Goal: Task Accomplishment & Management: Complete application form

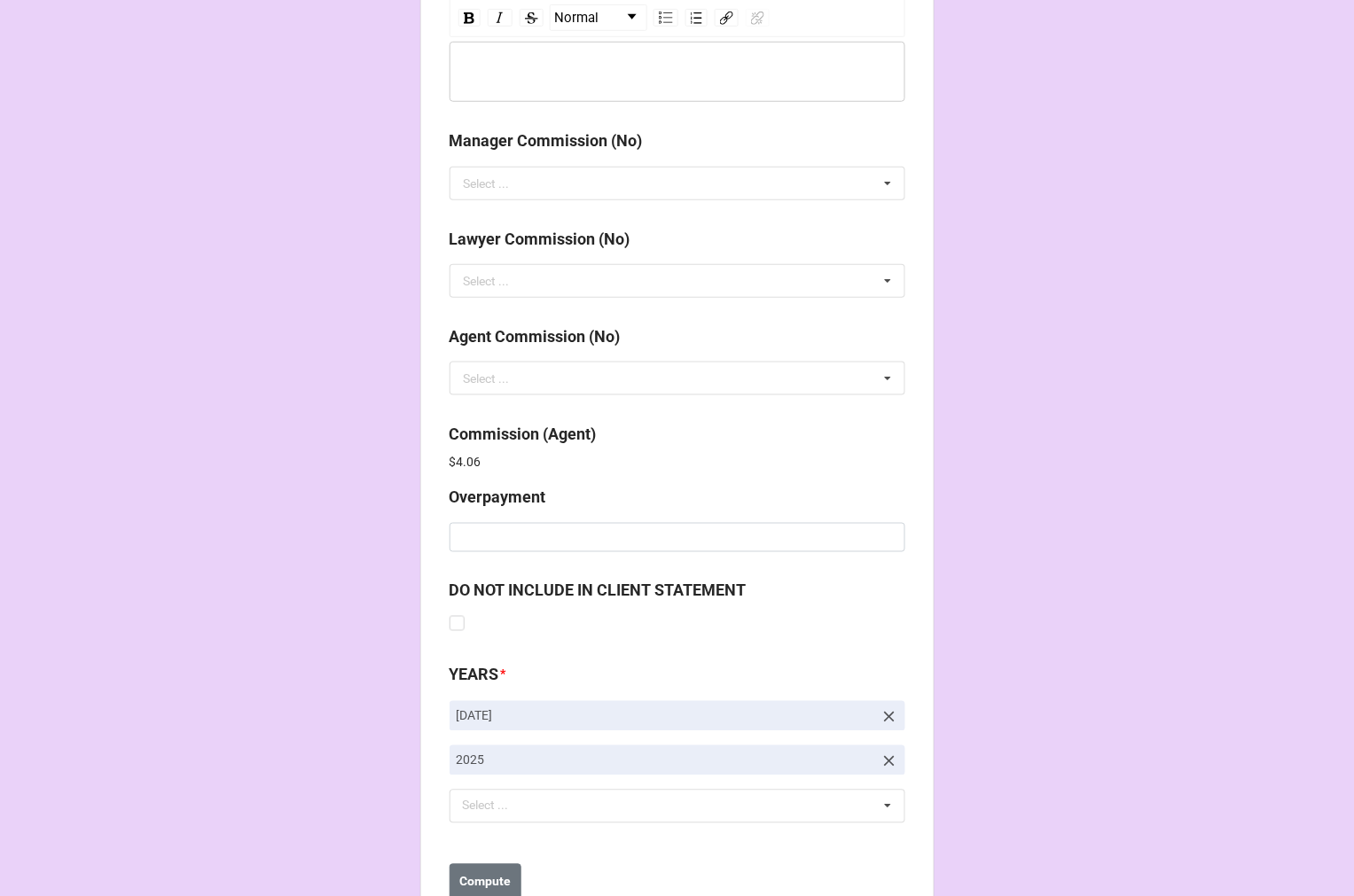
scroll to position [2115, 0]
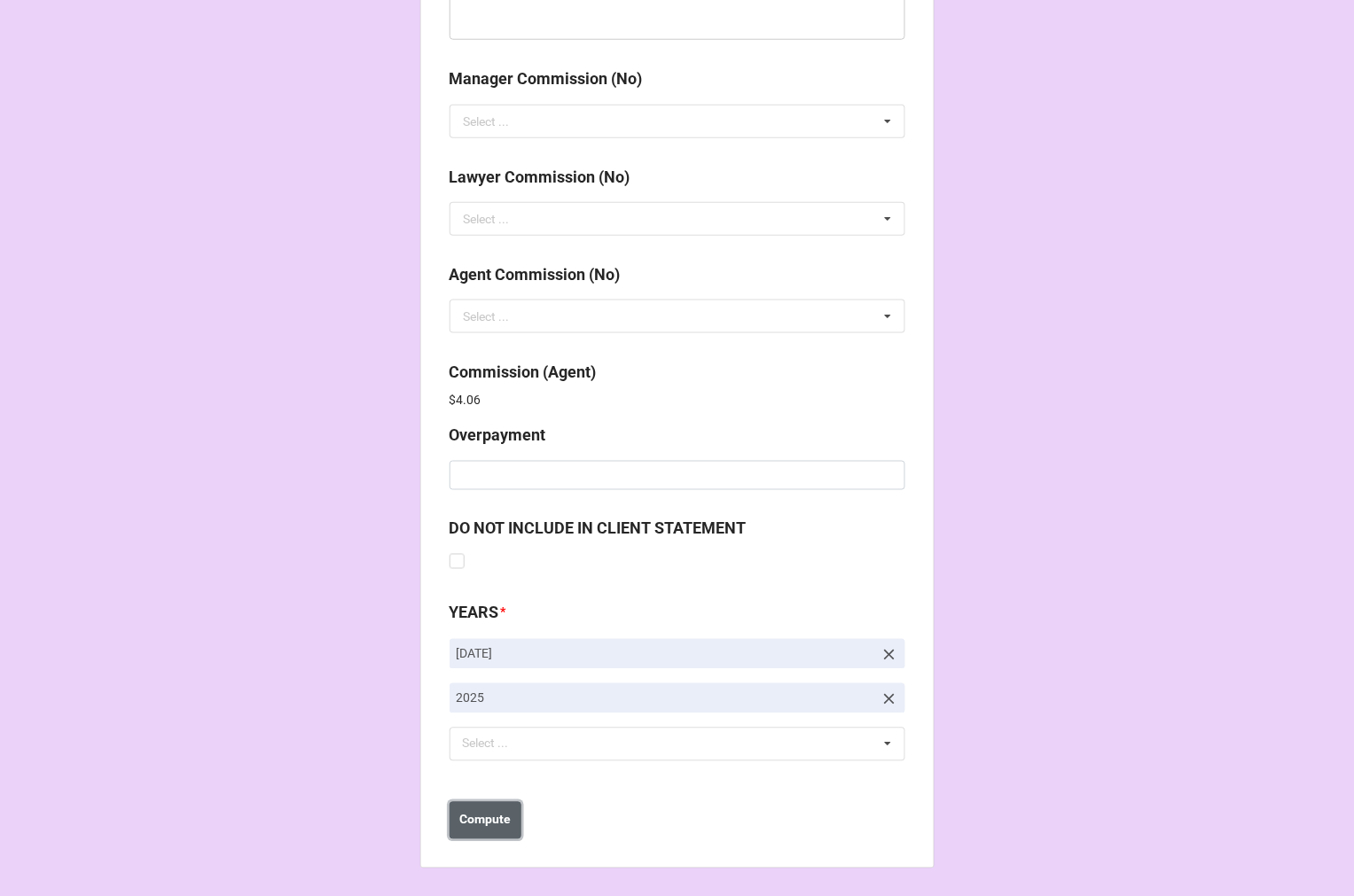
click at [468, 829] on button "Compute" at bounding box center [485, 821] width 72 height 37
click at [468, 827] on b "Save" at bounding box center [482, 820] width 29 height 19
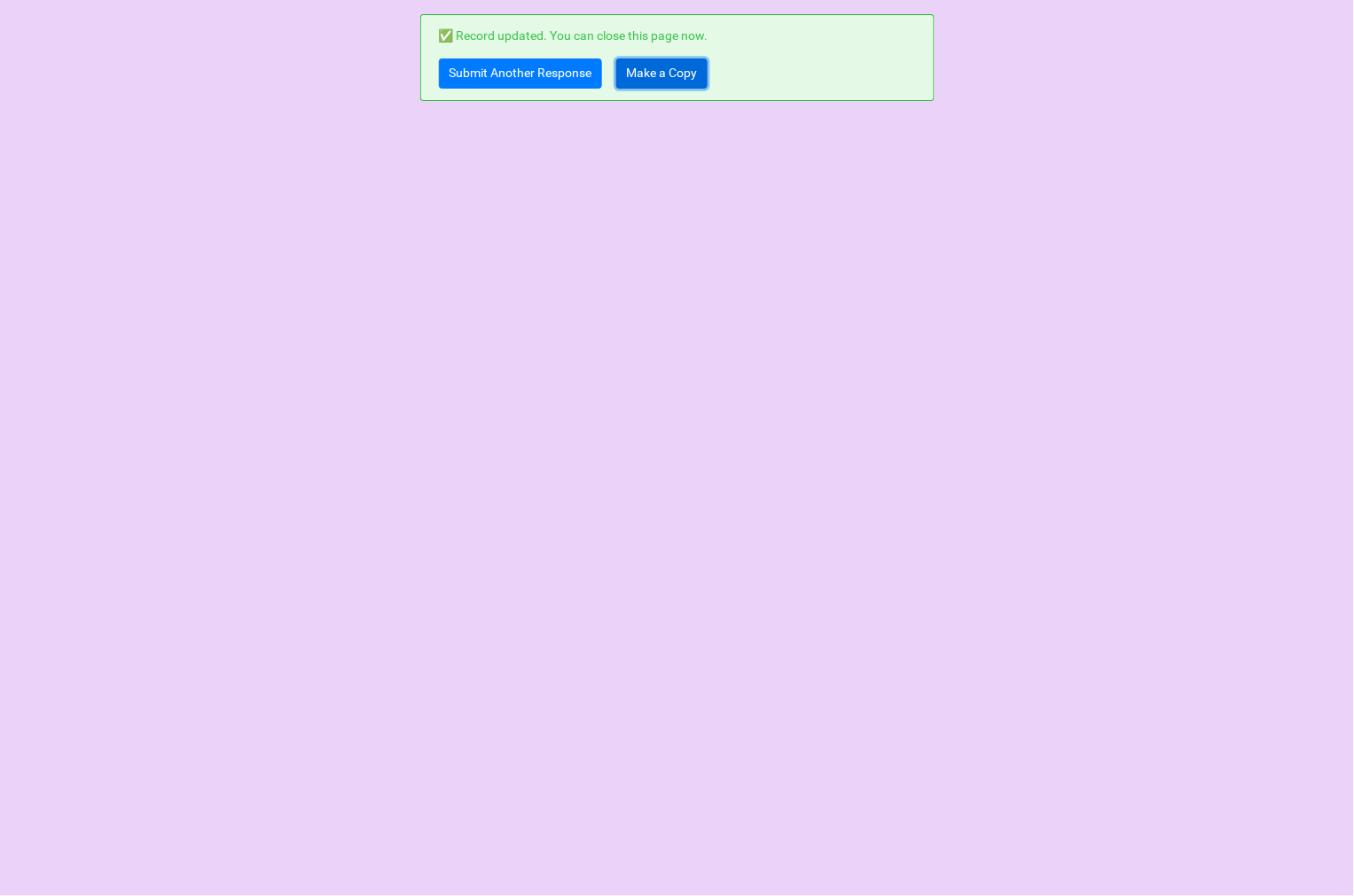
click at [637, 77] on link "Make a Copy" at bounding box center [662, 74] width 92 height 31
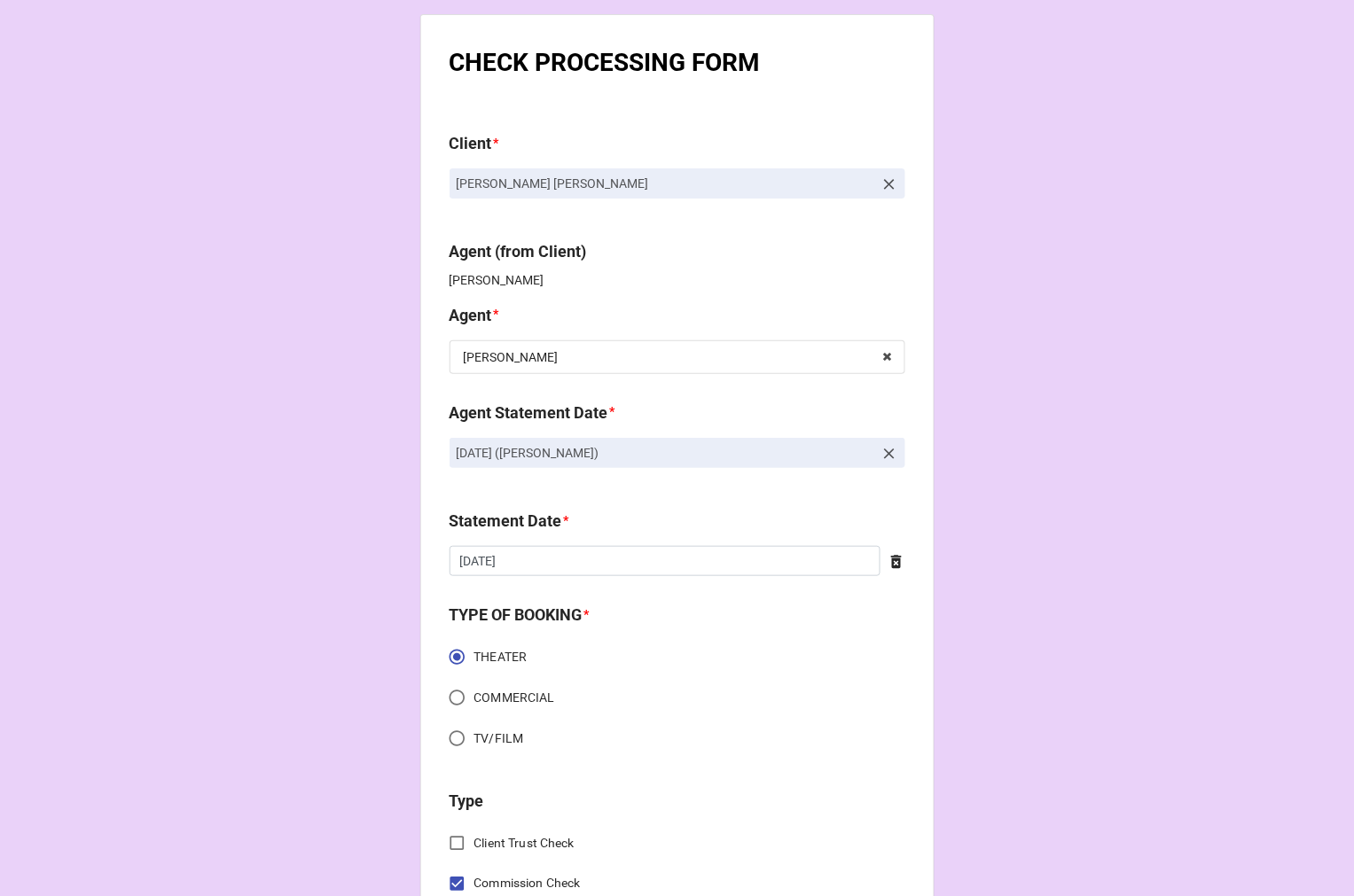
click at [884, 452] on icon at bounding box center [889, 454] width 18 height 18
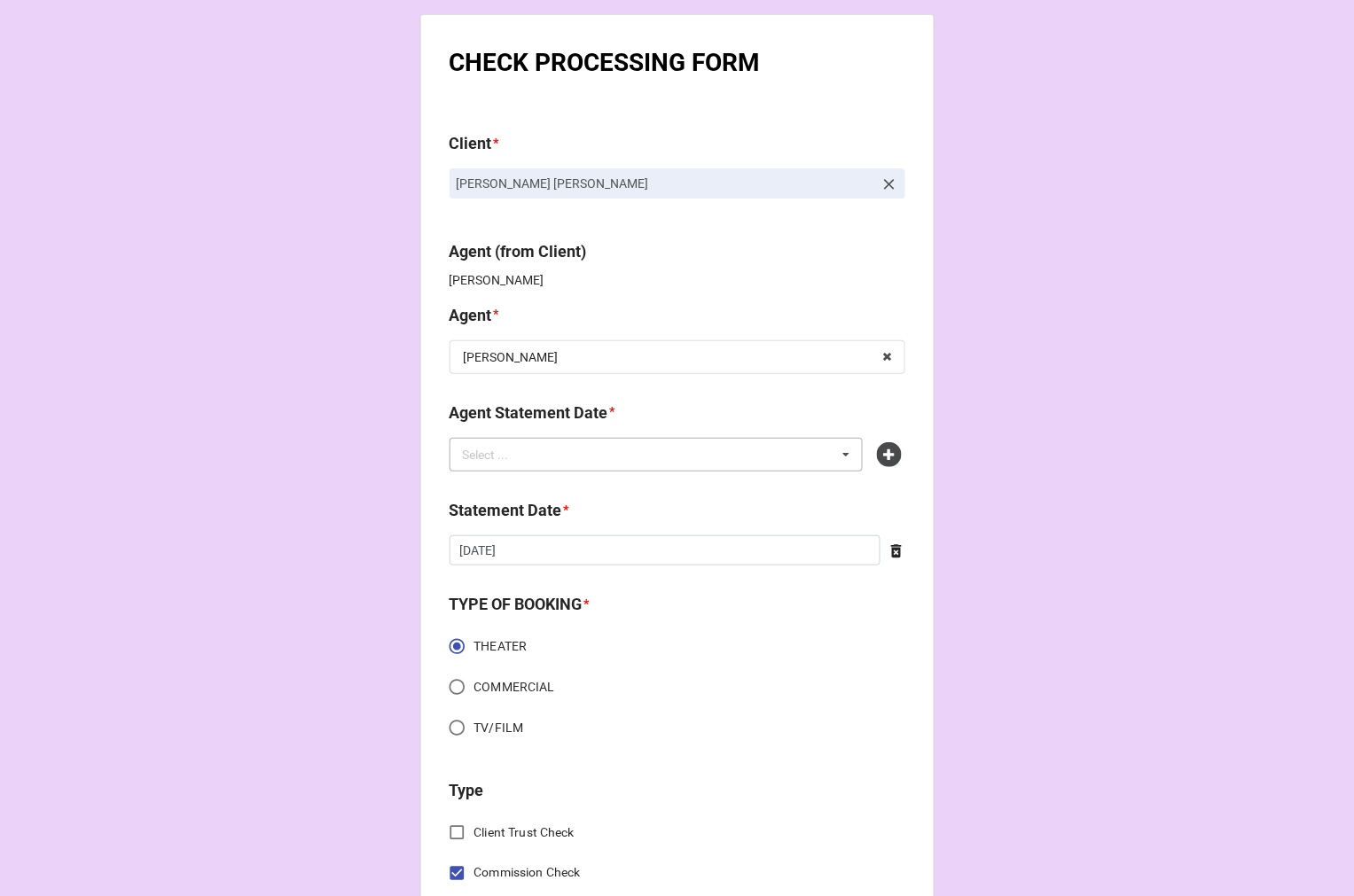
click at [780, 462] on div "Select ... No results found." at bounding box center [656, 454] width 414 height 33
type input "[PERSON_NAME]"
click at [490, 483] on span "SEPTEMBER 5, 2025 (KATIE)" at bounding box center [536, 488] width 143 height 14
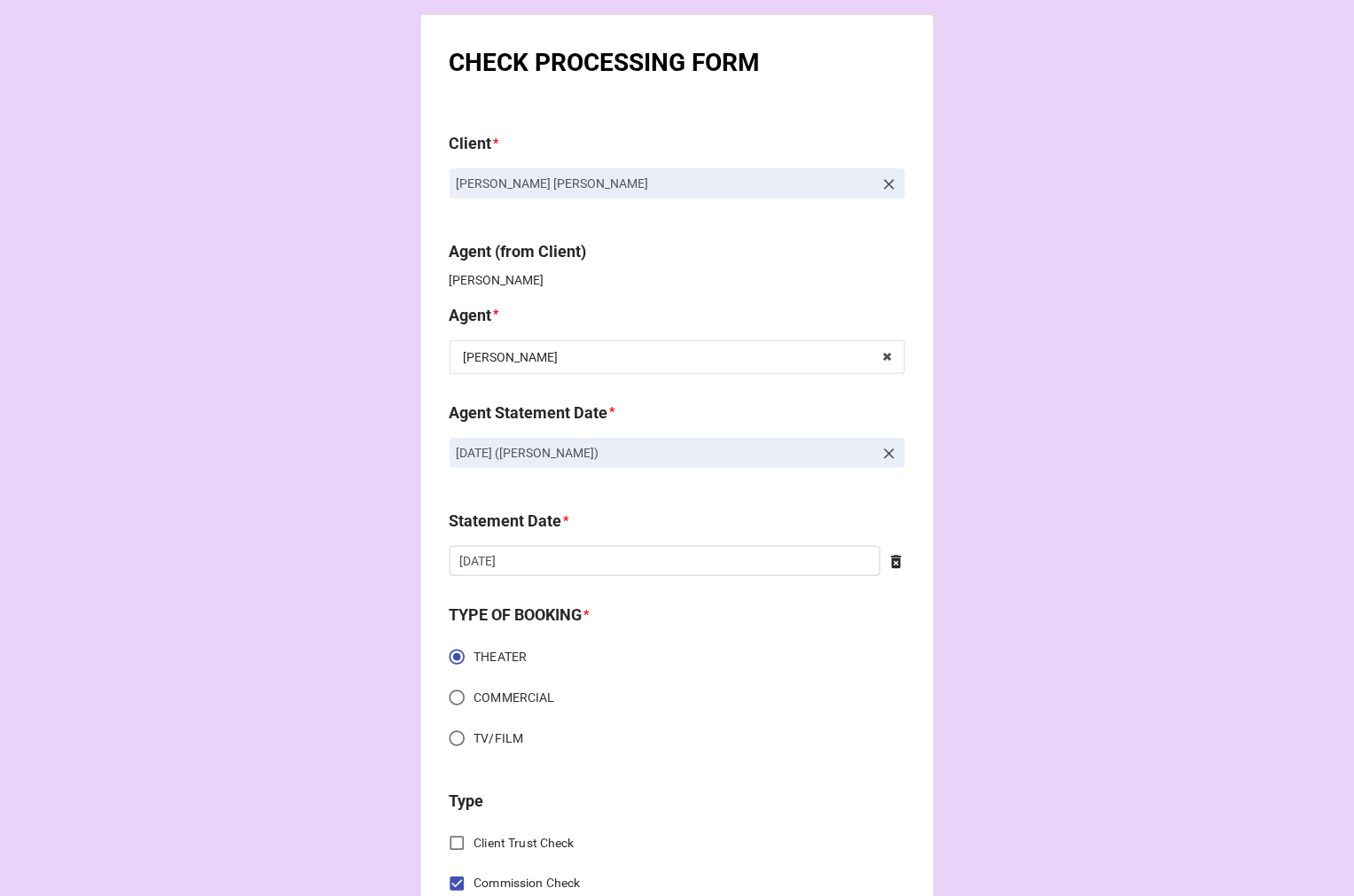
click at [887, 565] on icon at bounding box center [896, 562] width 18 height 18
click at [684, 560] on input "text" at bounding box center [677, 561] width 456 height 31
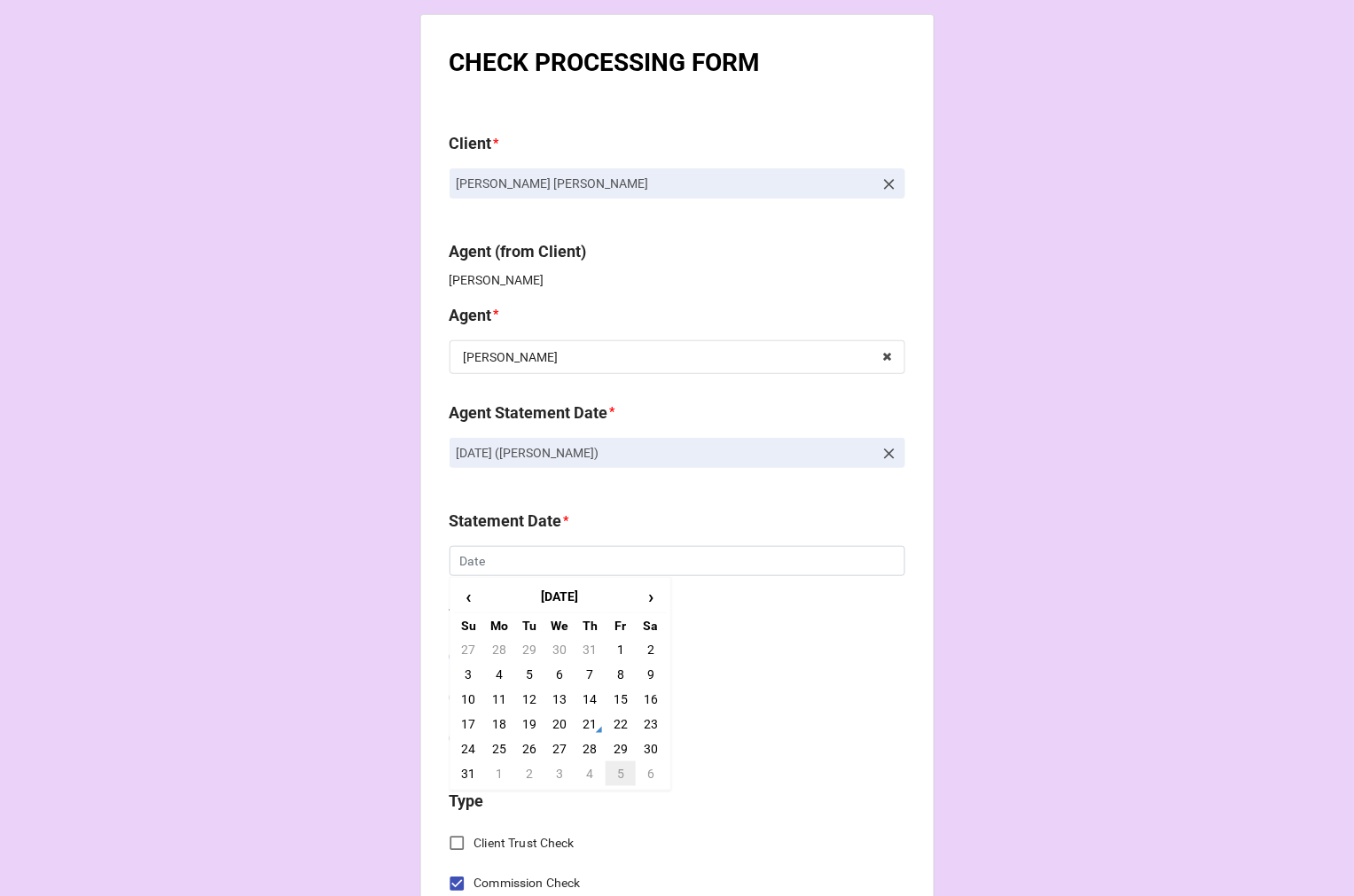
click at [614, 767] on td "5" at bounding box center [621, 774] width 31 height 25
type input "9/5/2025"
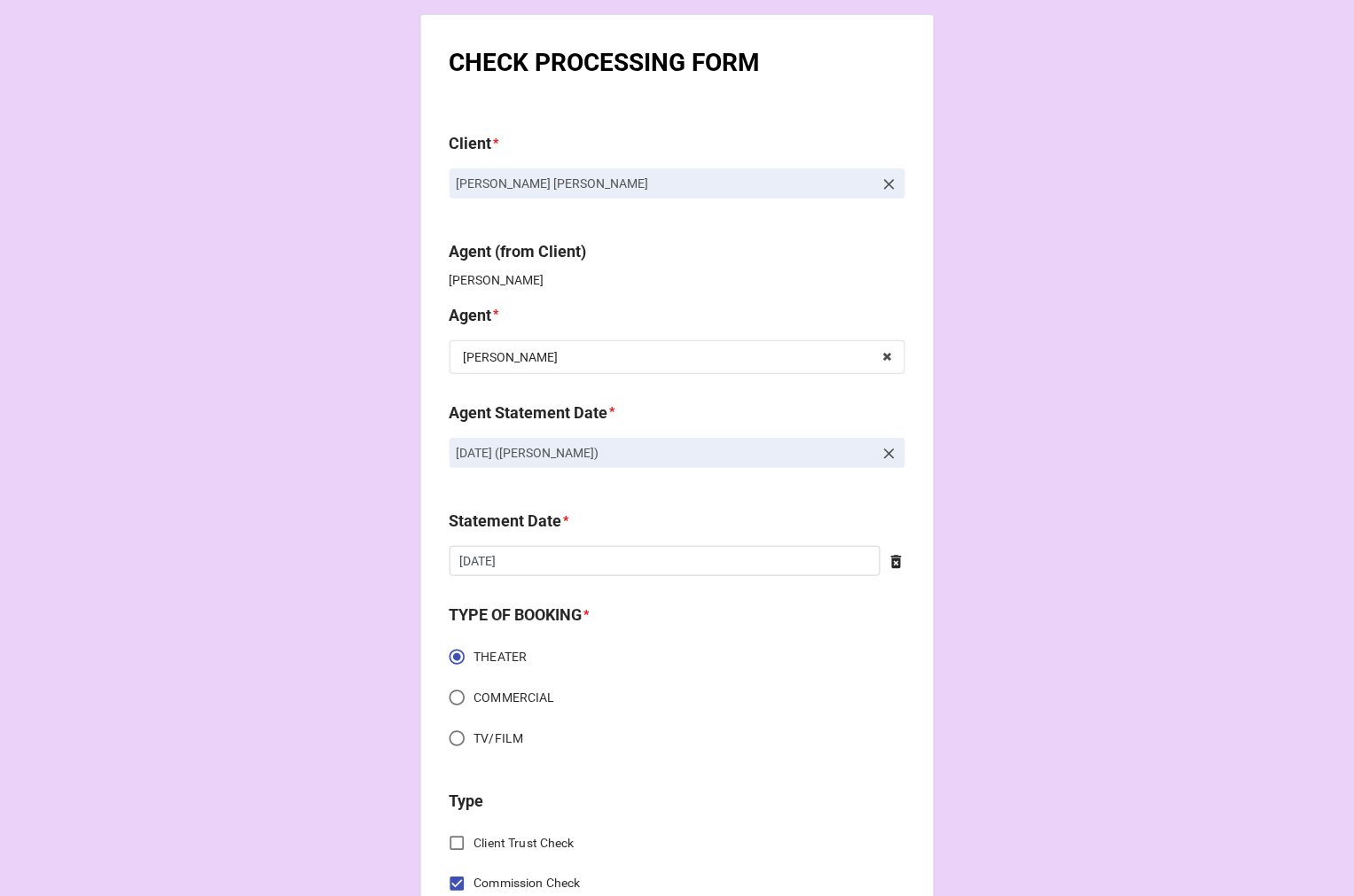
scroll to position [492, 0]
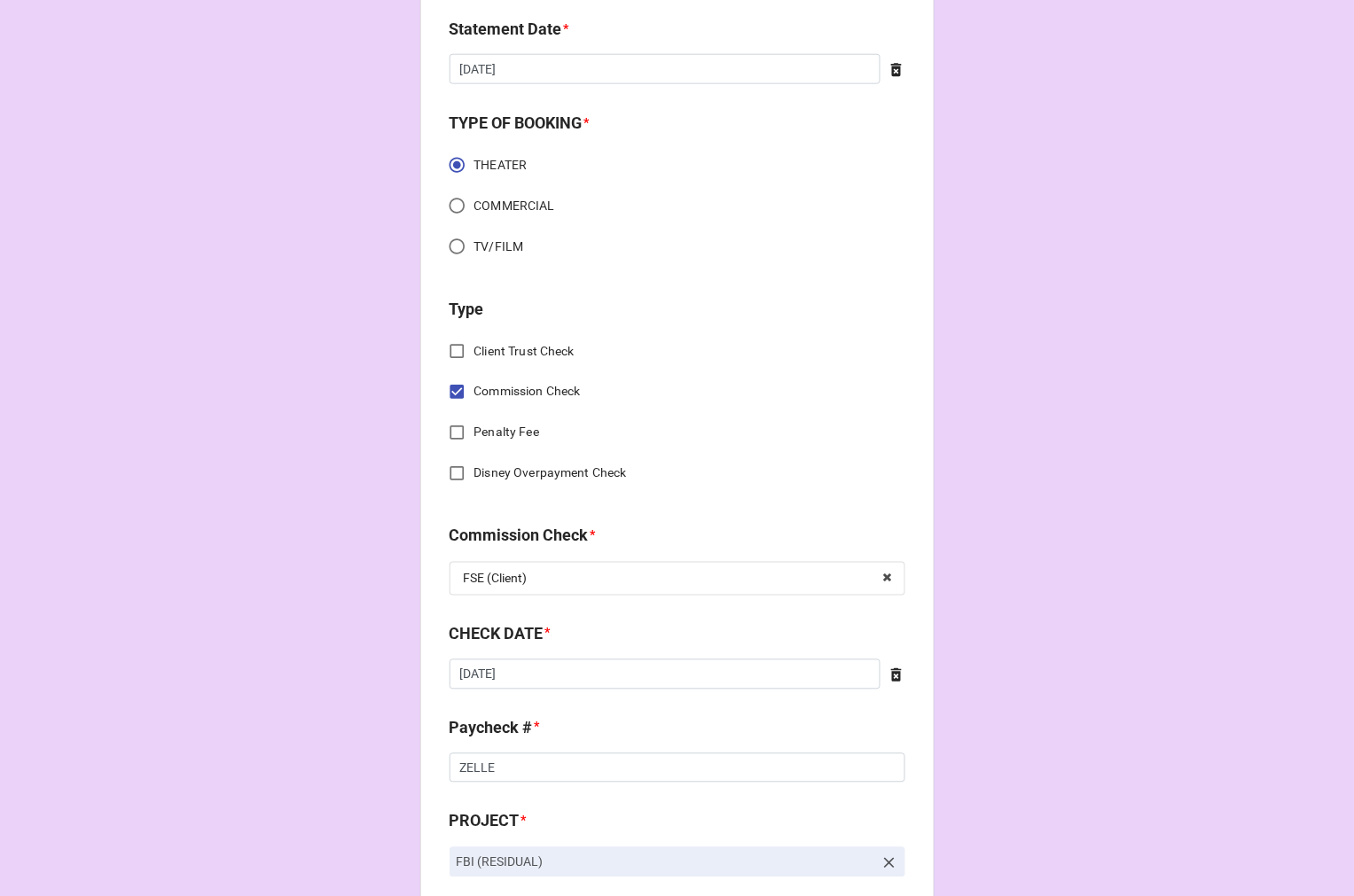
click at [462, 237] on input "TV/FILM" at bounding box center [457, 246] width 34 height 34
radio input "true"
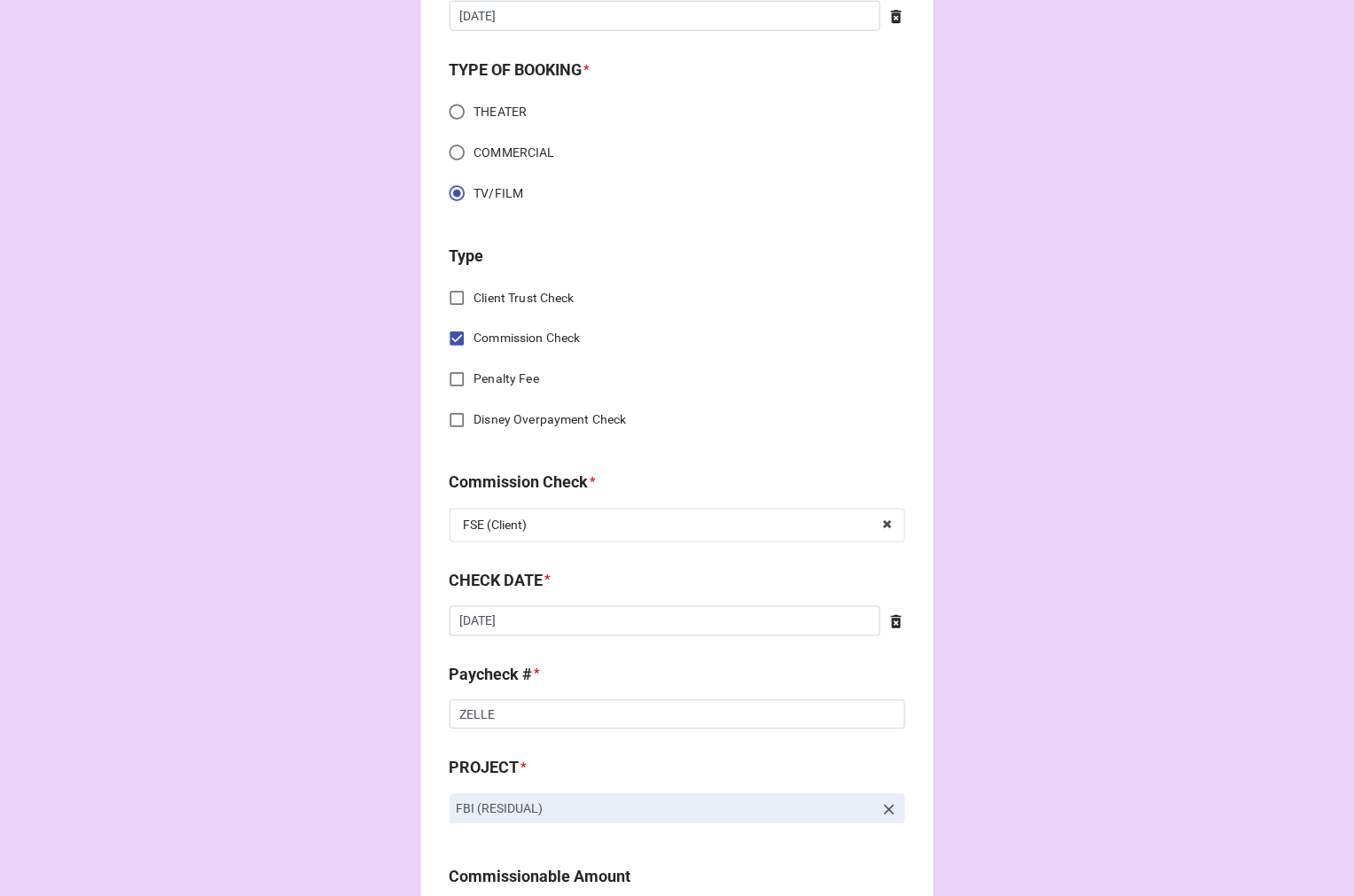
scroll to position [590, 0]
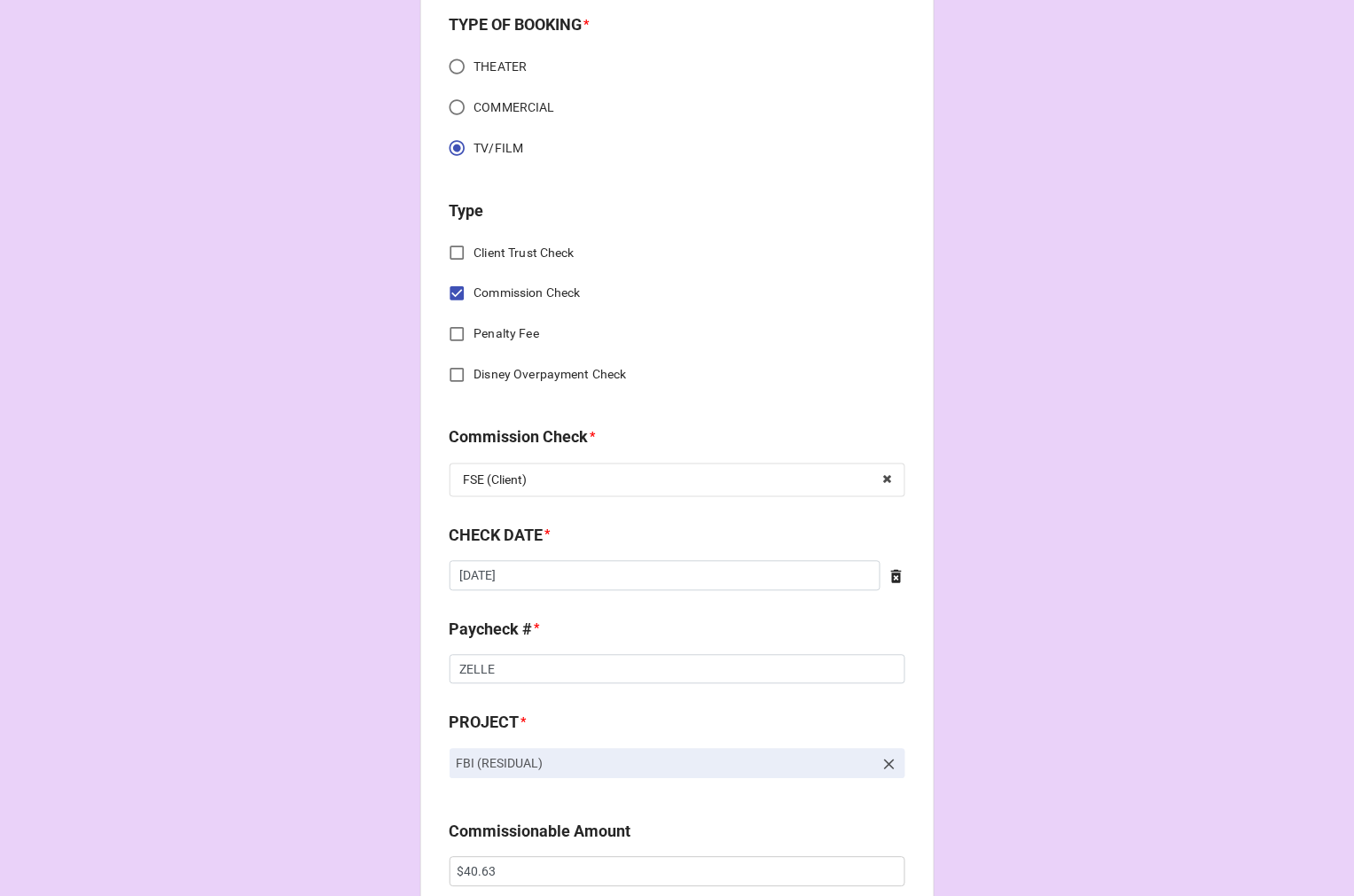
click at [891, 576] on icon at bounding box center [896, 576] width 11 height 13
click at [559, 572] on input "text" at bounding box center [677, 576] width 456 height 31
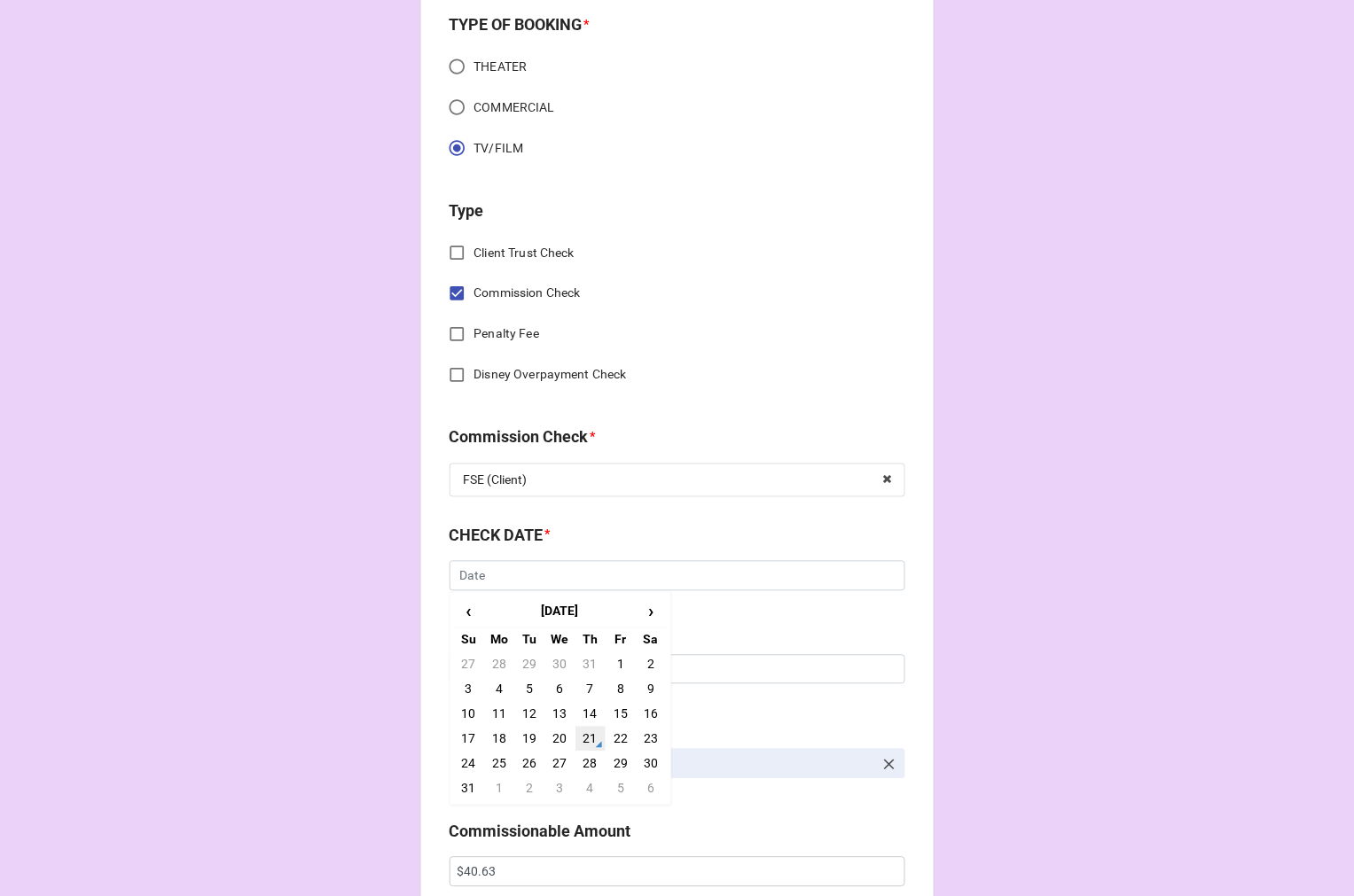
click at [581, 733] on td "21" at bounding box center [591, 740] width 31 height 25
type input "8/21/2025"
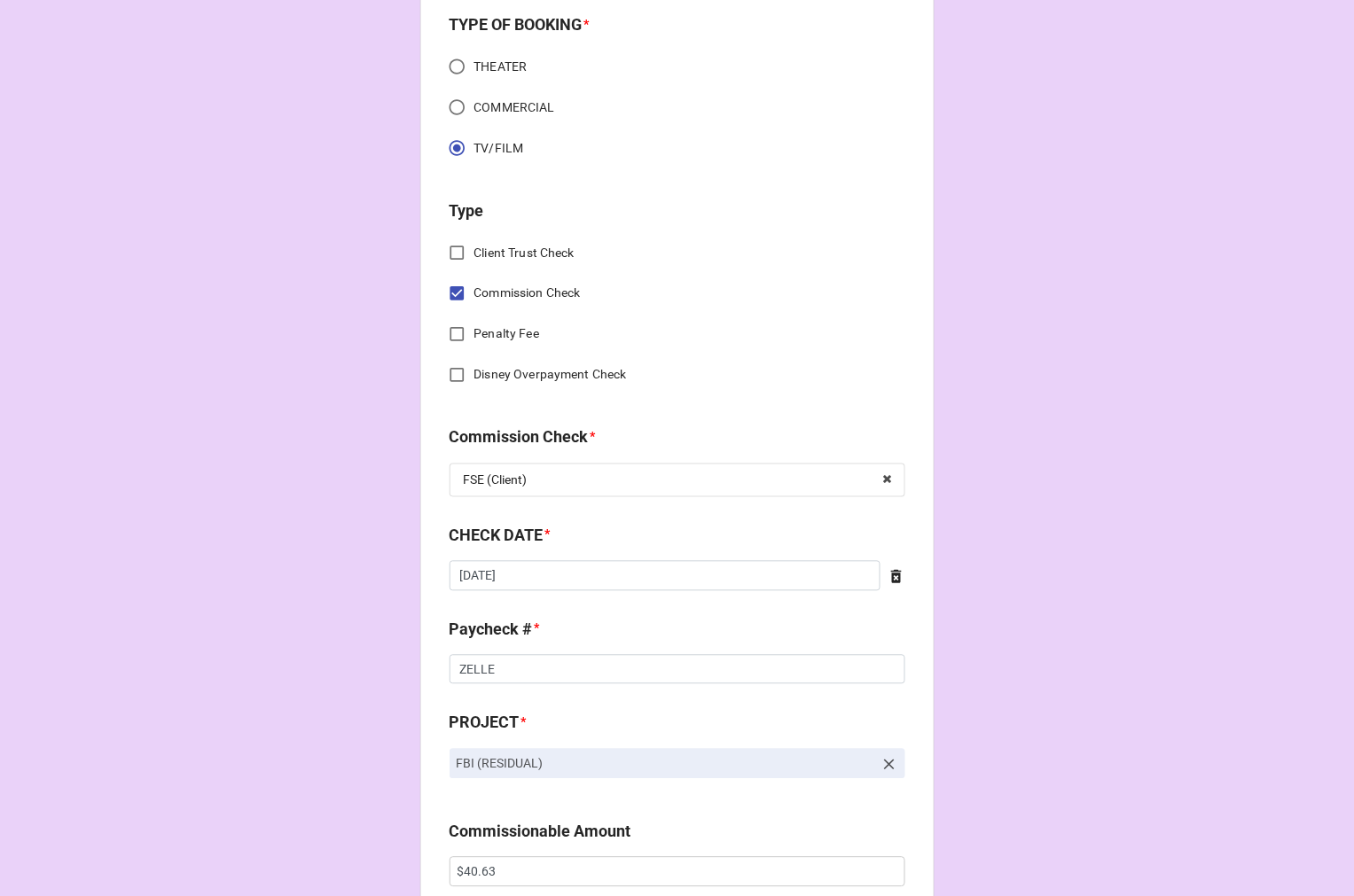
scroll to position [886, 0]
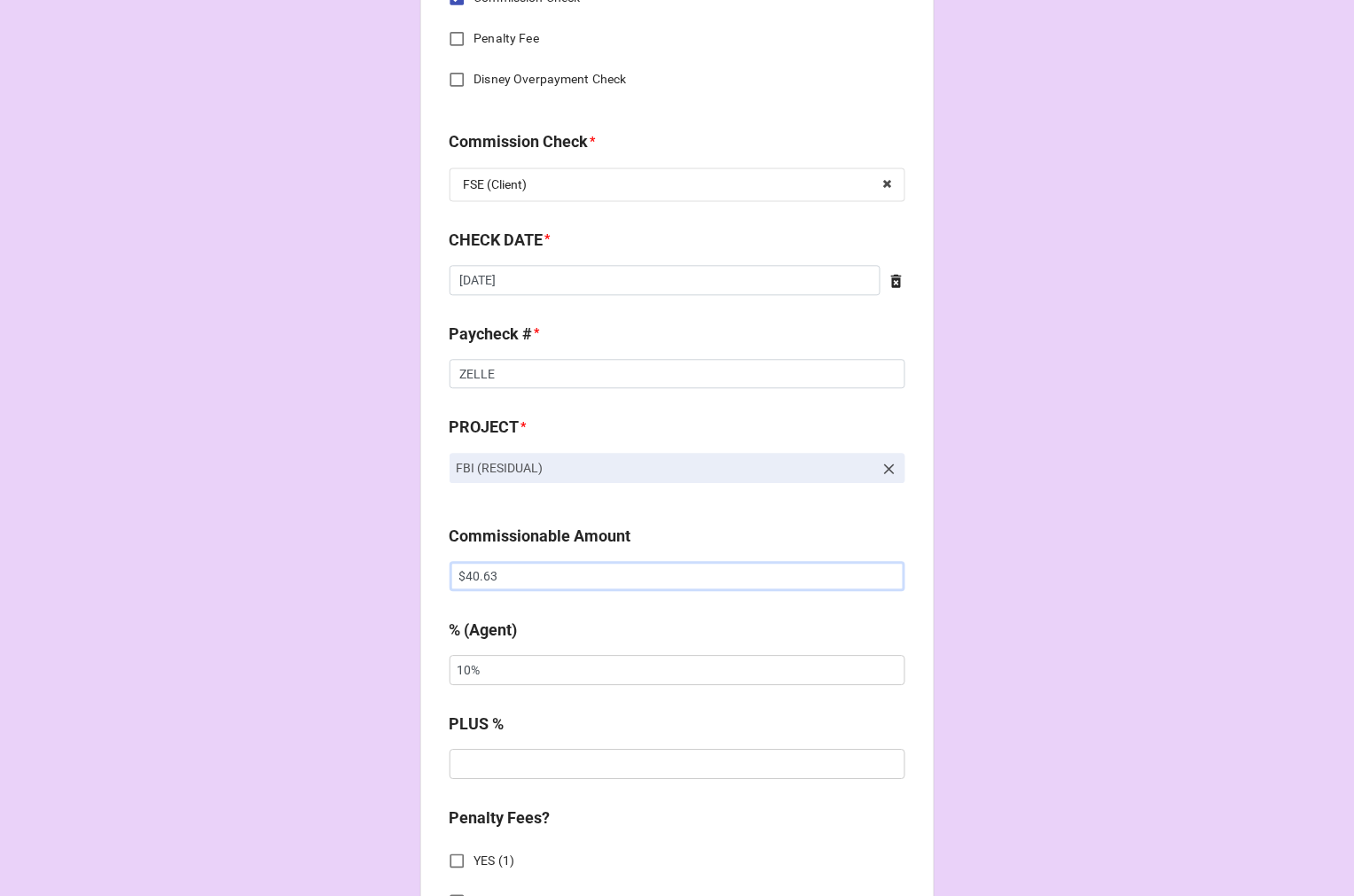
click at [364, 568] on div "CHECK PROCESSING FORM Client * Duvall O'Steen Agent (from Client) Katie Agent *…" at bounding box center [677, 670] width 1354 height 3112
paste input "16.60"
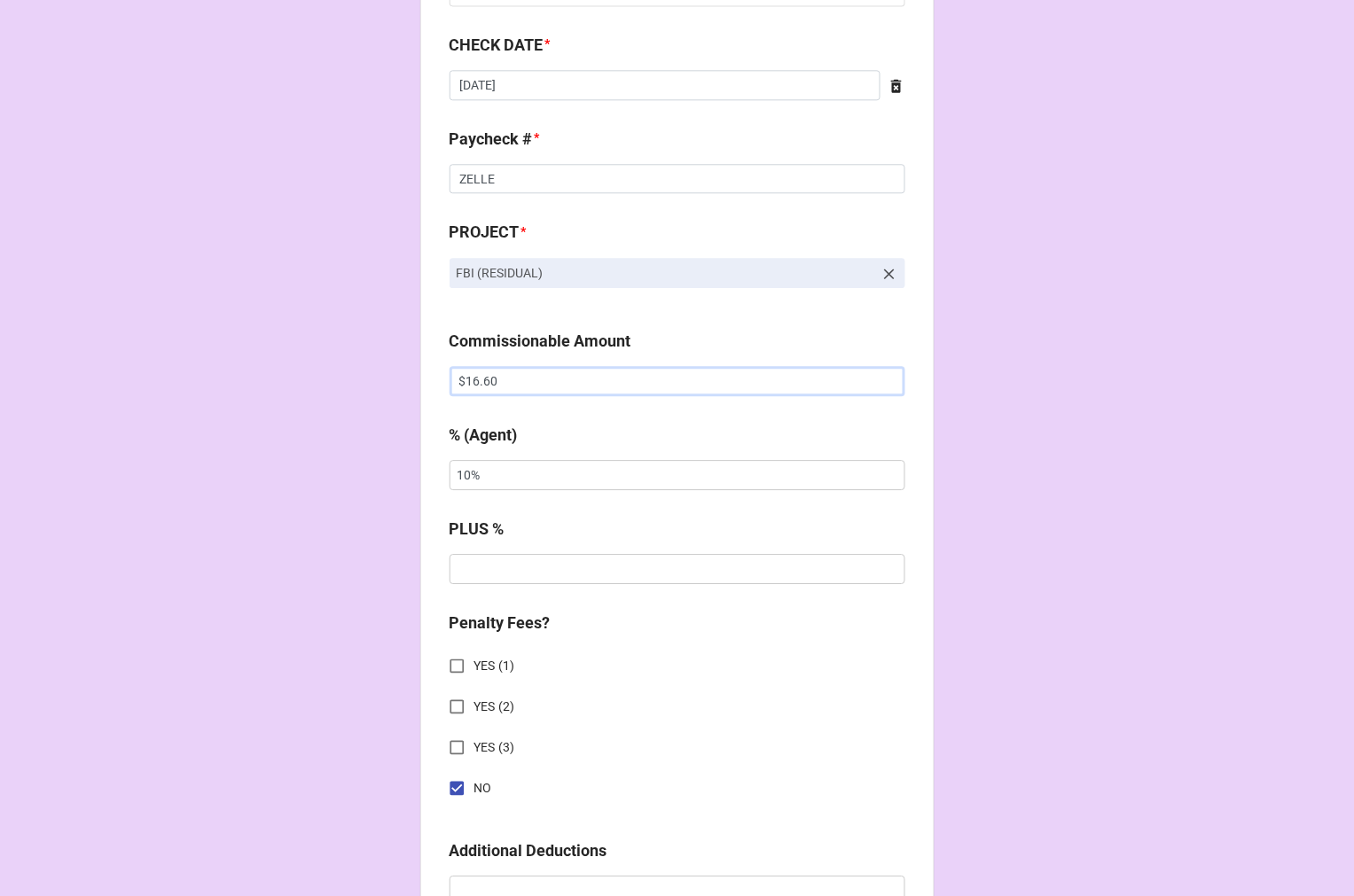
scroll to position [1083, 0]
drag, startPoint x: 350, startPoint y: 359, endPoint x: 213, endPoint y: 289, distance: 153.8
click at [324, 348] on div "CHECK PROCESSING FORM Client * Duvall O'Steen Agent (from Client) Katie Agent *…" at bounding box center [677, 473] width 1354 height 3112
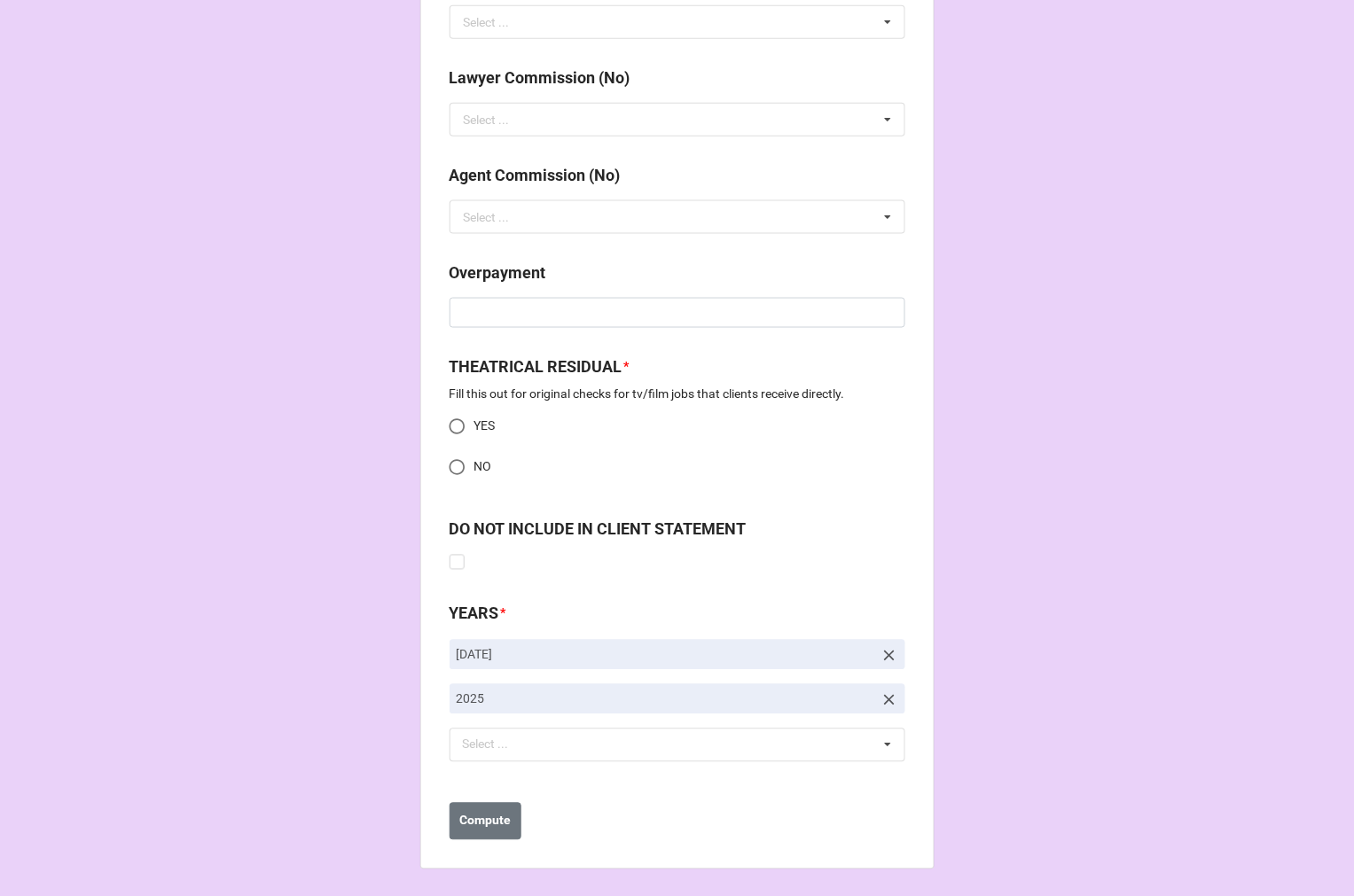
scroll to position [2216, 0]
type input "$36.59"
click at [450, 466] on input "NO" at bounding box center [457, 466] width 34 height 34
radio input "true"
click at [880, 656] on icon at bounding box center [889, 654] width 18 height 18
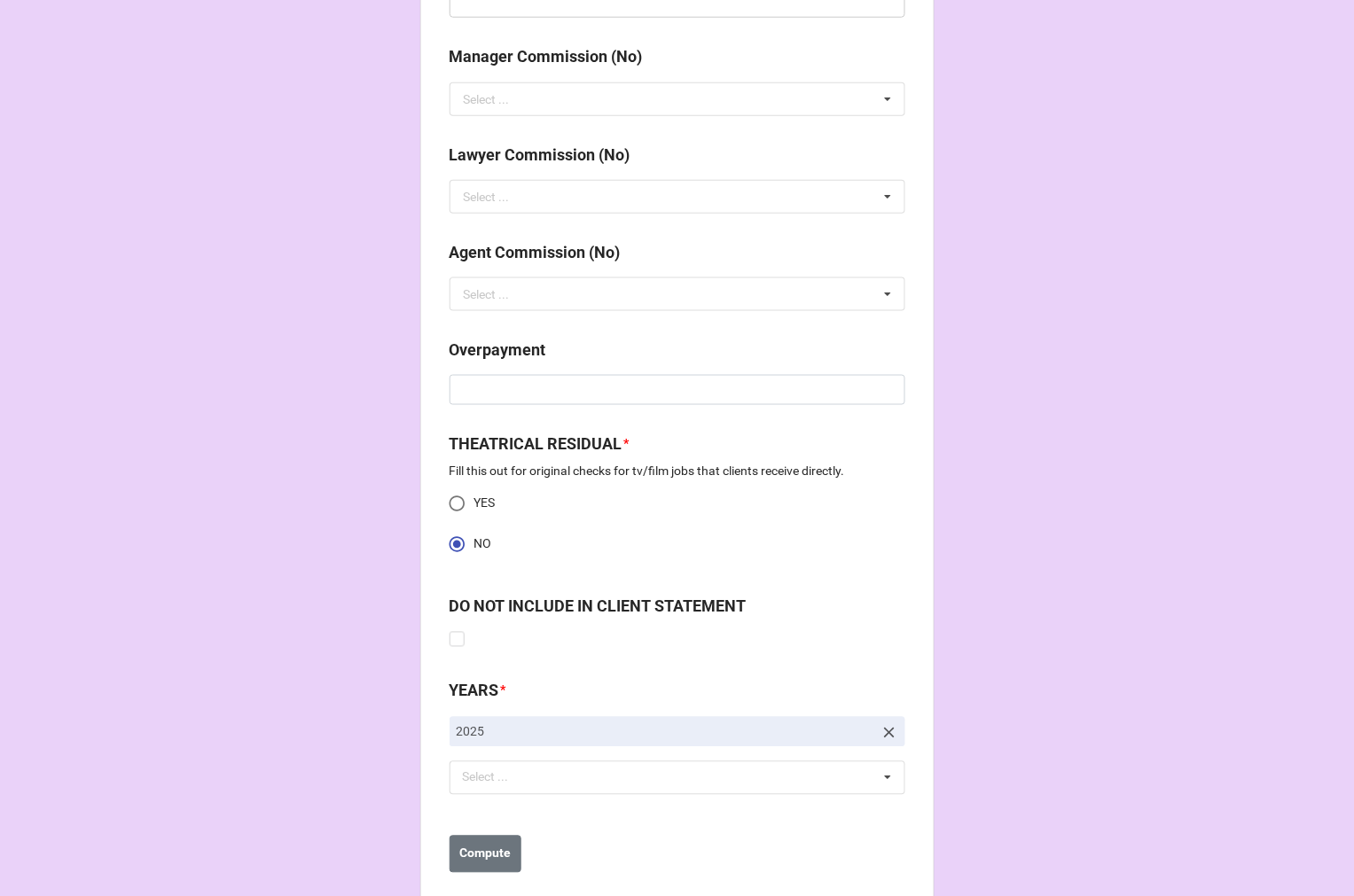
scroll to position [2171, 0]
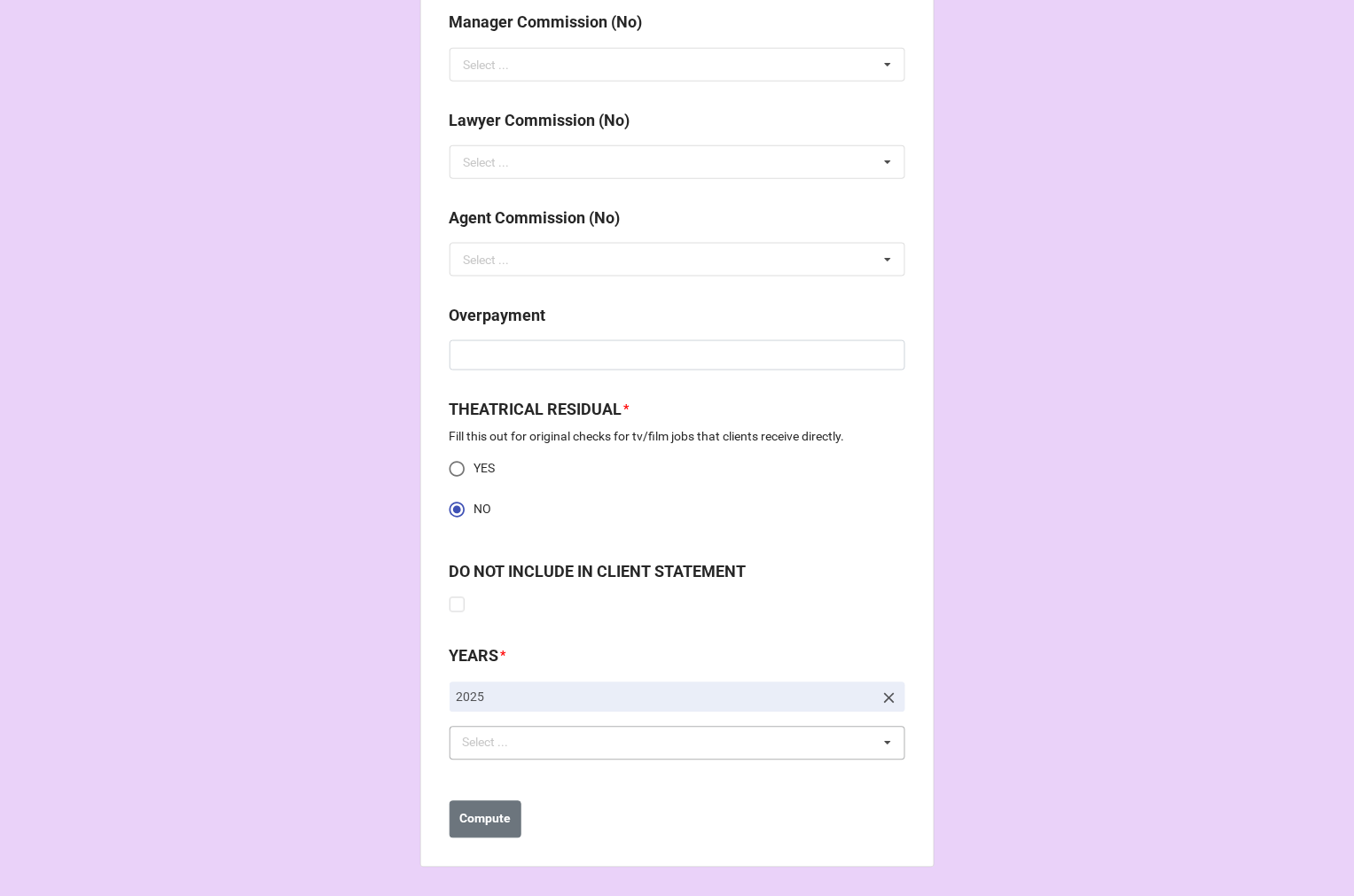
click at [523, 734] on div "Select ..." at bounding box center [496, 743] width 76 height 21
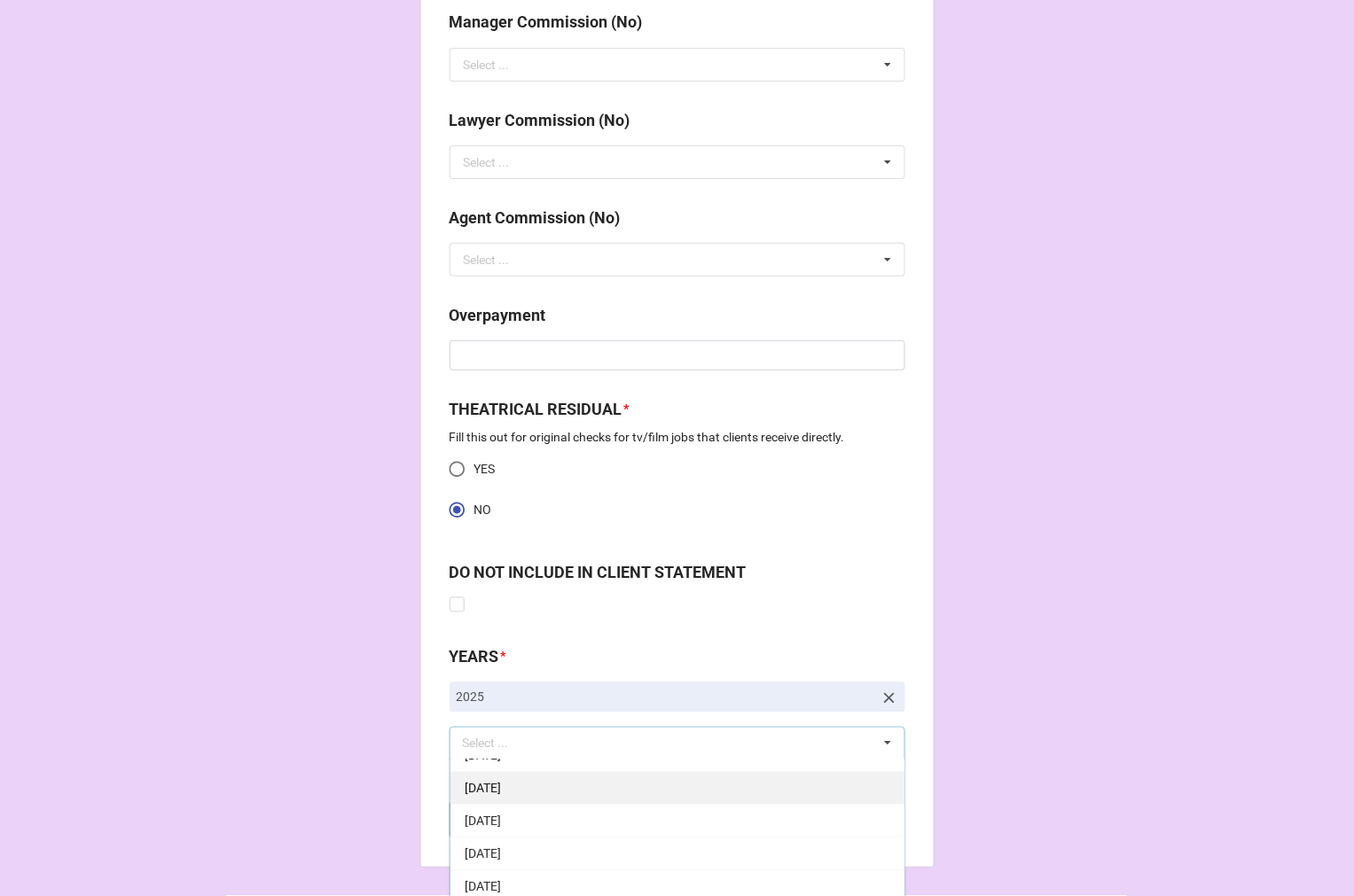
scroll to position [197, 0]
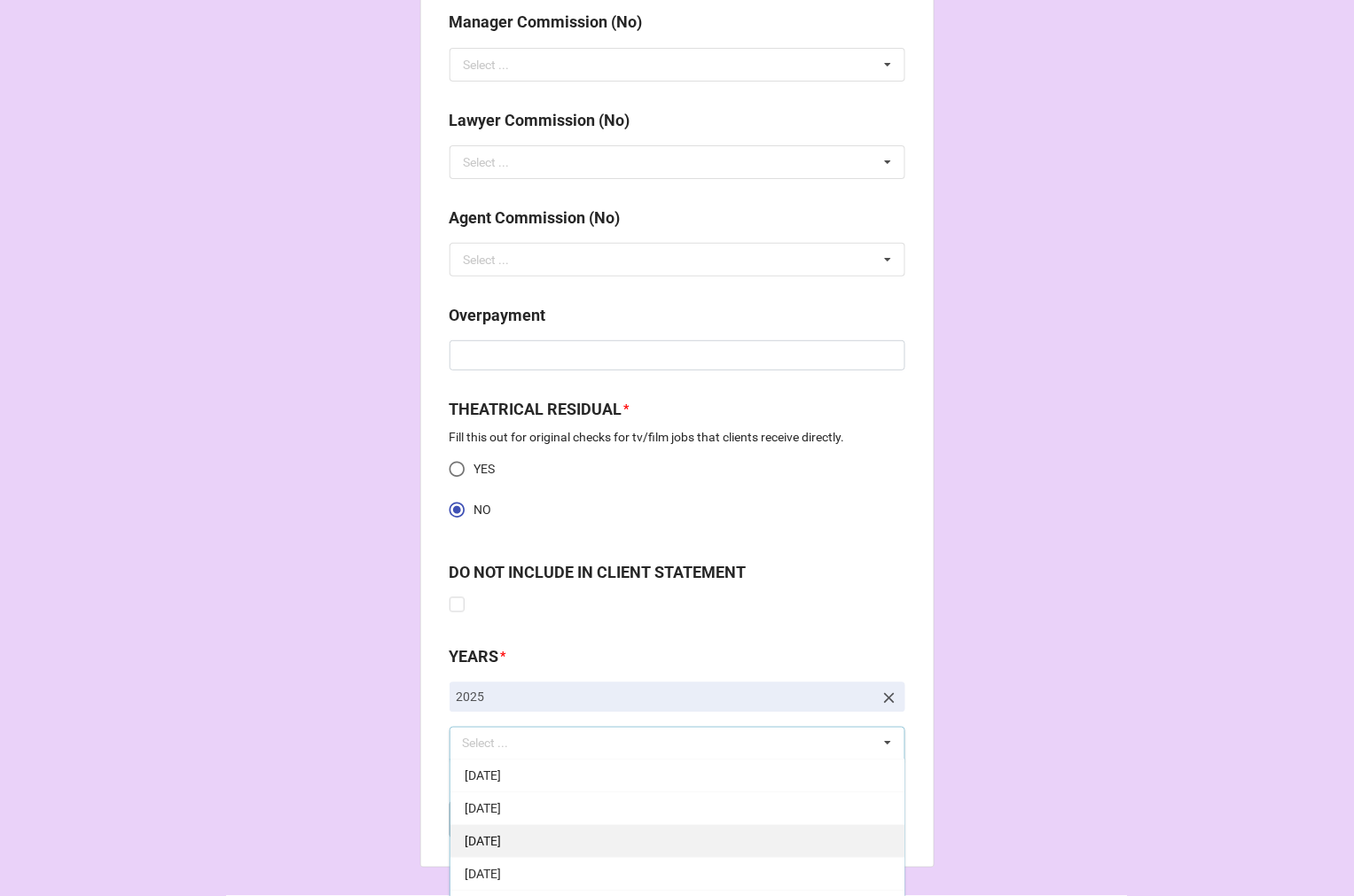
click at [660, 844] on div "[DATE]" at bounding box center [677, 841] width 454 height 32
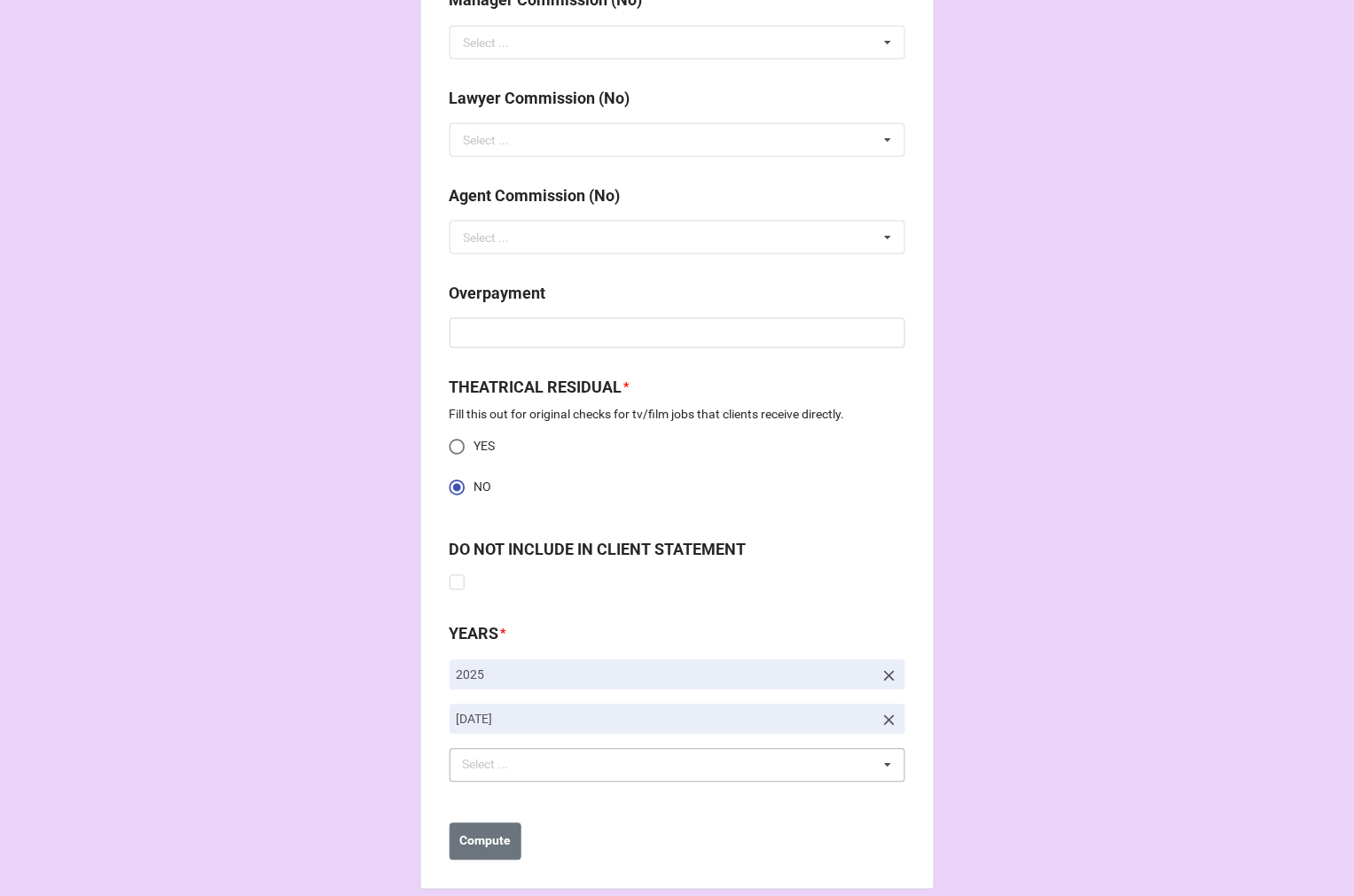
scroll to position [2216, 0]
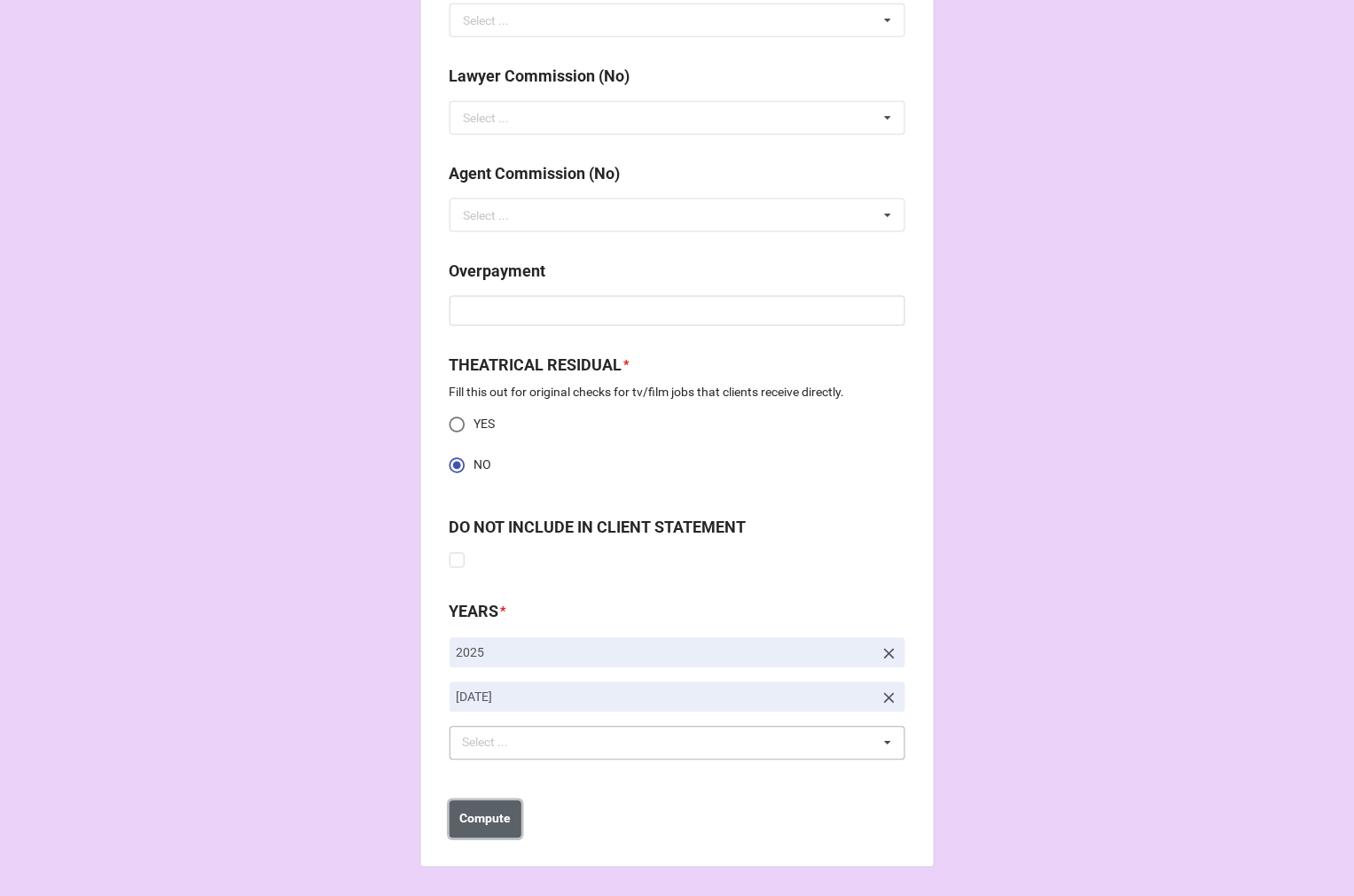
click at [463, 830] on button "Compute" at bounding box center [485, 820] width 72 height 37
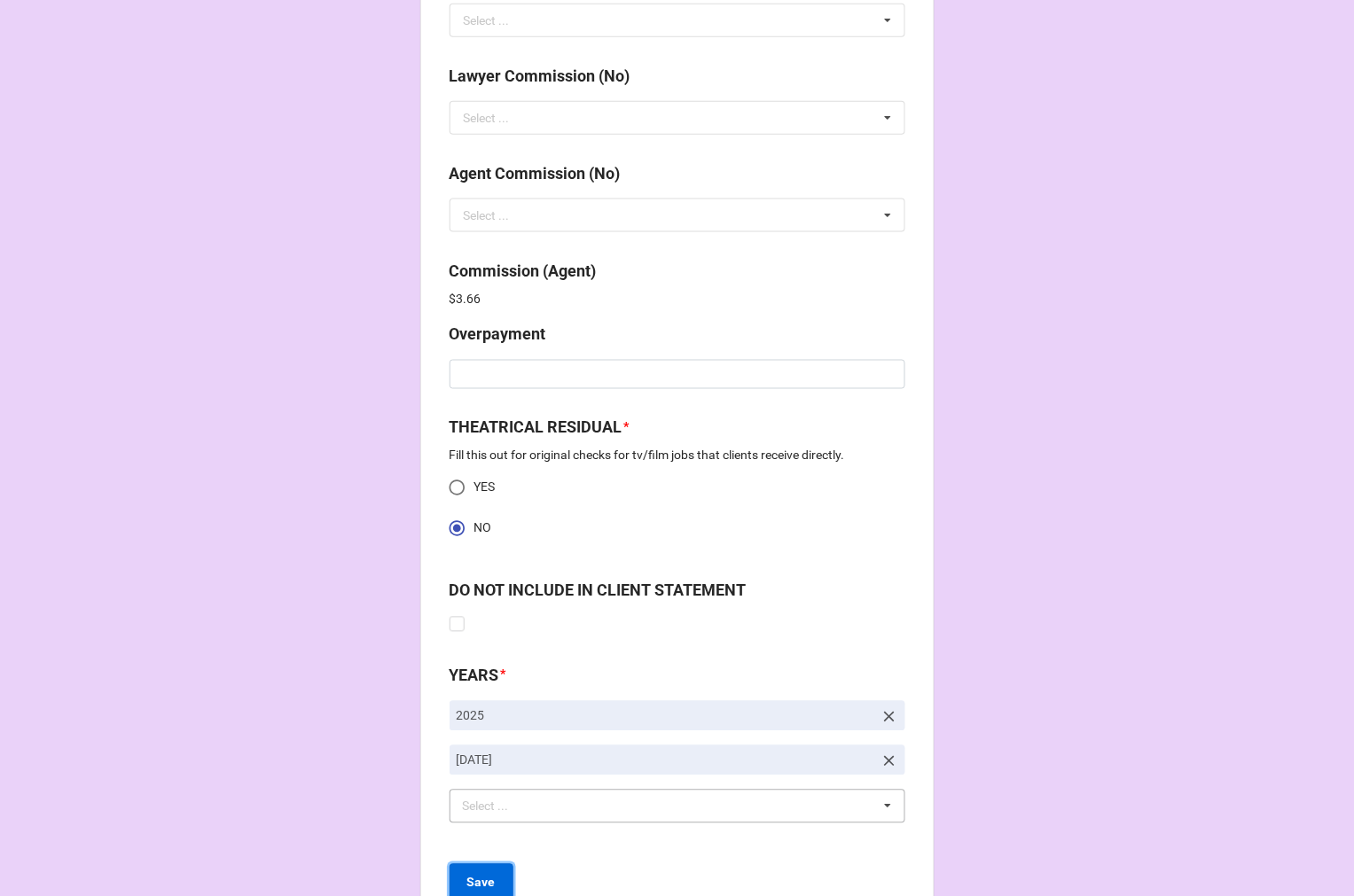
click at [479, 881] on b "Save" at bounding box center [482, 883] width 29 height 19
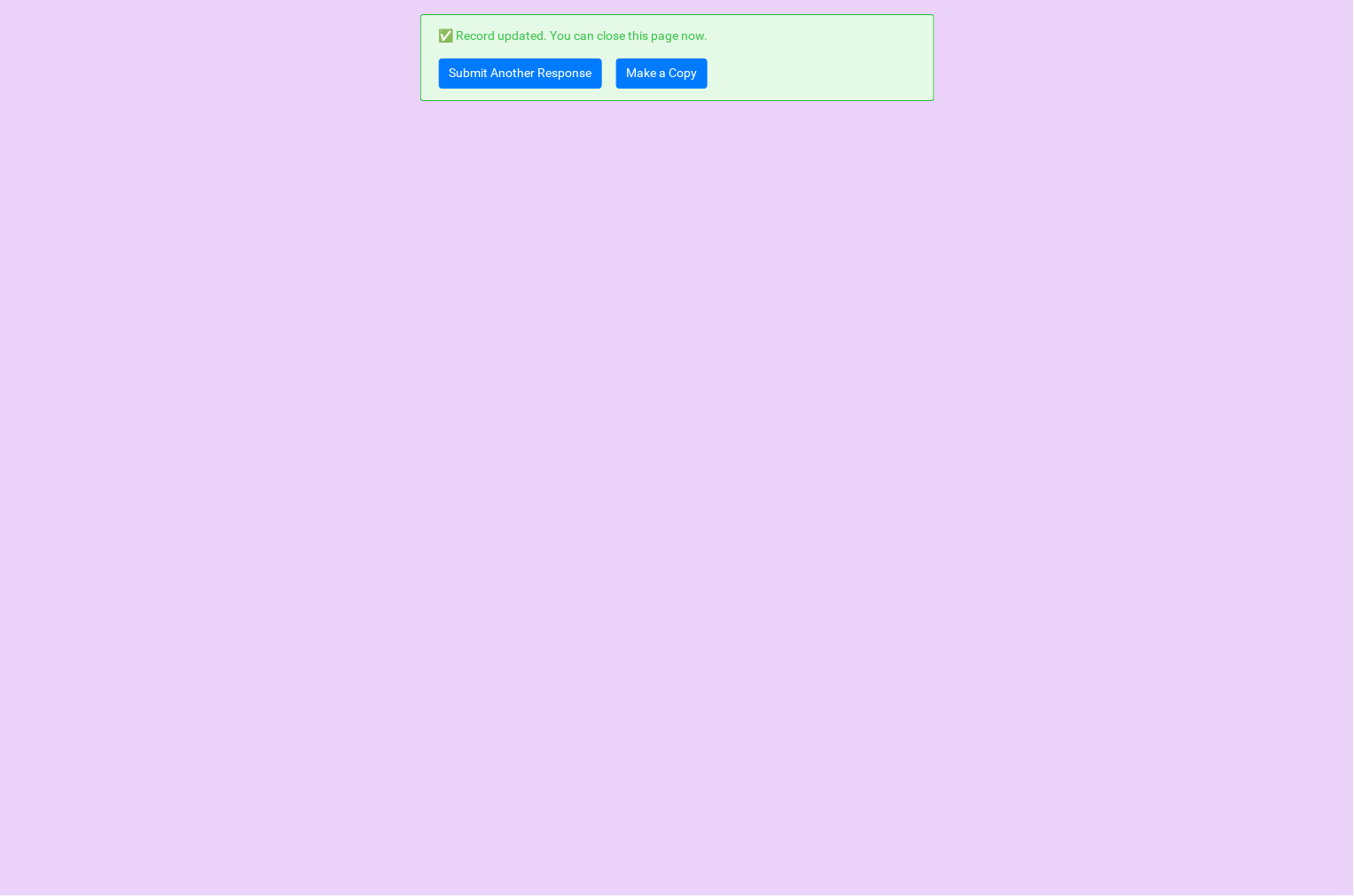
scroll to position [0, 0]
click at [664, 81] on link "Make a Copy" at bounding box center [662, 74] width 92 height 31
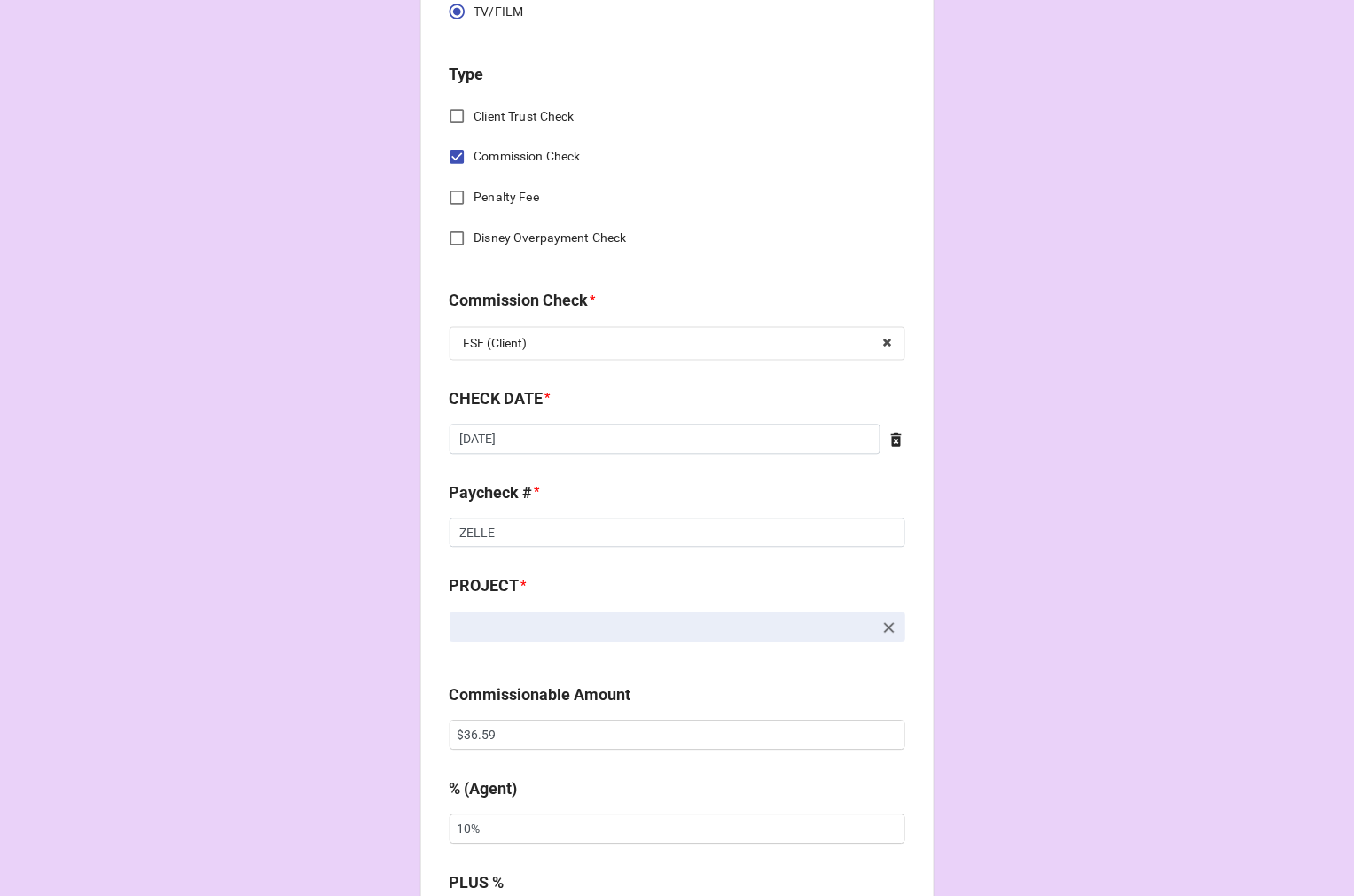
scroll to position [787, 0]
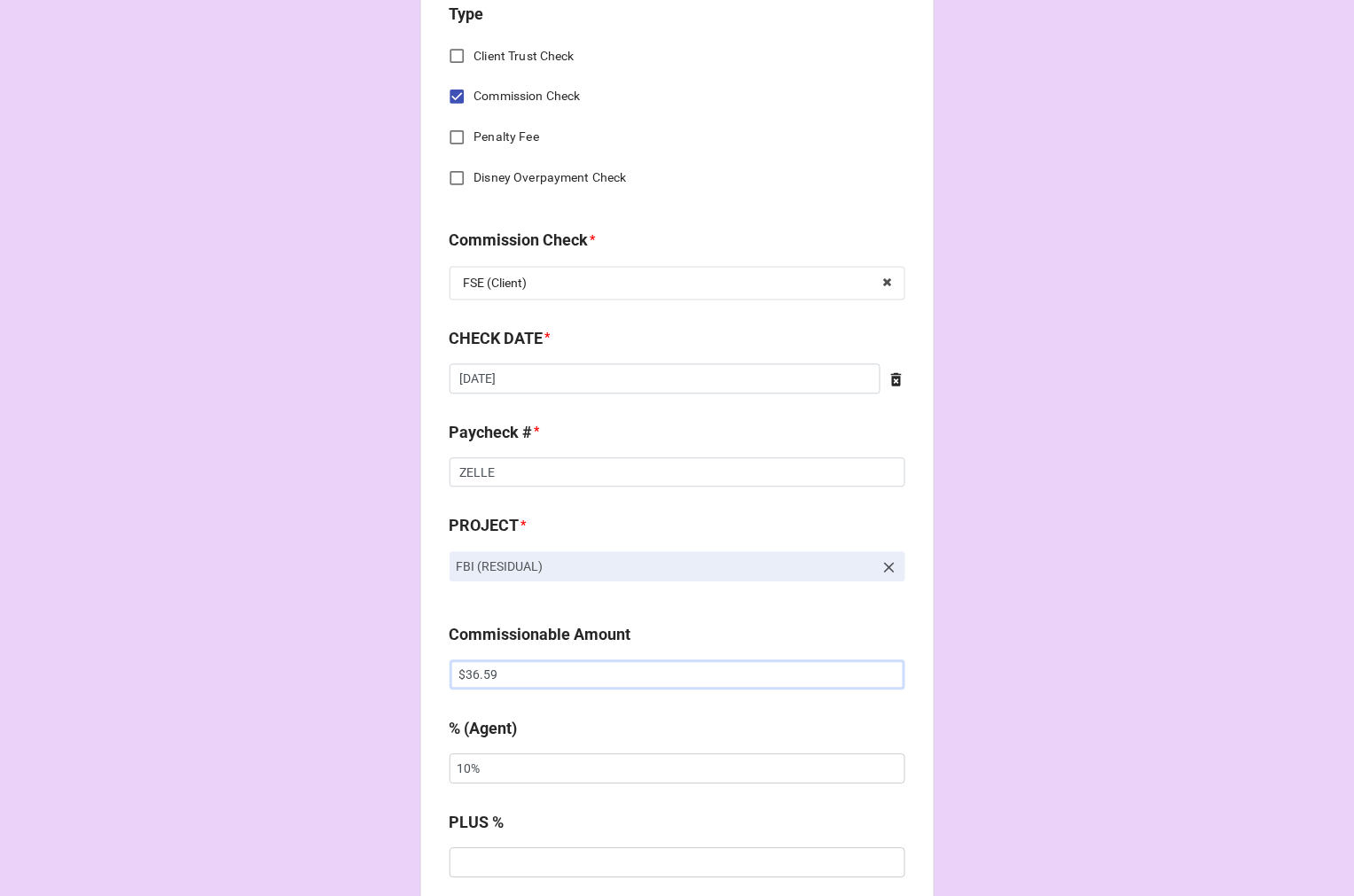
drag, startPoint x: 547, startPoint y: 683, endPoint x: 261, endPoint y: 642, distance: 288.9
click at [239, 661] on div "CHECK PROCESSING FORM Client * [PERSON_NAME] [PERSON_NAME] Agent (from Client) …" at bounding box center [677, 768] width 1354 height 3112
type input "$754.30"
click at [884, 564] on icon at bounding box center [889, 568] width 18 height 18
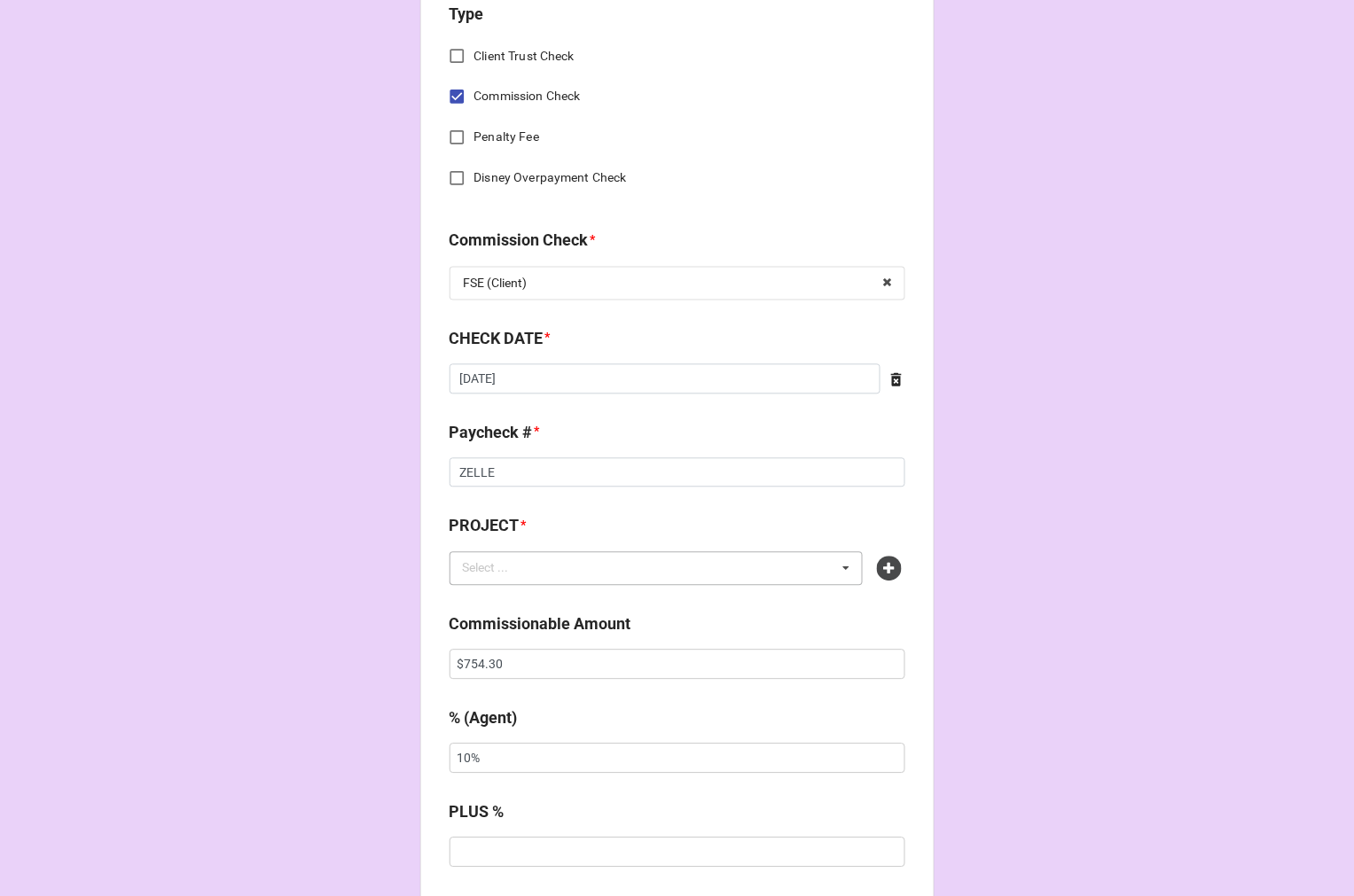
click at [632, 564] on div "Select ... No results found." at bounding box center [656, 568] width 414 height 33
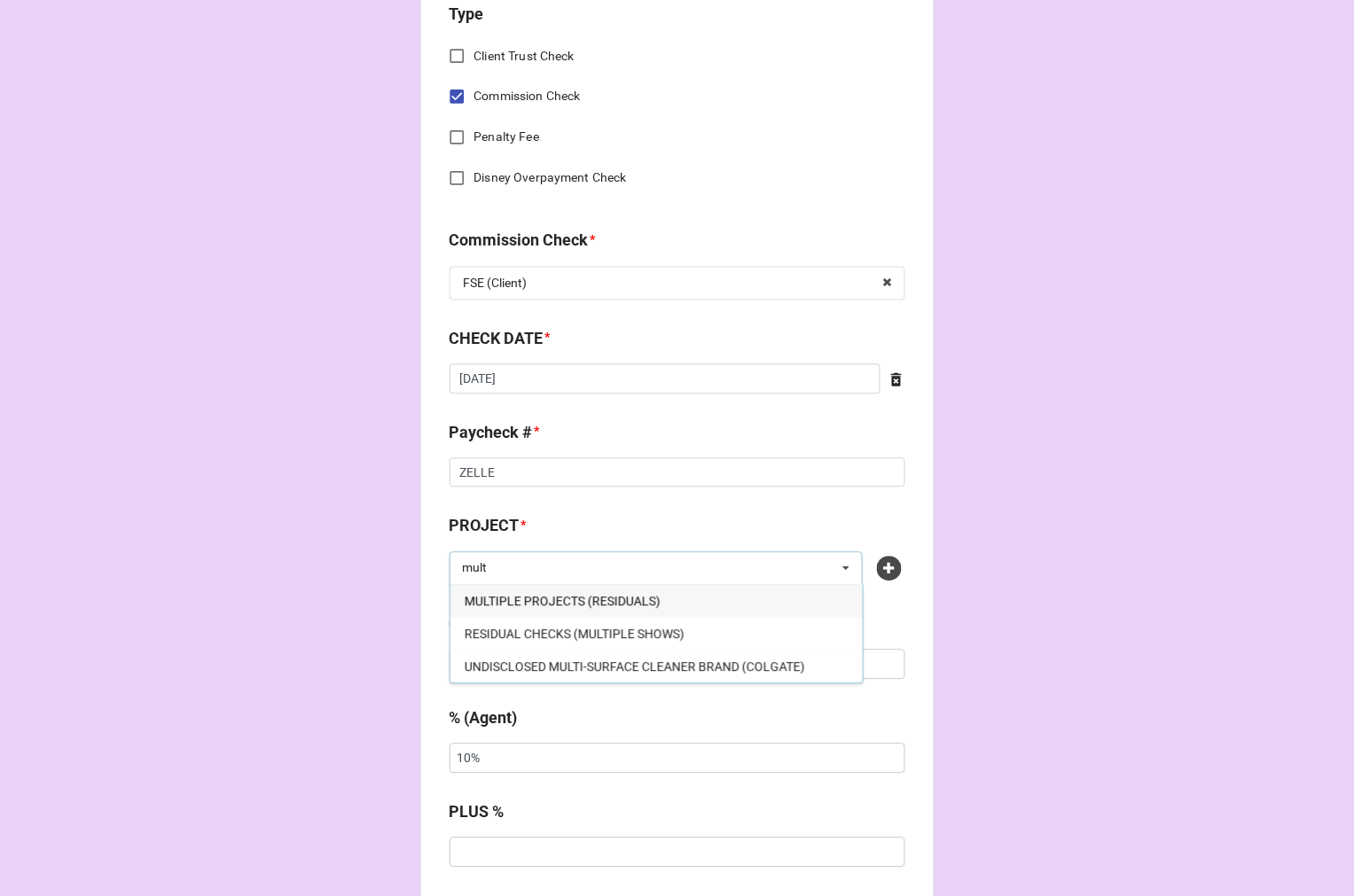
type input "mult"
click at [633, 601] on span "MULTIPLE PROJECTS (RESIDUALS)" at bounding box center [563, 602] width 196 height 14
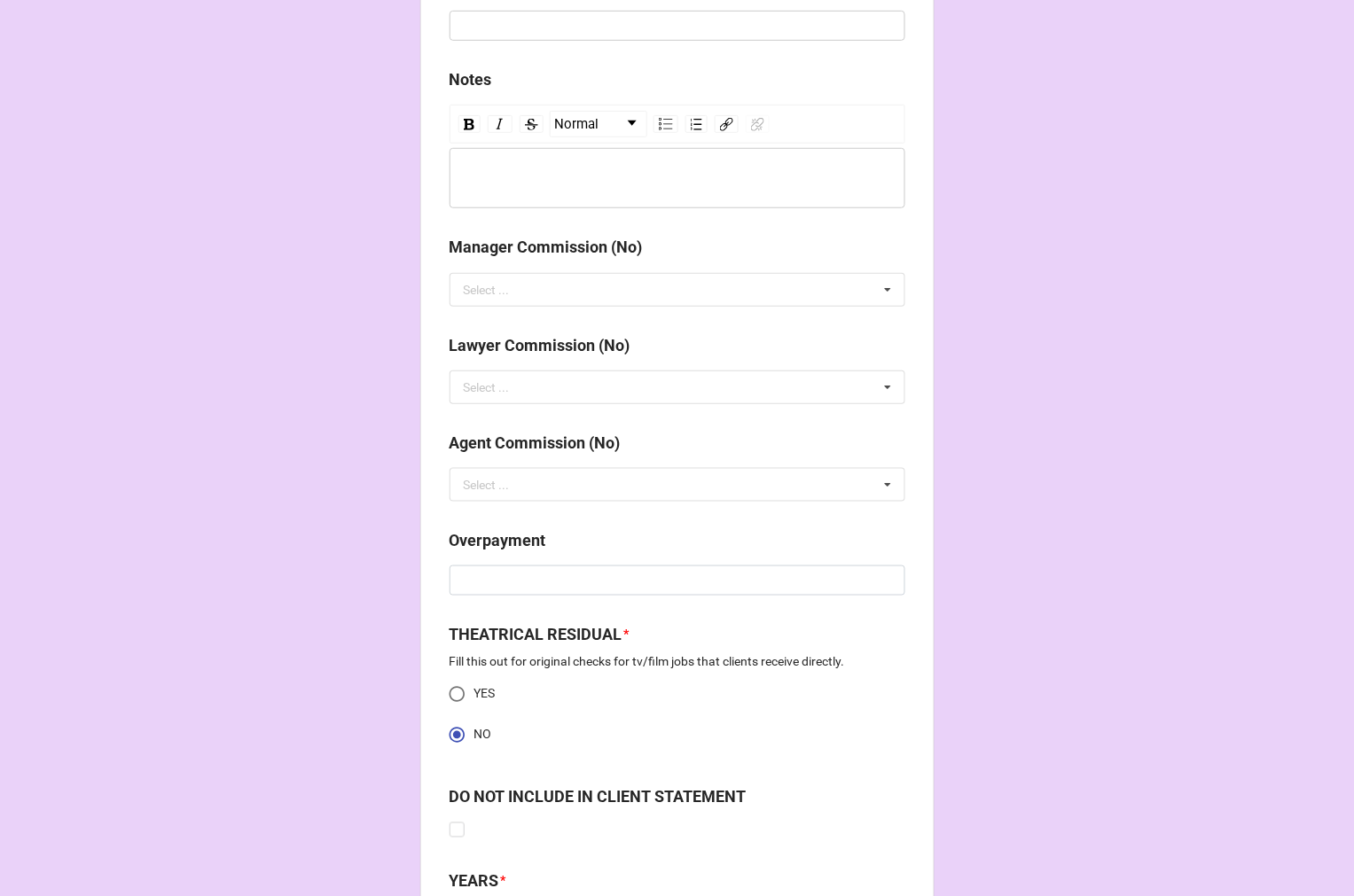
scroll to position [2068, 0]
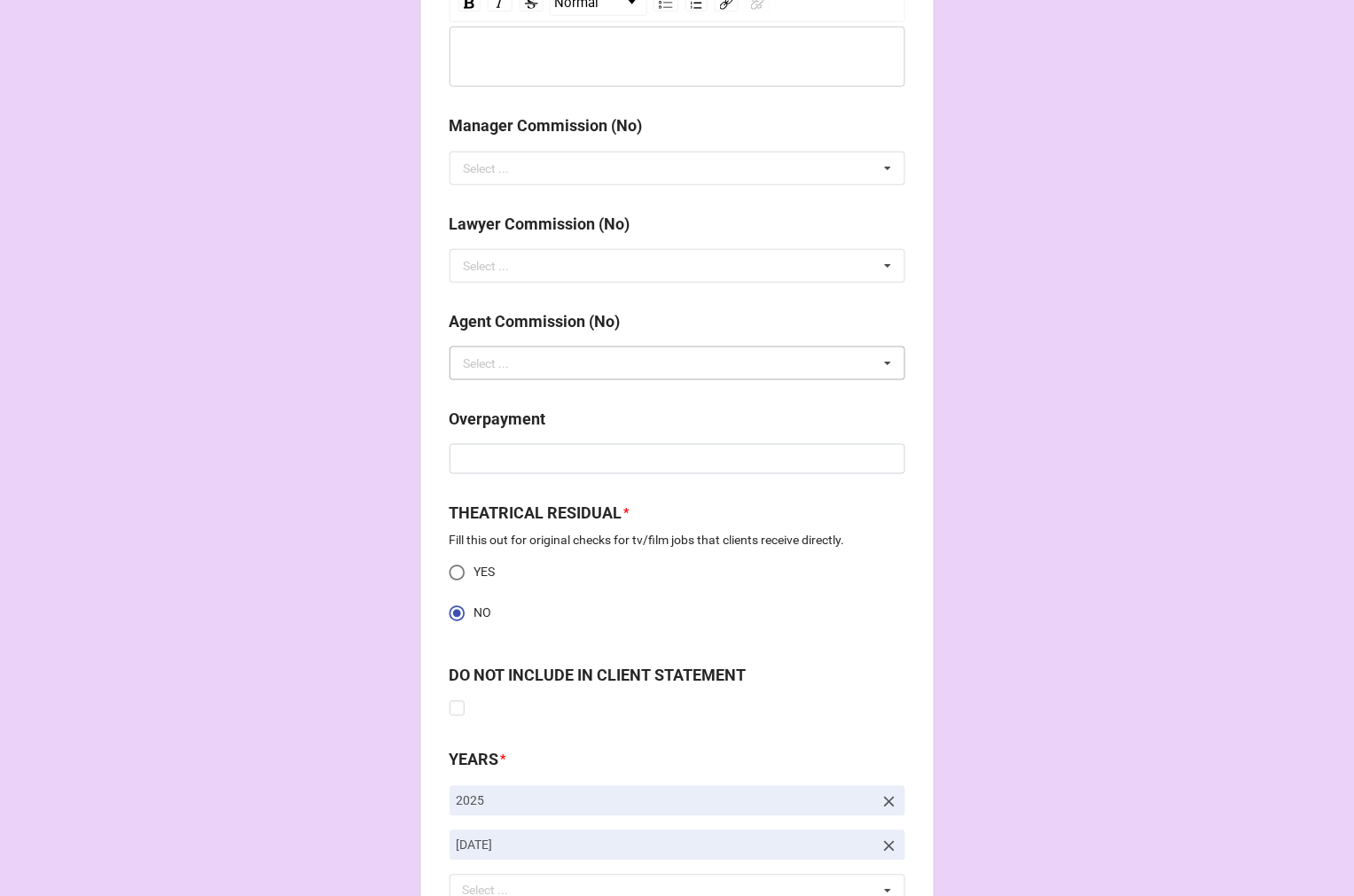
click at [487, 361] on div "Select ..." at bounding box center [486, 363] width 46 height 13
click at [471, 401] on span "NO" at bounding box center [474, 396] width 18 height 14
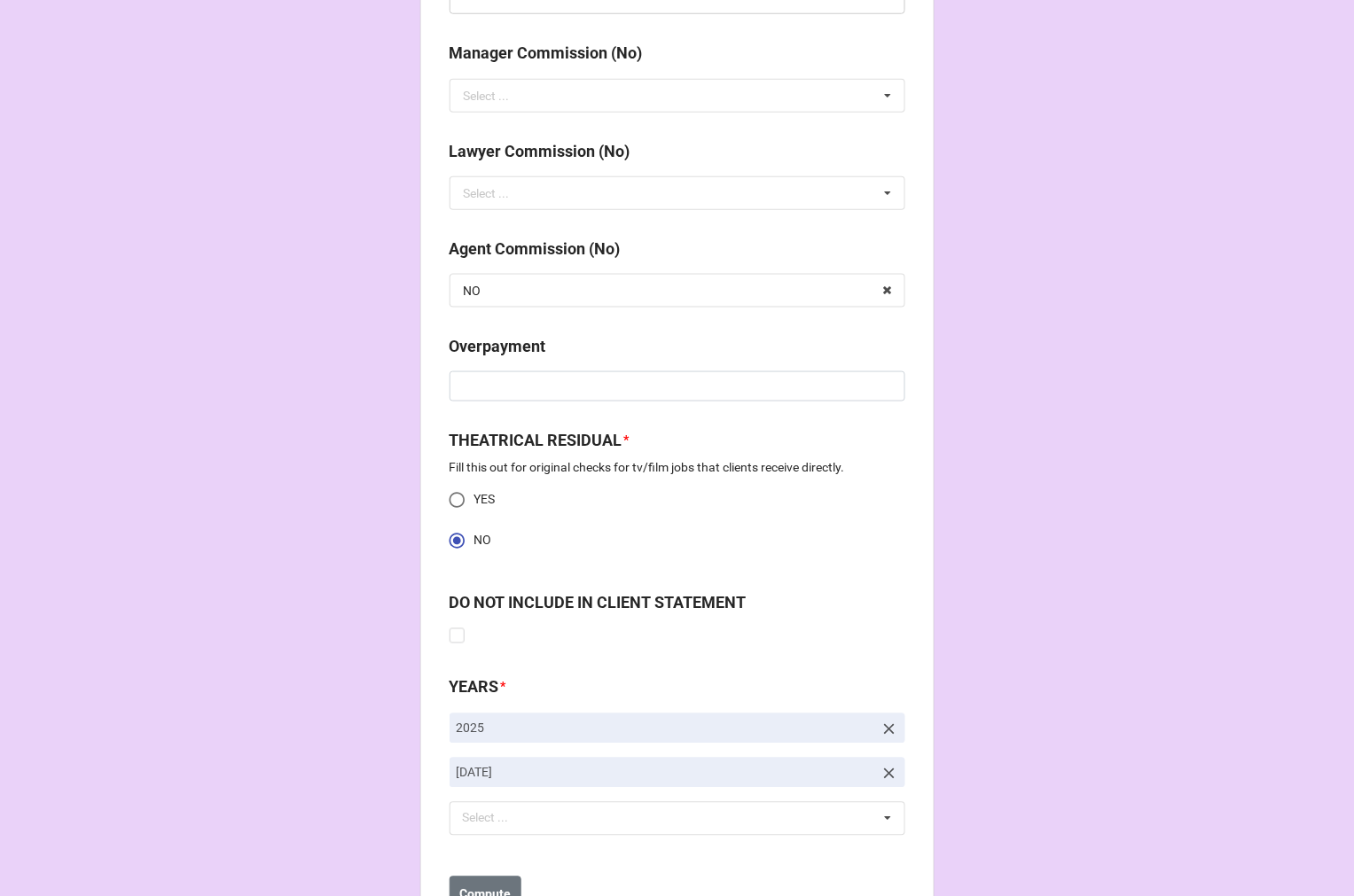
scroll to position [2216, 0]
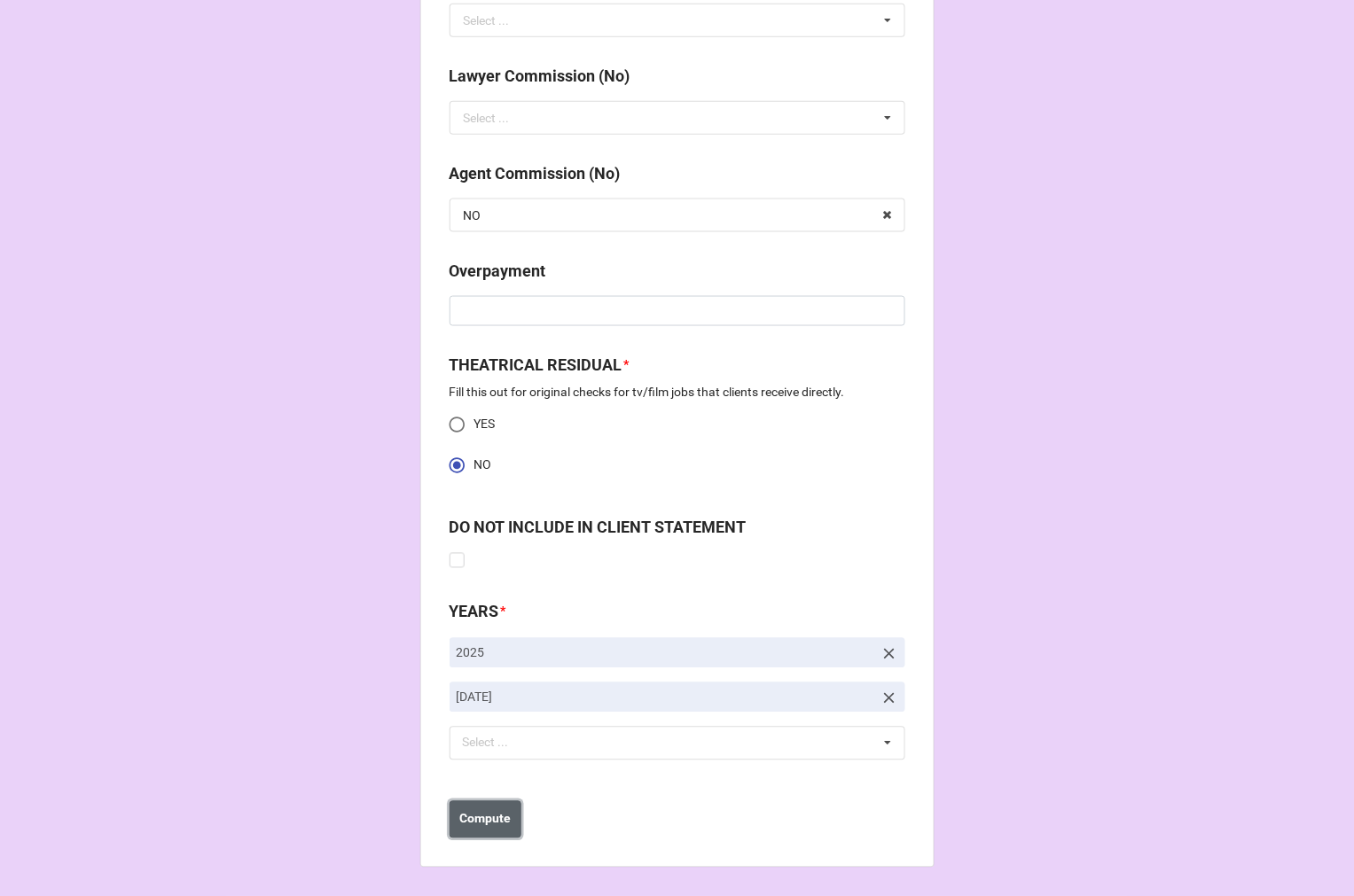
click at [471, 820] on b "Compute" at bounding box center [485, 819] width 51 height 19
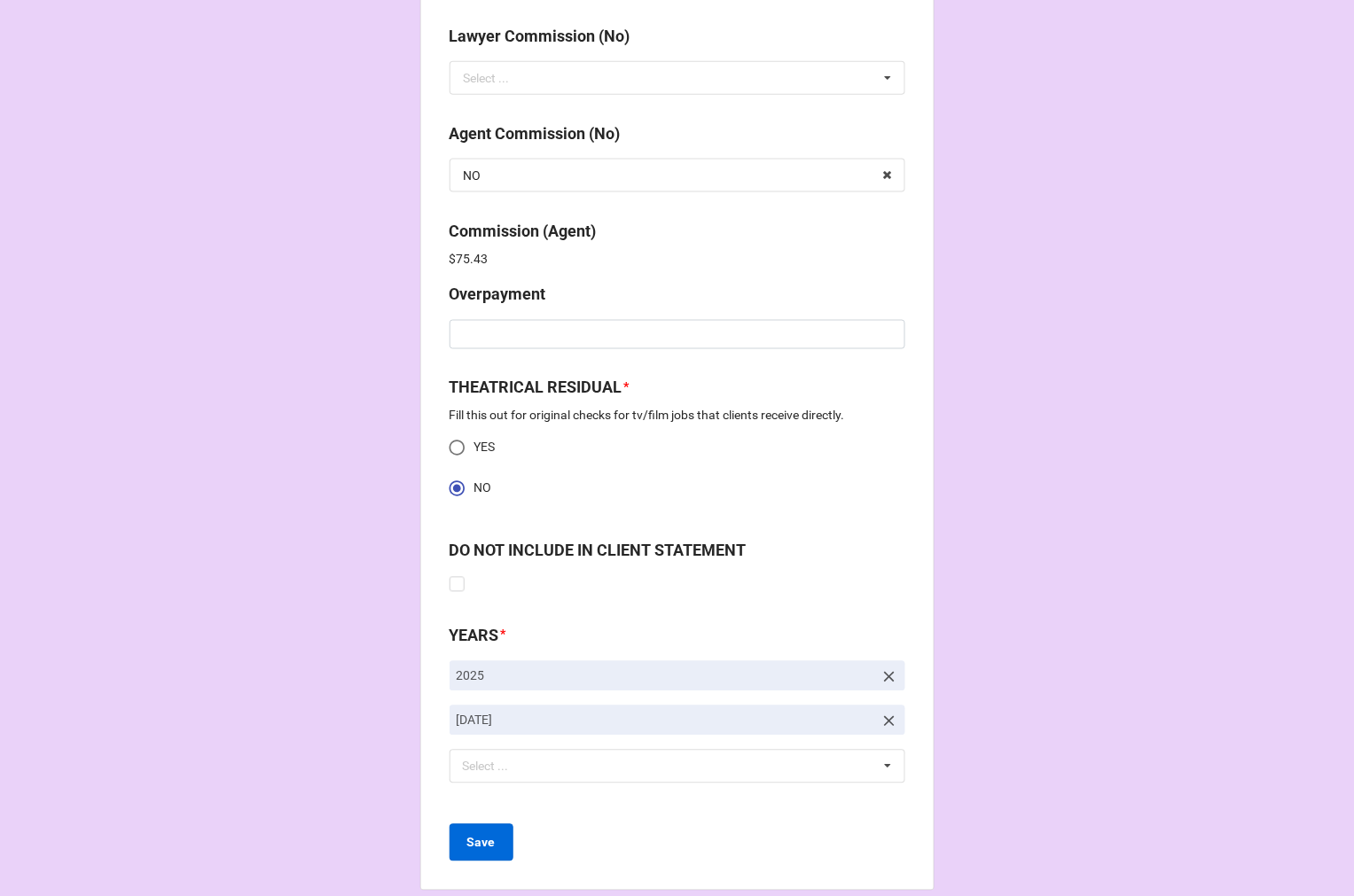
scroll to position [2279, 0]
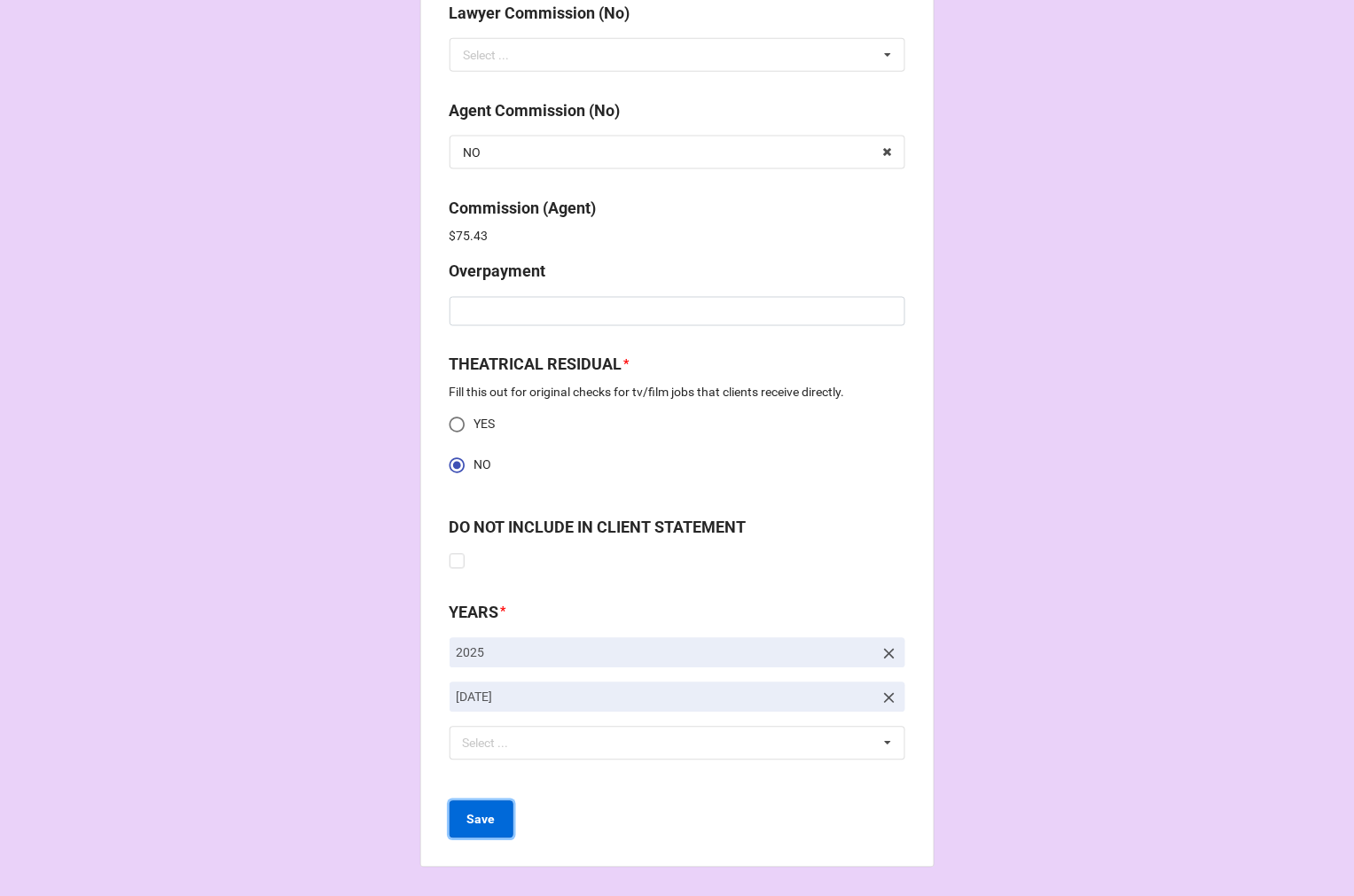
click at [474, 816] on b "Save" at bounding box center [482, 820] width 29 height 19
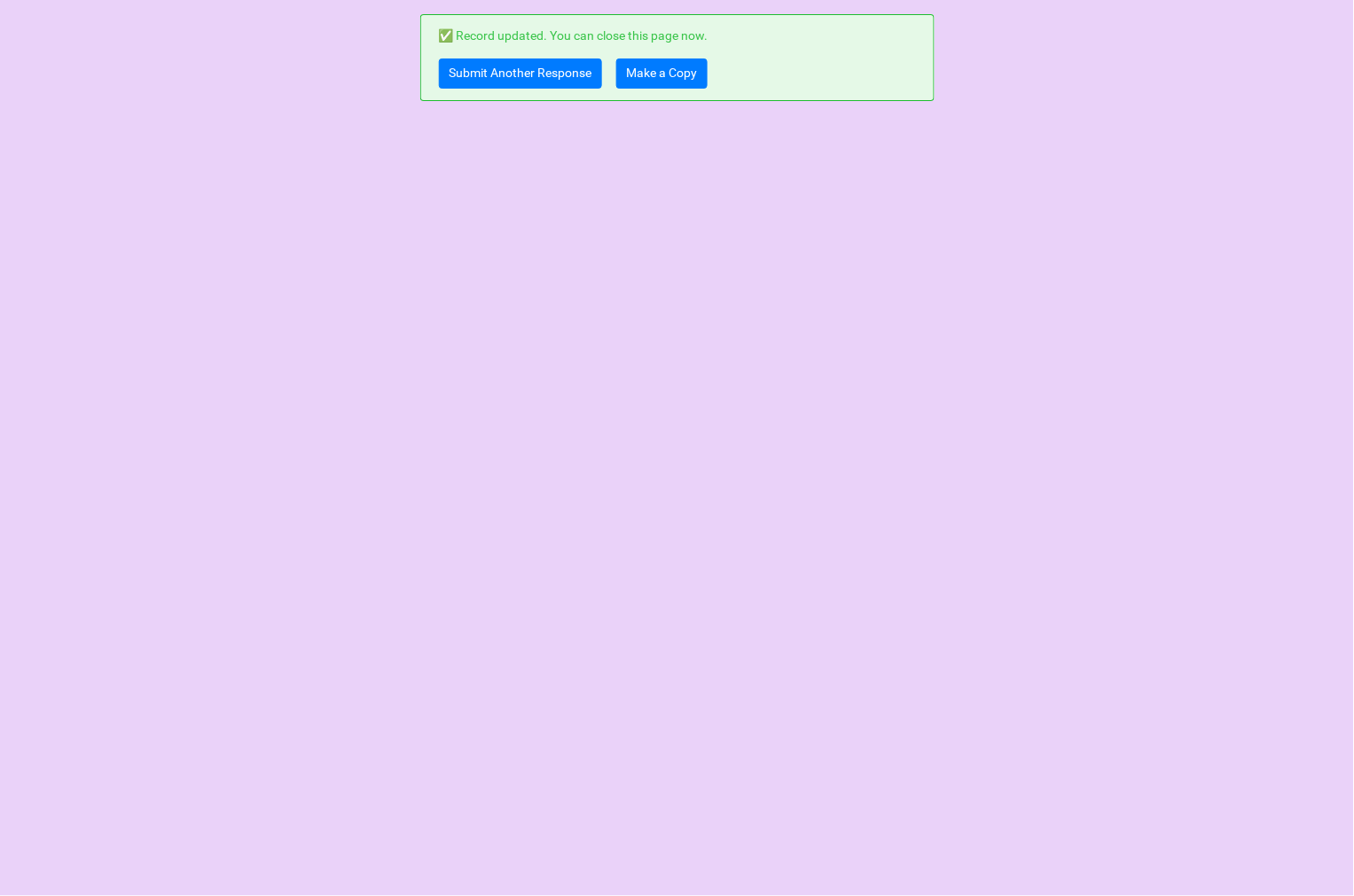
scroll to position [0, 0]
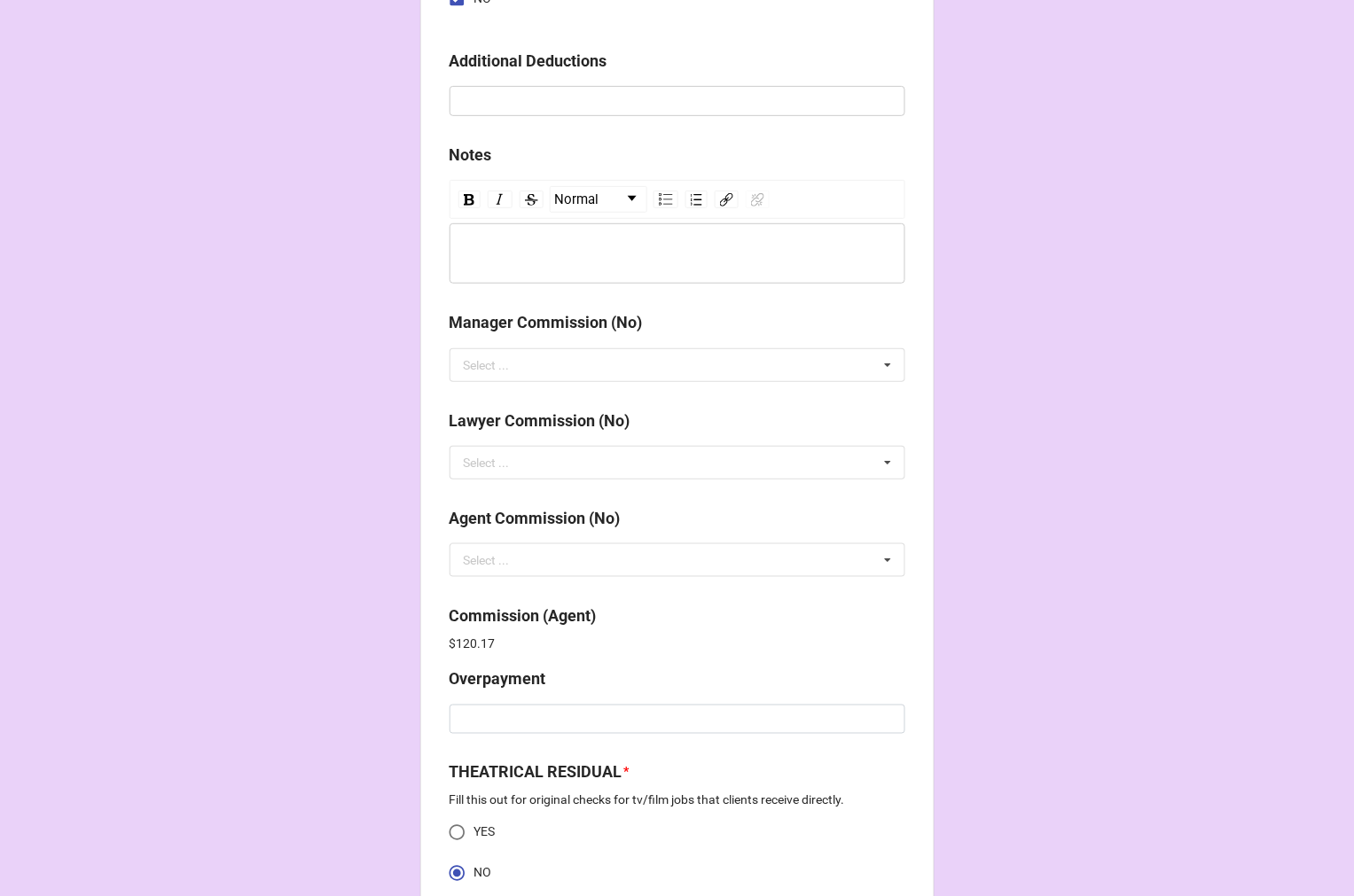
scroll to position [2279, 0]
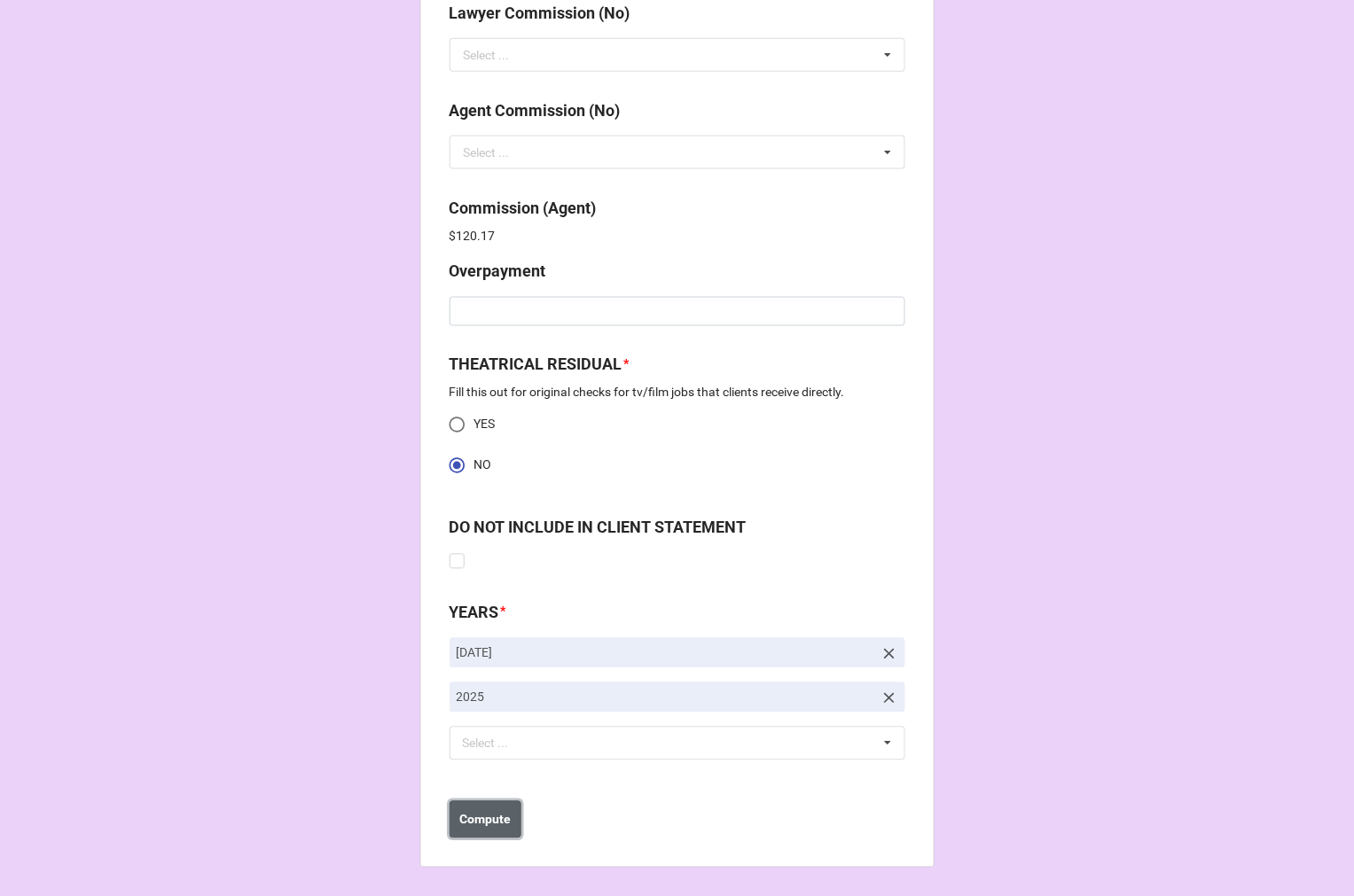
click at [459, 817] on b "Compute" at bounding box center [485, 820] width 51 height 19
click at [480, 822] on b "Save" at bounding box center [482, 820] width 29 height 19
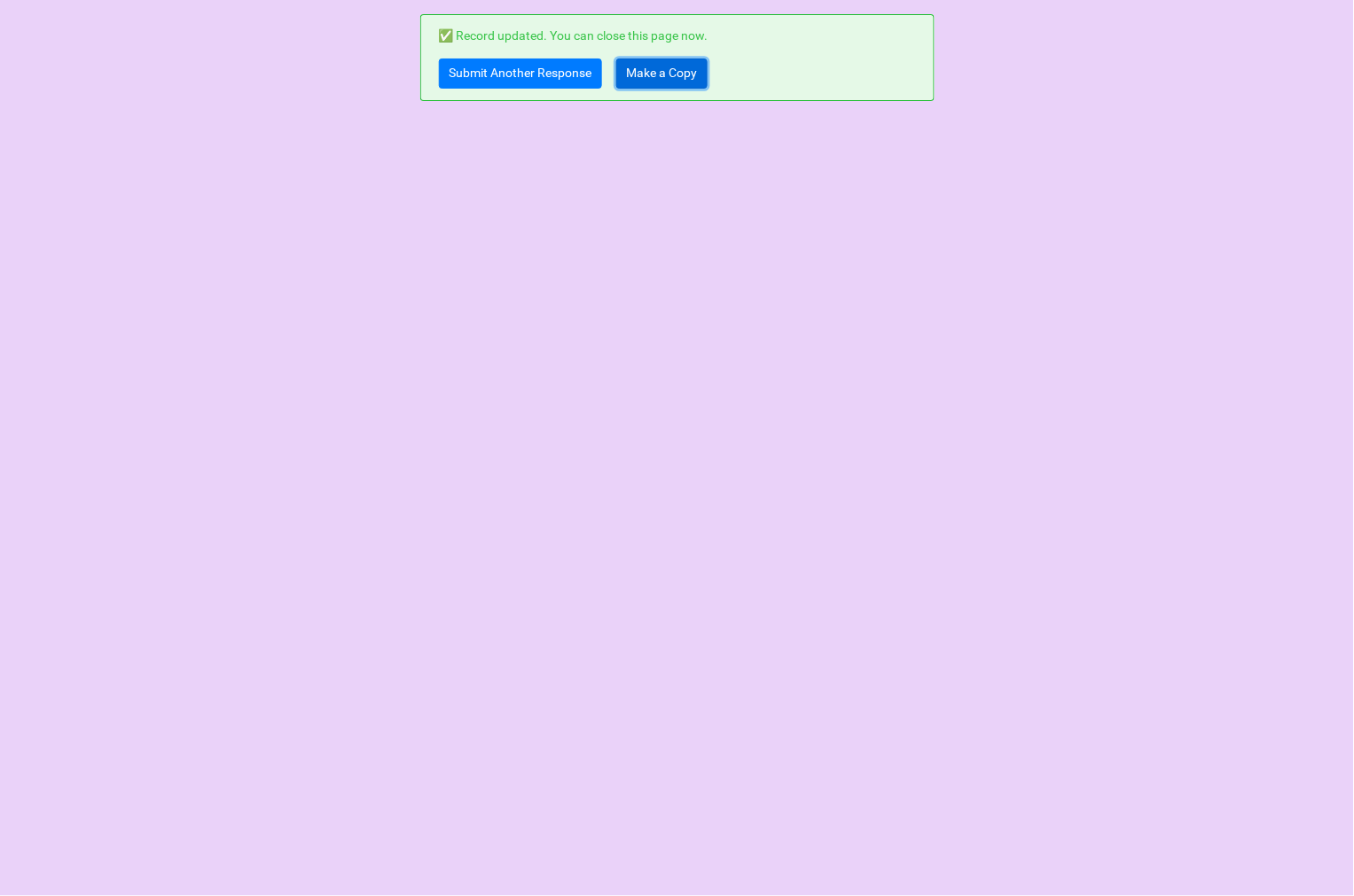
click at [625, 67] on link "Make a Copy" at bounding box center [662, 74] width 92 height 31
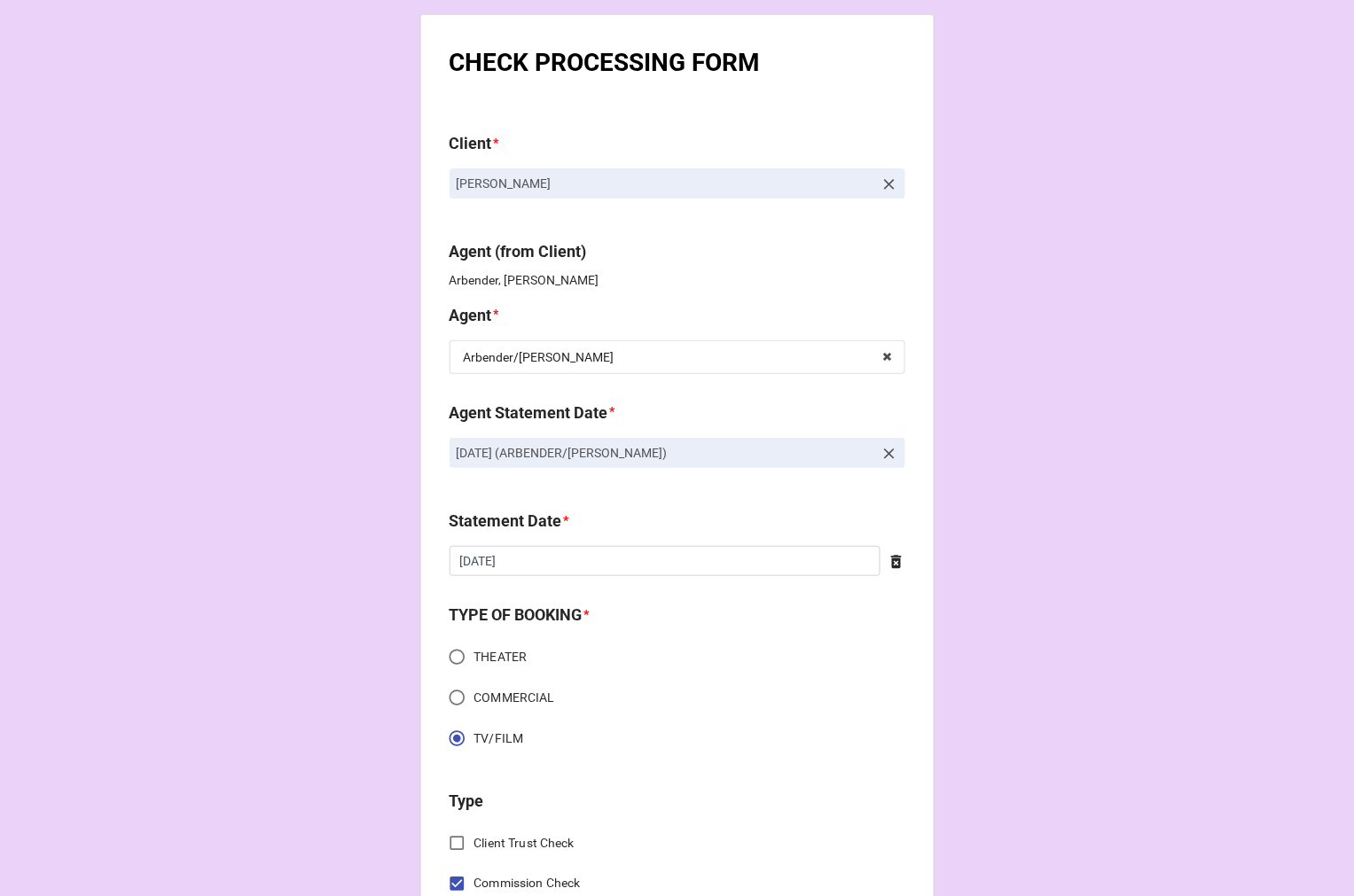
click at [883, 457] on icon at bounding box center [889, 454] width 18 height 18
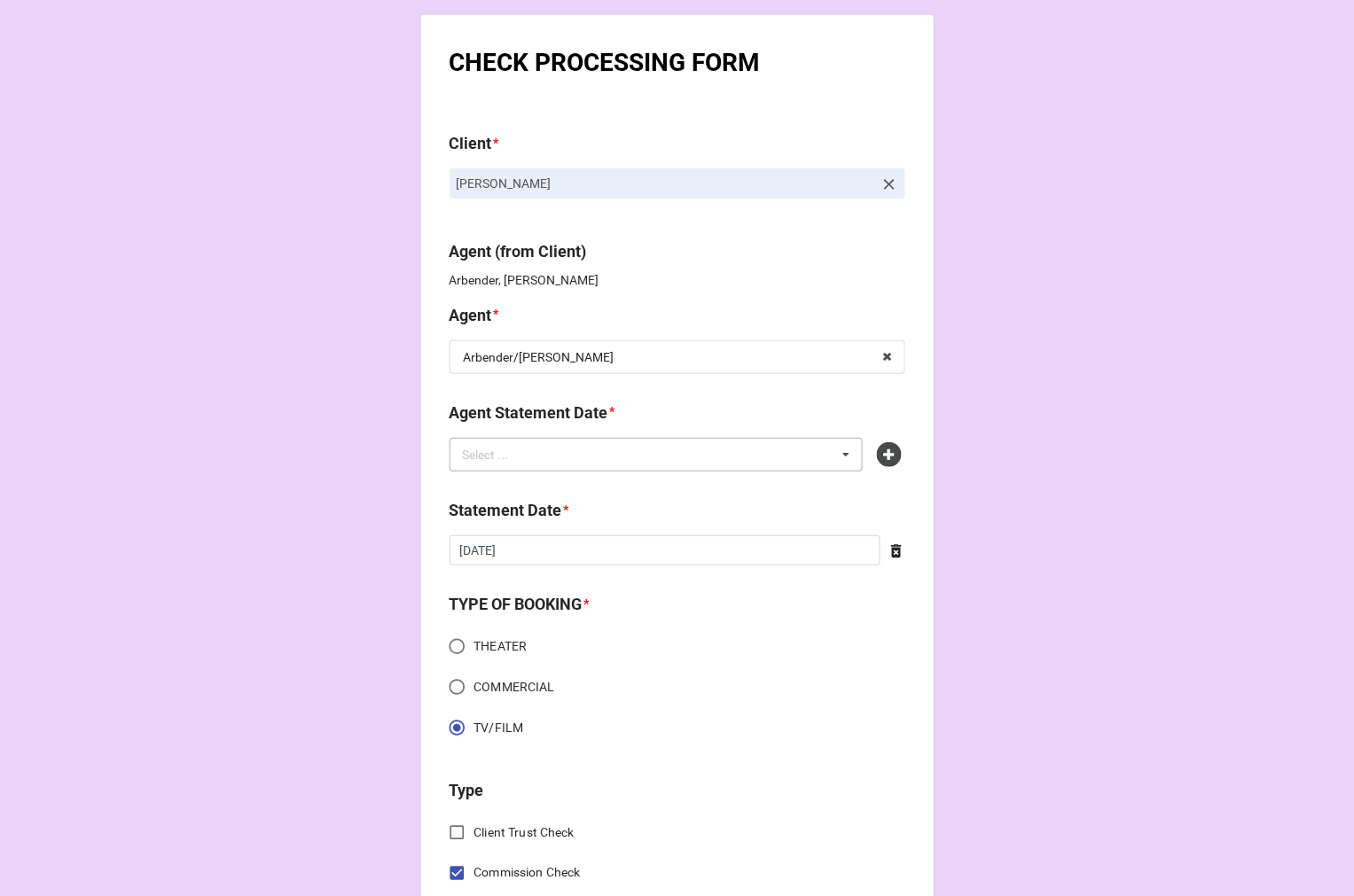
click at [730, 459] on div "Select ... No results found." at bounding box center [656, 454] width 414 height 33
type input "arb"
click at [648, 484] on div "SEPTEMBER 5, 2025 (ARBENDER)" at bounding box center [656, 487] width 413 height 32
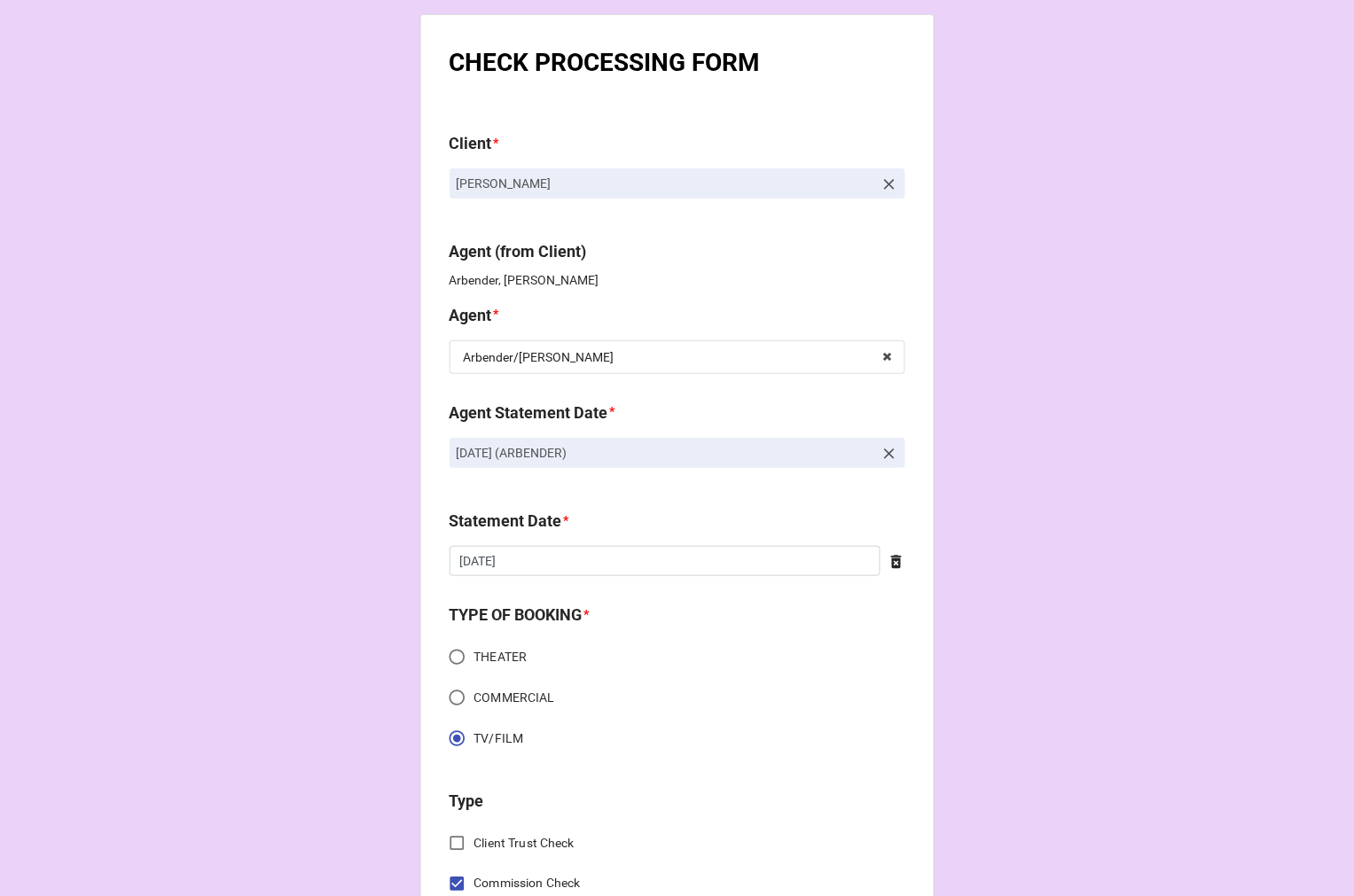
drag, startPoint x: 652, startPoint y: 454, endPoint x: 406, endPoint y: 497, distance: 249.7
copy p "[DATE] (ARBENDER)"
click at [883, 448] on icon at bounding box center [889, 454] width 18 height 18
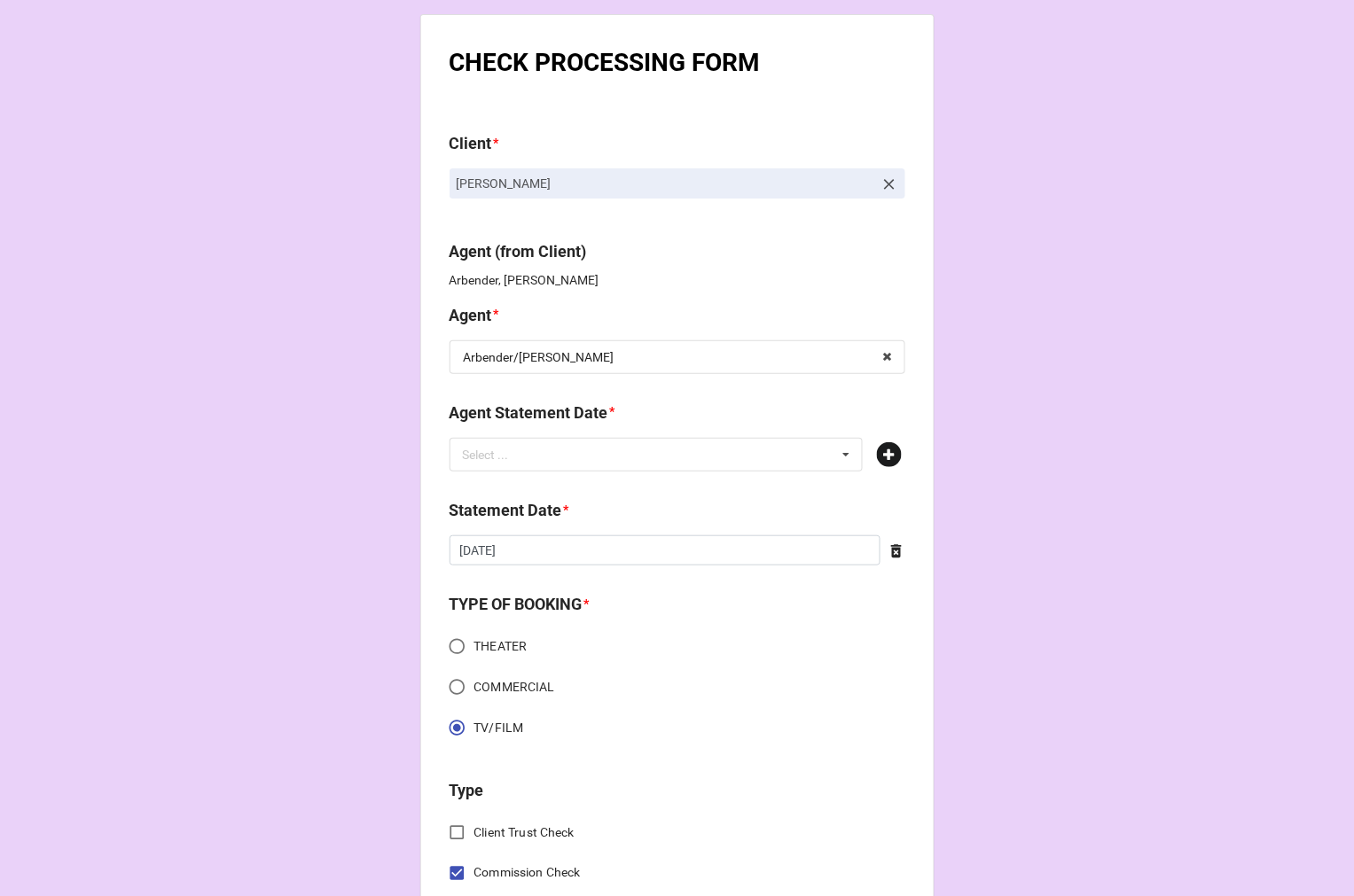
click at [880, 450] on icon at bounding box center [889, 455] width 25 height 25
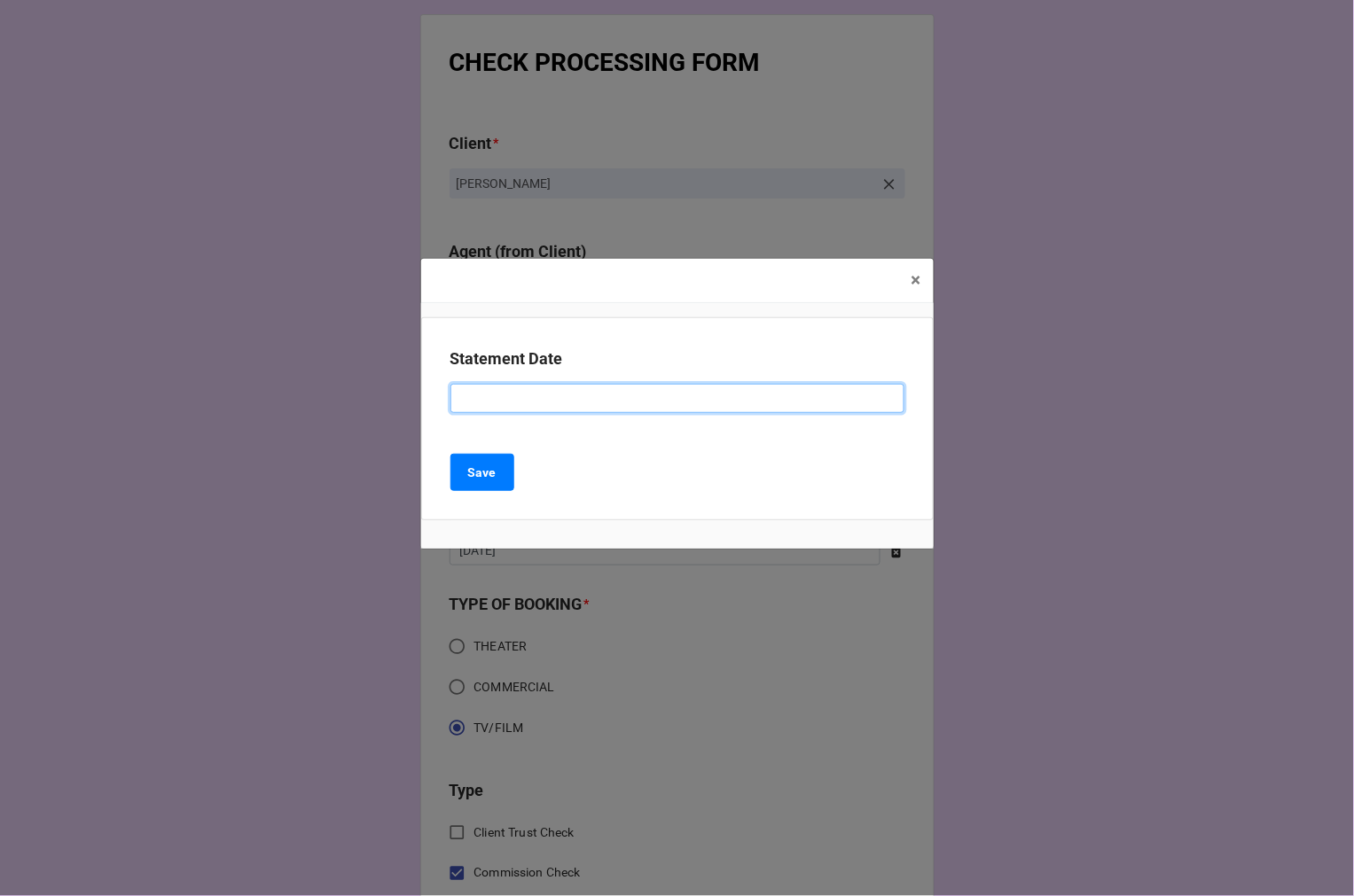
click at [578, 405] on input at bounding box center [677, 399] width 454 height 31
paste input "SEPTEMBER 5, 2025 (ARBENDER)"
click at [635, 400] on input "SEPTEMBER 5, 2025 (ARBENDER)" at bounding box center [677, 399] width 454 height 31
type input "SEPTEMBER 5, 2025 (ARBENDER/KATIE)"
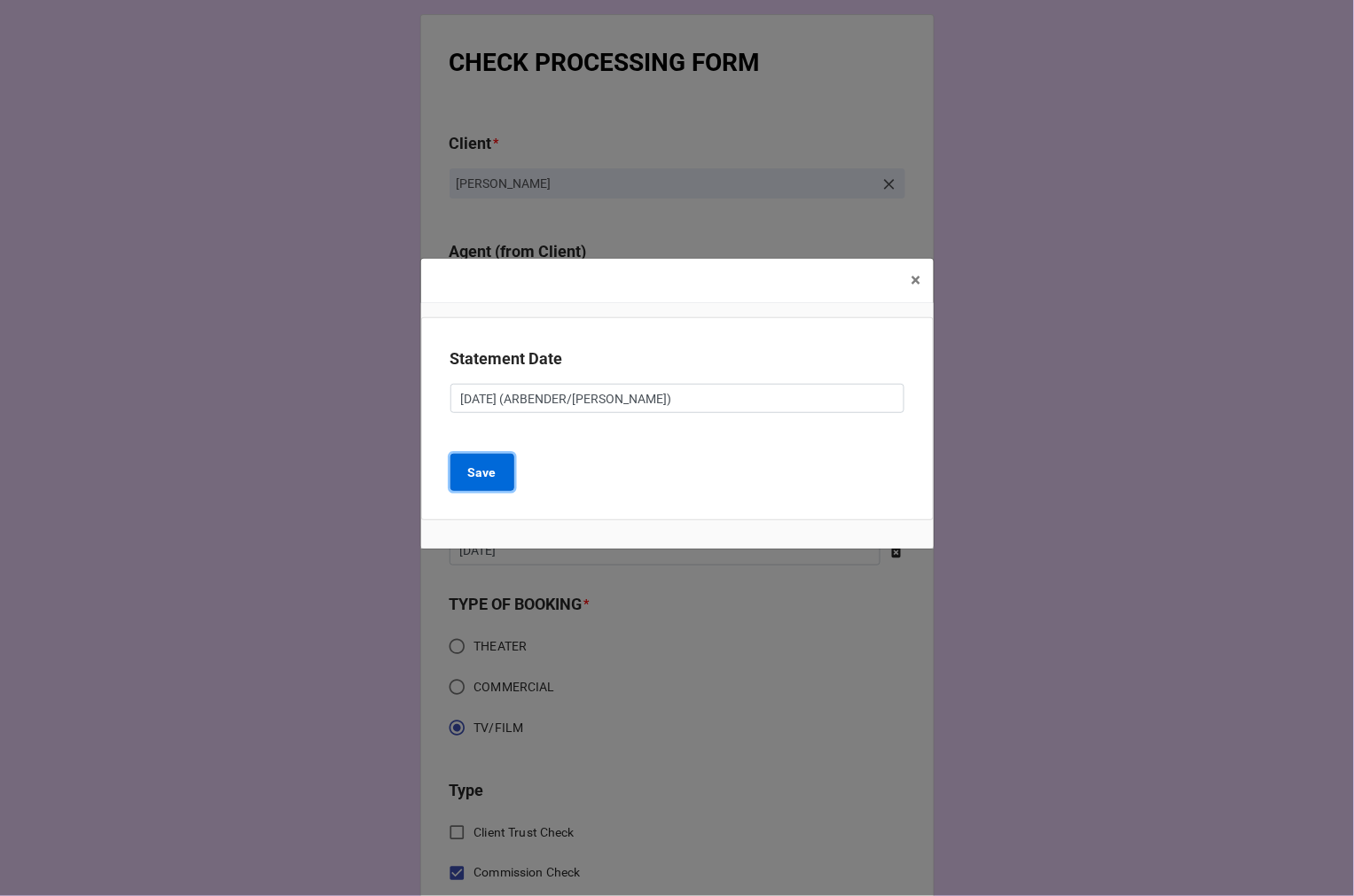
click at [463, 471] on button "Save" at bounding box center [482, 472] width 64 height 37
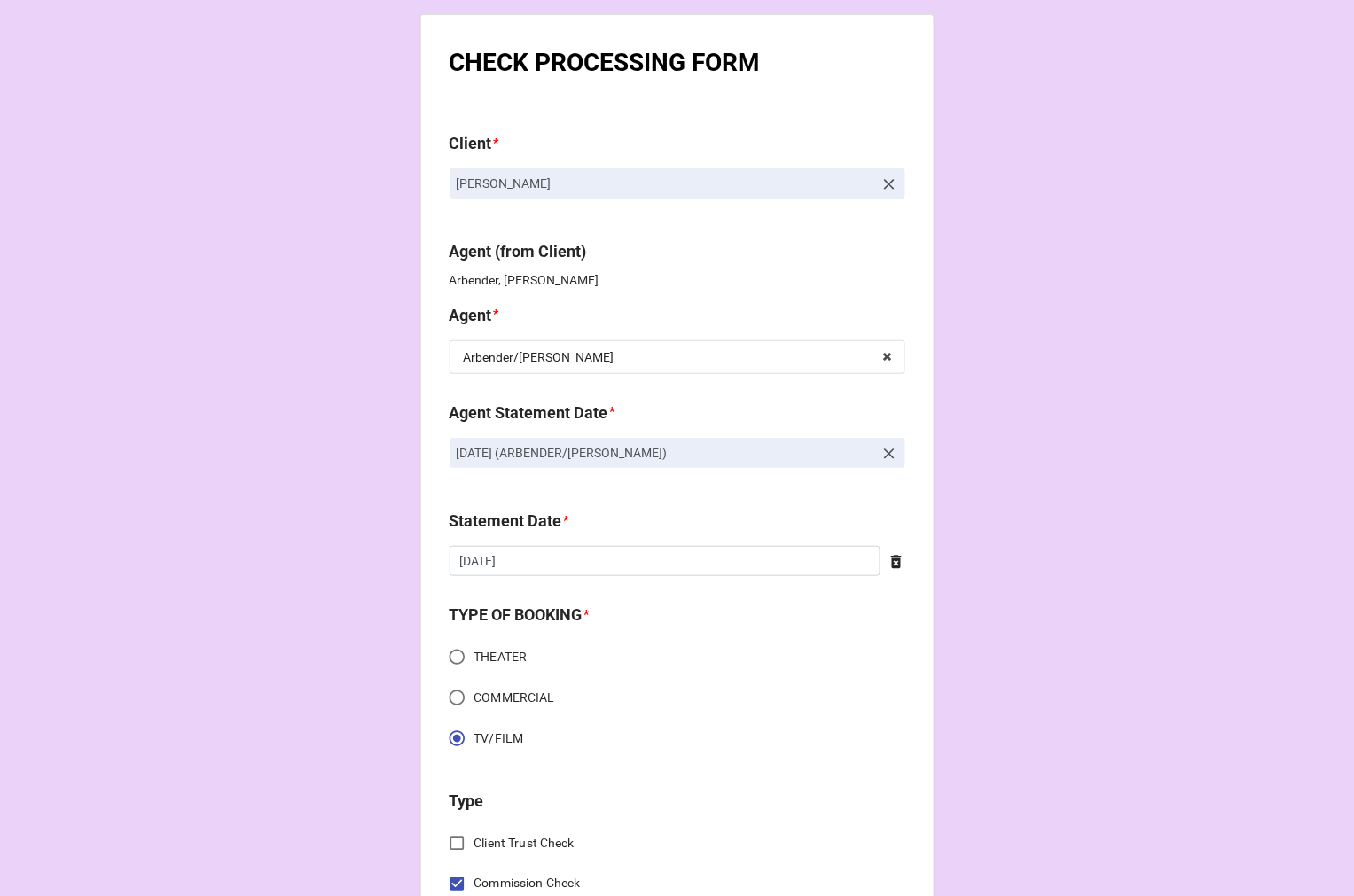
click at [889, 554] on icon at bounding box center [896, 562] width 18 height 18
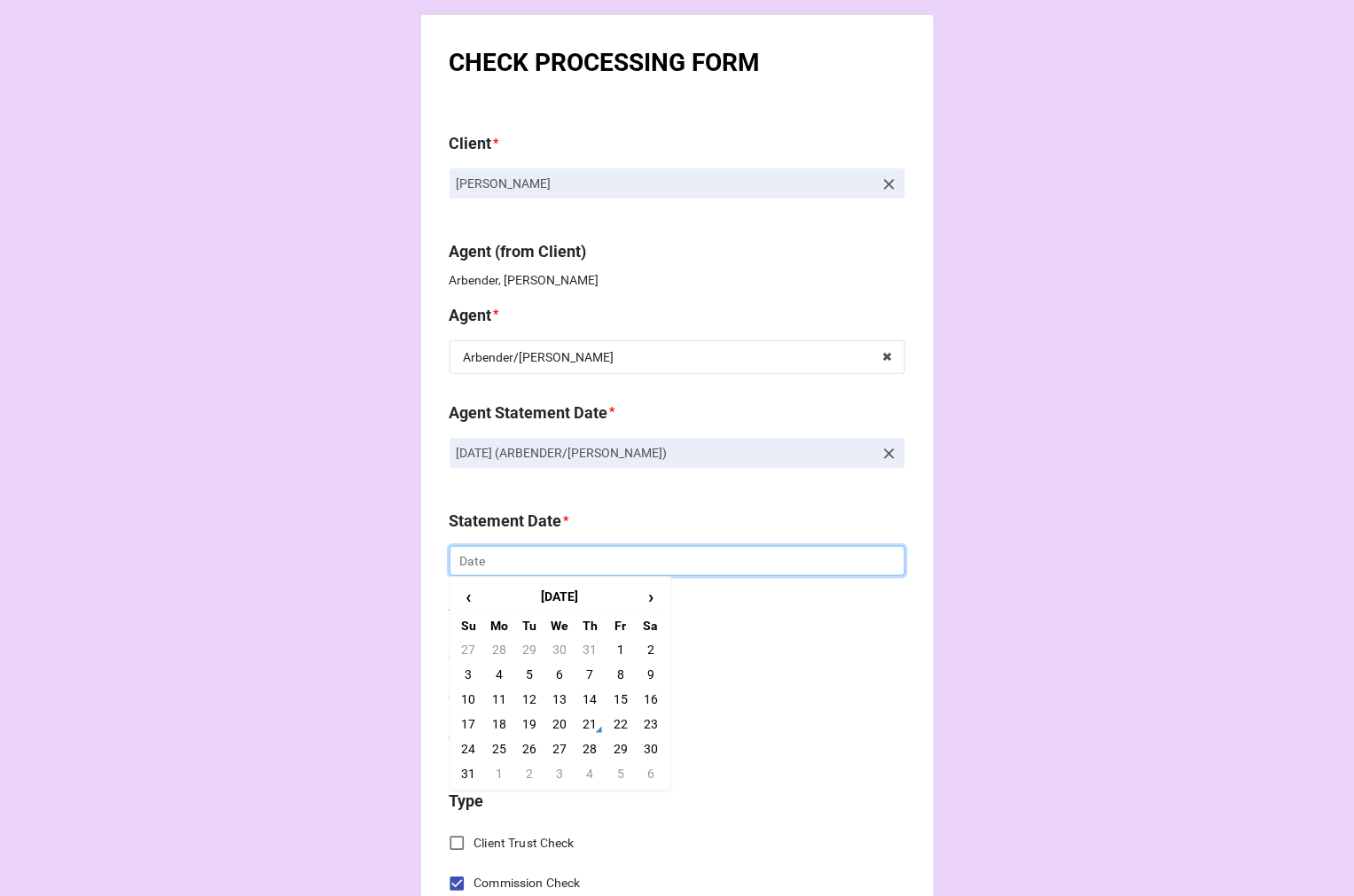
click at [666, 563] on input "text" at bounding box center [677, 561] width 456 height 31
click at [613, 768] on td "5" at bounding box center [621, 774] width 31 height 25
type input "[DATE]"
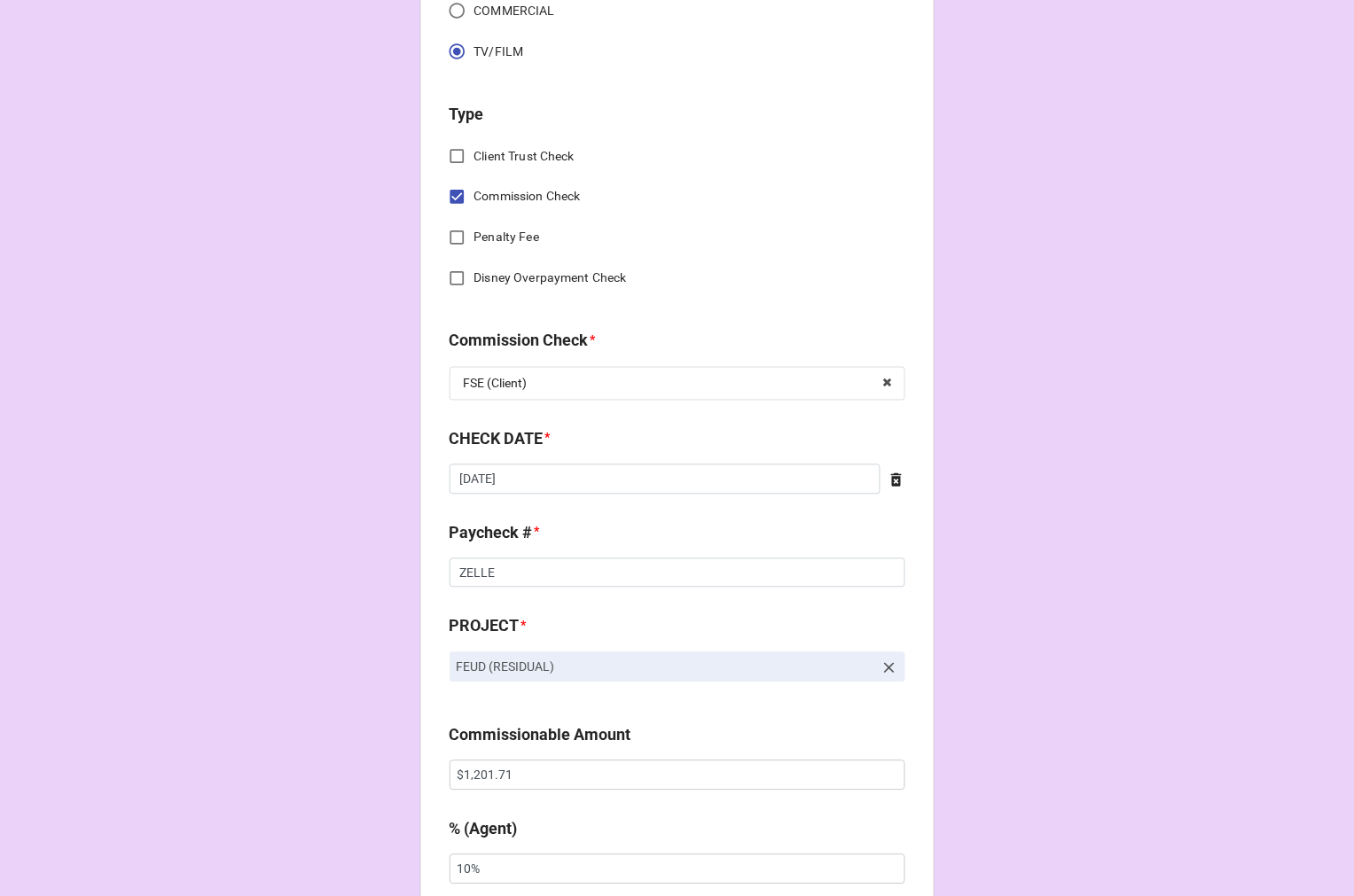
scroll to position [688, 0]
click at [891, 475] on icon at bounding box center [896, 478] width 11 height 13
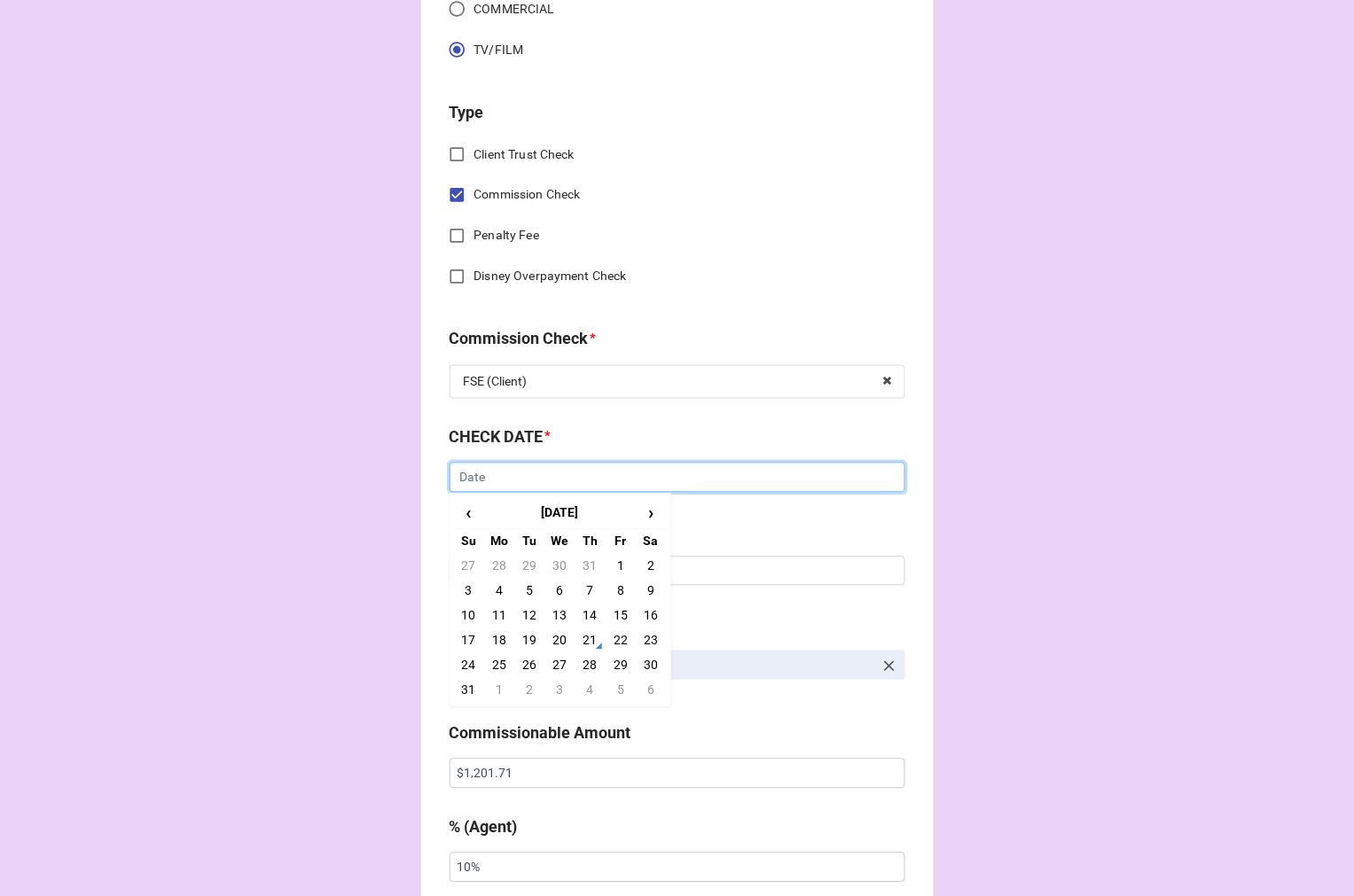
click at [739, 489] on input "text" at bounding box center [677, 478] width 456 height 31
click at [581, 643] on td "21" at bounding box center [591, 641] width 31 height 25
type input "[DATE]"
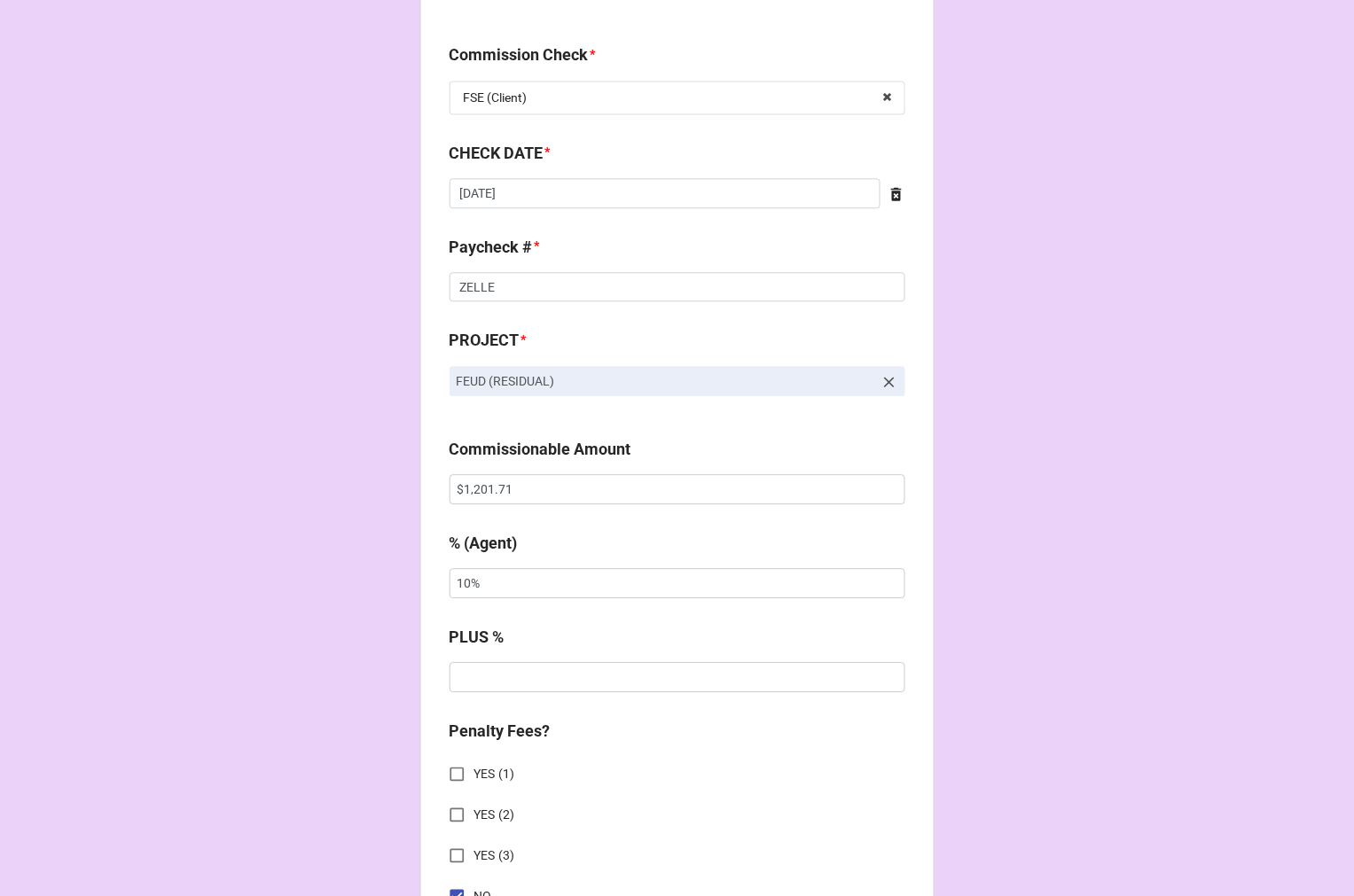
scroll to position [985, 0]
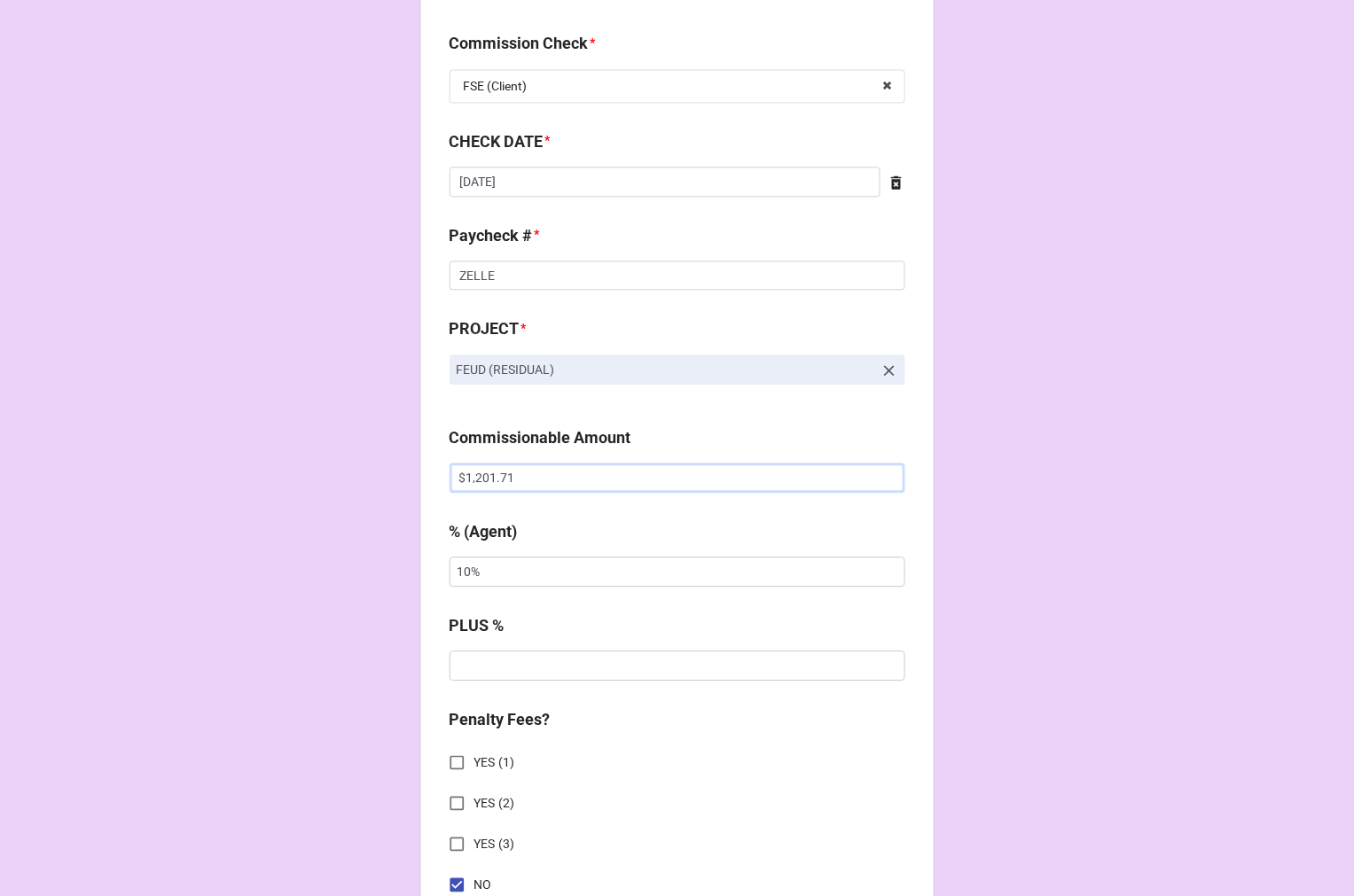
click at [470, 479] on input "$1,201.71" at bounding box center [677, 478] width 456 height 31
click at [467, 479] on input "$1,201.71" at bounding box center [677, 478] width 456 height 31
type input "$1.00"
click at [666, 476] on input "text" at bounding box center [677, 478] width 456 height 31
type input "$9.00"
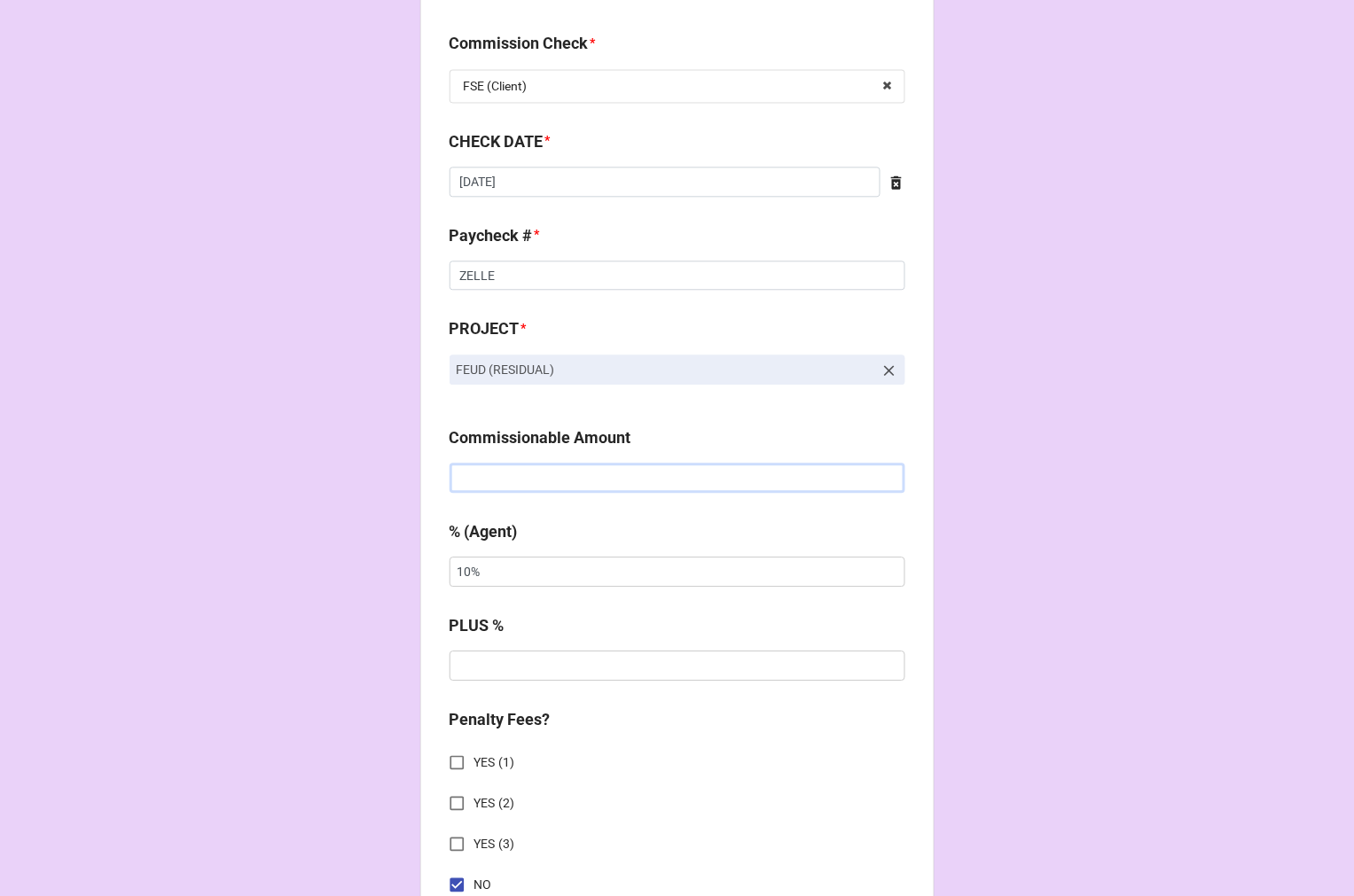
drag, startPoint x: 666, startPoint y: 476, endPoint x: 661, endPoint y: 487, distance: 12.1
click at [661, 487] on input "text" at bounding box center [677, 478] width 456 height 31
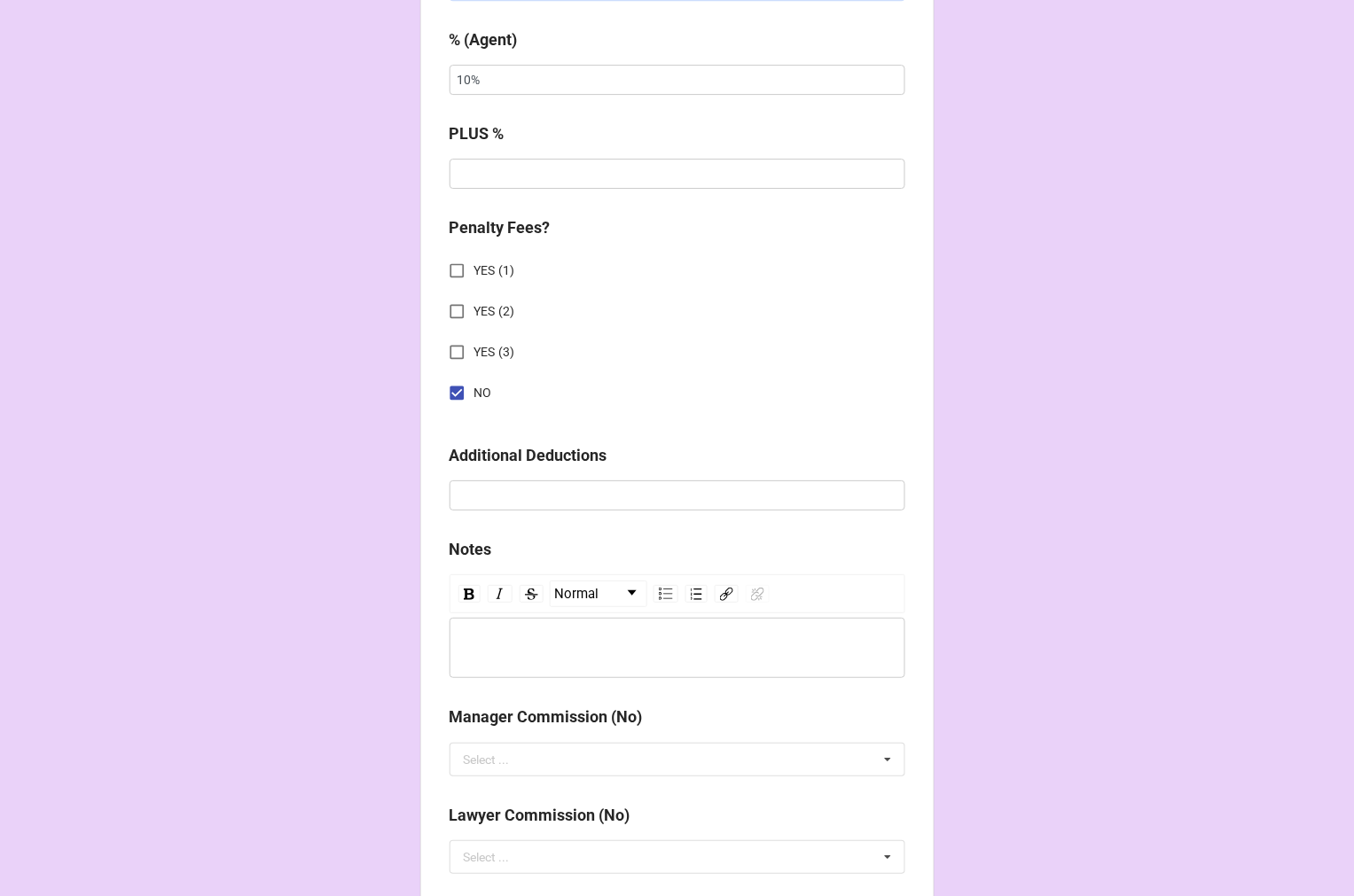
scroll to position [2216, 0]
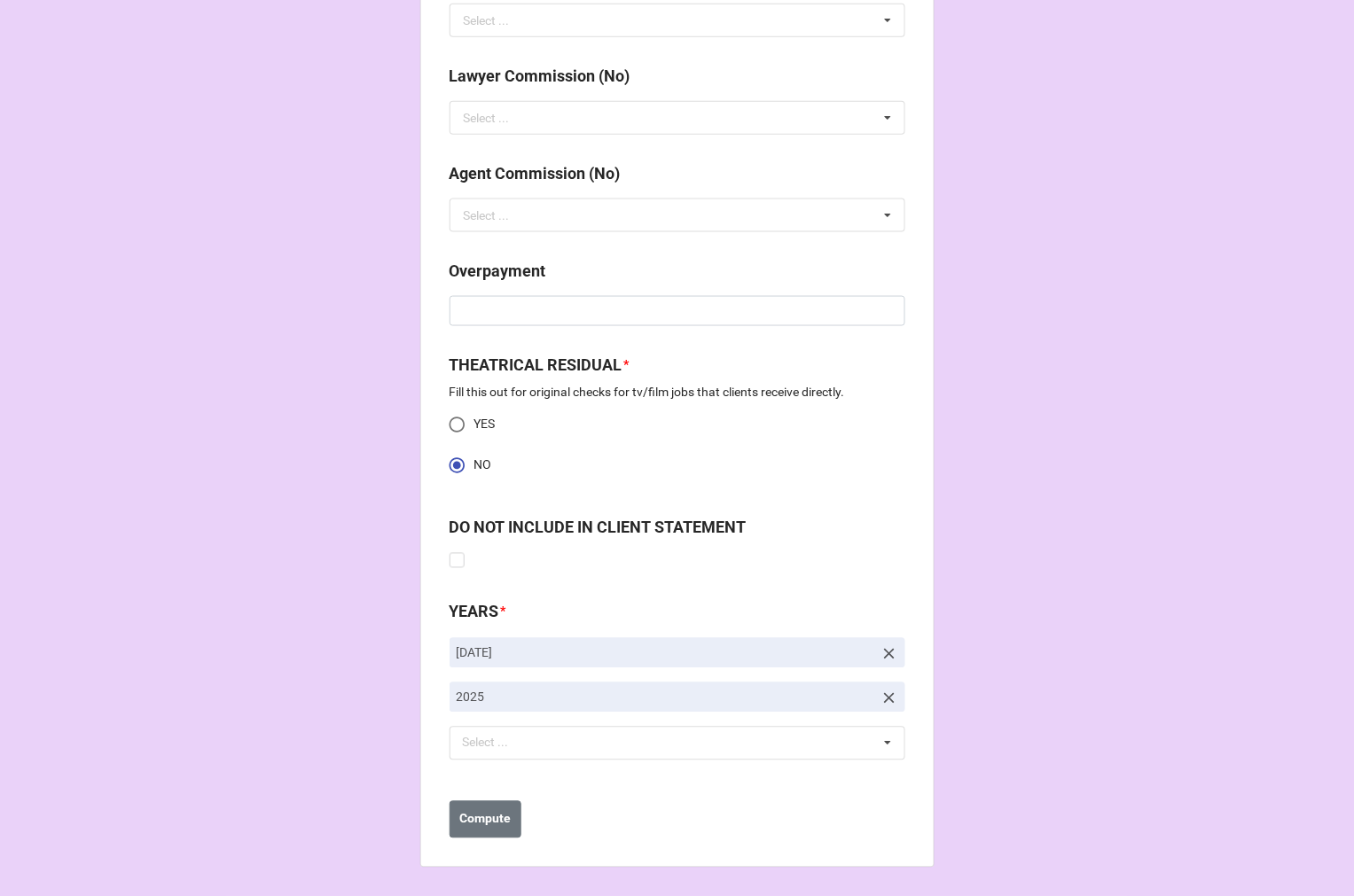
type input "$63.15"
click at [885, 652] on icon at bounding box center [889, 654] width 11 height 11
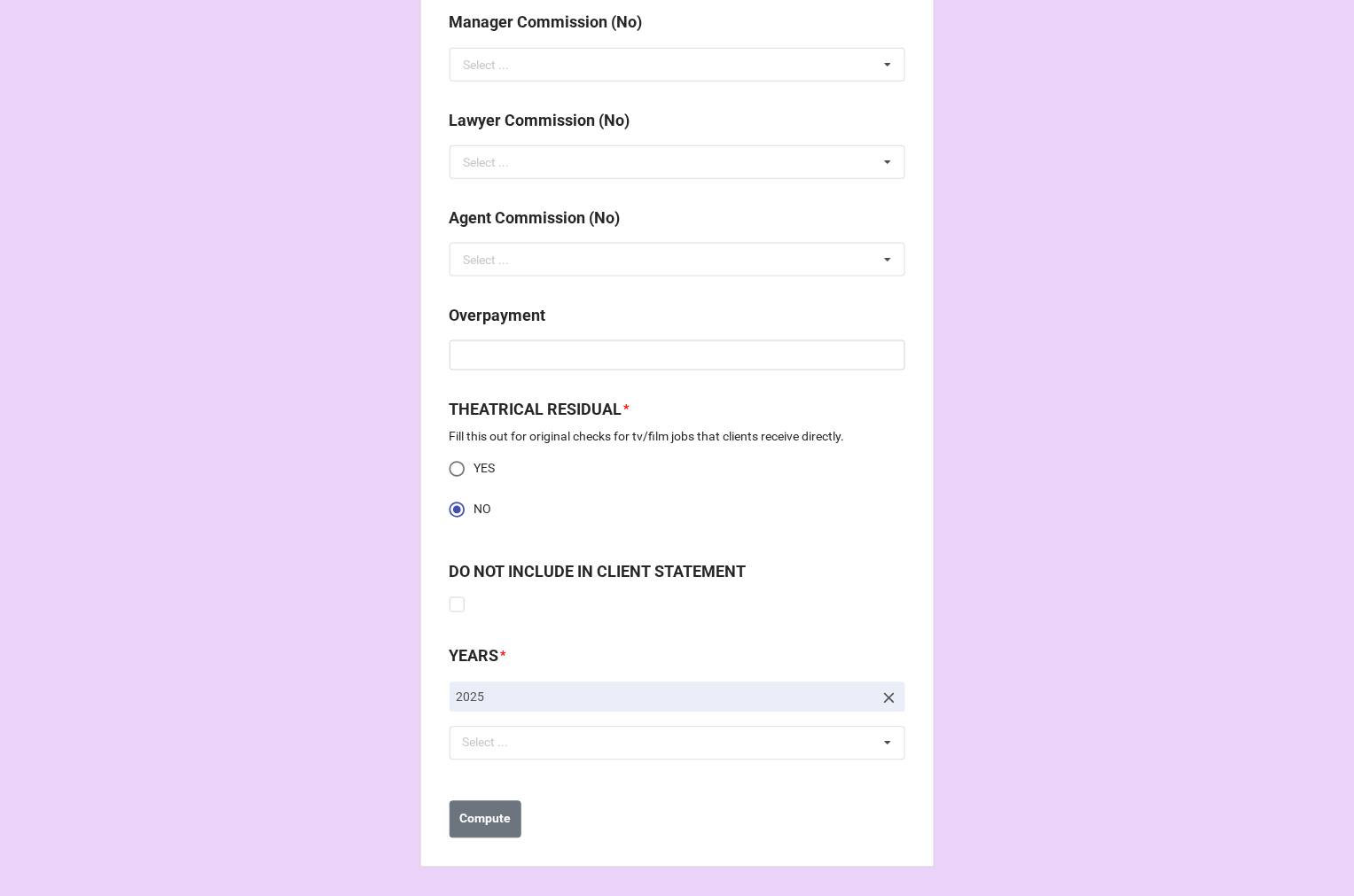
scroll to position [2171, 0]
click at [552, 742] on div "Select ... No results found." at bounding box center [677, 743] width 456 height 33
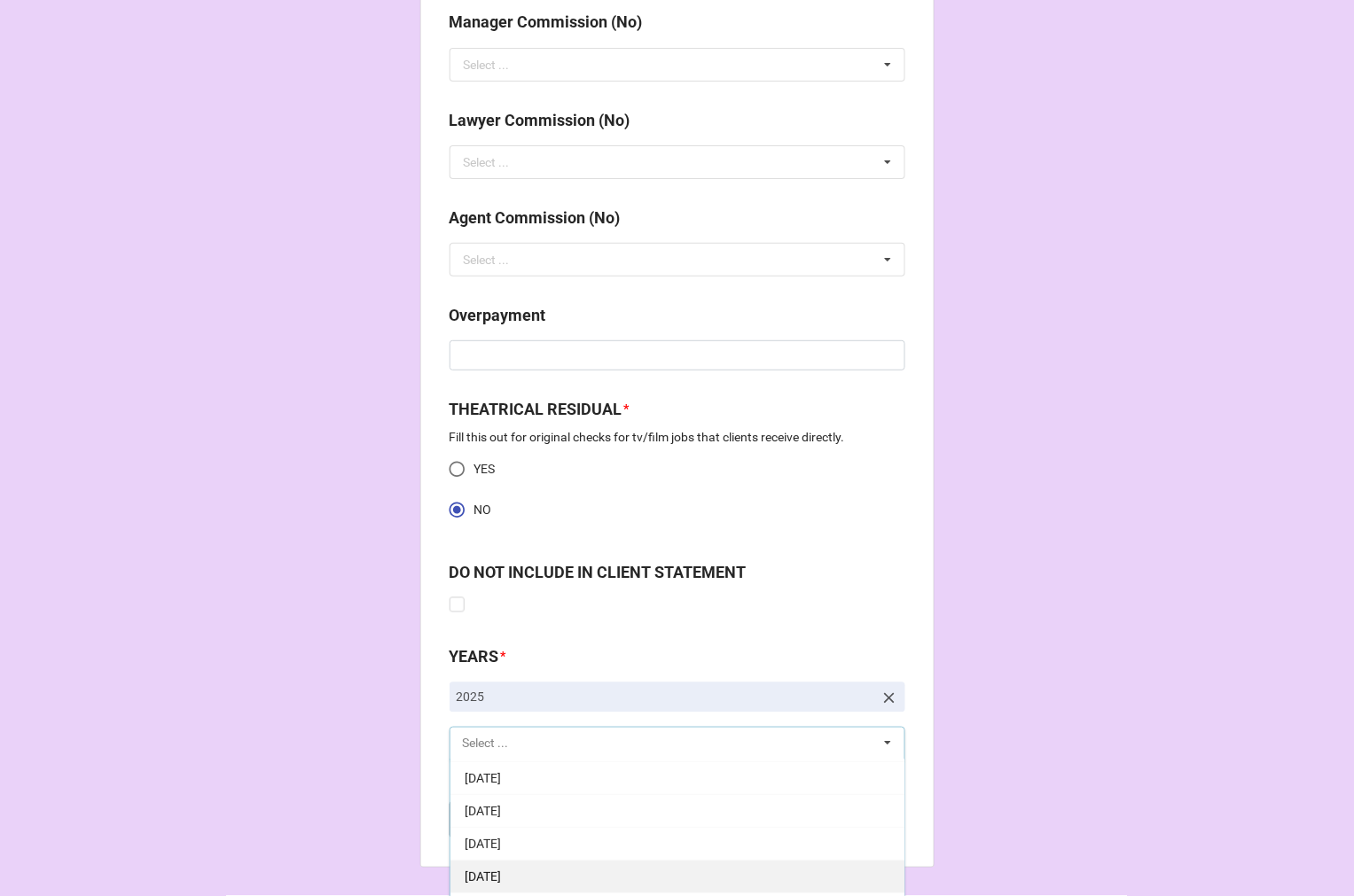
scroll to position [197, 0]
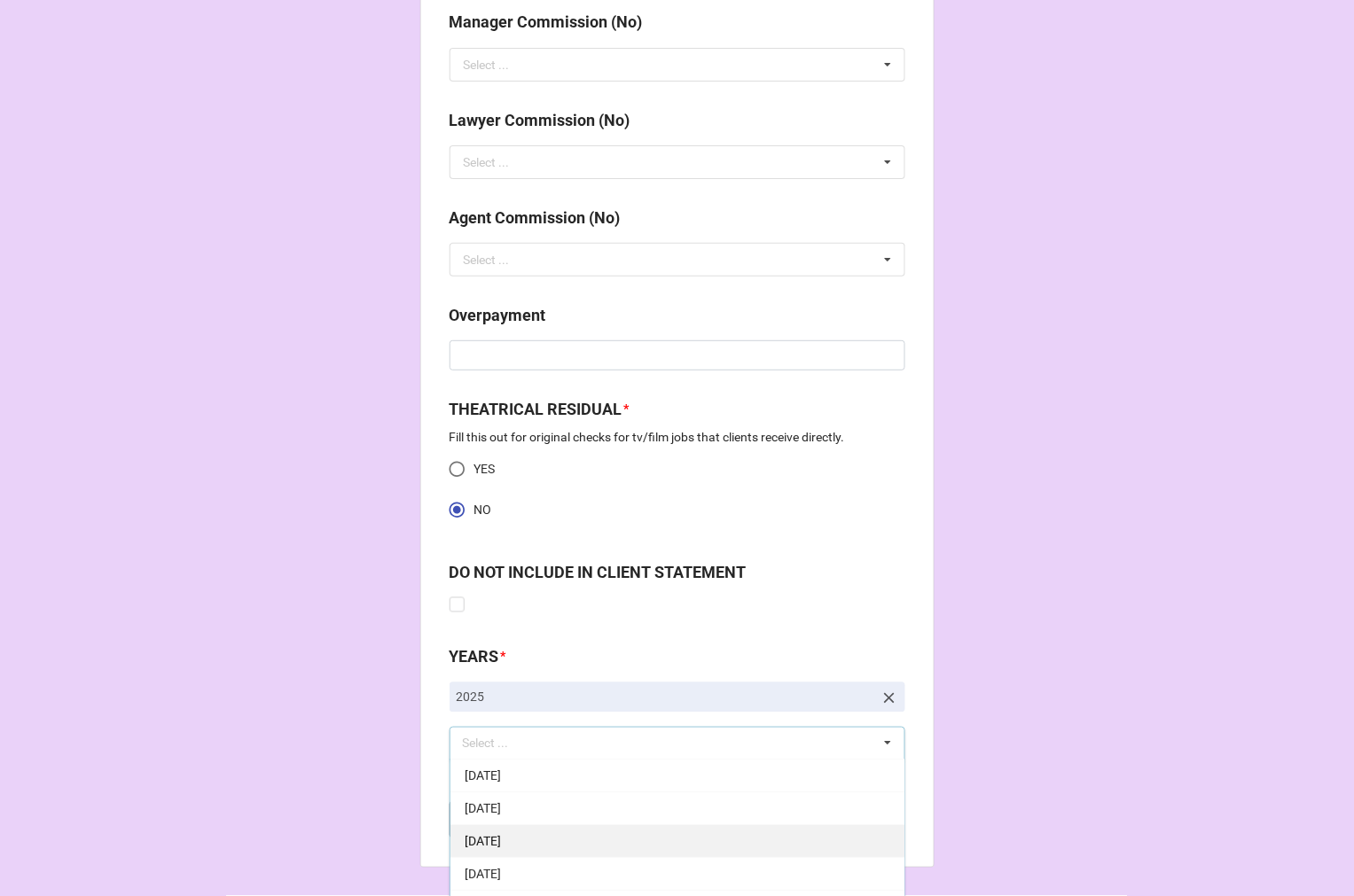
click at [501, 836] on span "[DATE]" at bounding box center [483, 842] width 36 height 14
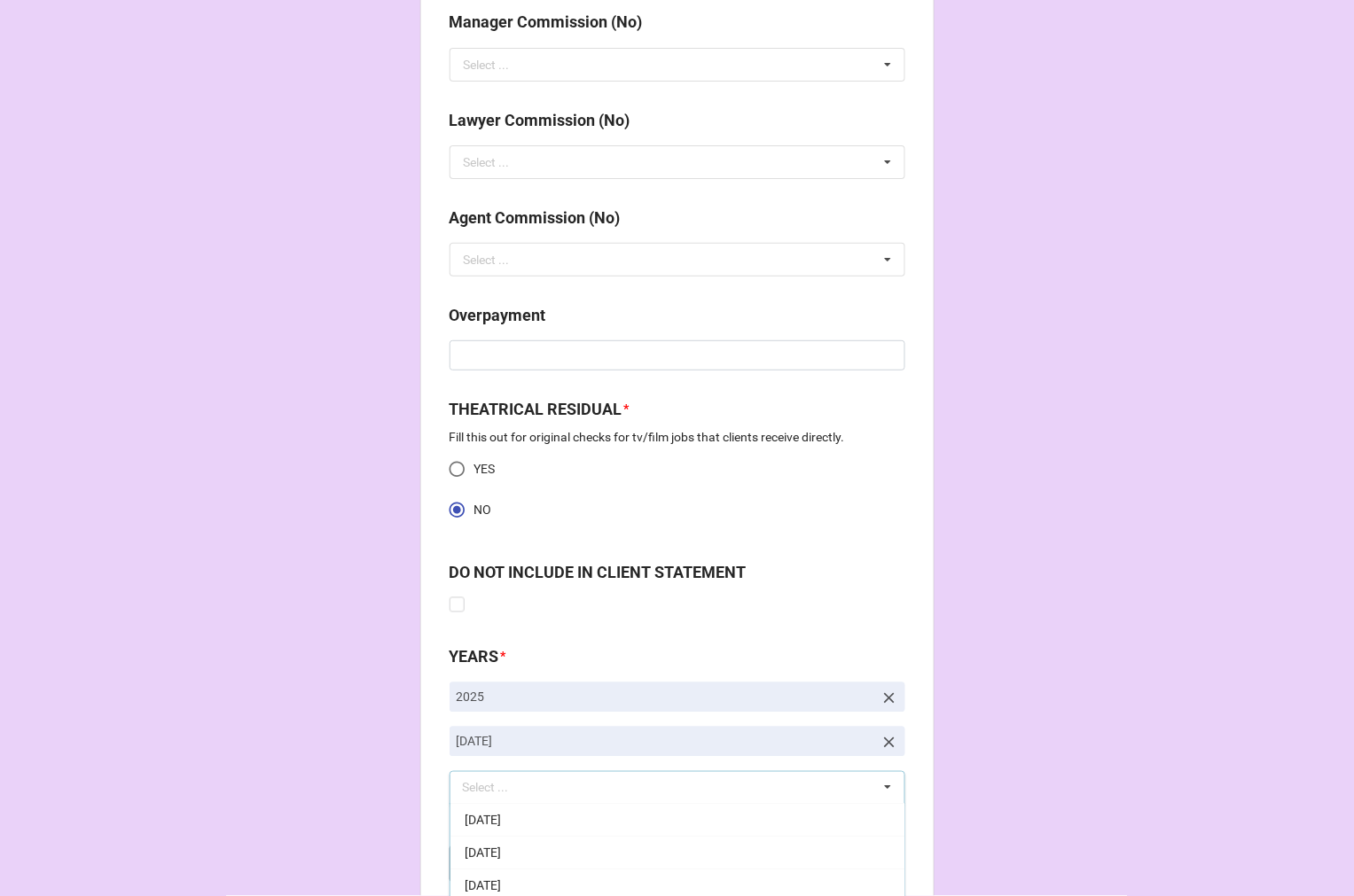
click at [485, 868] on b "Compute" at bounding box center [485, 864] width 51 height 19
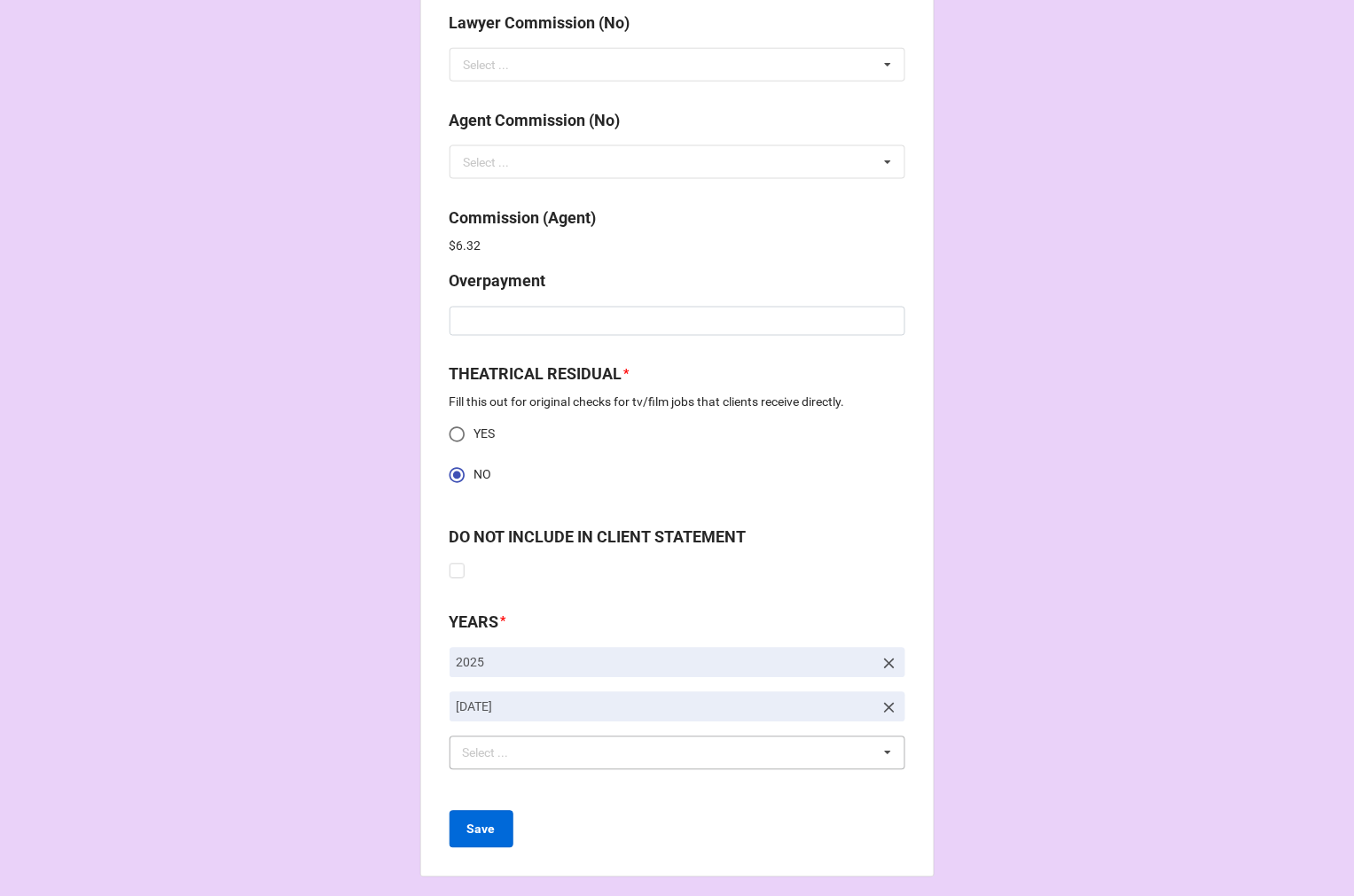
scroll to position [2279, 0]
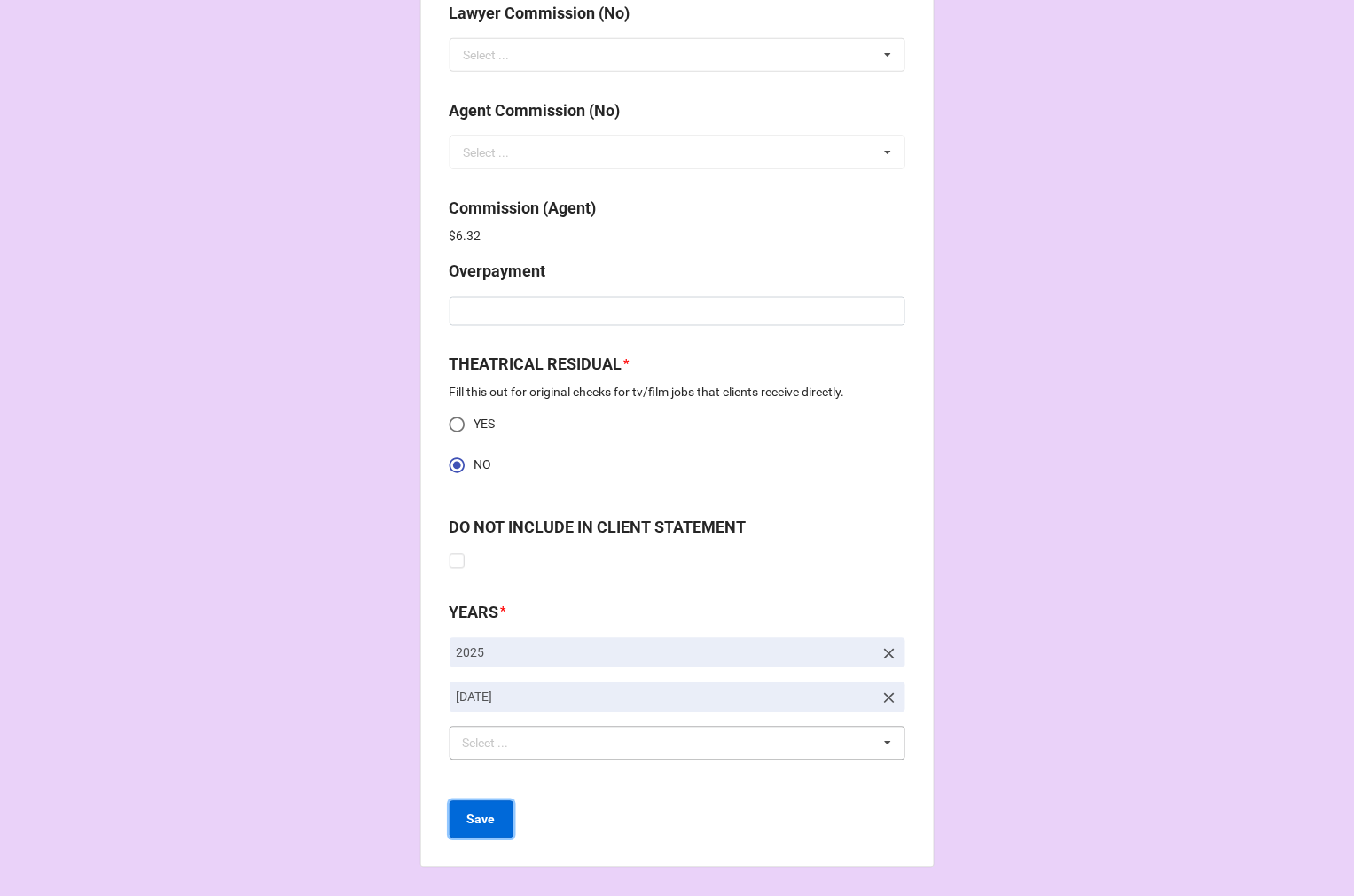
click at [491, 820] on button "Save" at bounding box center [481, 820] width 64 height 37
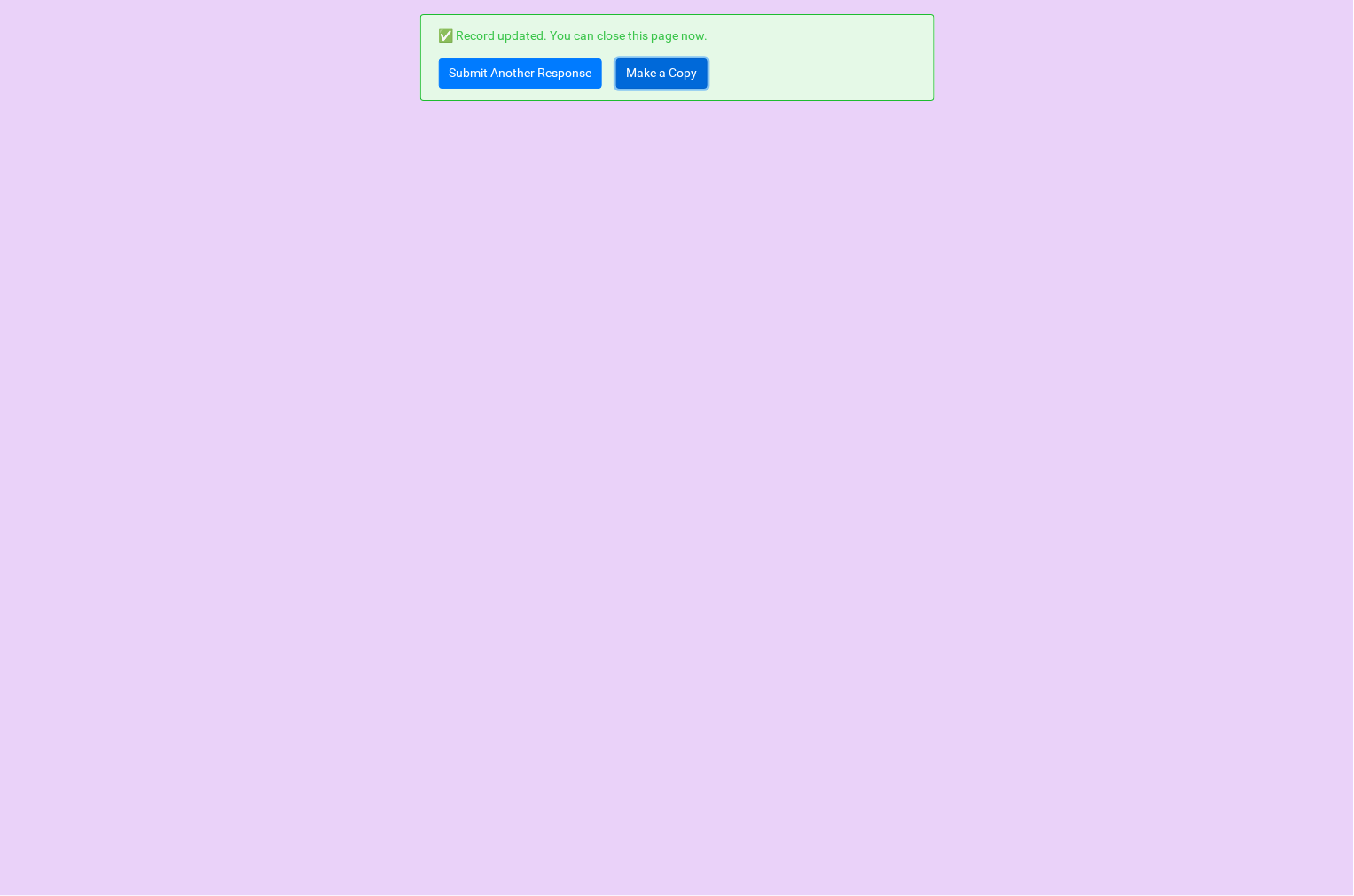
click at [651, 75] on link "Make a Copy" at bounding box center [662, 74] width 92 height 31
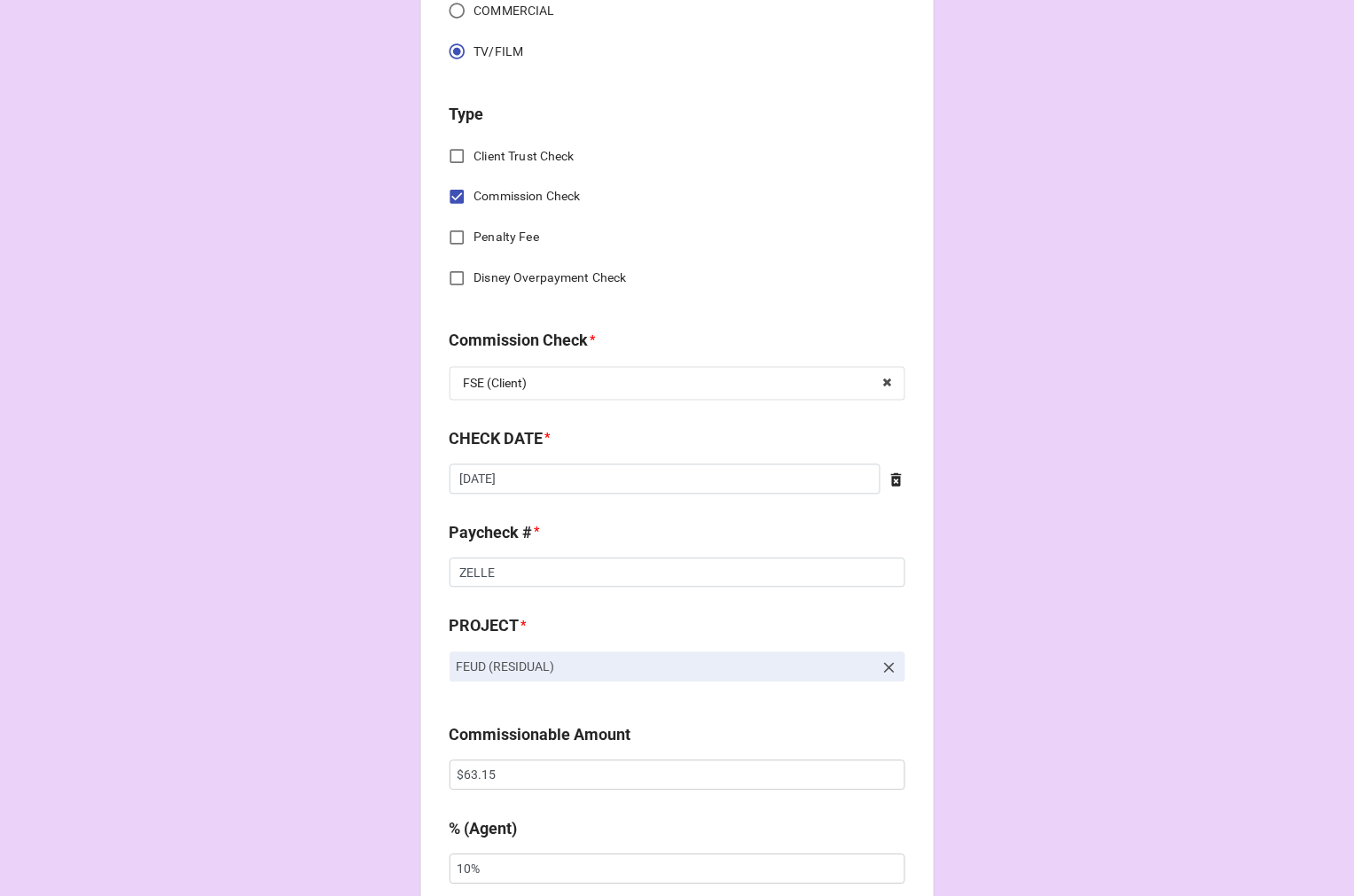
scroll to position [688, 0]
drag, startPoint x: 882, startPoint y: 666, endPoint x: 850, endPoint y: 666, distance: 32.0
click at [872, 666] on link "FEUD (RESIDUAL)" at bounding box center [677, 666] width 456 height 31
click at [616, 666] on p "FEUD (RESIDUAL)" at bounding box center [665, 666] width 417 height 18
click at [880, 661] on icon at bounding box center [889, 667] width 18 height 18
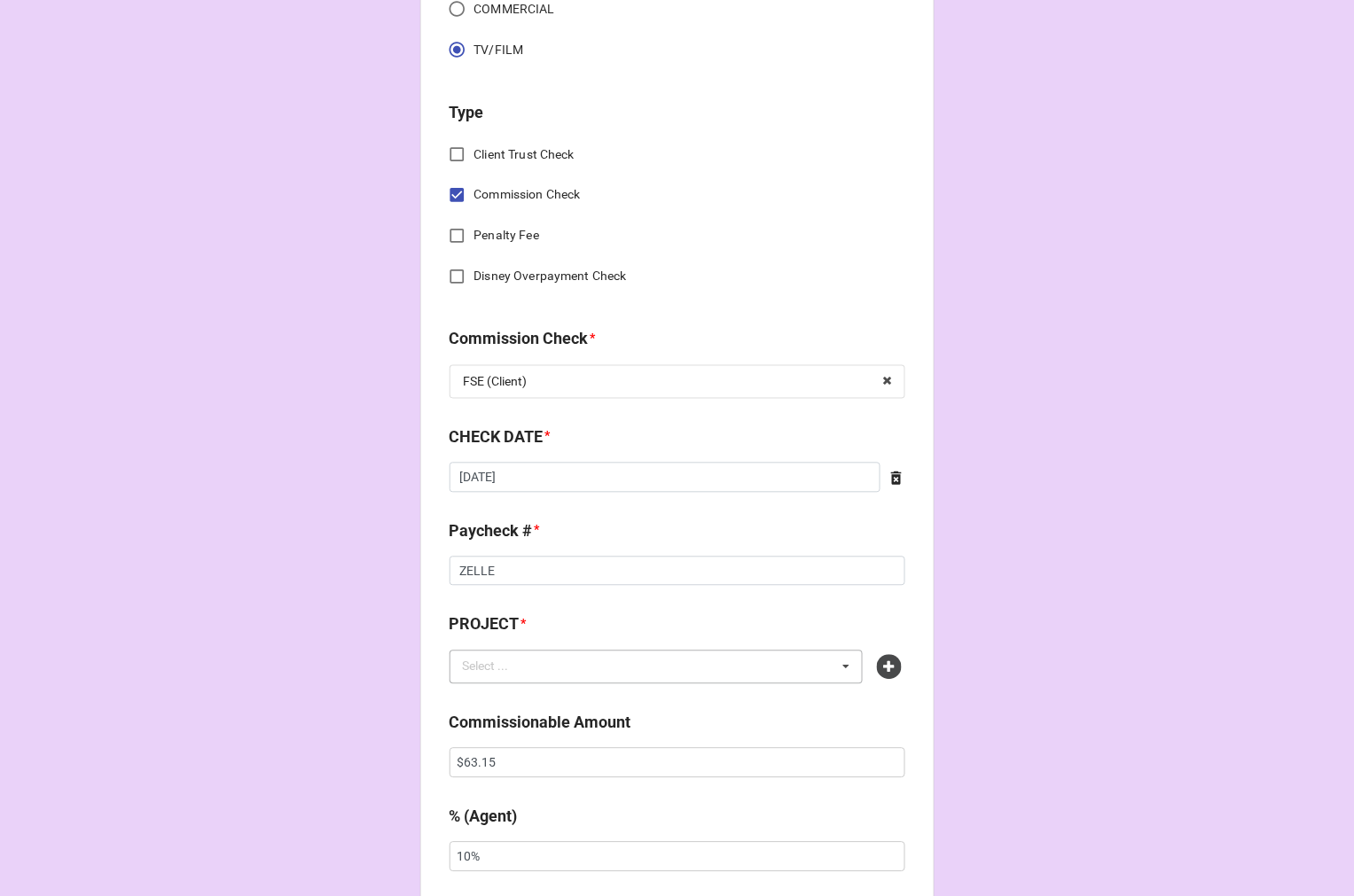
click at [754, 671] on div "Select ... No results found." at bounding box center [656, 667] width 414 height 33
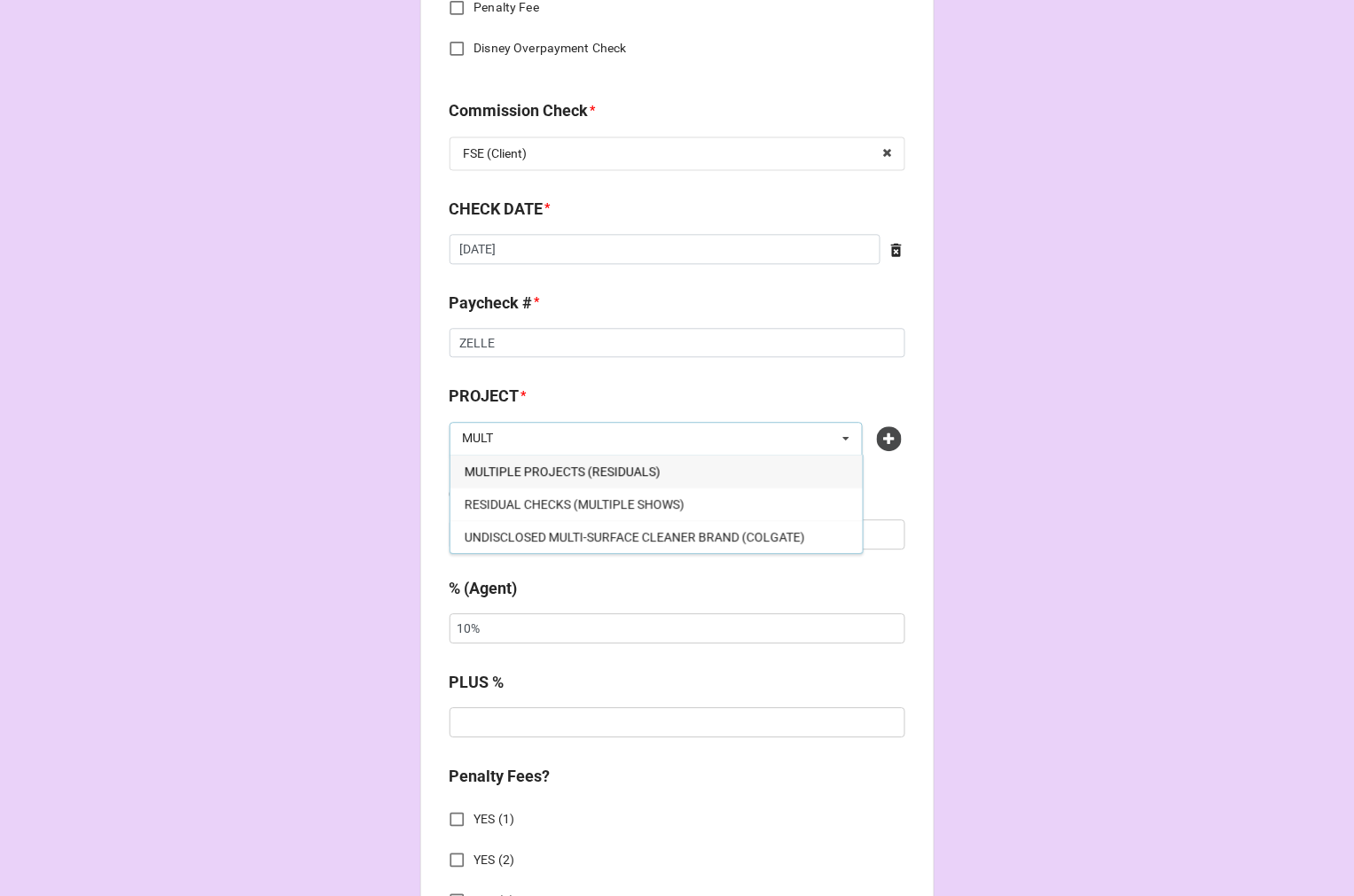
scroll to position [985, 0]
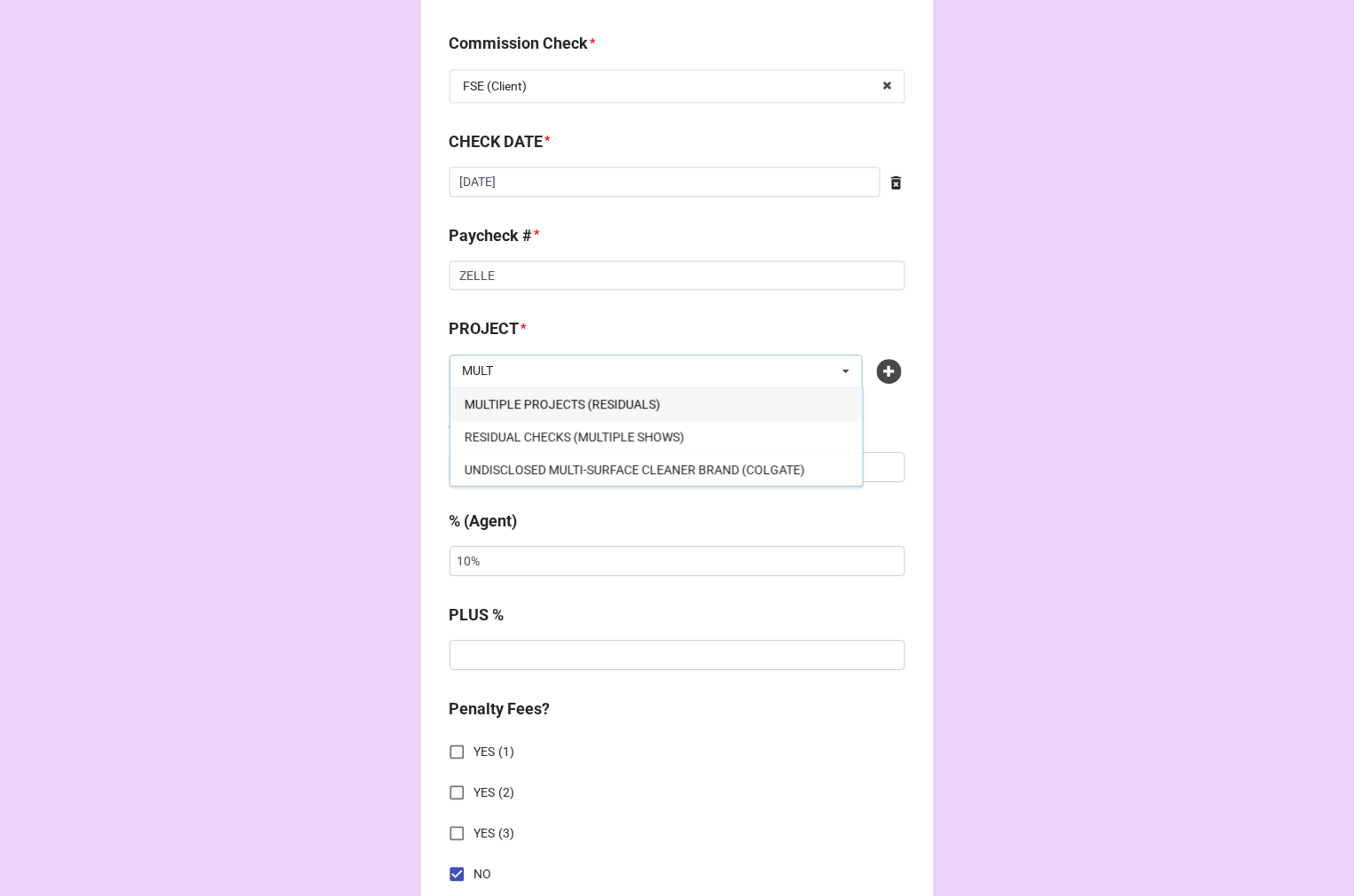
type input "MULT"
click at [617, 397] on span "MULTIPLE PROJECTS (RESIDUALS)" at bounding box center [563, 404] width 196 height 14
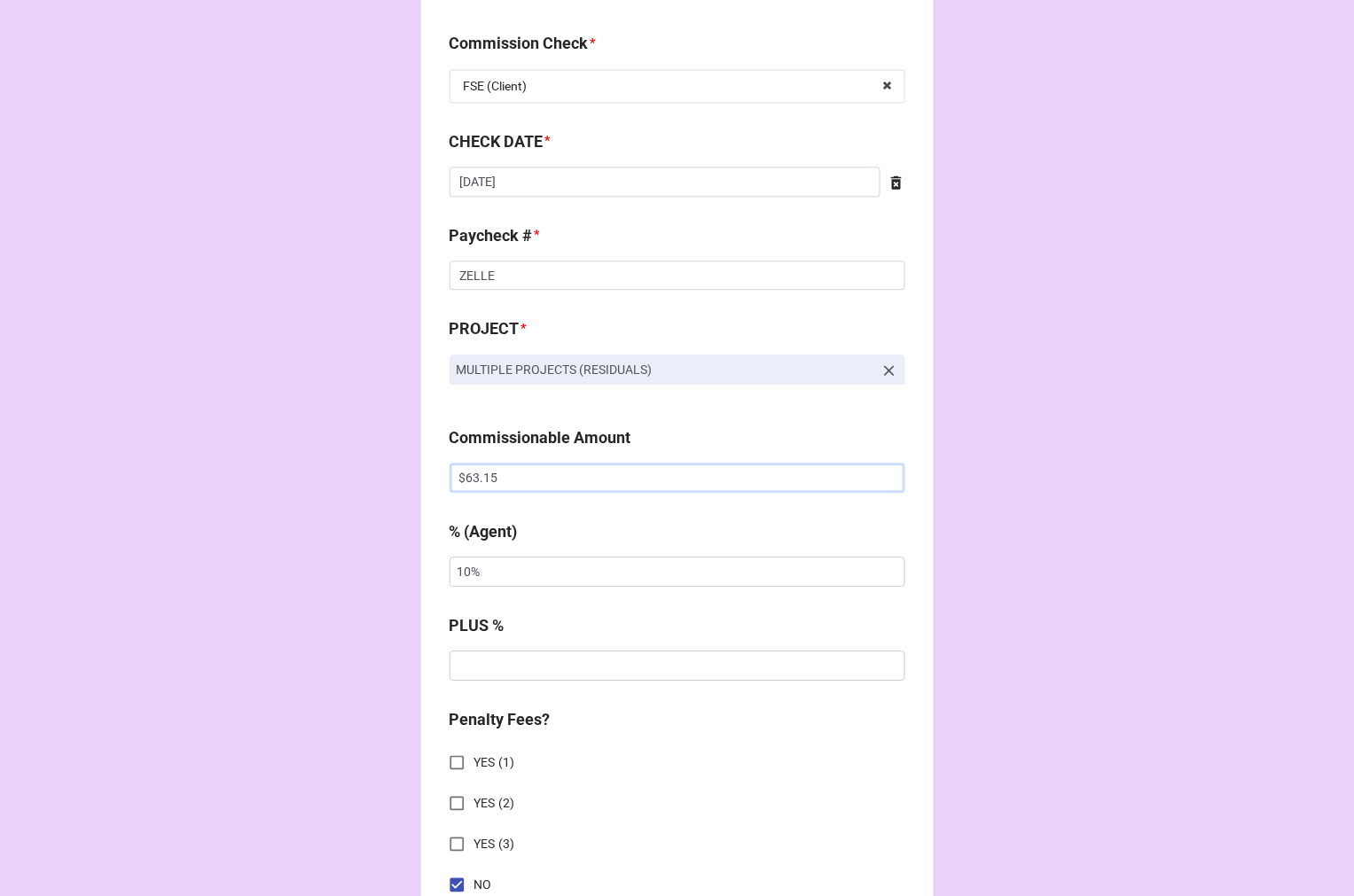
drag, startPoint x: 400, startPoint y: 483, endPoint x: 316, endPoint y: 466, distance: 85.7
click at [320, 477] on div "CHECK PROCESSING FORM Client * Liliane Klein Agent (from Client) Arbender, Kati…" at bounding box center [677, 571] width 1354 height 3112
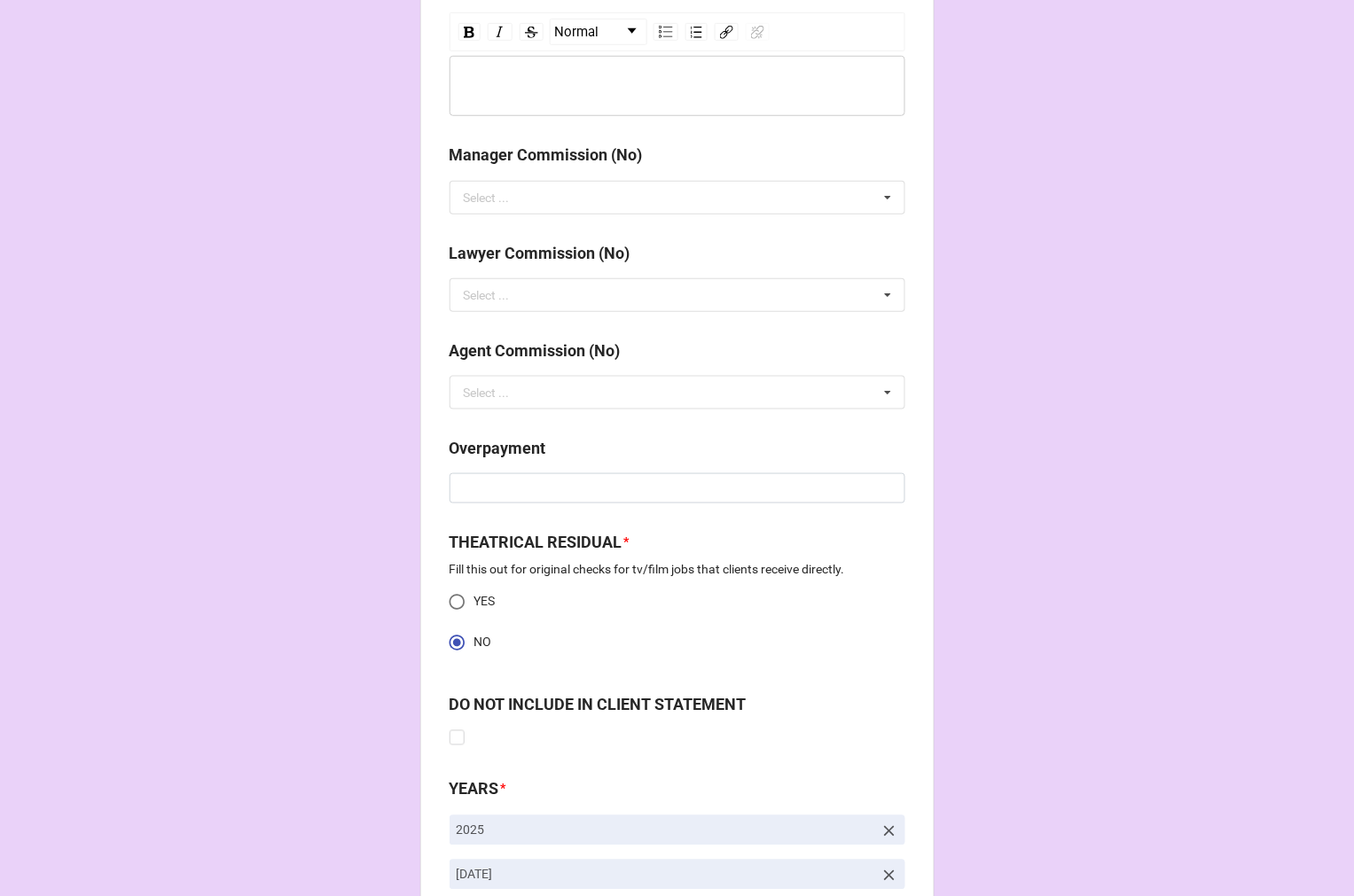
scroll to position [2216, 0]
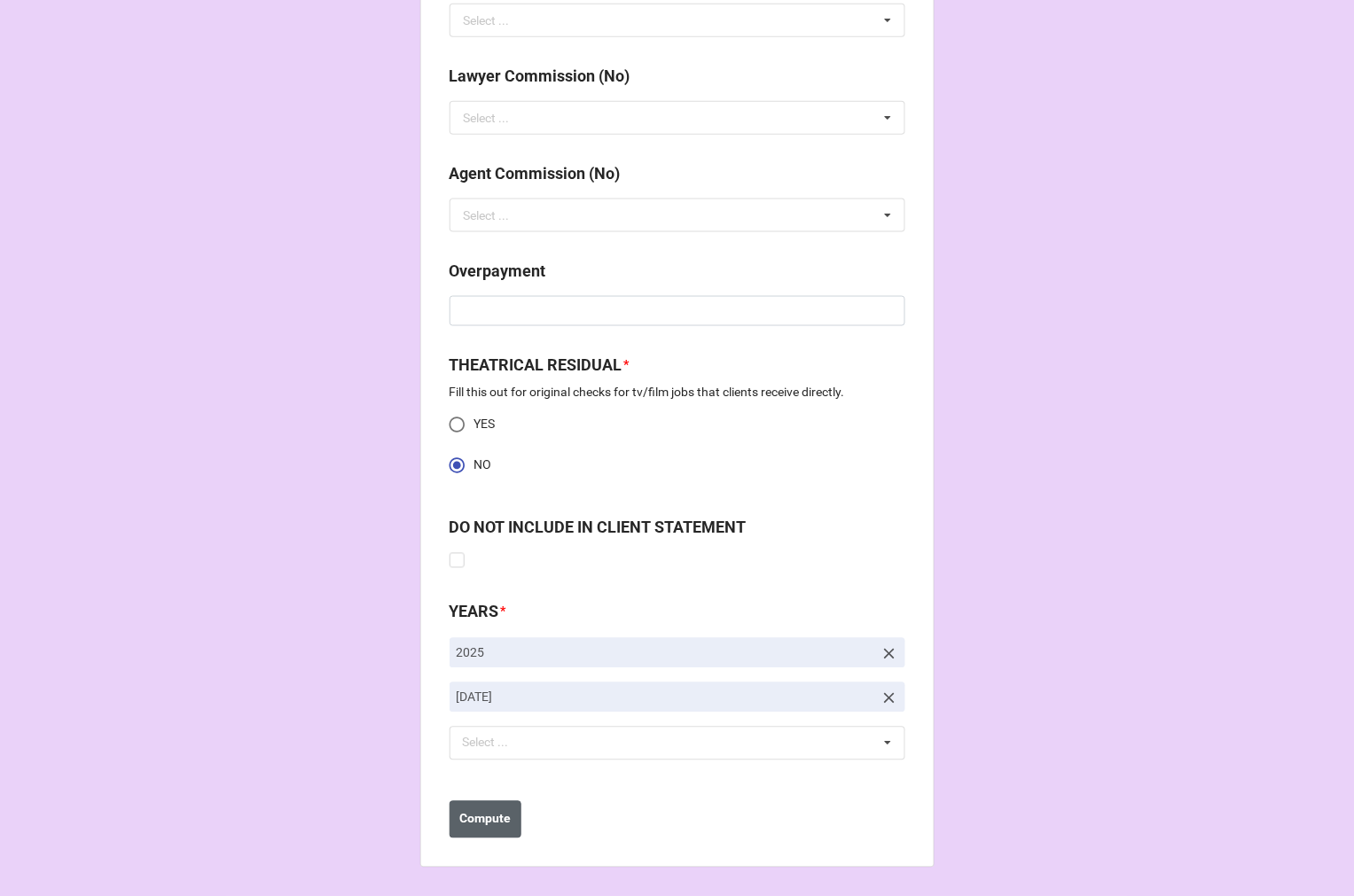
type input "$260.10"
click at [497, 818] on b "Compute" at bounding box center [485, 819] width 51 height 19
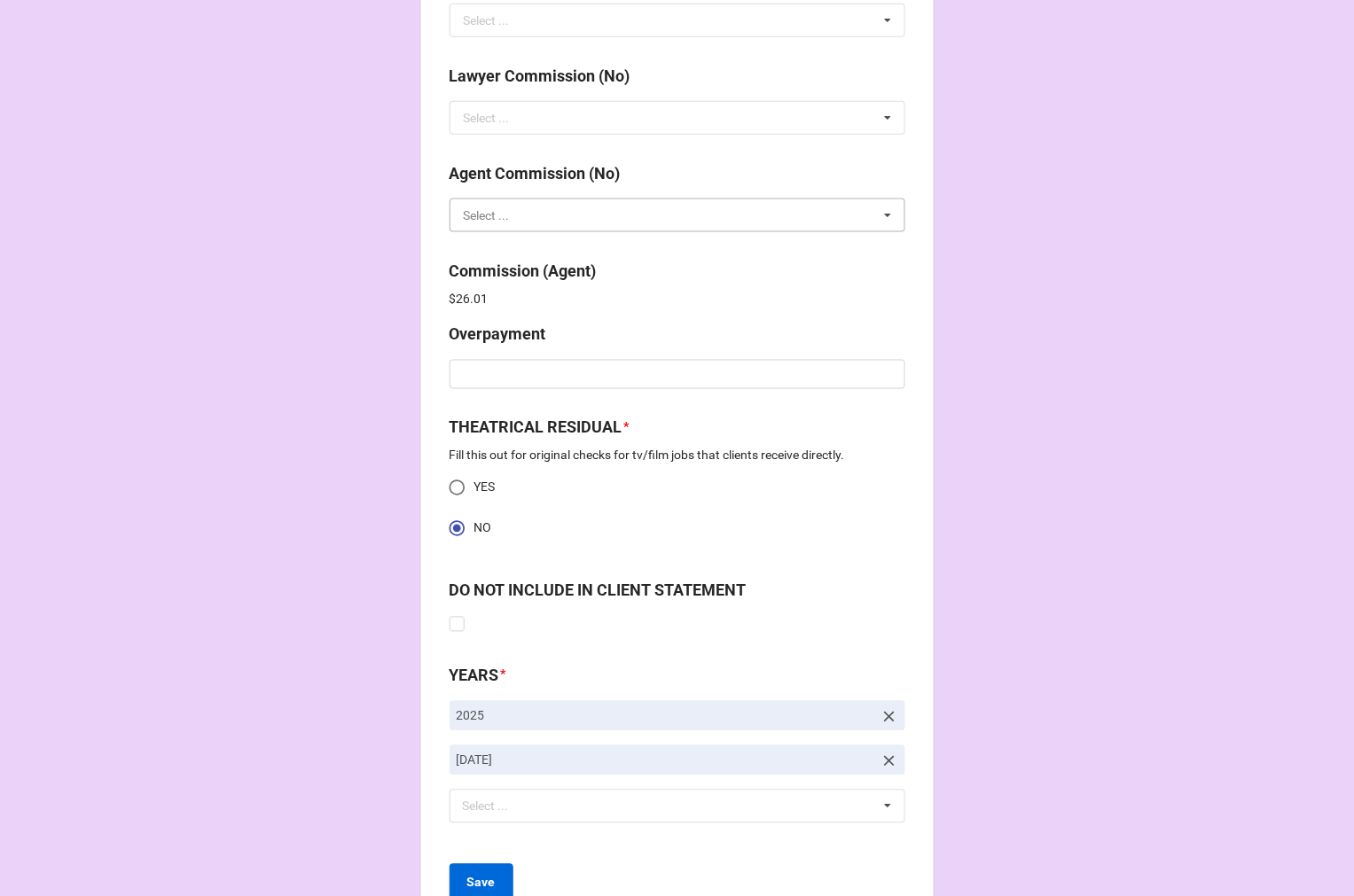
click at [512, 225] on input "text" at bounding box center [678, 216] width 454 height 32
click at [494, 248] on div "NO" at bounding box center [677, 247] width 454 height 32
click at [477, 888] on b "Compute" at bounding box center [485, 883] width 51 height 19
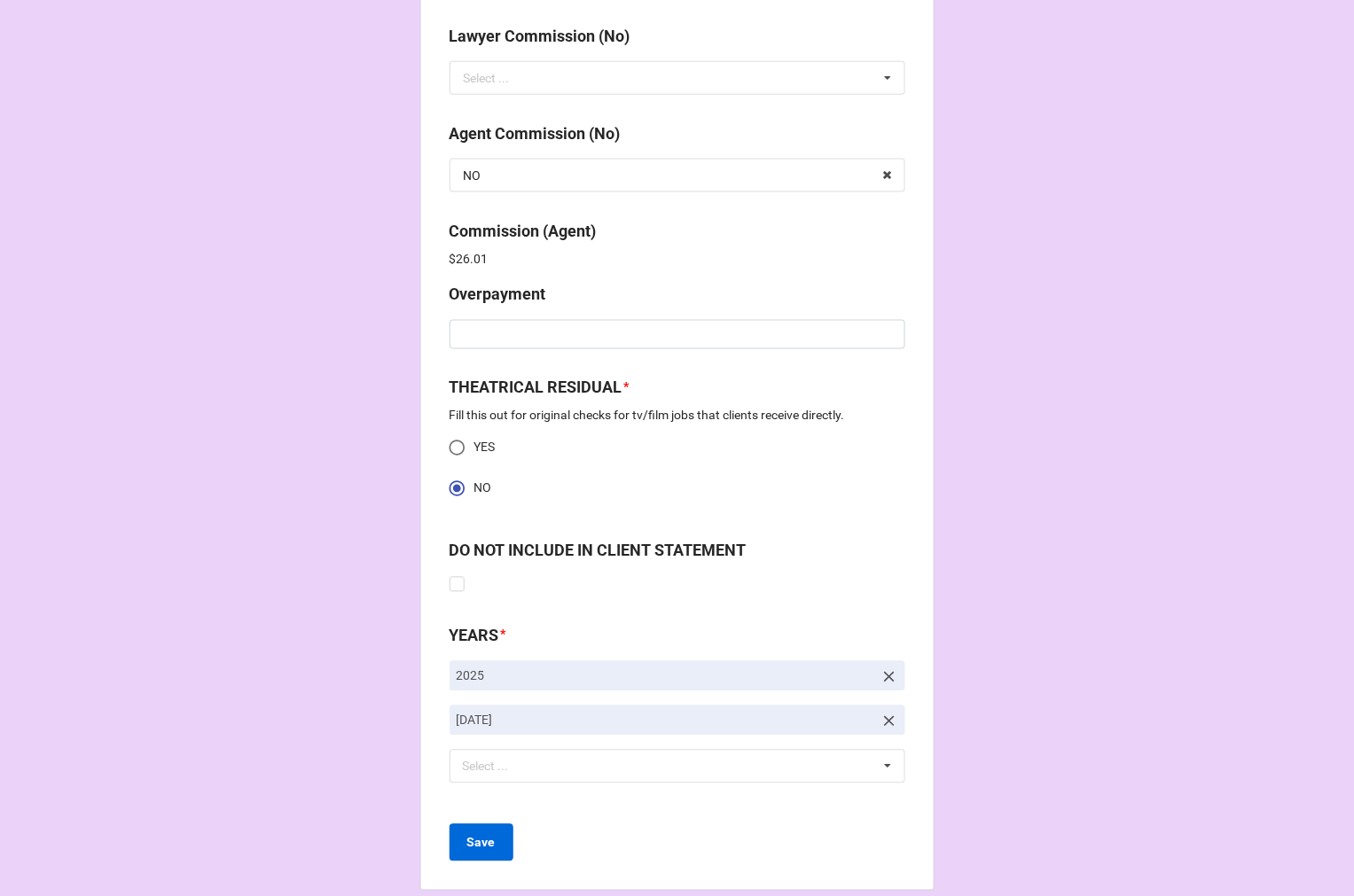
scroll to position [2279, 0]
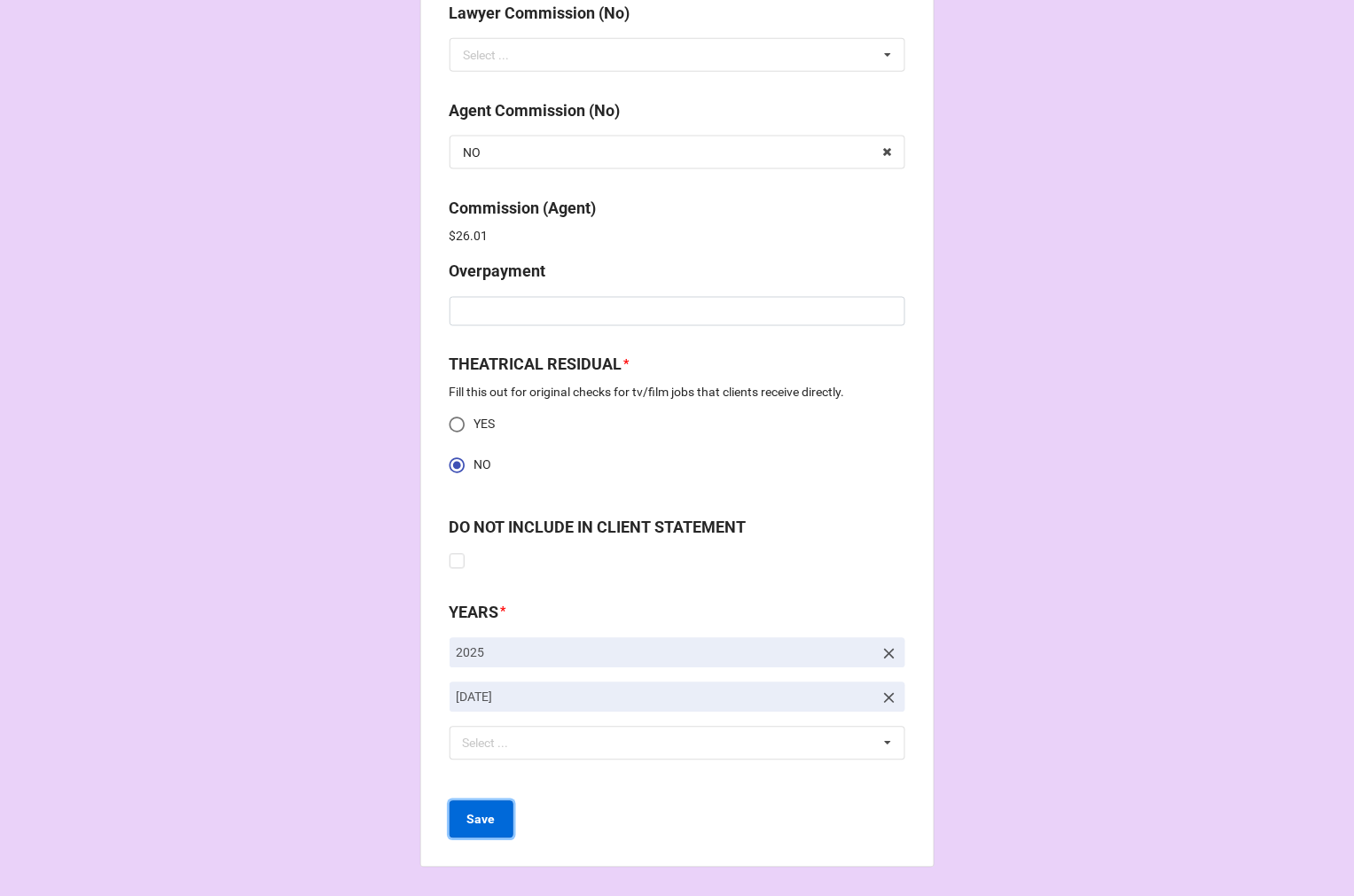
click at [468, 821] on b "Save" at bounding box center [482, 820] width 29 height 19
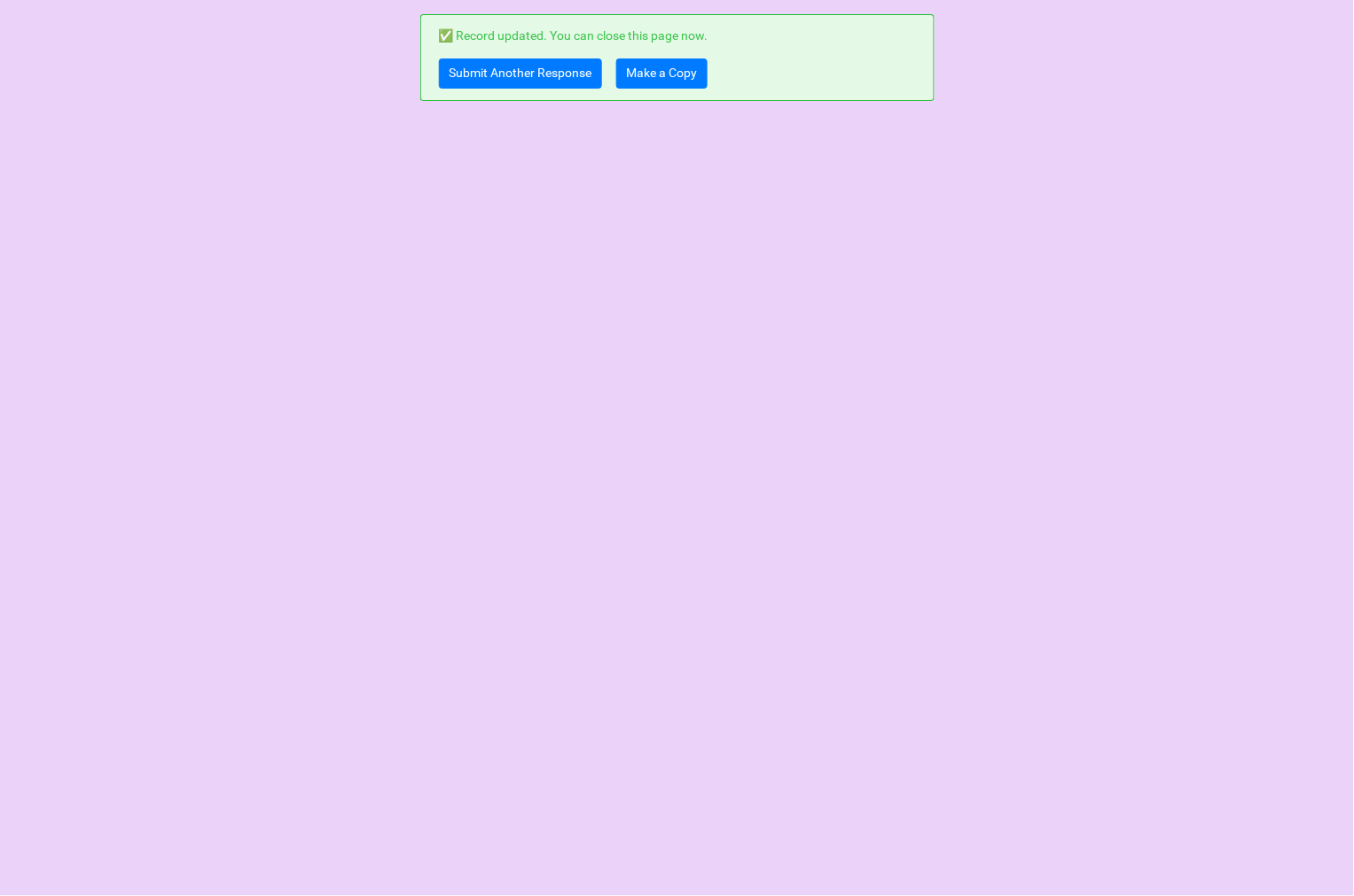
scroll to position [0, 0]
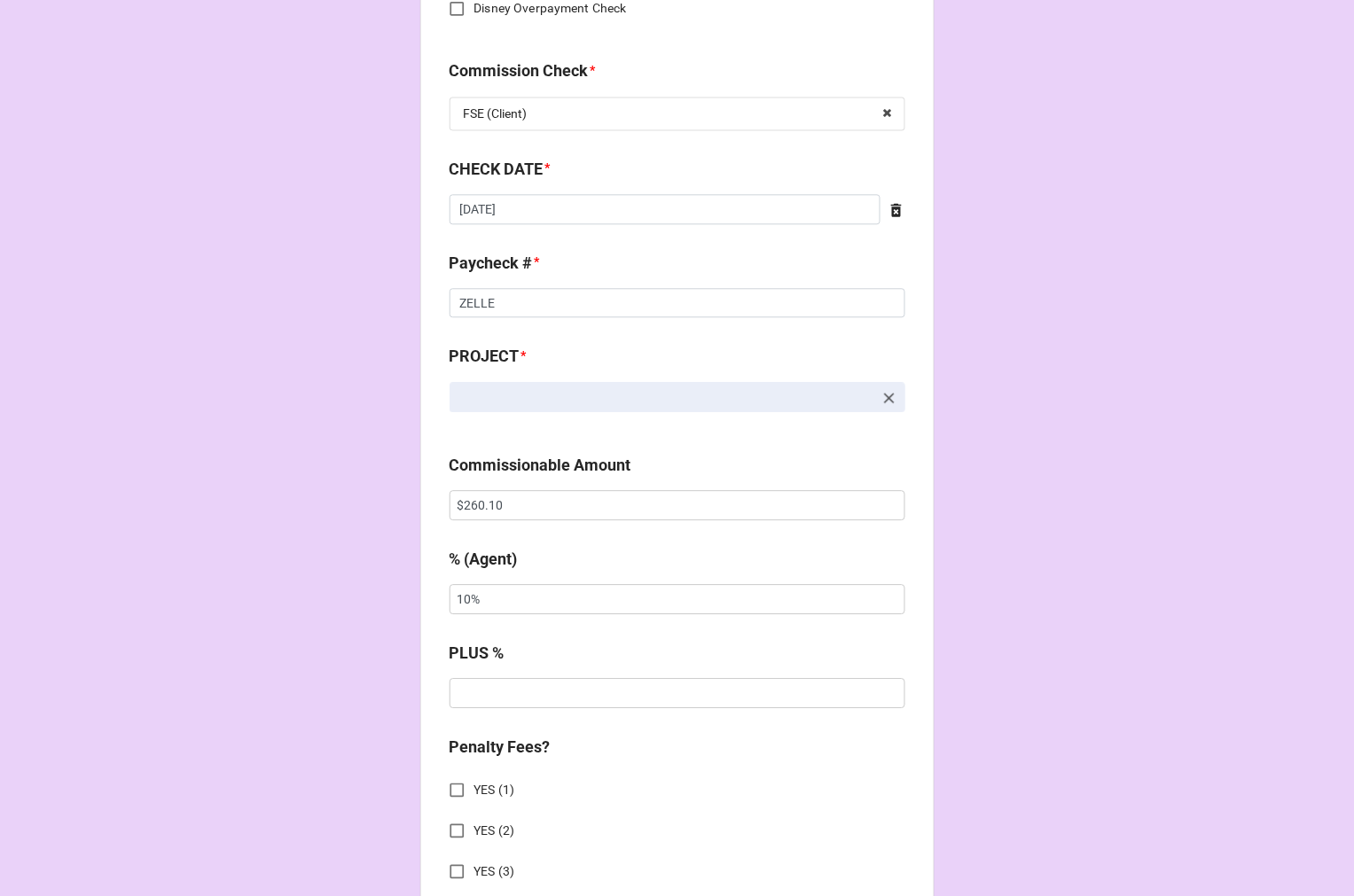
scroll to position [1182, 0]
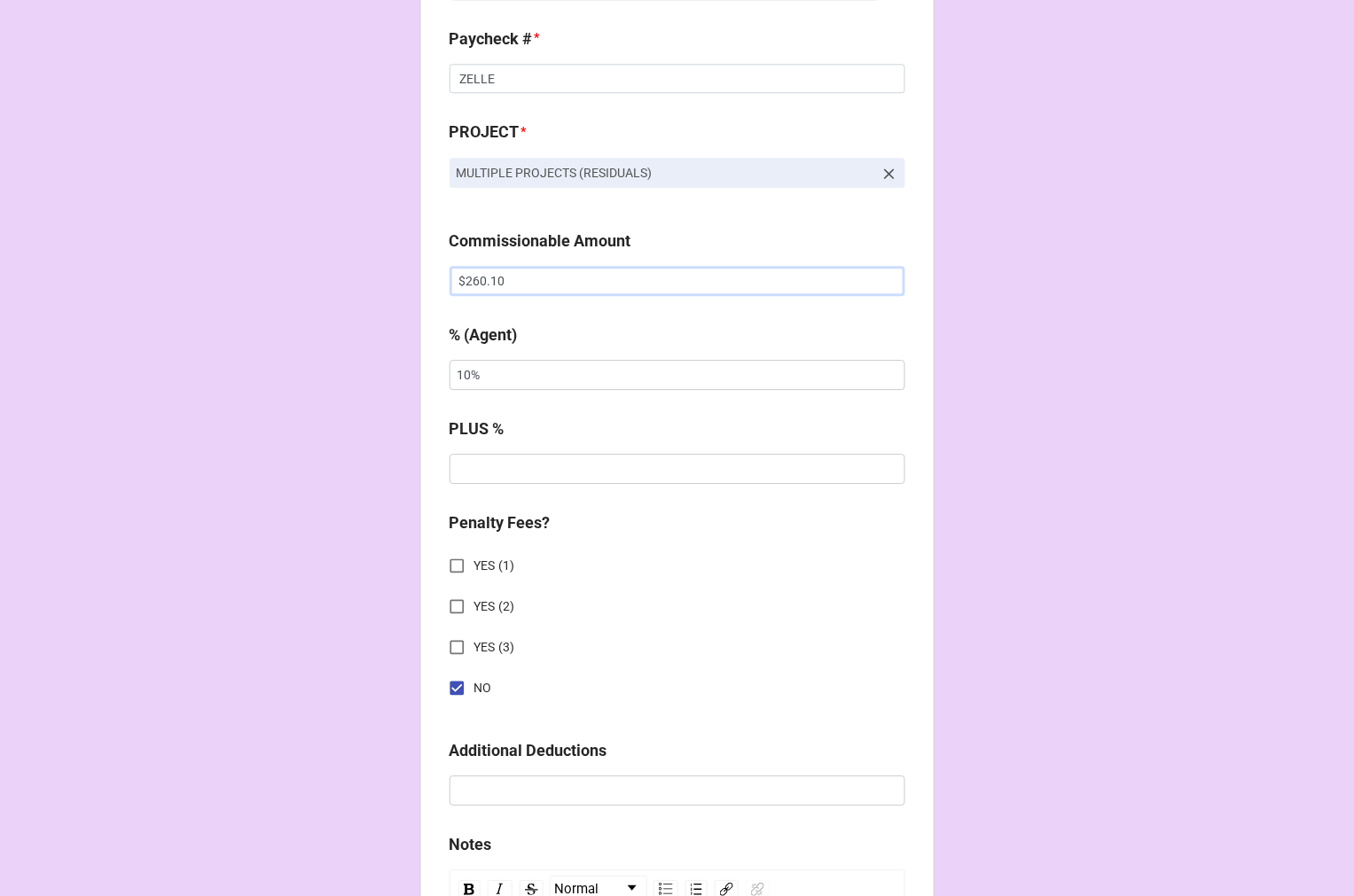
click at [487, 270] on input "$260.10" at bounding box center [677, 281] width 456 height 31
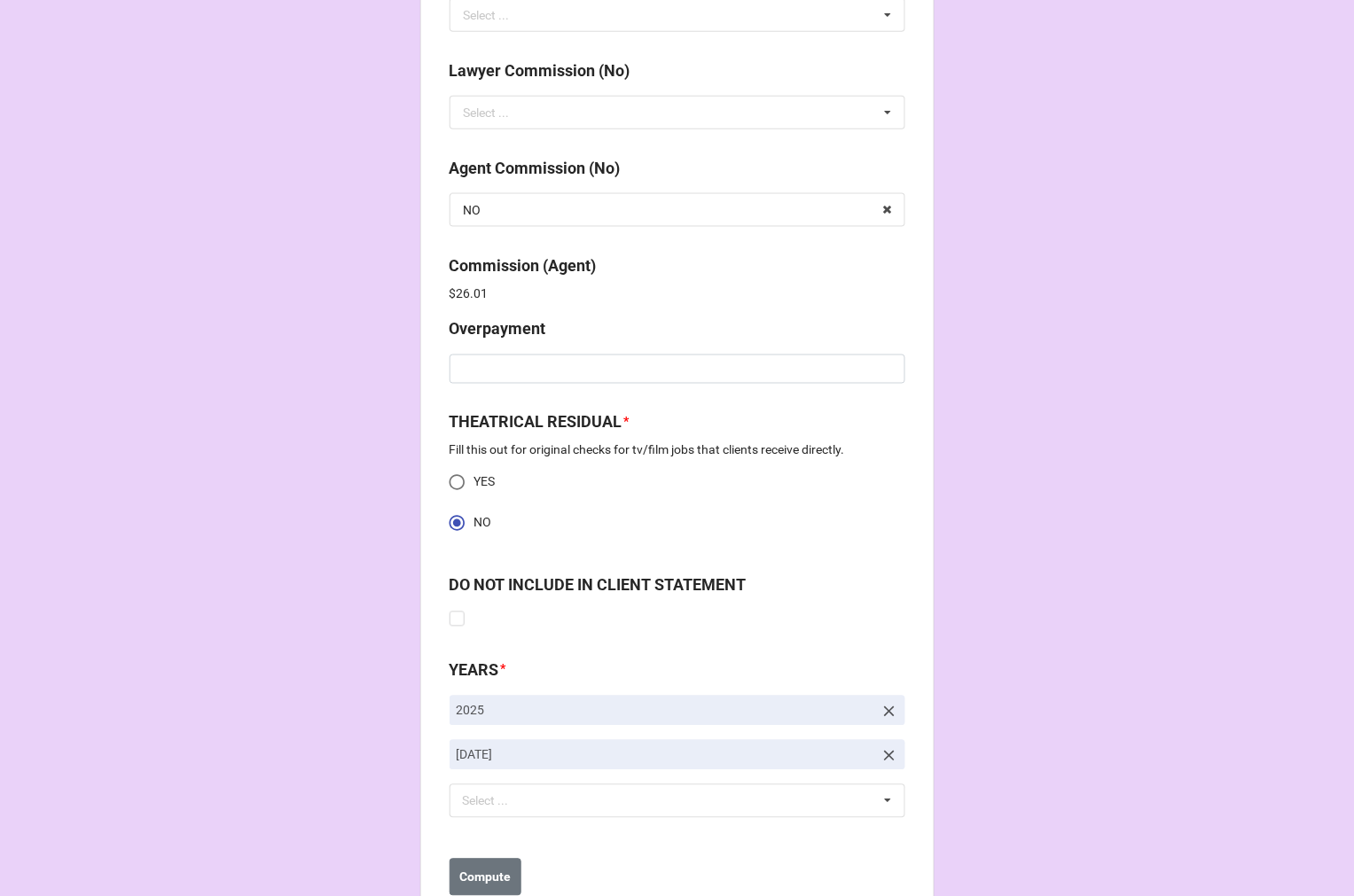
scroll to position [2279, 0]
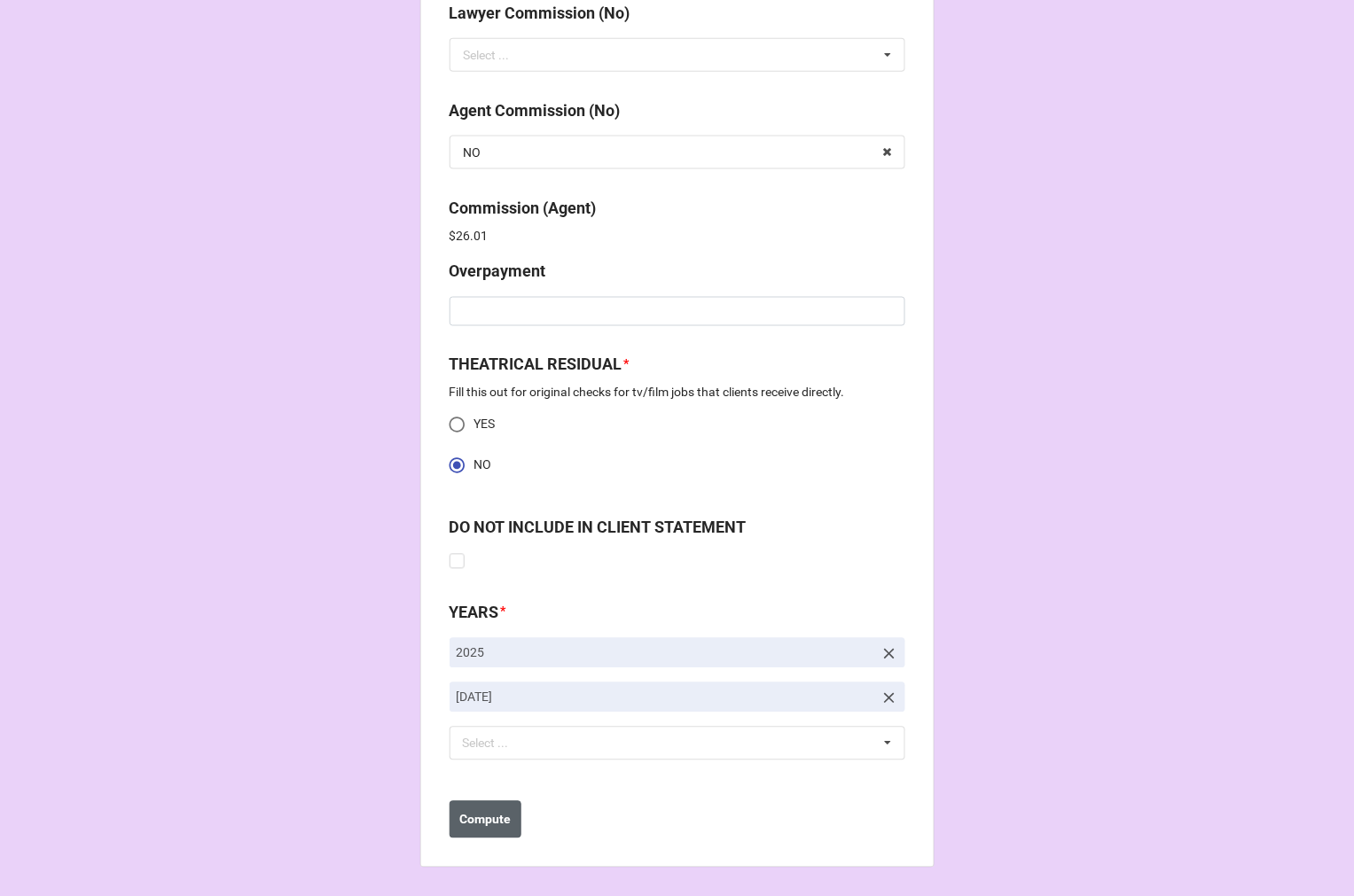
type input "$260.00"
click at [494, 821] on b "Compute" at bounding box center [485, 820] width 51 height 19
click at [494, 829] on button "Save" at bounding box center [481, 820] width 64 height 37
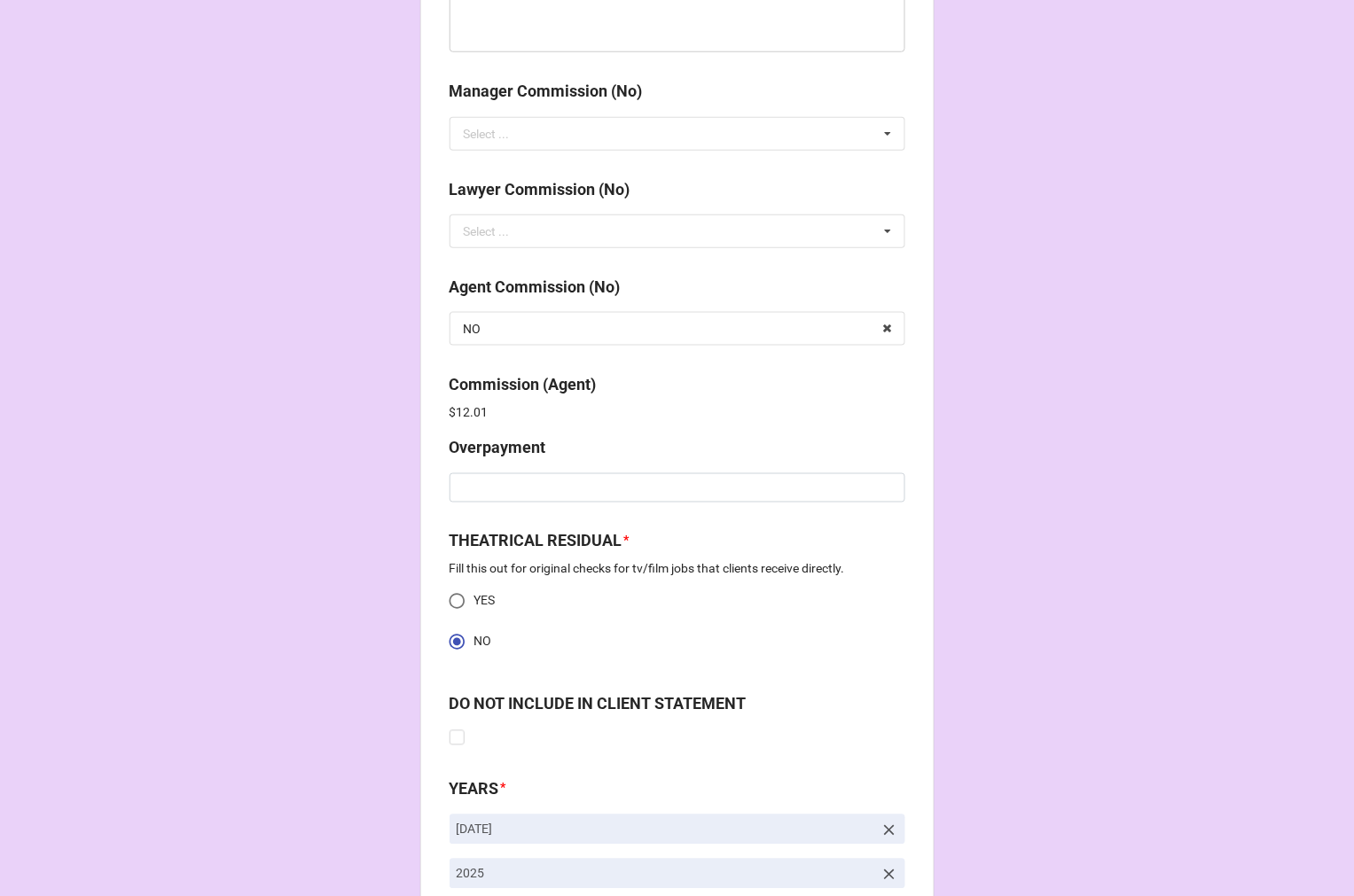
scroll to position [2279, 0]
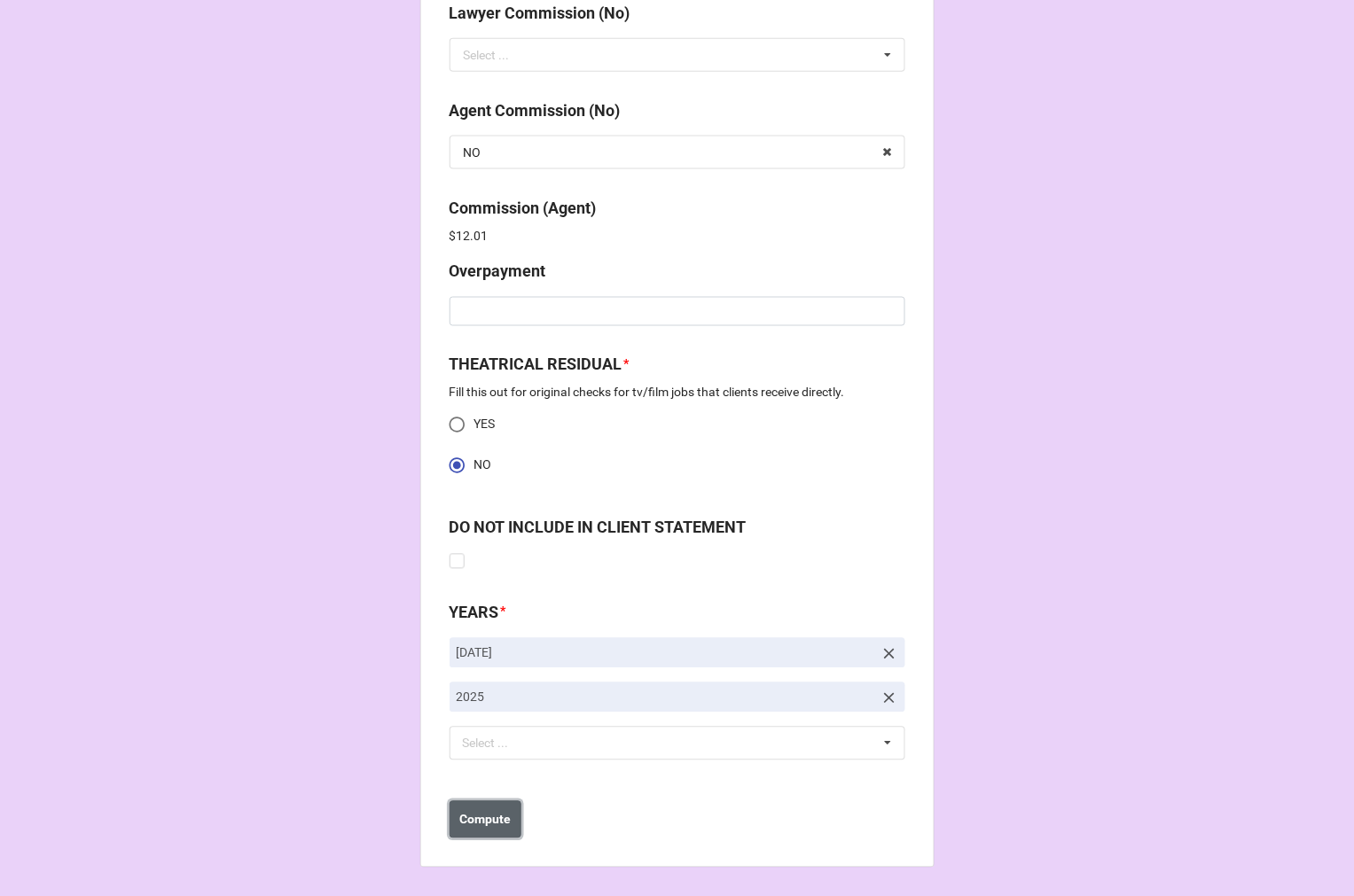
click at [465, 828] on b "Compute" at bounding box center [485, 820] width 51 height 19
click at [498, 828] on button "Save" at bounding box center [481, 820] width 64 height 37
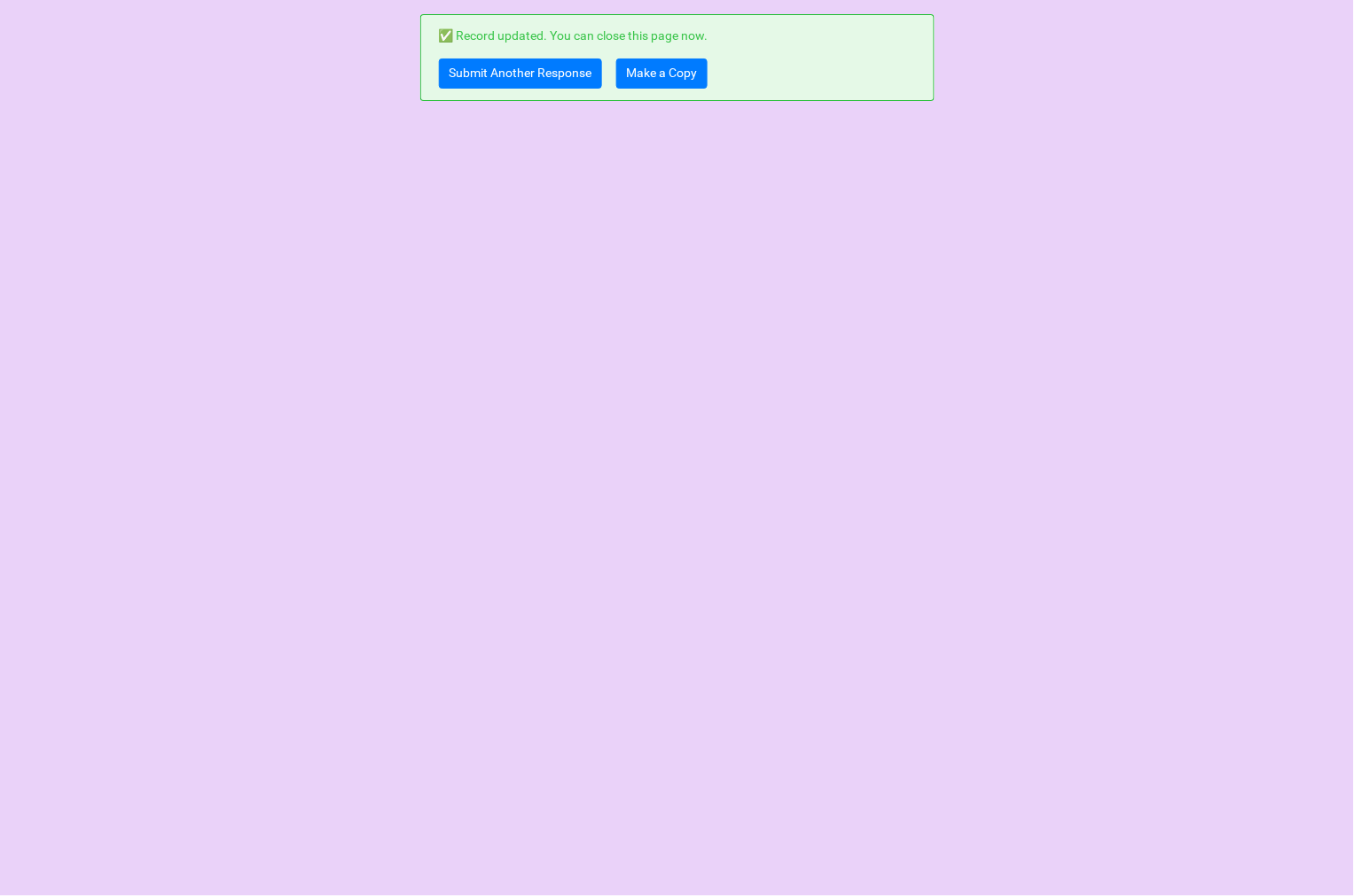
scroll to position [0, 0]
click at [636, 75] on link "Make a Copy" at bounding box center [662, 74] width 92 height 31
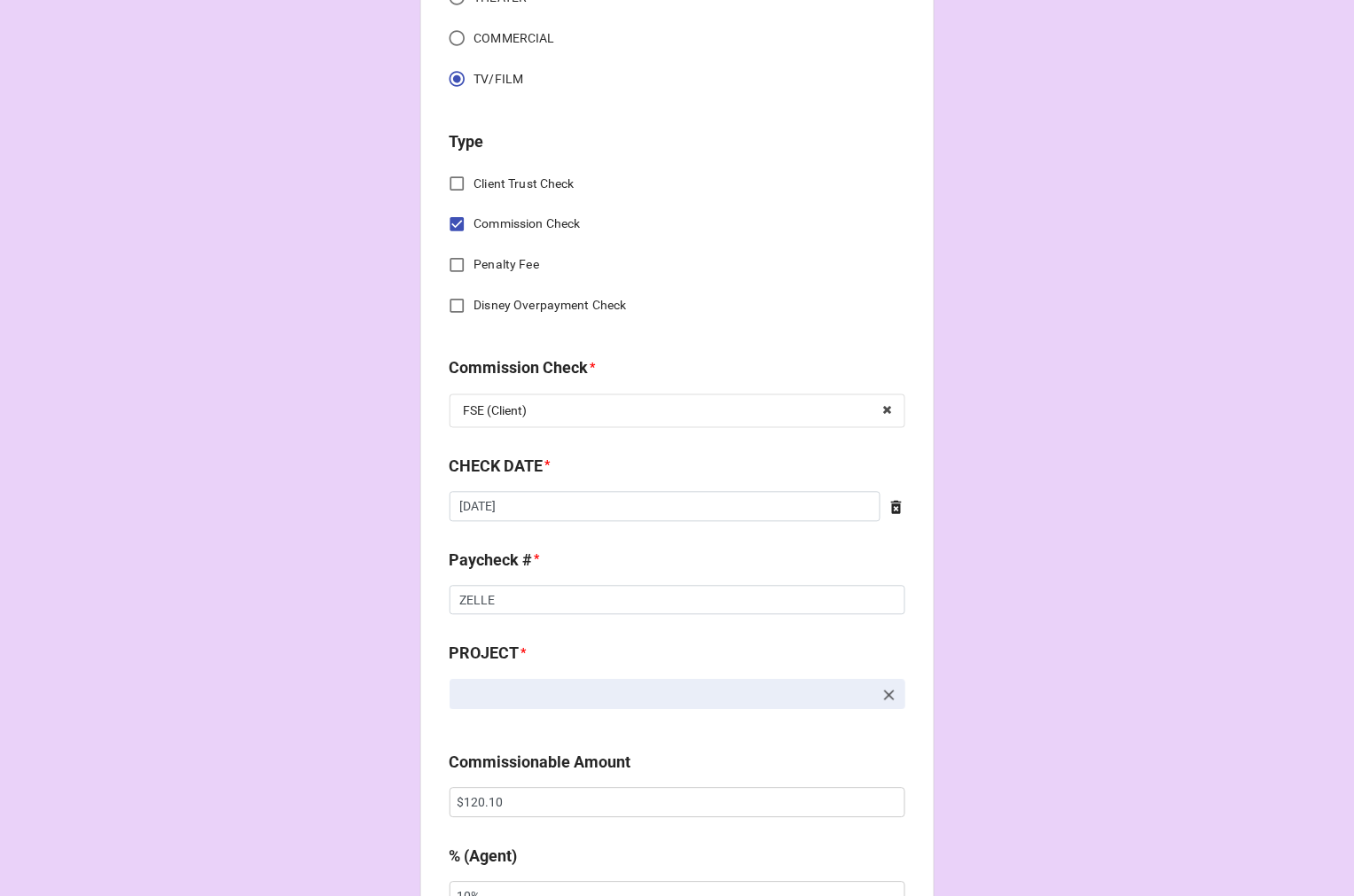
scroll to position [886, 0]
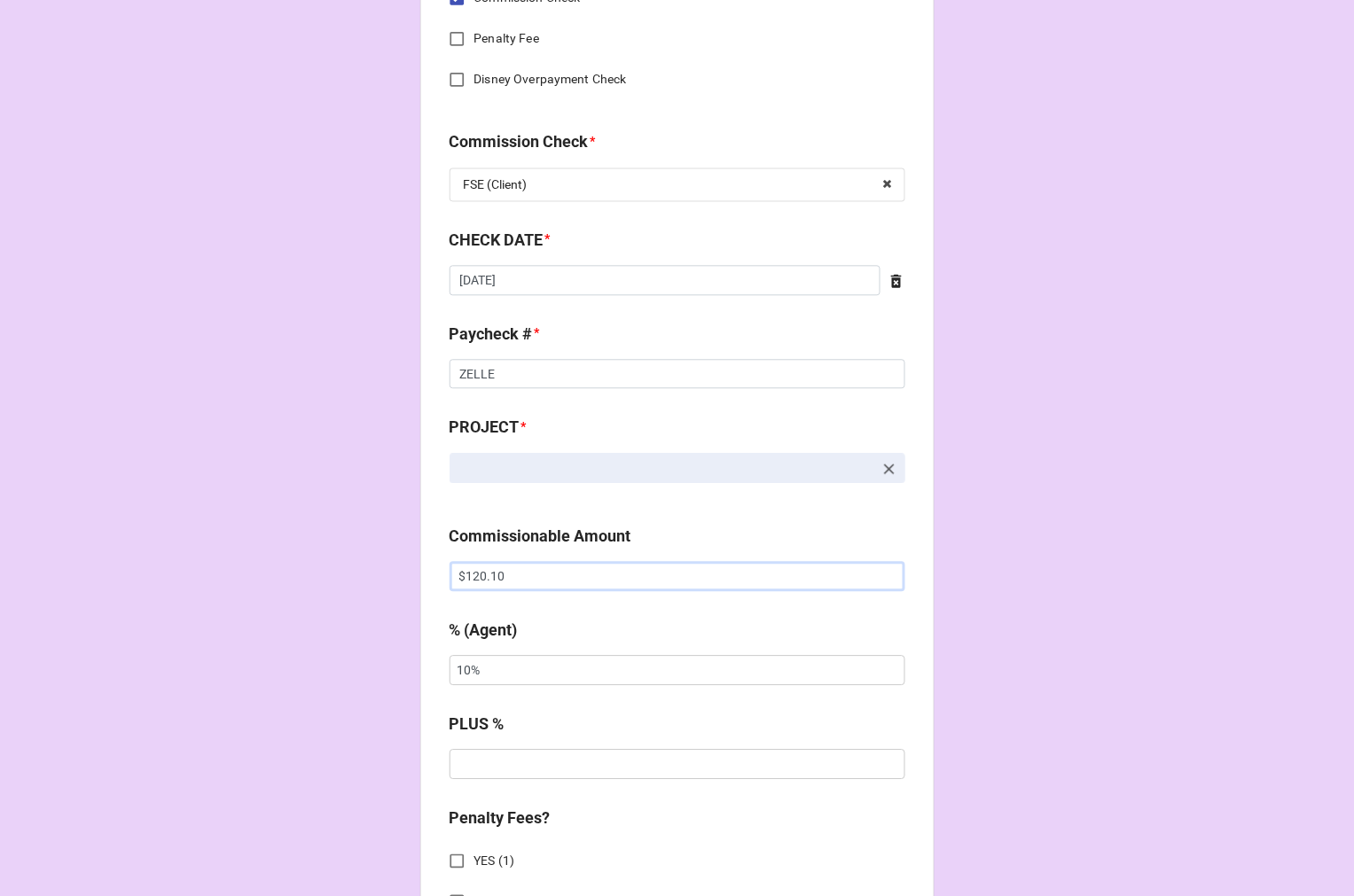
drag, startPoint x: 527, startPoint y: 578, endPoint x: 335, endPoint y: 547, distance: 194.5
click at [352, 547] on div "CHECK PROCESSING FORM Client * Agent (from Client) [PERSON_NAME], [PERSON_NAME]…" at bounding box center [677, 670] width 1354 height 3112
paste input "94.29"
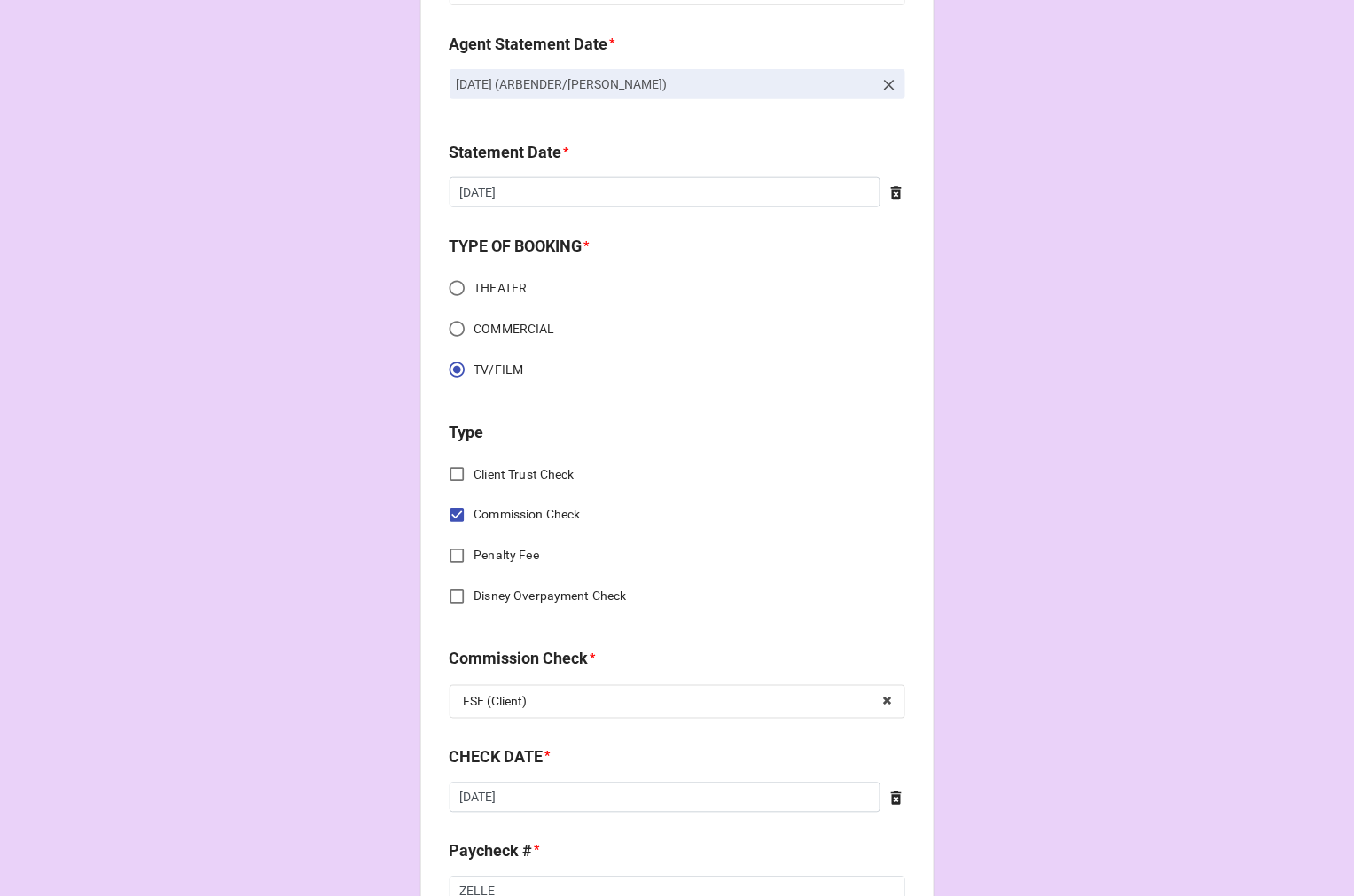
scroll to position [0, 0]
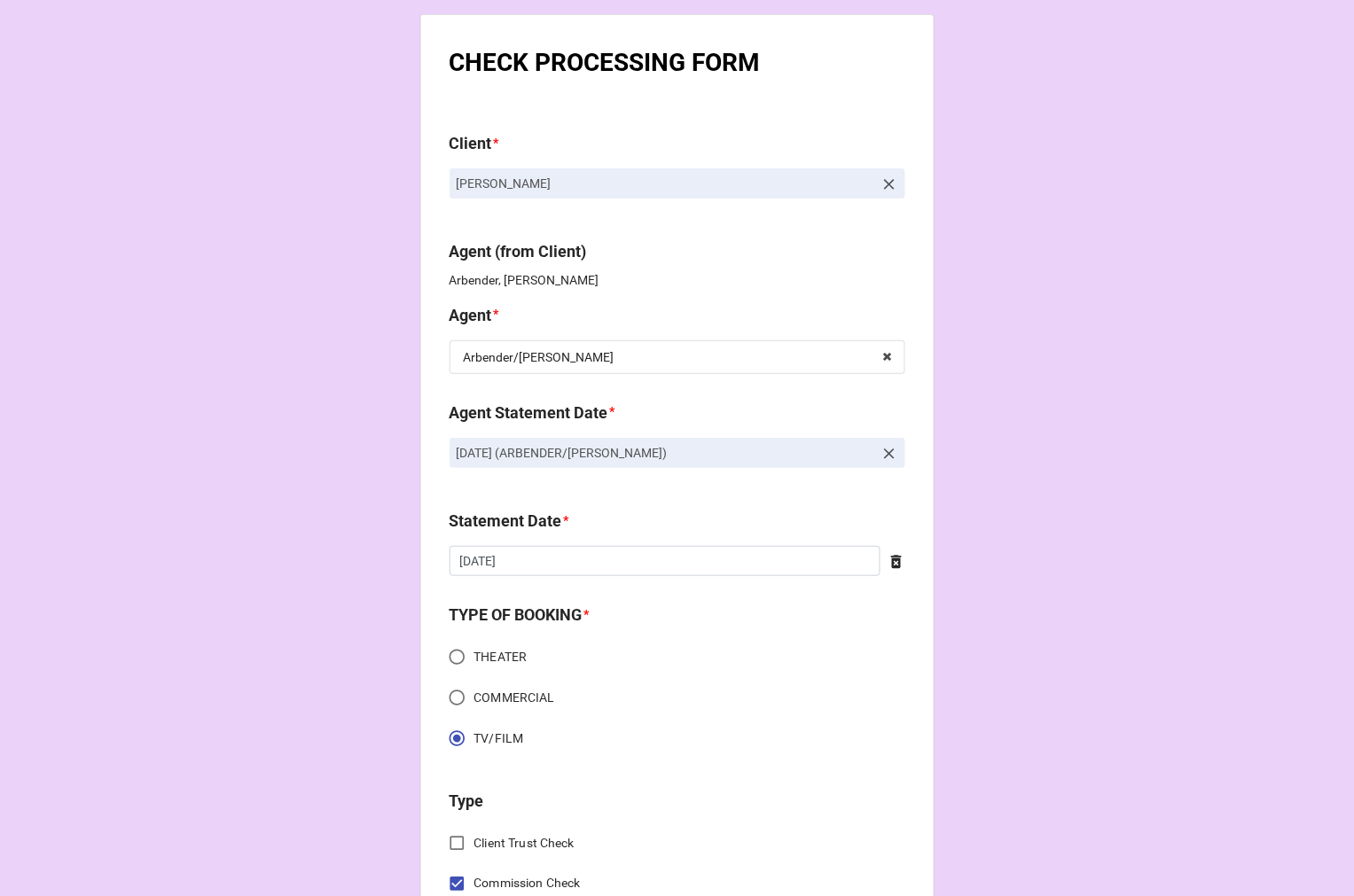
type input "$94.29"
click at [884, 459] on icon at bounding box center [889, 454] width 18 height 18
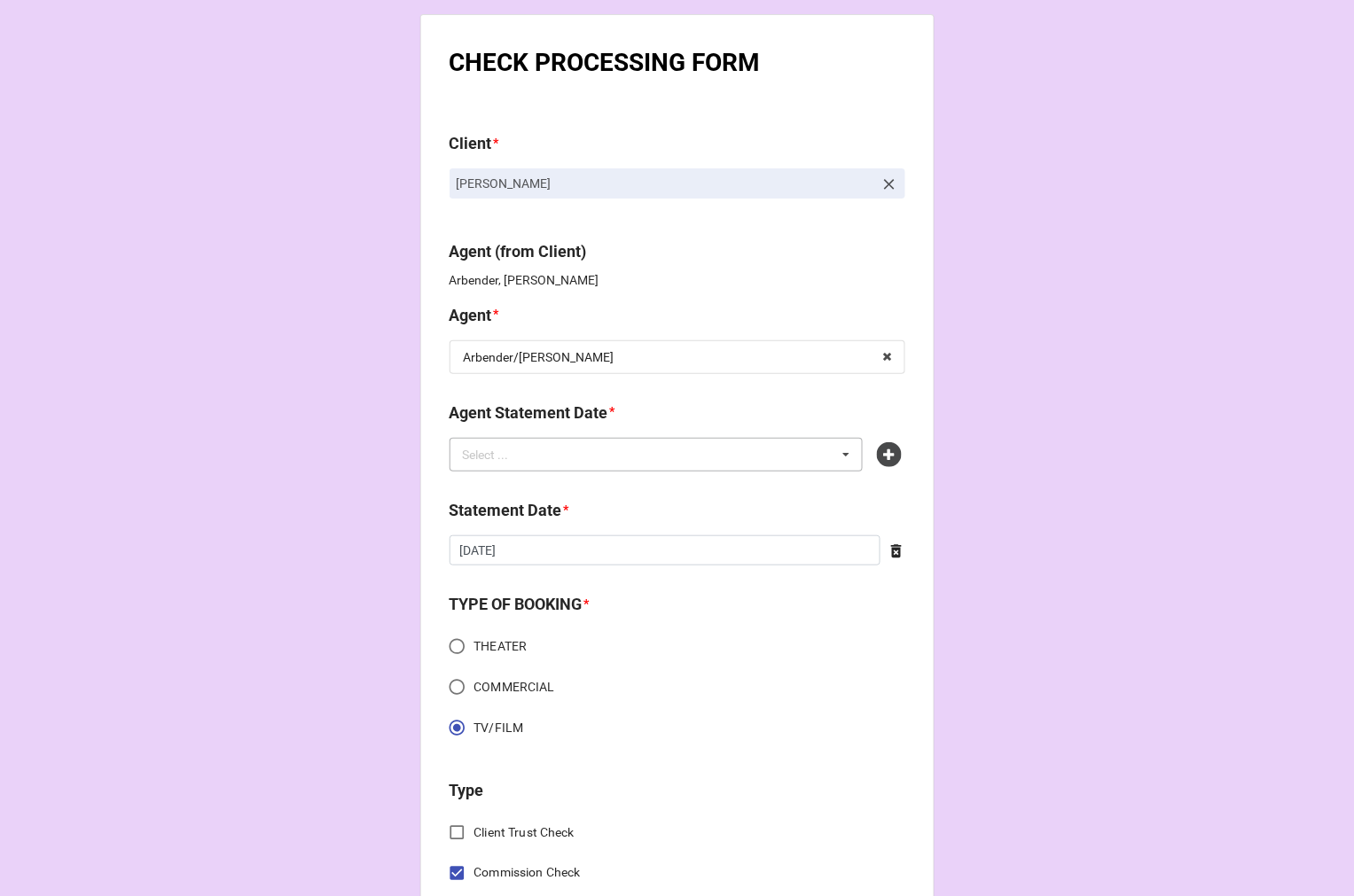
click at [748, 459] on div "Select ... No results found." at bounding box center [656, 454] width 414 height 33
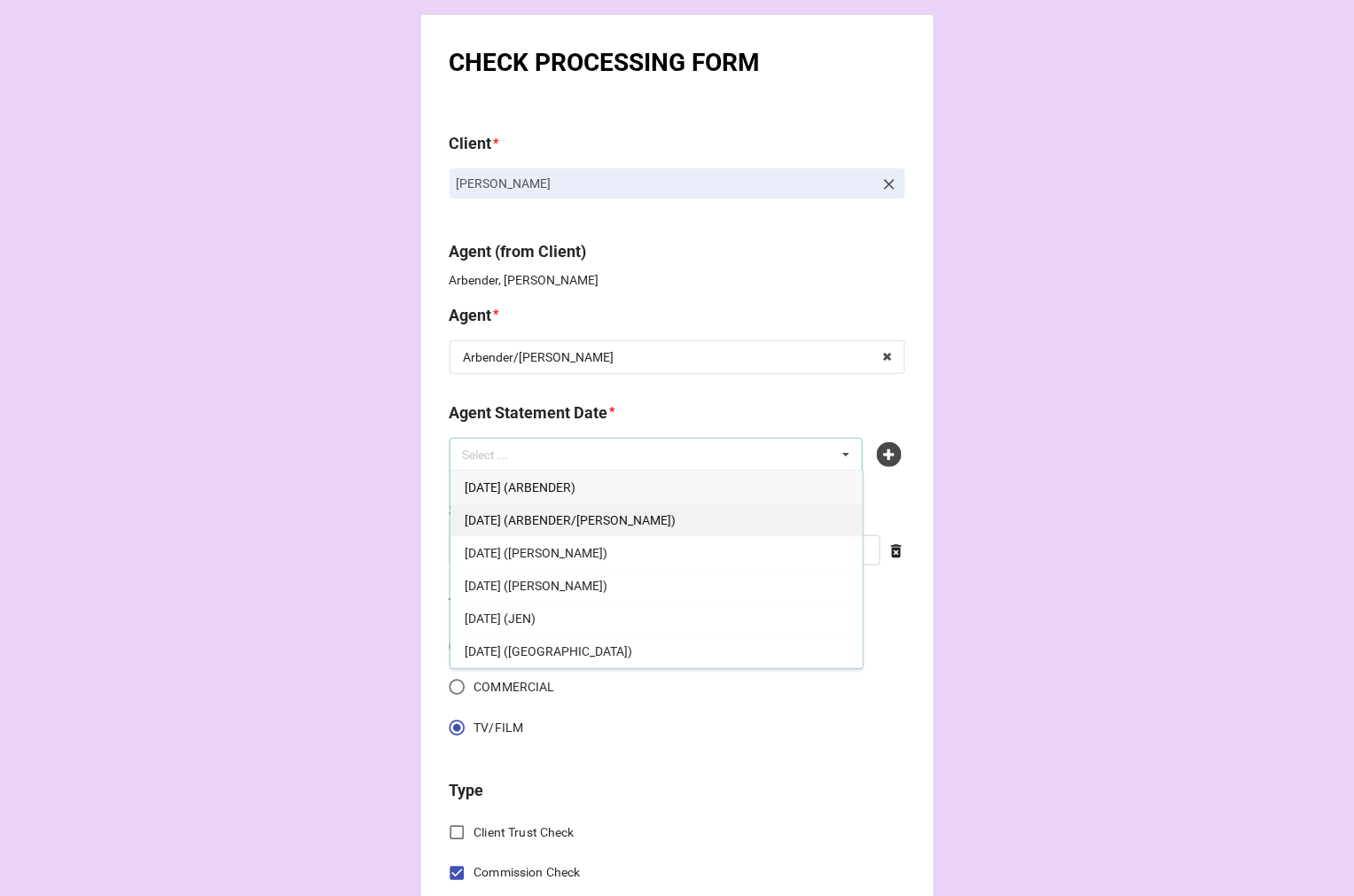
click at [591, 518] on span "SEPTEMBER 5, 2025 (ARBENDER/KATIE)" at bounding box center [570, 520] width 211 height 14
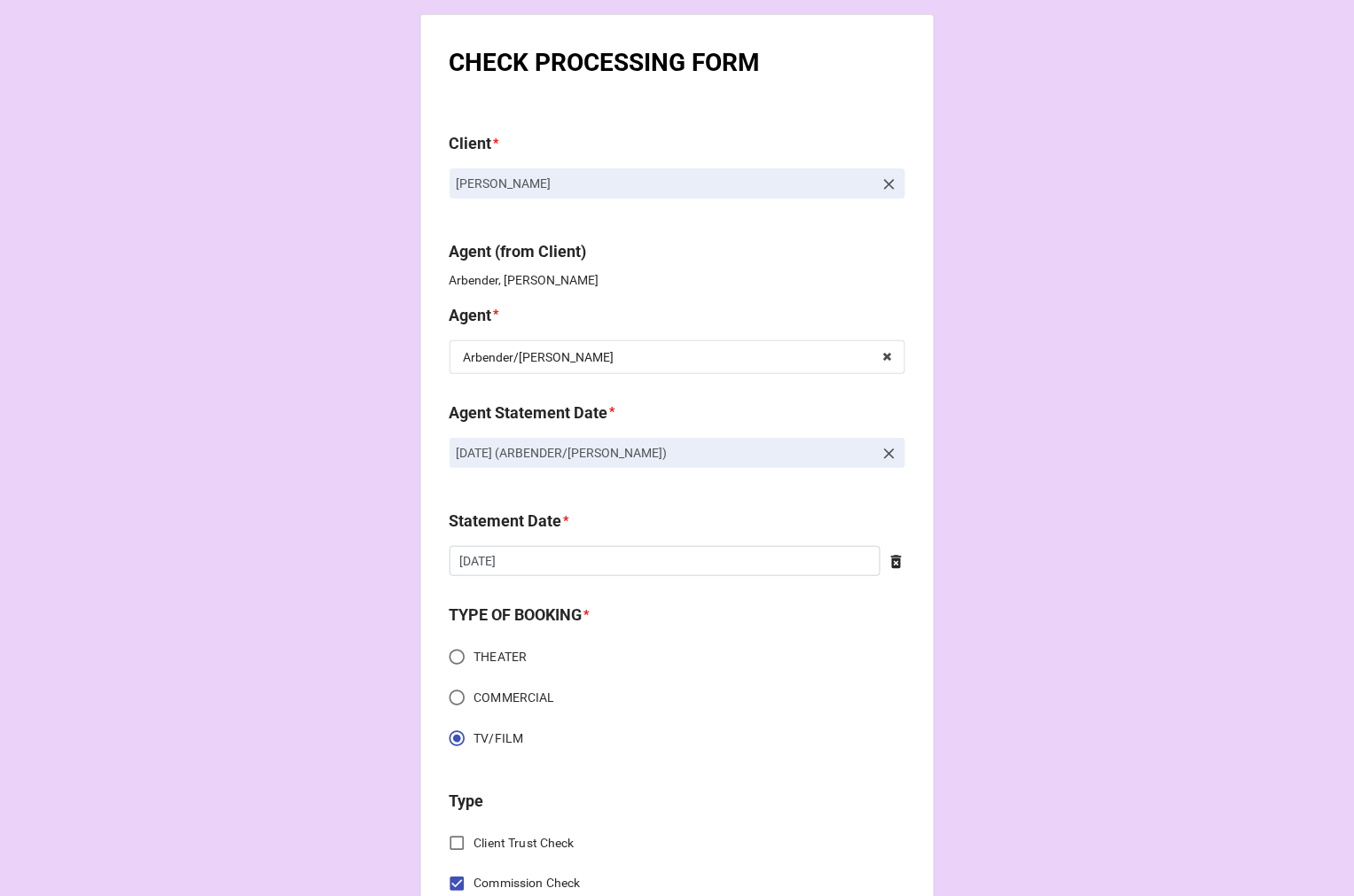
click at [887, 559] on icon at bounding box center [896, 562] width 18 height 18
click at [656, 567] on input "text" at bounding box center [677, 561] width 456 height 31
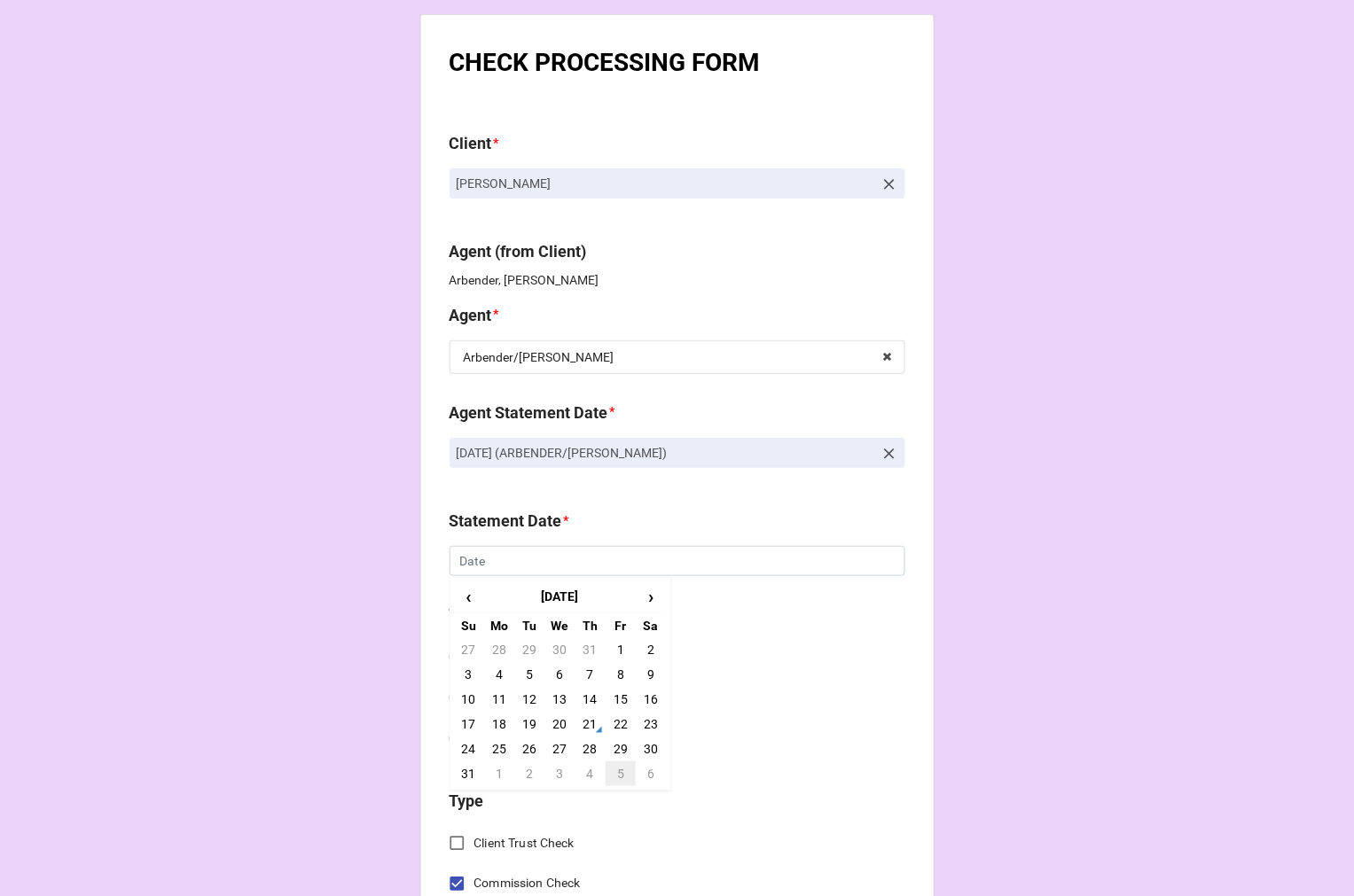
click at [621, 776] on td "5" at bounding box center [621, 774] width 31 height 25
type input "9/5/2025"
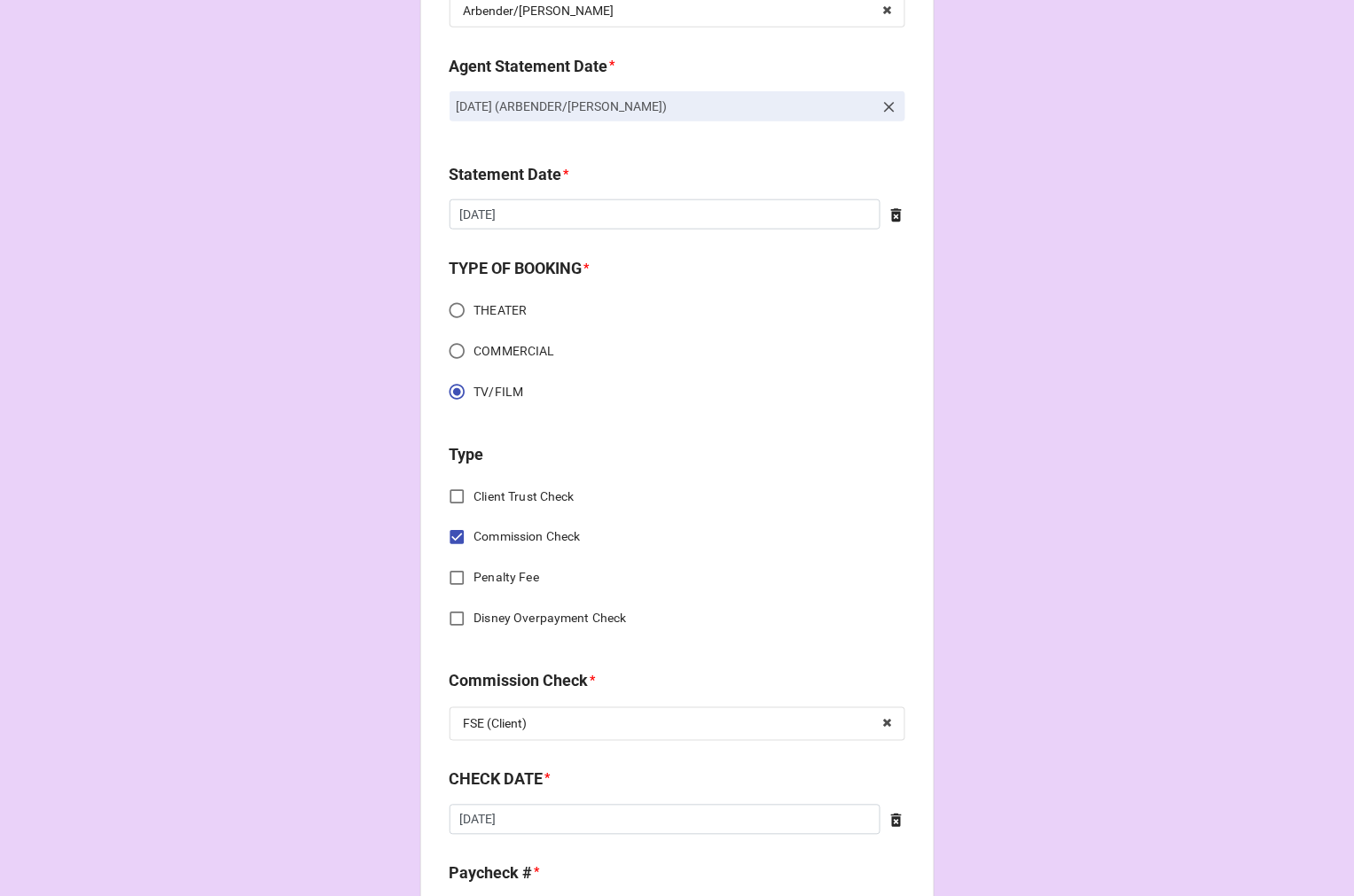
scroll to position [590, 0]
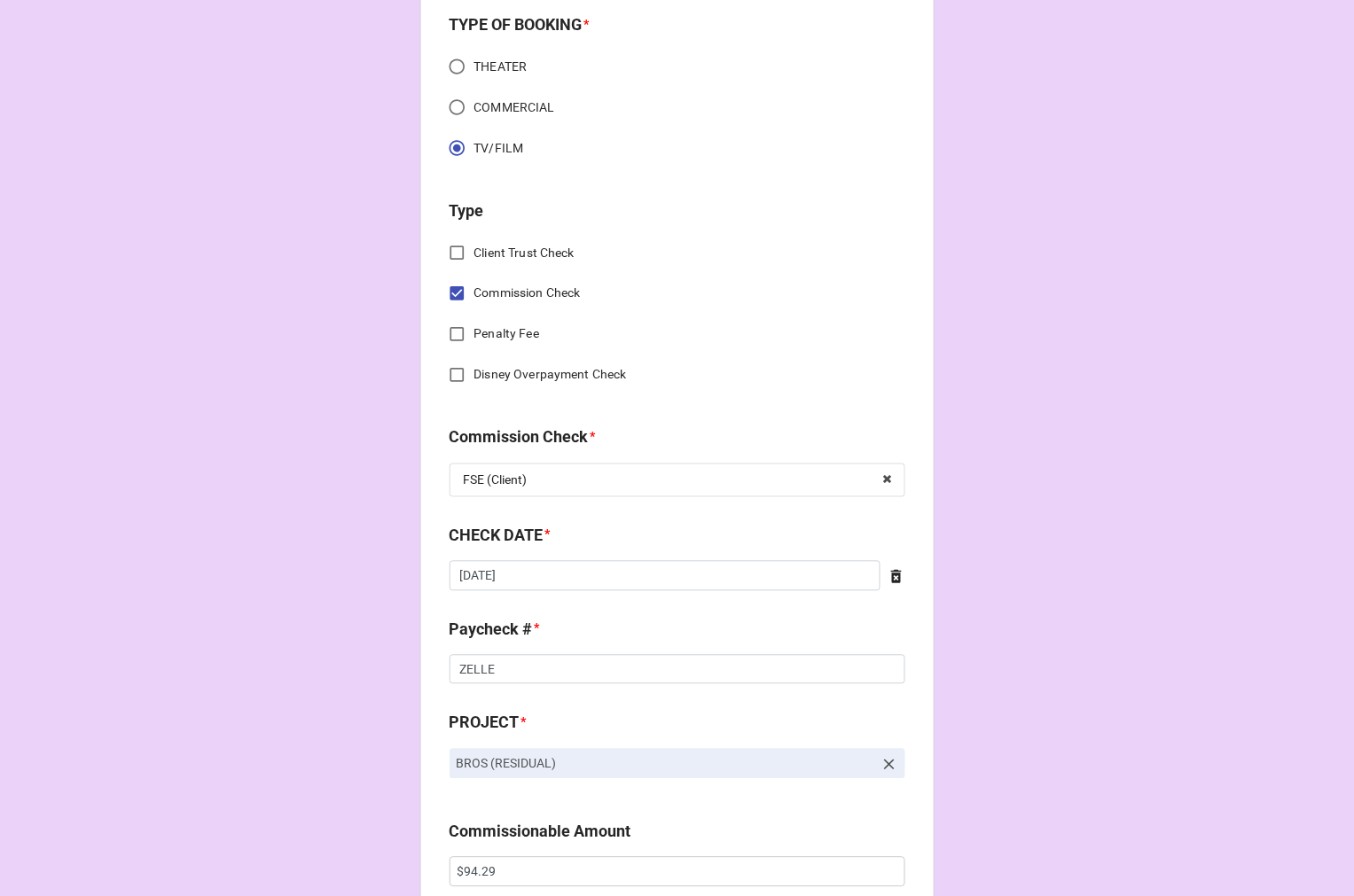
click at [892, 583] on icon at bounding box center [896, 577] width 18 height 18
click at [485, 577] on input "text" at bounding box center [677, 576] width 456 height 31
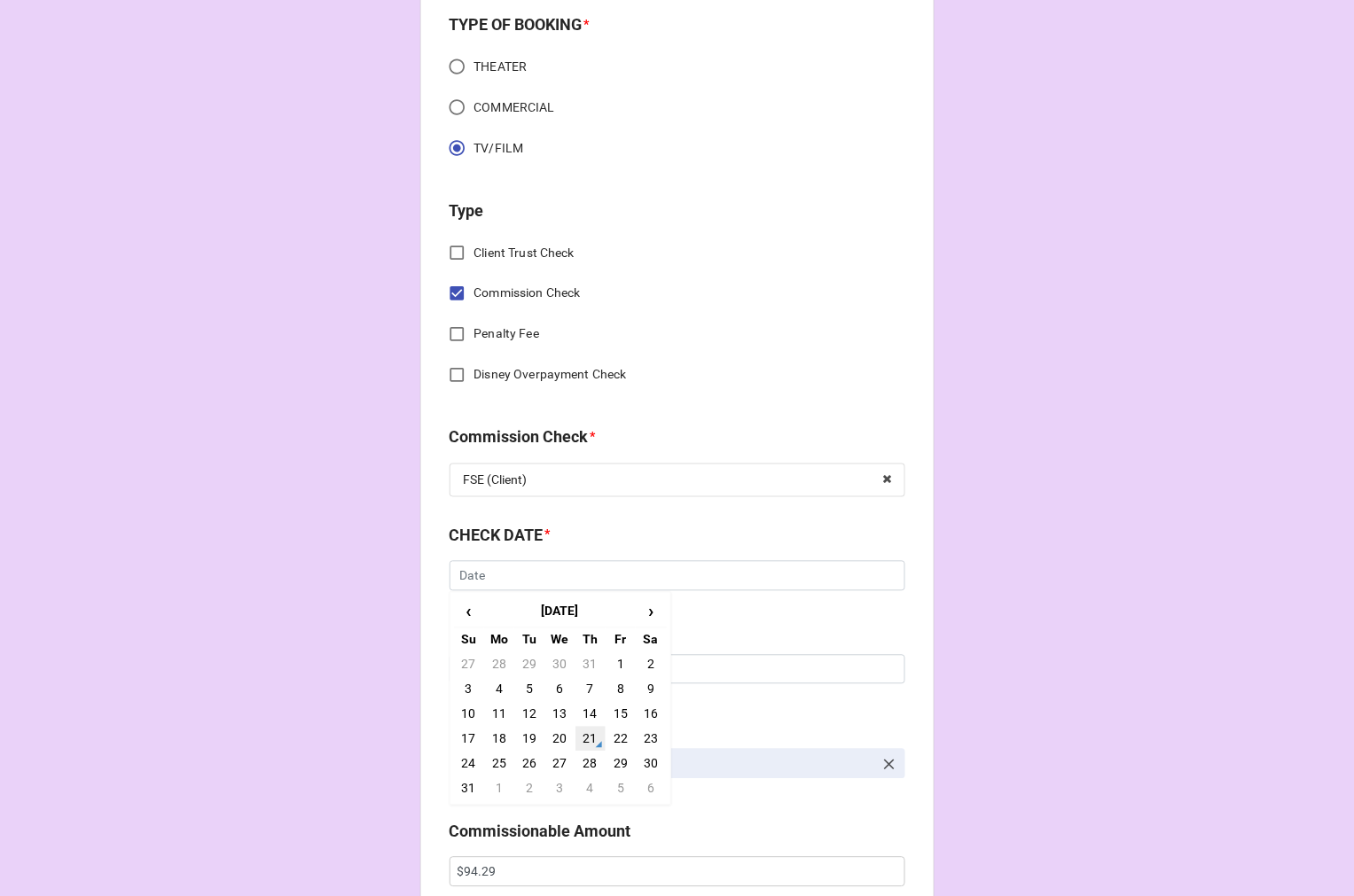
click at [583, 733] on td "21" at bounding box center [591, 740] width 31 height 25
type input "[DATE]"
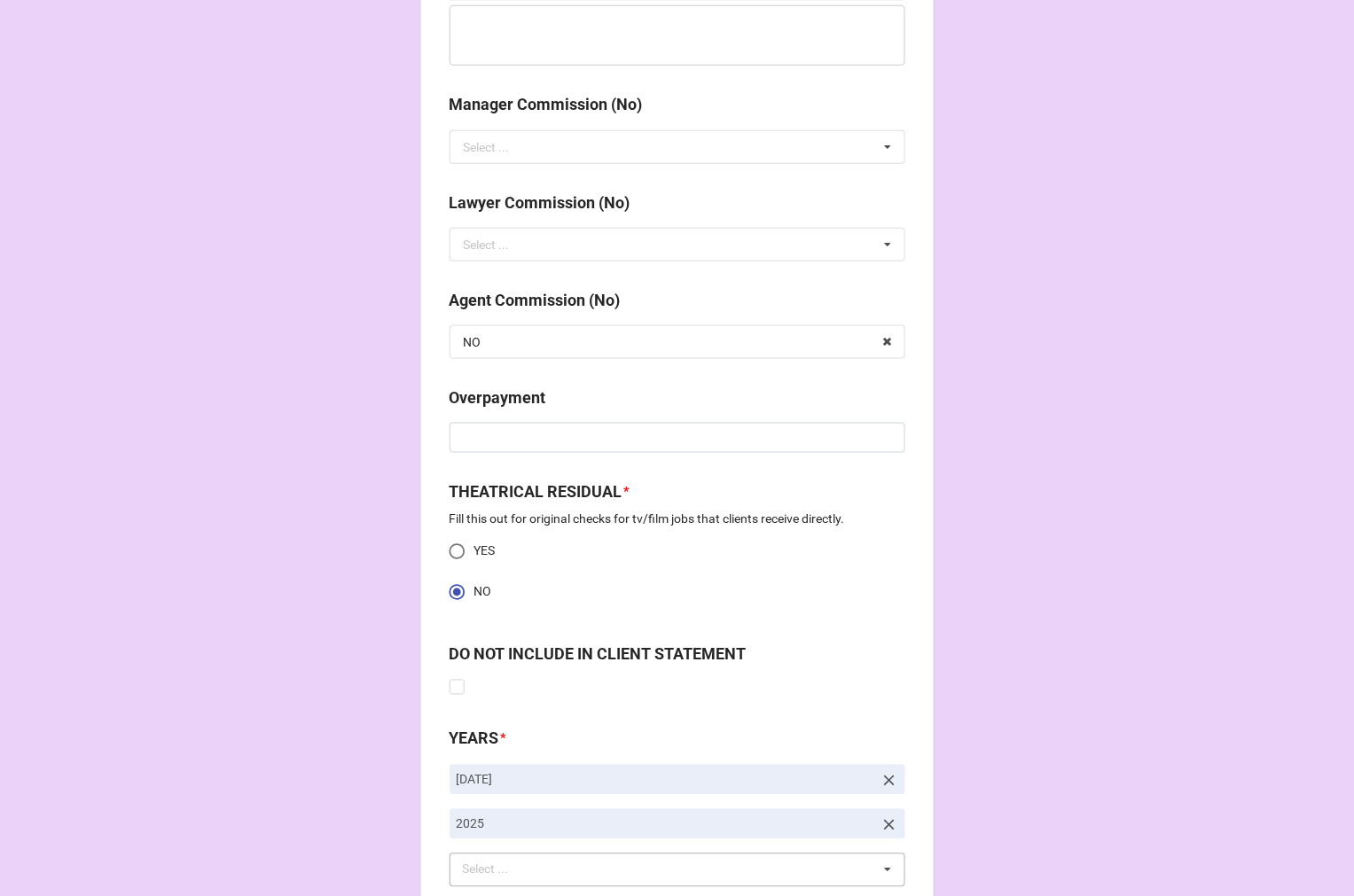
scroll to position [2216, 0]
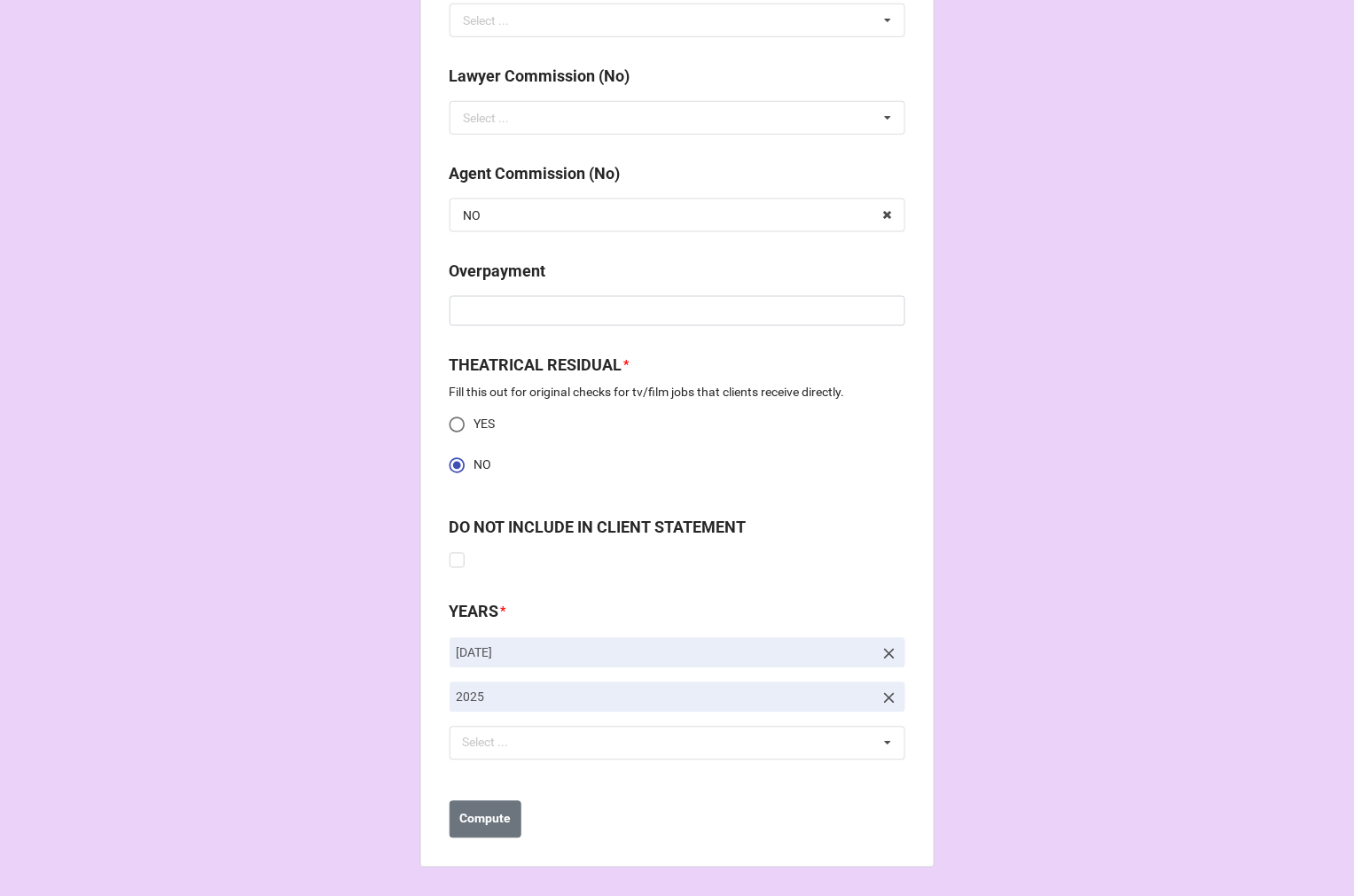
click at [885, 652] on icon at bounding box center [889, 654] width 11 height 11
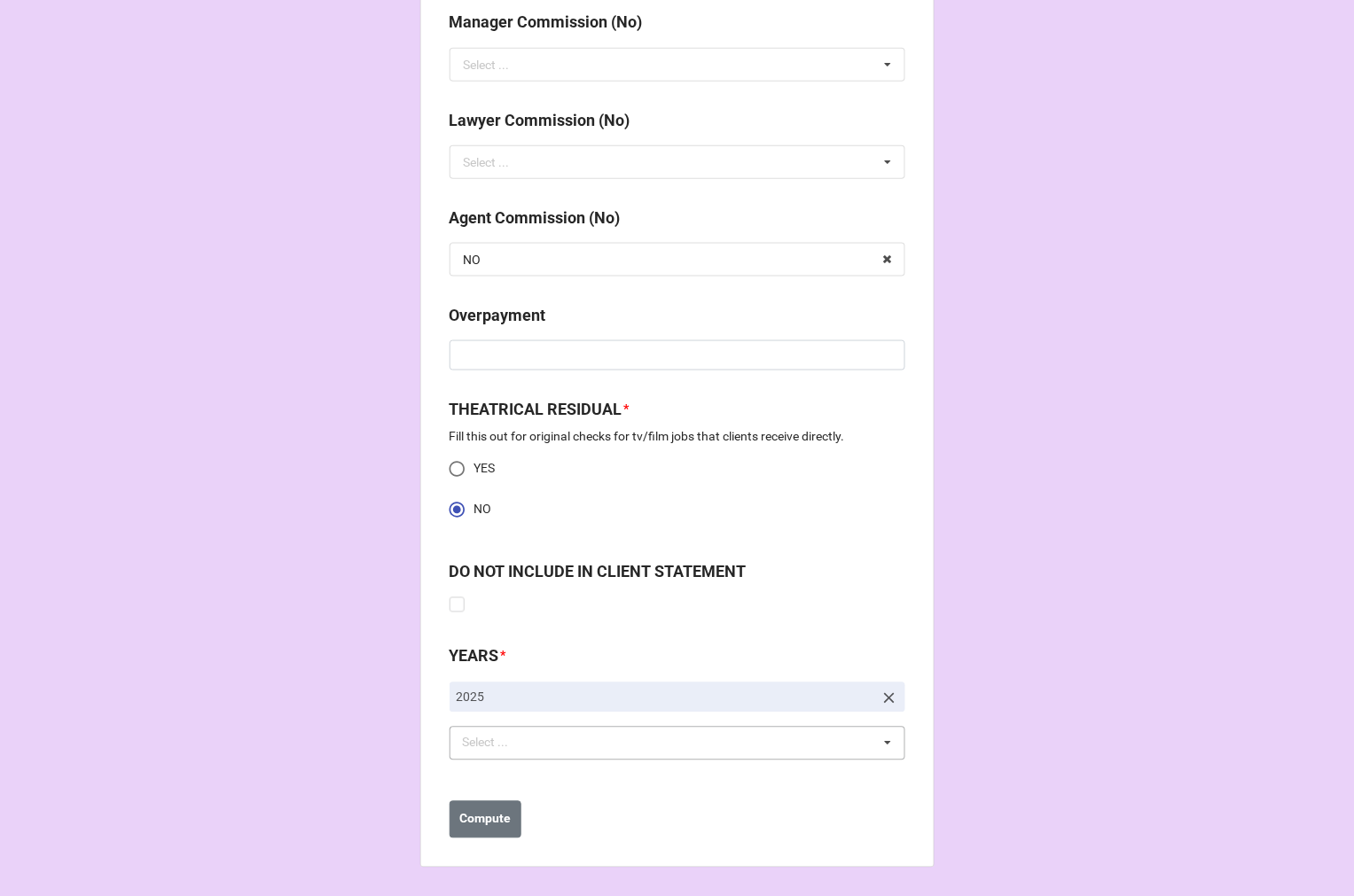
click at [570, 750] on div "Select ... No results found." at bounding box center [677, 743] width 456 height 33
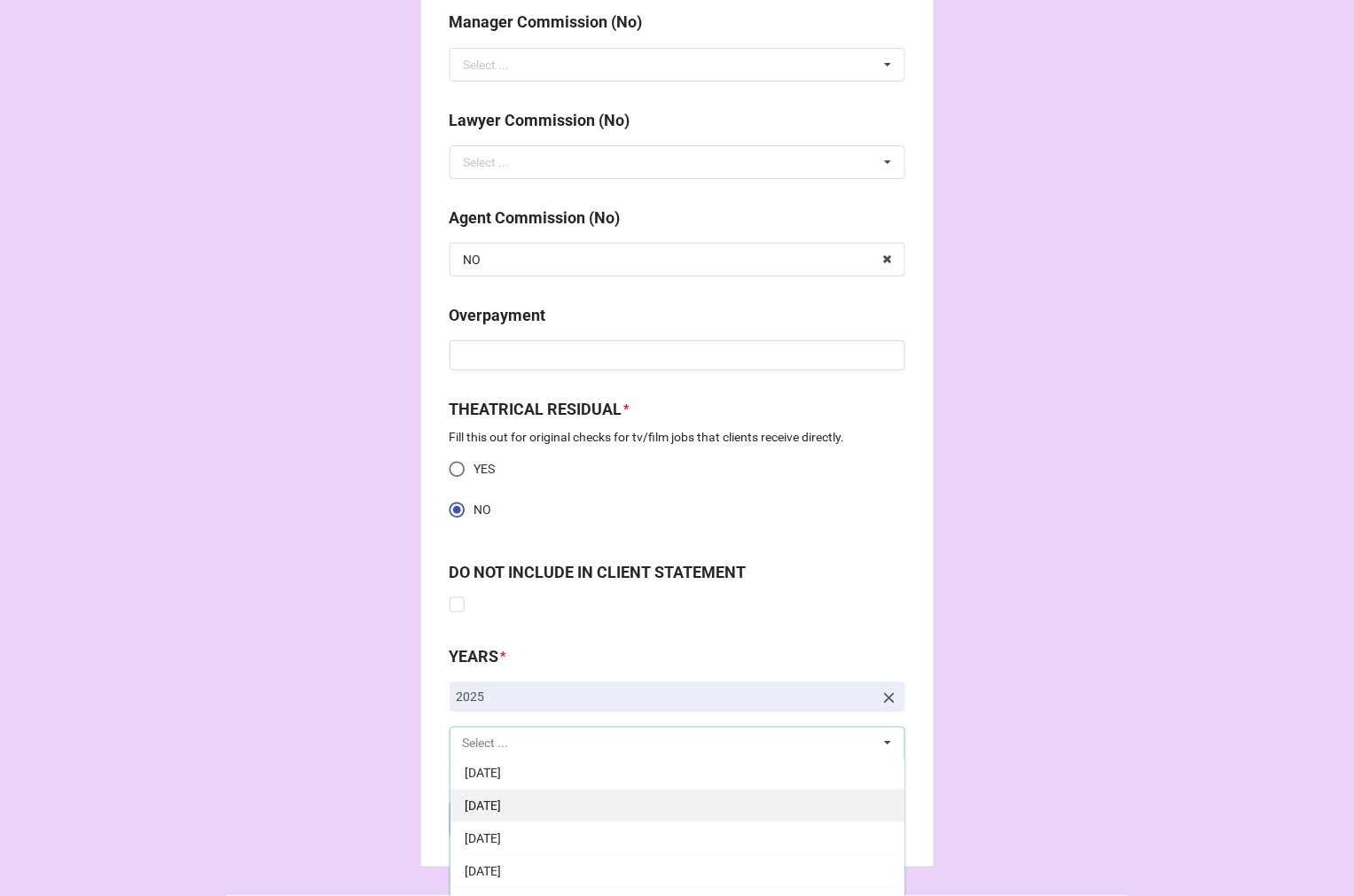
scroll to position [197, 0]
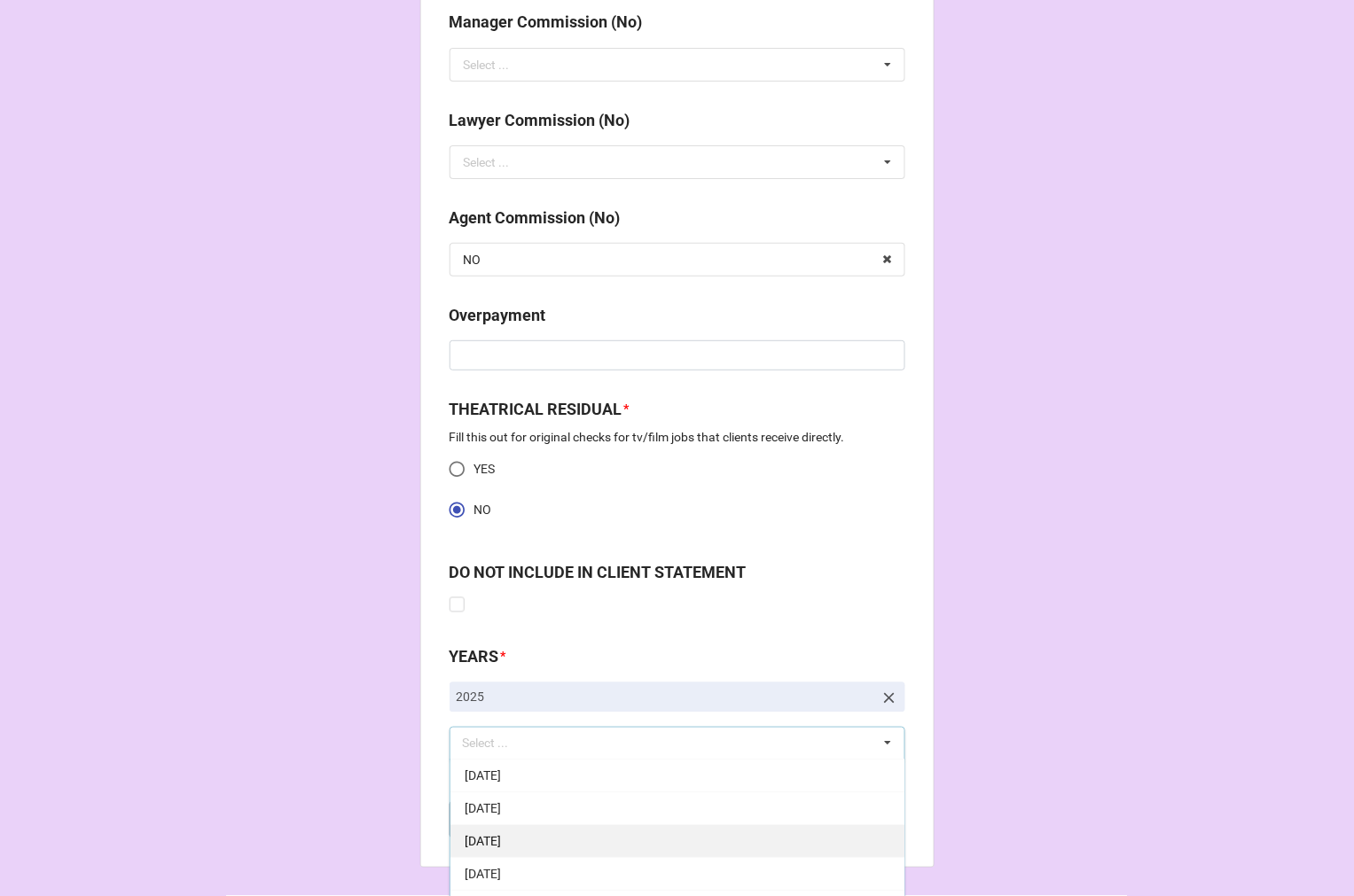
click at [568, 825] on div "[DATE]" at bounding box center [677, 841] width 454 height 32
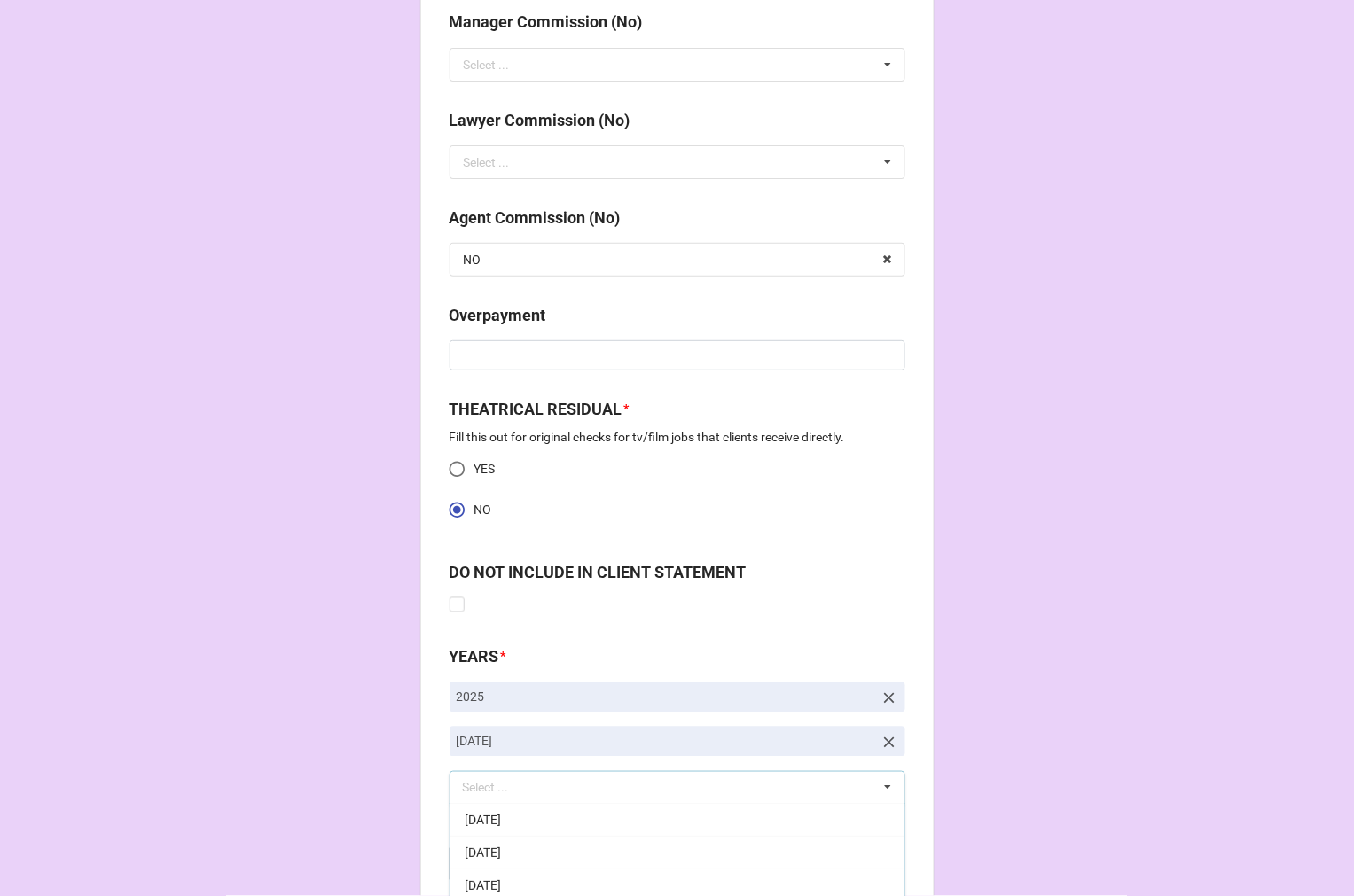
click at [484, 861] on b "Compute" at bounding box center [485, 864] width 51 height 19
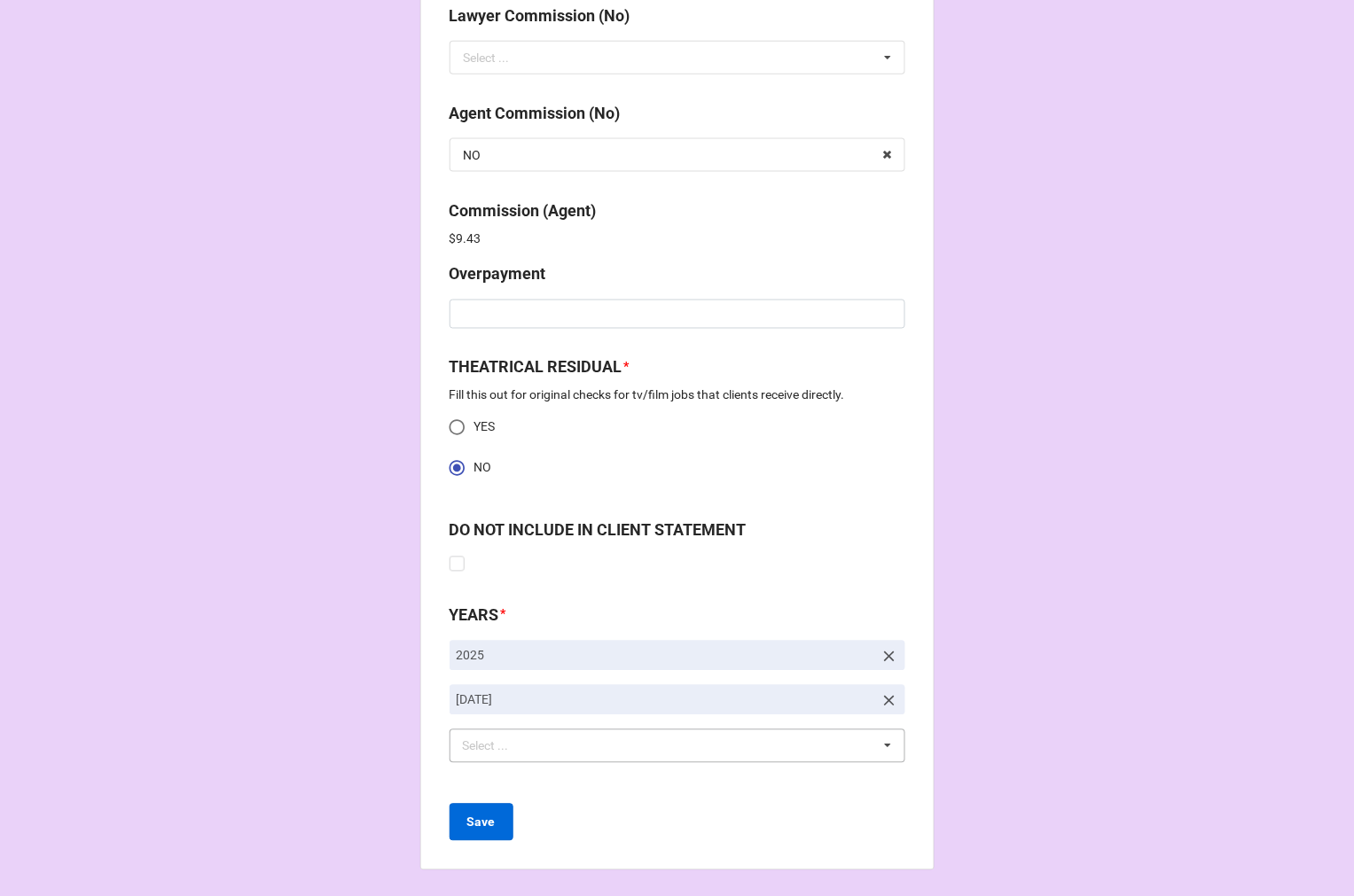
scroll to position [2279, 0]
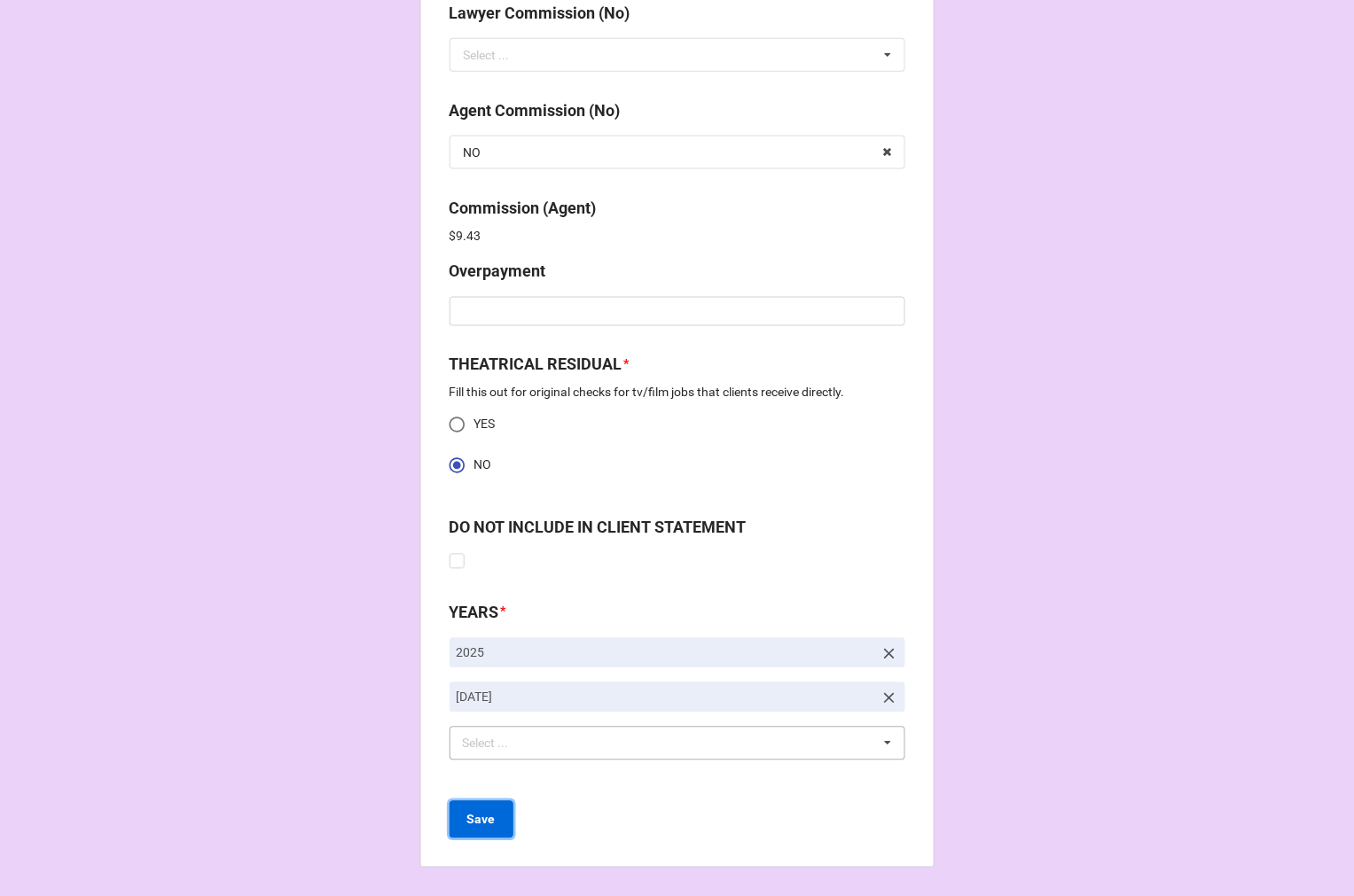
click at [502, 821] on button "Save" at bounding box center [481, 820] width 64 height 37
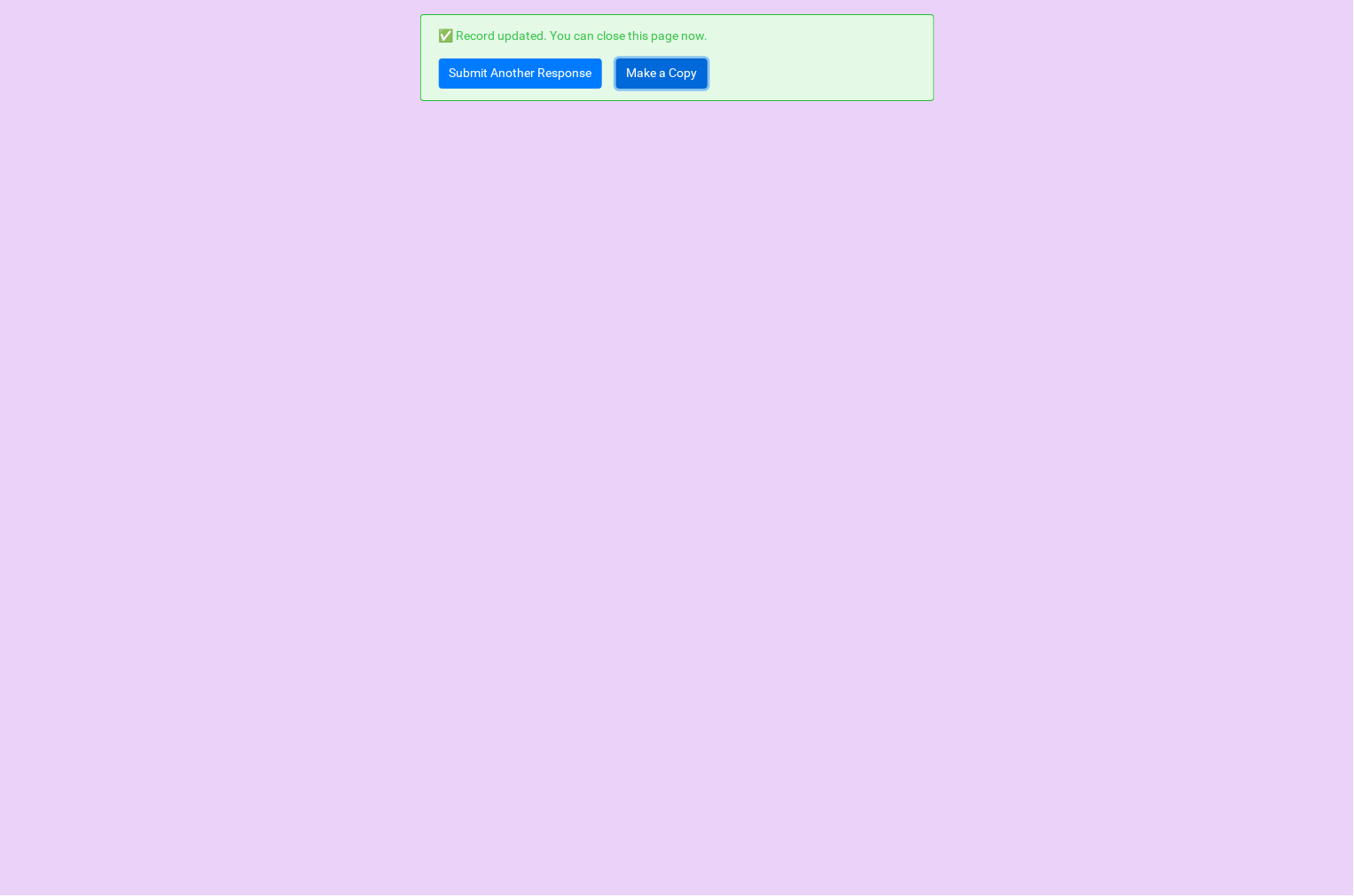
click at [663, 66] on link "Make a Copy" at bounding box center [662, 74] width 92 height 31
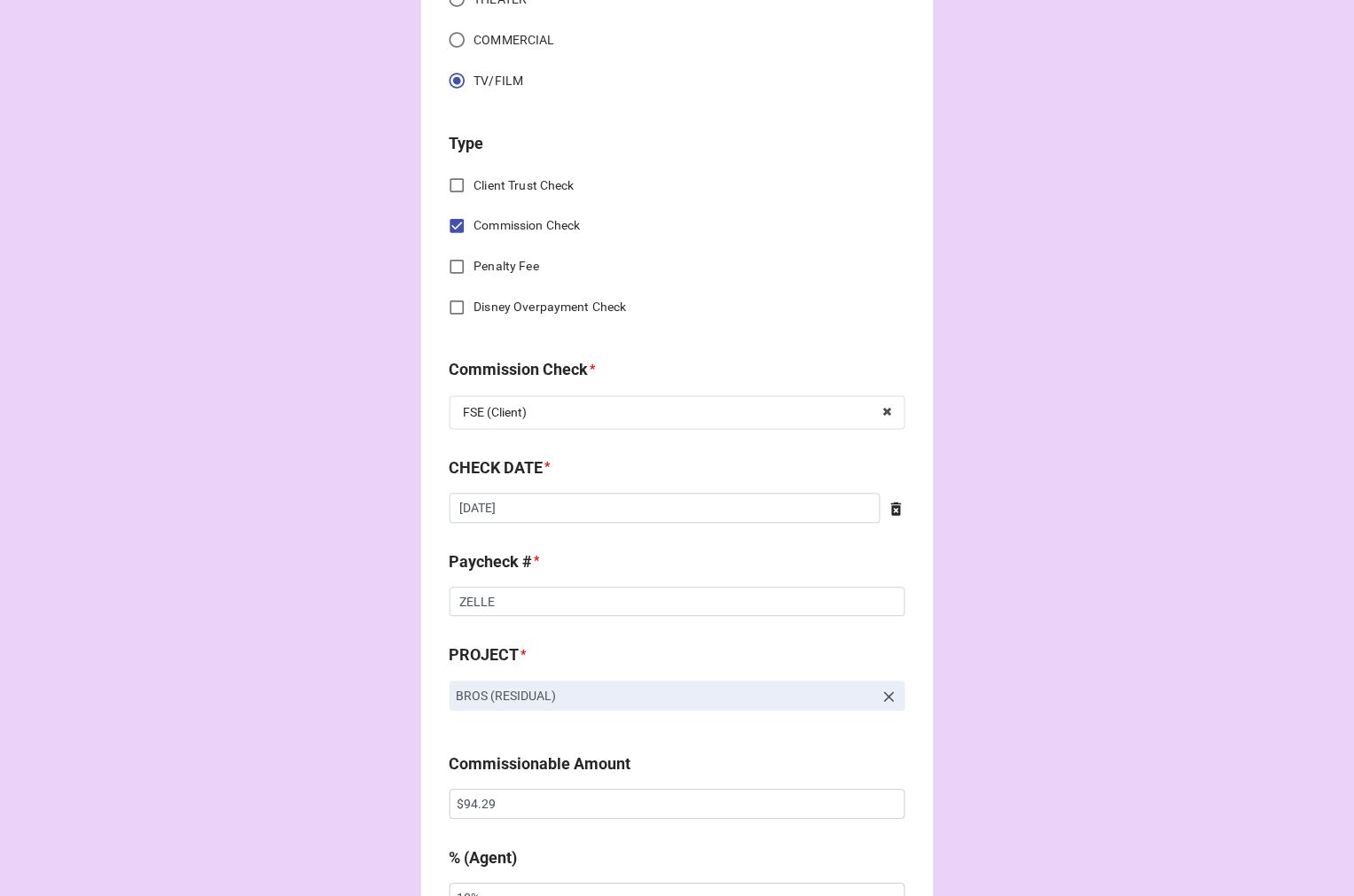
scroll to position [787, 0]
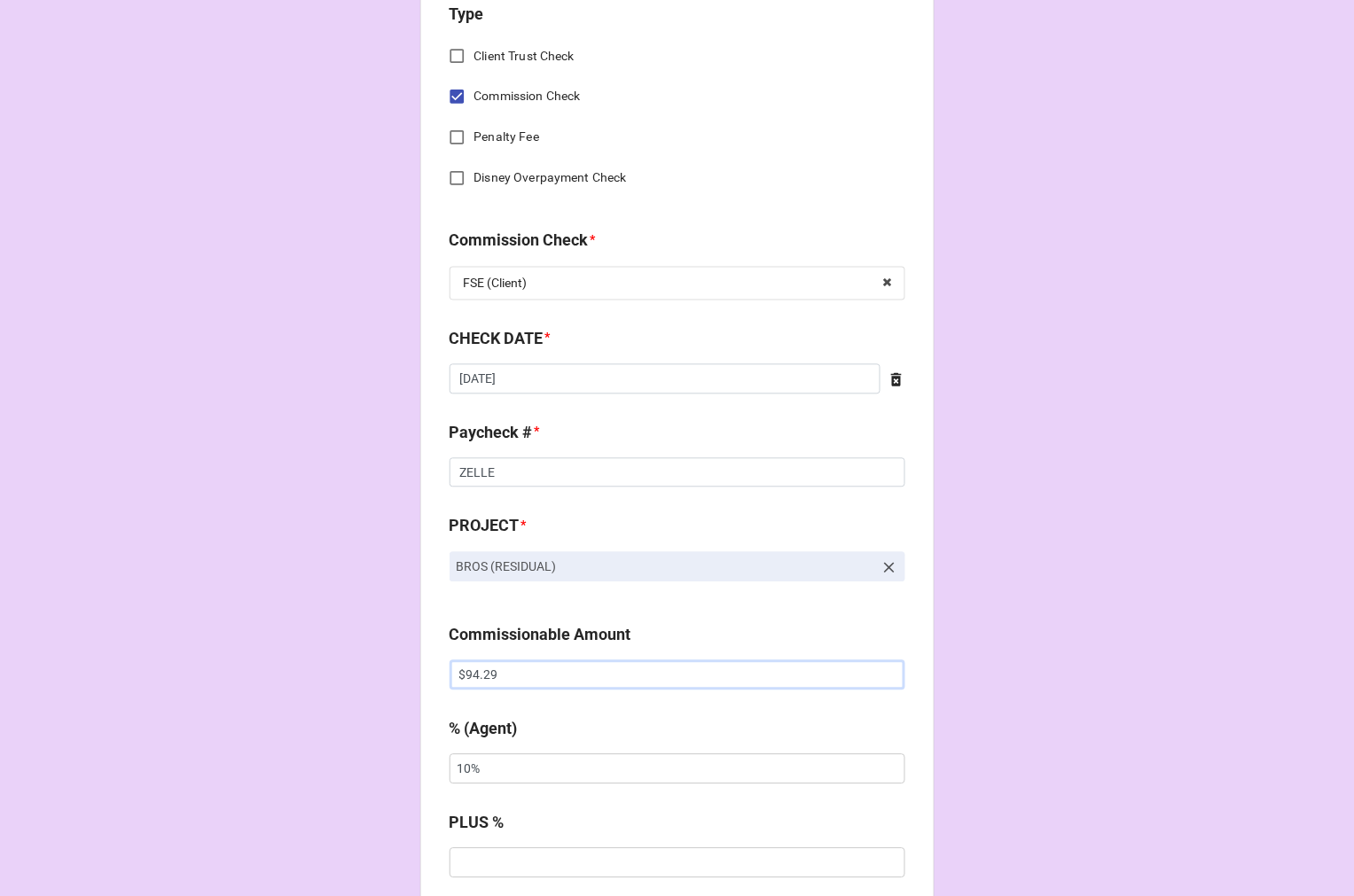
drag, startPoint x: 534, startPoint y: 676, endPoint x: 298, endPoint y: 629, distance: 240.6
click at [331, 652] on div "CHECK PROCESSING FORM Client * Cedric Leiba Jr. Agent (from Client) Arbender, K…" at bounding box center [677, 768] width 1354 height 3112
type input "$192.68"
click at [880, 569] on icon at bounding box center [889, 568] width 18 height 18
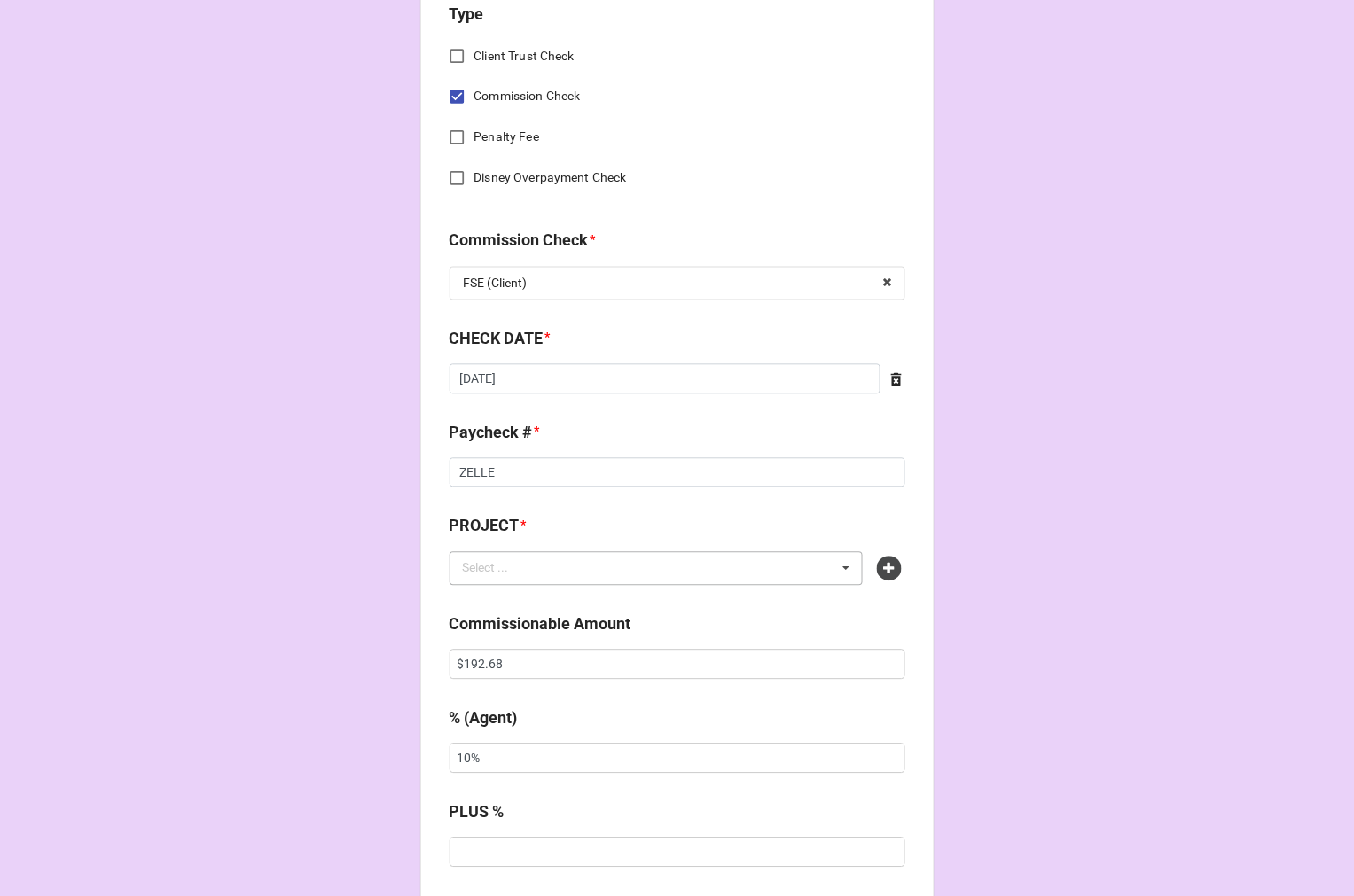
click at [768, 554] on div "Select ... No results found." at bounding box center [656, 568] width 414 height 33
type input "MULTIP"
click at [526, 599] on span "MULTIPLE PROJECTS (RESIDUALS)" at bounding box center [563, 602] width 196 height 14
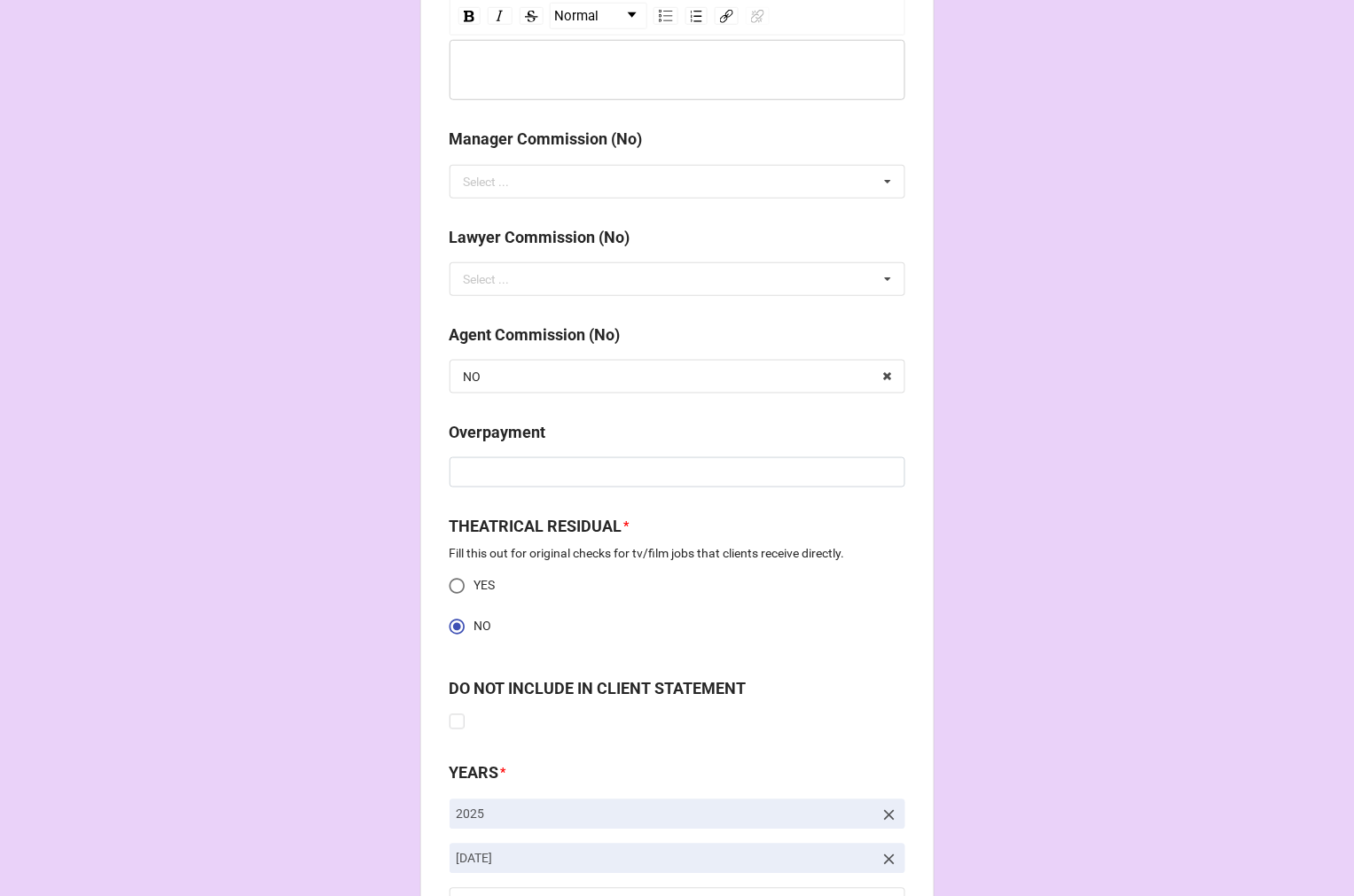
scroll to position [2216, 0]
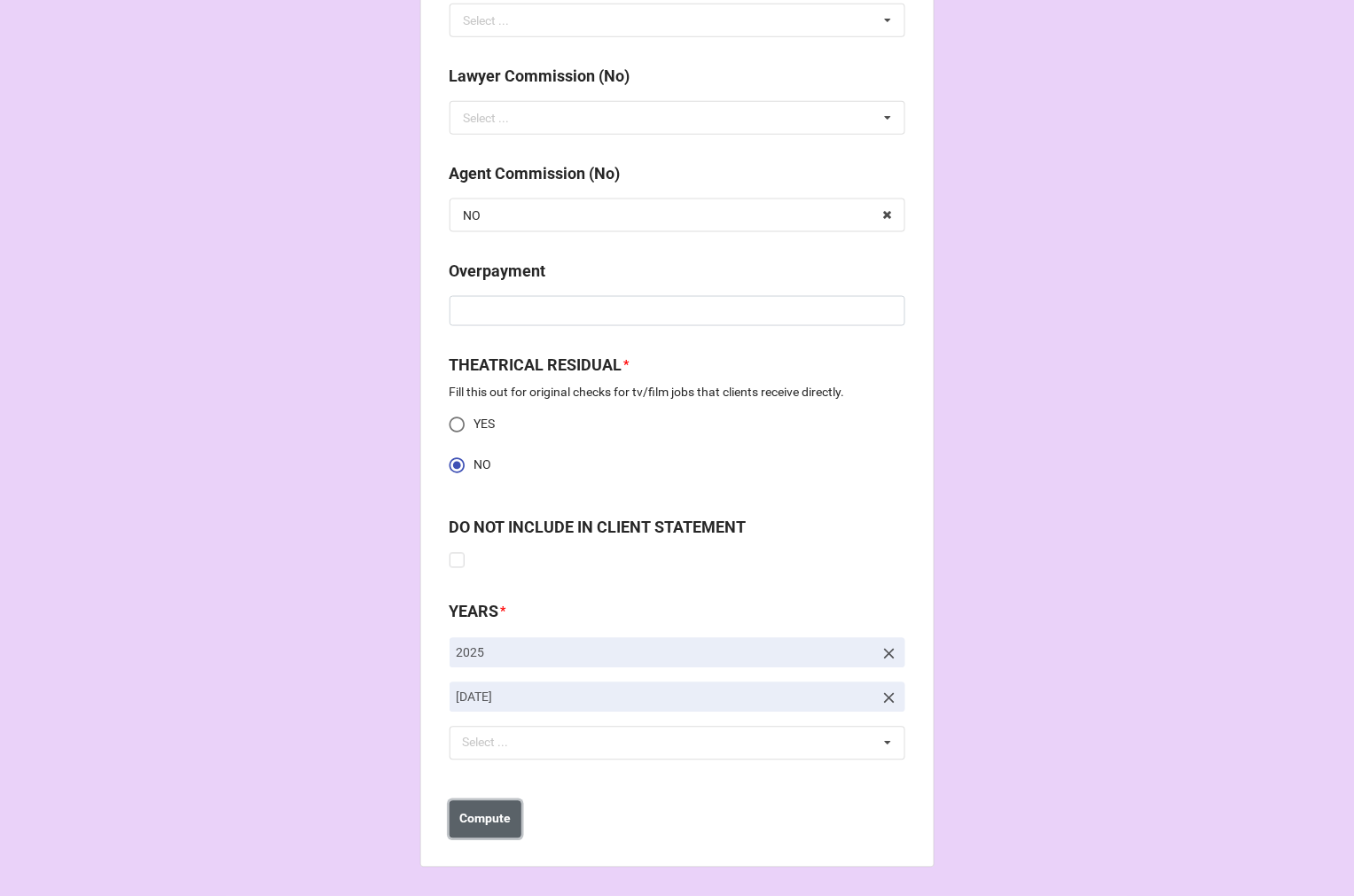
click at [461, 815] on b "Compute" at bounding box center [485, 819] width 51 height 19
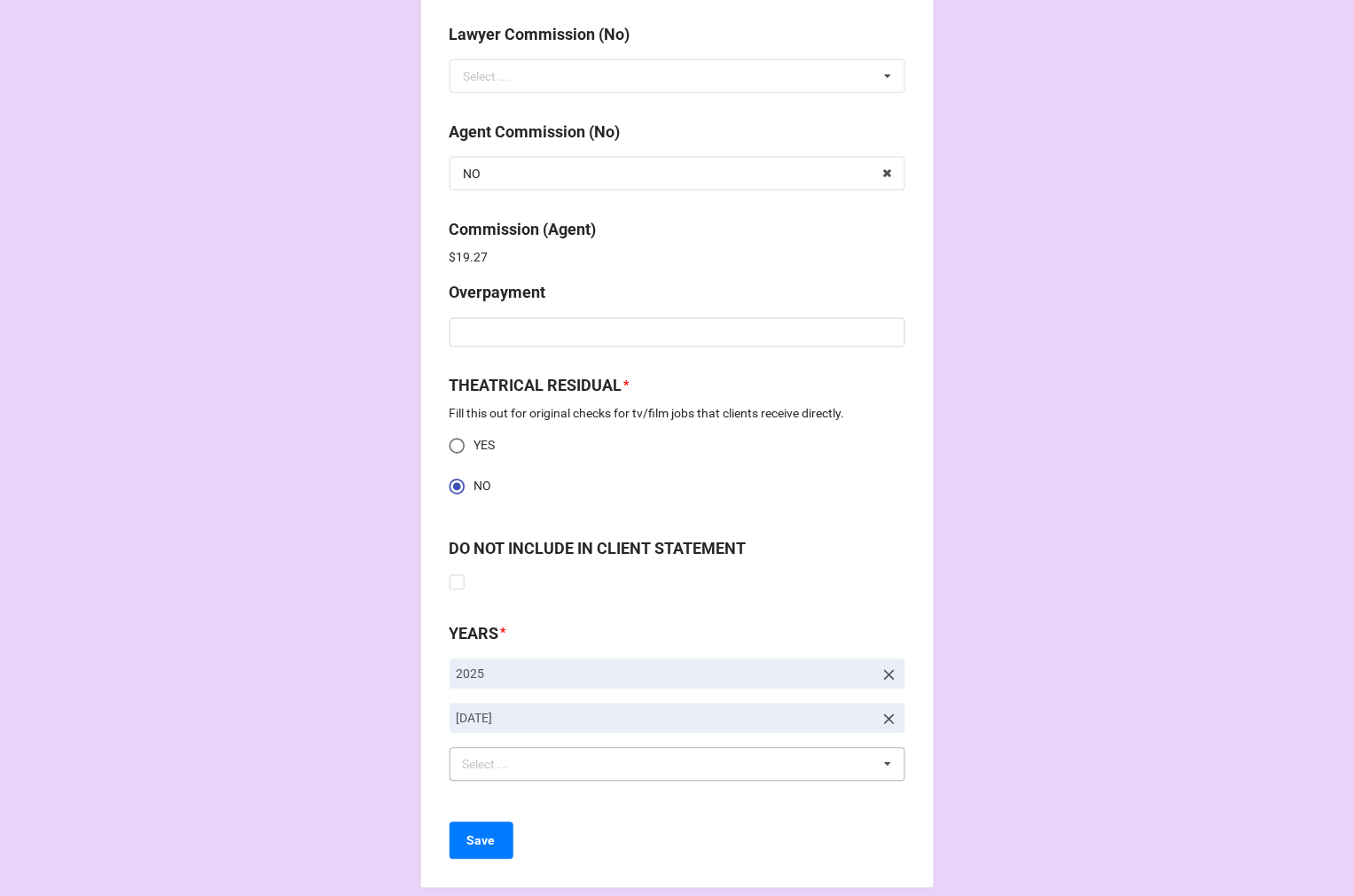
scroll to position [2279, 0]
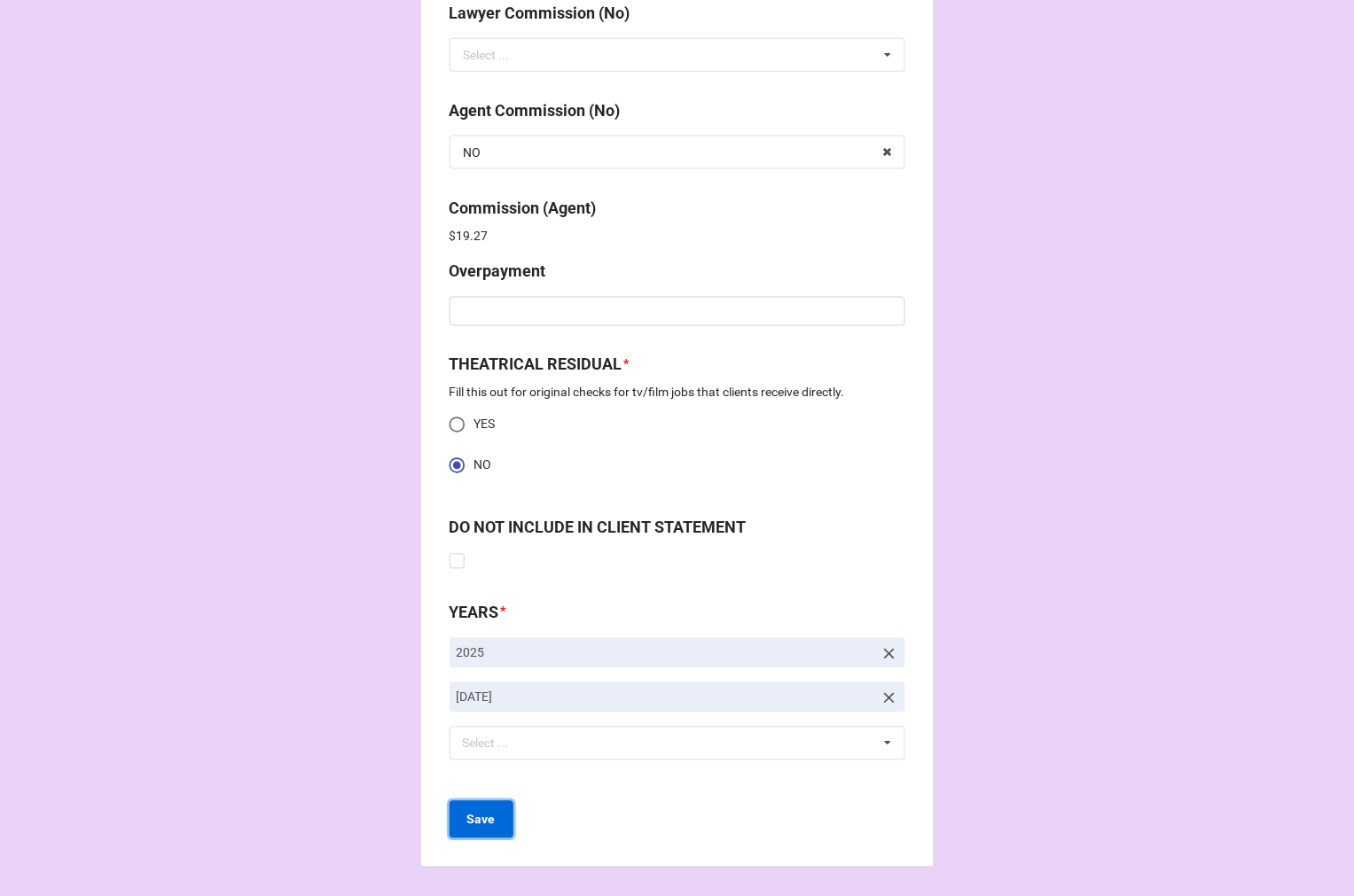
click at [494, 826] on button "Save" at bounding box center [481, 820] width 64 height 37
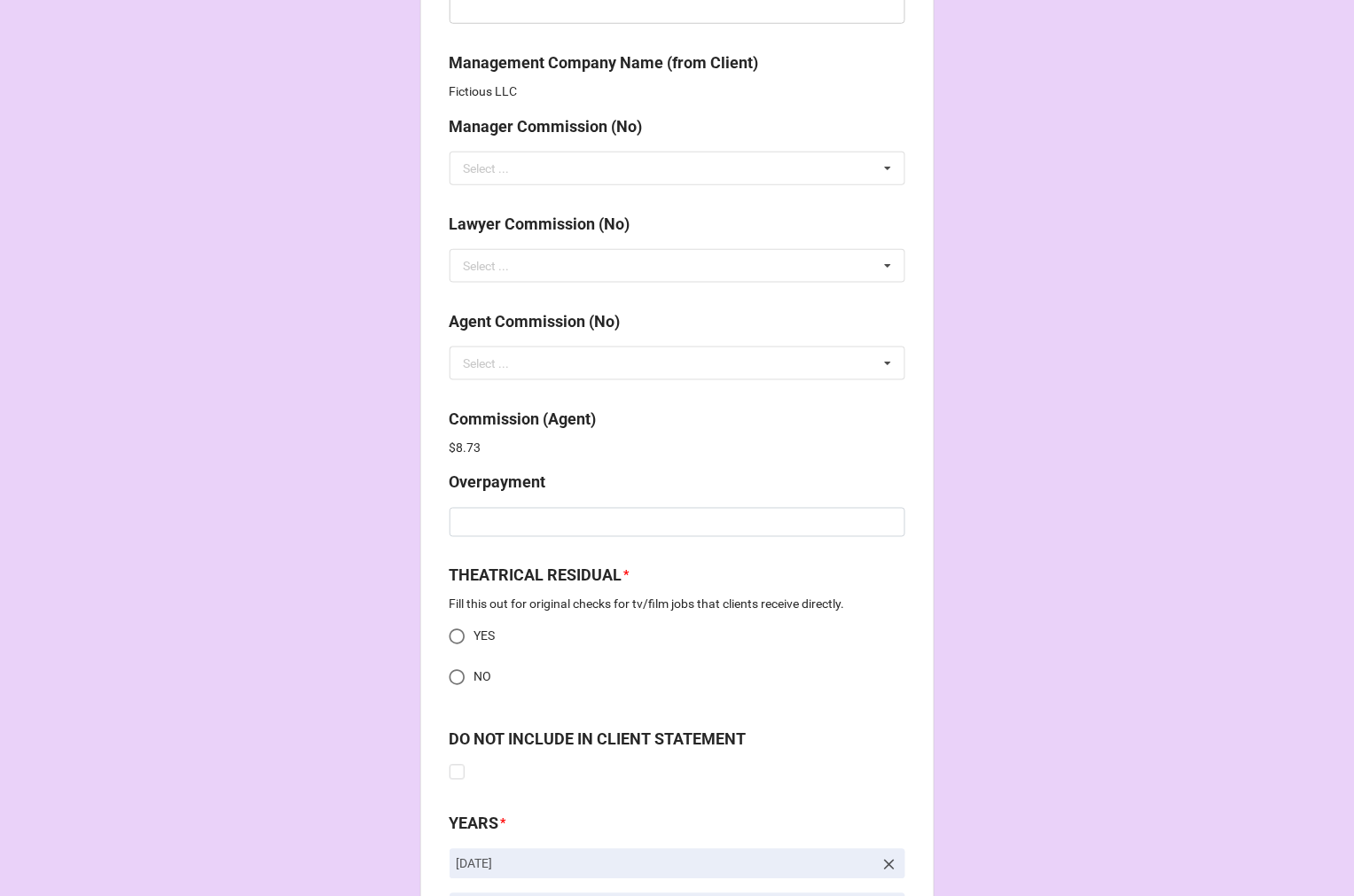
scroll to position [2342, 0]
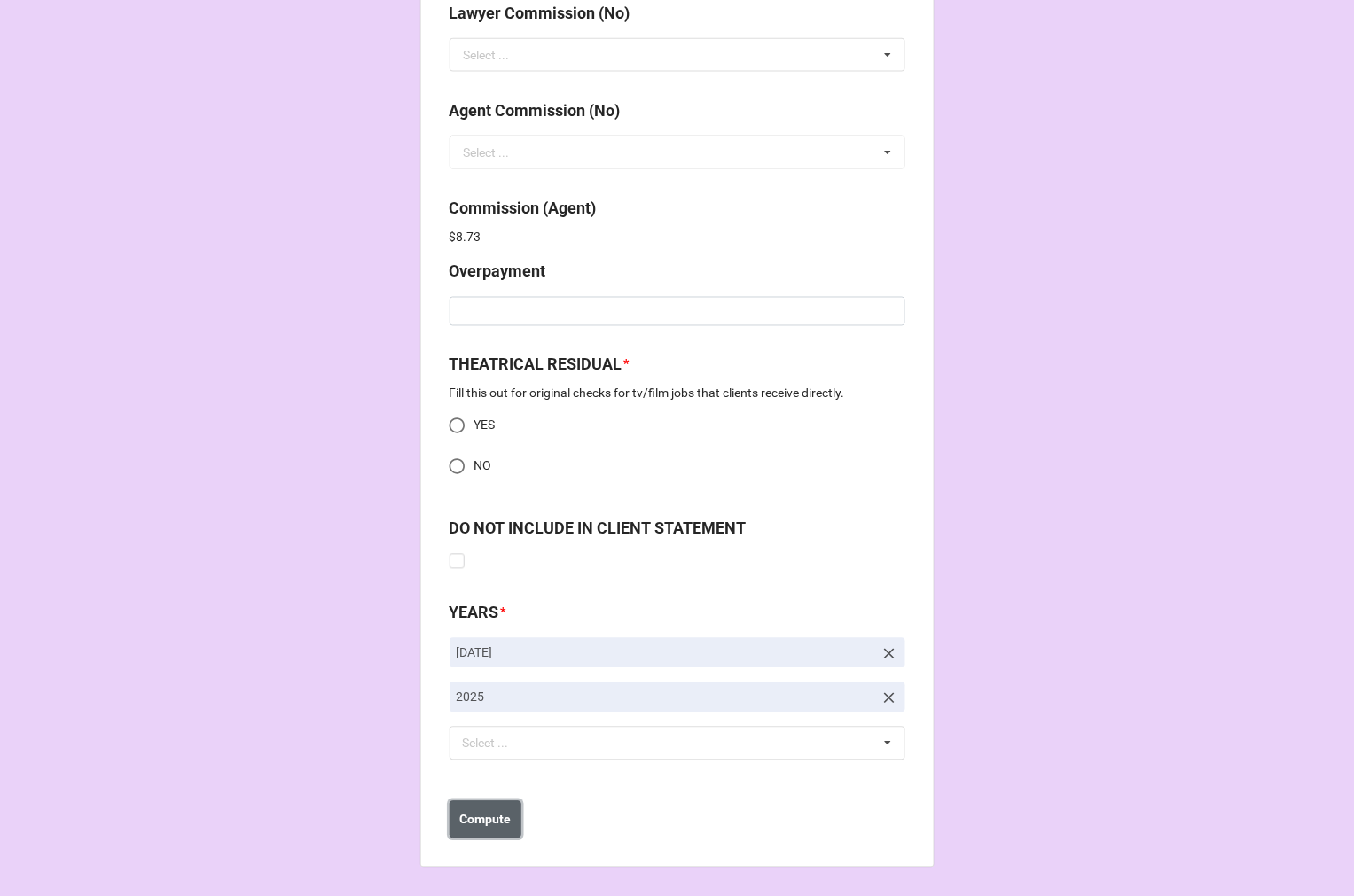
click at [474, 821] on b "Compute" at bounding box center [485, 820] width 51 height 19
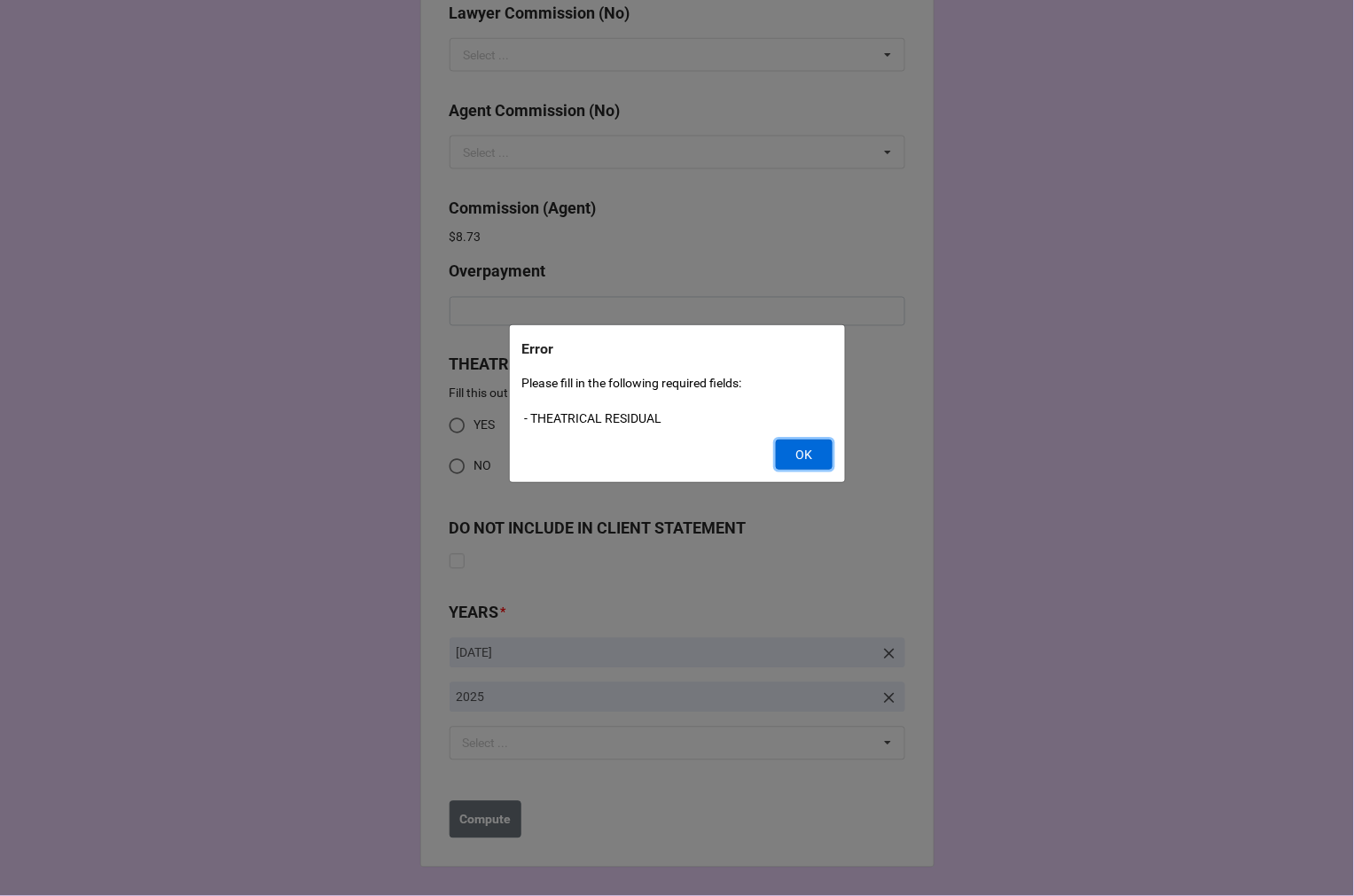
click at [792, 448] on button "OK" at bounding box center [804, 455] width 57 height 31
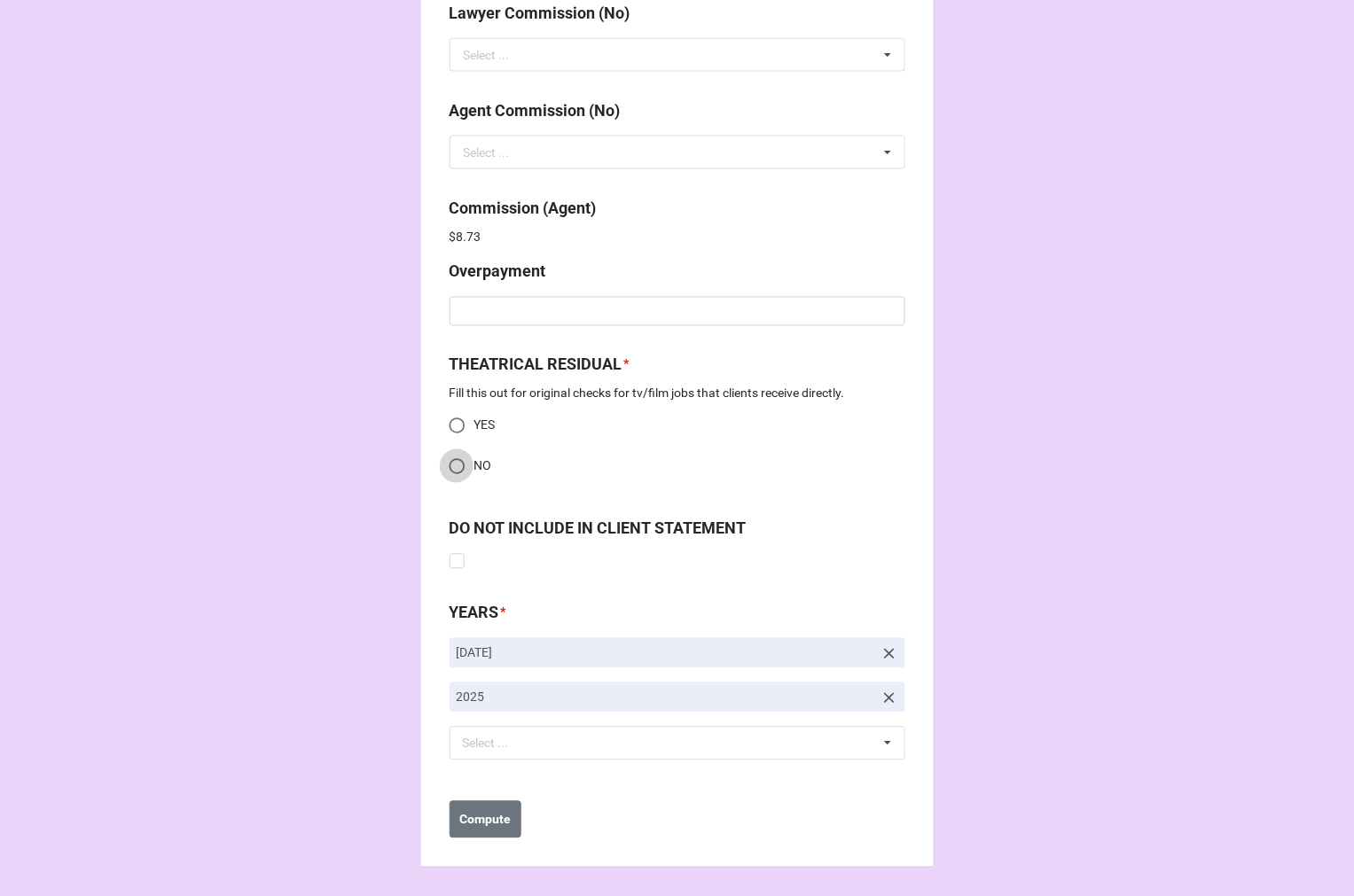
click at [450, 457] on input "NO" at bounding box center [457, 466] width 34 height 34
radio input "true"
click at [479, 815] on b "Compute" at bounding box center [485, 820] width 51 height 19
click at [492, 813] on button "Save" at bounding box center [481, 820] width 64 height 37
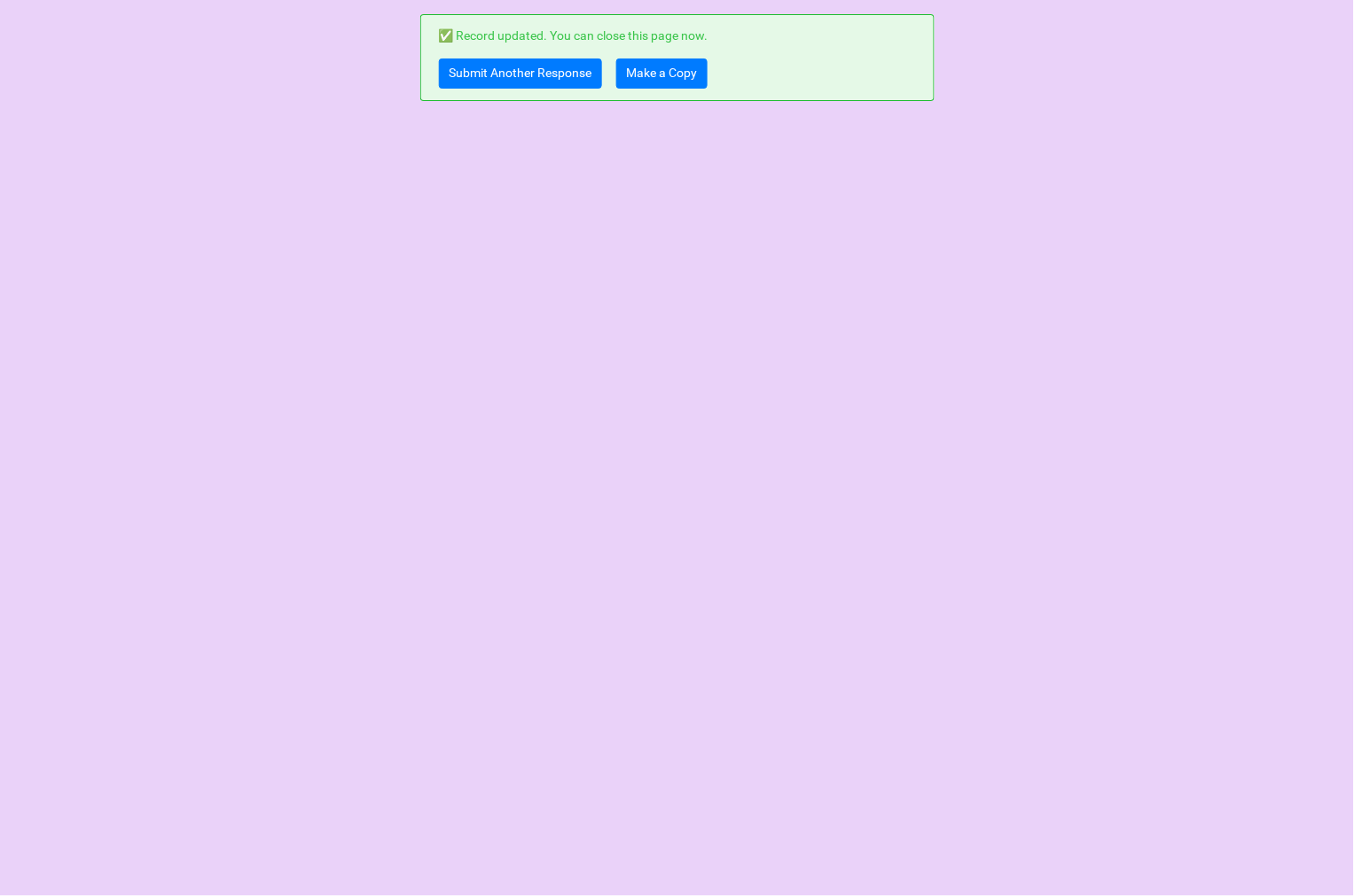
scroll to position [0, 0]
click at [685, 81] on link "Make a Copy" at bounding box center [662, 74] width 92 height 31
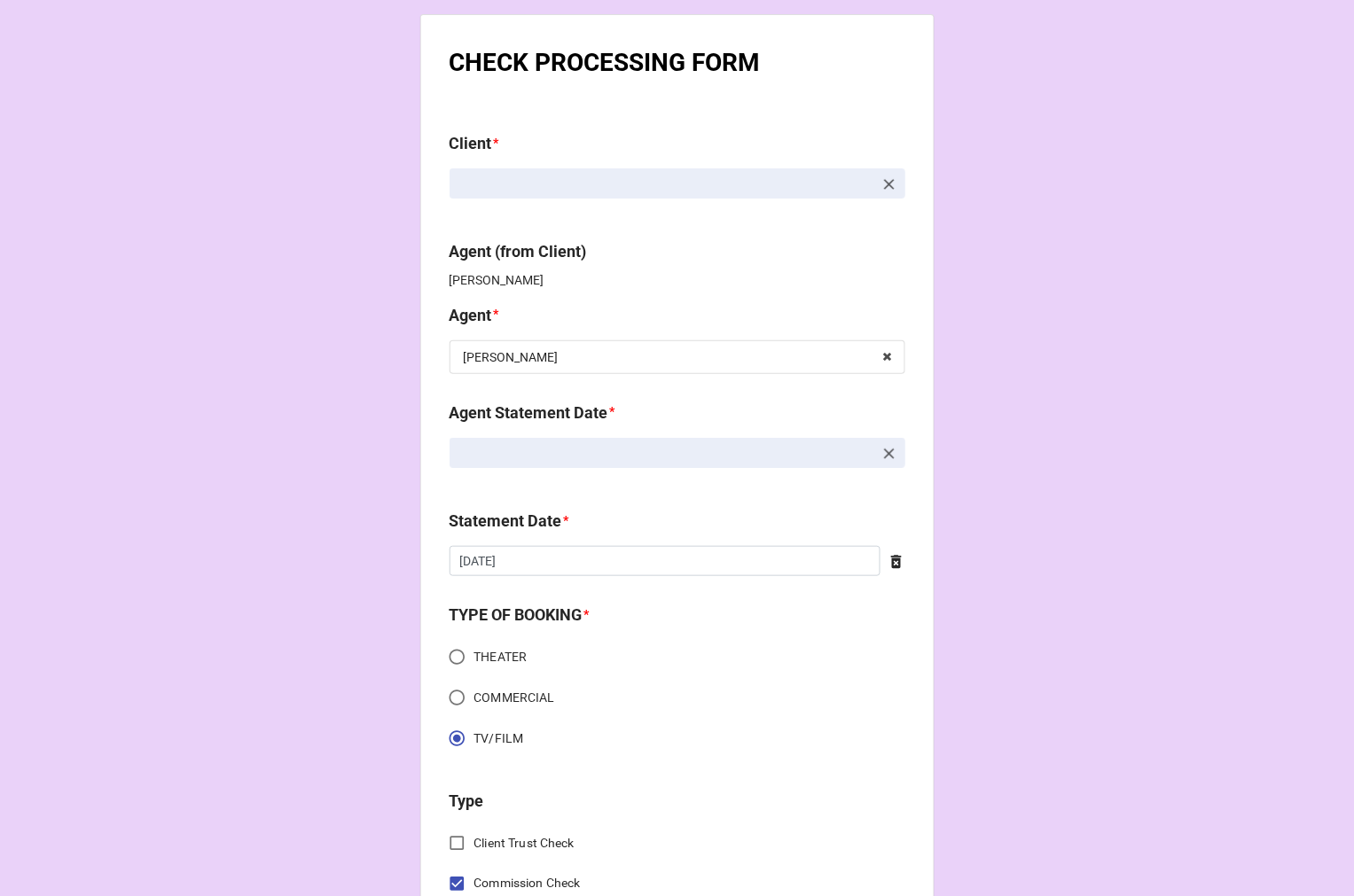
click at [886, 447] on icon at bounding box center [889, 454] width 18 height 18
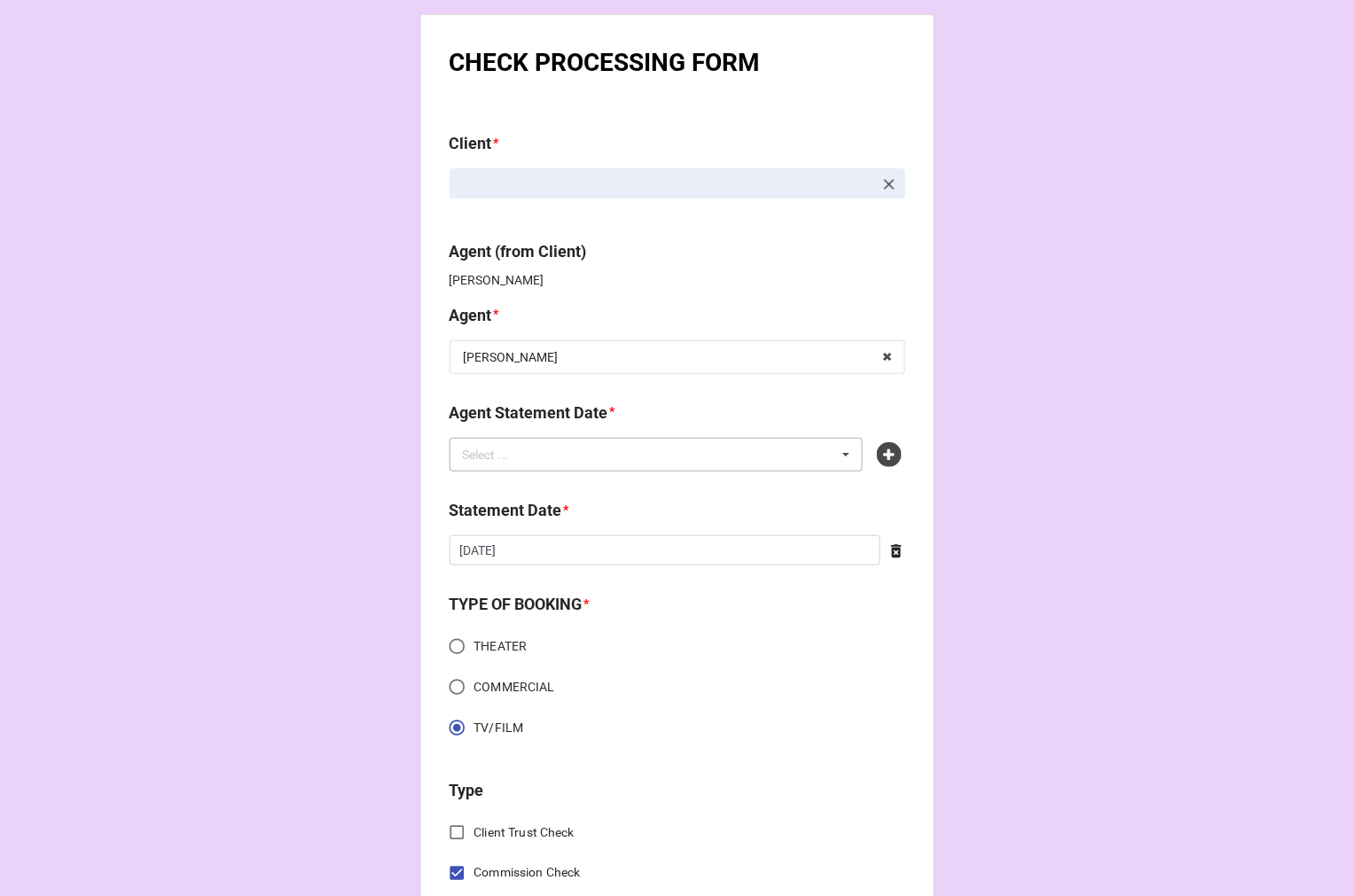
click at [782, 448] on div "Select ... No results found." at bounding box center [656, 454] width 414 height 33
type input "kati"
click at [585, 514] on span "[DATE] ([PERSON_NAME])" at bounding box center [536, 520] width 143 height 14
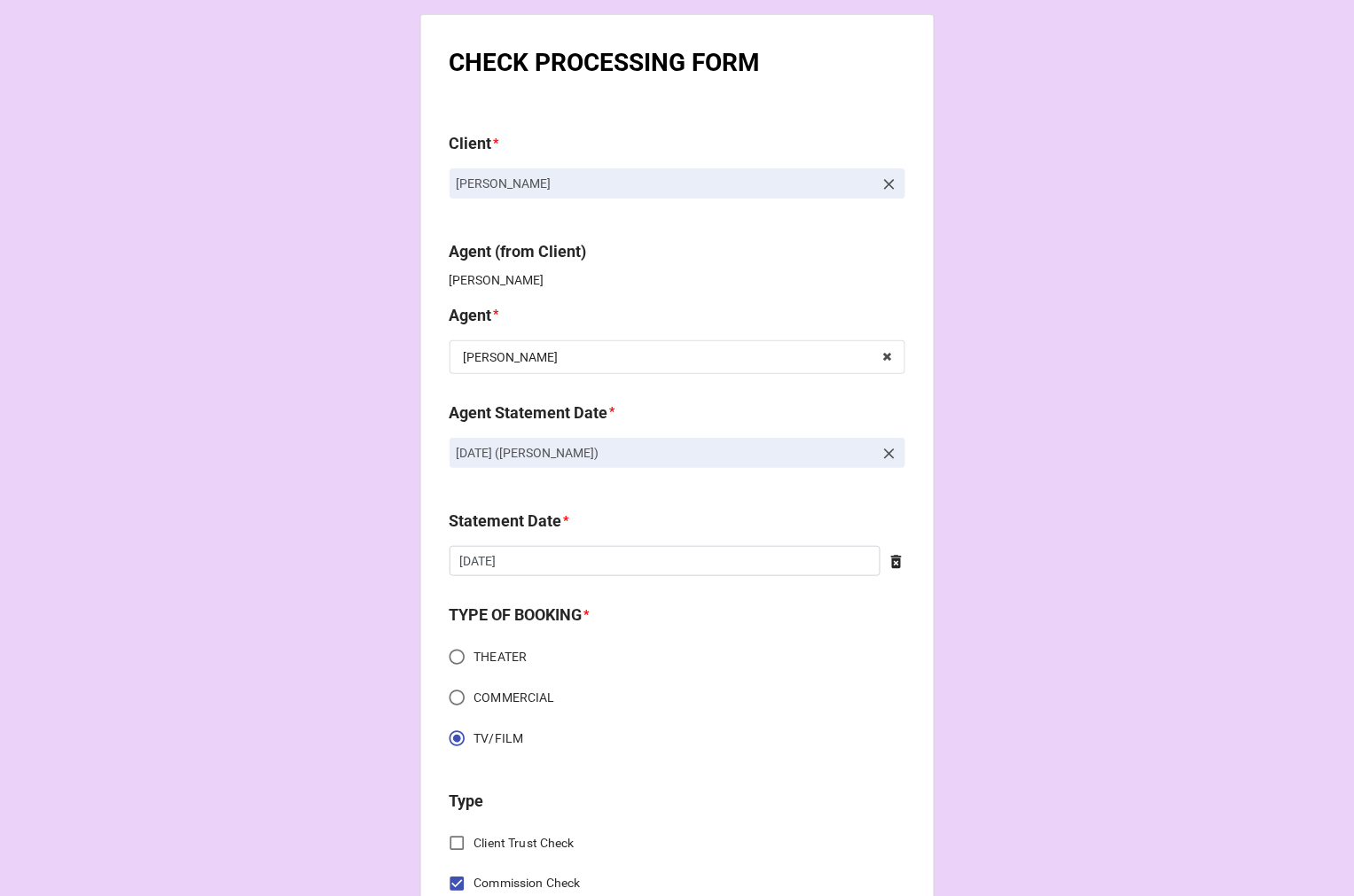
click at [890, 562] on icon at bounding box center [896, 562] width 18 height 18
click at [639, 576] on div "Statement Date * ‹ August 2025 › Su Mo Tu We Th Fr Sa 27 28 29 30 31 1 2 3 4 5 …" at bounding box center [677, 548] width 456 height 80
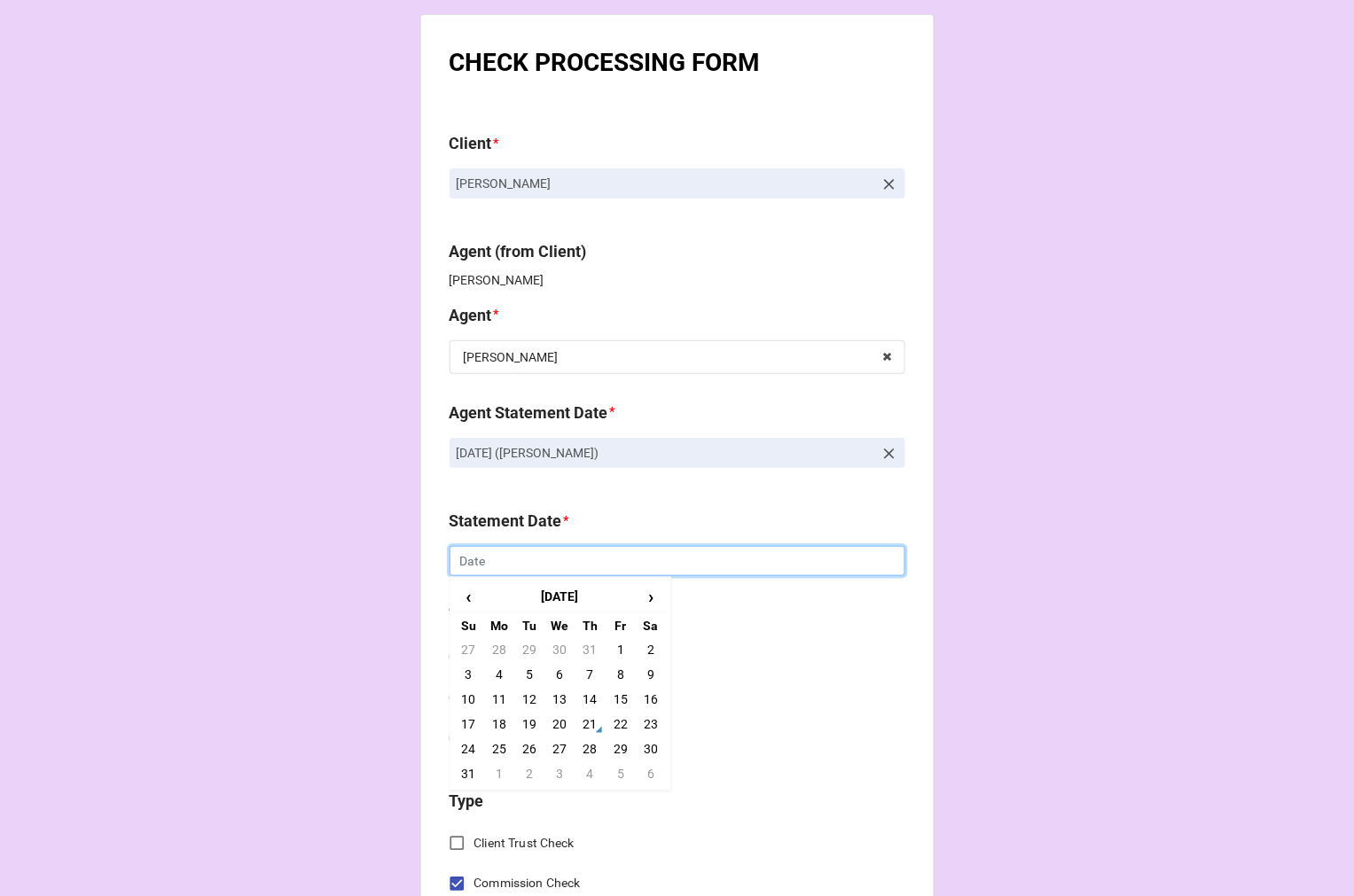
drag, startPoint x: 626, startPoint y: 576, endPoint x: 608, endPoint y: 563, distance: 22.2
click at [625, 576] on div "‹ August 2025 › Su Mo Tu We Th Fr Sa 27 28 29 30 31 1 2 3 4 5 6 7 8 9 10 11 12 …" at bounding box center [677, 561] width 456 height 31
click at [618, 778] on td "5" at bounding box center [621, 774] width 31 height 25
type input "[DATE]"
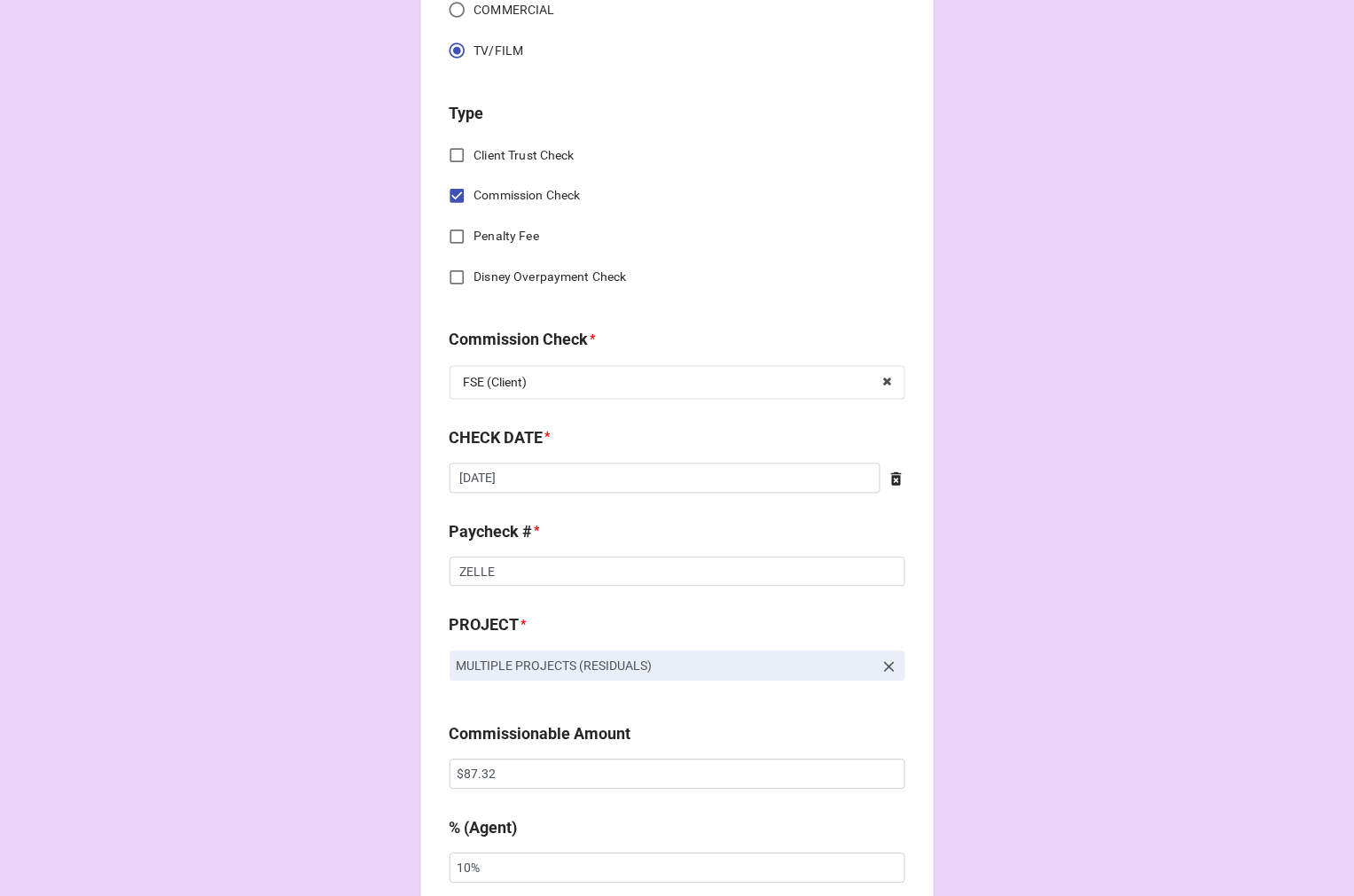
scroll to position [688, 0]
click at [892, 475] on icon at bounding box center [896, 478] width 11 height 13
click at [642, 468] on input "text" at bounding box center [677, 478] width 456 height 31
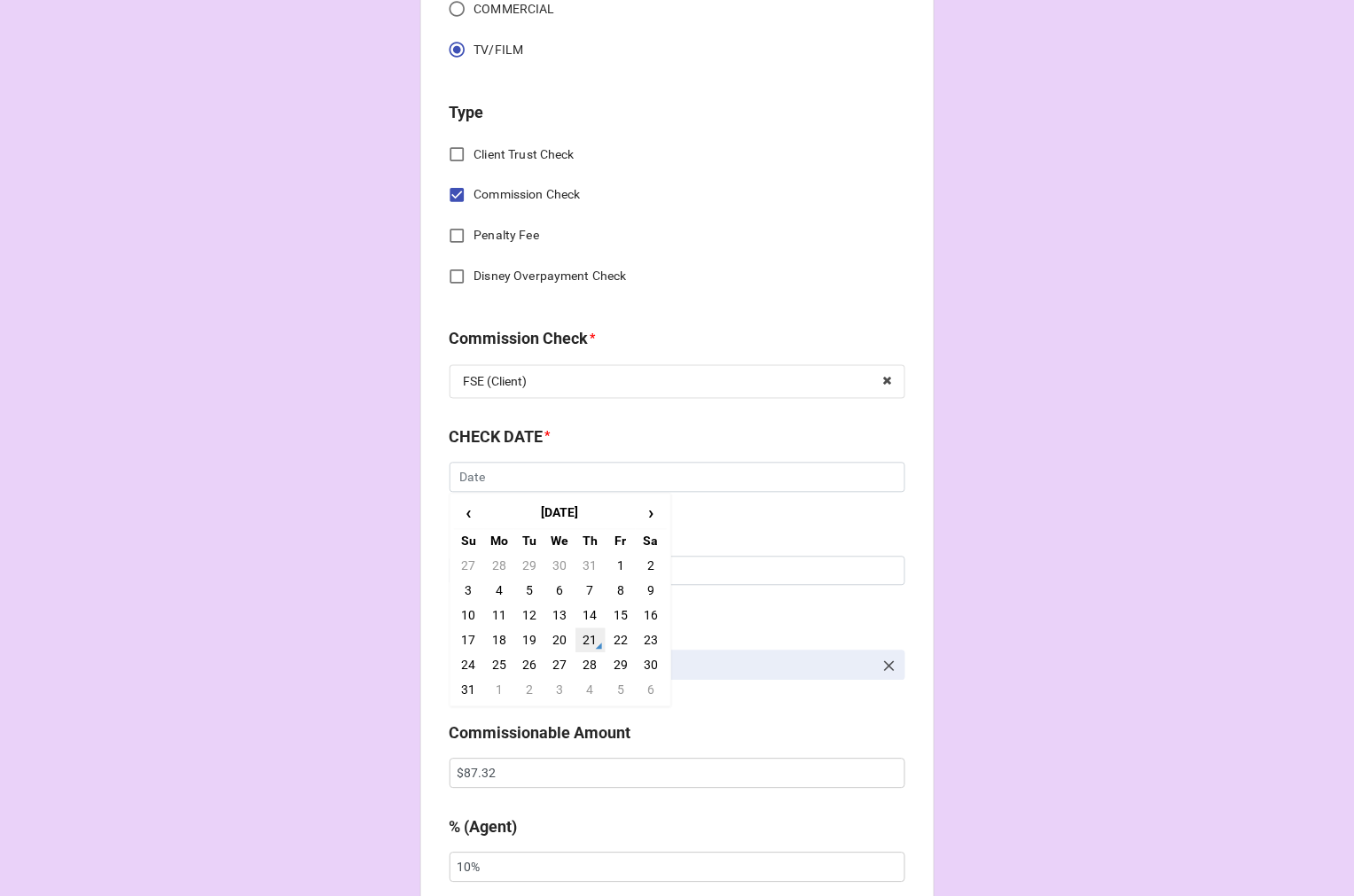
click at [581, 638] on td "21" at bounding box center [591, 641] width 31 height 25
type input "[DATE]"
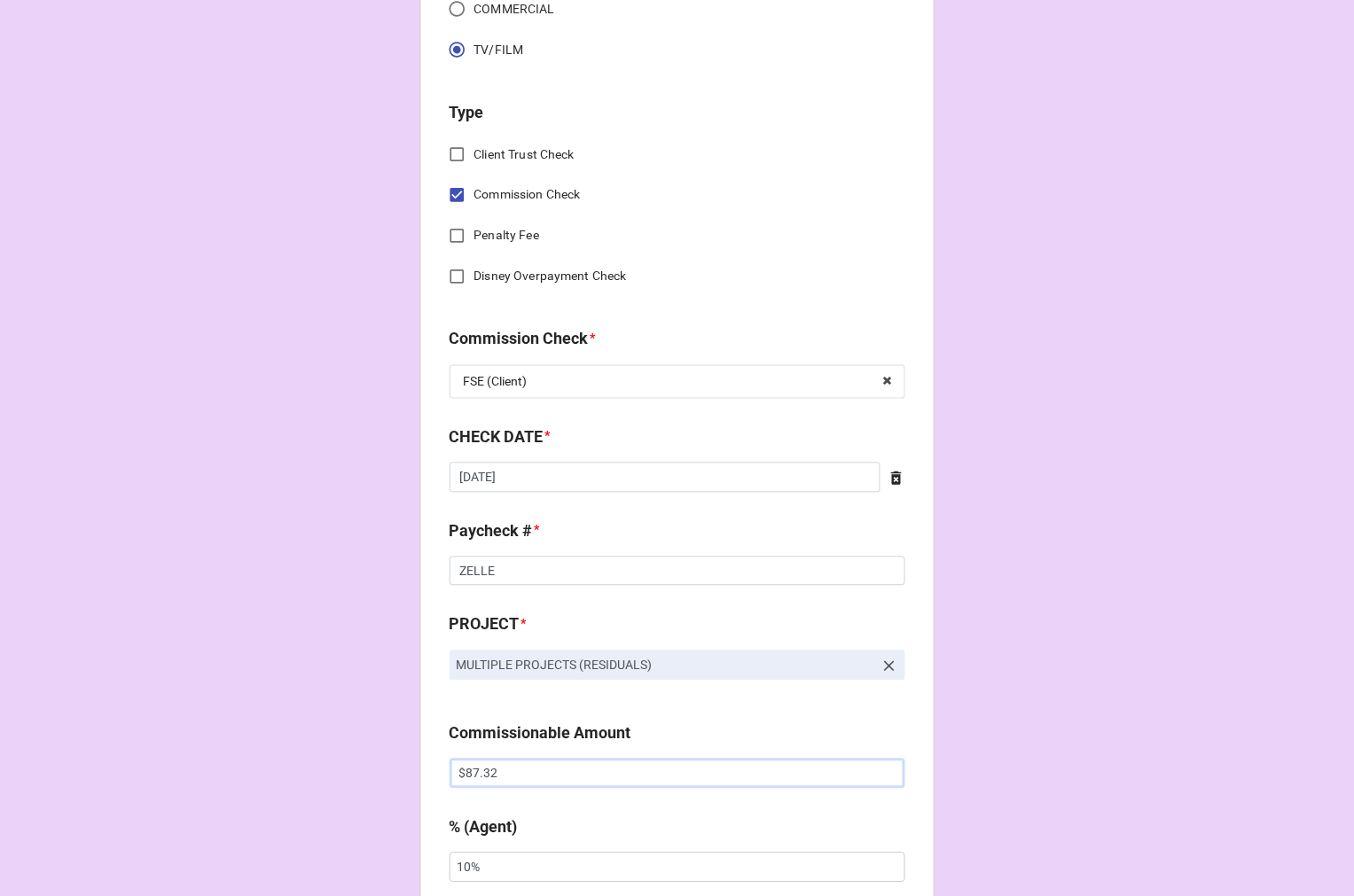
drag, startPoint x: 436, startPoint y: 768, endPoint x: 374, endPoint y: 767, distance: 62.0
click at [374, 767] on div "CHECK PROCESSING FORM Client * [PERSON_NAME] Agent (from Client) [PERSON_NAME] …" at bounding box center [677, 899] width 1354 height 3175
paste input "1,199.21"
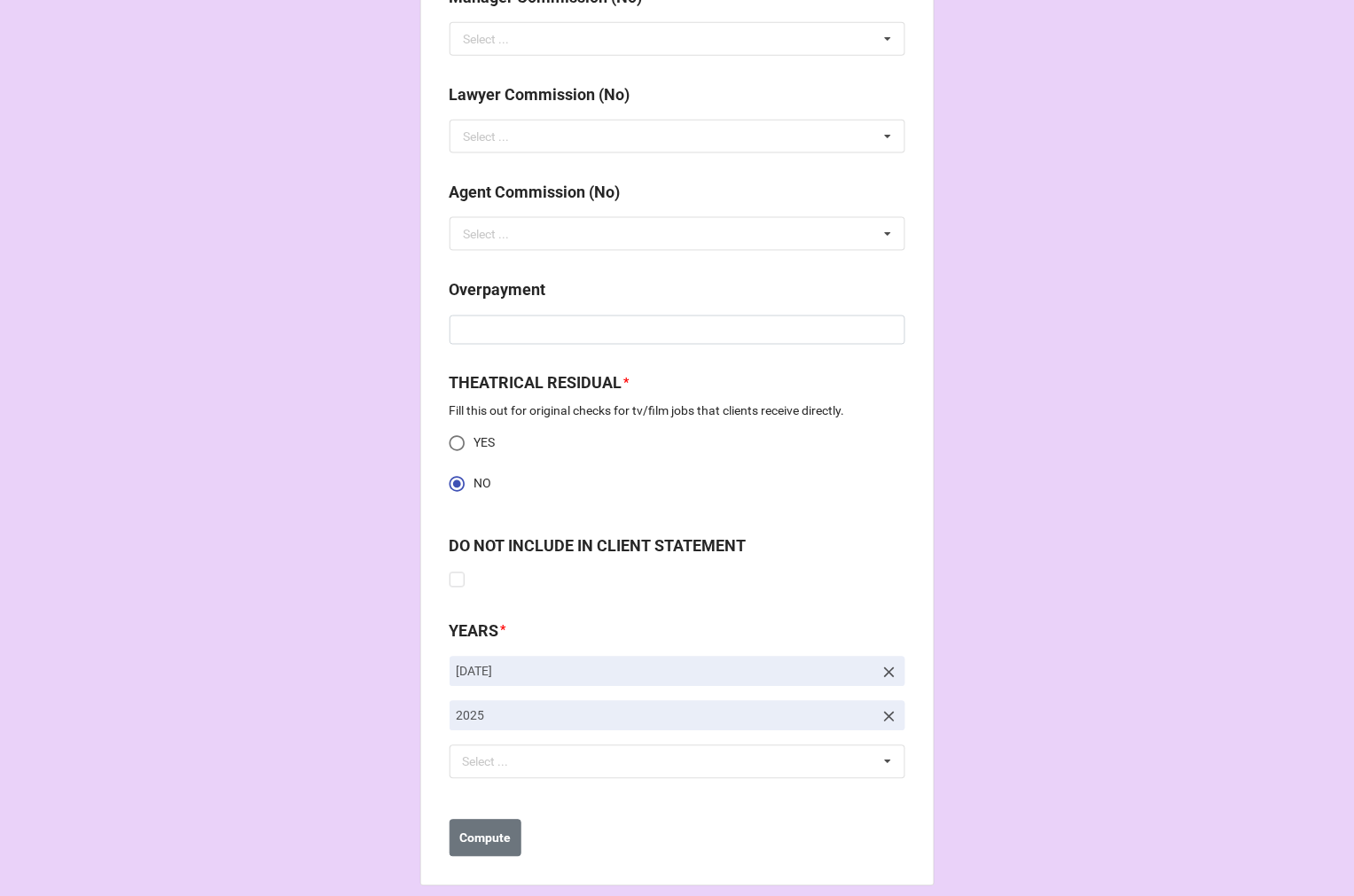
scroll to position [2279, 0]
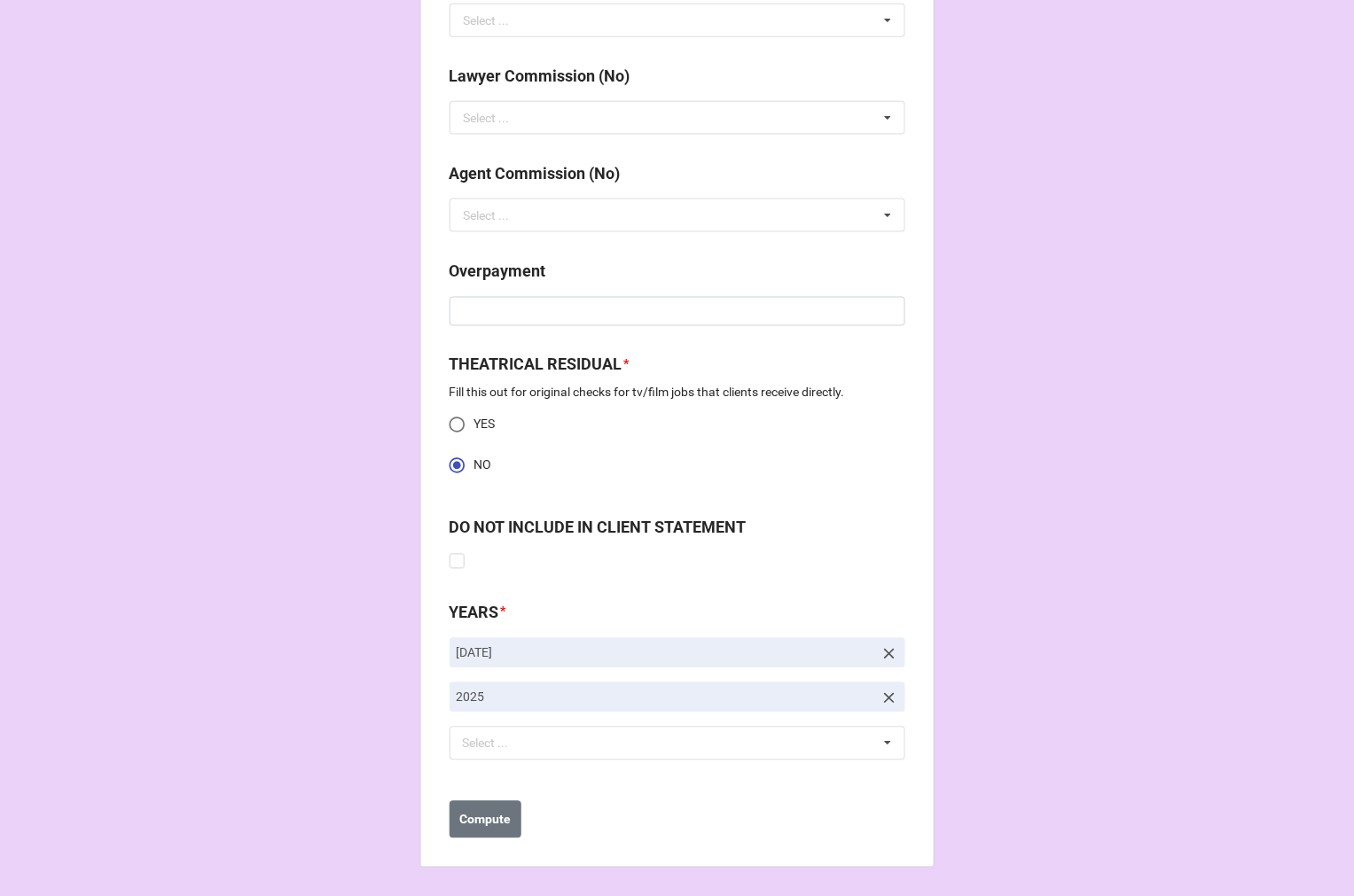
type input "$1,199.21"
click at [891, 652] on icon at bounding box center [889, 654] width 18 height 18
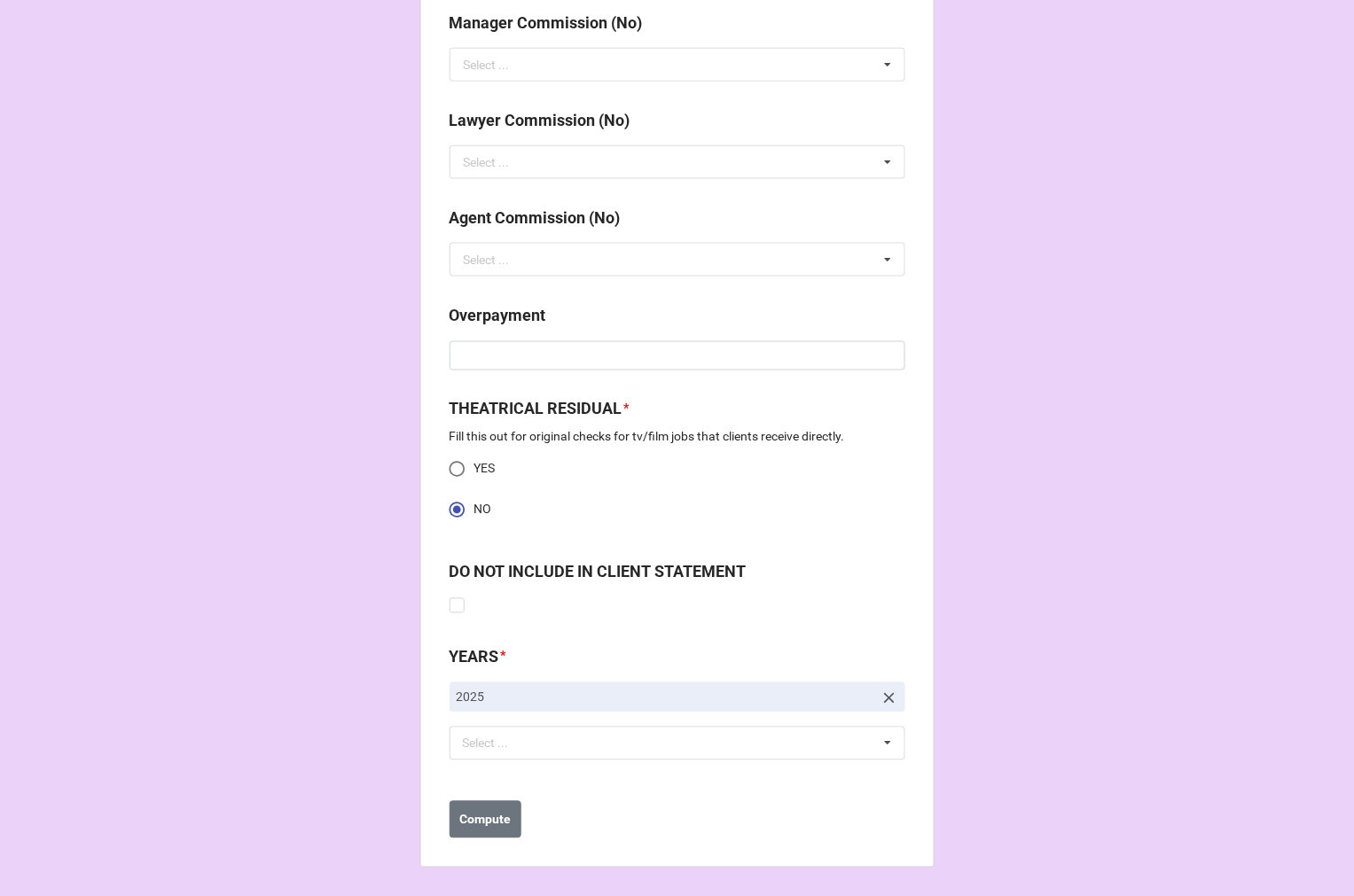
scroll to position [2234, 0]
click at [501, 751] on div "Select ..." at bounding box center [496, 743] width 76 height 21
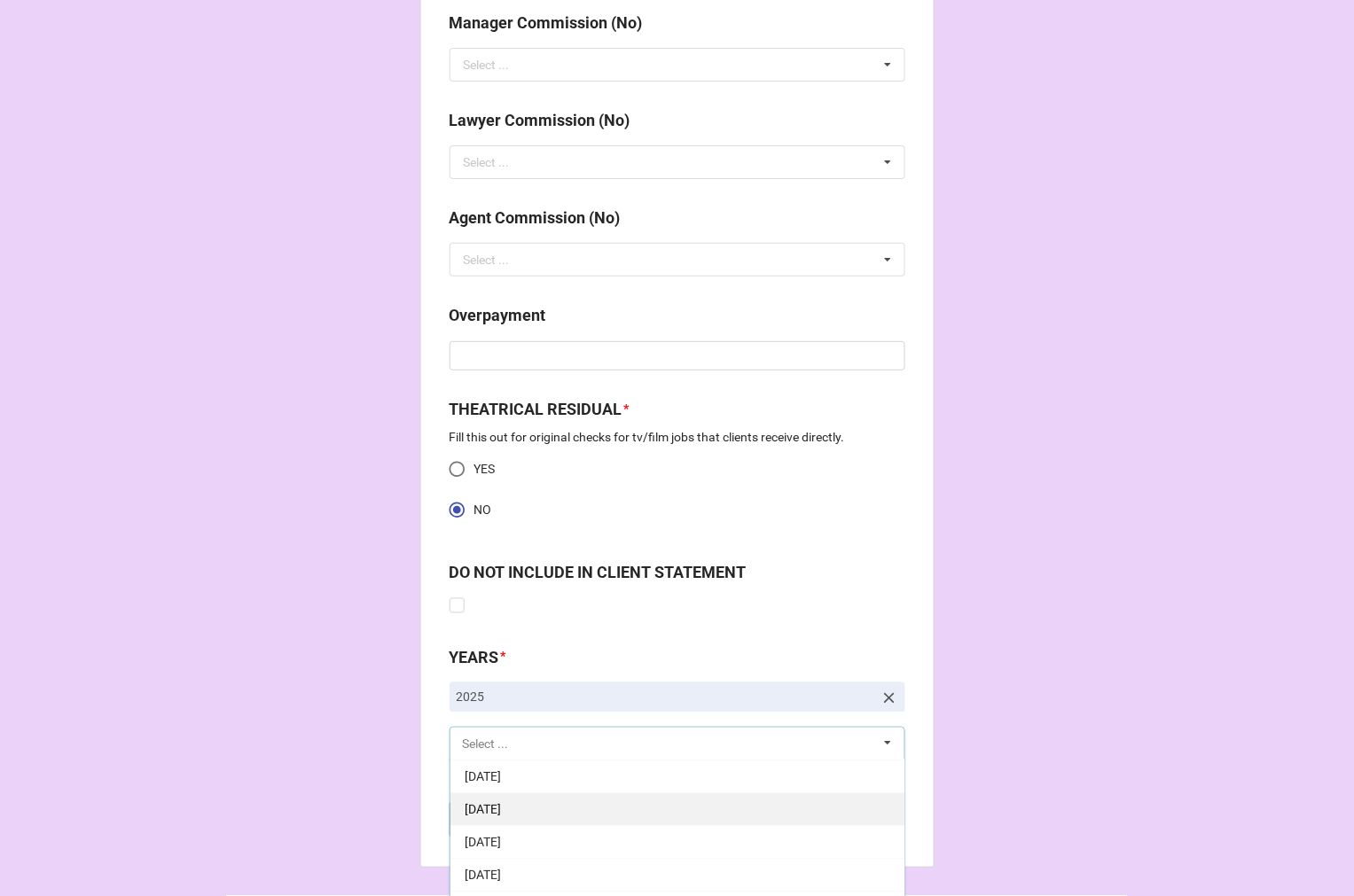
scroll to position [197, 0]
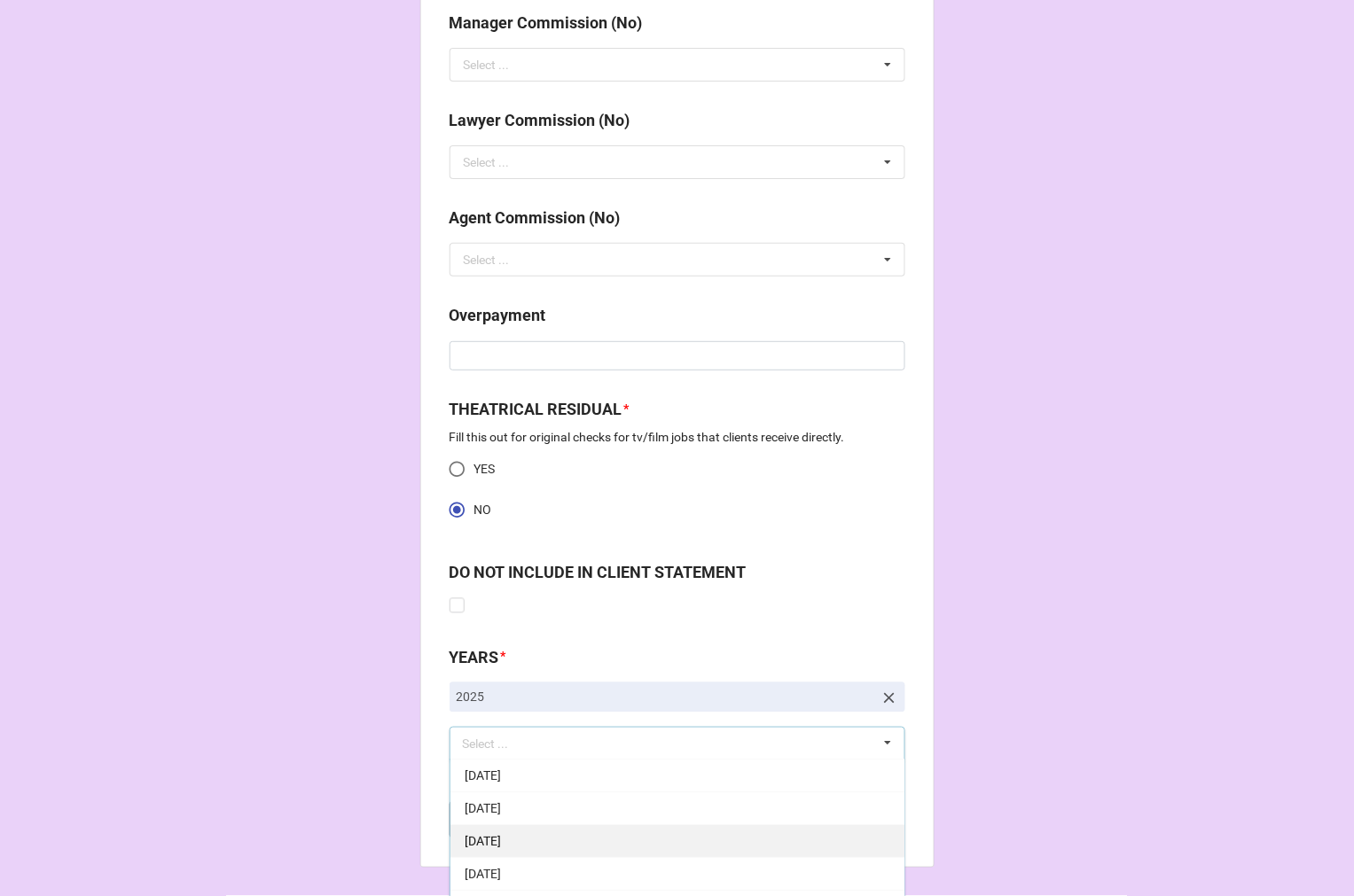
click at [501, 837] on span "[DATE]" at bounding box center [483, 842] width 36 height 14
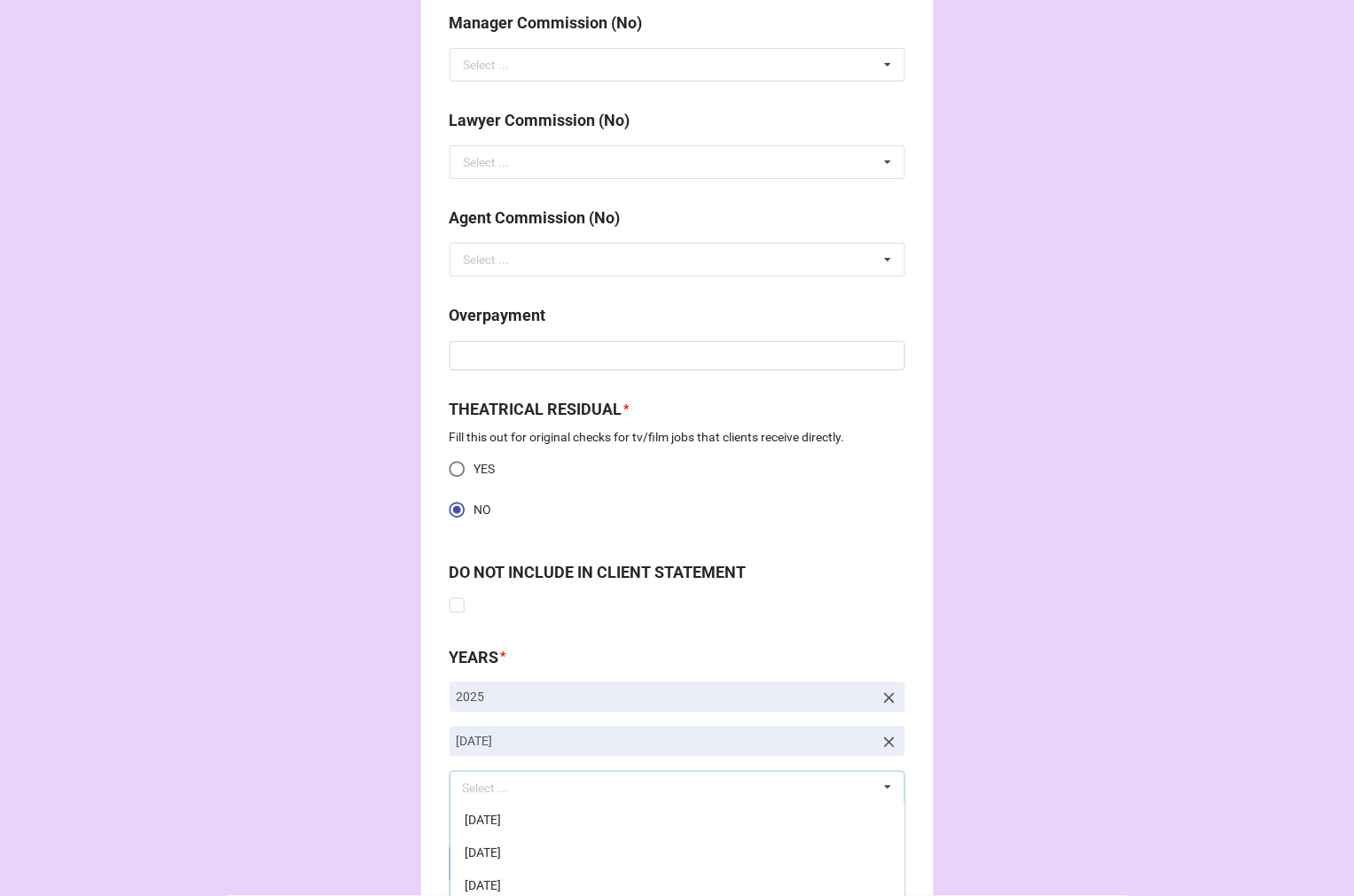
click at [484, 866] on b "Compute" at bounding box center [485, 865] width 51 height 19
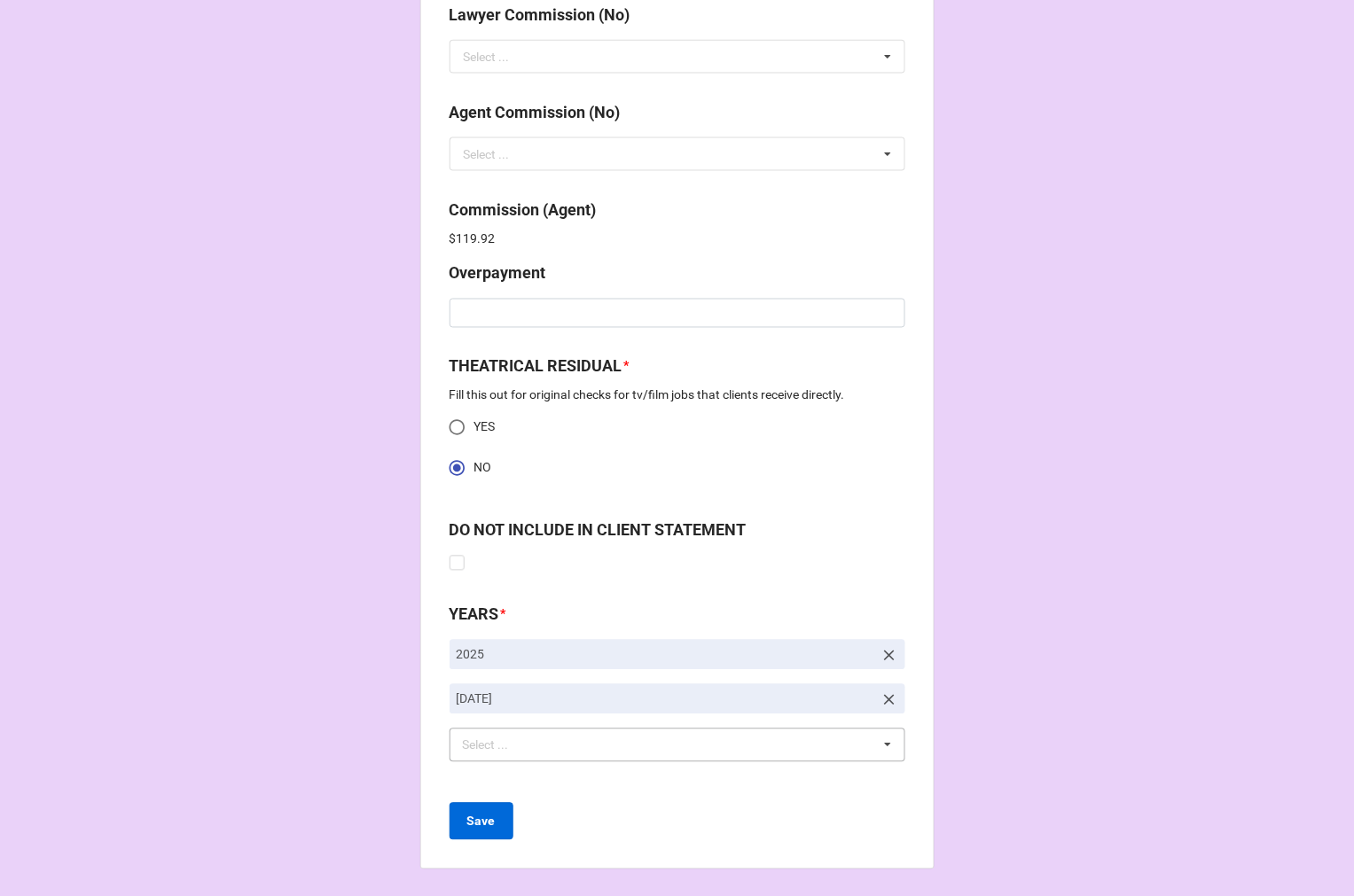
scroll to position [2342, 0]
click at [487, 812] on b "Save" at bounding box center [482, 820] width 29 height 19
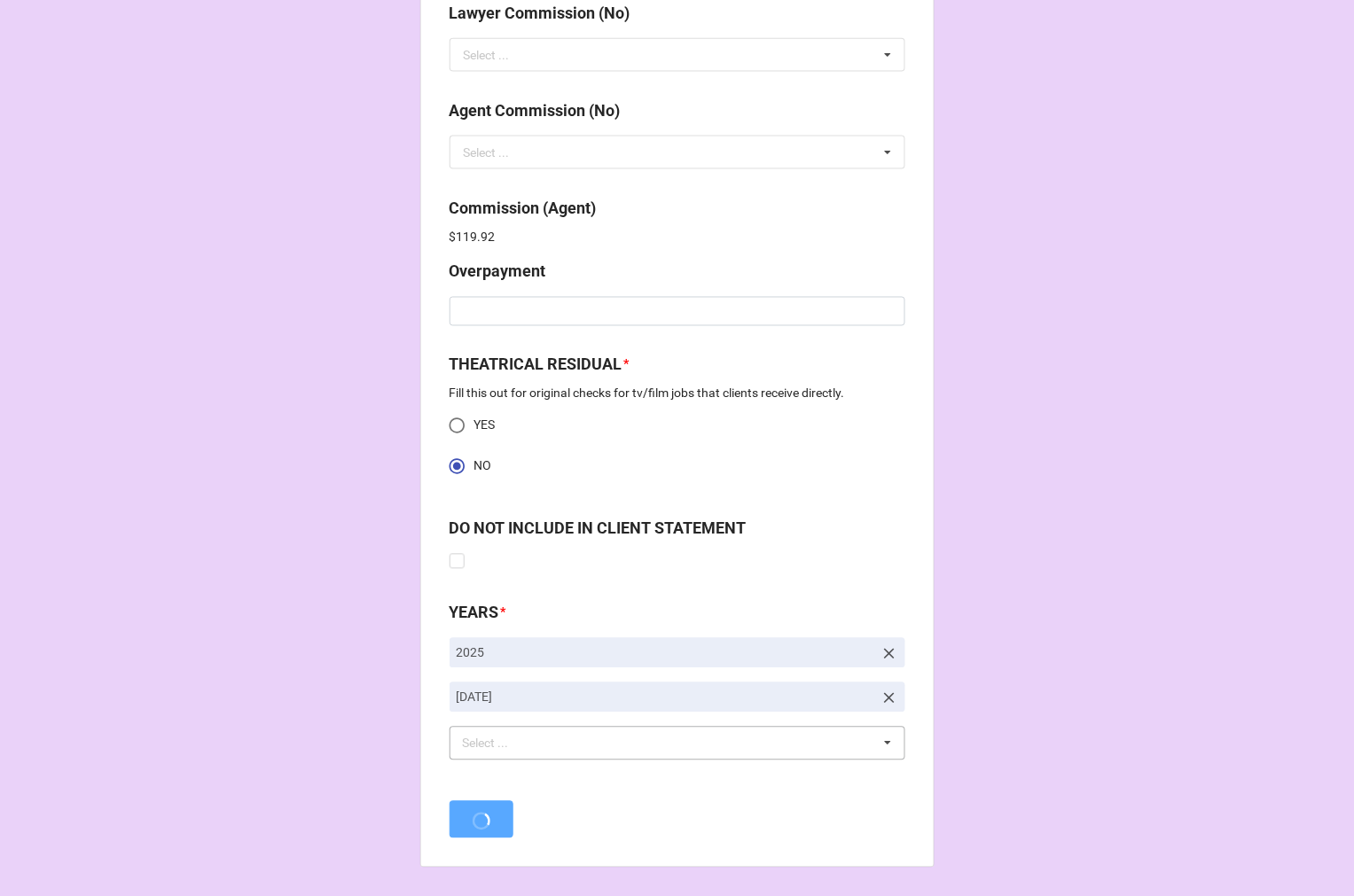
scroll to position [0, 0]
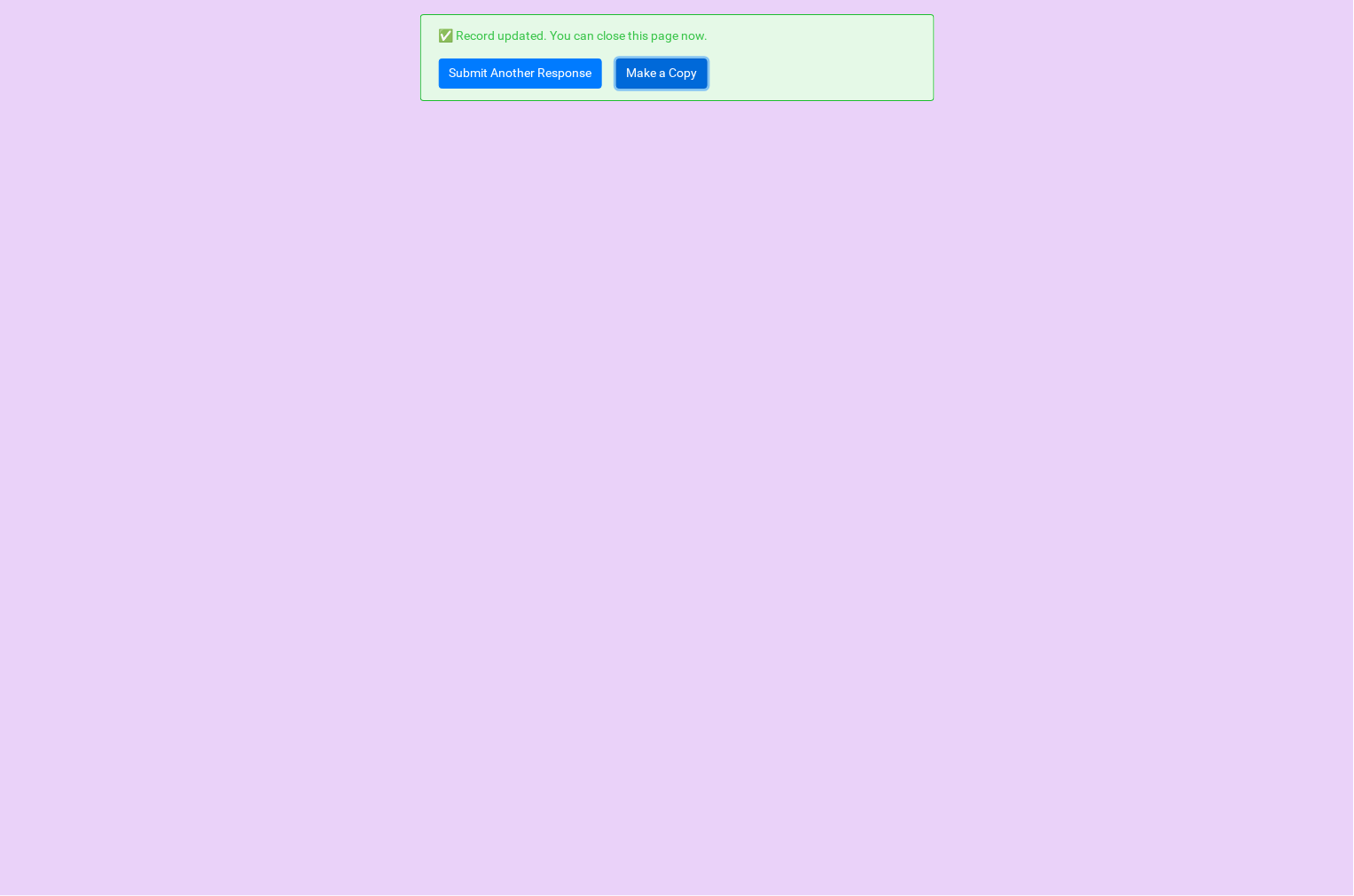
click at [669, 66] on link "Make a Copy" at bounding box center [662, 74] width 92 height 31
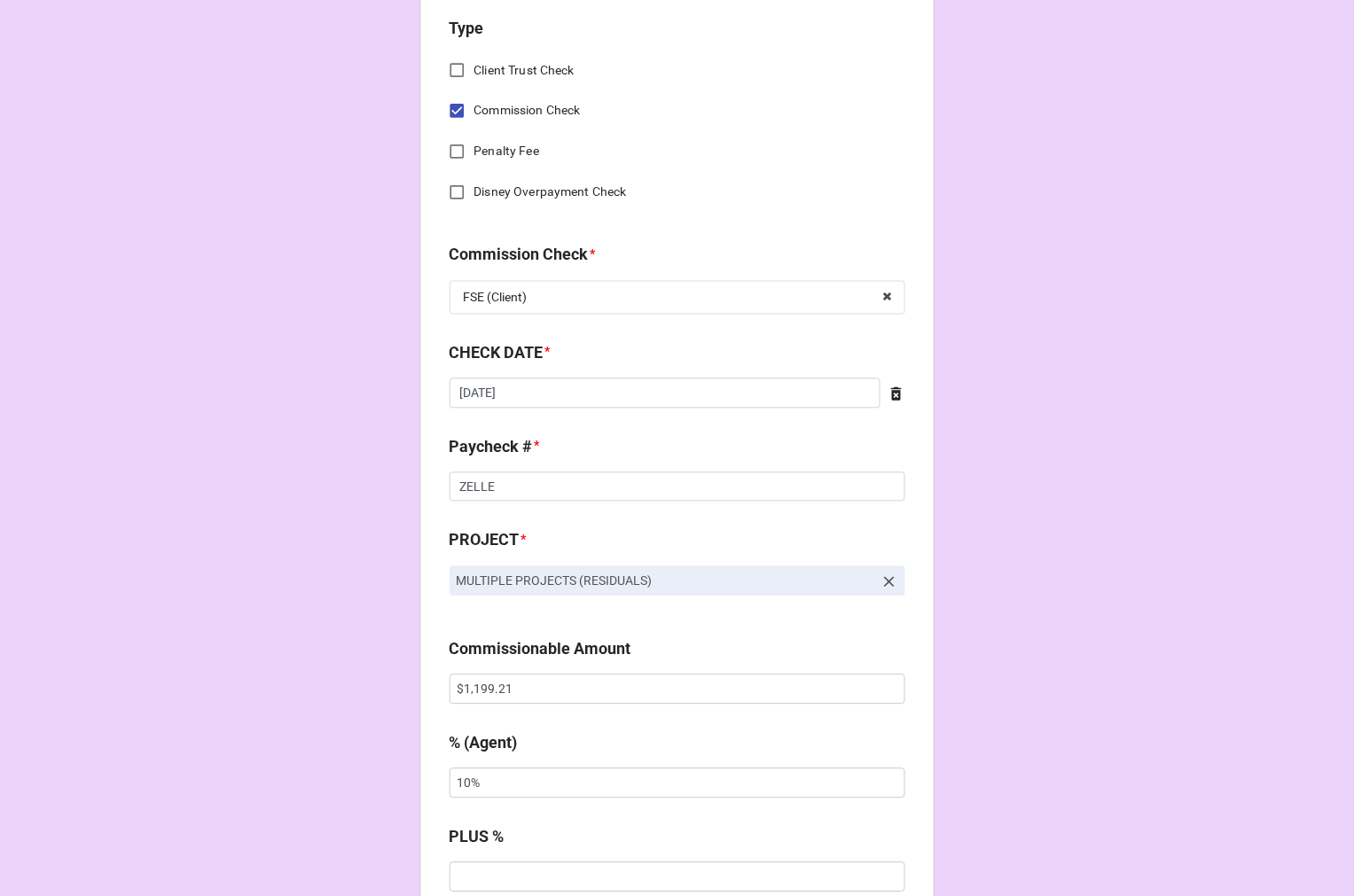
scroll to position [886, 0]
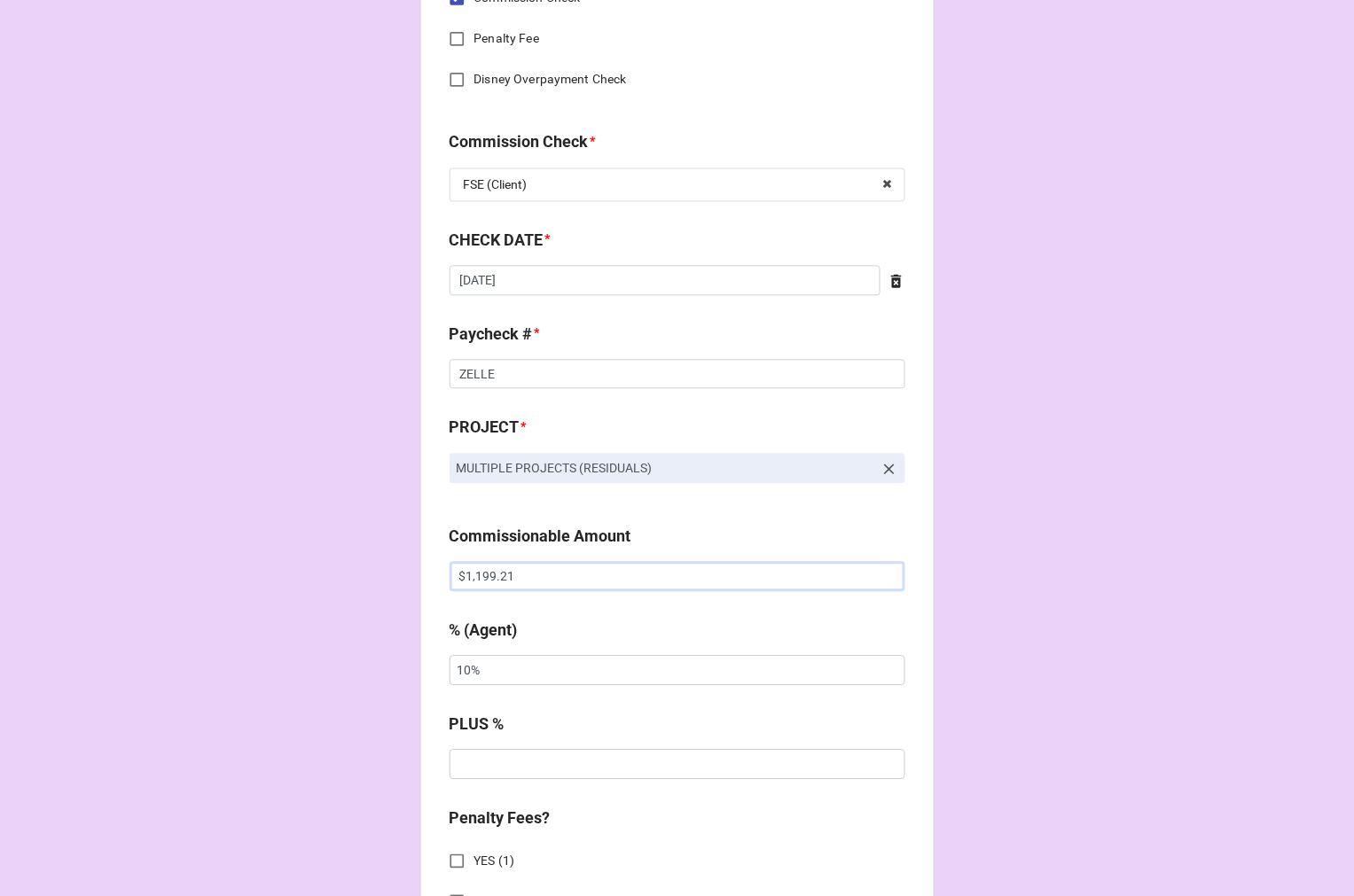
drag, startPoint x: 529, startPoint y: 577, endPoint x: 251, endPoint y: 511, distance: 285.7
click at [271, 537] on div "CHECK PROCESSING FORM Client * [PERSON_NAME] Agent (from Client) [PERSON_NAME] …" at bounding box center [677, 701] width 1354 height 3175
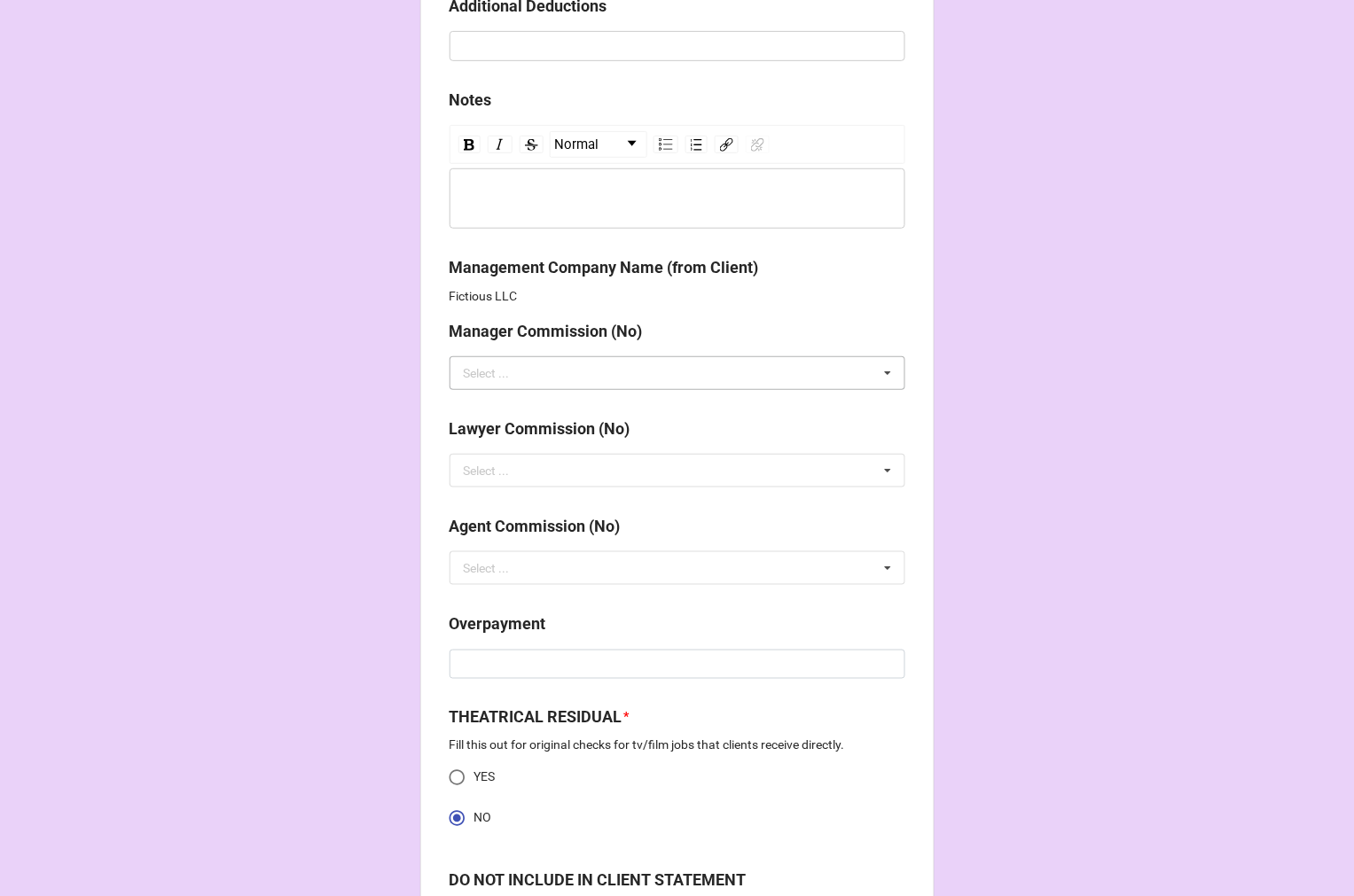
scroll to position [2166, 0]
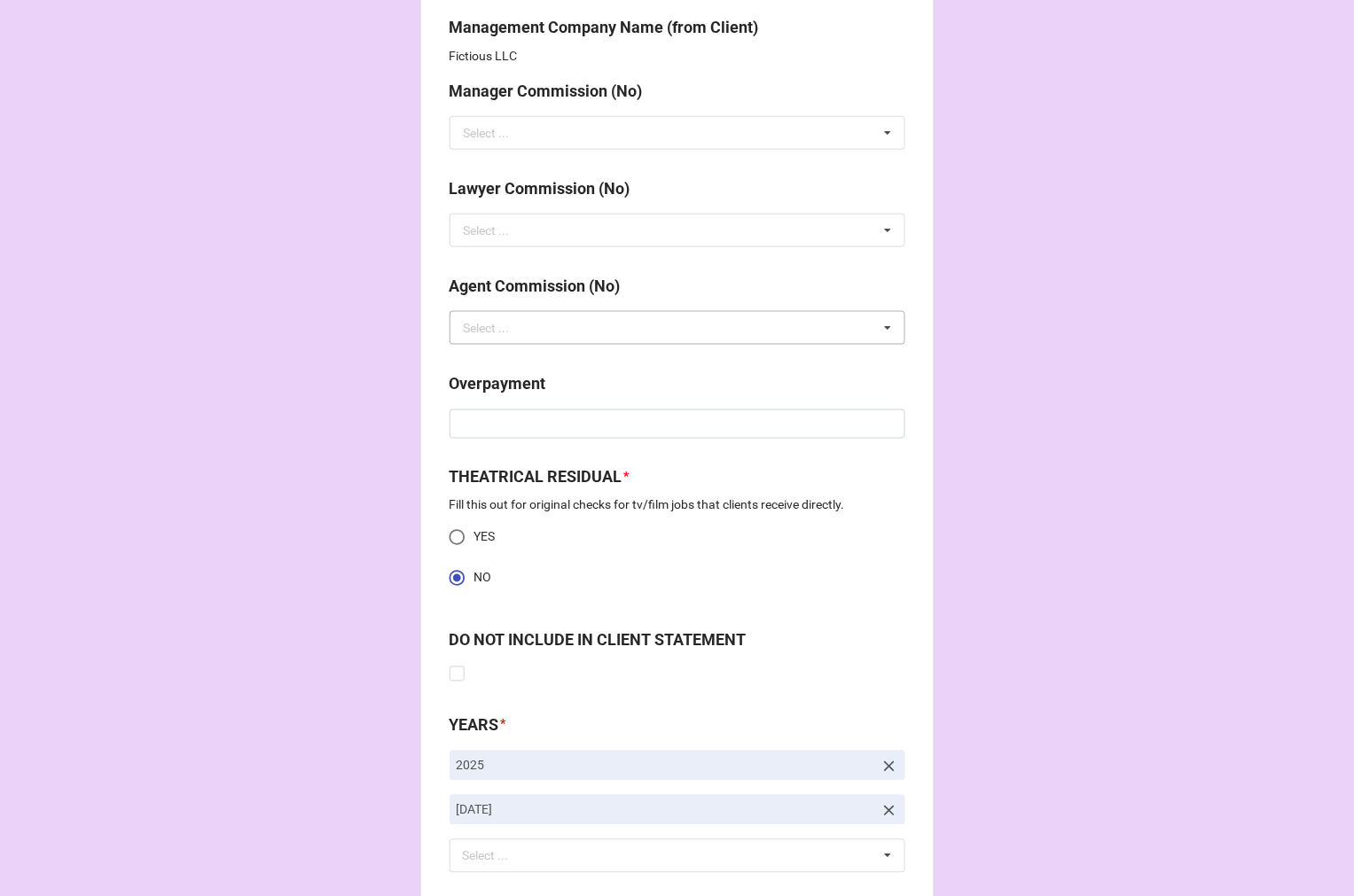
type input "$455.36"
click at [487, 331] on div "Select ..." at bounding box center [486, 328] width 46 height 13
click at [499, 370] on div "NO" at bounding box center [677, 360] width 454 height 32
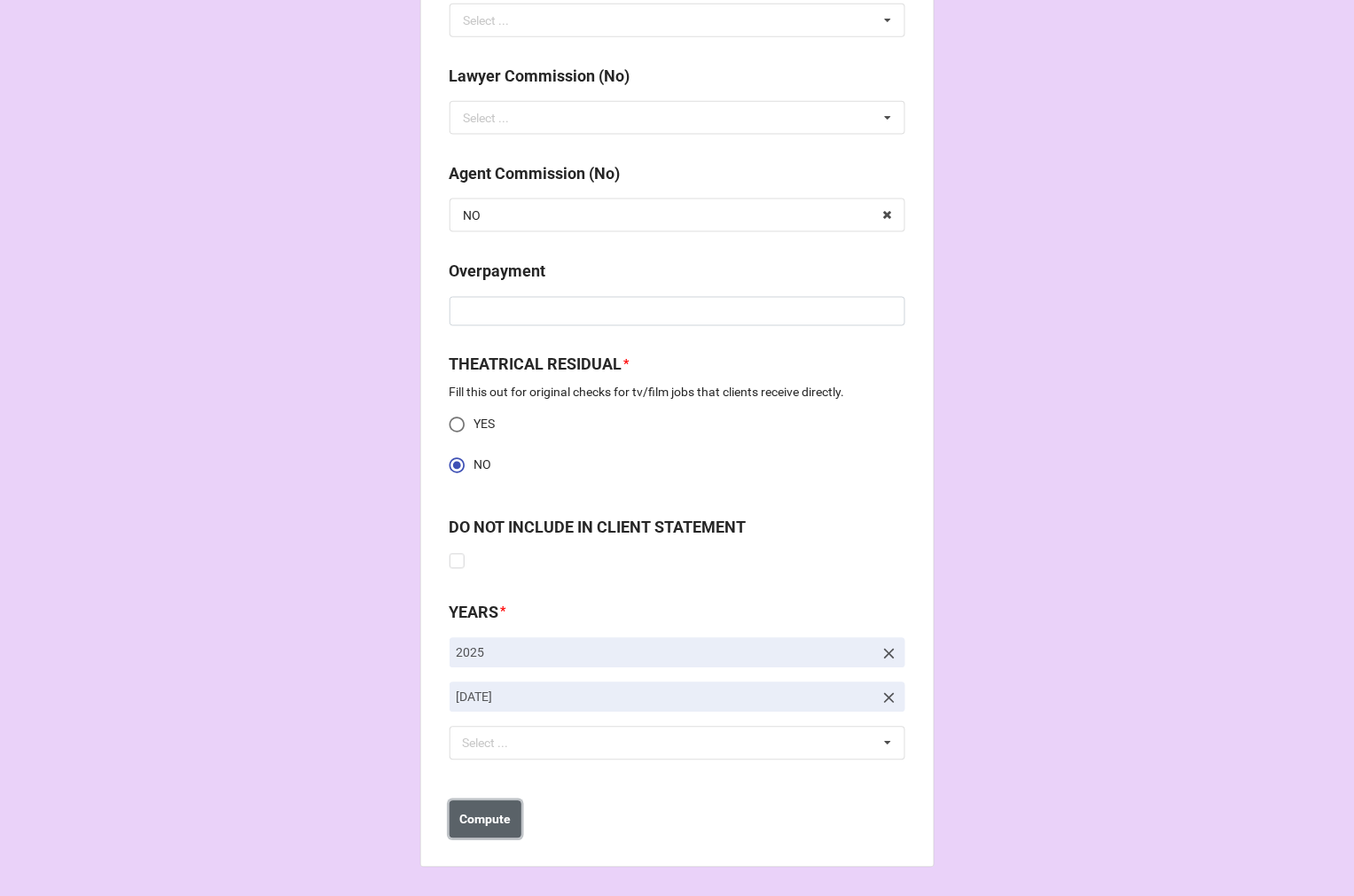
click at [488, 826] on b "Compute" at bounding box center [485, 820] width 51 height 19
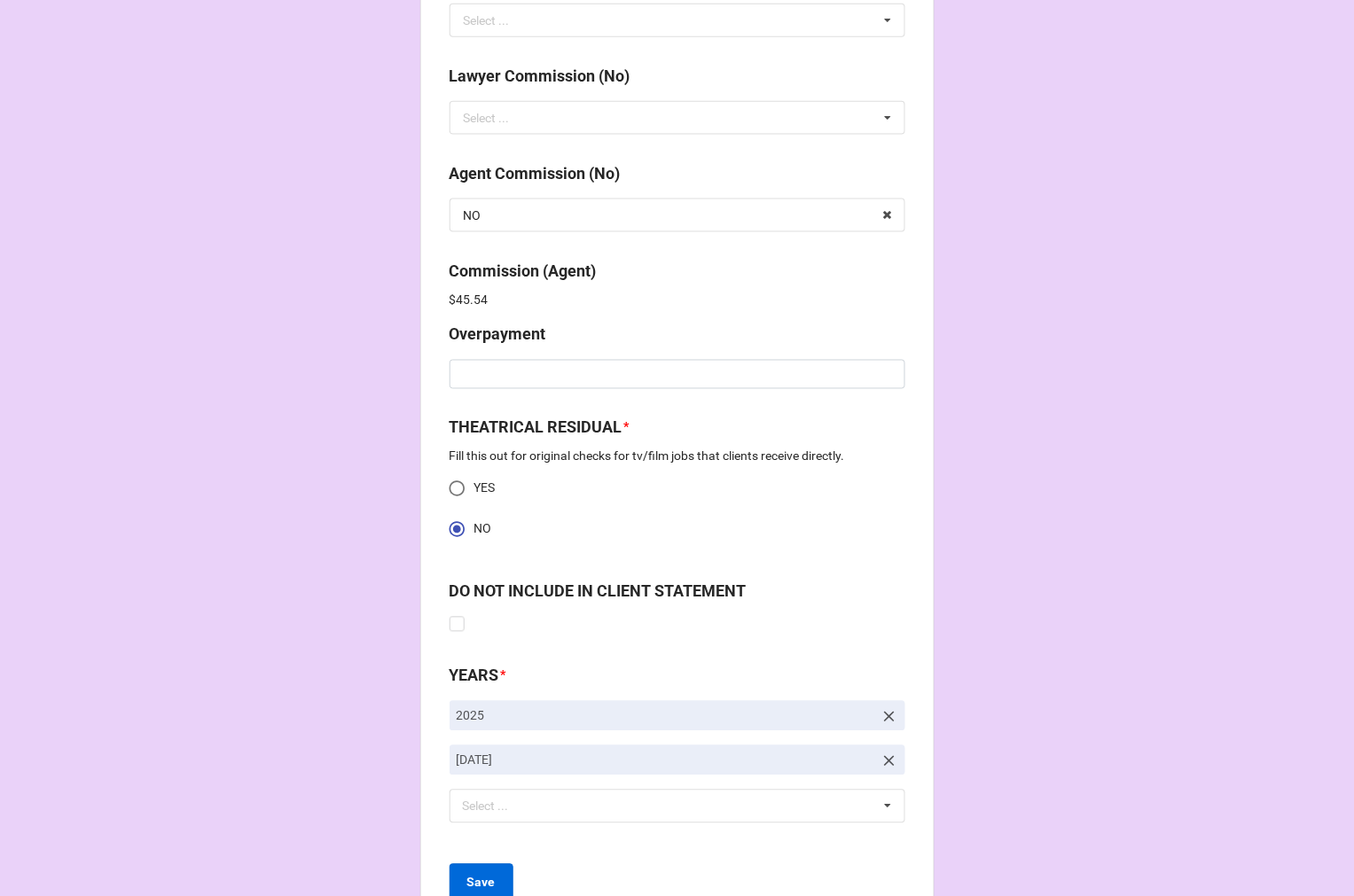
scroll to position [2342, 0]
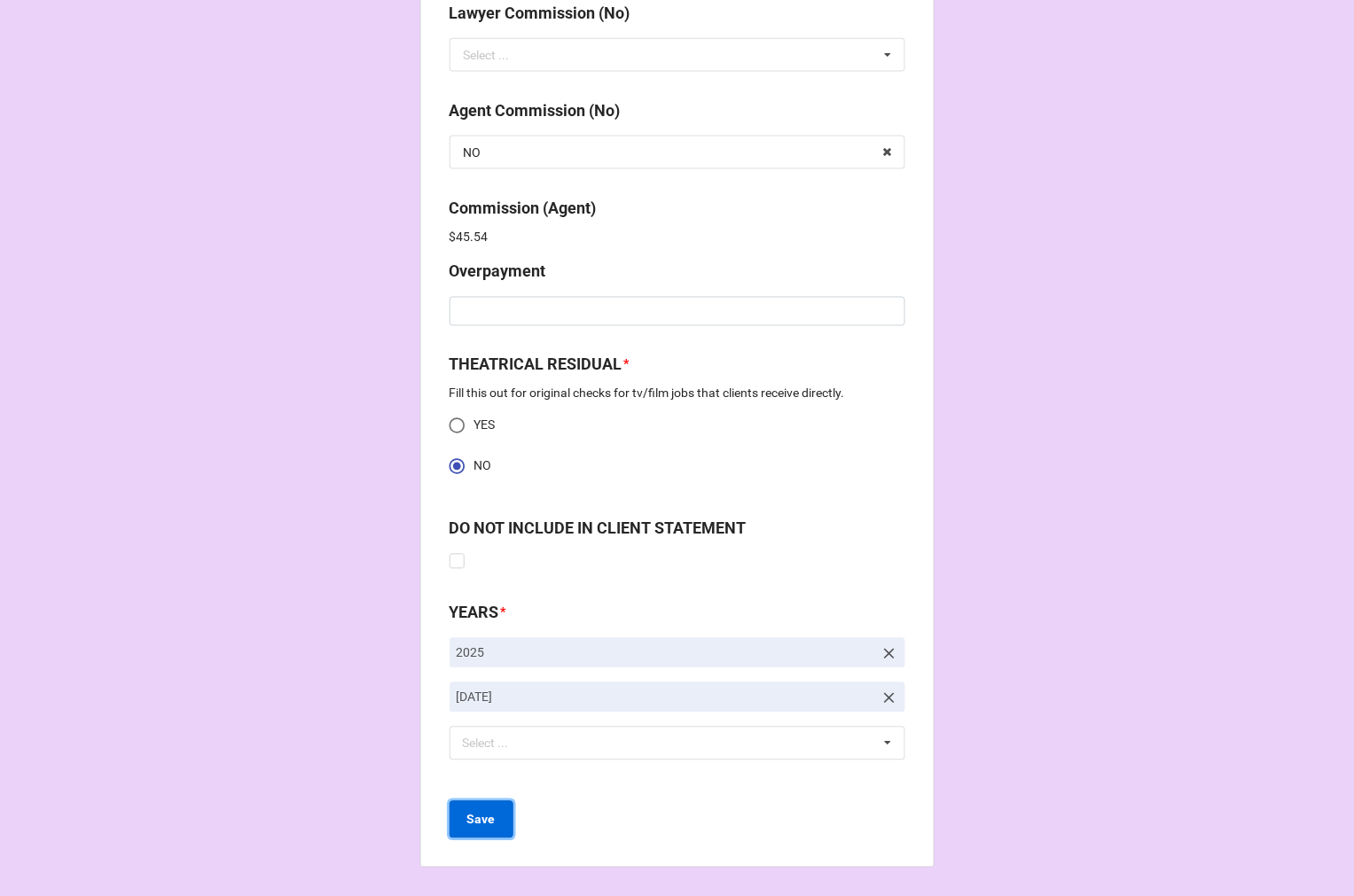
click at [468, 830] on button "Save" at bounding box center [481, 820] width 64 height 37
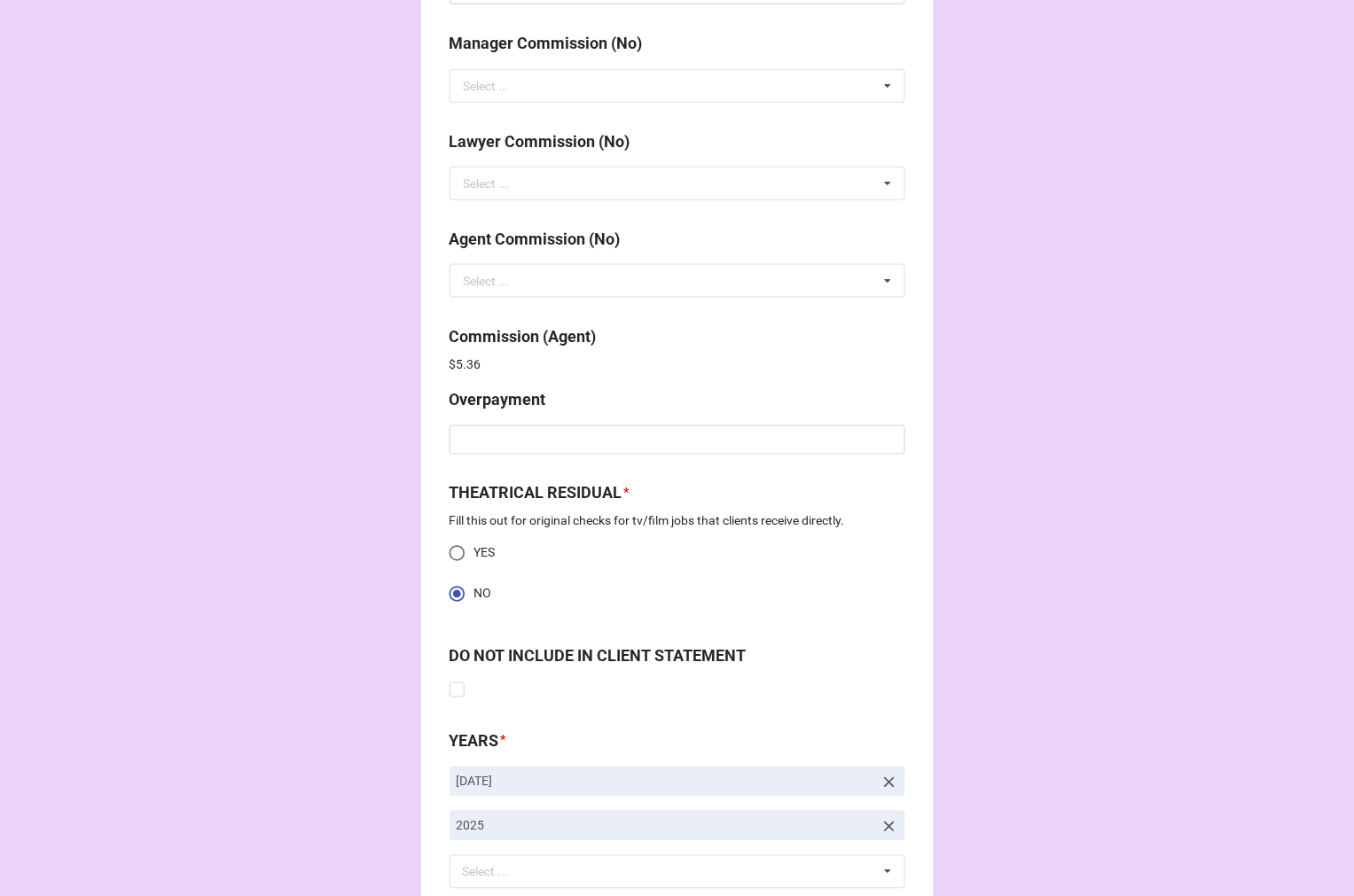
scroll to position [2279, 0]
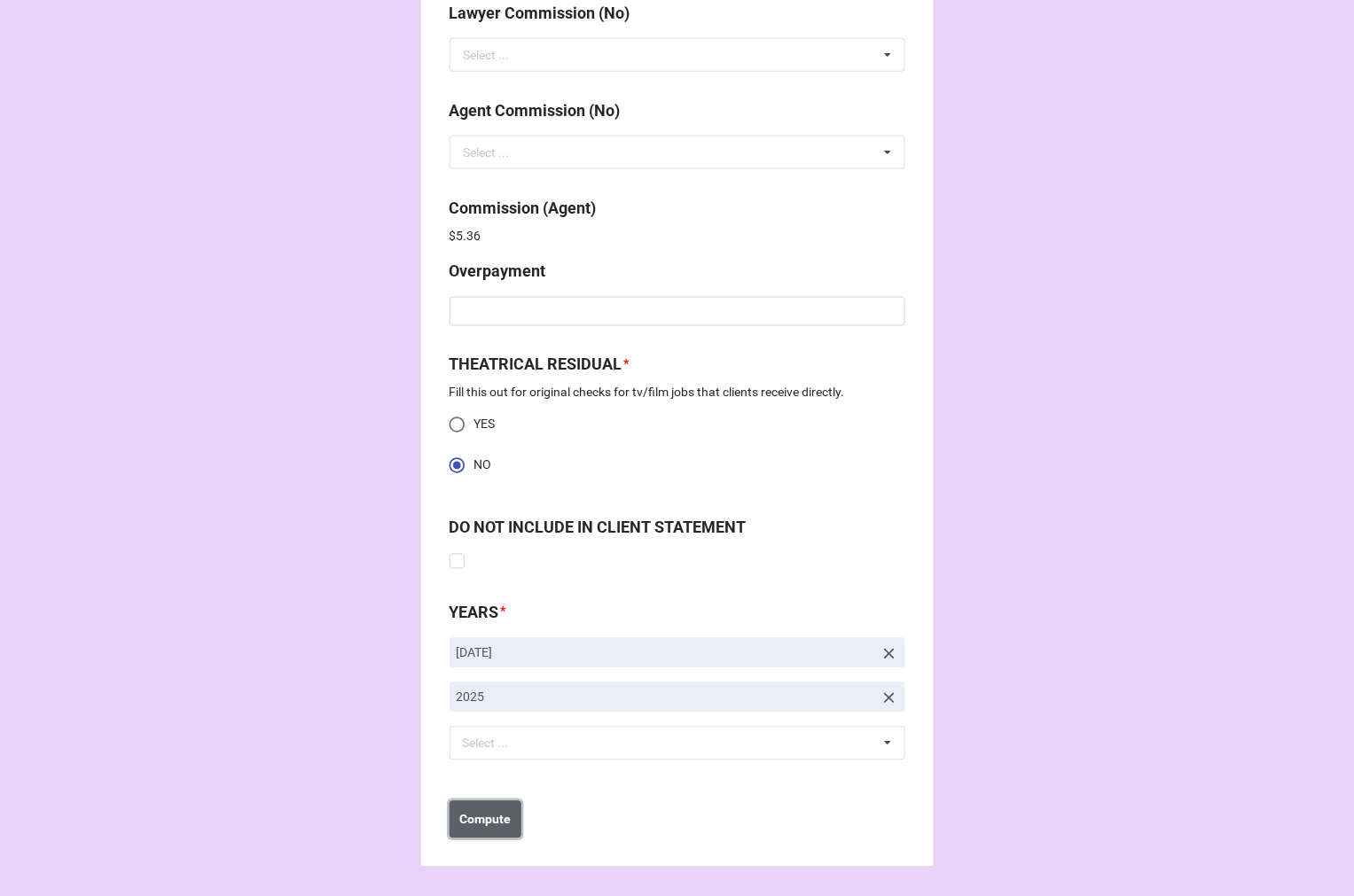
click at [487, 820] on b "Compute" at bounding box center [485, 820] width 51 height 19
click at [487, 822] on b "Save" at bounding box center [482, 820] width 29 height 19
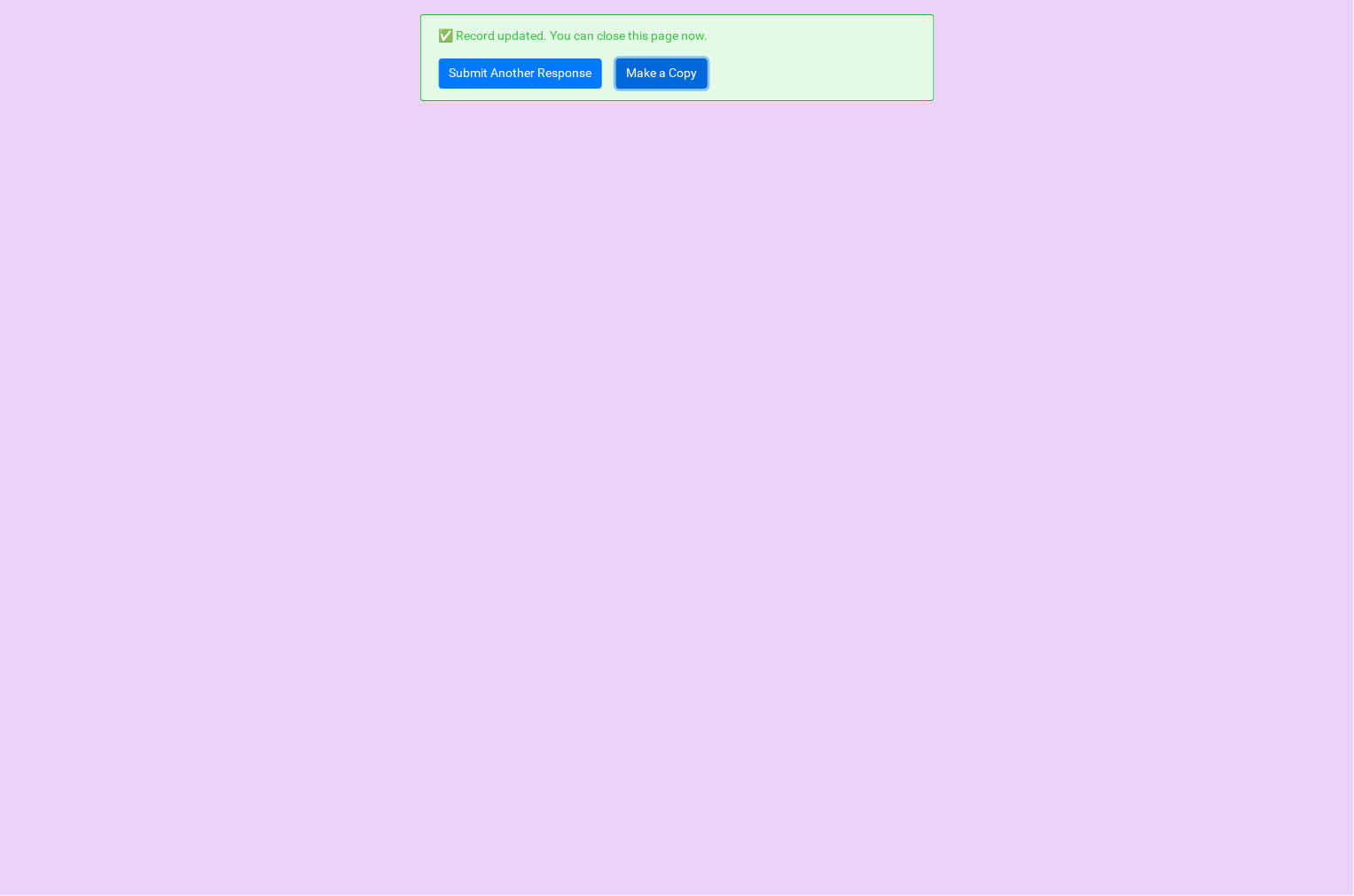
click at [647, 77] on link "Make a Copy" at bounding box center [662, 74] width 92 height 31
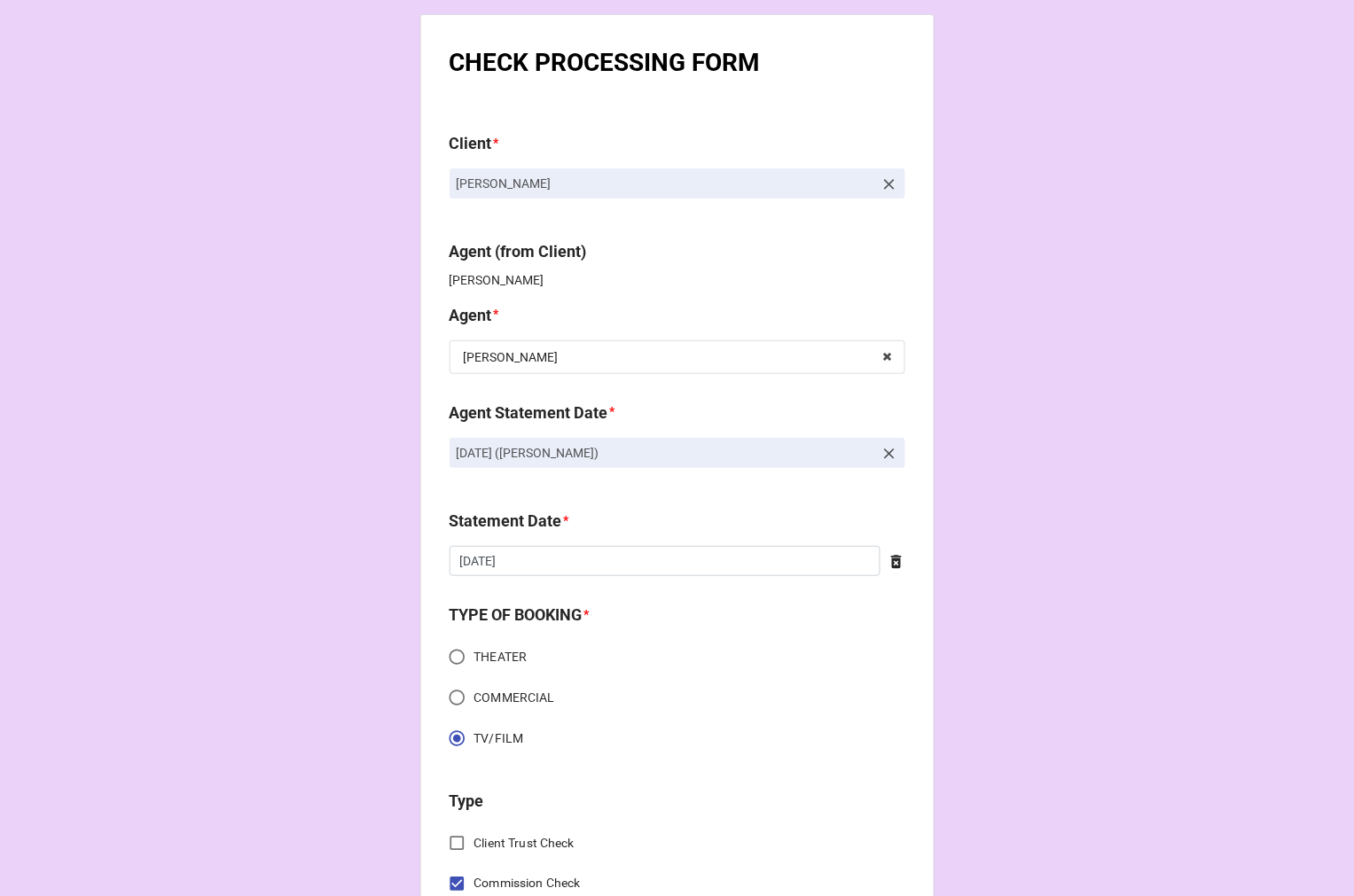
click at [880, 457] on icon at bounding box center [889, 454] width 18 height 18
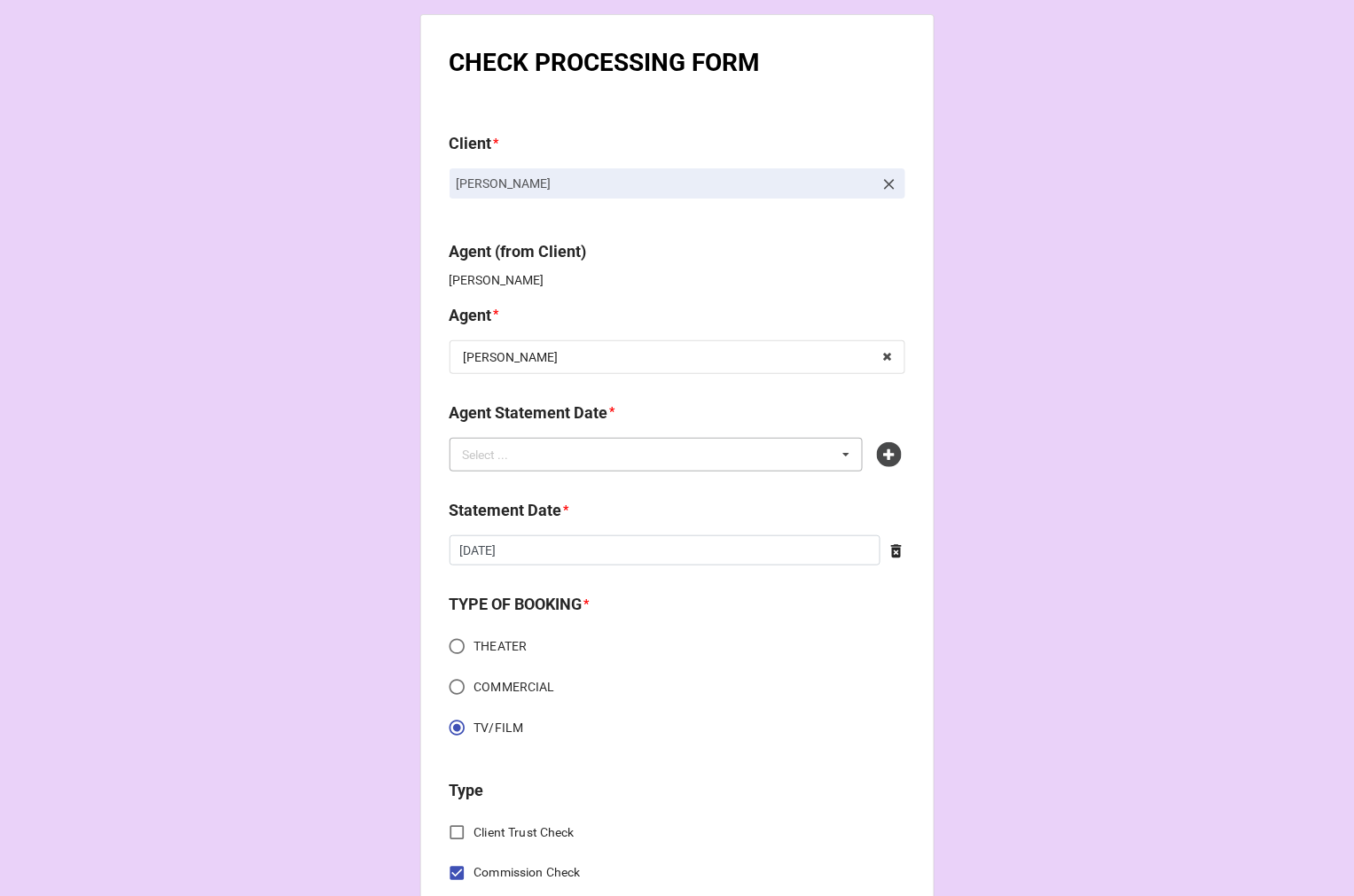
click at [782, 448] on div "Select ... No results found." at bounding box center [656, 454] width 414 height 33
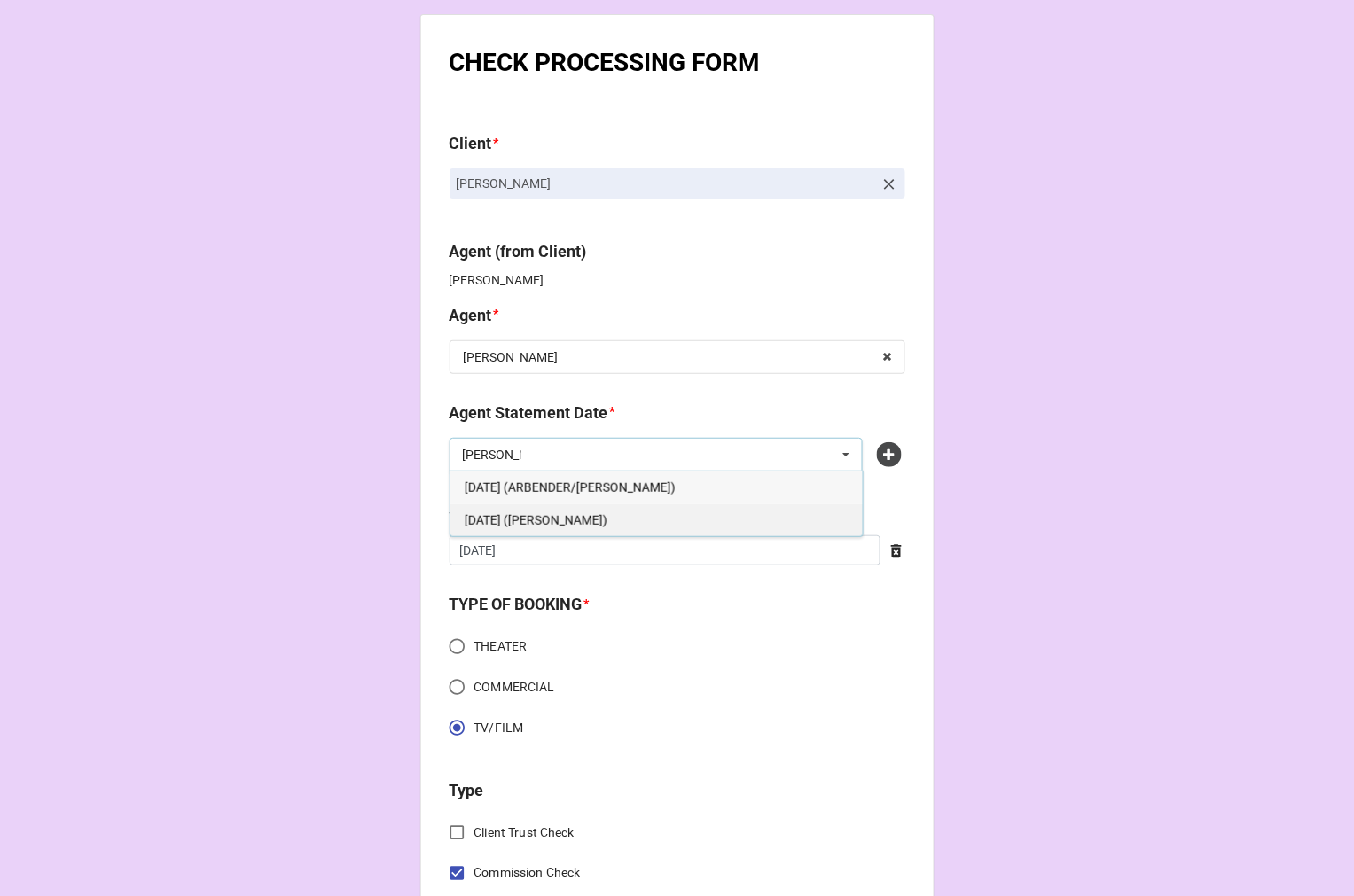
type input "kati"
click at [551, 509] on div "SEPTEMBER 5, 2025 (KATIE)" at bounding box center [656, 519] width 413 height 32
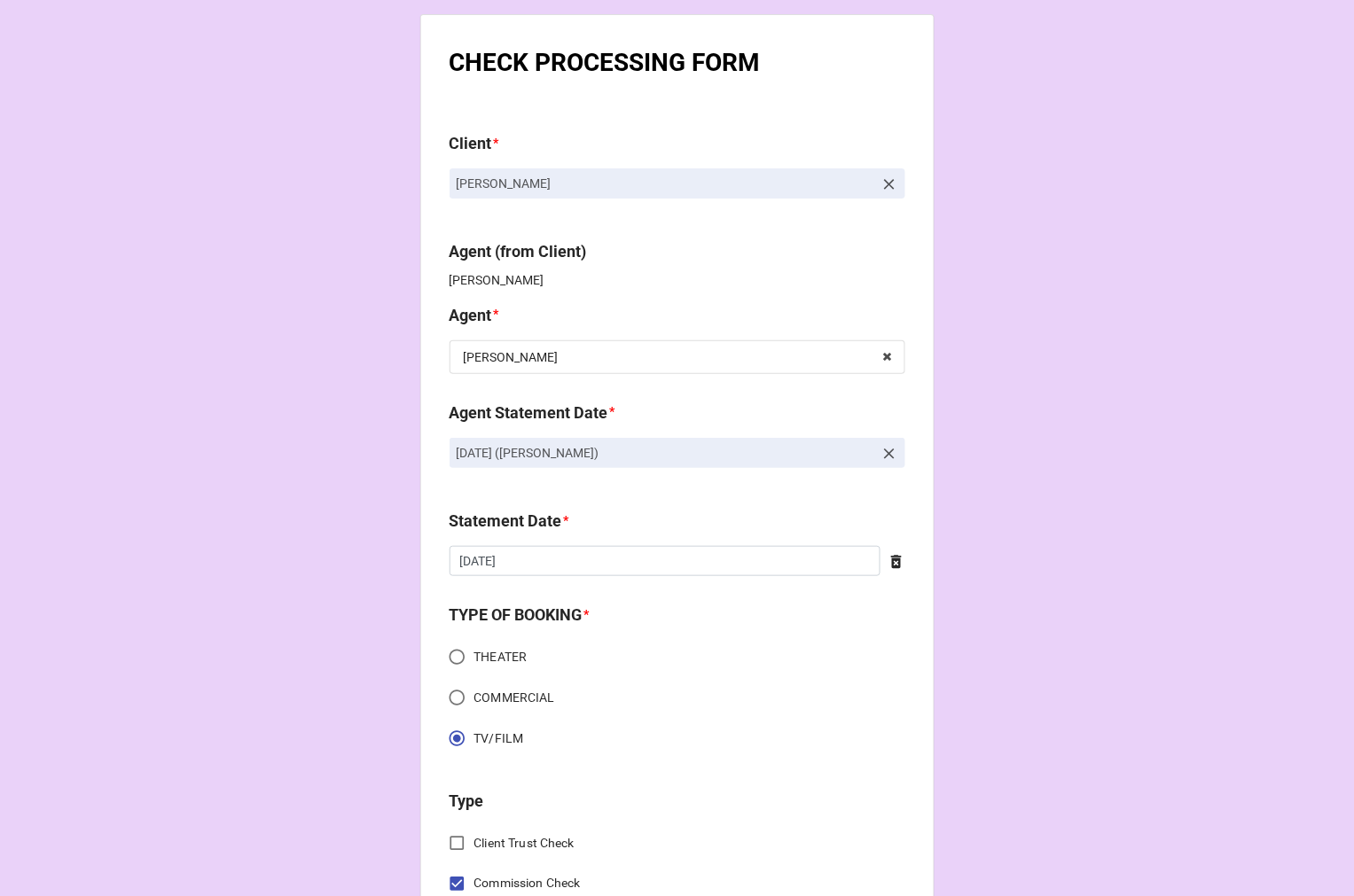
click at [887, 564] on icon at bounding box center [896, 562] width 18 height 18
drag, startPoint x: 785, startPoint y: 547, endPoint x: 777, endPoint y: 554, distance: 10.6
click at [784, 547] on input "text" at bounding box center [677, 561] width 456 height 31
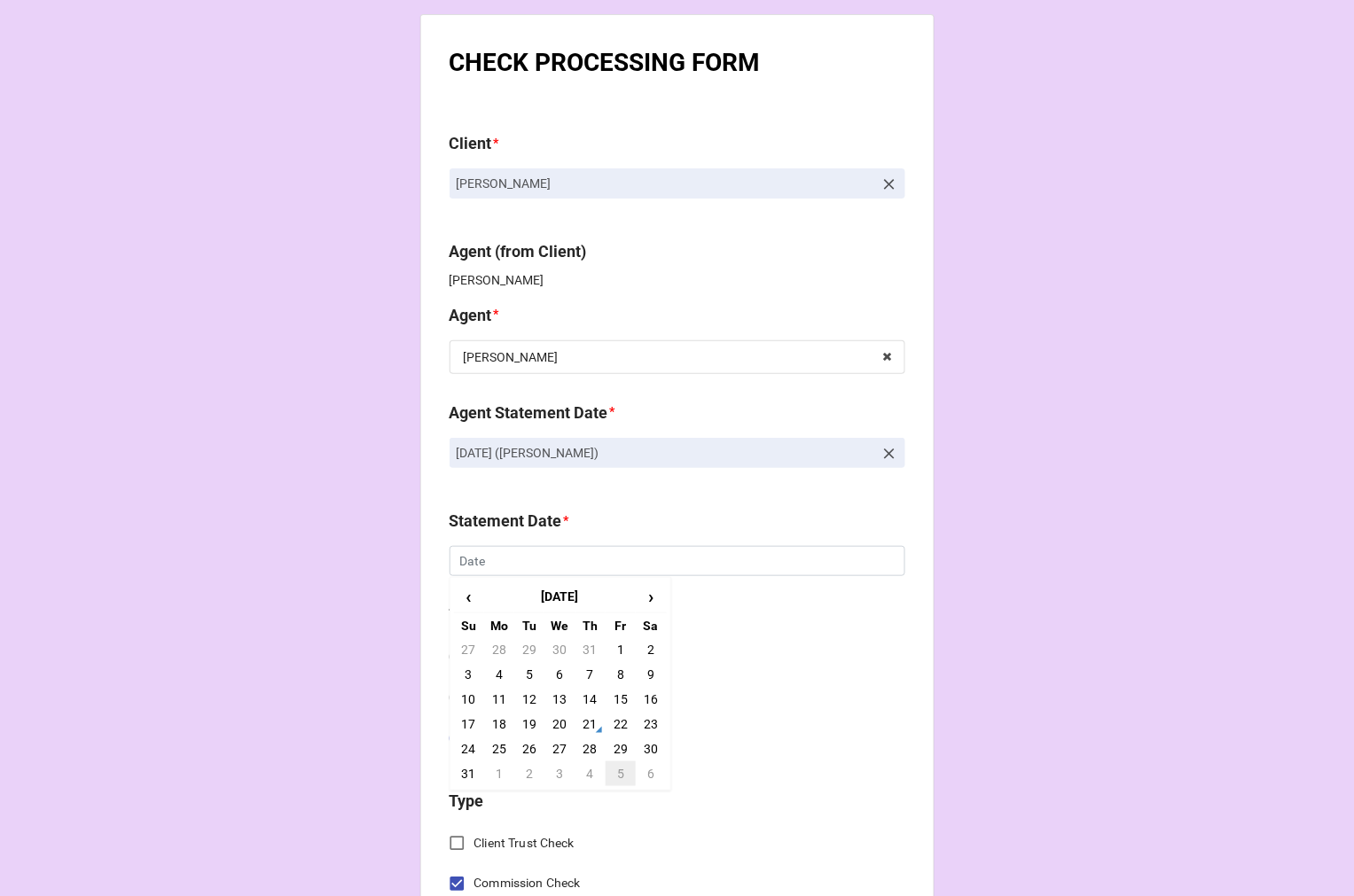
click at [621, 771] on td "5" at bounding box center [621, 774] width 31 height 25
type input "[DATE]"
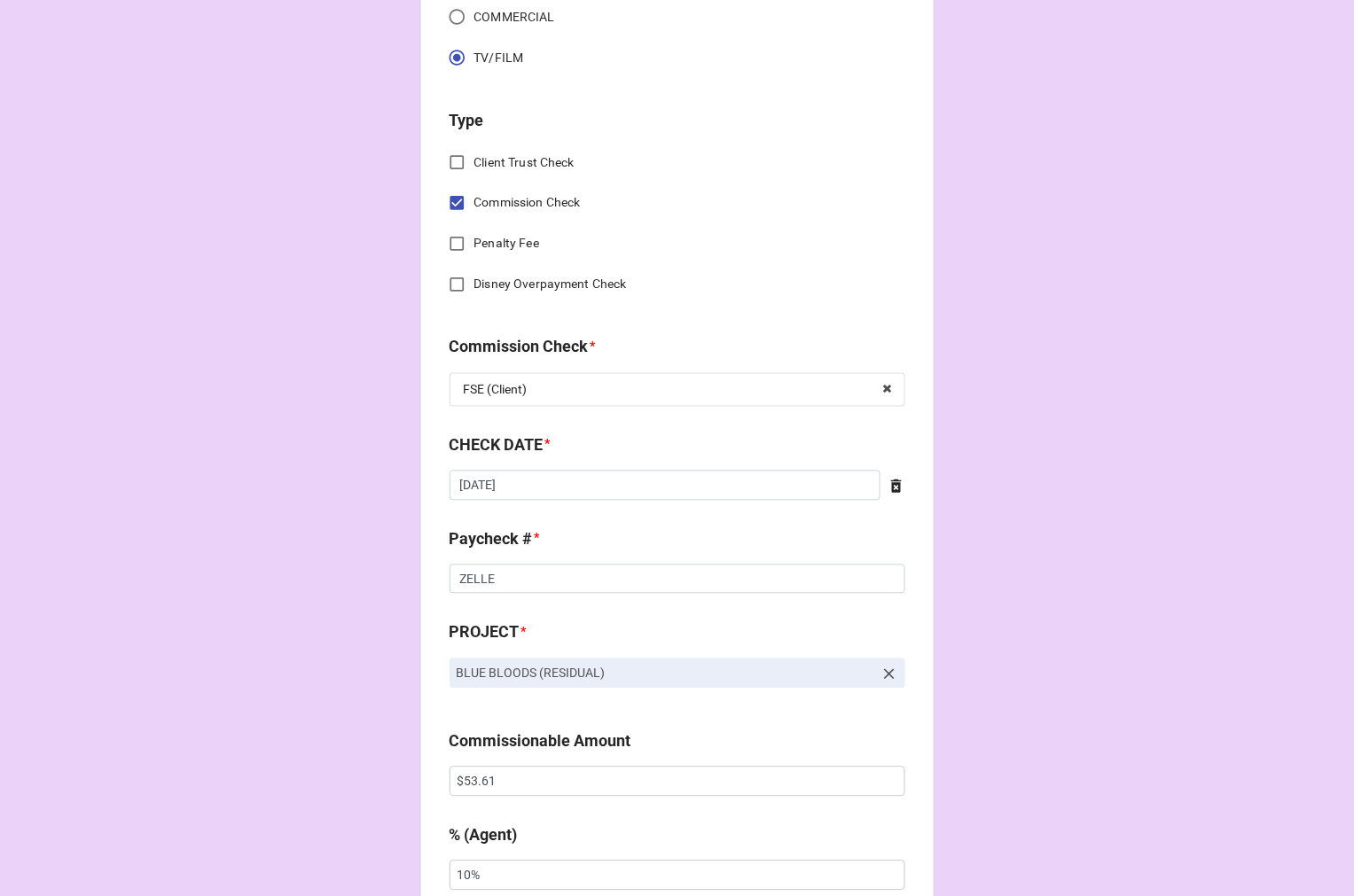
scroll to position [688, 0]
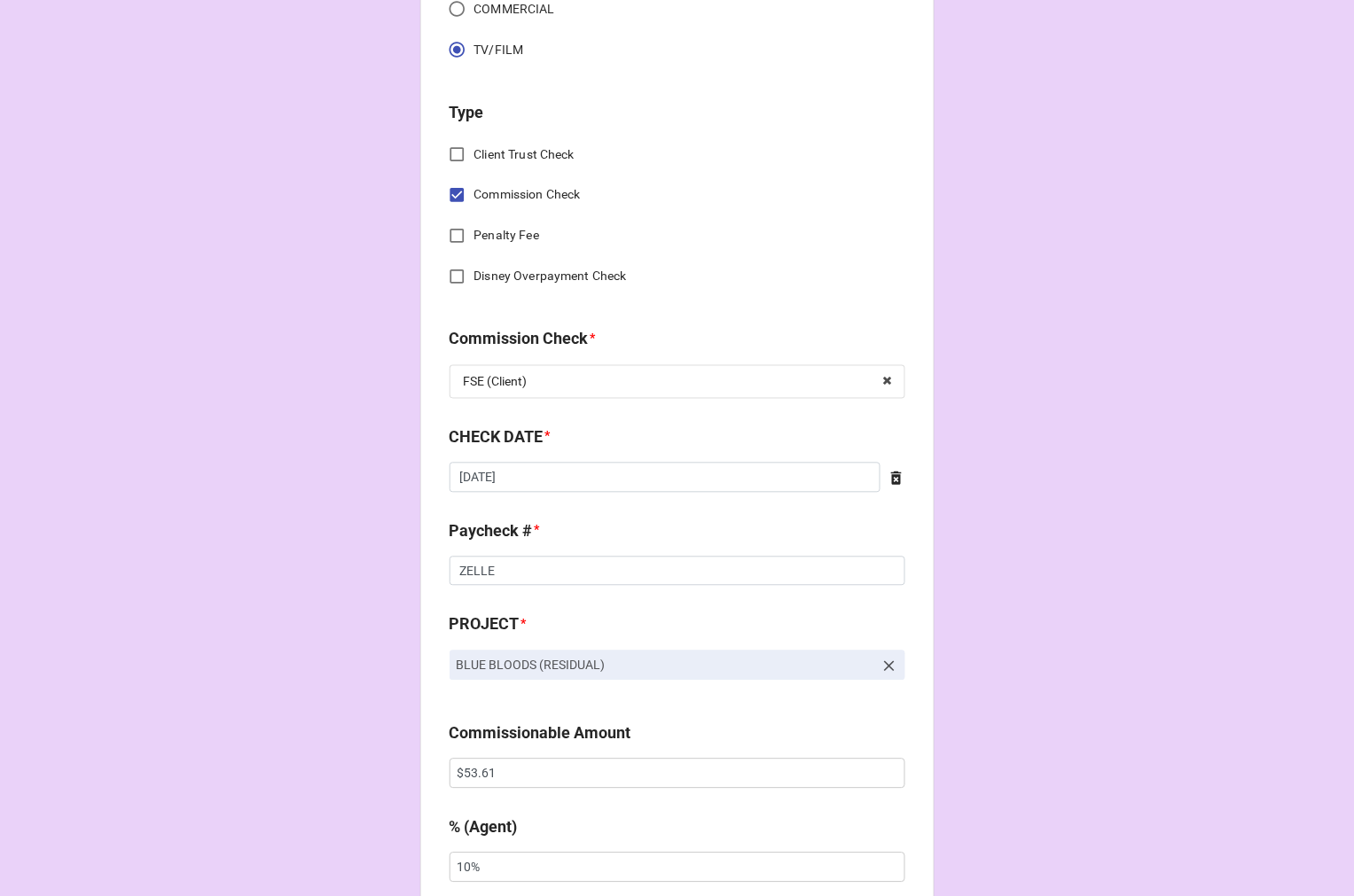
click at [891, 475] on icon at bounding box center [896, 478] width 11 height 13
click at [684, 473] on input "text" at bounding box center [677, 478] width 456 height 31
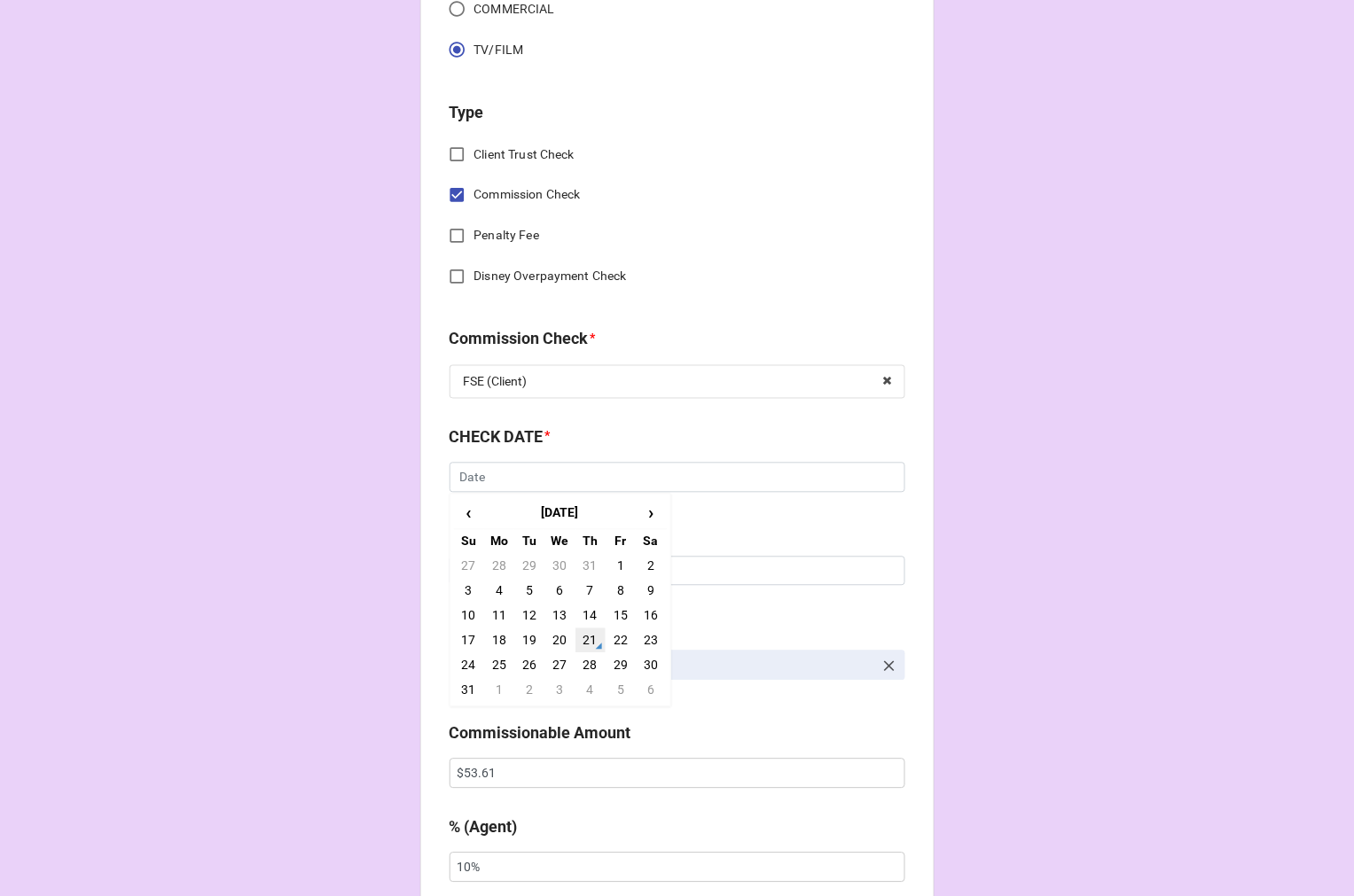
click at [586, 642] on td "21" at bounding box center [591, 641] width 31 height 25
type input "[DATE]"
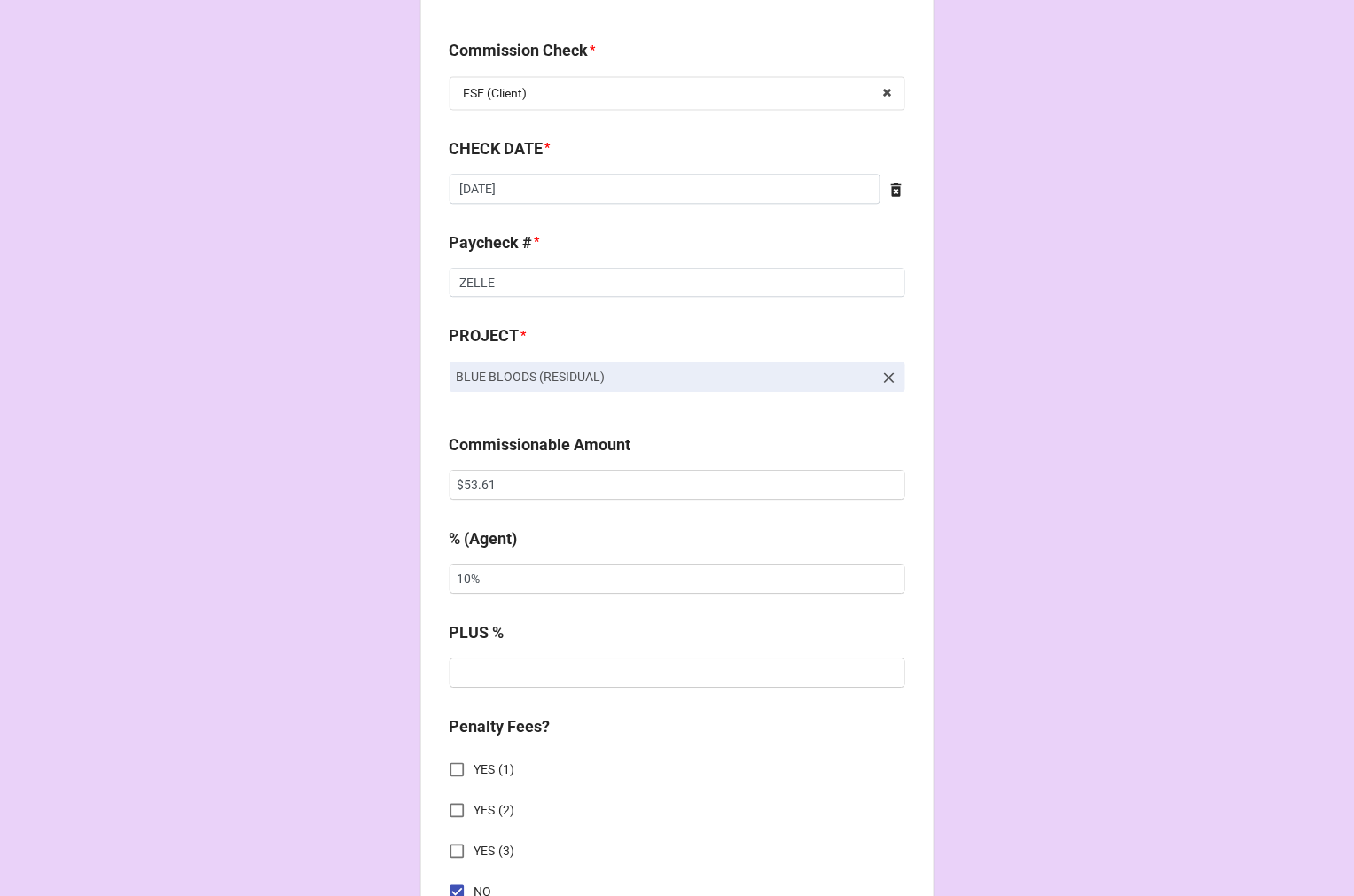
scroll to position [985, 0]
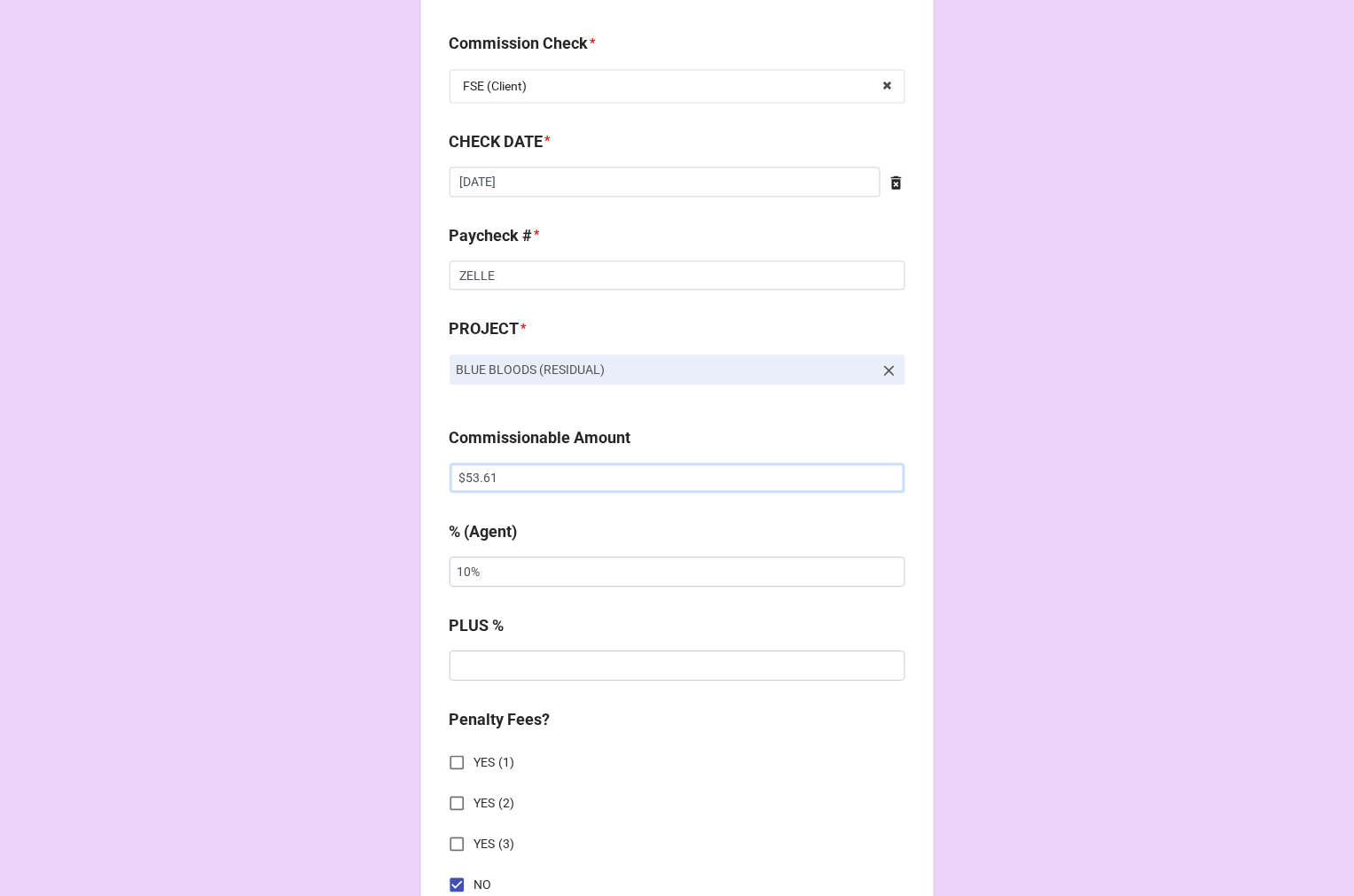
drag, startPoint x: 497, startPoint y: 472, endPoint x: 403, endPoint y: 476, distance: 94.1
click at [410, 475] on div "CHECK PROCESSING FORM Client * Ashlee Jimenez Agent (from Client) Katie Agent *…" at bounding box center [677, 571] width 1354 height 3112
paste input "15.9"
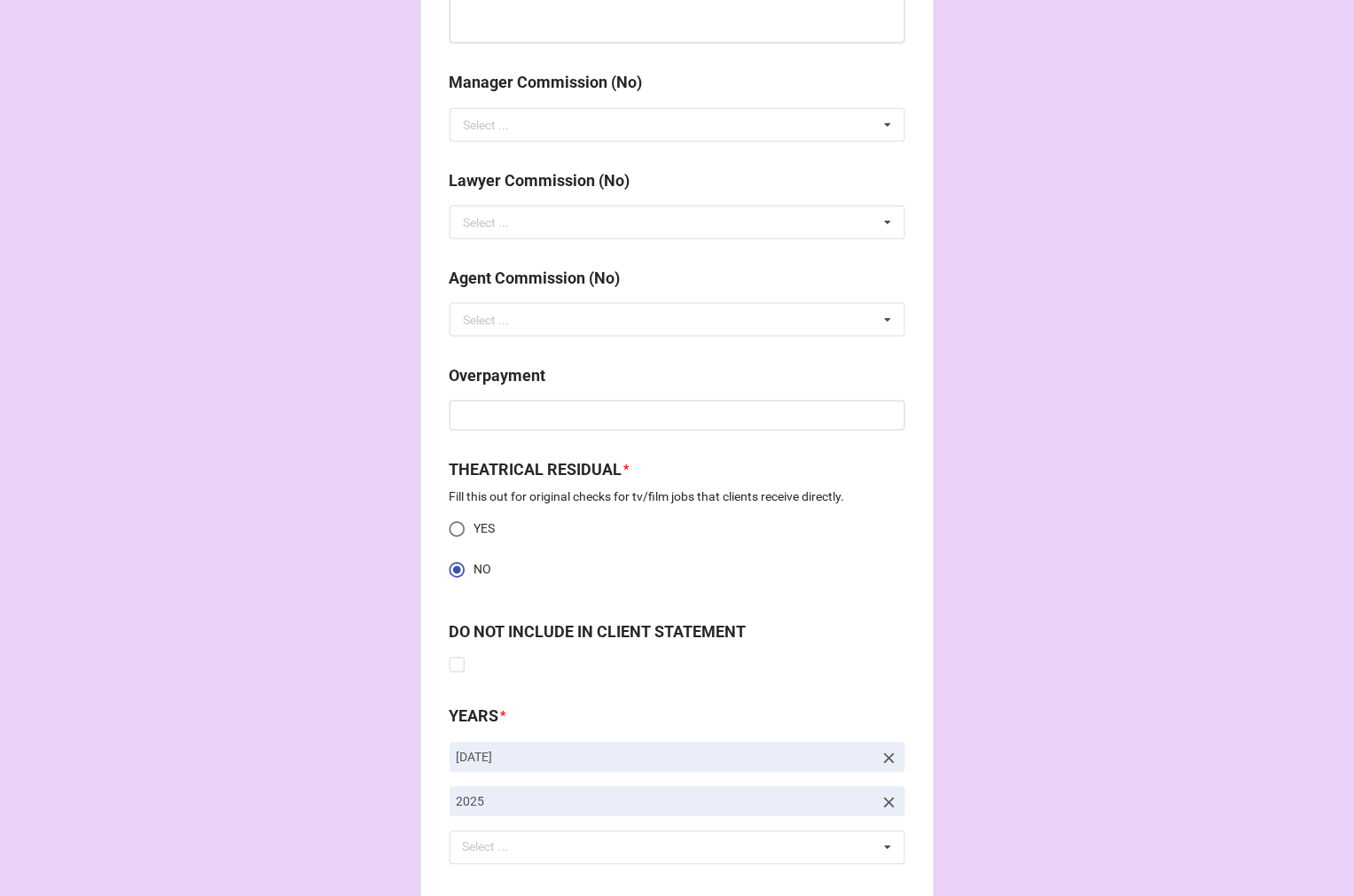
scroll to position [2216, 0]
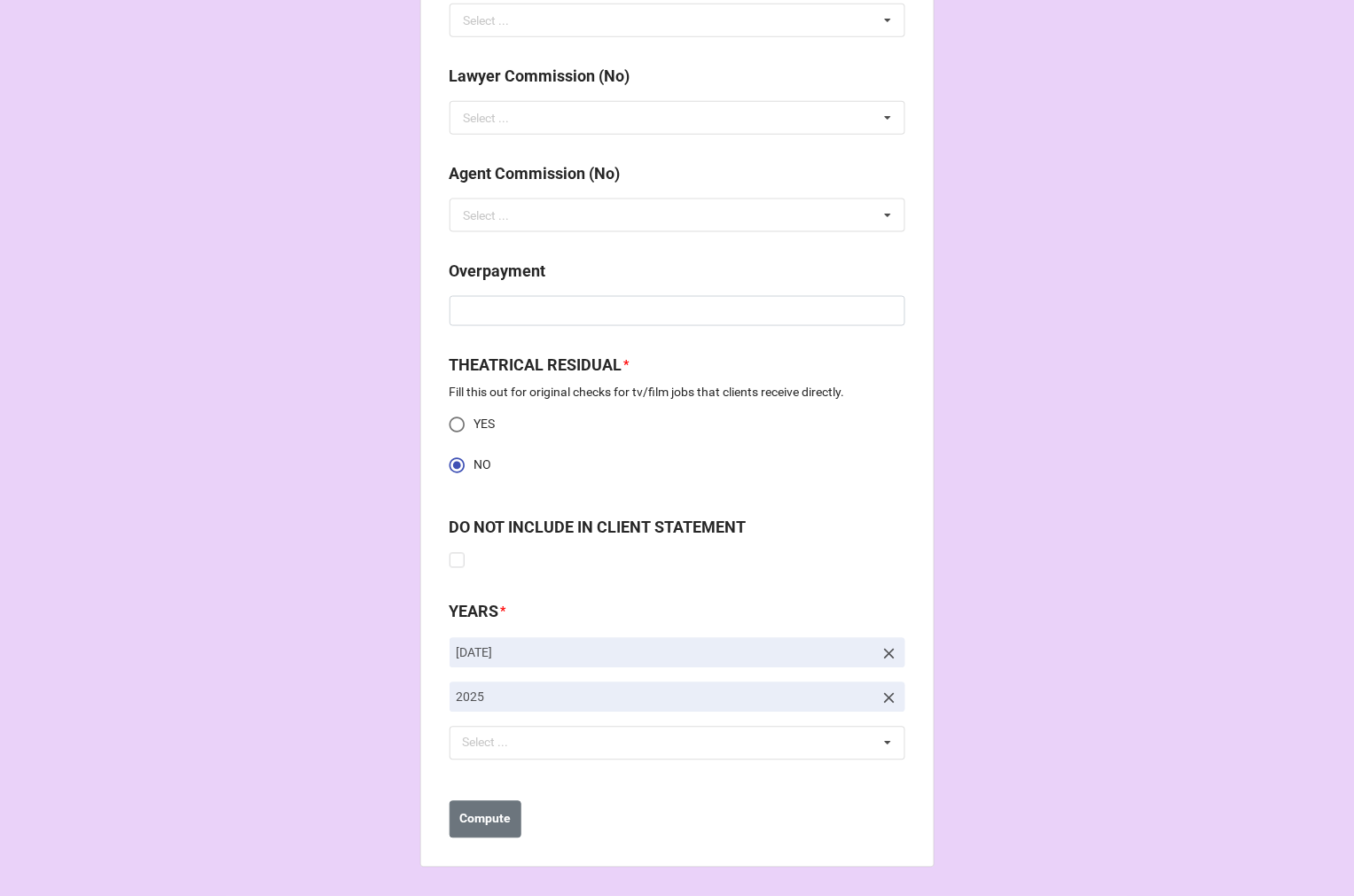
type input "$15.91"
click at [880, 652] on icon at bounding box center [889, 654] width 18 height 18
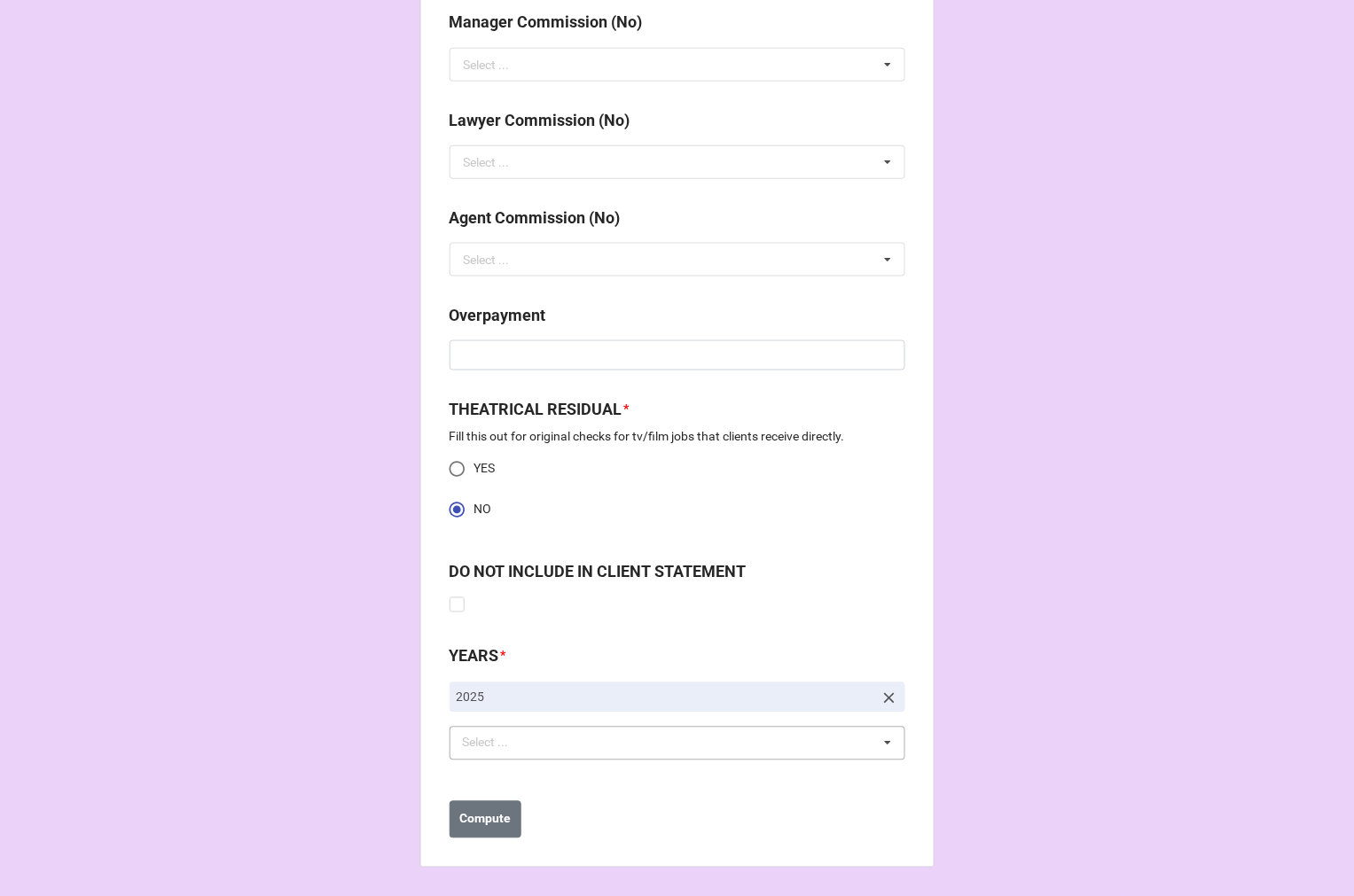
click at [490, 750] on div "Select ..." at bounding box center [496, 743] width 76 height 21
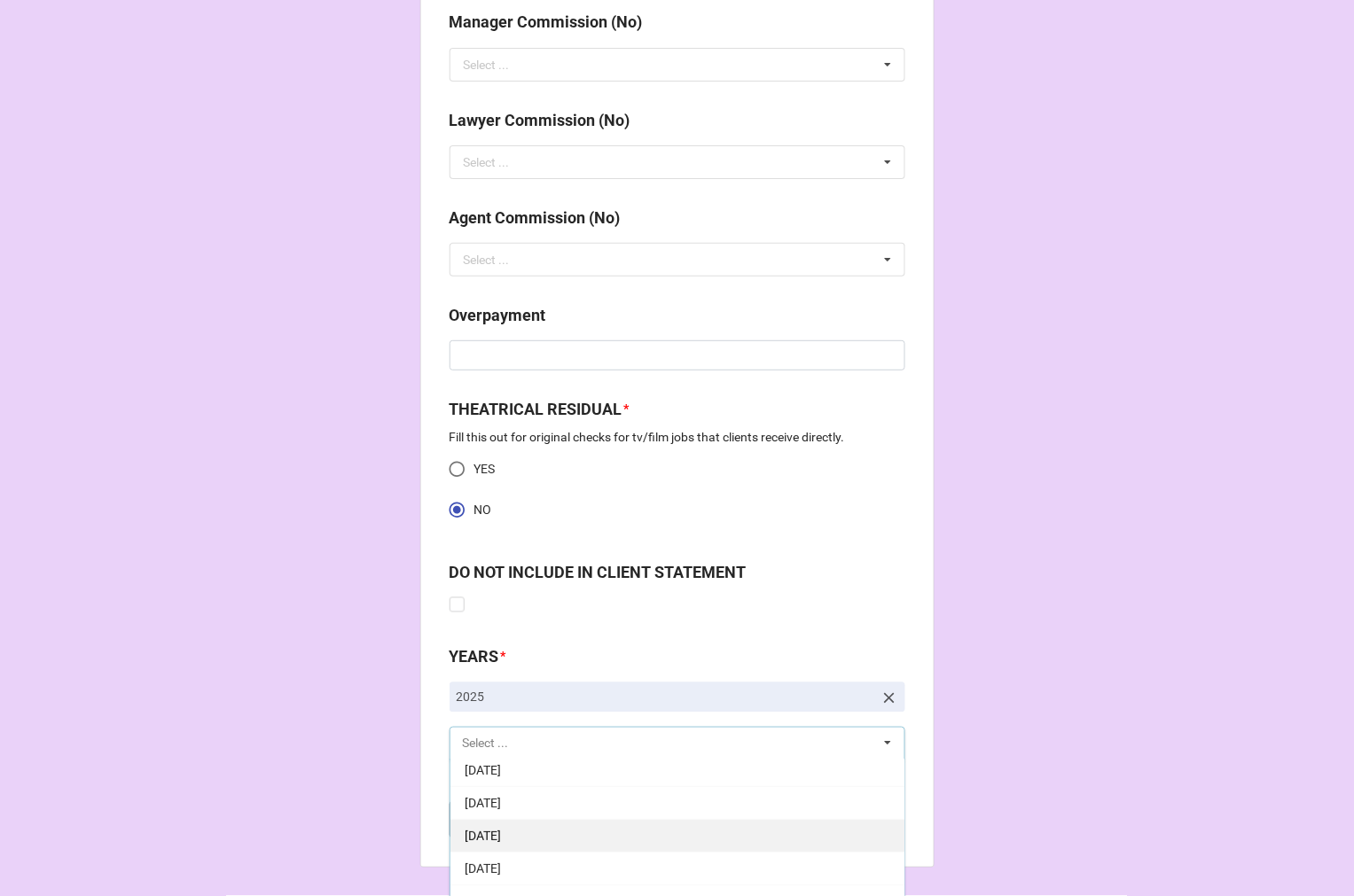
scroll to position [197, 0]
click at [572, 844] on div "[DATE]" at bounding box center [677, 841] width 454 height 32
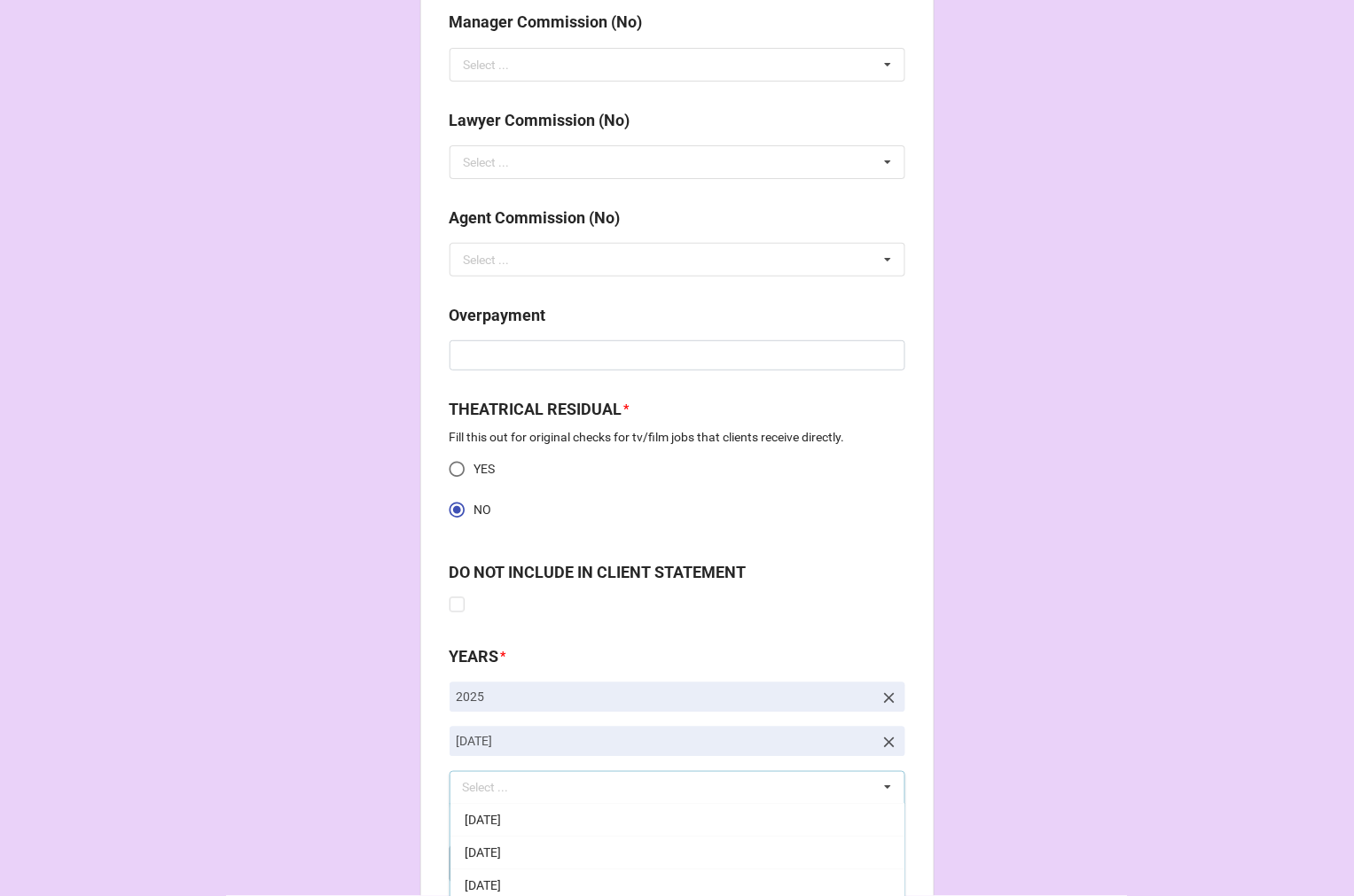
click at [488, 867] on b "Compute" at bounding box center [485, 864] width 51 height 19
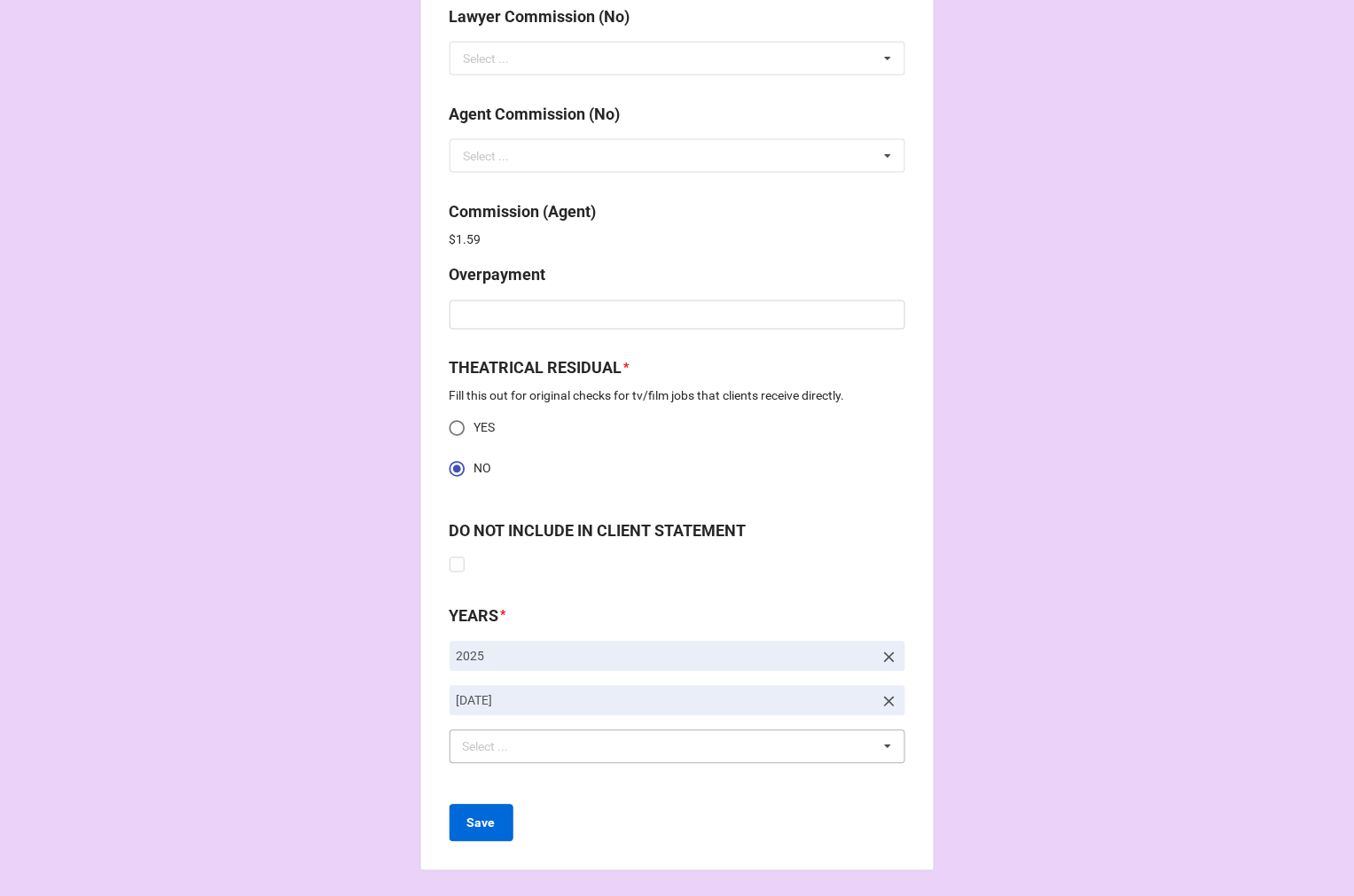
scroll to position [2279, 0]
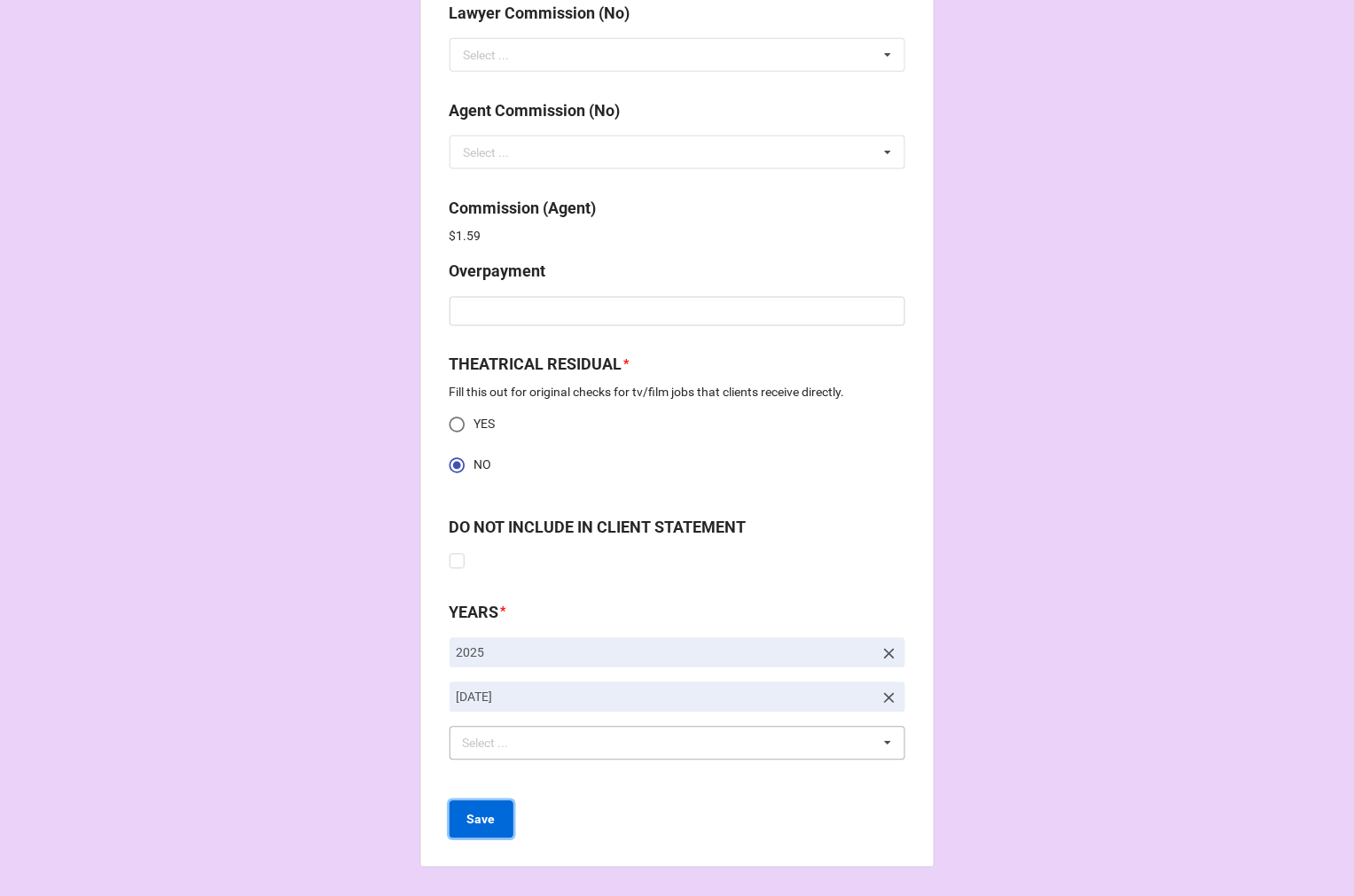
click at [472, 826] on b "Save" at bounding box center [482, 820] width 29 height 19
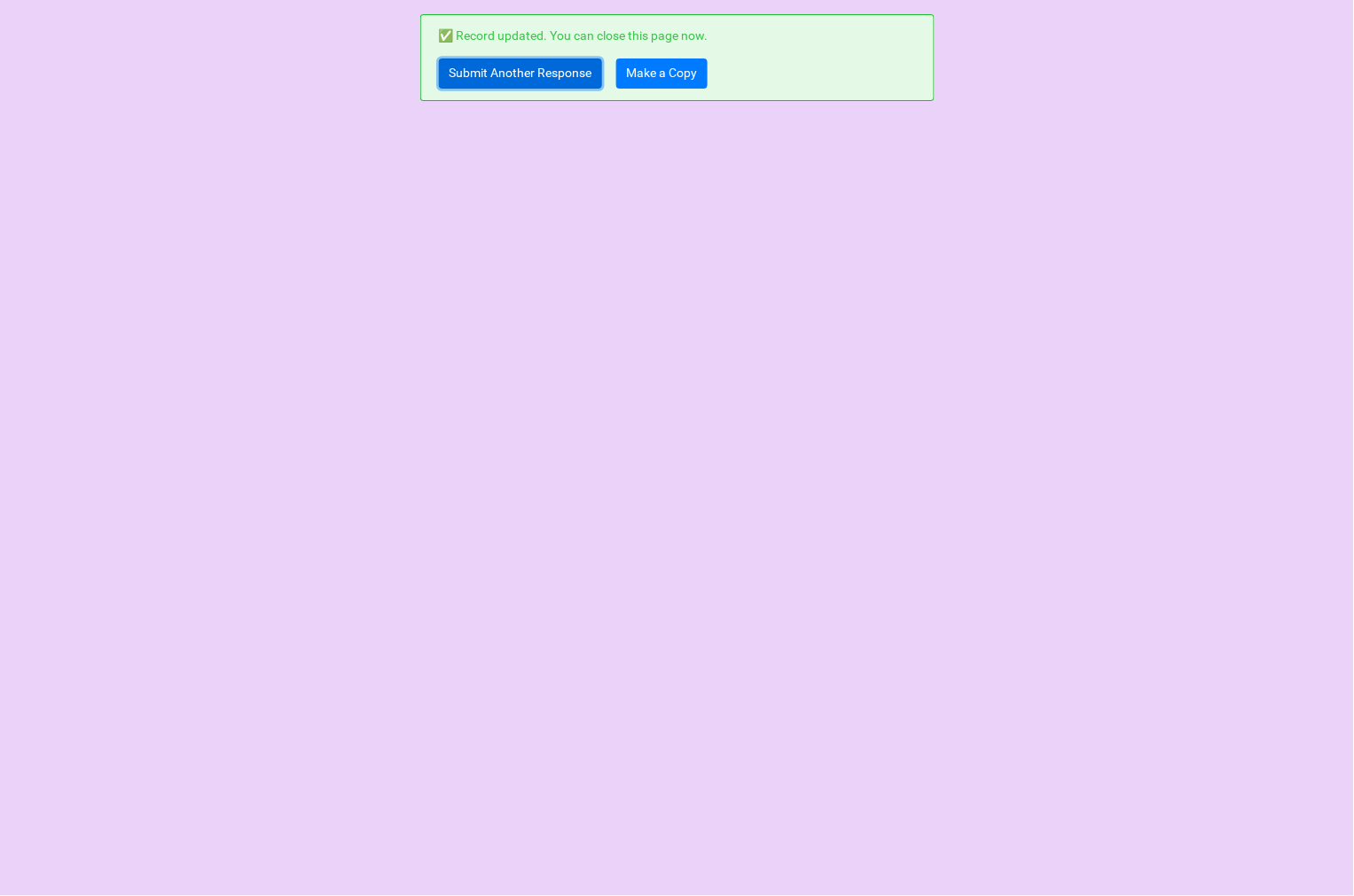
click at [477, 67] on link "Submit Another Response" at bounding box center [520, 74] width 163 height 31
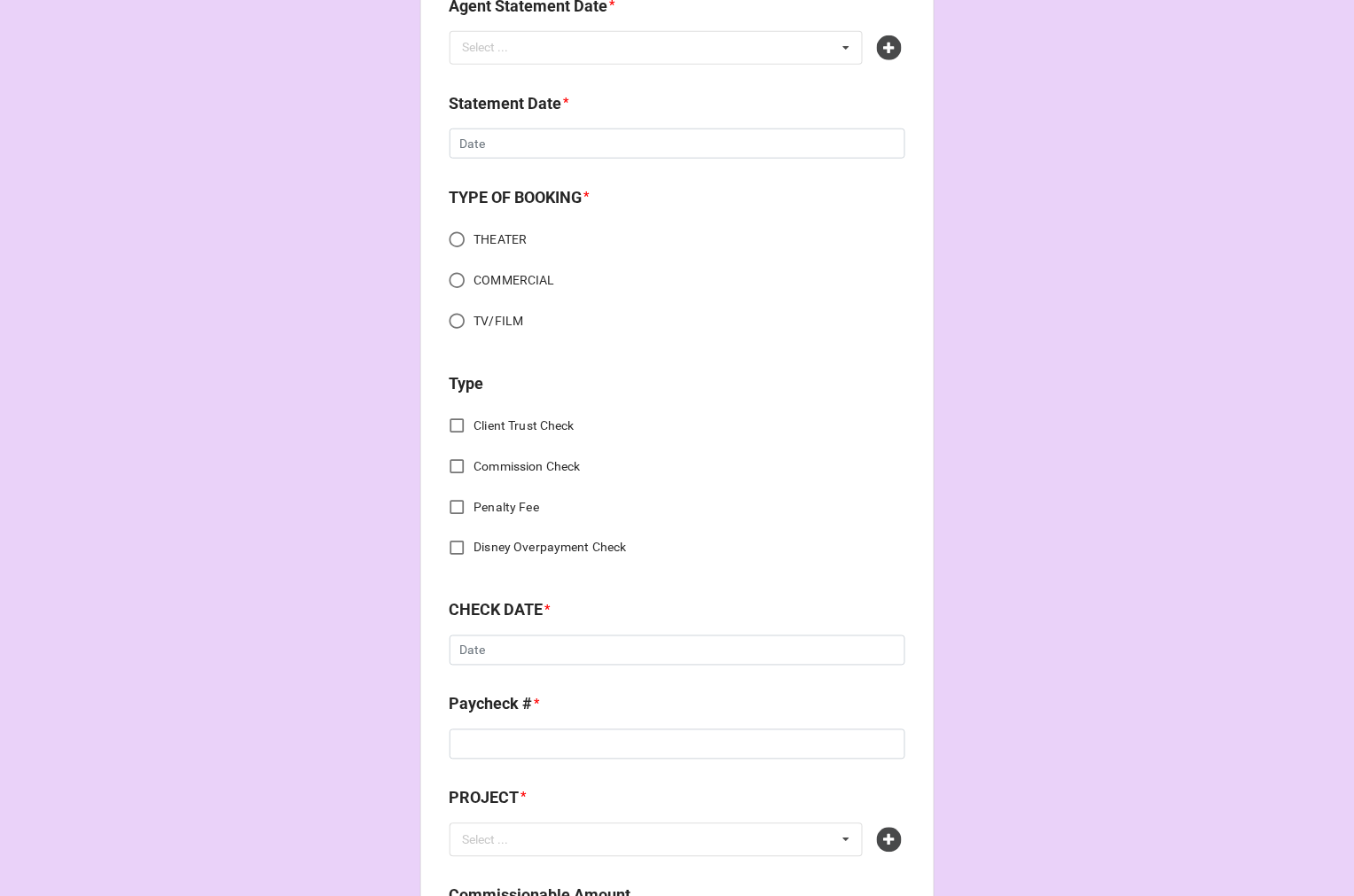
scroll to position [590, 0]
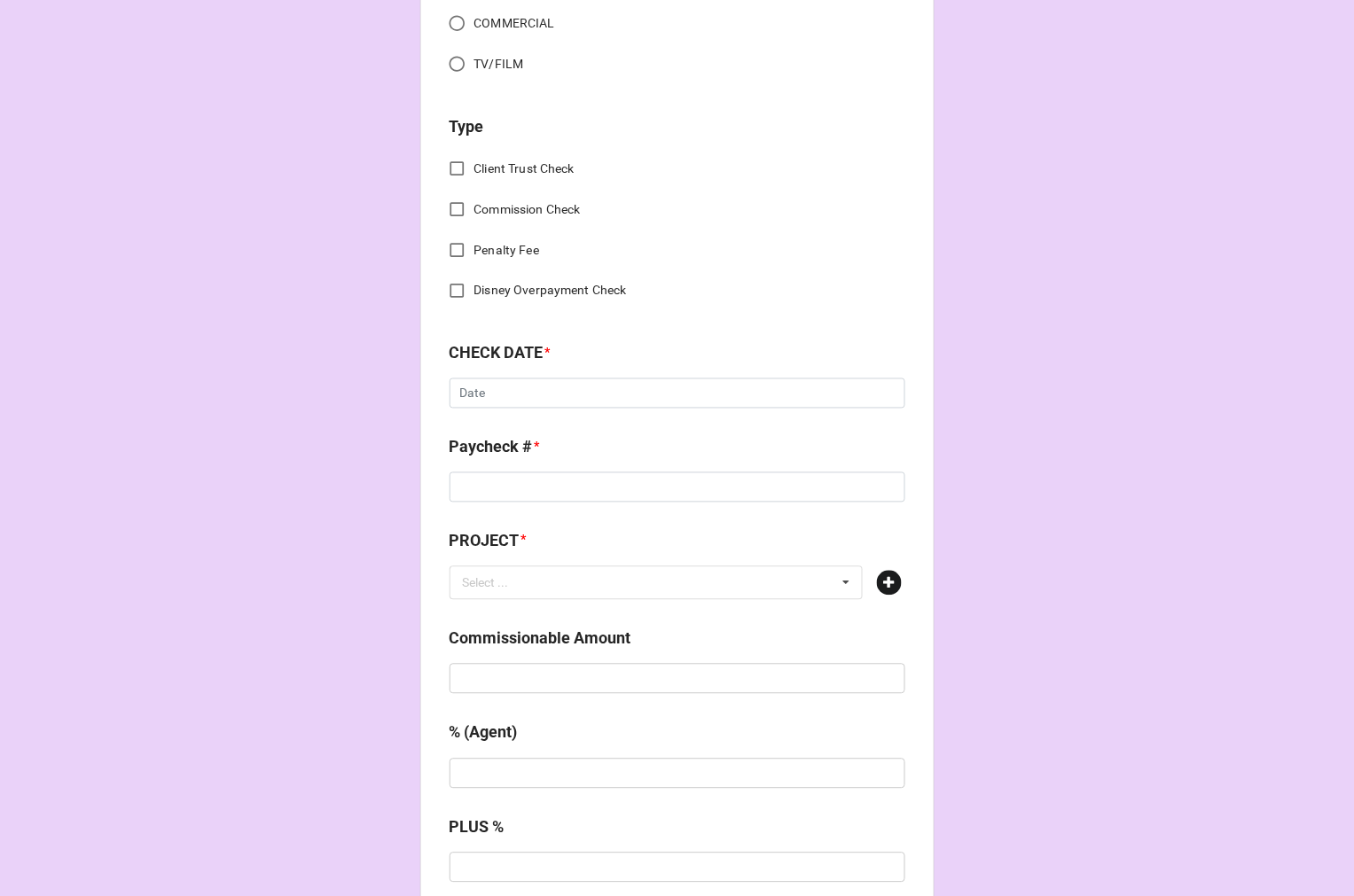
click at [883, 576] on icon at bounding box center [889, 583] width 25 height 25
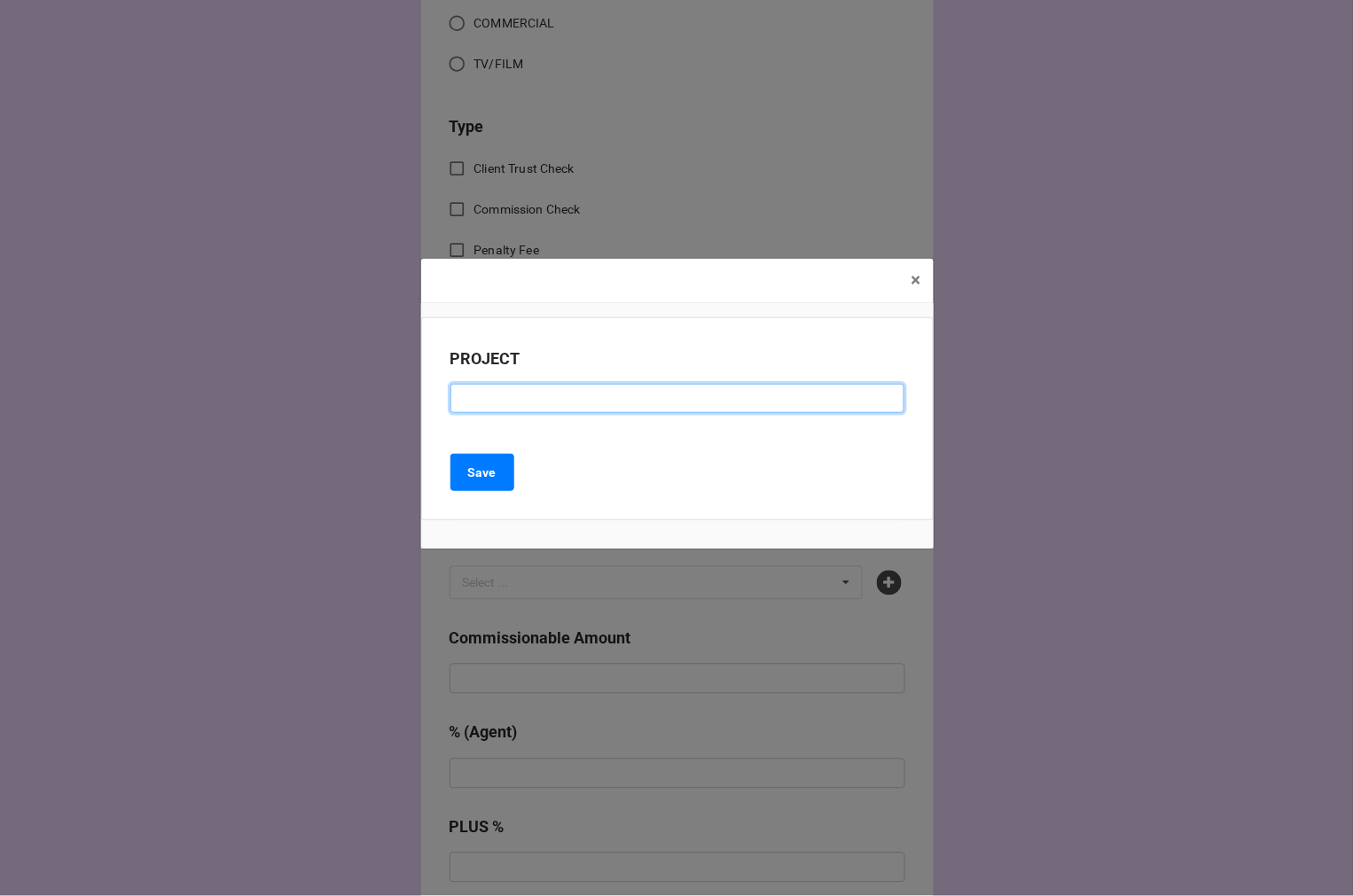
click at [553, 406] on input at bounding box center [677, 399] width 454 height 31
paste input "IT COSMETICS"
type input "IT COSMETICS"
click at [474, 479] on b "Save" at bounding box center [483, 473] width 29 height 19
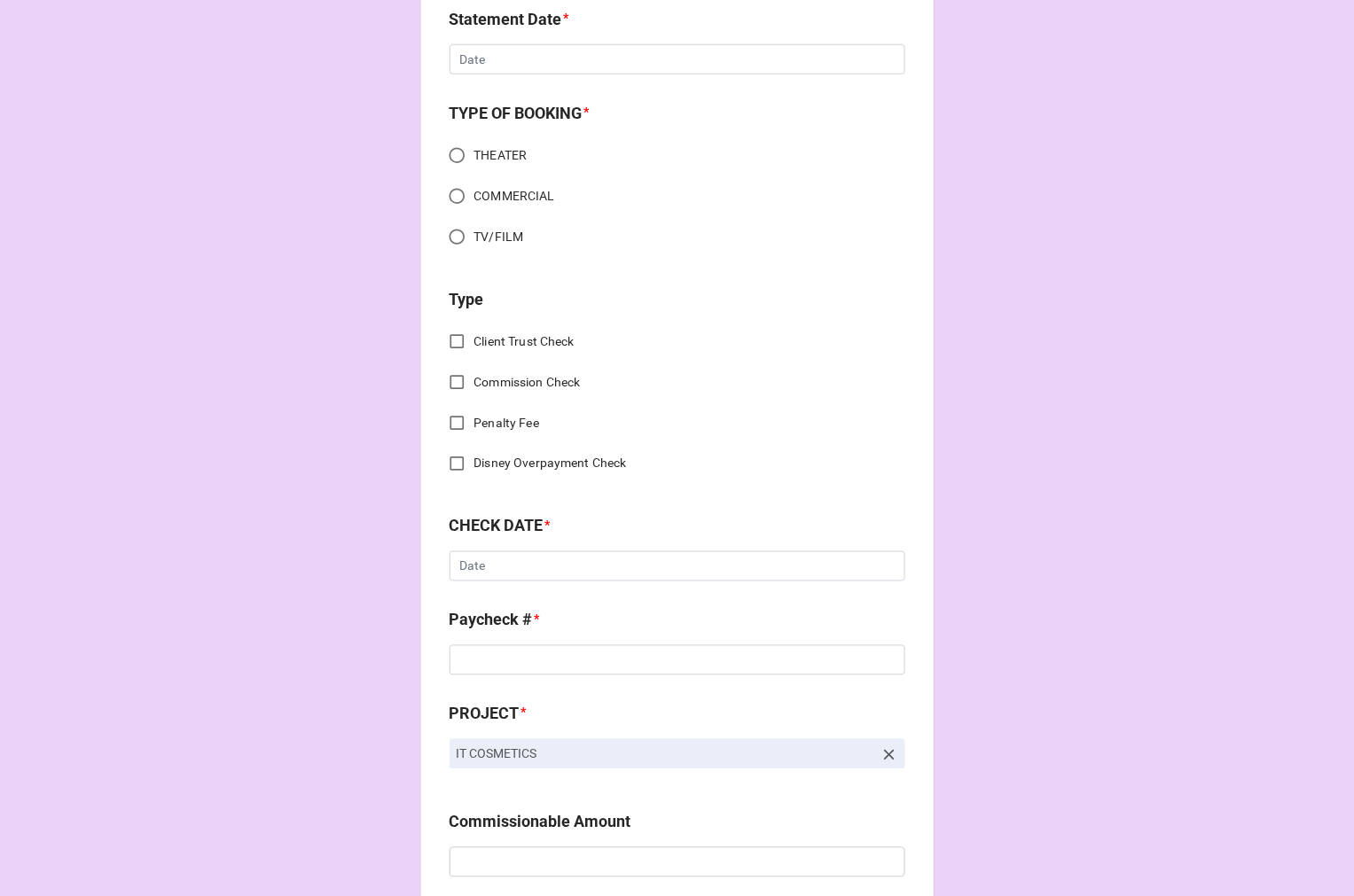
scroll to position [0, 0]
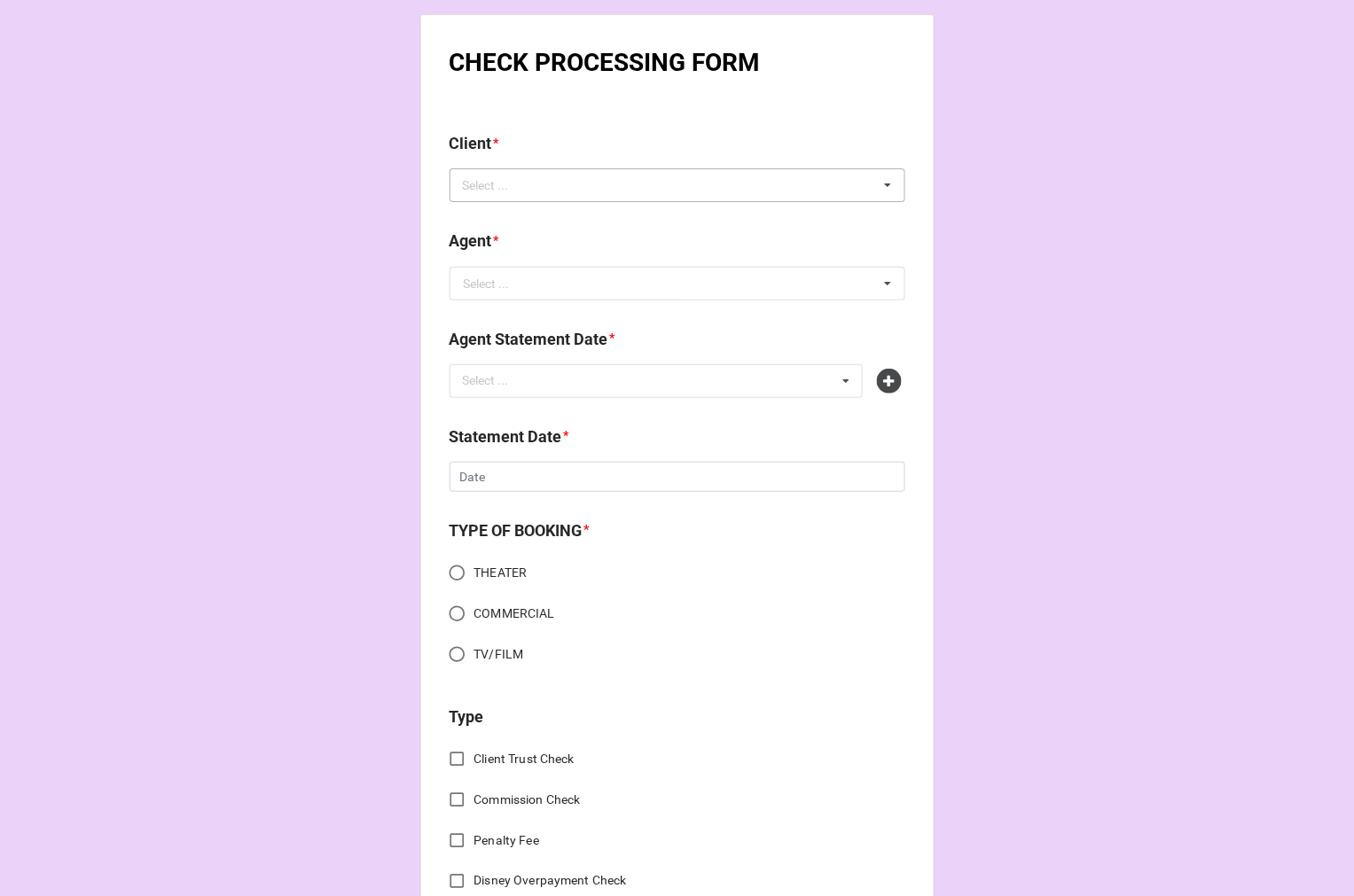
click at [565, 175] on div "Select ... No results found." at bounding box center [677, 184] width 456 height 33
type input "[PERSON_NAME]"
click at [508, 220] on span "[PERSON_NAME]" at bounding box center [512, 218] width 95 height 14
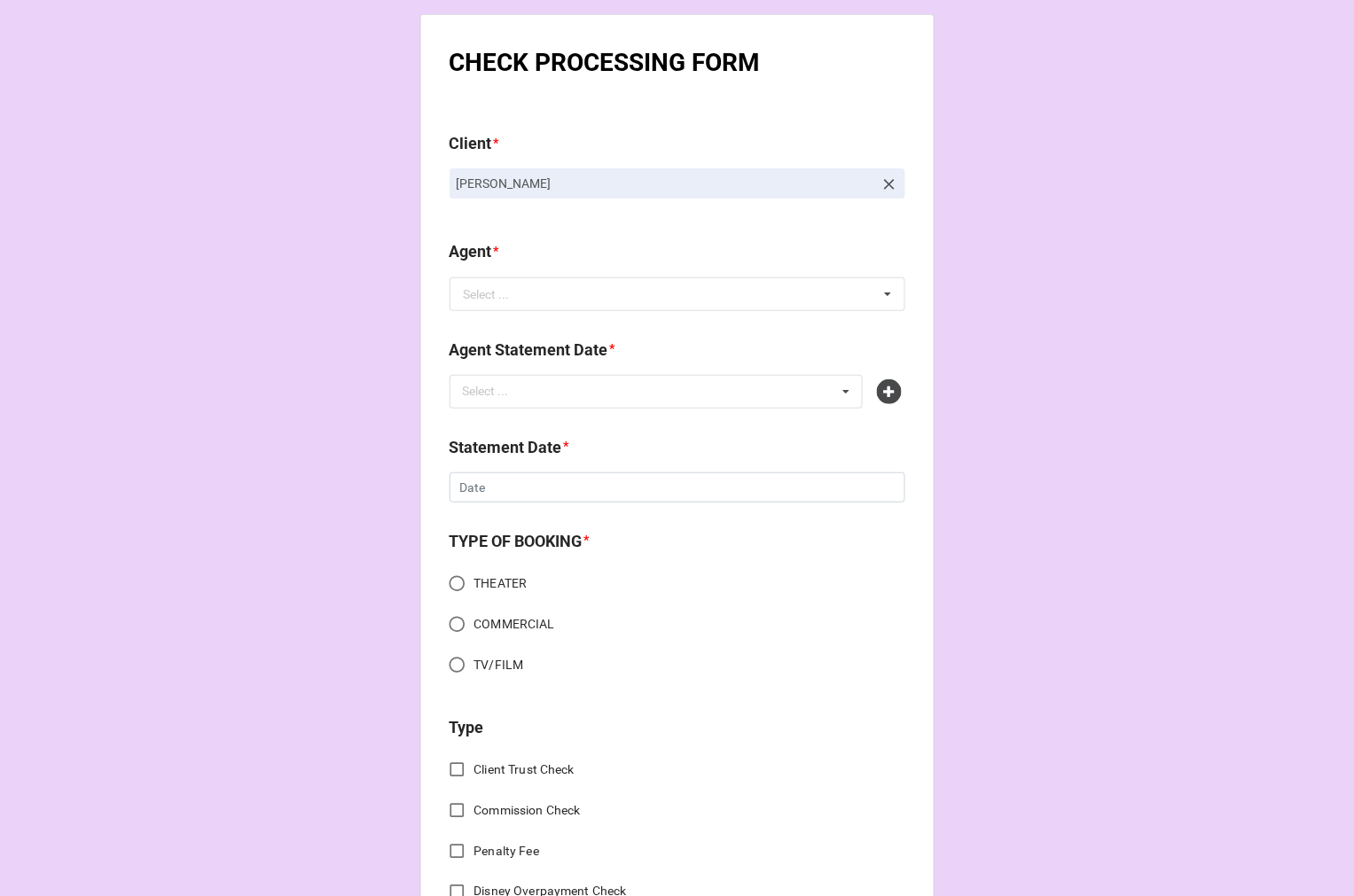
click at [512, 313] on div "Agent * Select ... Jodi Dori Jen/Jodi (40/30) Jen/Jodi (38/32) Rachel (60%) Rac…" at bounding box center [677, 280] width 456 height 84
click at [509, 301] on input "text" at bounding box center [678, 295] width 454 height 32
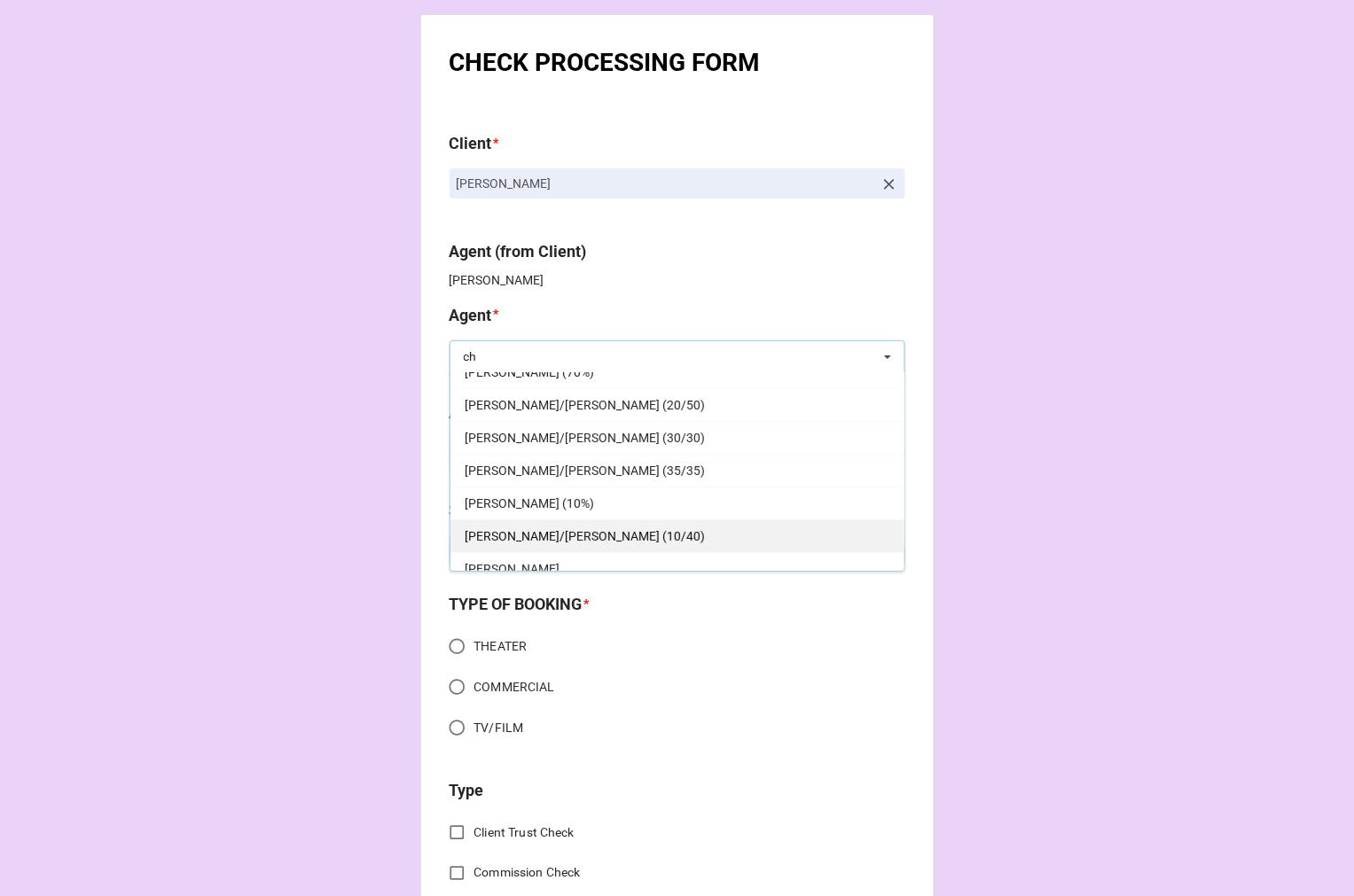
scroll to position [97, 0]
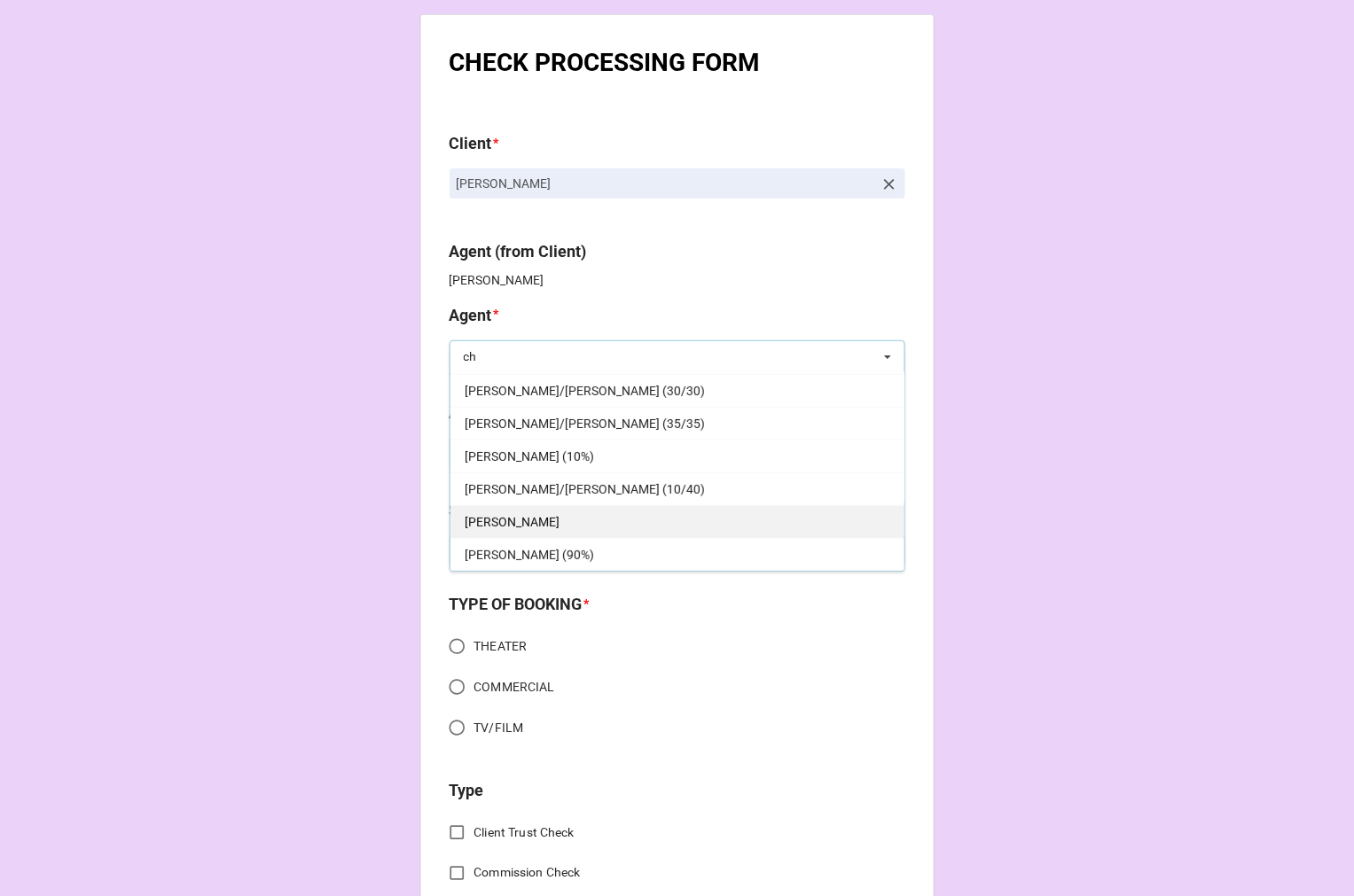
type input "ch"
click at [514, 523] on div "[PERSON_NAME]" at bounding box center [677, 521] width 454 height 32
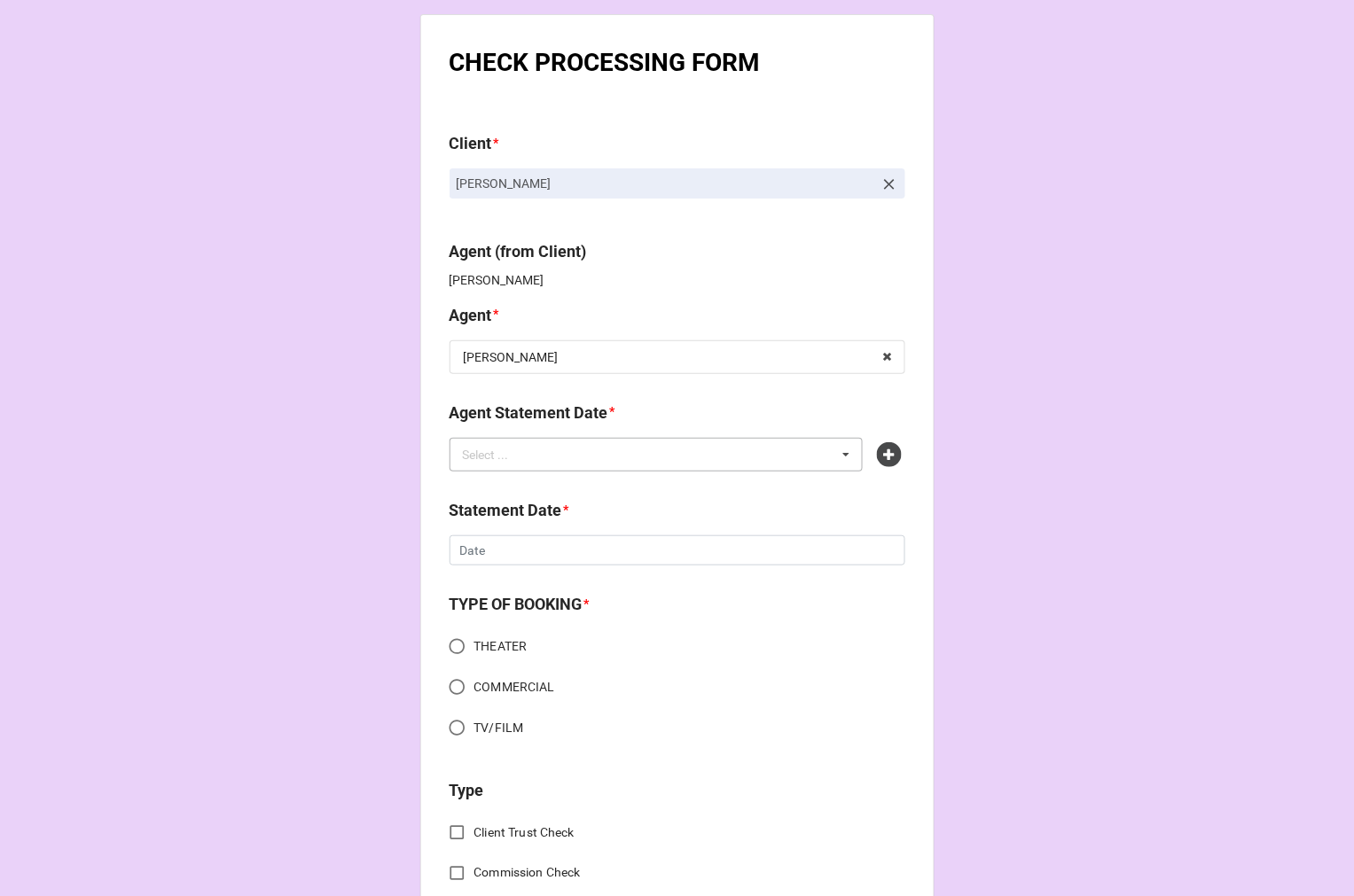
click at [581, 463] on div "Select ... No results found." at bounding box center [656, 454] width 414 height 33
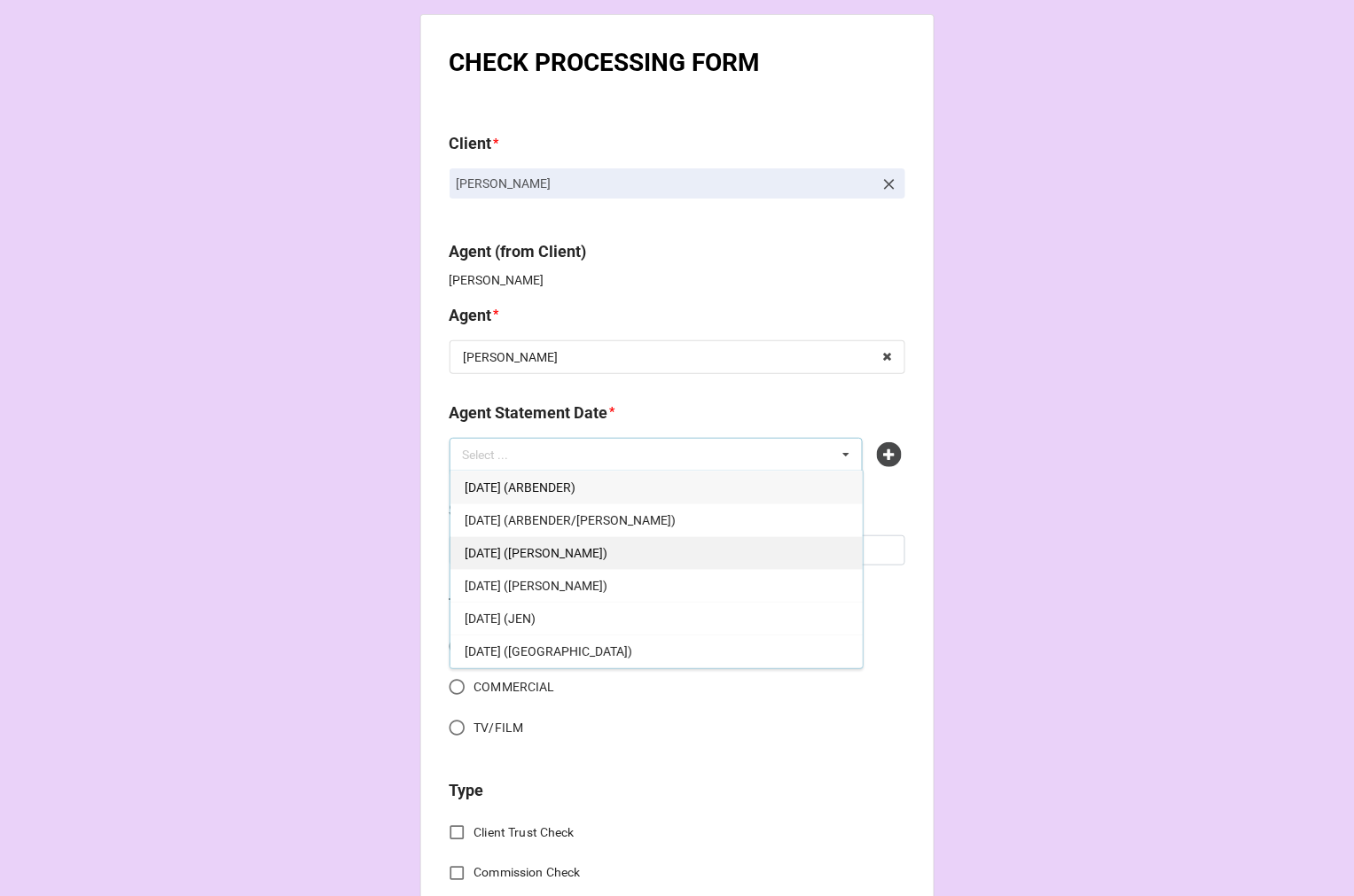
click at [608, 554] on span "SEPTEMBER 5, 2025 (CHONDRA)" at bounding box center [536, 553] width 143 height 14
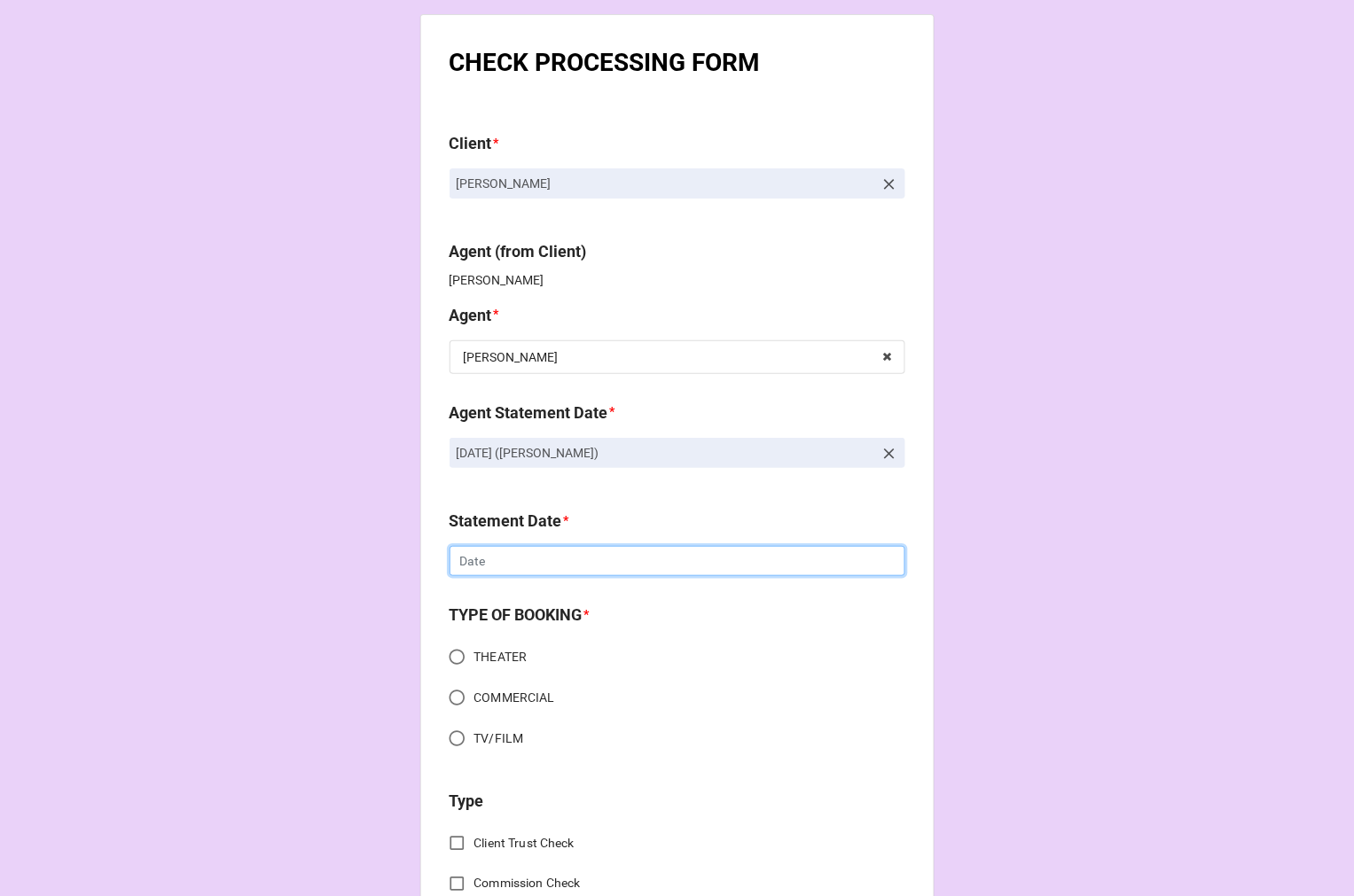
click at [526, 564] on input "text" at bounding box center [677, 561] width 456 height 31
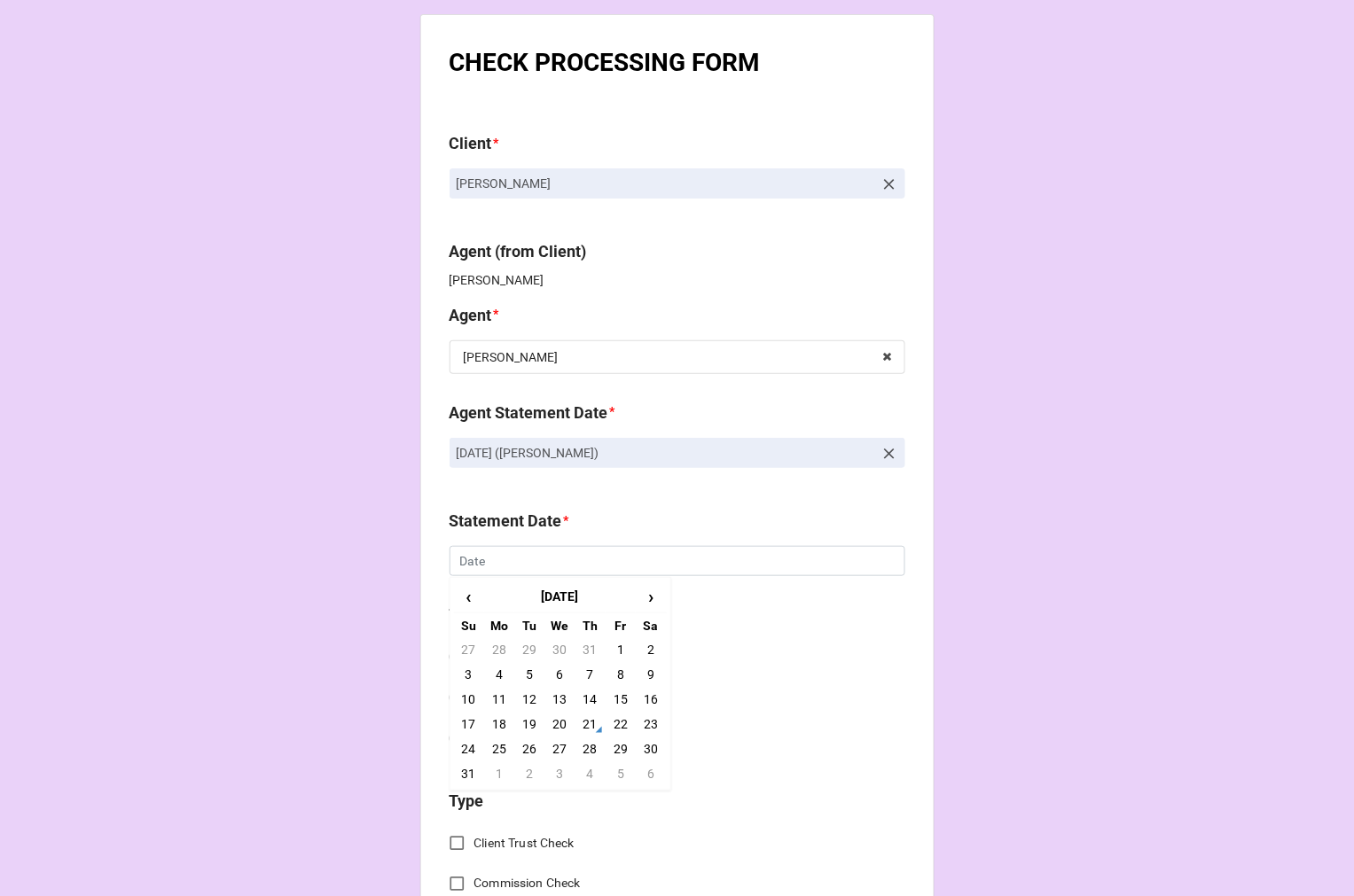
drag, startPoint x: 615, startPoint y: 772, endPoint x: 594, endPoint y: 755, distance: 27.0
click at [615, 768] on td "5" at bounding box center [621, 774] width 31 height 25
type input "9/5/2025"
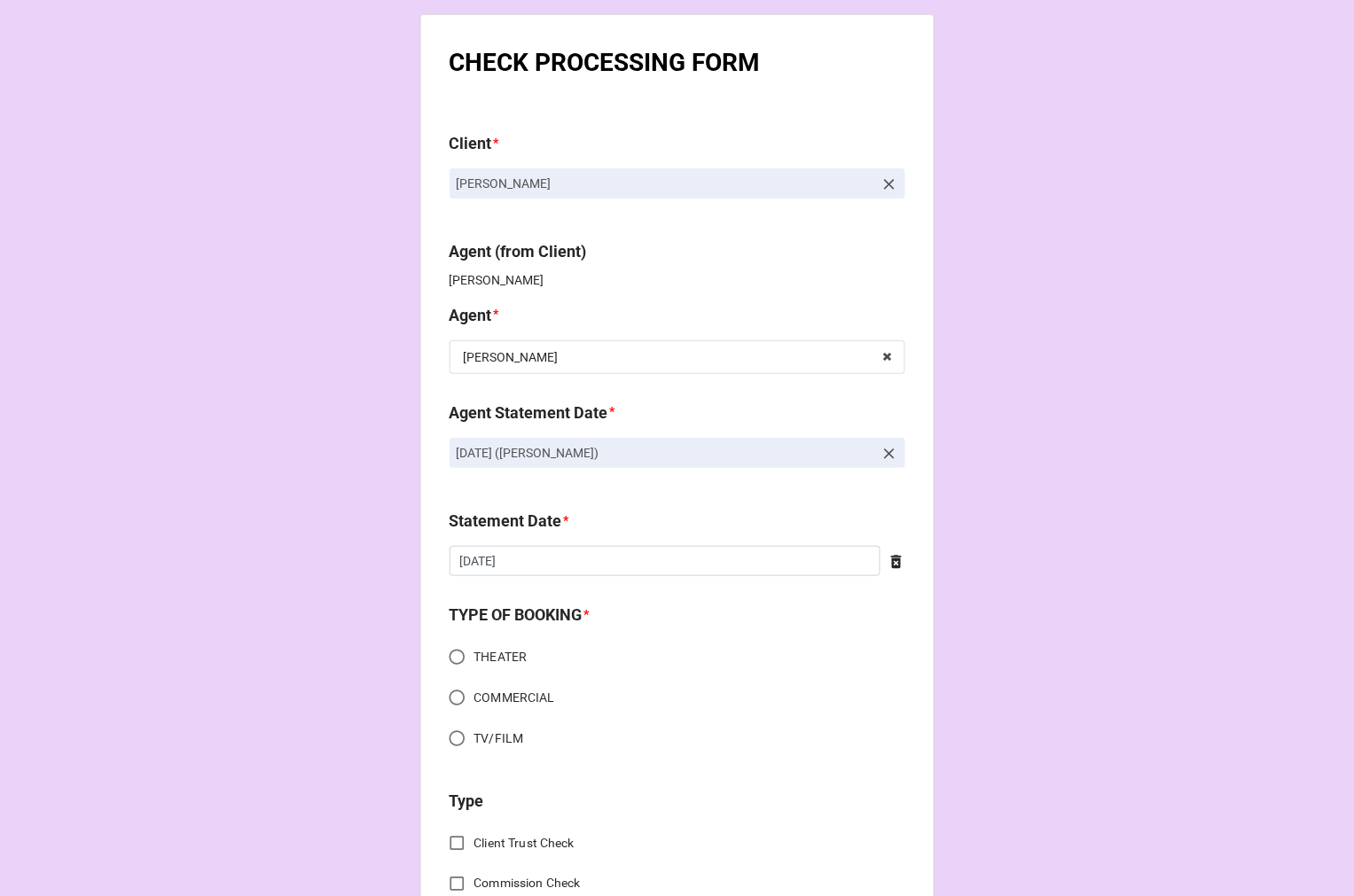
click at [453, 732] on input "TV/FILM" at bounding box center [457, 739] width 34 height 34
radio input "true"
click at [450, 696] on input "COMMERCIAL" at bounding box center [457, 697] width 34 height 34
radio input "true"
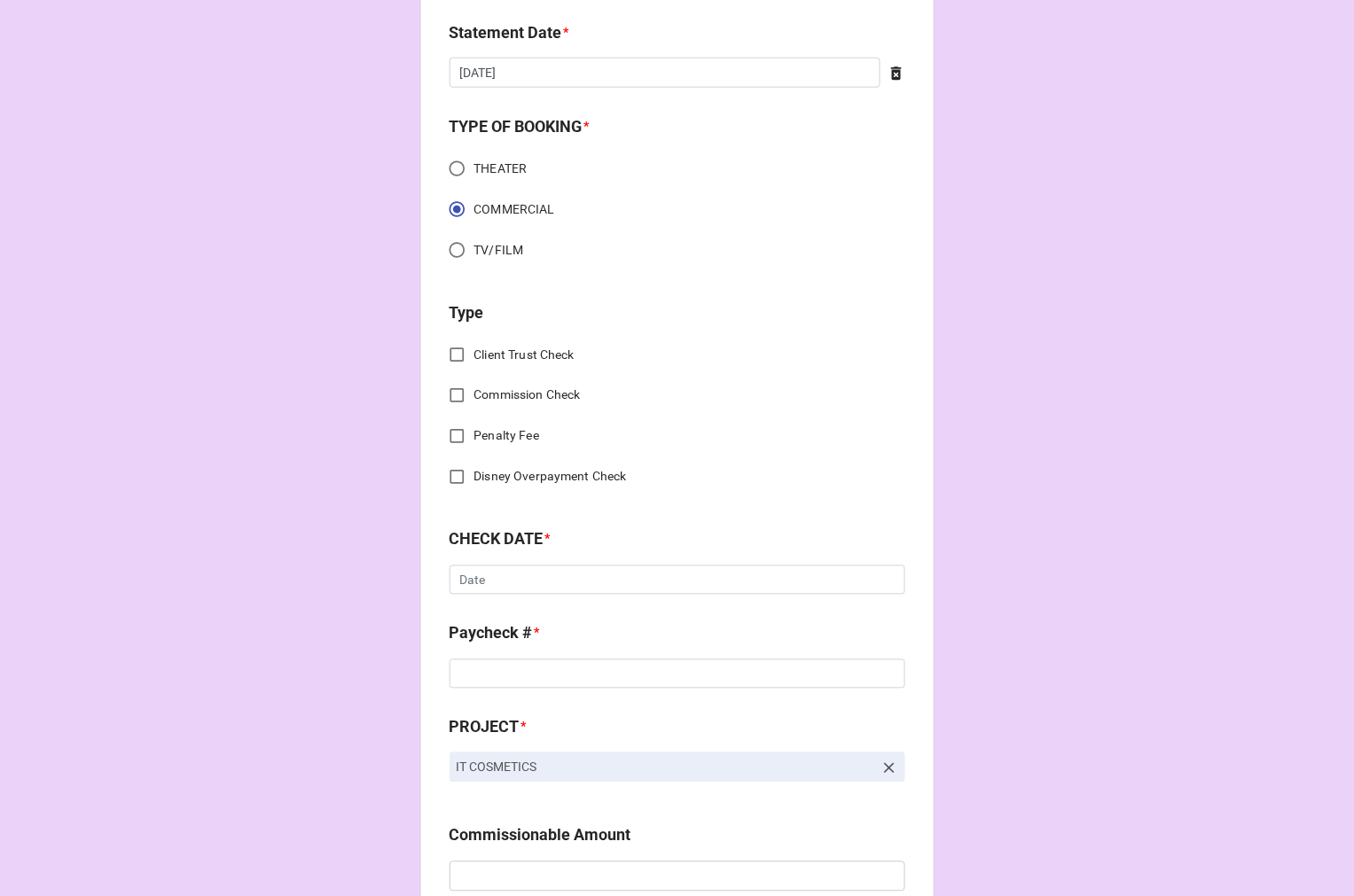
scroll to position [492, 0]
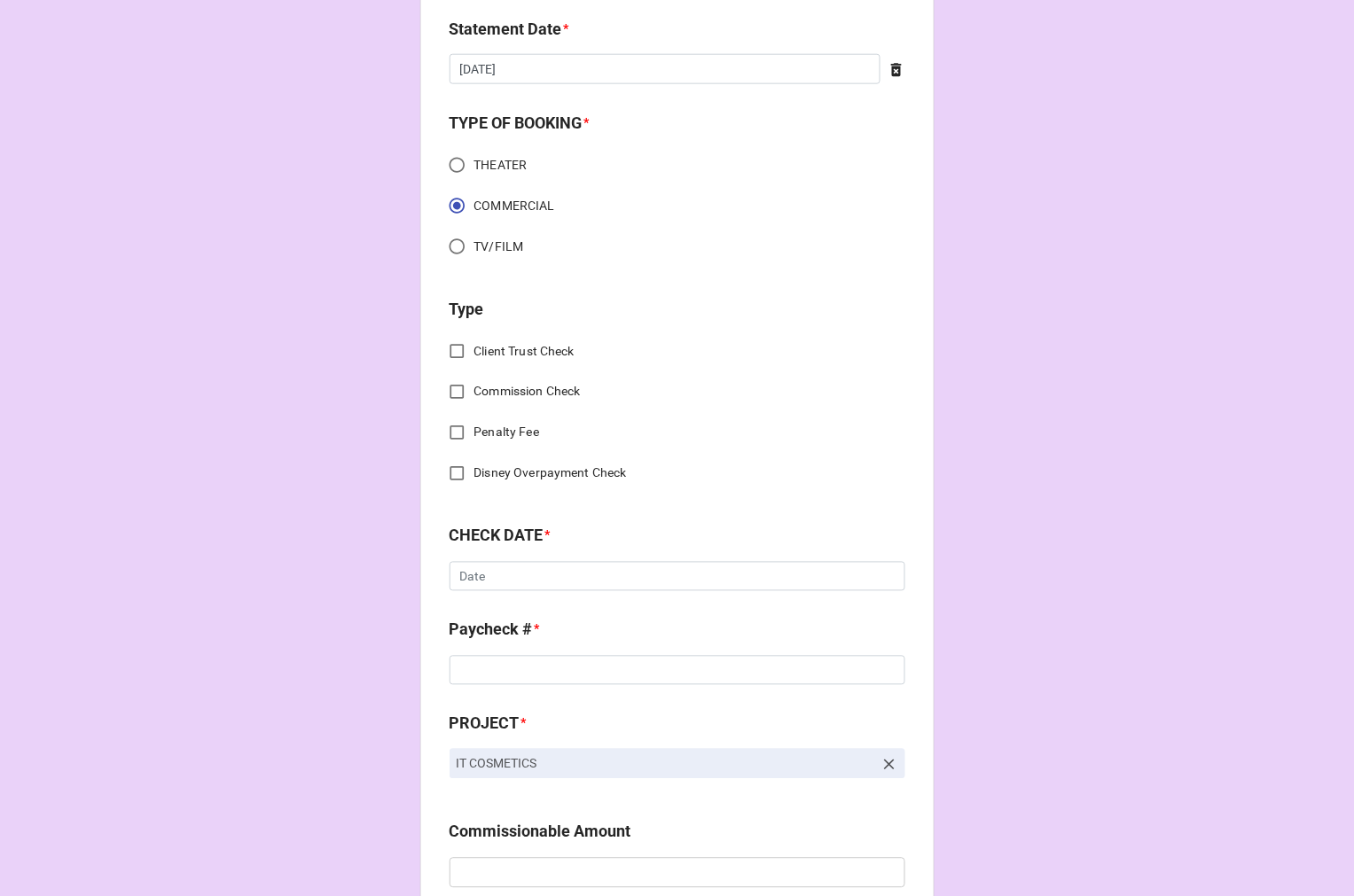
click at [449, 395] on input "Commission Check" at bounding box center [457, 392] width 34 height 34
checkbox input "true"
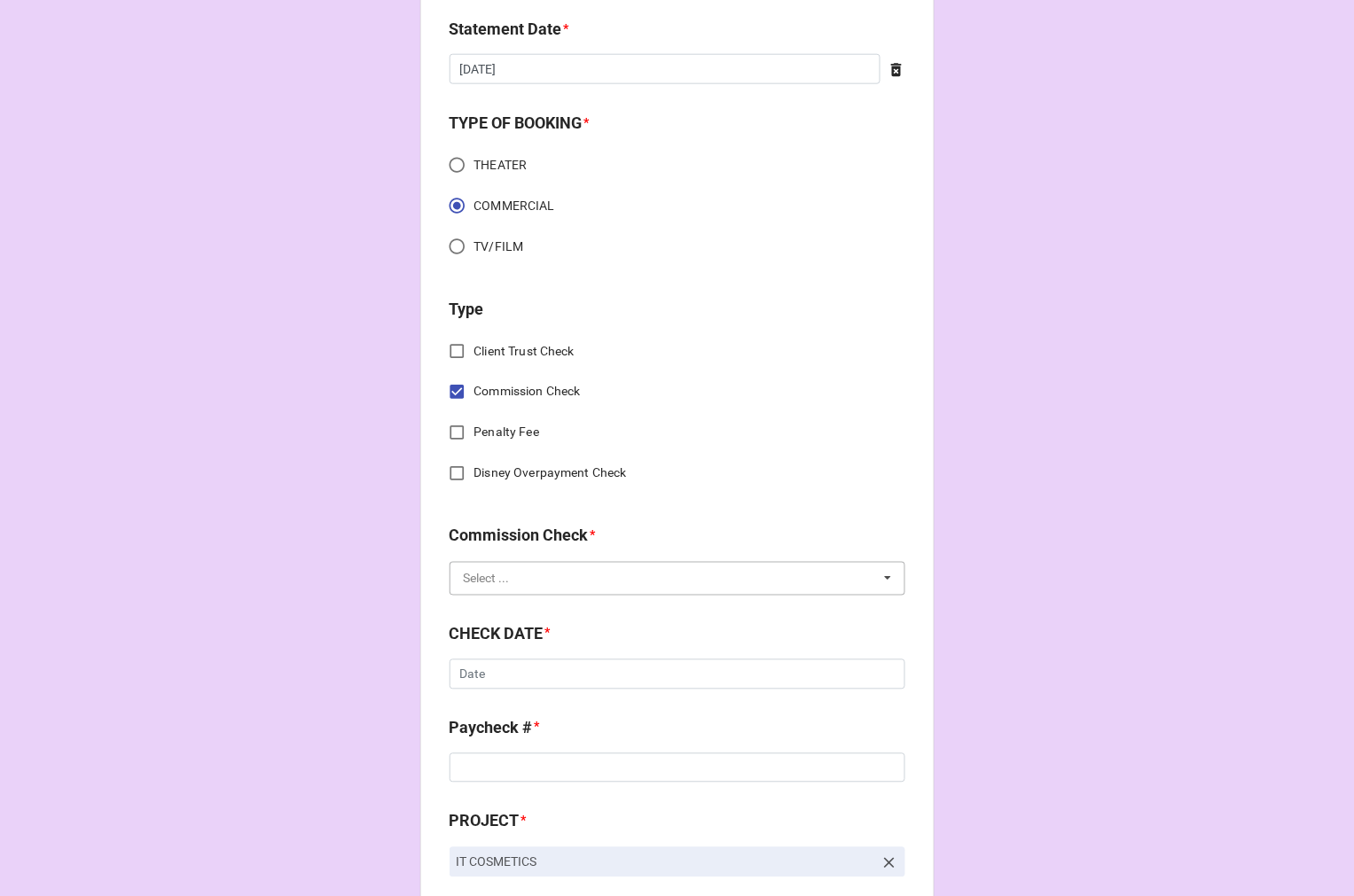
click at [506, 583] on input "text" at bounding box center [678, 579] width 454 height 32
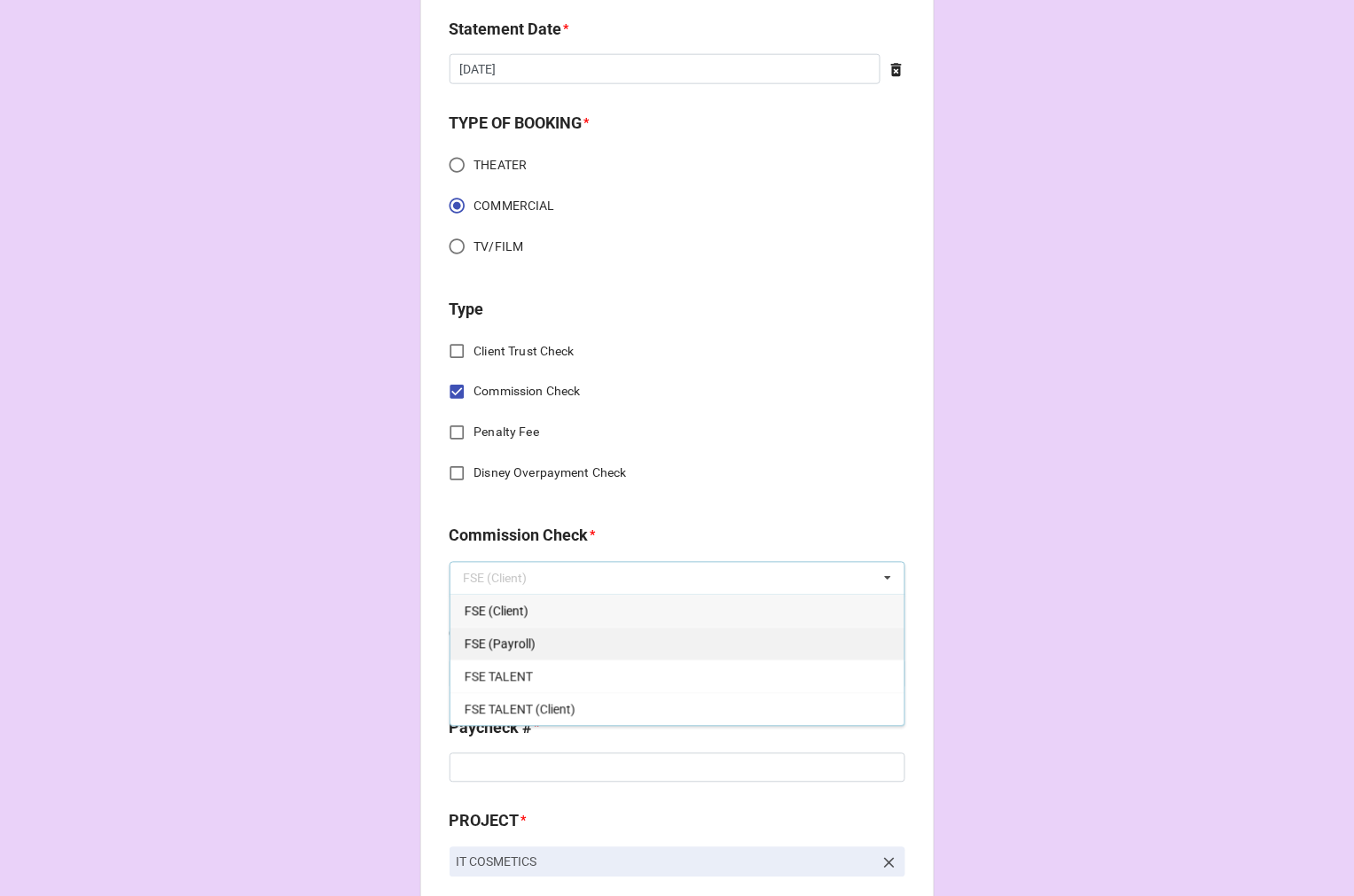
click at [518, 644] on span "FSE (Payroll)" at bounding box center [500, 644] width 71 height 14
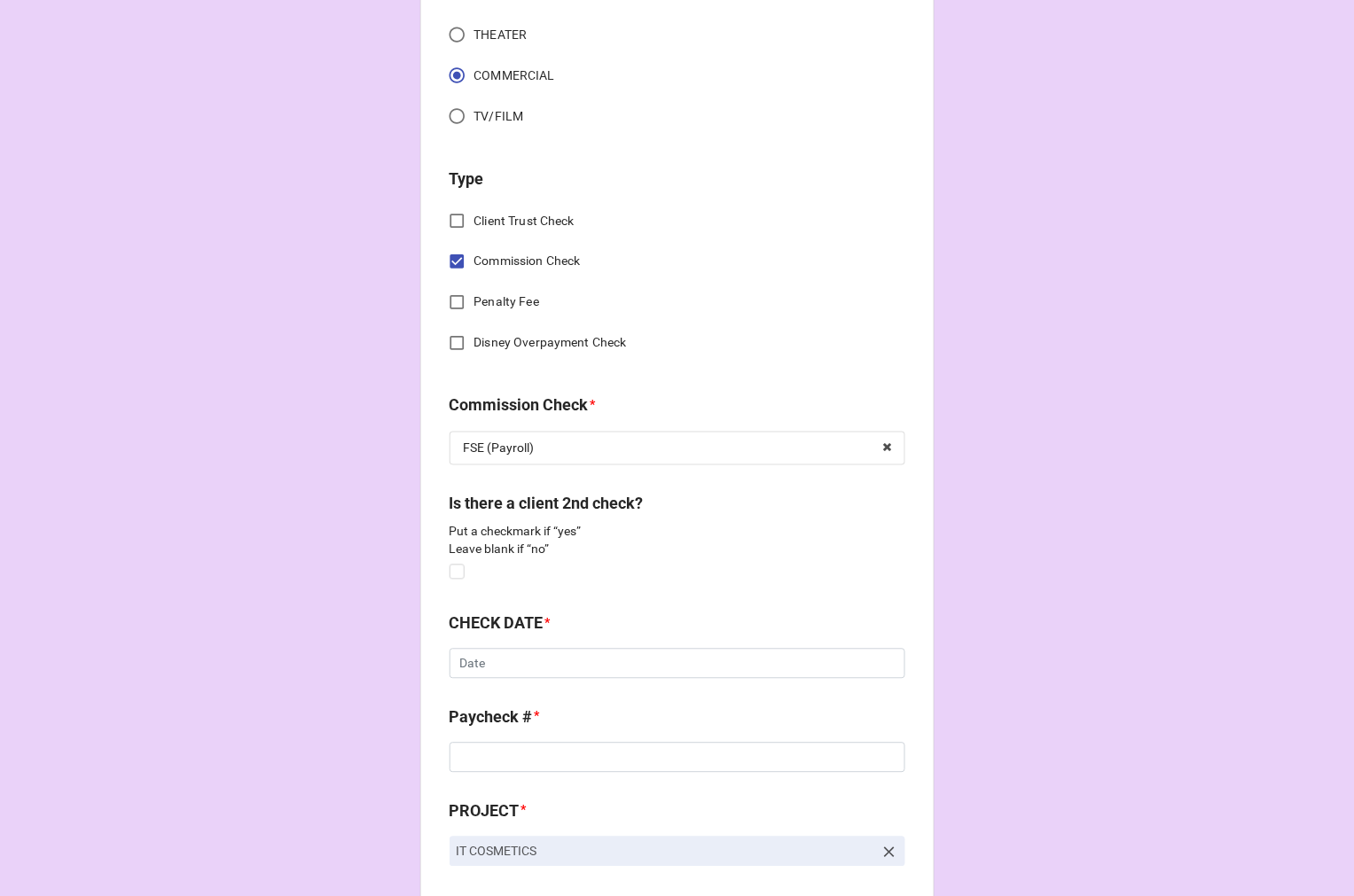
scroll to position [787, 0]
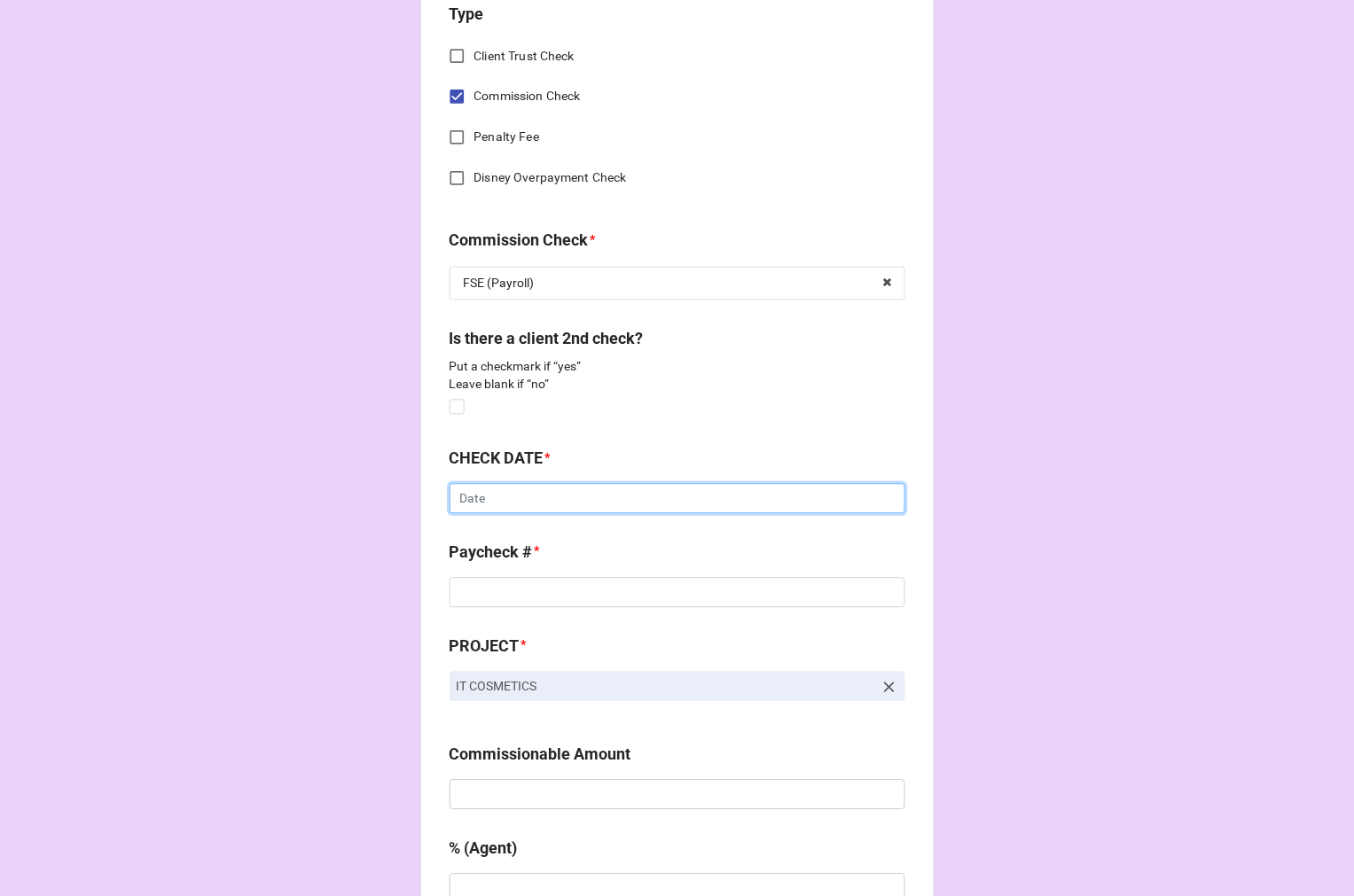
click at [491, 510] on input "text" at bounding box center [677, 499] width 456 height 31
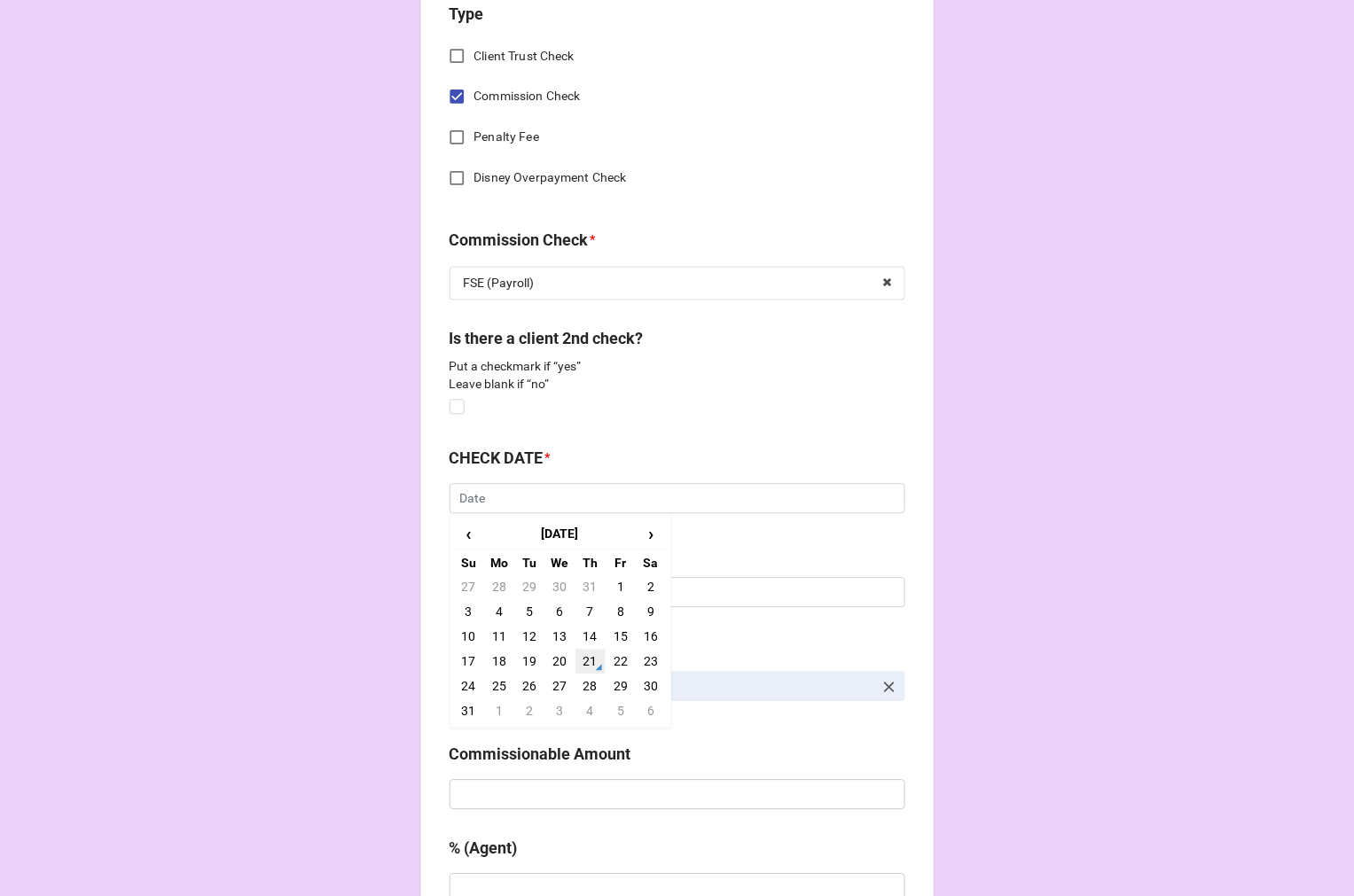
click at [579, 659] on td "21" at bounding box center [591, 662] width 31 height 25
type input "8/21/2025"
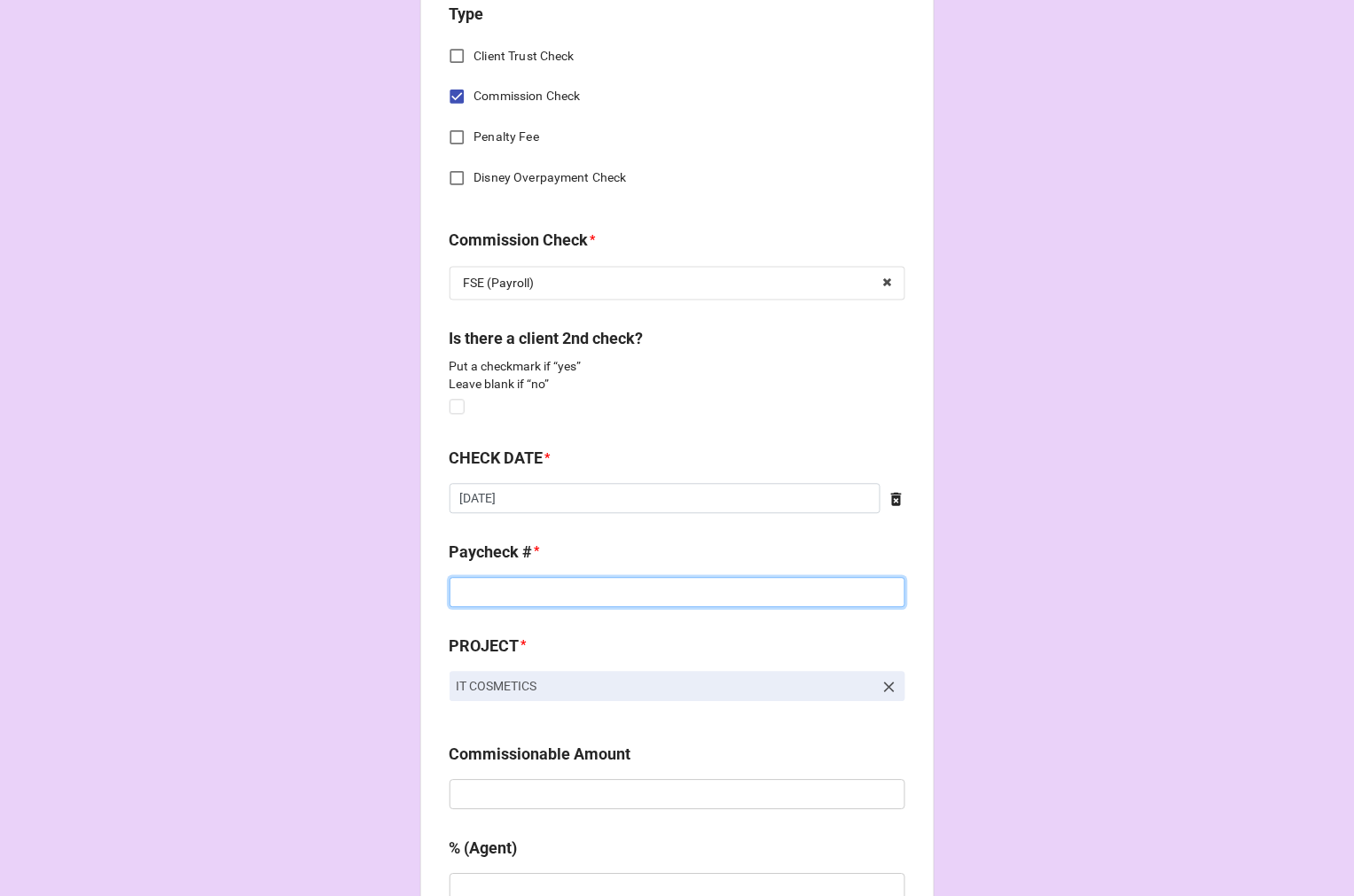
click at [484, 581] on input at bounding box center [677, 593] width 456 height 31
type input "DIRECT DEPOSIT"
type input "$7.00"
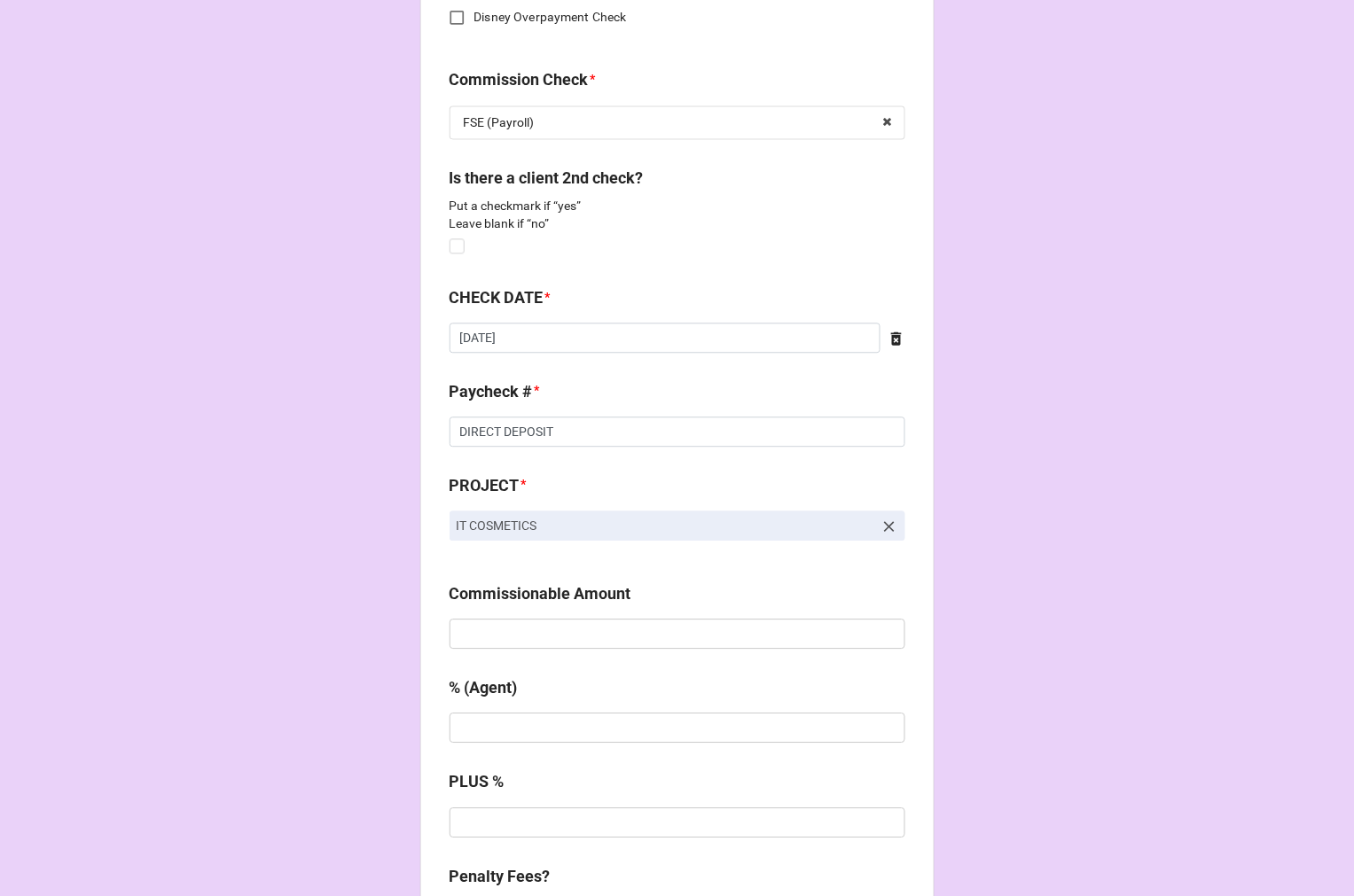
scroll to position [1083, 0]
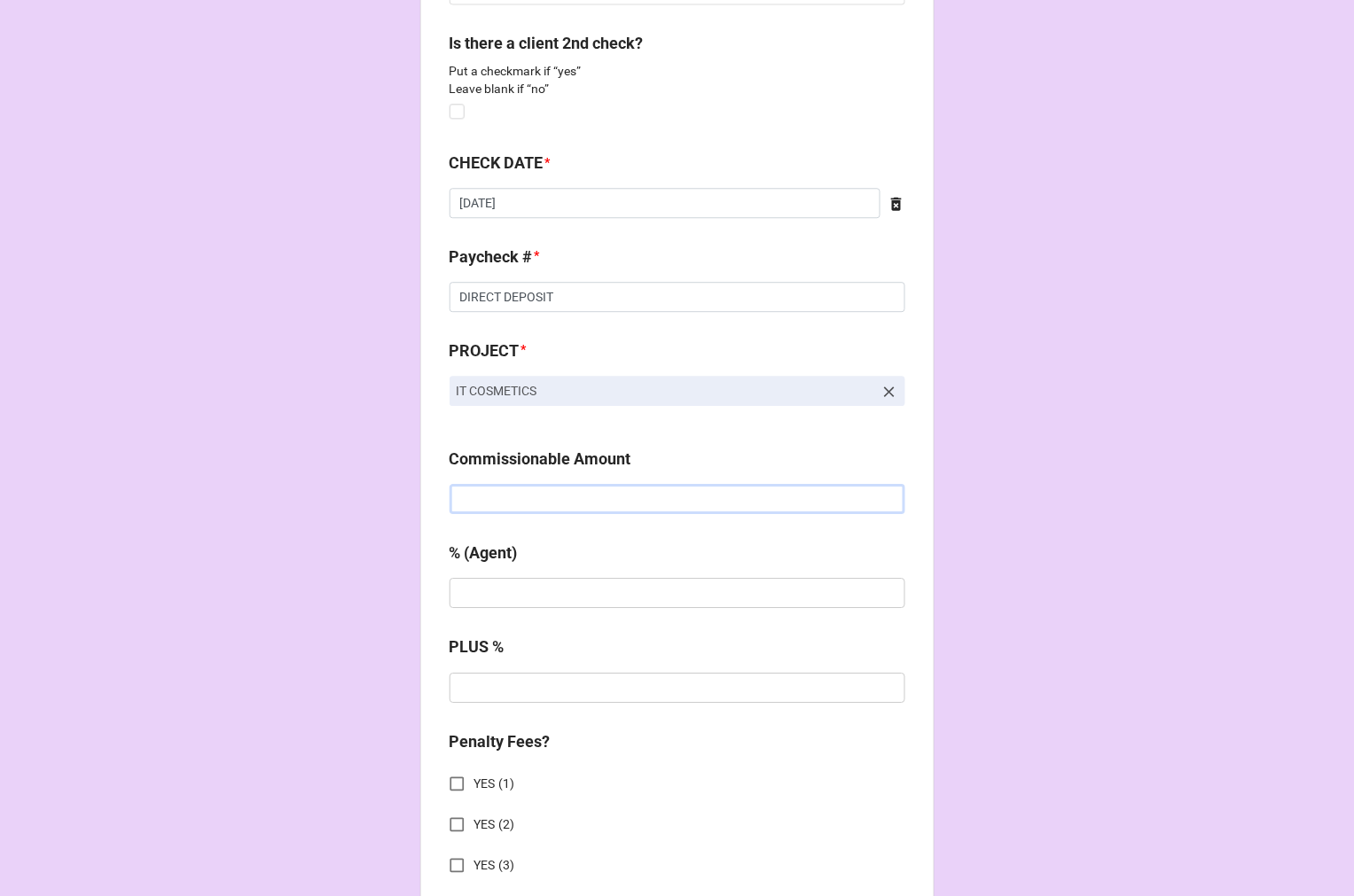
click at [491, 485] on input "text" at bounding box center [677, 499] width 456 height 31
type input "$4,000.00"
type input "20%"
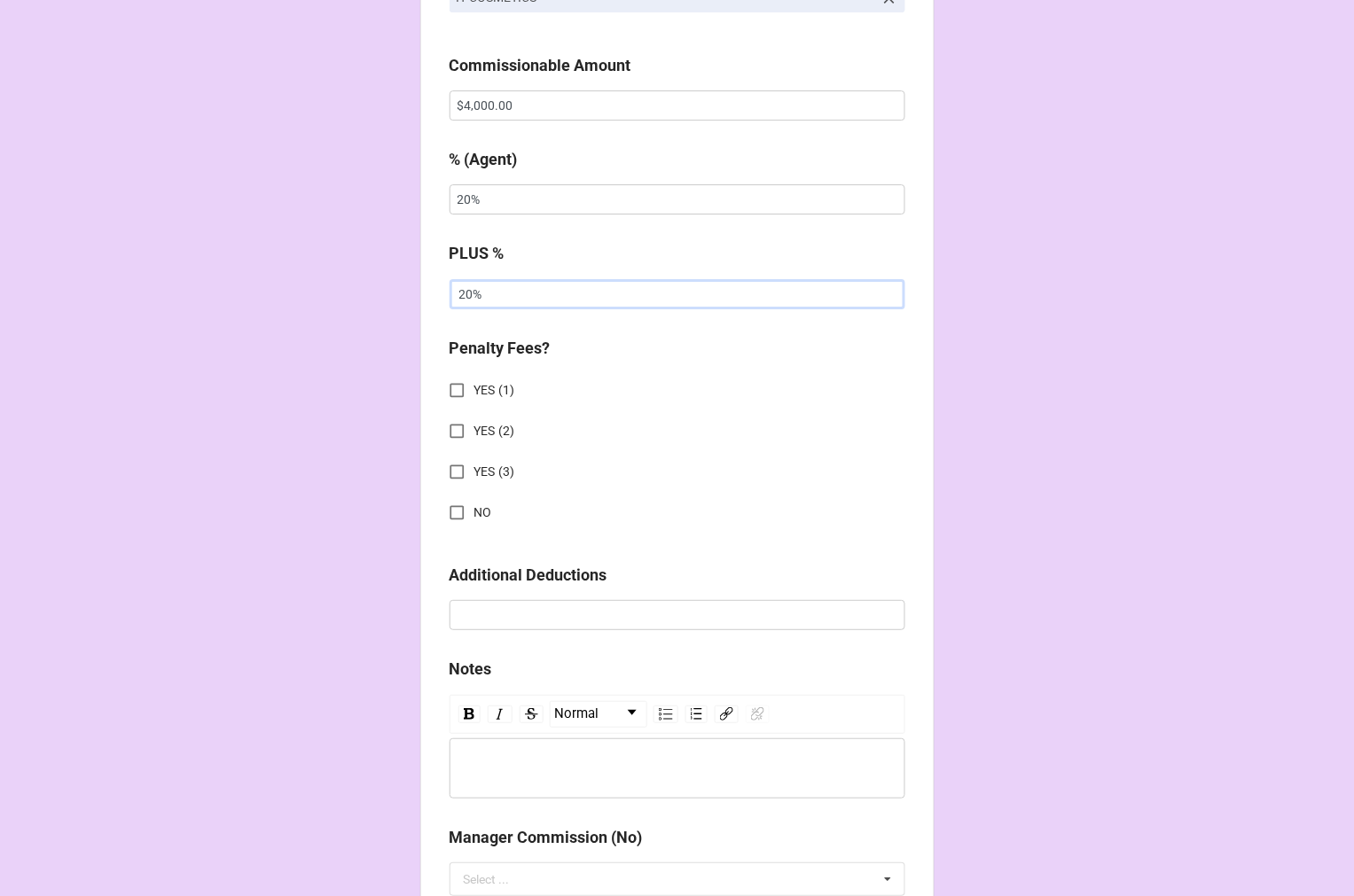
type input "20%"
click at [455, 503] on input "NO" at bounding box center [457, 512] width 34 height 34
checkbox input "true"
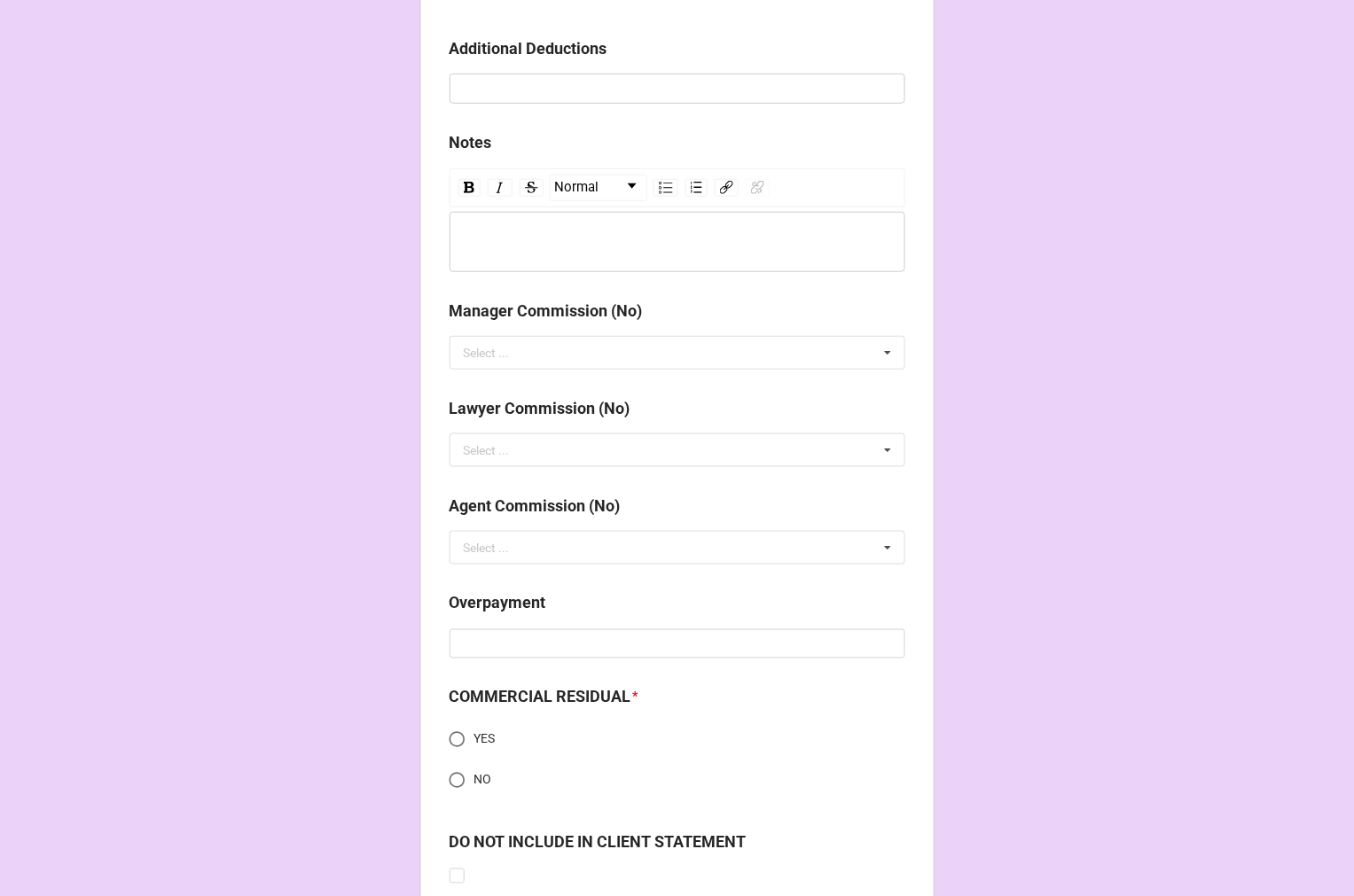
scroll to position [2228, 0]
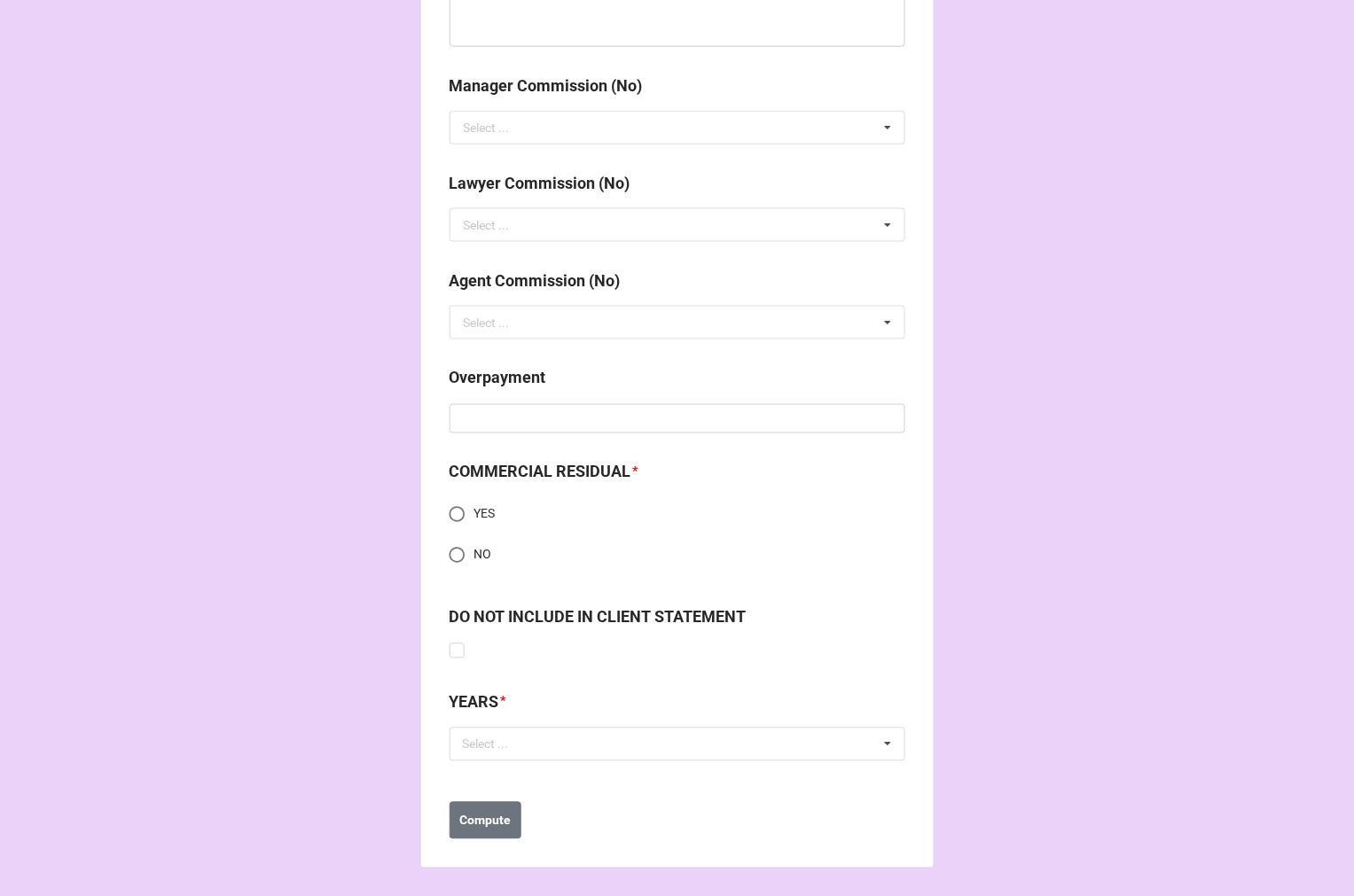
click at [443, 553] on input "NO" at bounding box center [457, 555] width 34 height 34
radio input "true"
click at [509, 744] on div "Select ..." at bounding box center [496, 744] width 76 height 21
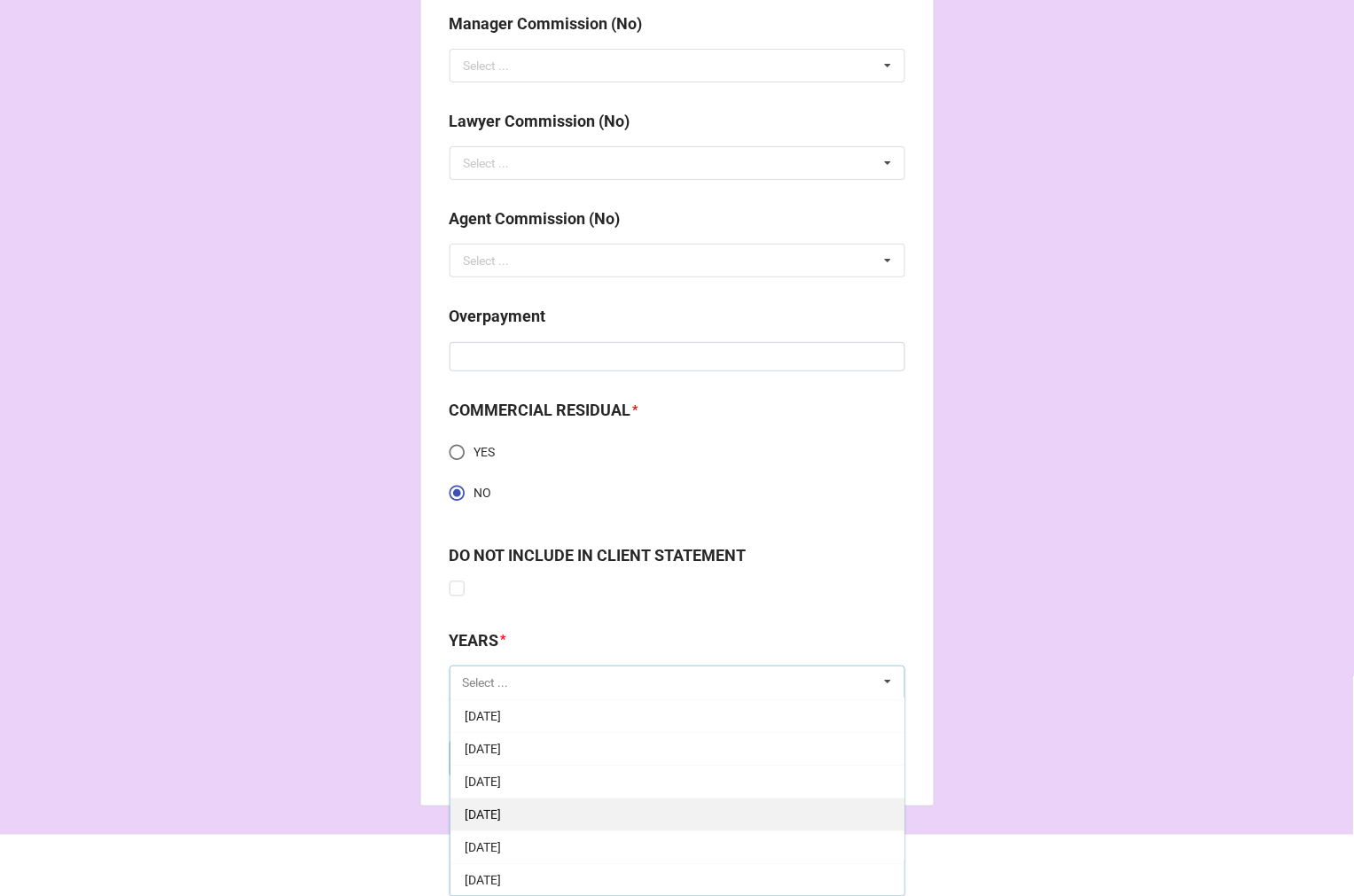
scroll to position [98, 0]
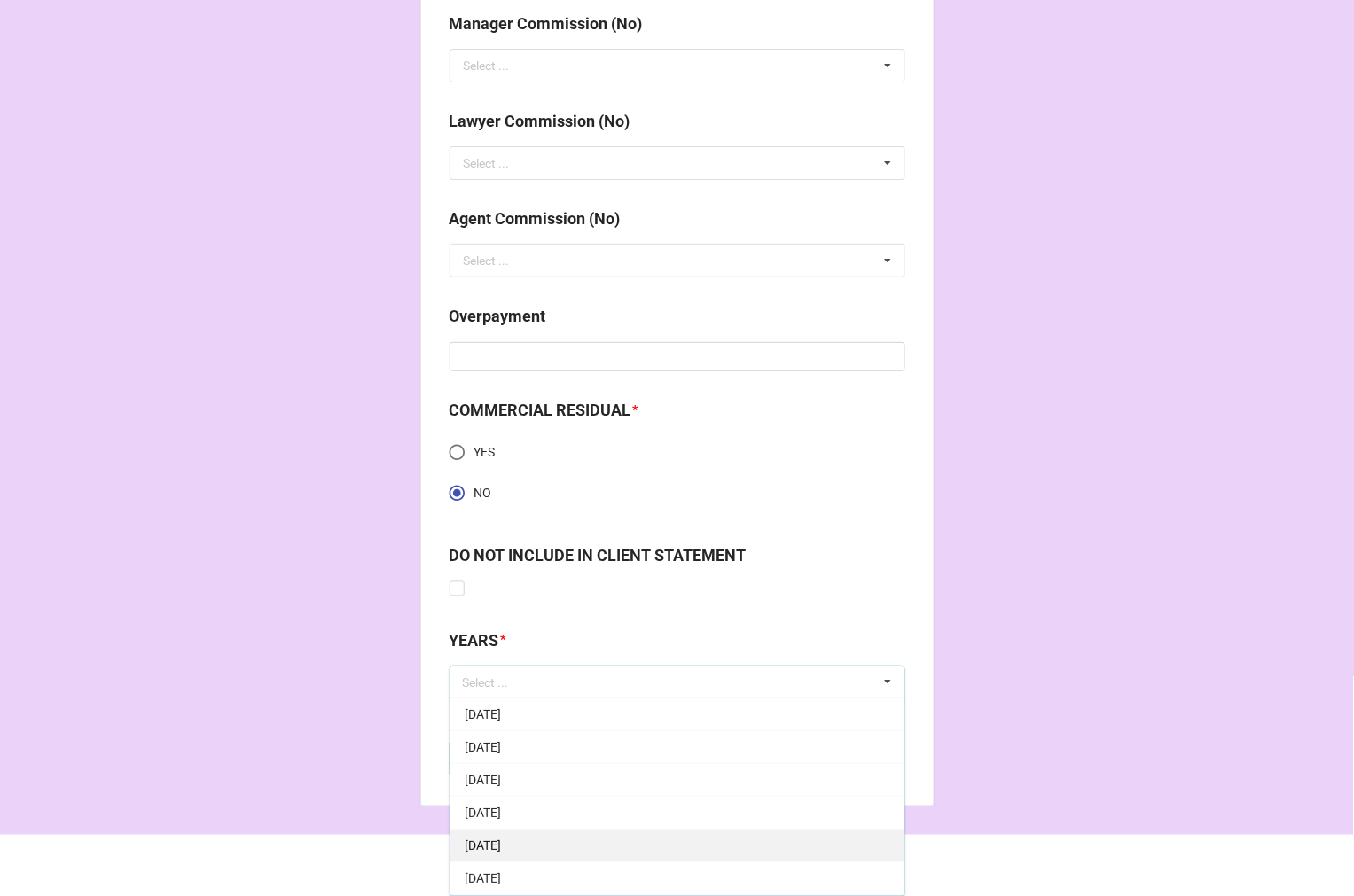
drag, startPoint x: 550, startPoint y: 875, endPoint x: 559, endPoint y: 877, distance: 9.2
click at [501, 877] on span "9-September 2025" at bounding box center [483, 879] width 36 height 14
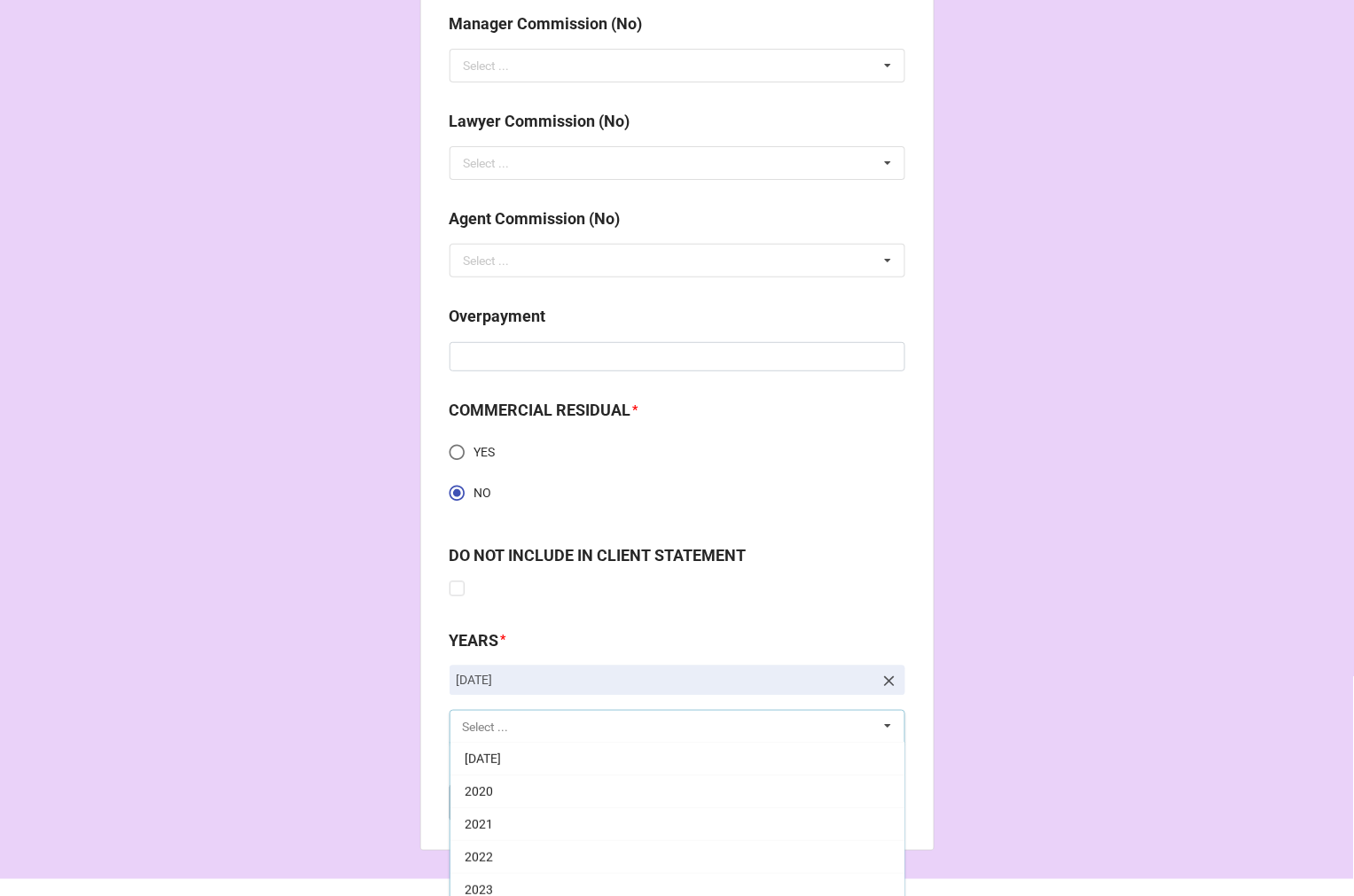
scroll to position [394, 0]
click at [502, 880] on div "2025" at bounding box center [677, 891] width 454 height 32
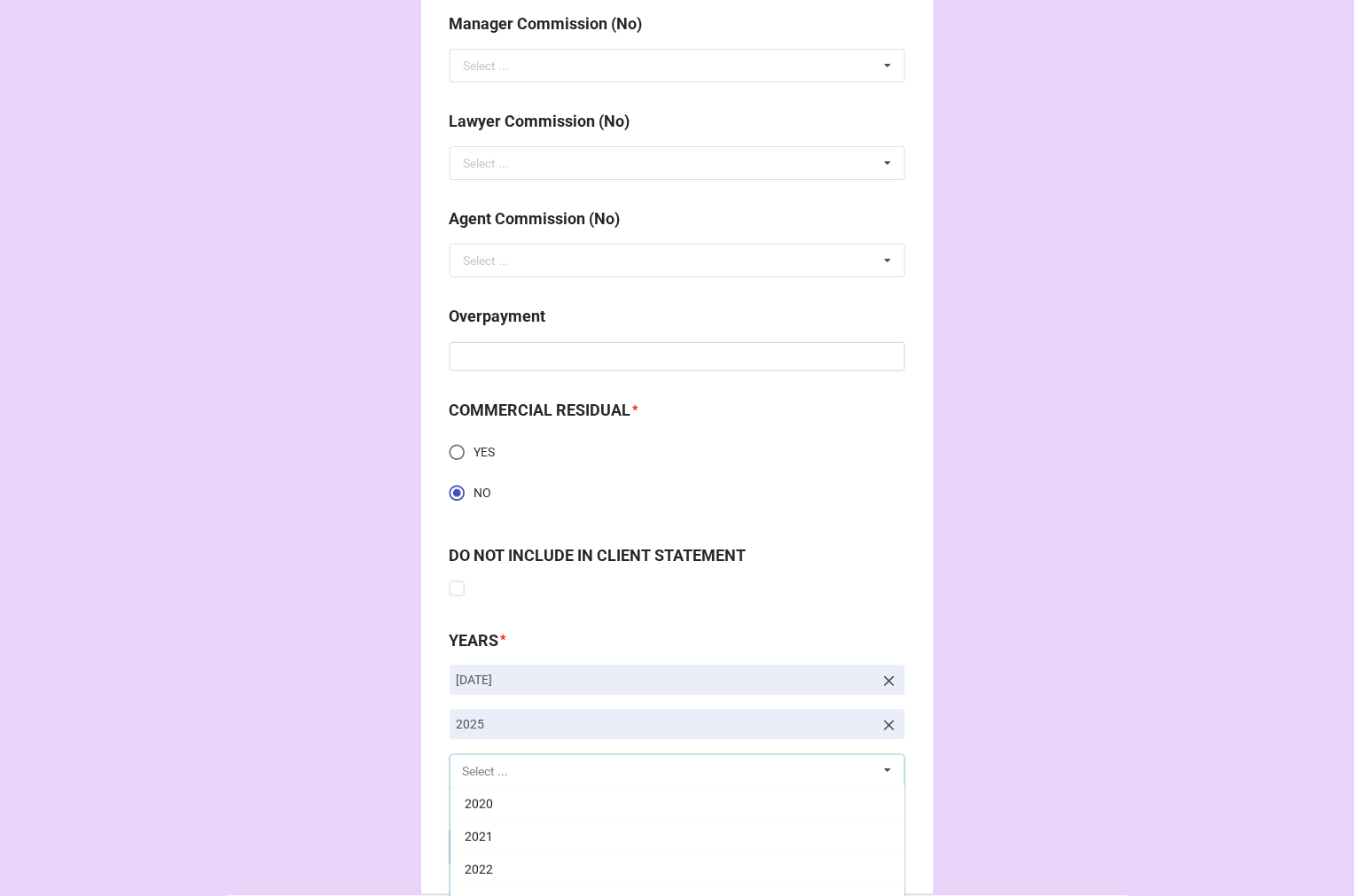
scroll to position [359, 0]
click at [482, 864] on button "Compute" at bounding box center [485, 847] width 72 height 37
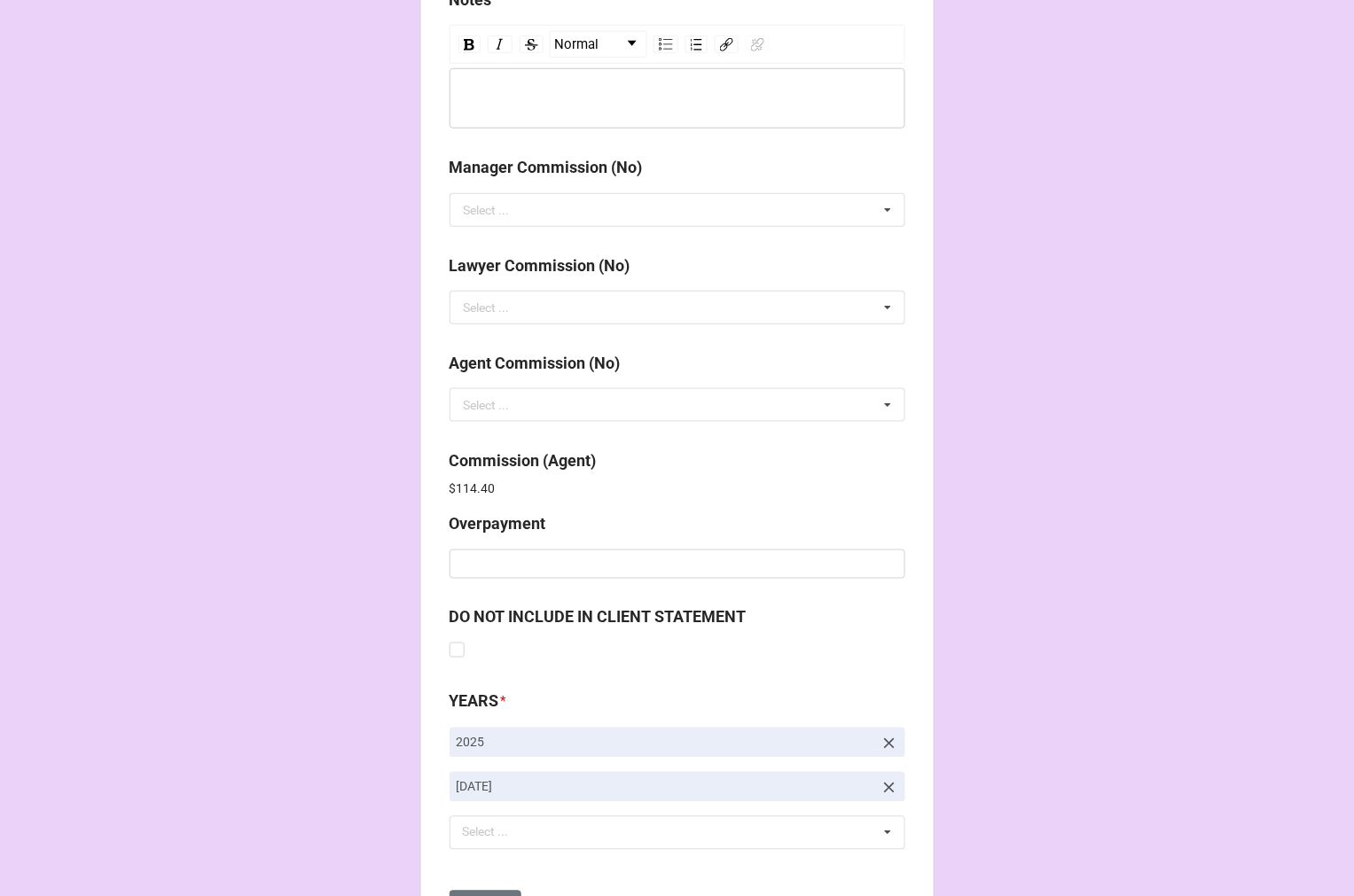
scroll to position [2115, 0]
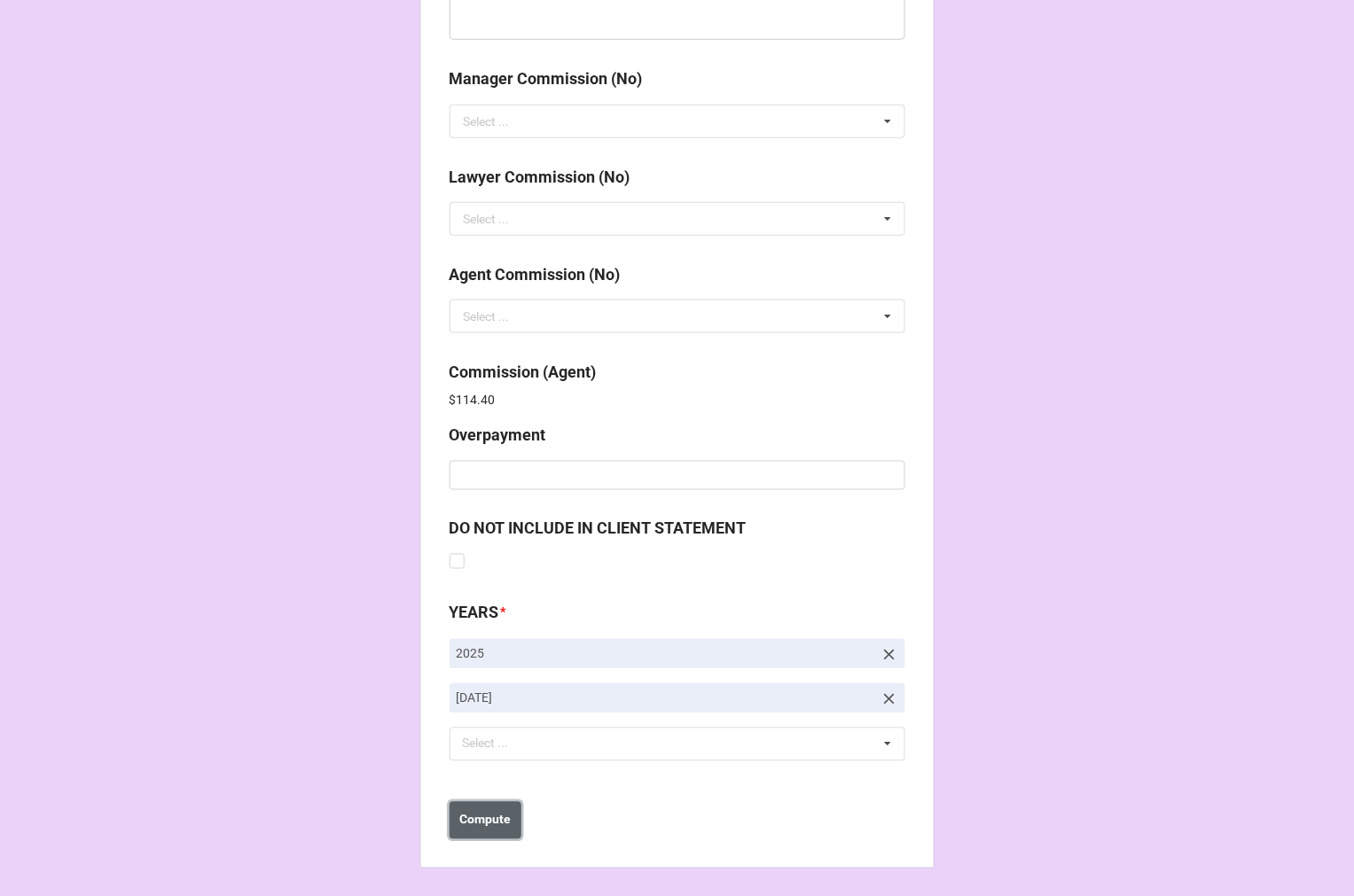
click at [477, 826] on b "Compute" at bounding box center [485, 820] width 51 height 19
click at [490, 825] on button "Save" at bounding box center [481, 821] width 64 height 37
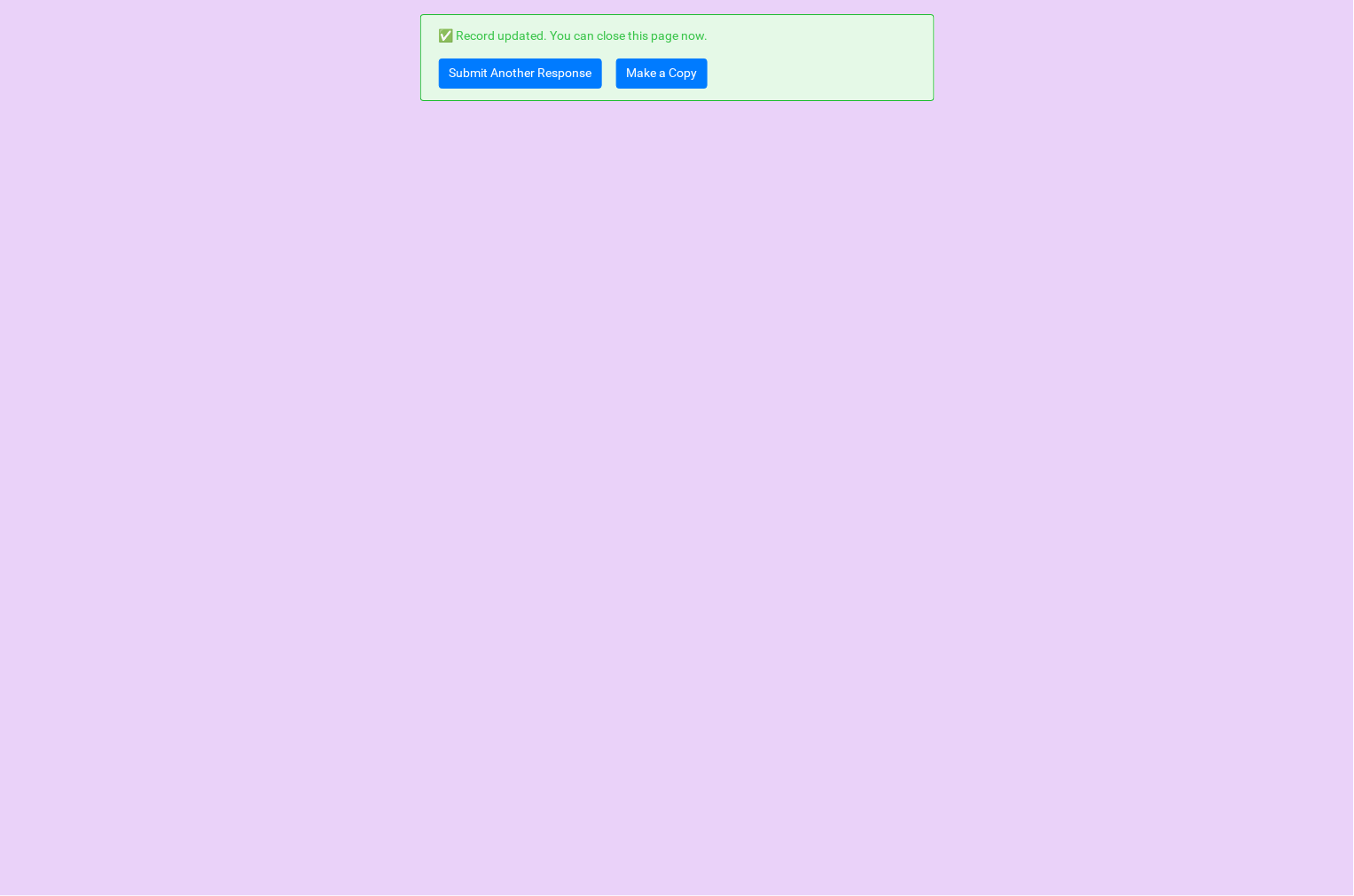
scroll to position [0, 0]
click at [662, 80] on link "Make a Copy" at bounding box center [662, 74] width 92 height 31
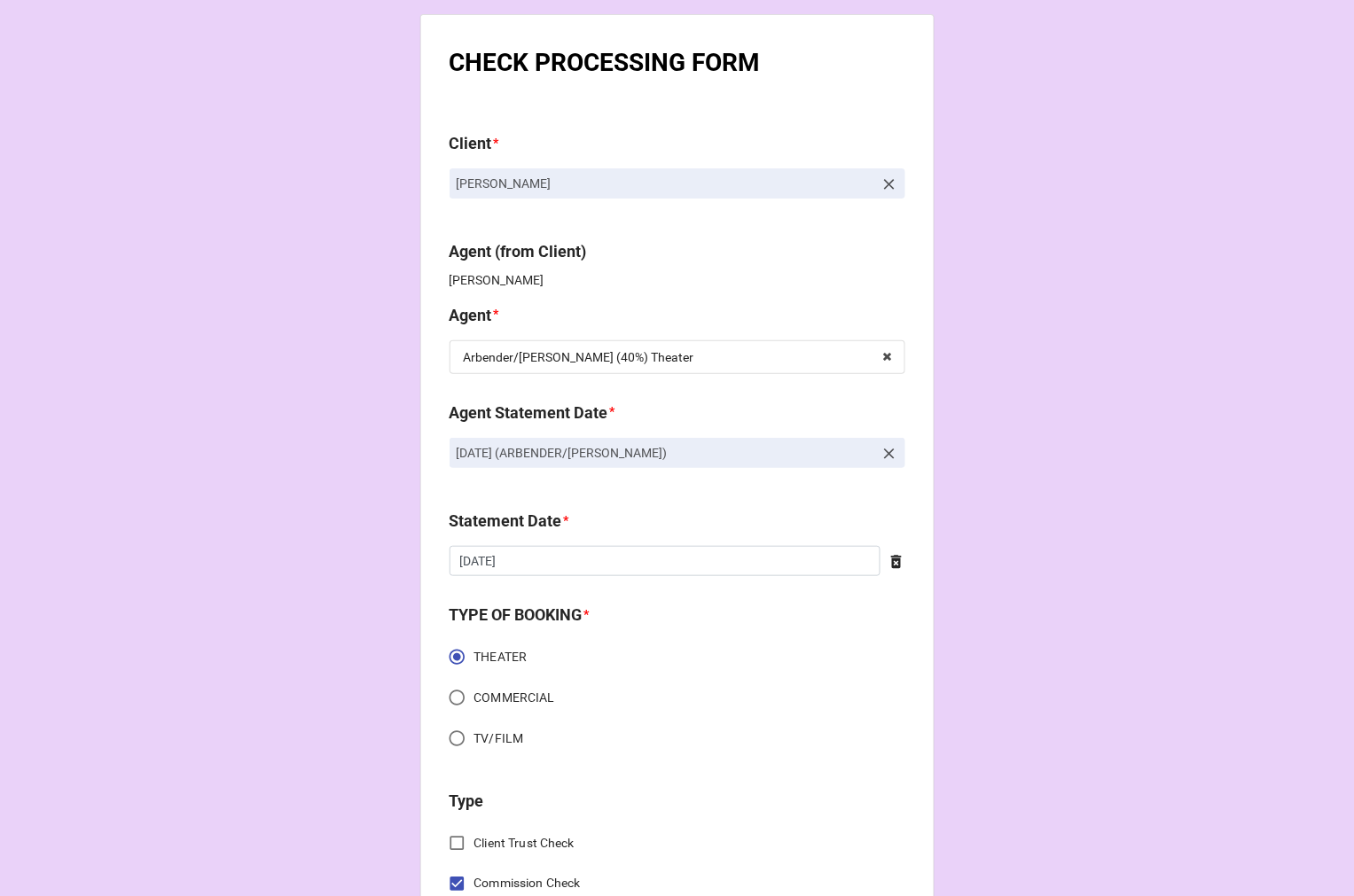
click at [884, 453] on icon at bounding box center [889, 454] width 11 height 11
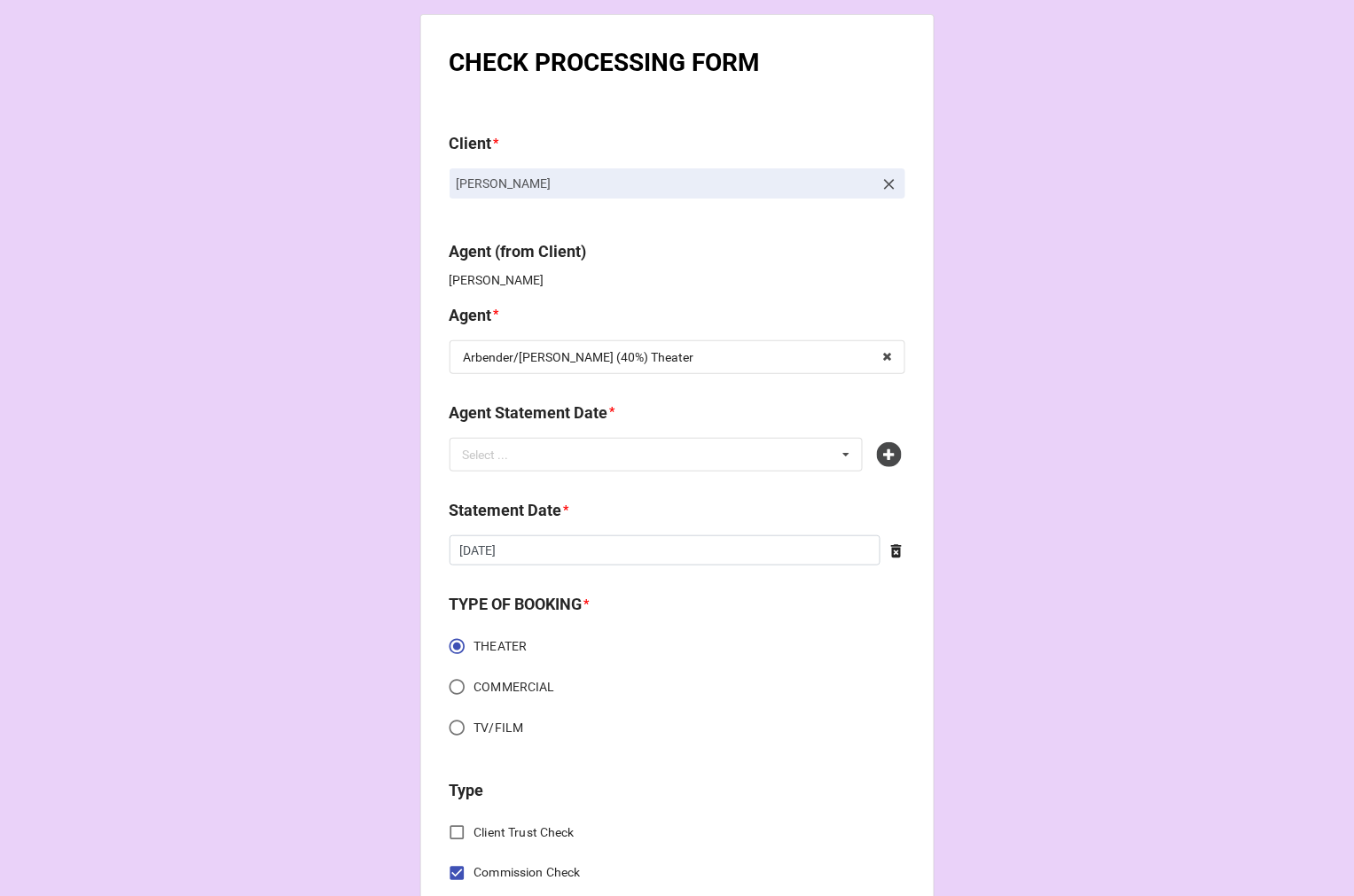
click at [748, 436] on div "Agent Statement Date *" at bounding box center [677, 419] width 456 height 37
click at [734, 455] on div "Select ... No results found." at bounding box center [656, 454] width 414 height 33
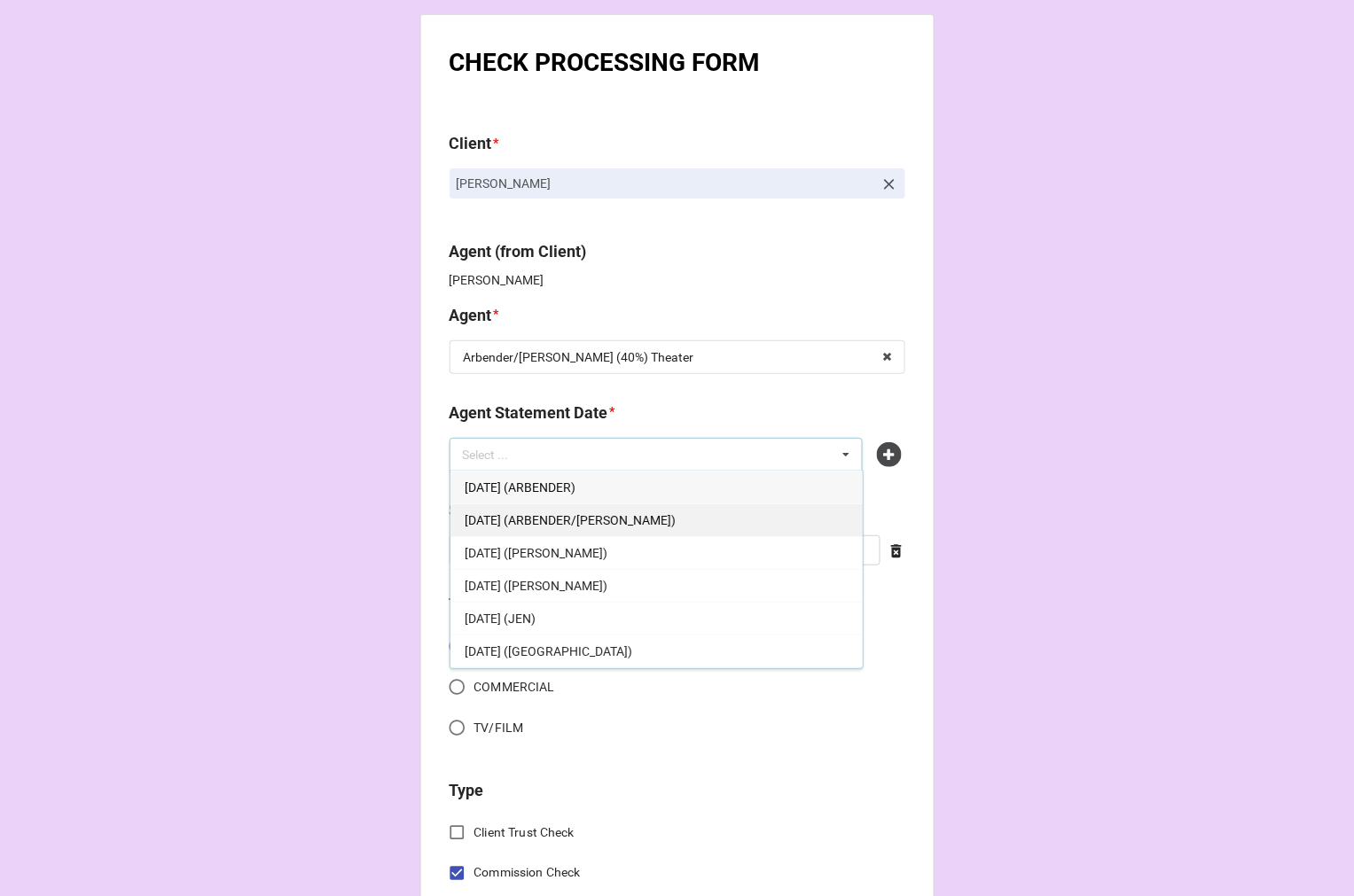
click at [672, 519] on span "[DATE] (ARBENDER/[PERSON_NAME])" at bounding box center [570, 520] width 211 height 14
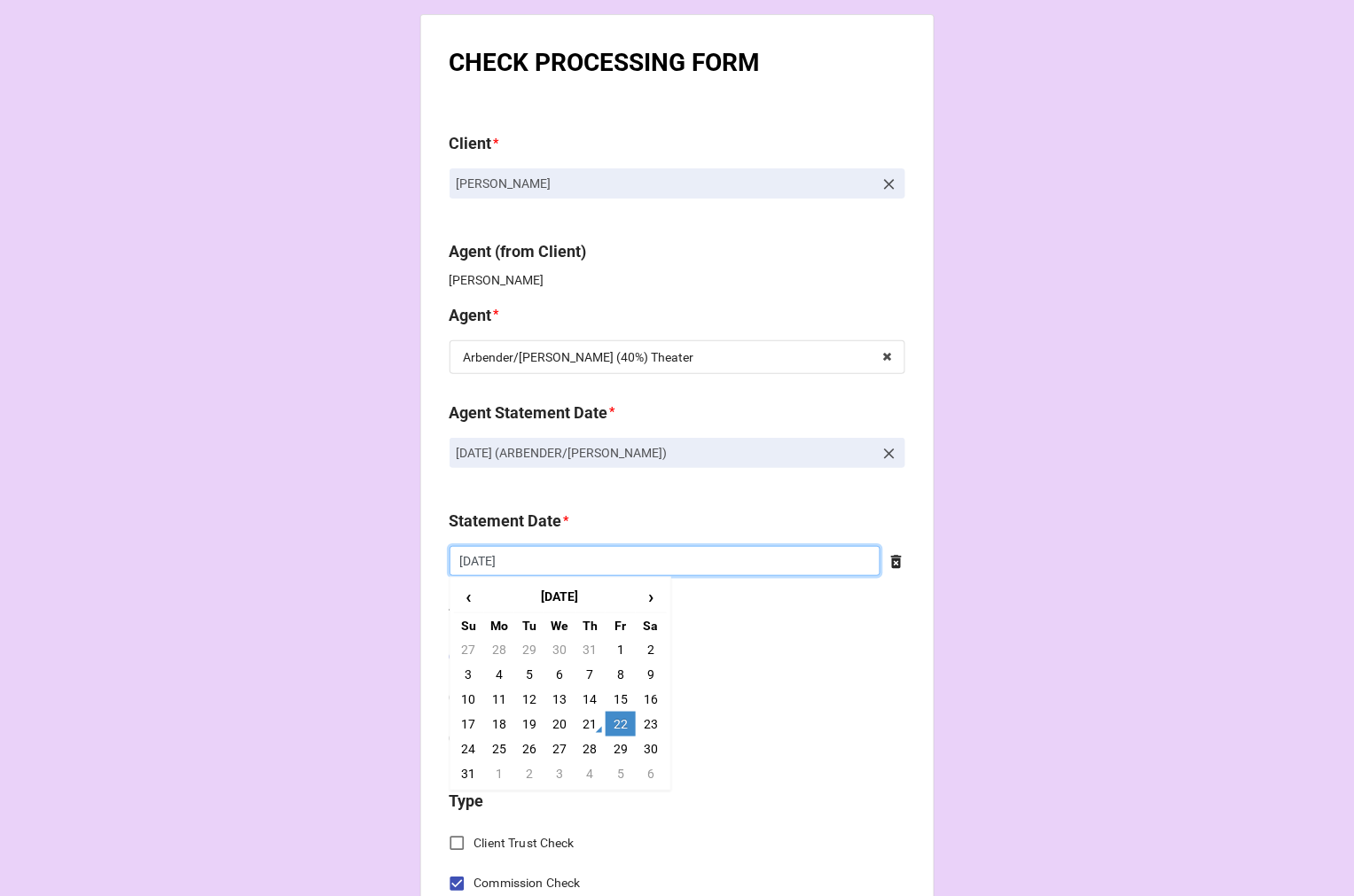
click at [615, 569] on input "8/22/2025" at bounding box center [664, 561] width 431 height 31
click at [615, 776] on td "5" at bounding box center [621, 774] width 31 height 25
type input "9/5/2025"
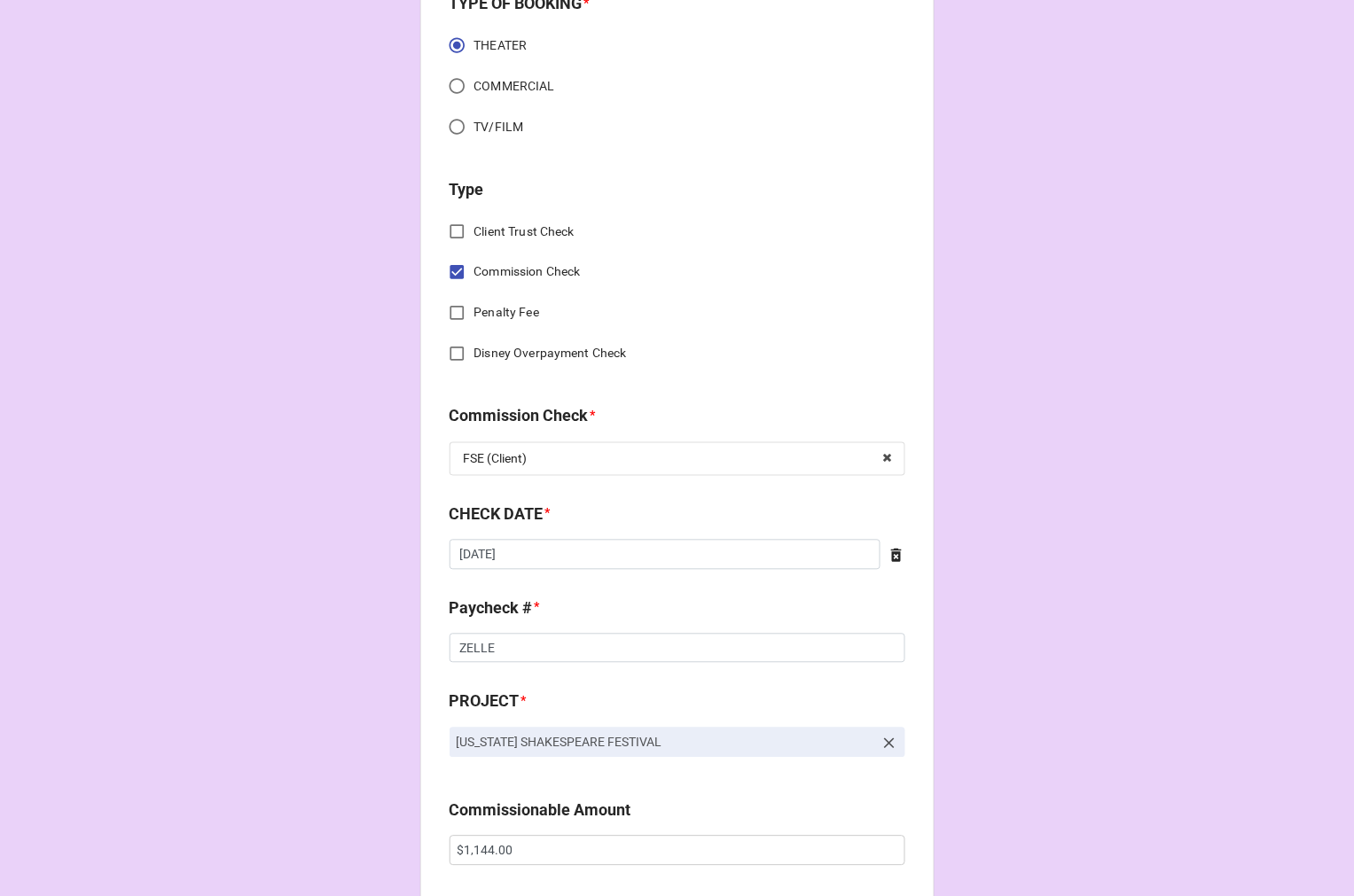
scroll to position [688, 0]
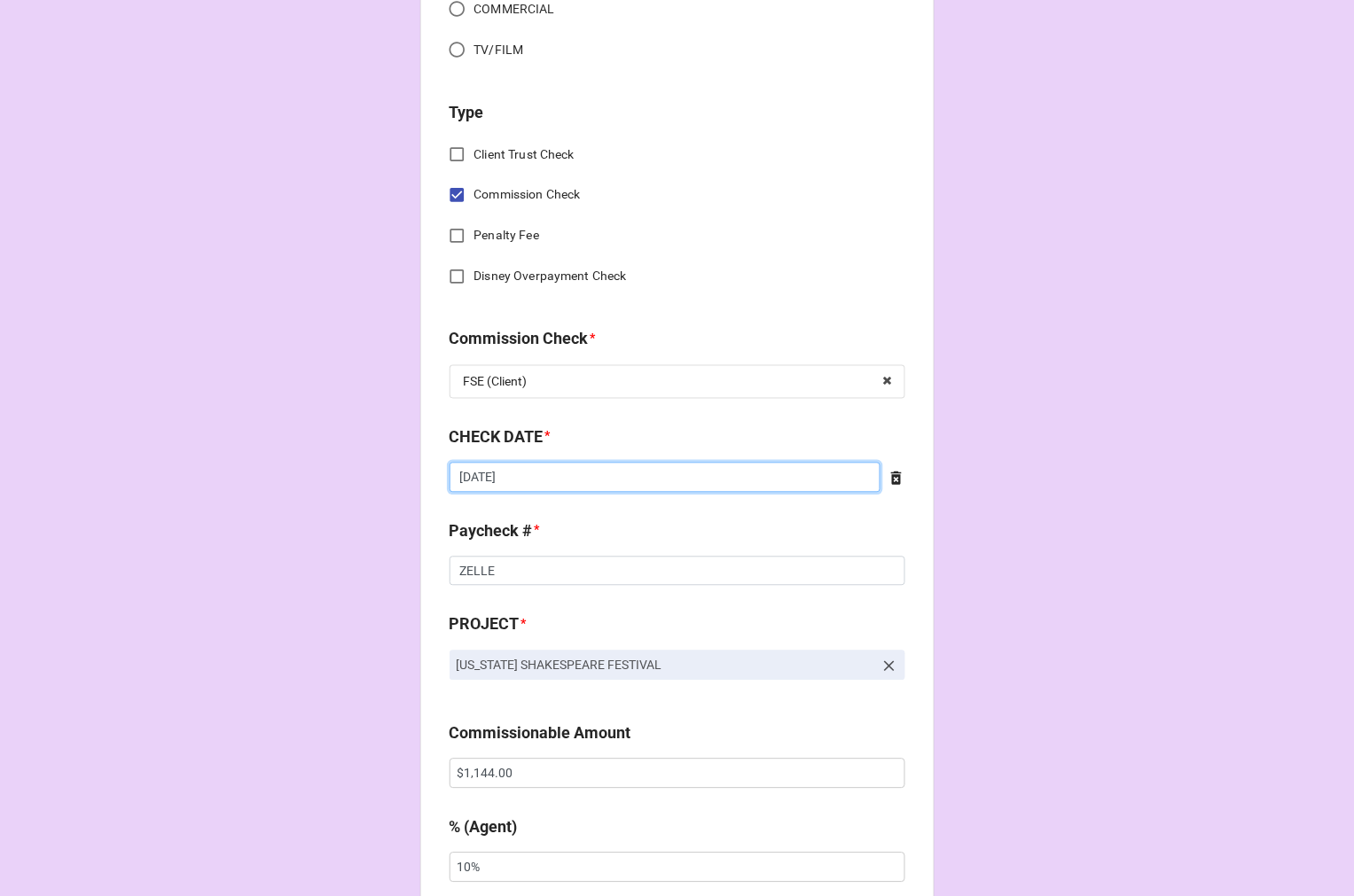
click at [530, 482] on input "8/14/2025" at bounding box center [664, 478] width 431 height 31
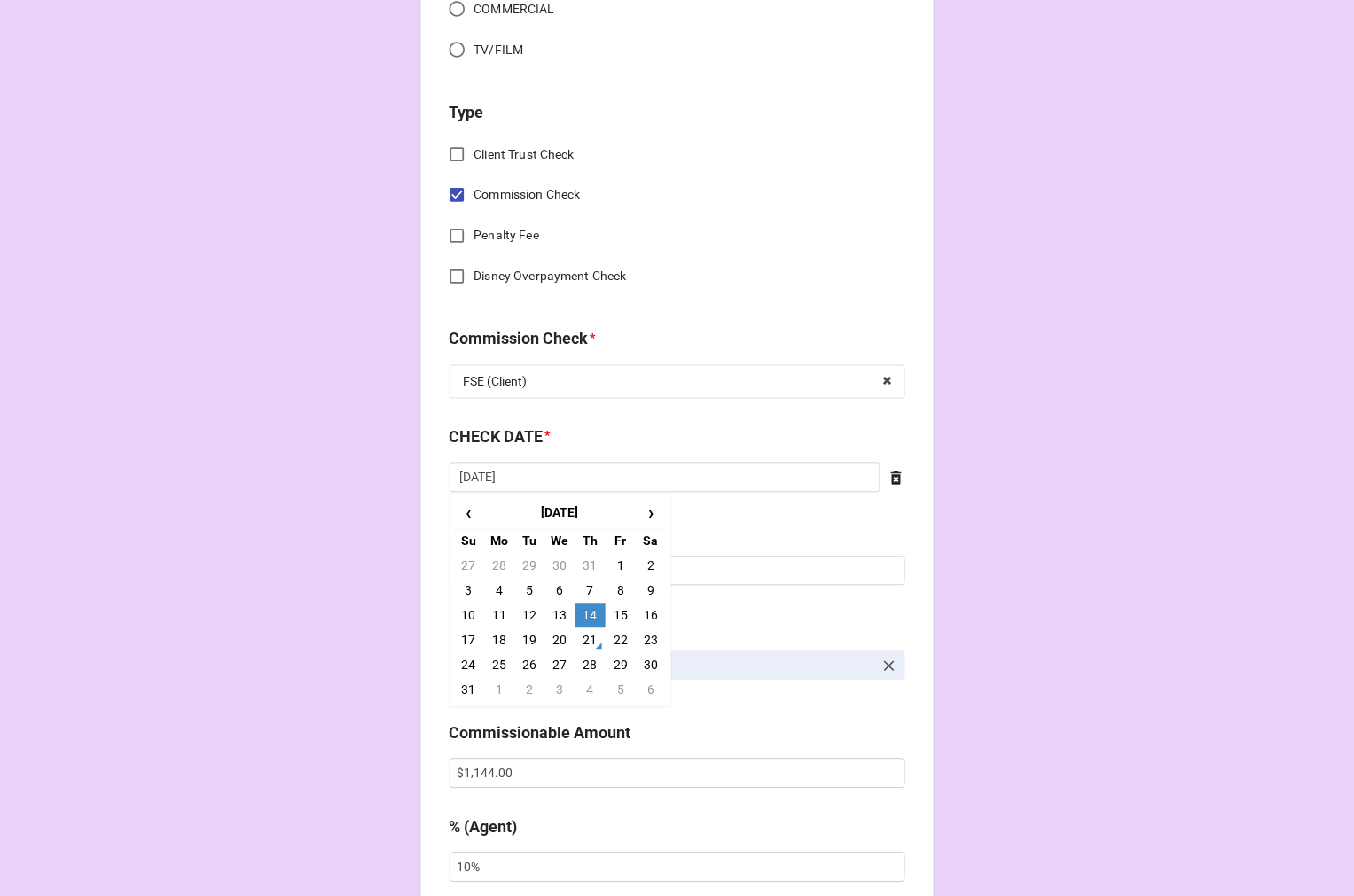
click at [590, 634] on td "21" at bounding box center [591, 641] width 31 height 25
type input "8/21/2025"
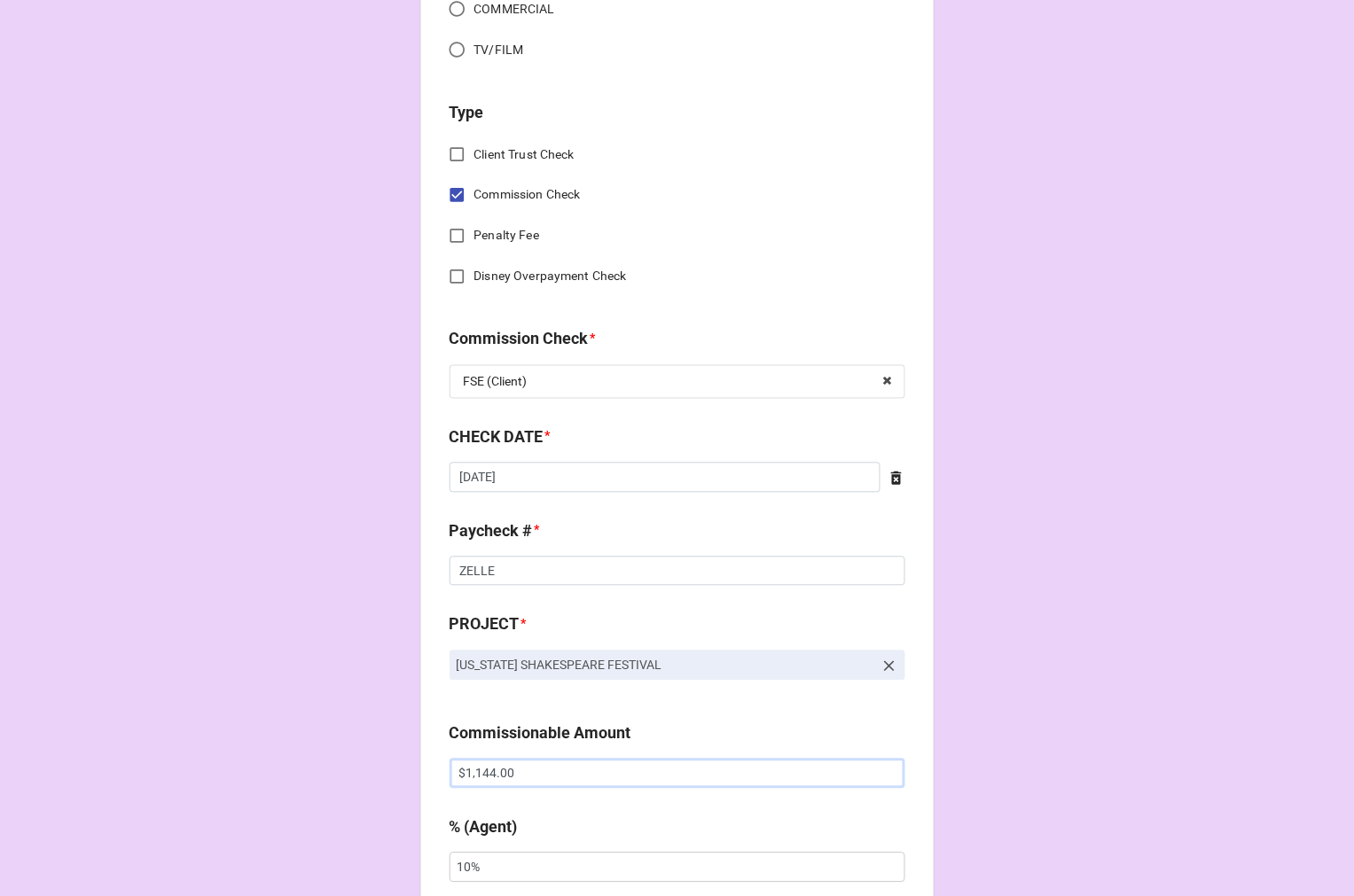
drag, startPoint x: 519, startPoint y: 769, endPoint x: 294, endPoint y: 723, distance: 229.7
click at [315, 729] on div "CHECK PROCESSING FORM Client * Christopher Joel Onken Agent (from Client) Katie…" at bounding box center [677, 785] width 1354 height 2948
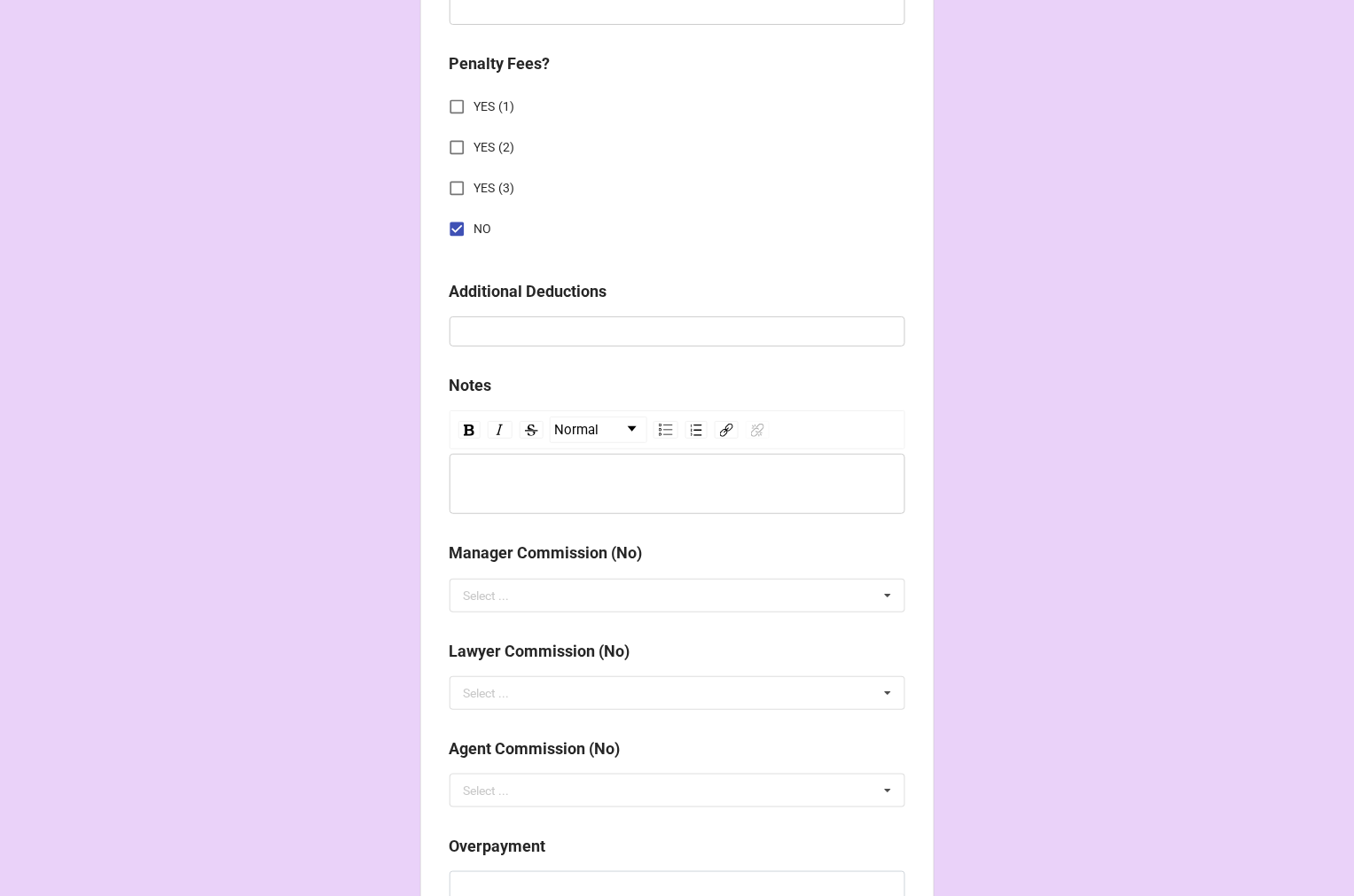
scroll to position [2052, 0]
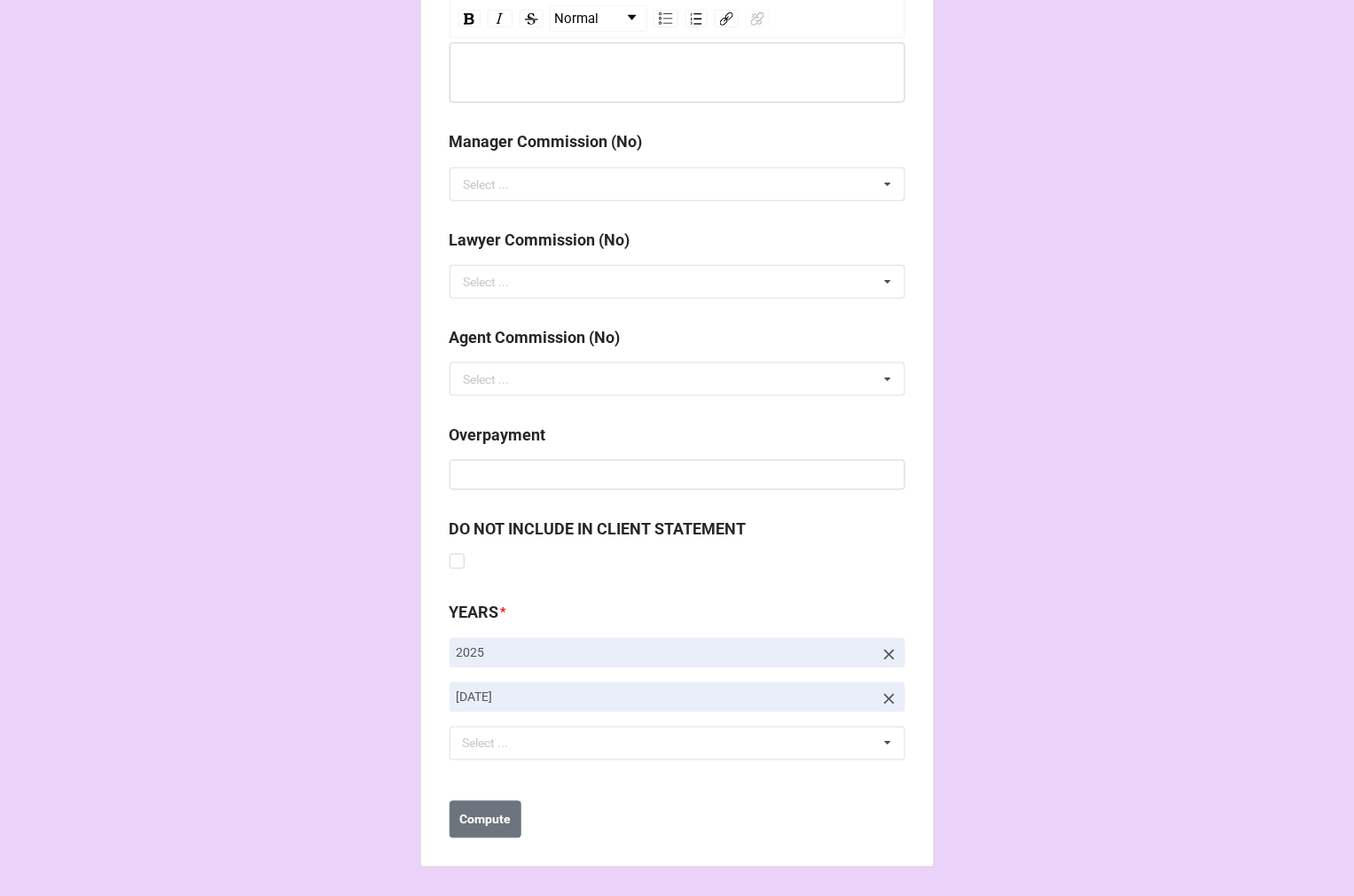
click at [880, 696] on icon at bounding box center [889, 699] width 18 height 18
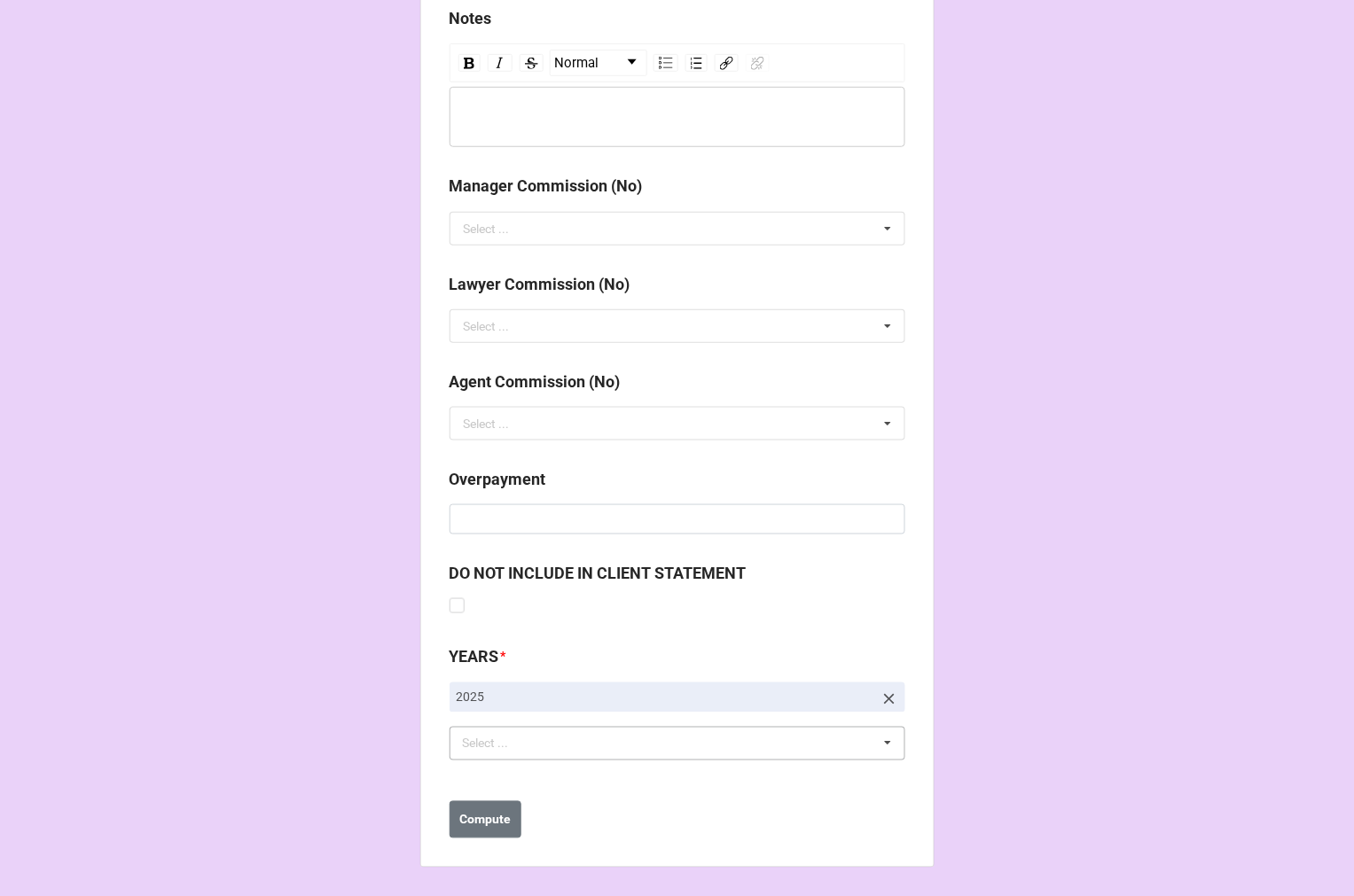
click at [585, 731] on div "Select ... No results found." at bounding box center [677, 743] width 456 height 33
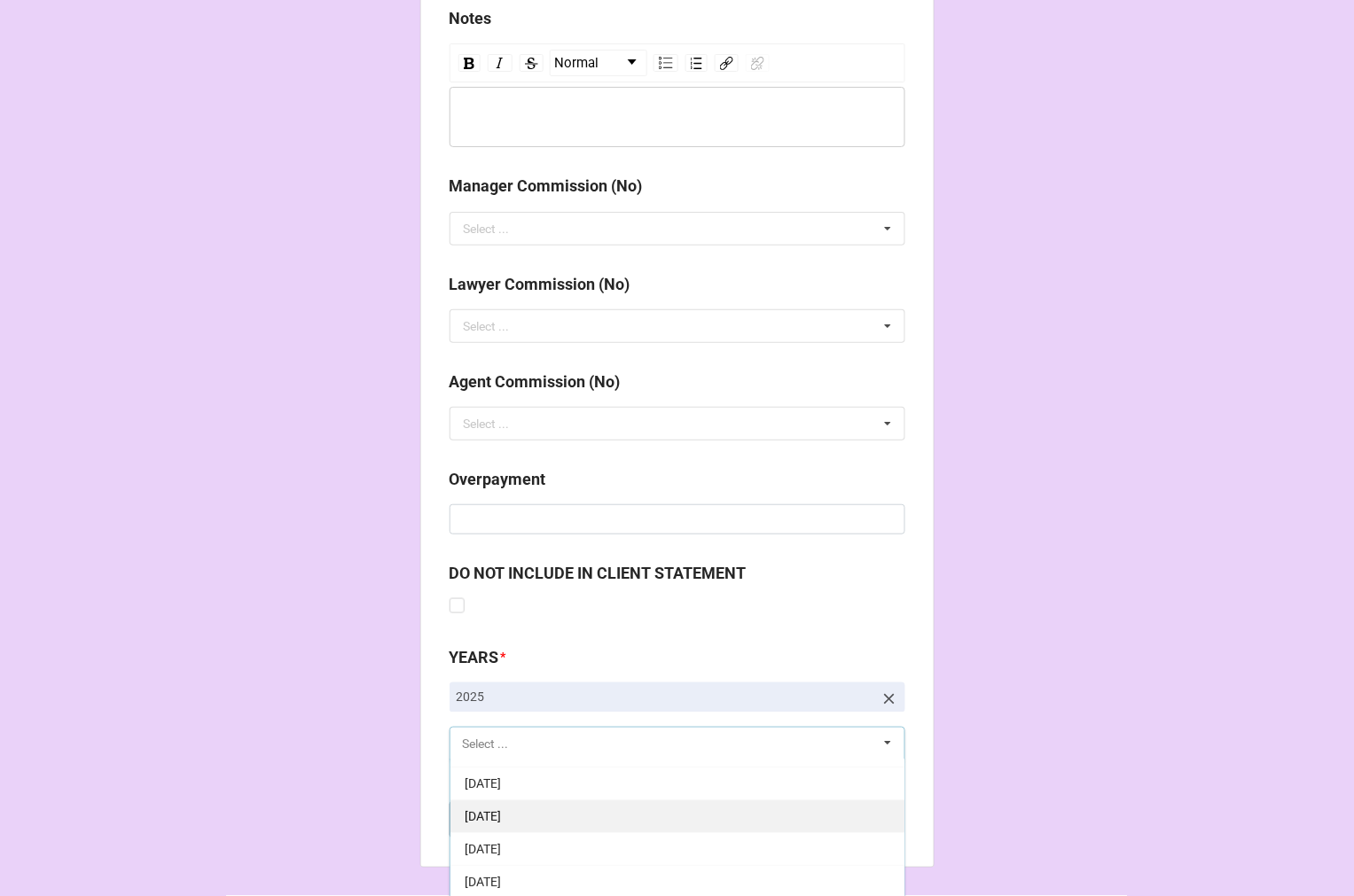
scroll to position [197, 0]
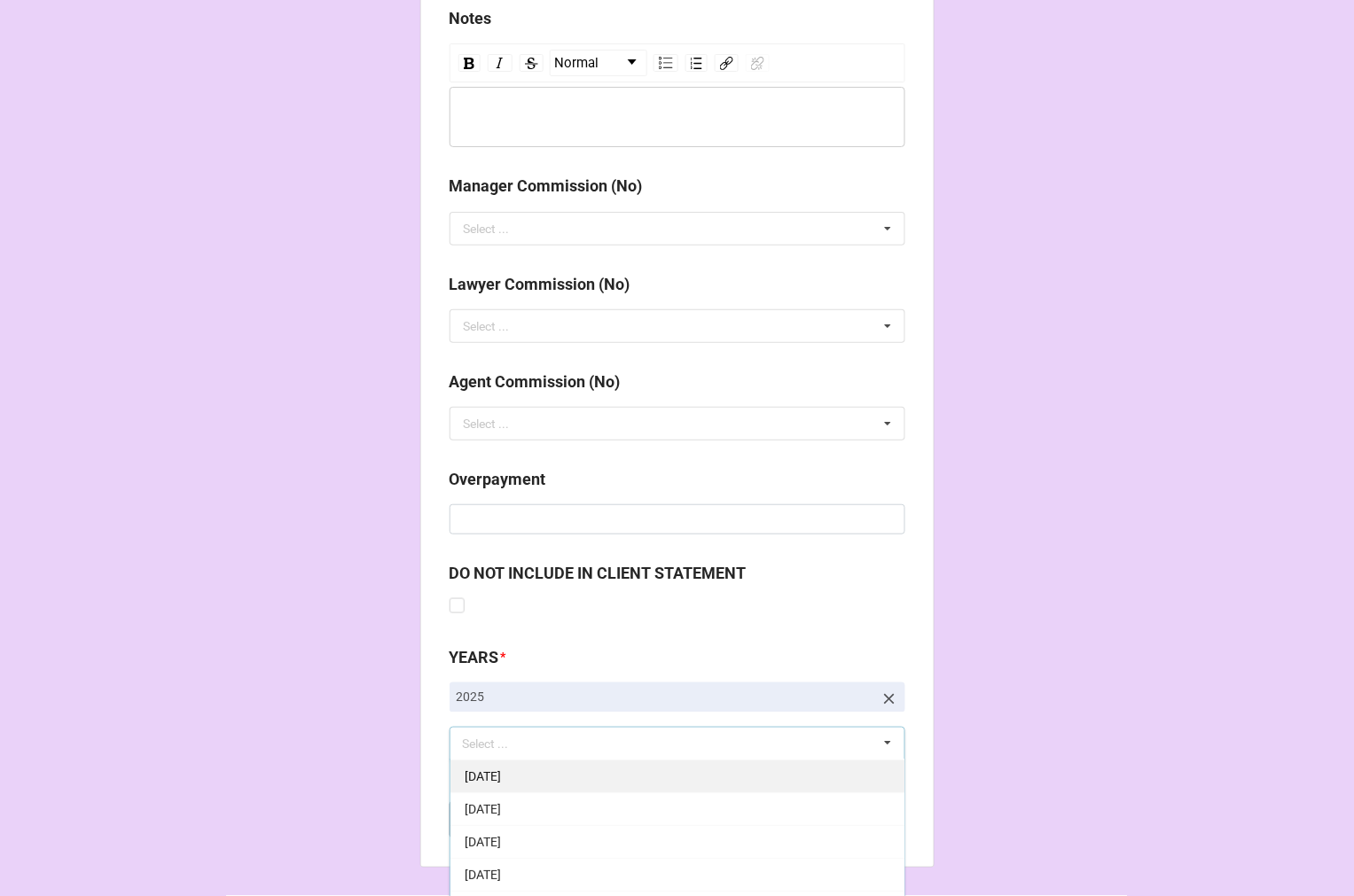
drag, startPoint x: 614, startPoint y: 830, endPoint x: 635, endPoint y: 827, distance: 21.2
click at [613, 830] on div "9-September 2025" at bounding box center [677, 841] width 454 height 32
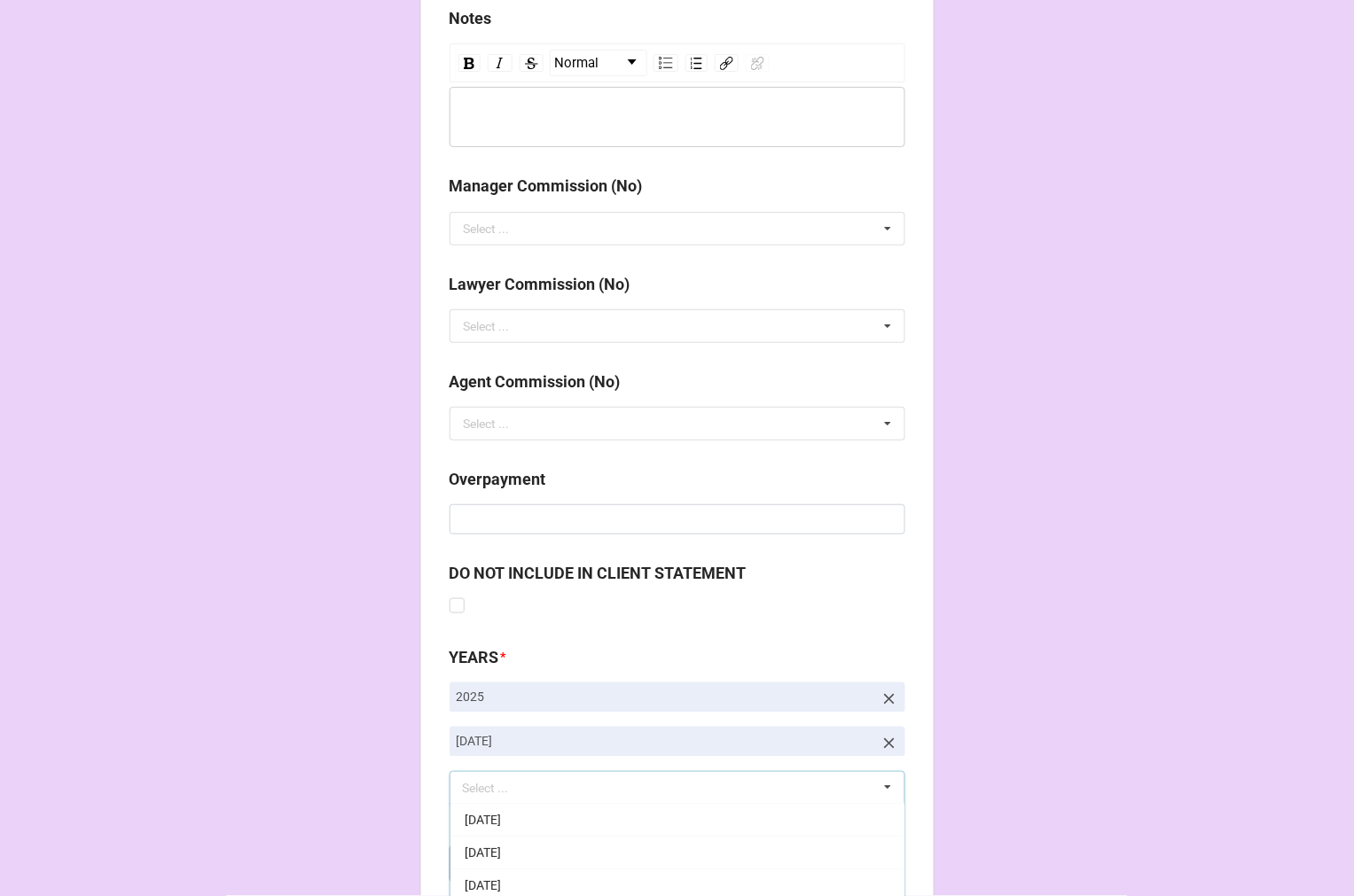
click at [487, 868] on b "Compute" at bounding box center [485, 865] width 51 height 19
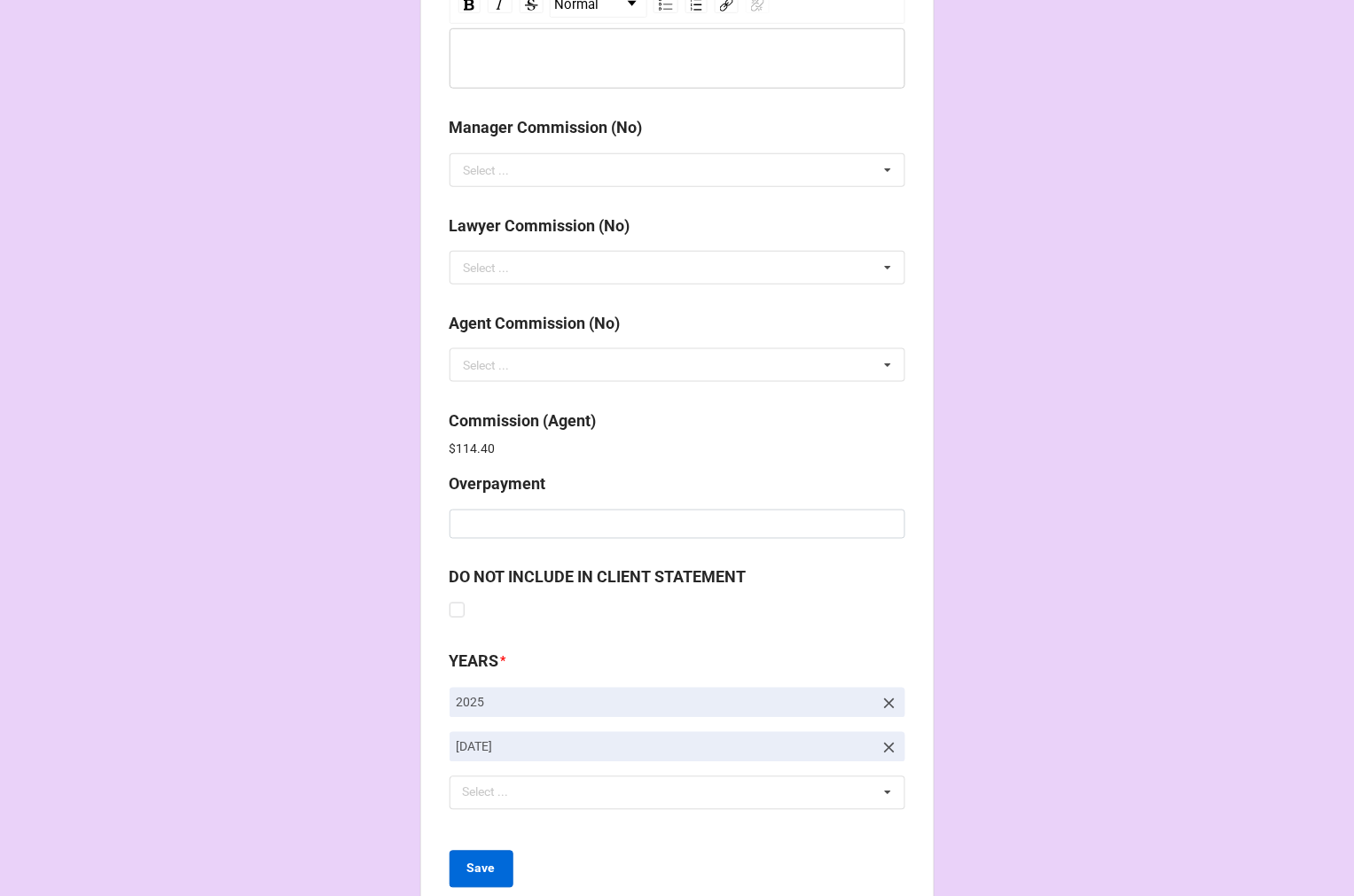
scroll to position [2115, 0]
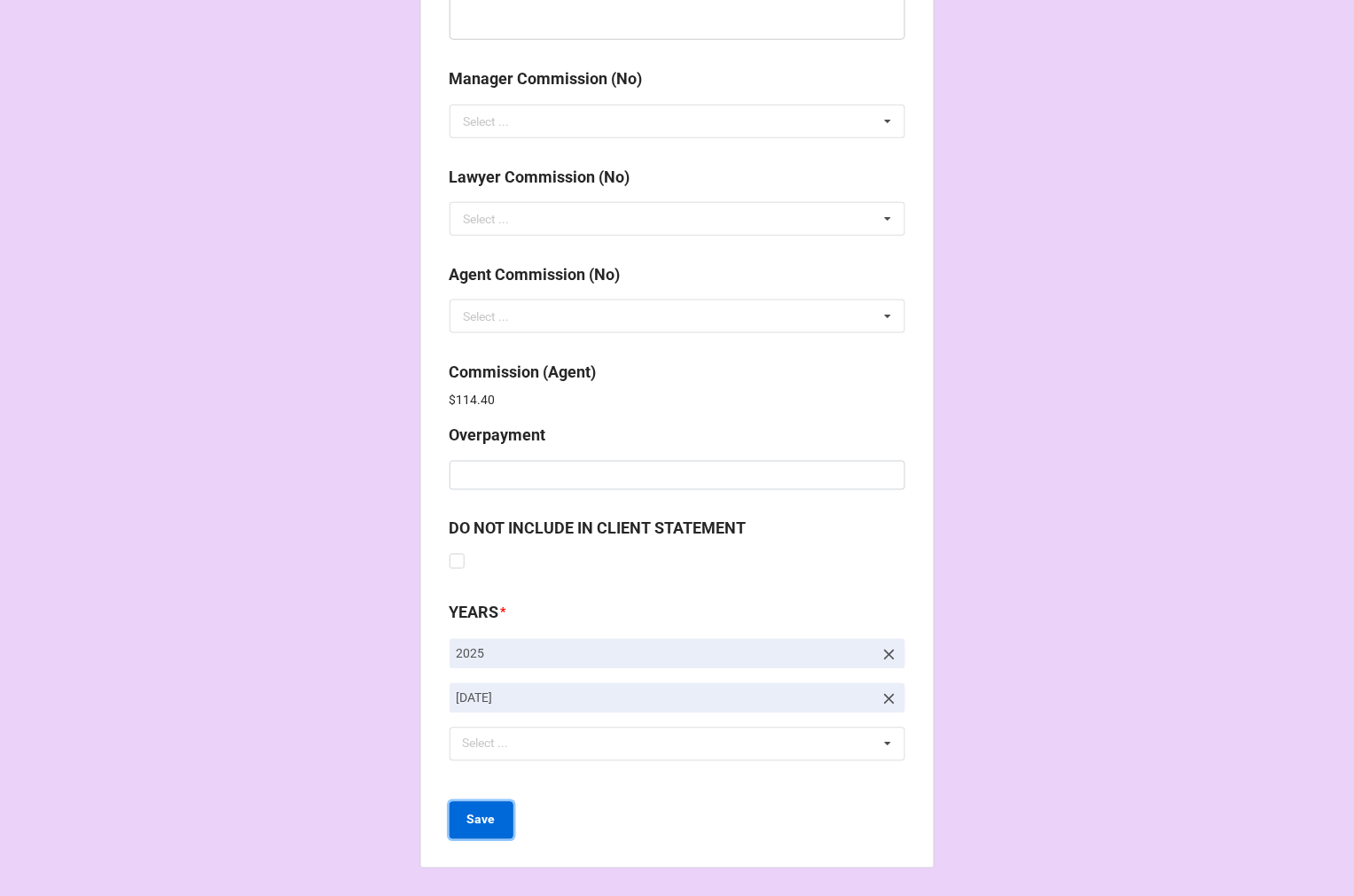
click at [475, 821] on b "Save" at bounding box center [482, 820] width 29 height 19
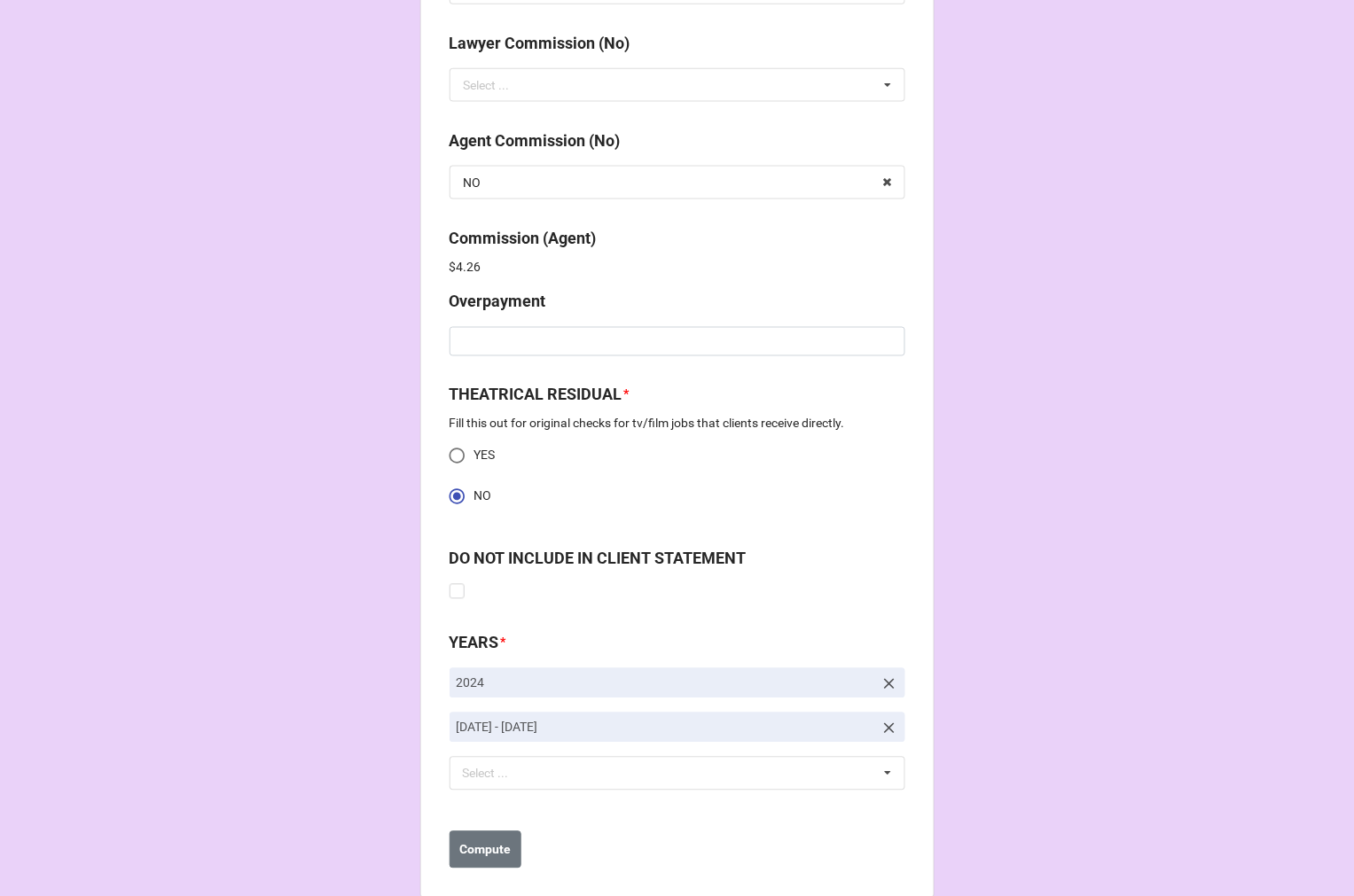
scroll to position [2342, 0]
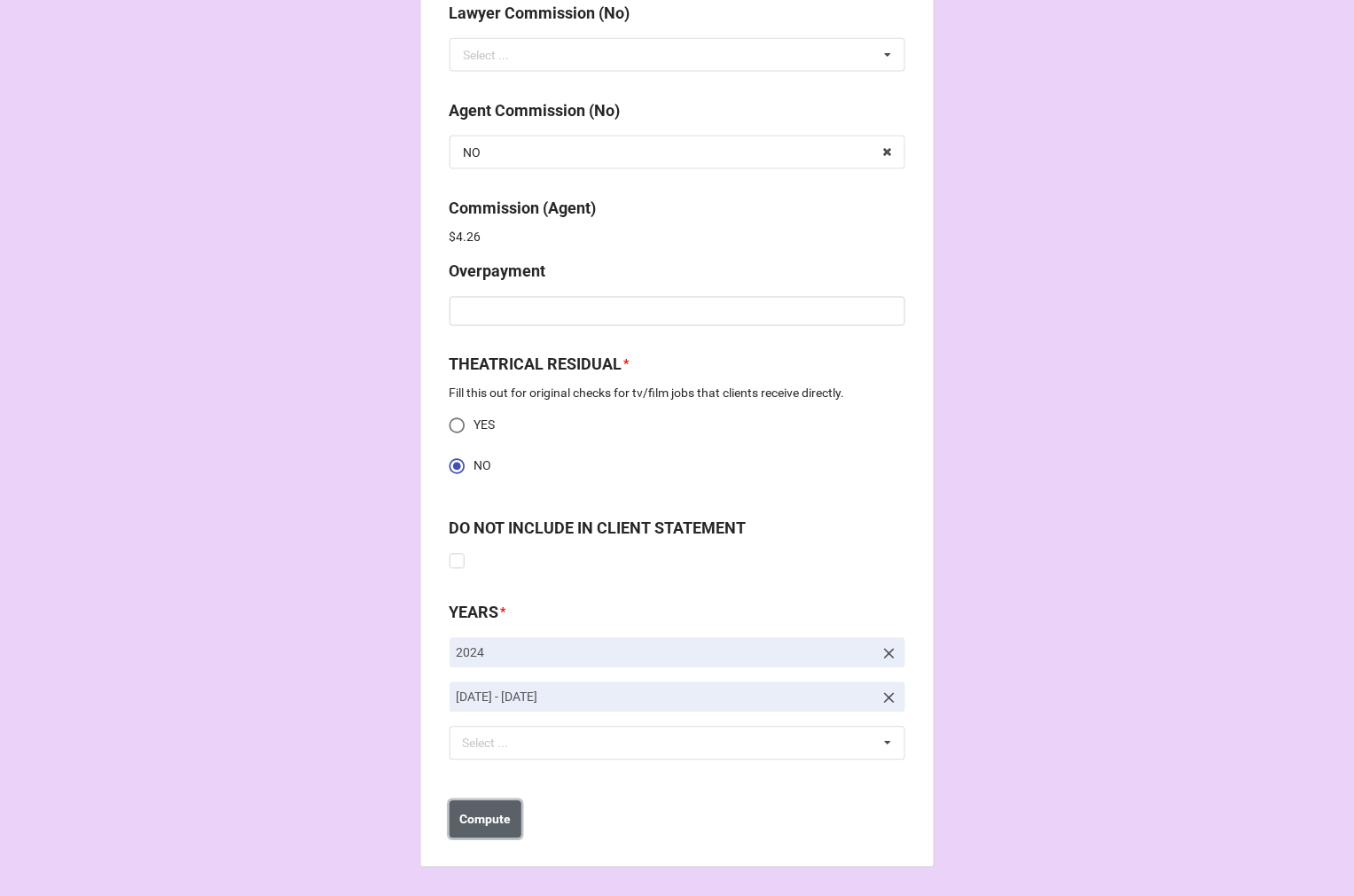
click at [477, 830] on button "Compute" at bounding box center [485, 820] width 72 height 37
click at [476, 822] on b "Save" at bounding box center [482, 820] width 29 height 19
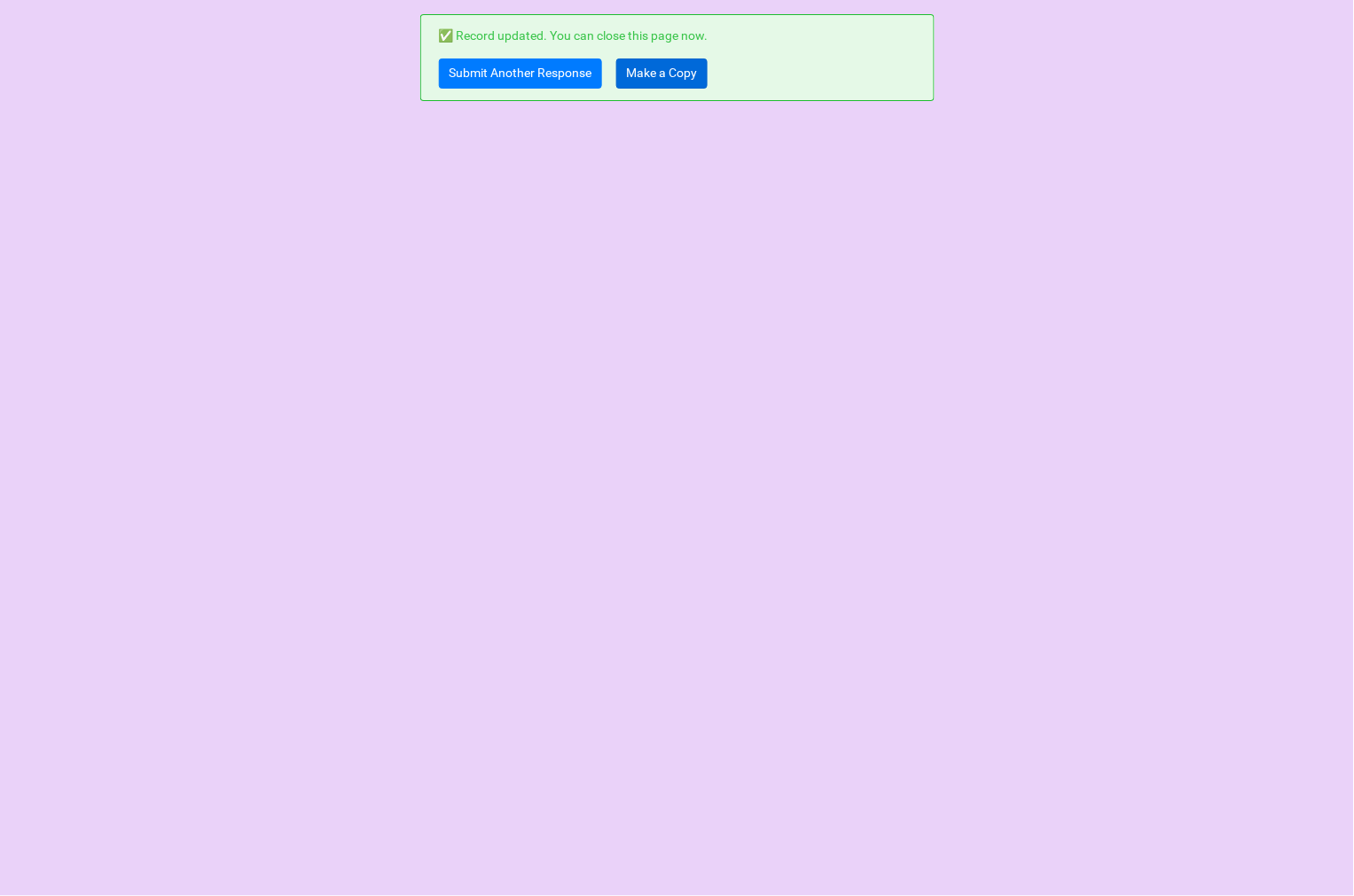
scroll to position [0, 0]
click at [680, 75] on link "Make a Copy" at bounding box center [662, 74] width 92 height 31
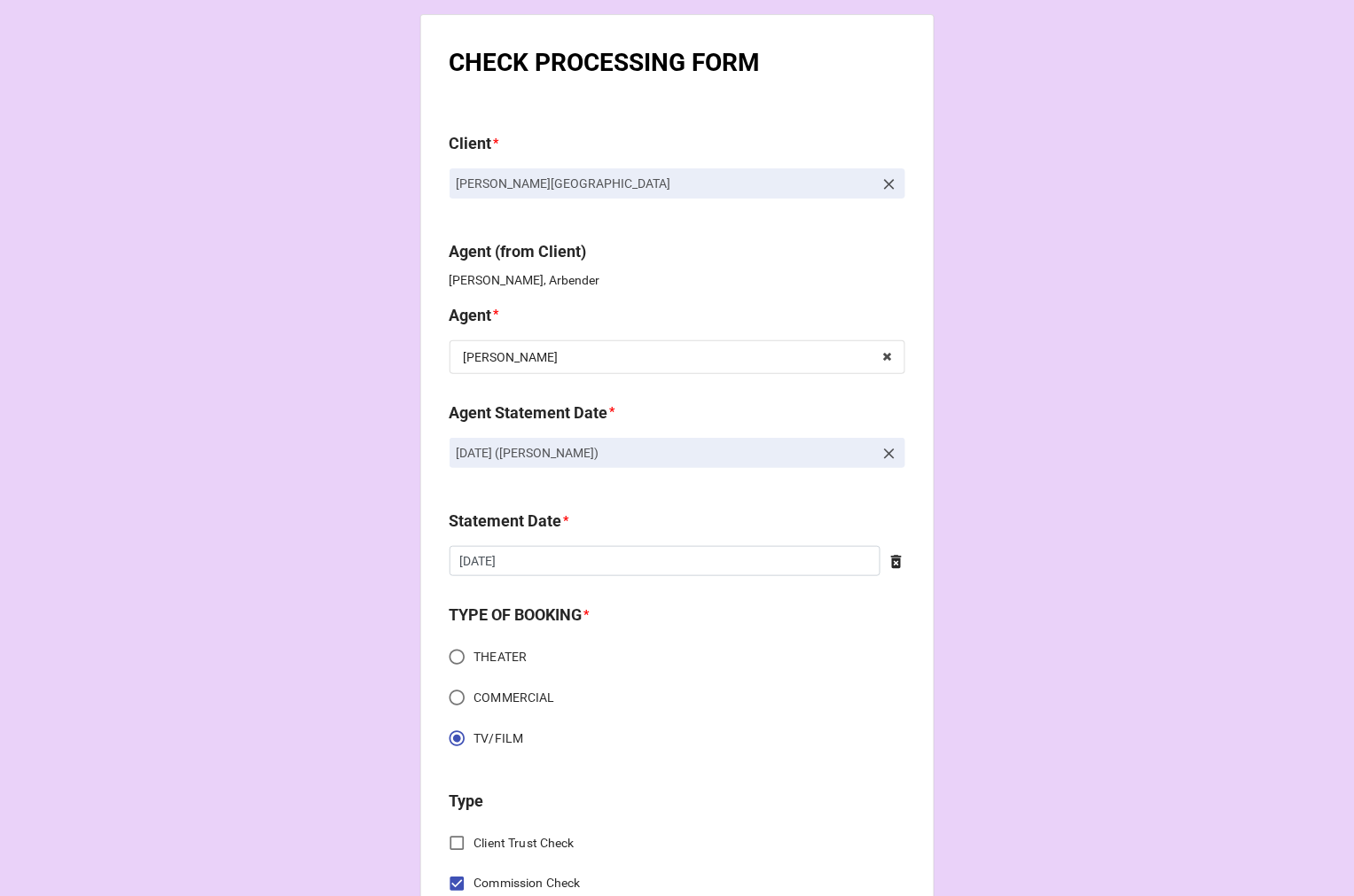
click at [885, 453] on icon at bounding box center [889, 454] width 18 height 18
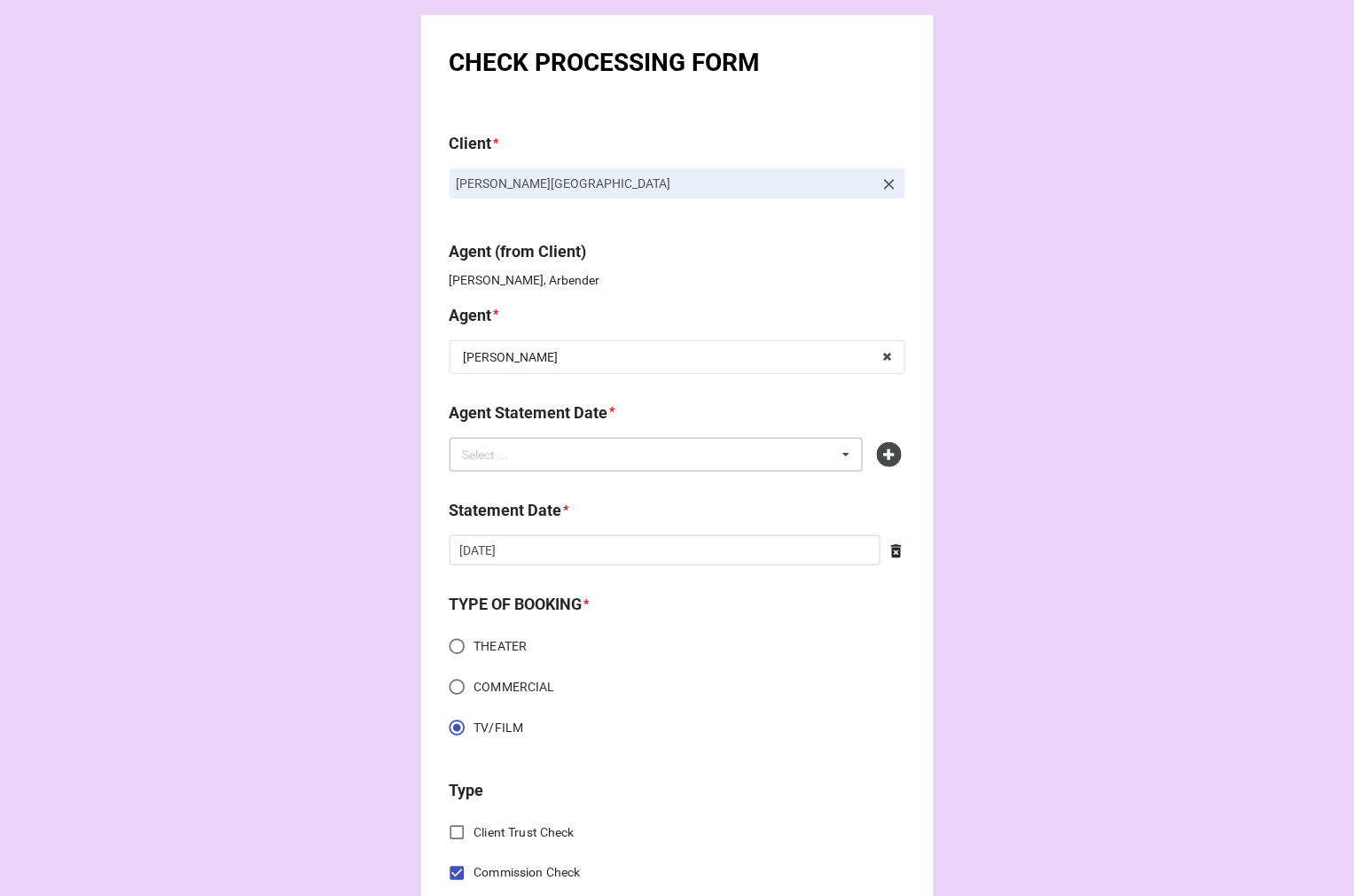
click at [792, 453] on div "Select ... No results found." at bounding box center [656, 454] width 414 height 33
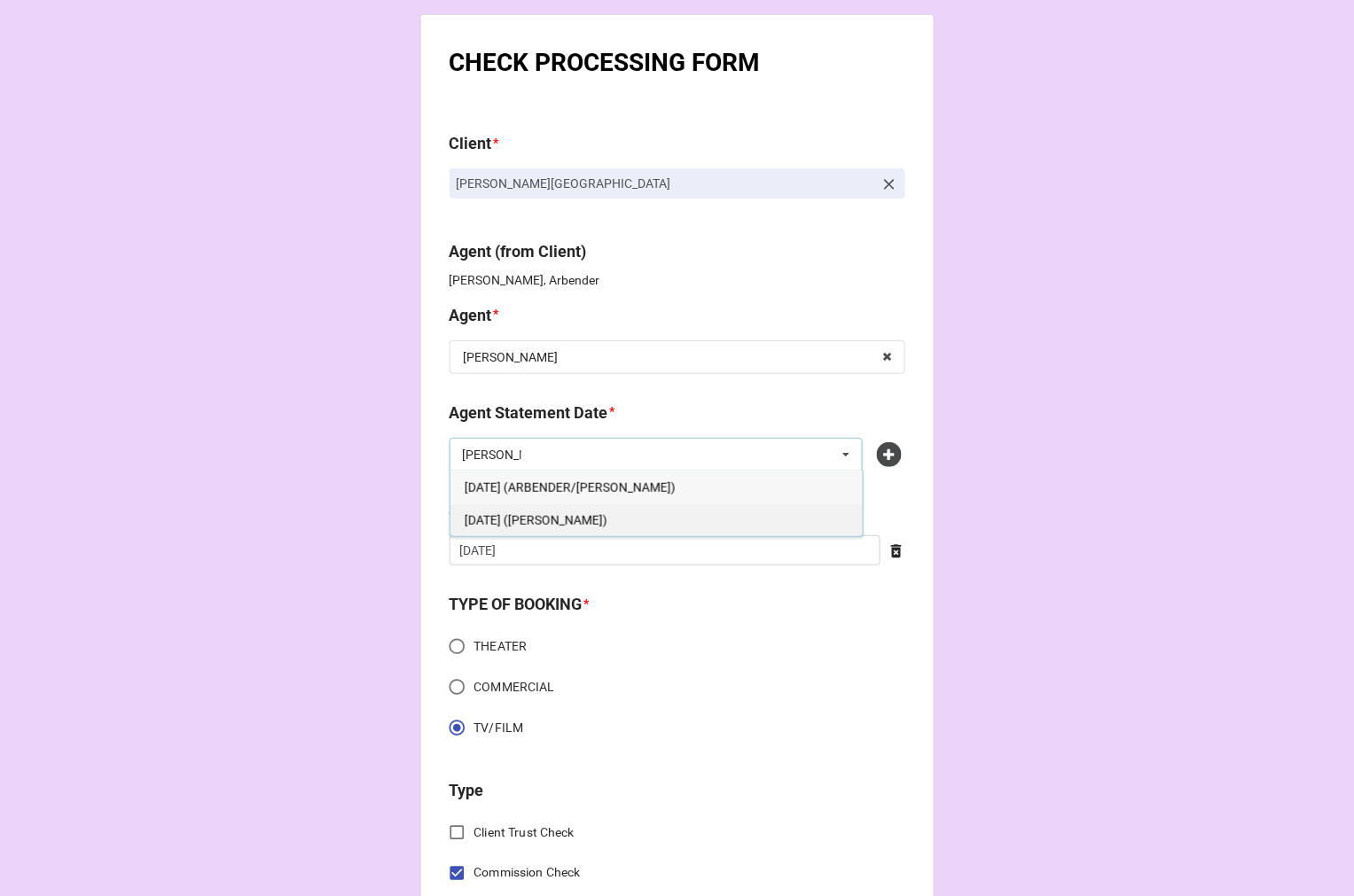
type input "kati"
click at [642, 519] on div "SEPTEMBER 5, 2025 (KATIE)" at bounding box center [656, 519] width 413 height 32
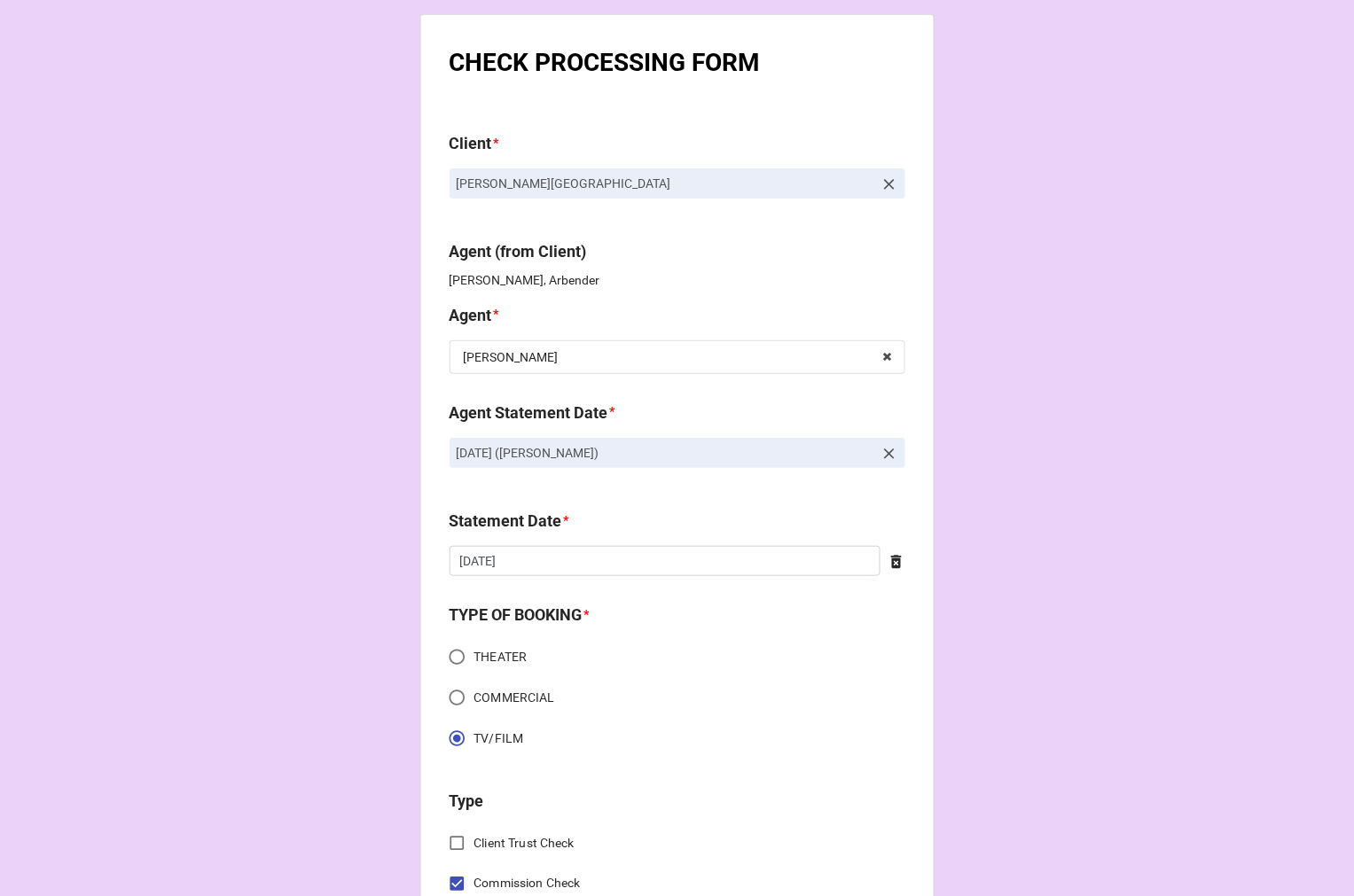
click at [887, 560] on icon at bounding box center [896, 562] width 18 height 18
click at [667, 563] on input "text" at bounding box center [677, 561] width 456 height 31
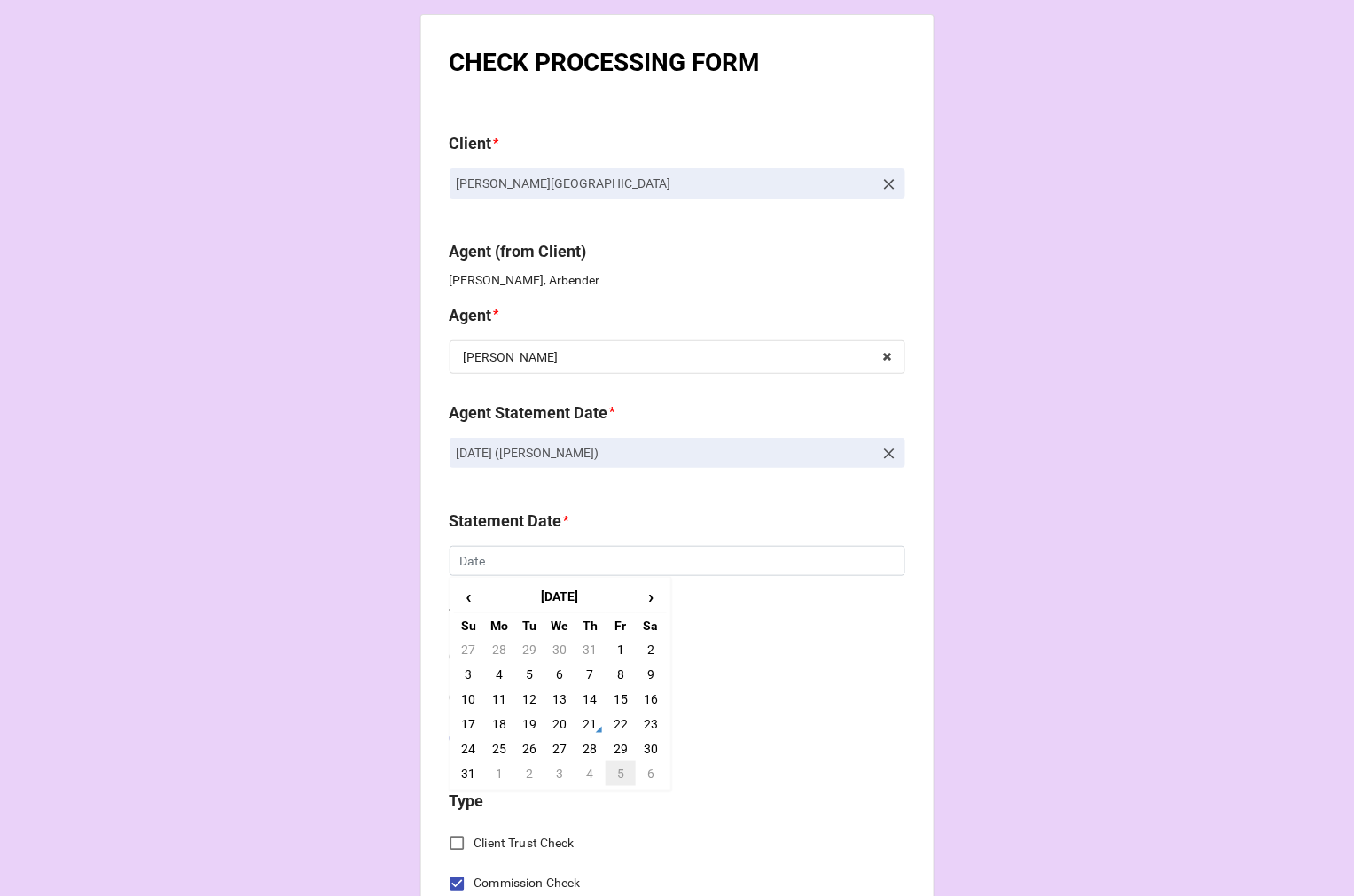
click at [611, 776] on td "5" at bounding box center [621, 774] width 31 height 25
type input "9/5/2025"
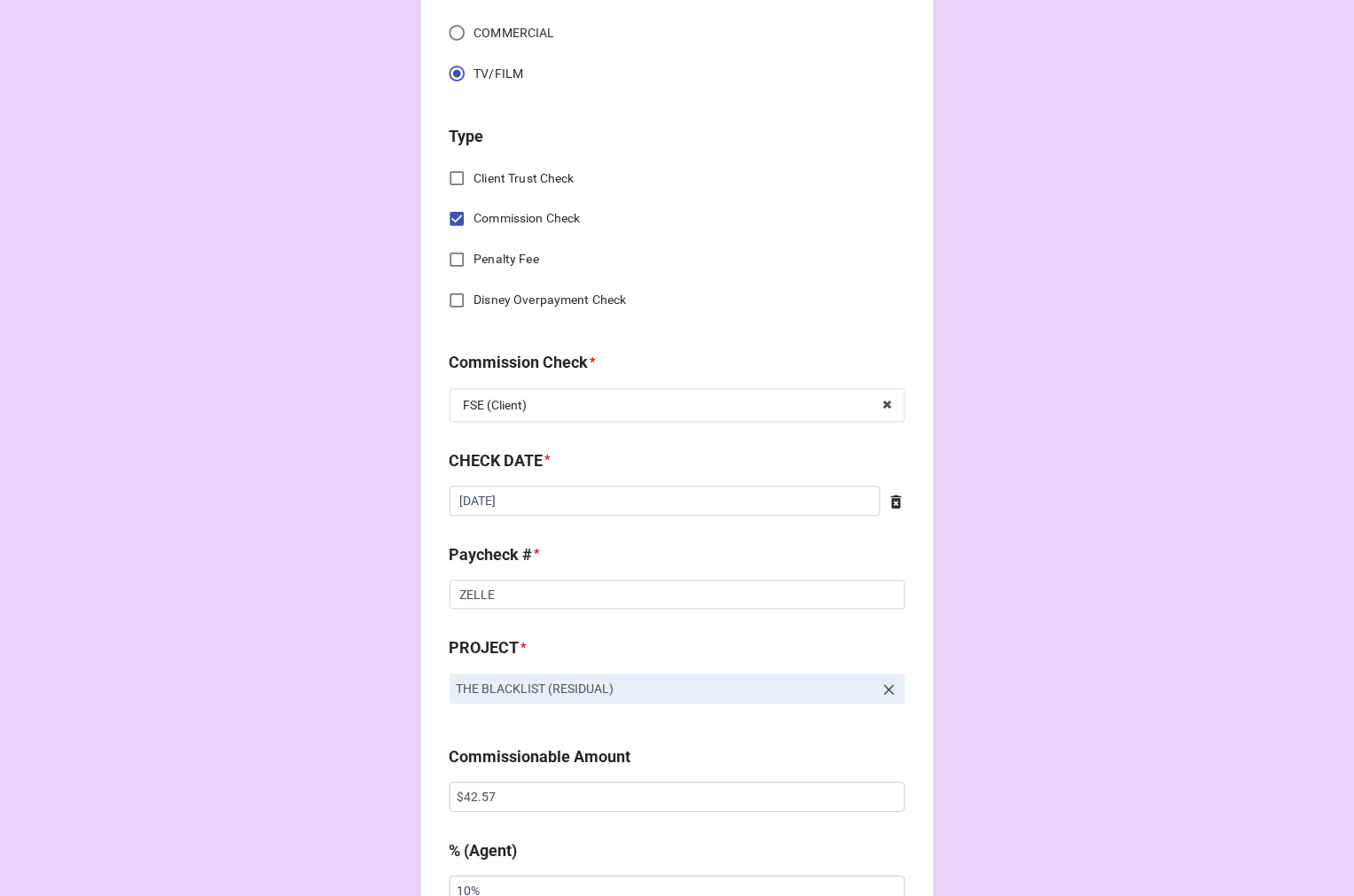
scroll to position [688, 0]
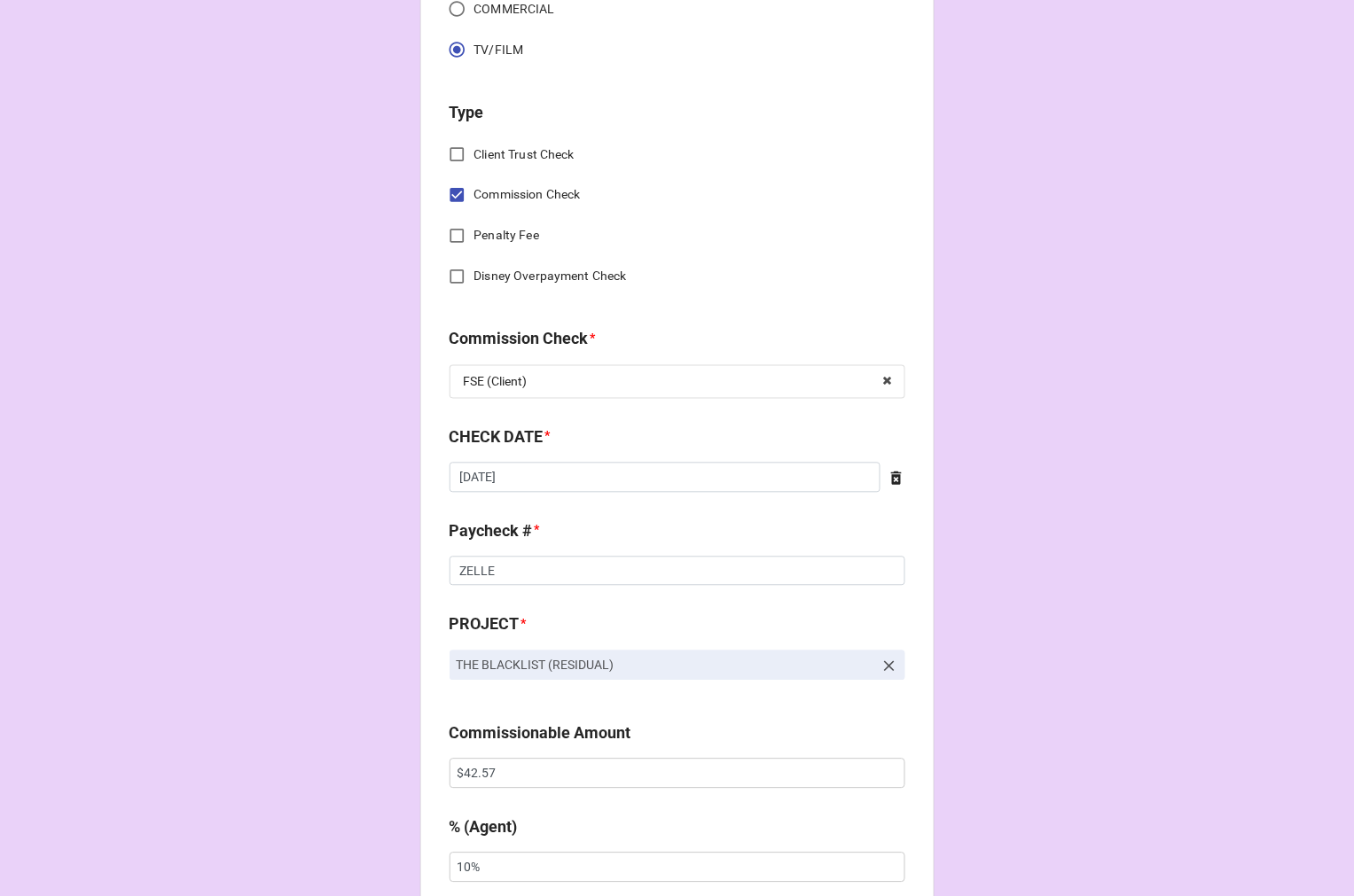
click at [894, 477] on icon at bounding box center [896, 478] width 11 height 13
click at [693, 477] on input "text" at bounding box center [677, 478] width 456 height 31
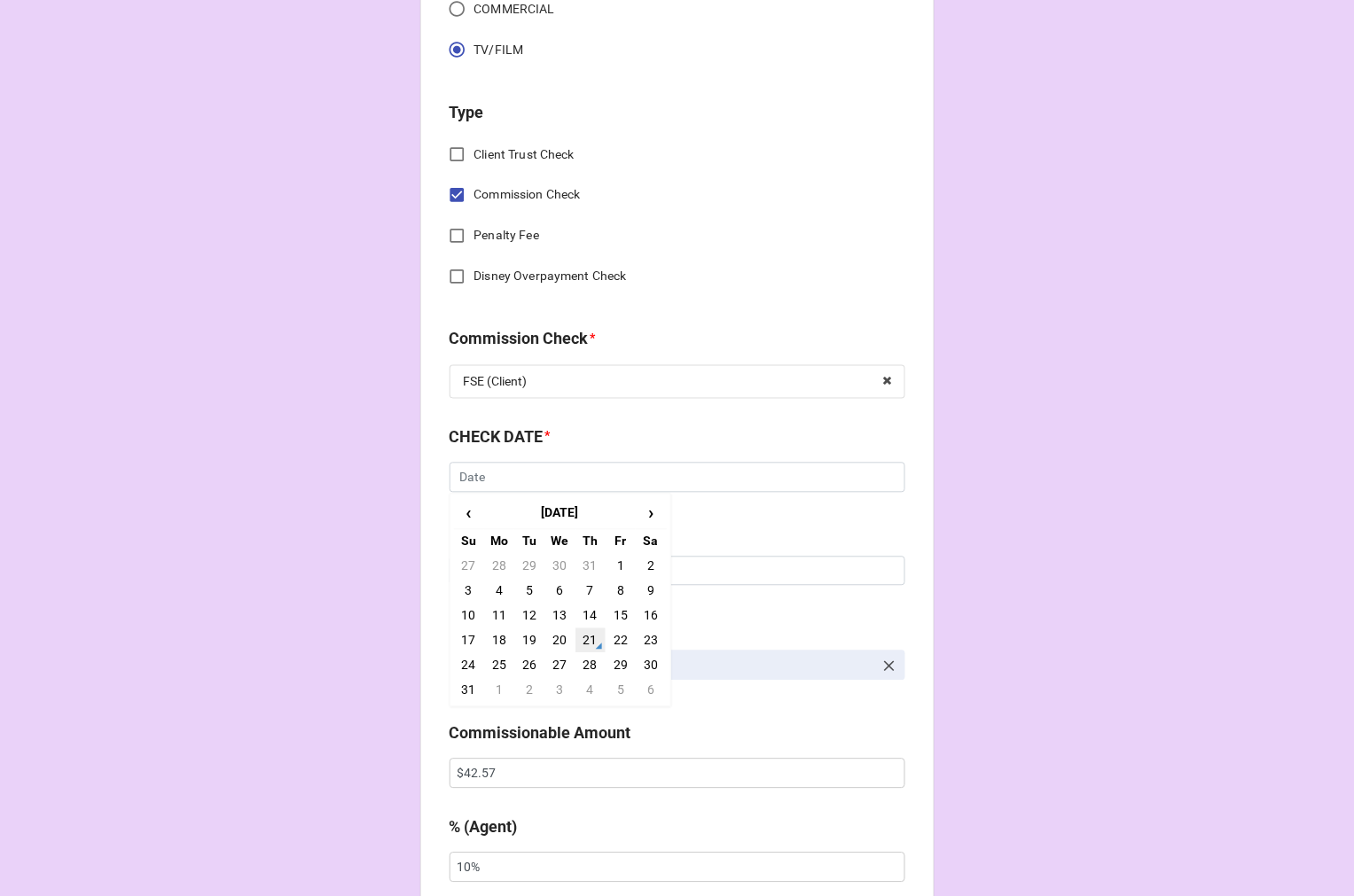
click at [590, 634] on td "21" at bounding box center [591, 641] width 31 height 25
type input "8/21/2025"
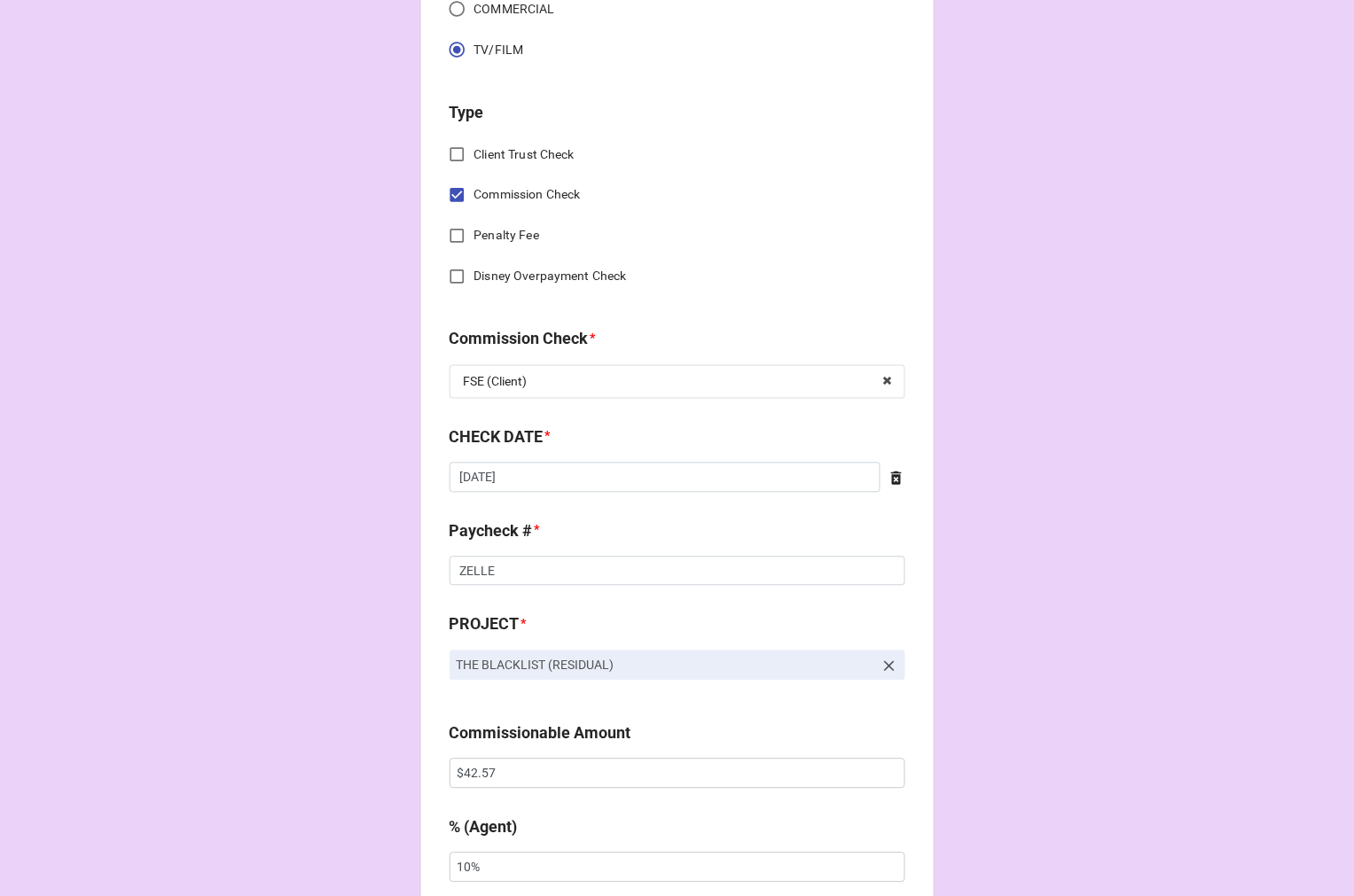
scroll to position [886, 0]
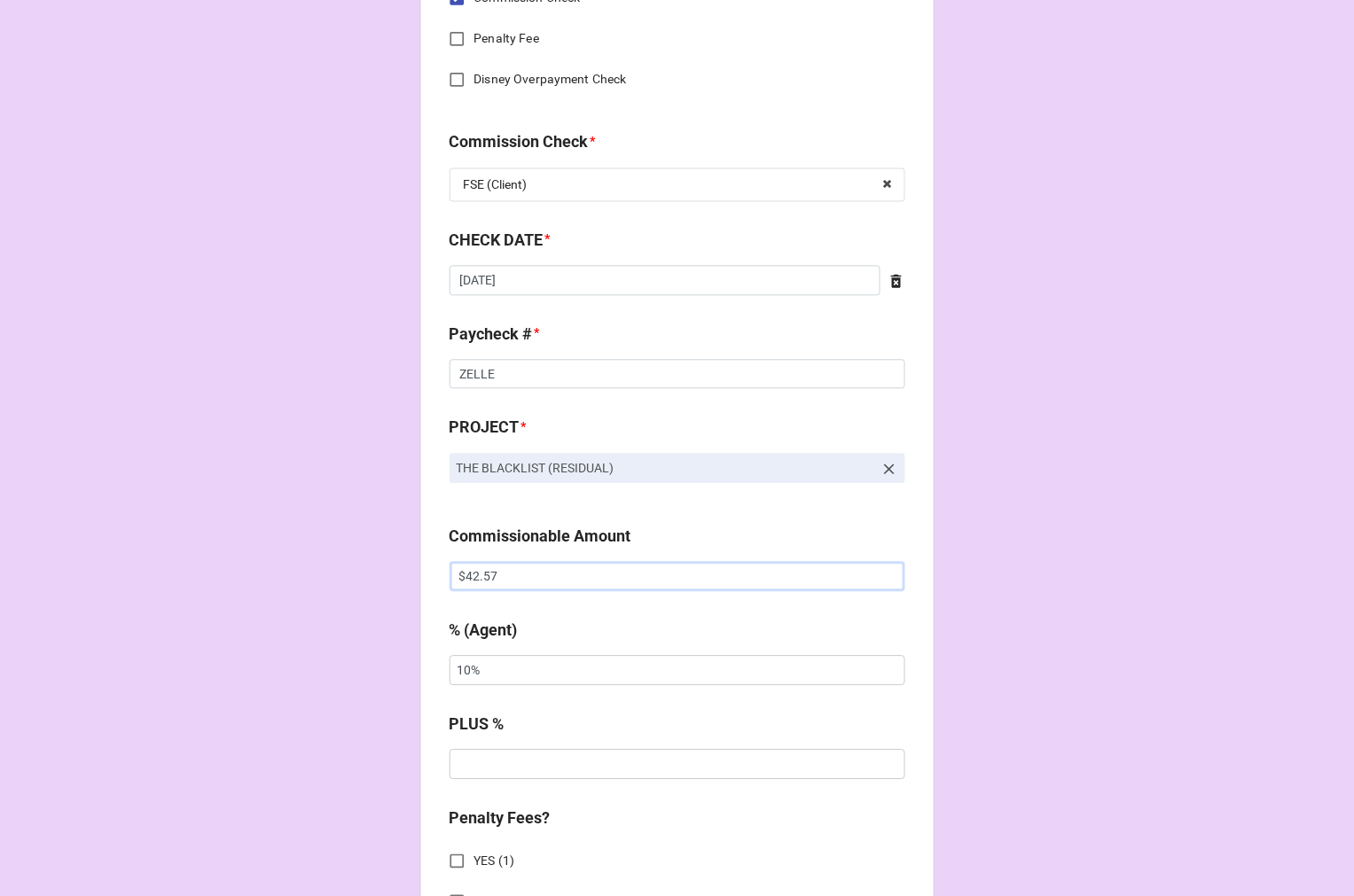
drag, startPoint x: 508, startPoint y: 581, endPoint x: 372, endPoint y: 564, distance: 137.1
click at [373, 564] on div "CHECK PROCESSING FORM Client * J.R. Whittington Agent (from Client) Katie, Arbe…" at bounding box center [677, 701] width 1354 height 3175
paste input "3.36"
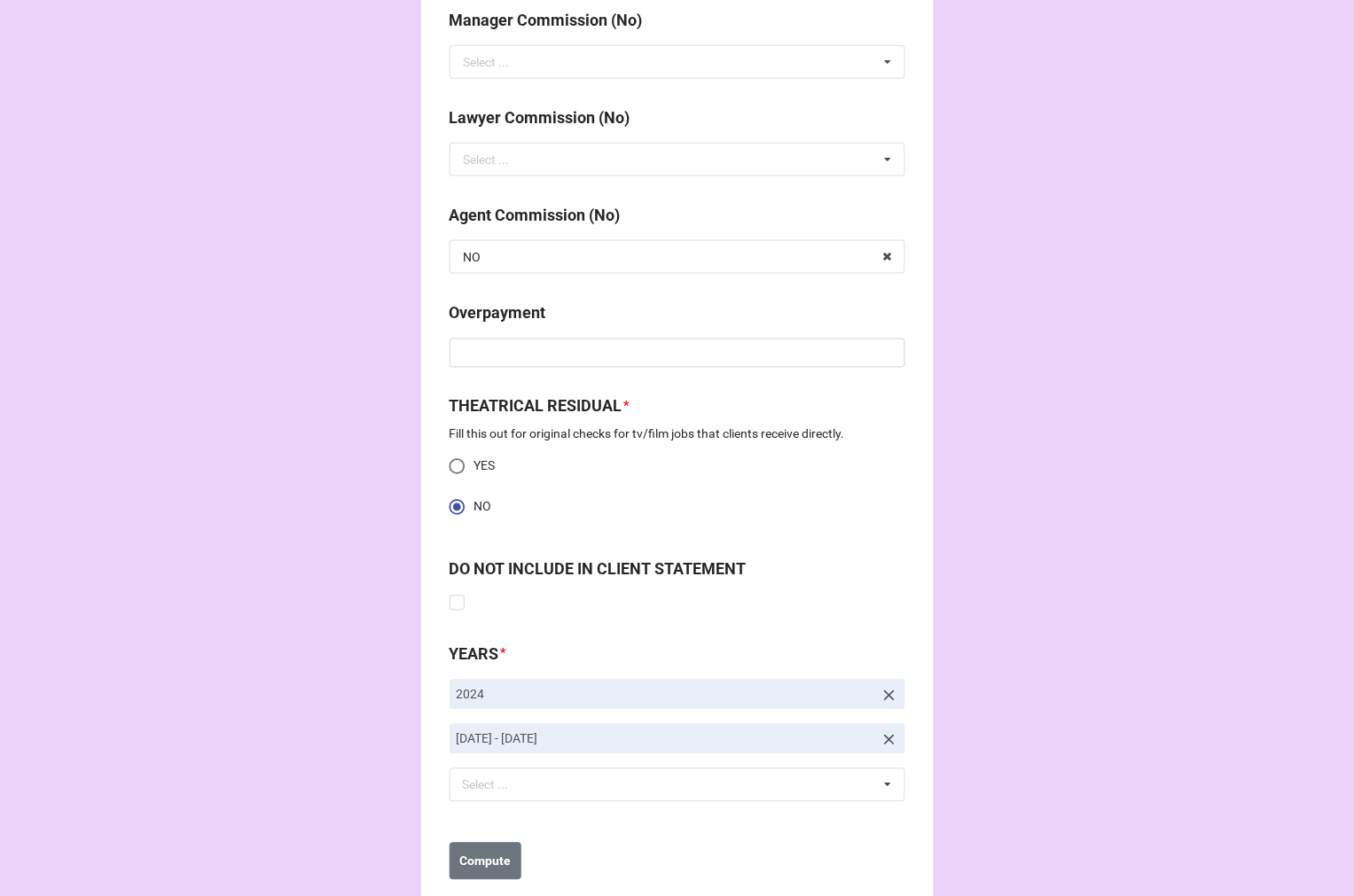
scroll to position [2279, 0]
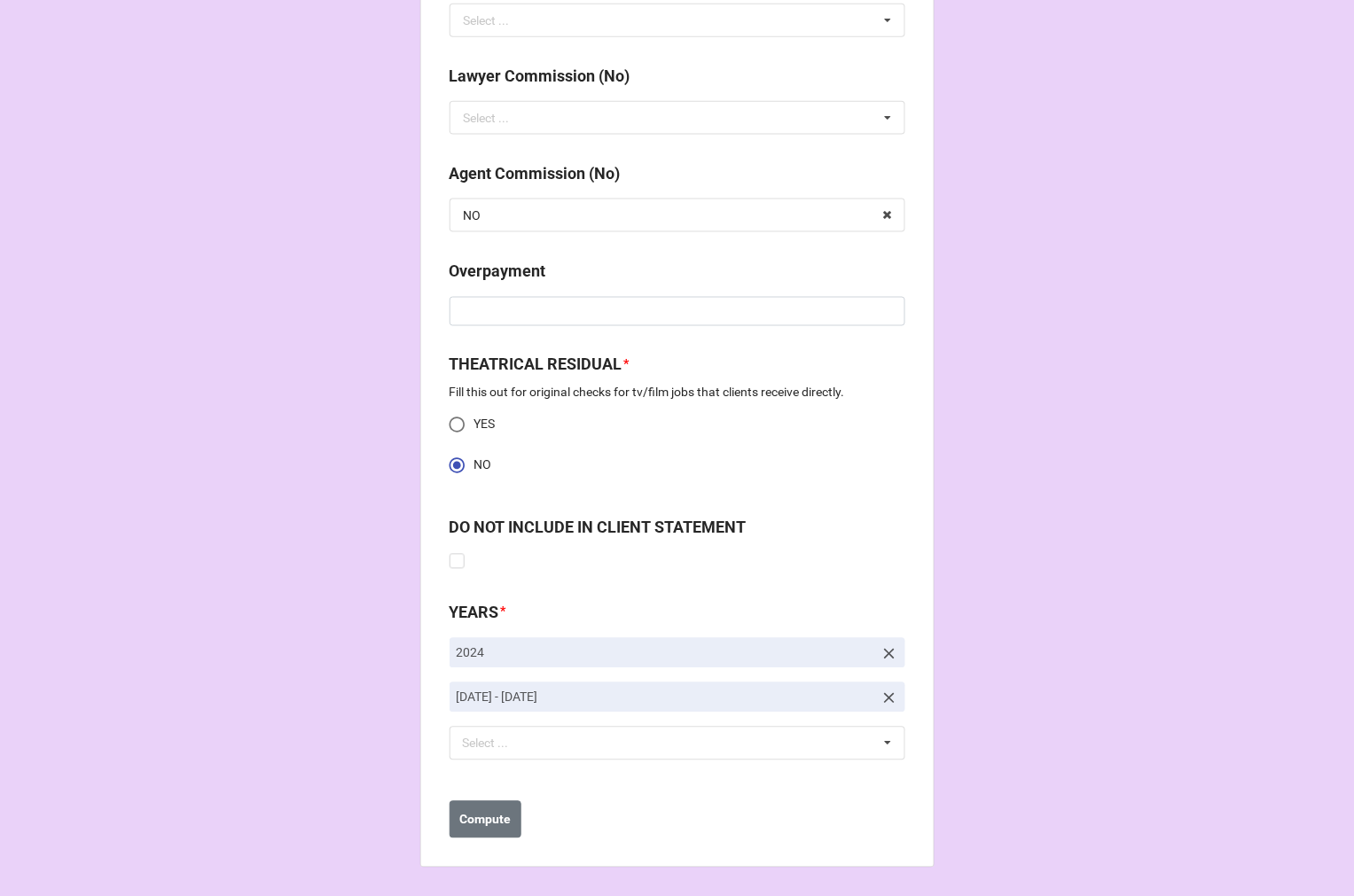
type input "$43.36"
click at [880, 694] on icon at bounding box center [889, 698] width 18 height 18
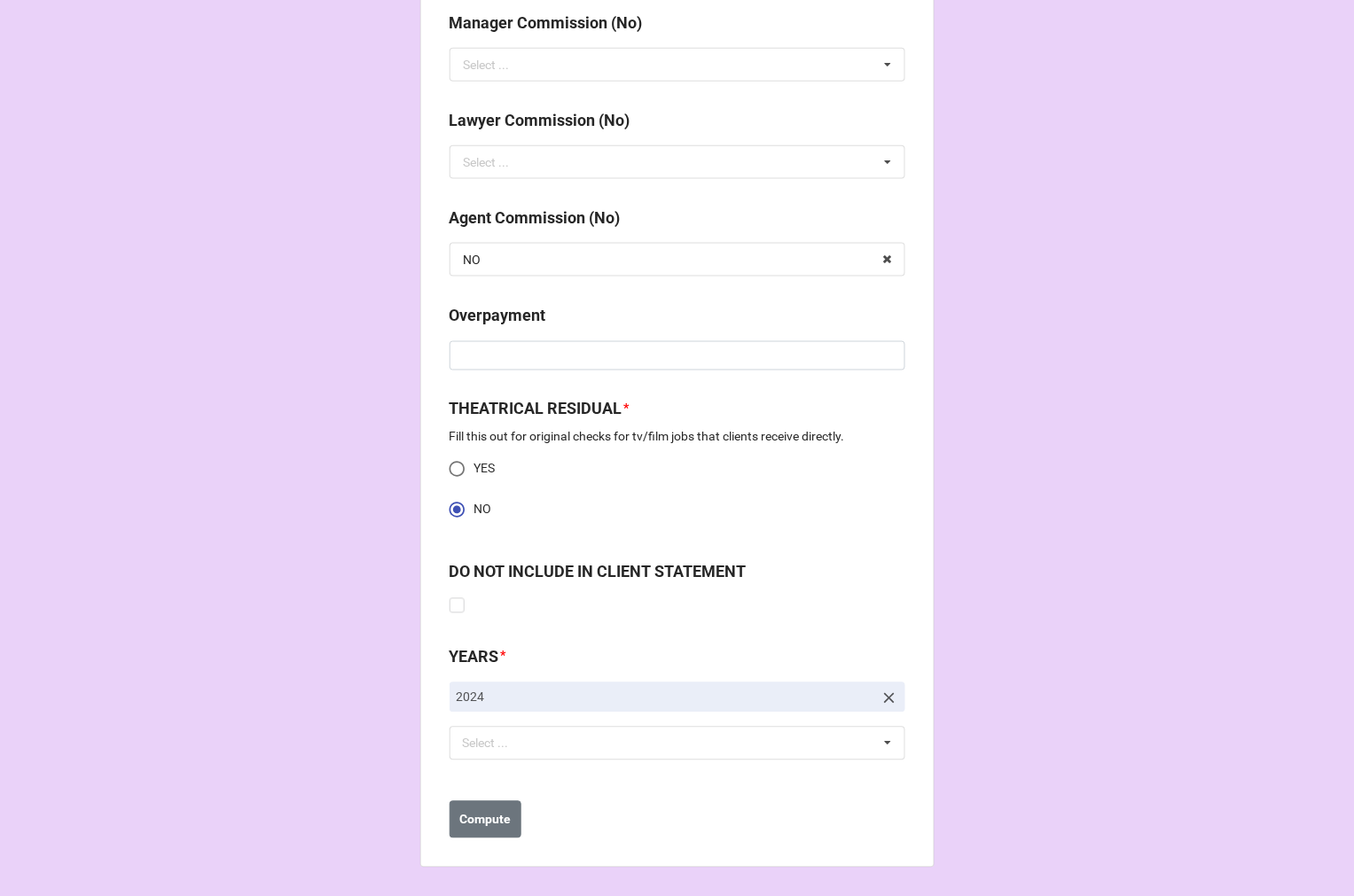
click at [881, 698] on icon at bounding box center [889, 698] width 18 height 18
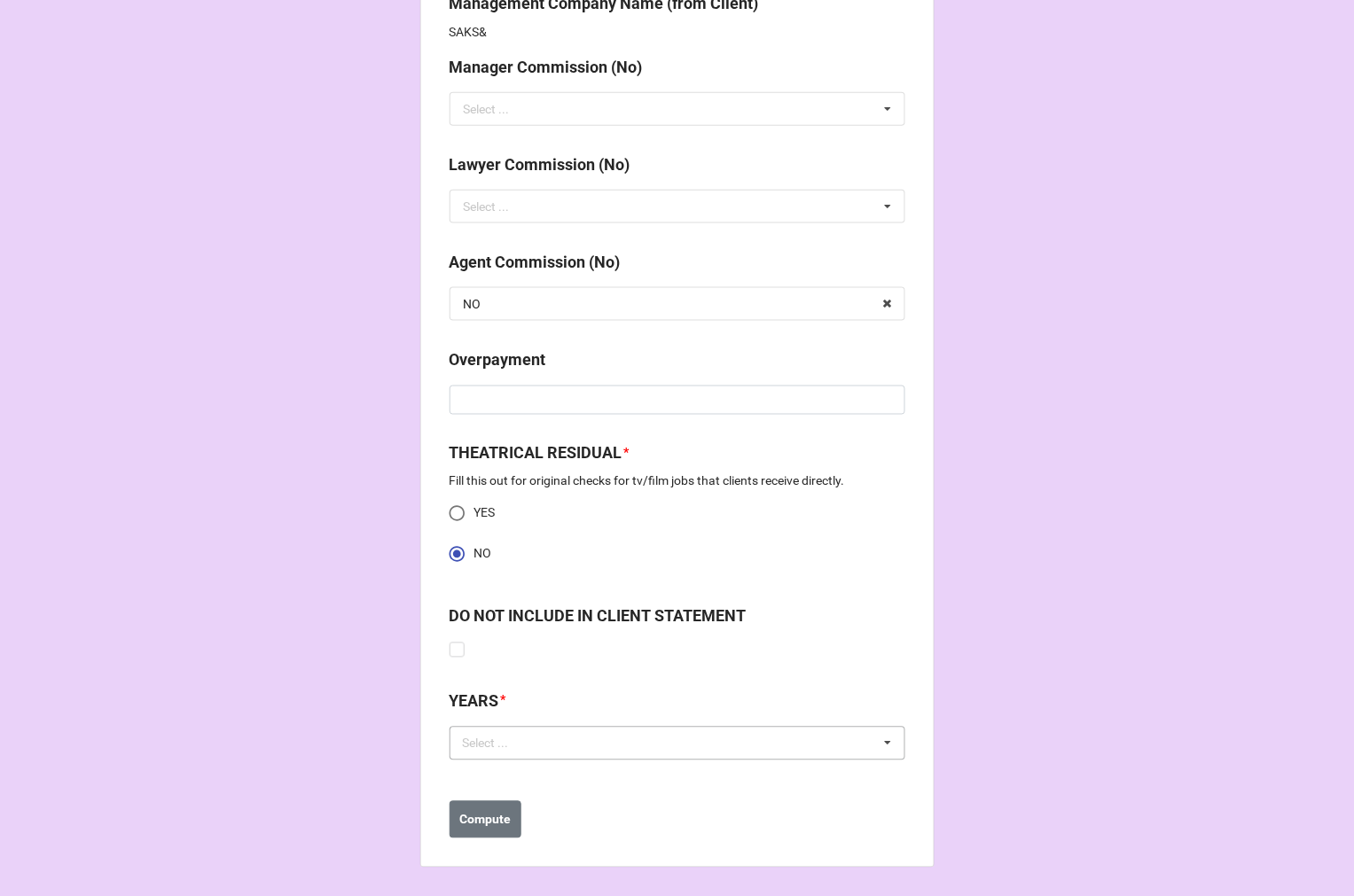
scroll to position [2190, 0]
click at [494, 745] on div "Select ..." at bounding box center [496, 743] width 76 height 21
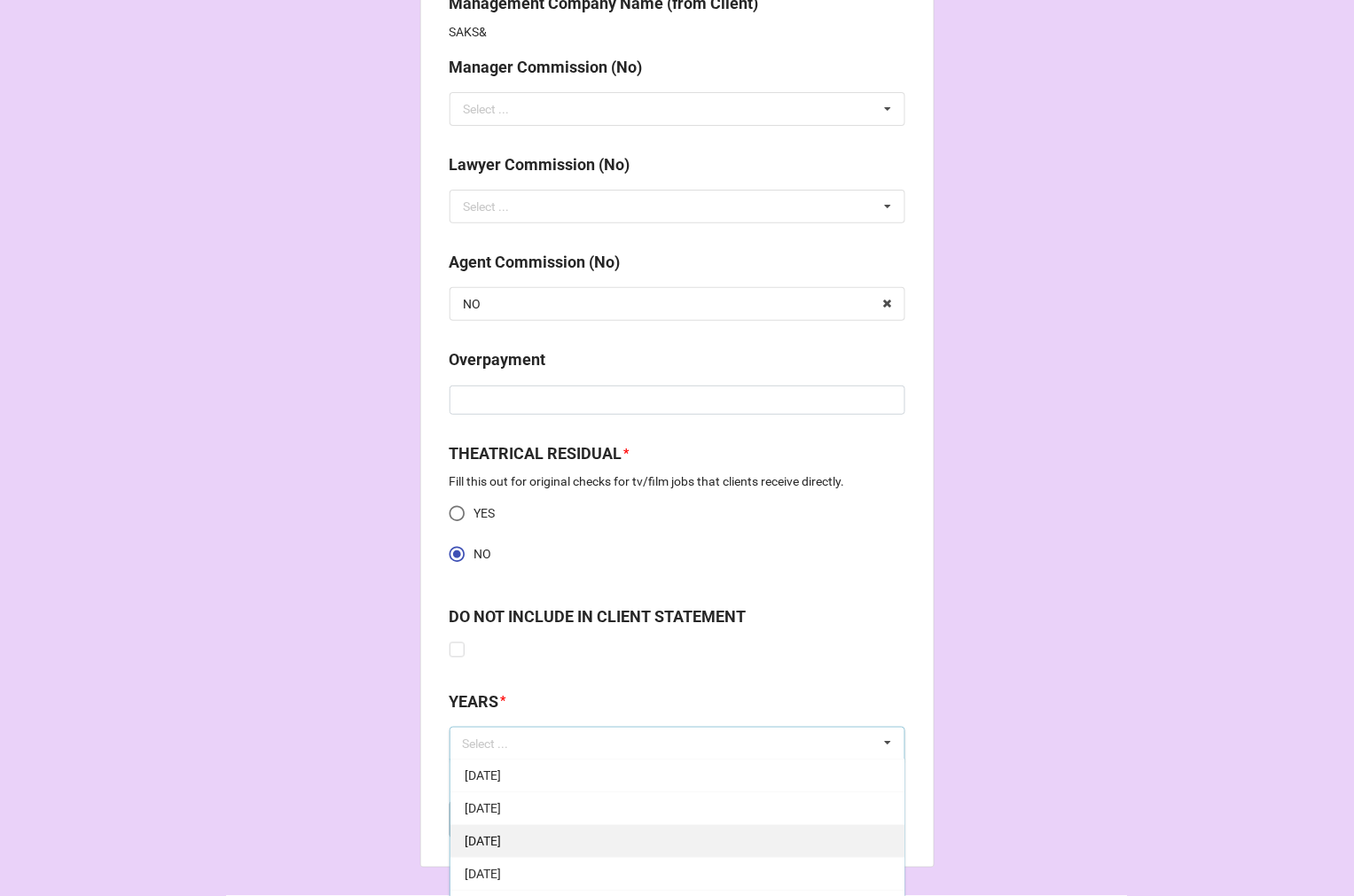
click at [501, 840] on span "9-September 2025" at bounding box center [483, 842] width 36 height 14
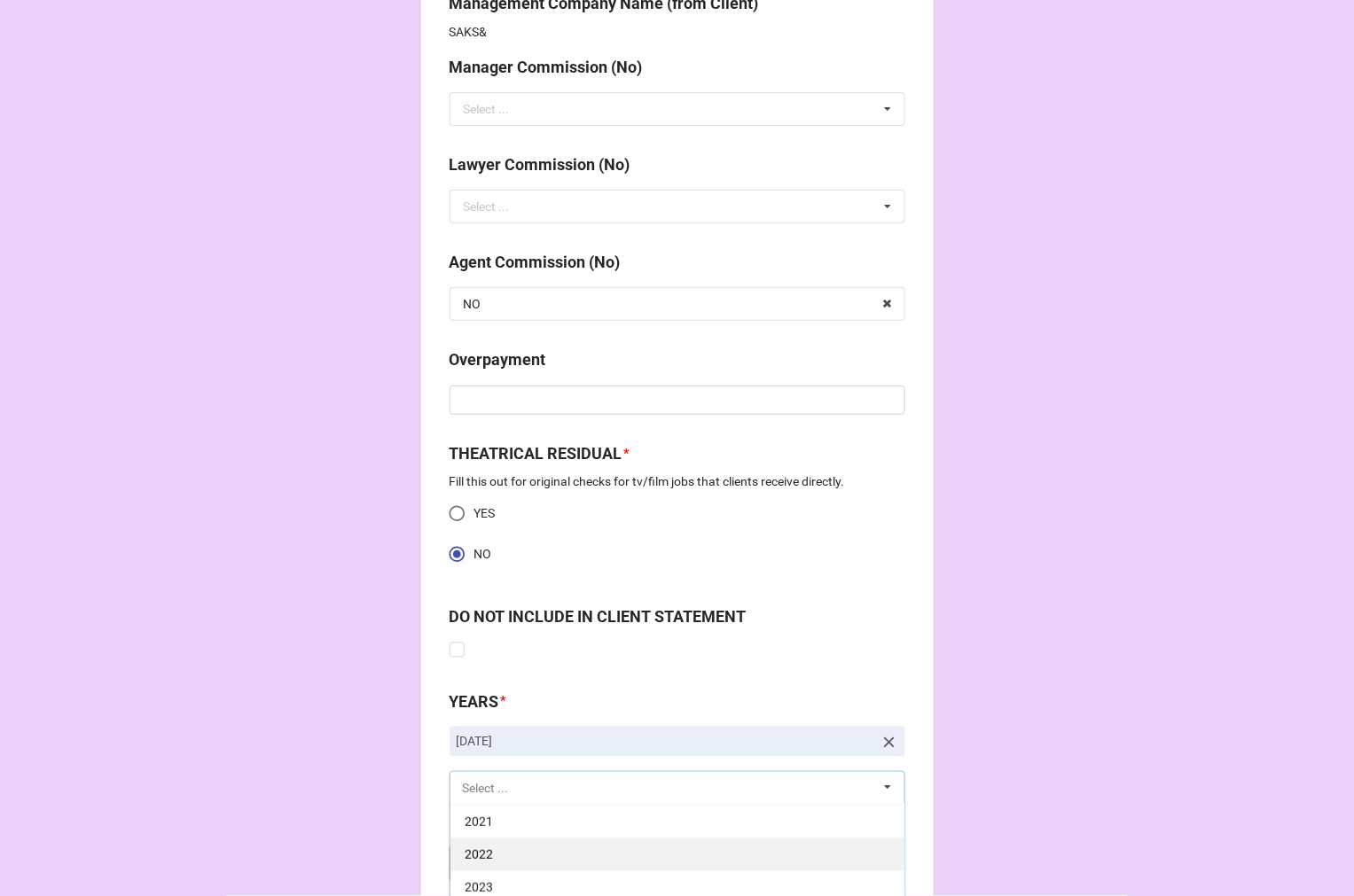
scroll to position [2288, 0]
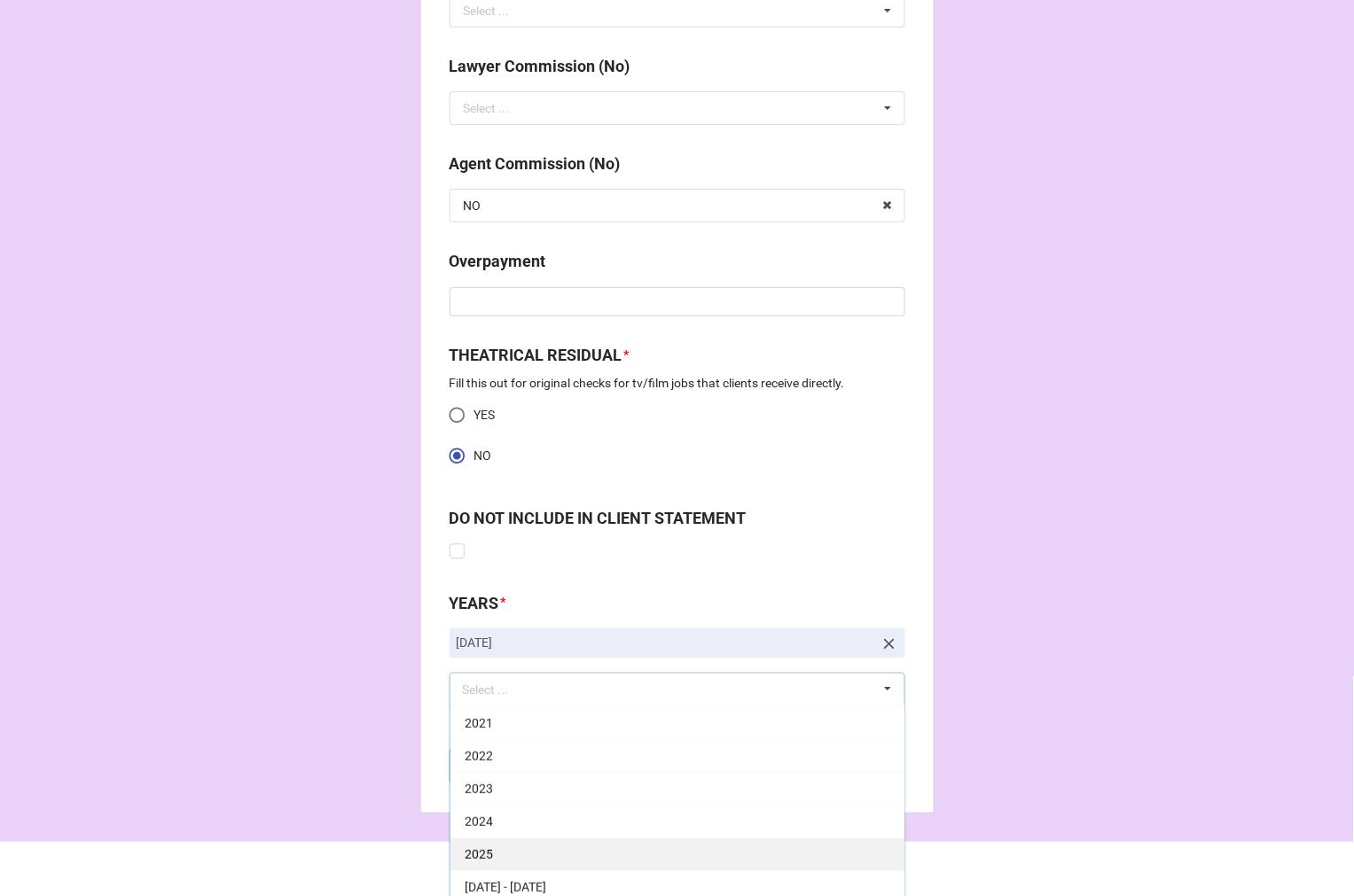
click at [516, 847] on div "2025" at bounding box center [677, 854] width 454 height 32
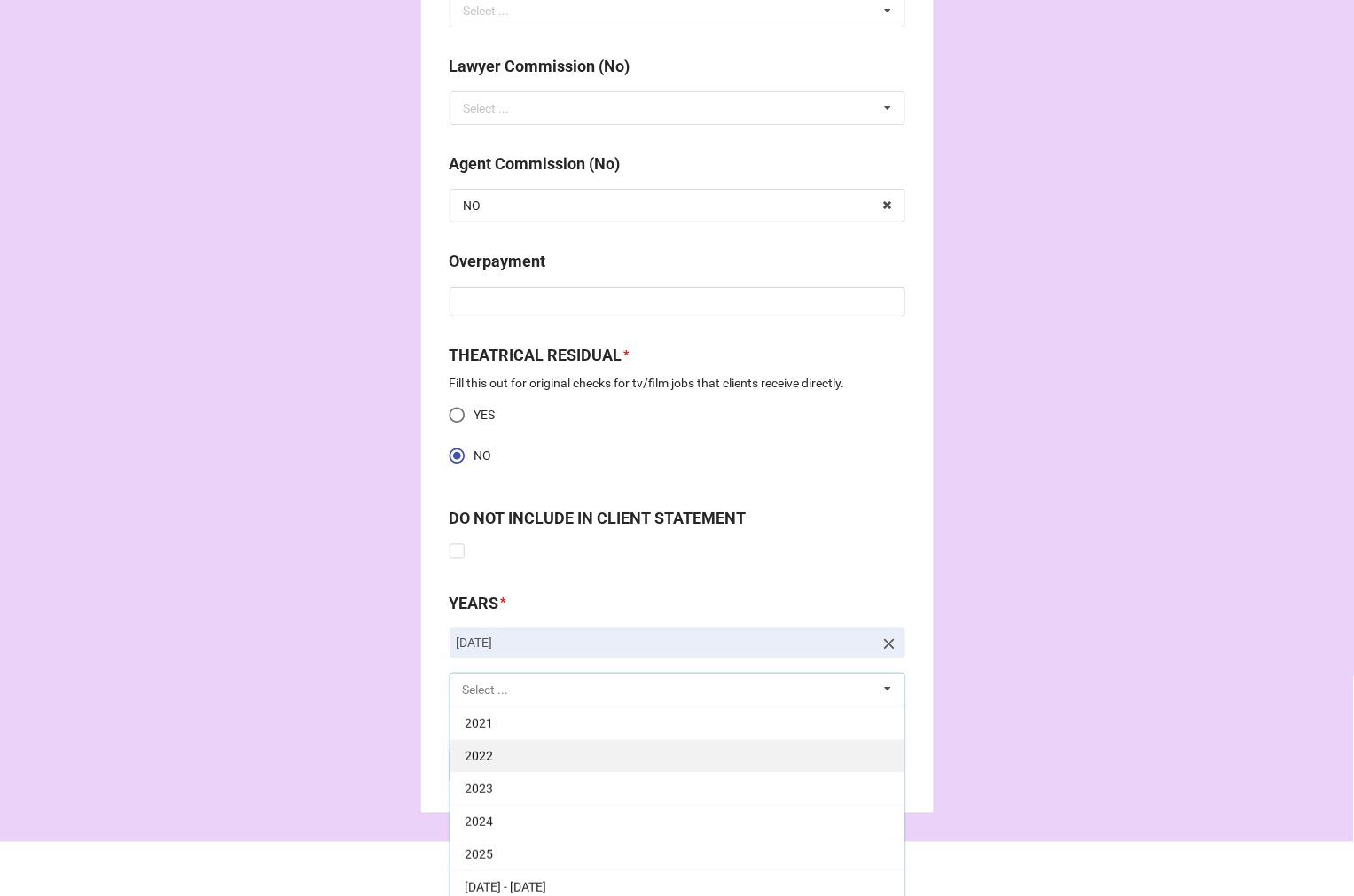
scroll to position [359, 0]
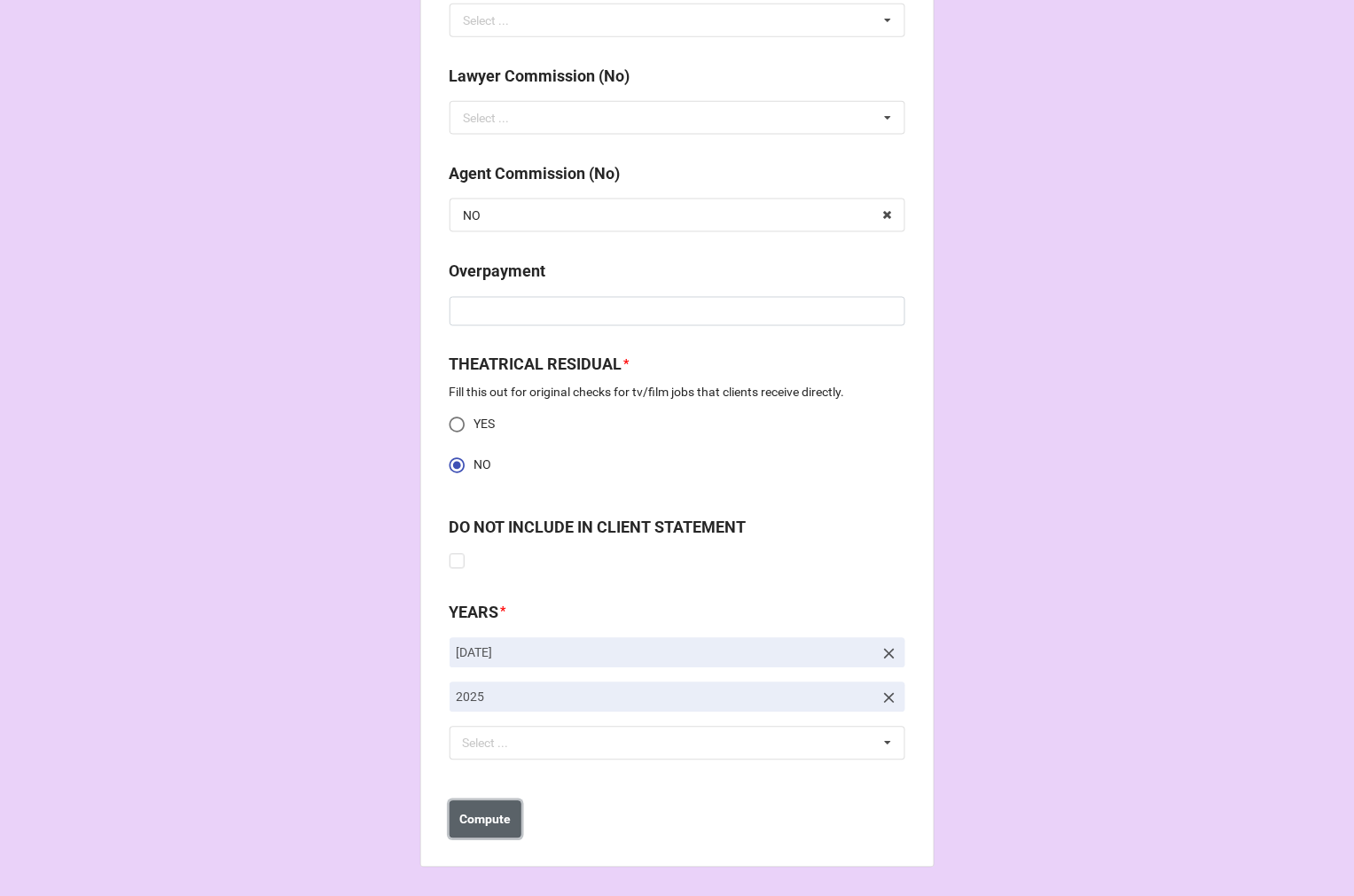
click at [485, 825] on b "Compute" at bounding box center [485, 820] width 51 height 19
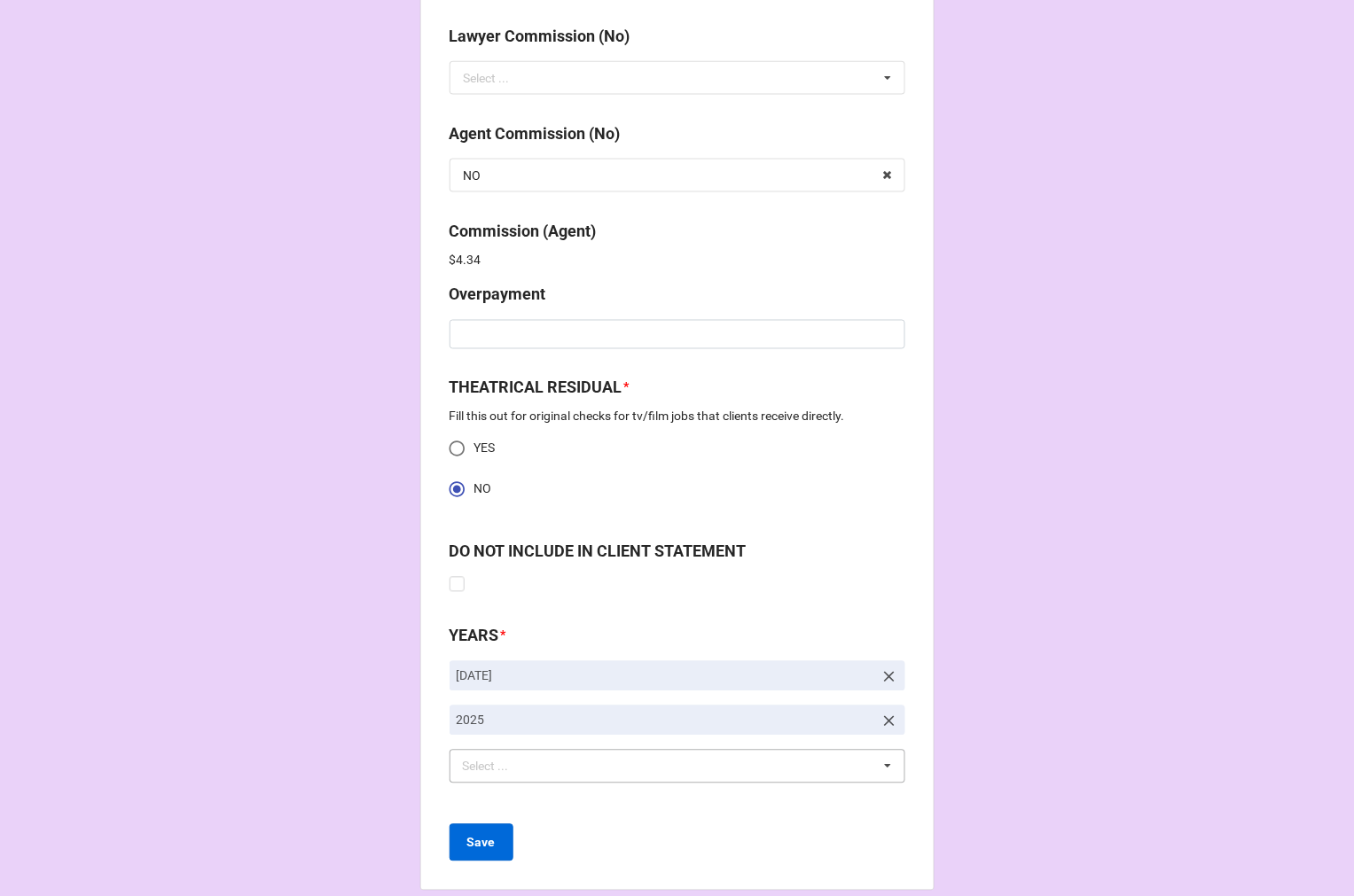
scroll to position [2342, 0]
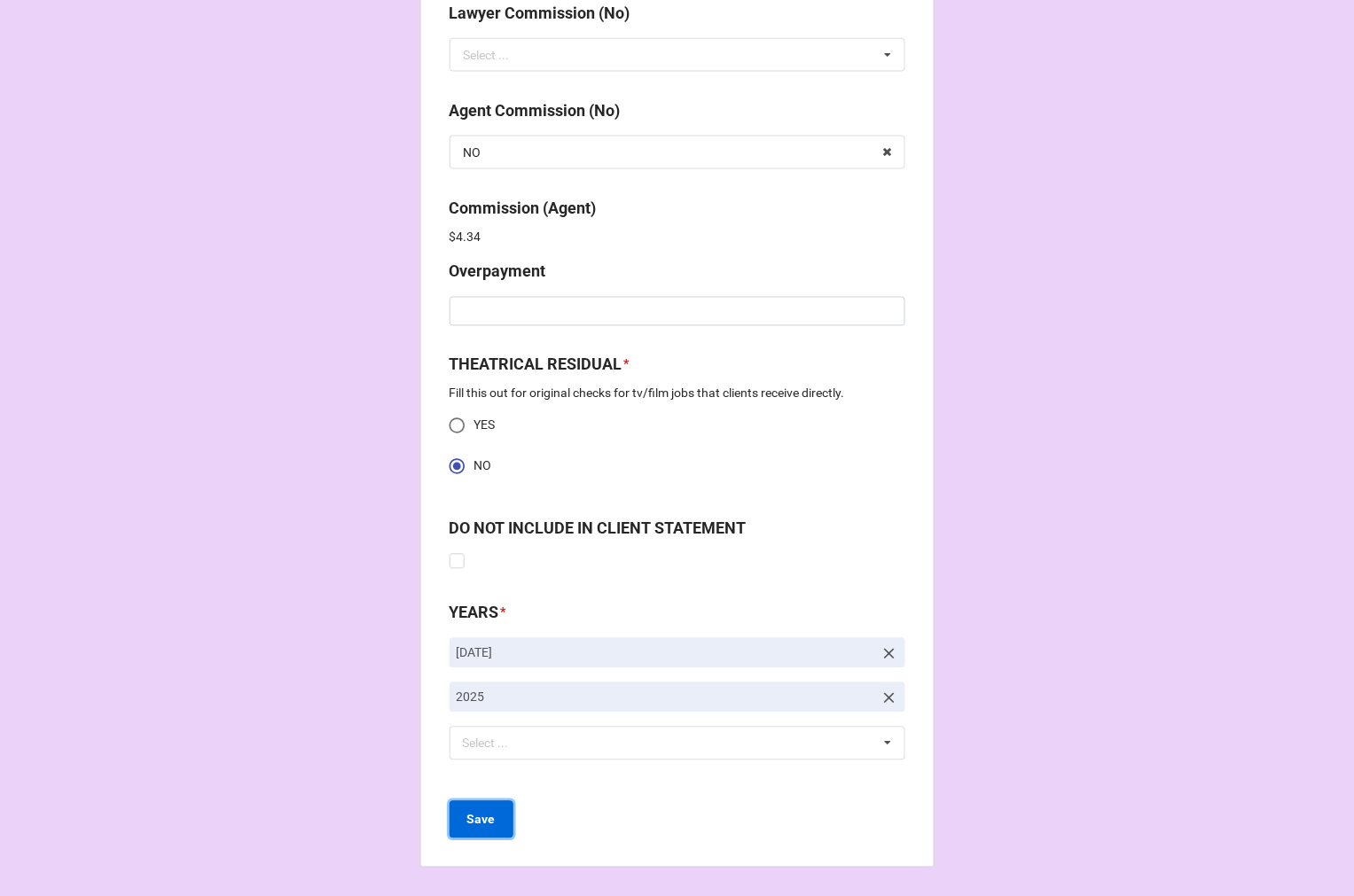
click at [487, 815] on b "Save" at bounding box center [482, 820] width 29 height 19
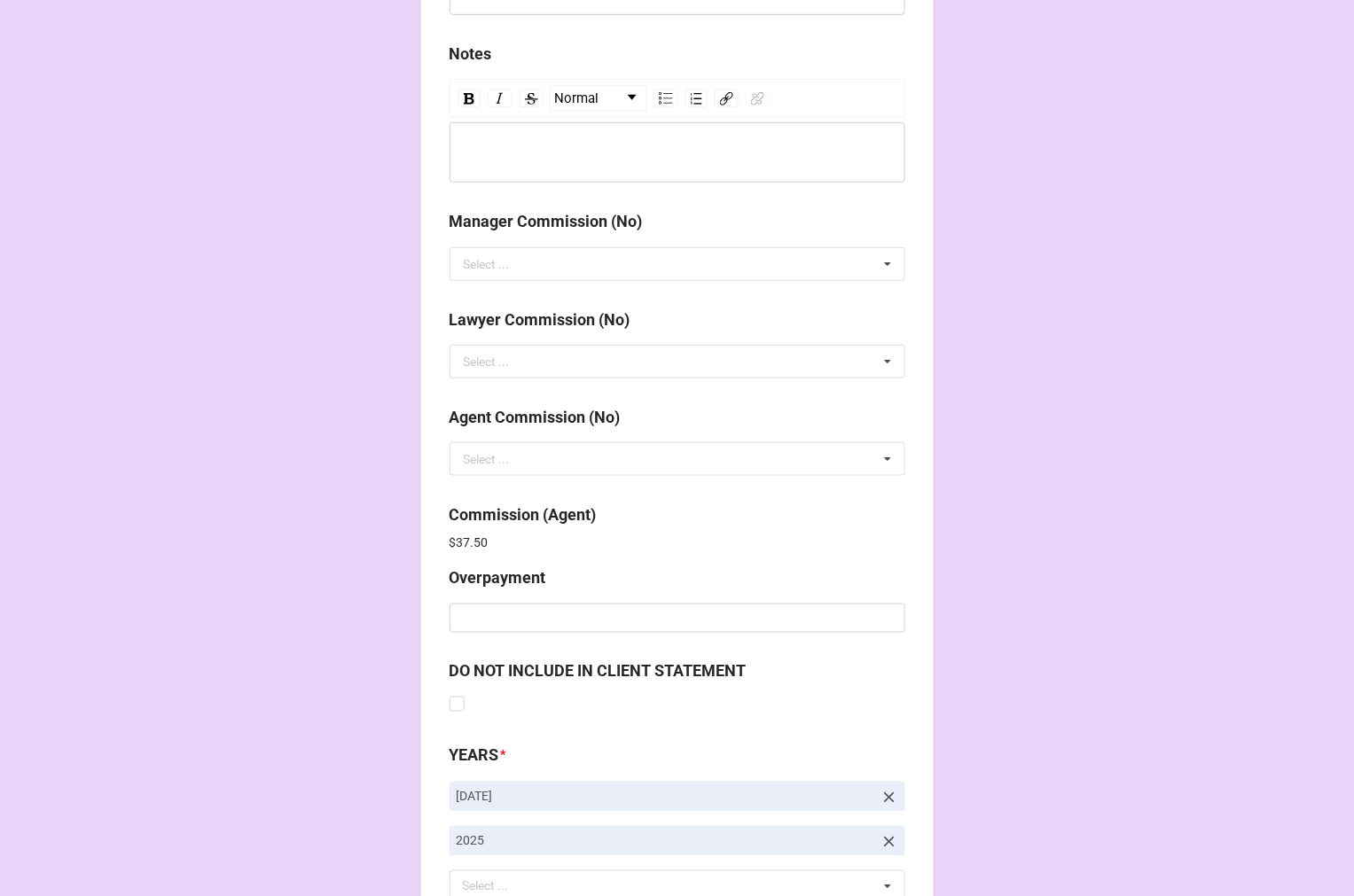
scroll to position [2115, 0]
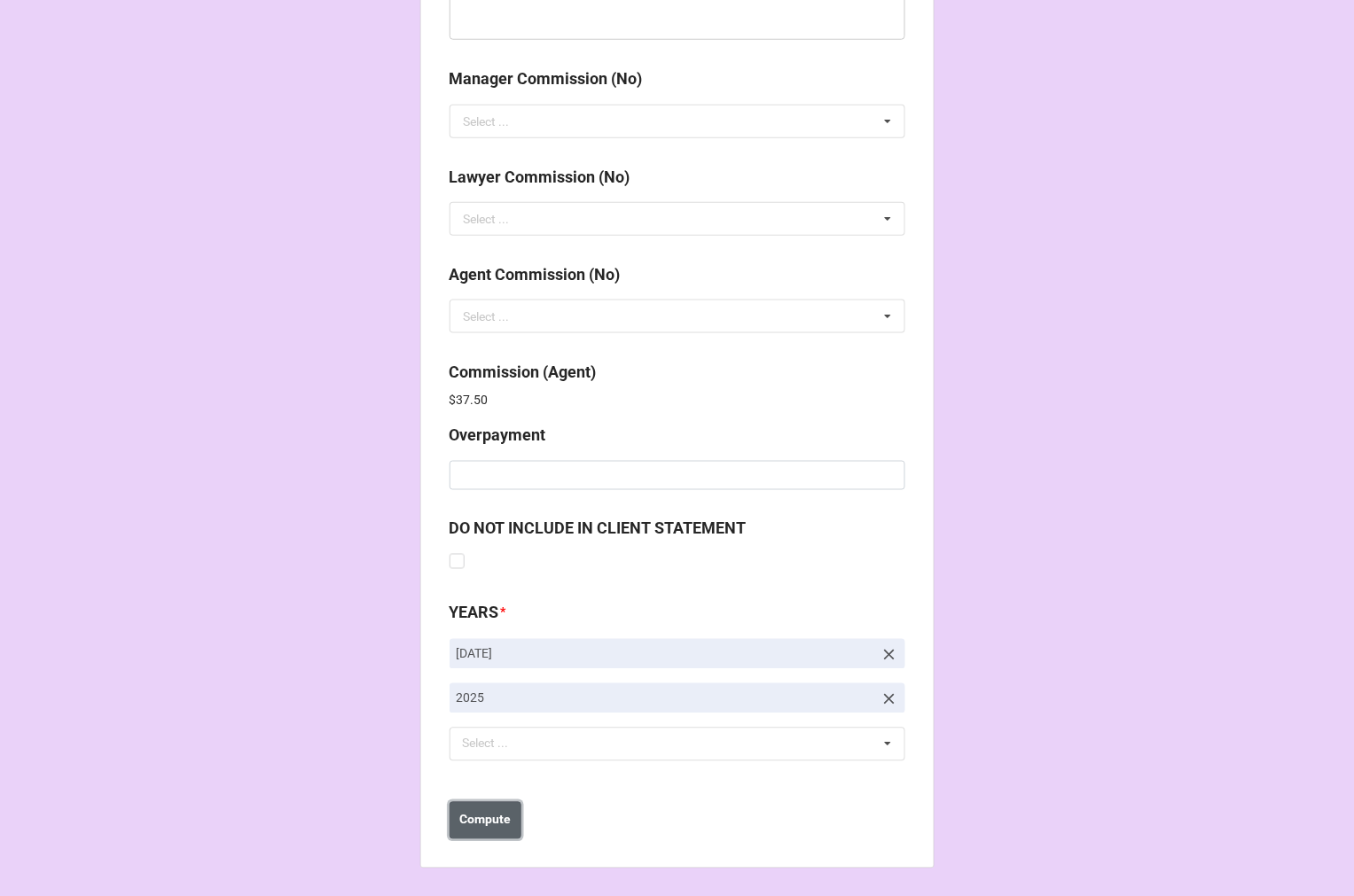
click at [482, 820] on b "Compute" at bounding box center [485, 820] width 51 height 19
click at [490, 828] on button "Save" at bounding box center [481, 821] width 64 height 37
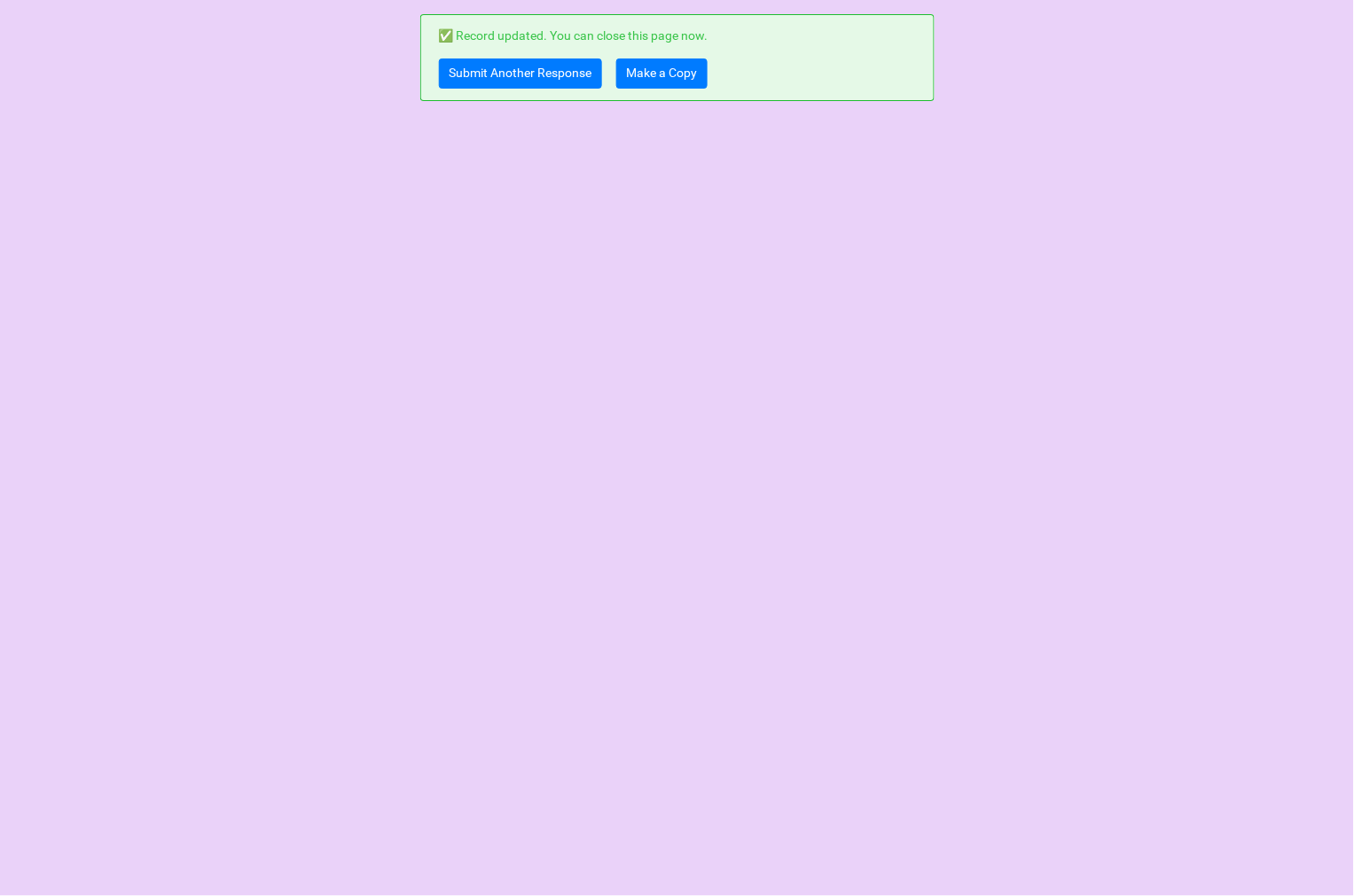
scroll to position [0, 0]
click at [677, 78] on link "Make a Copy" at bounding box center [662, 74] width 92 height 31
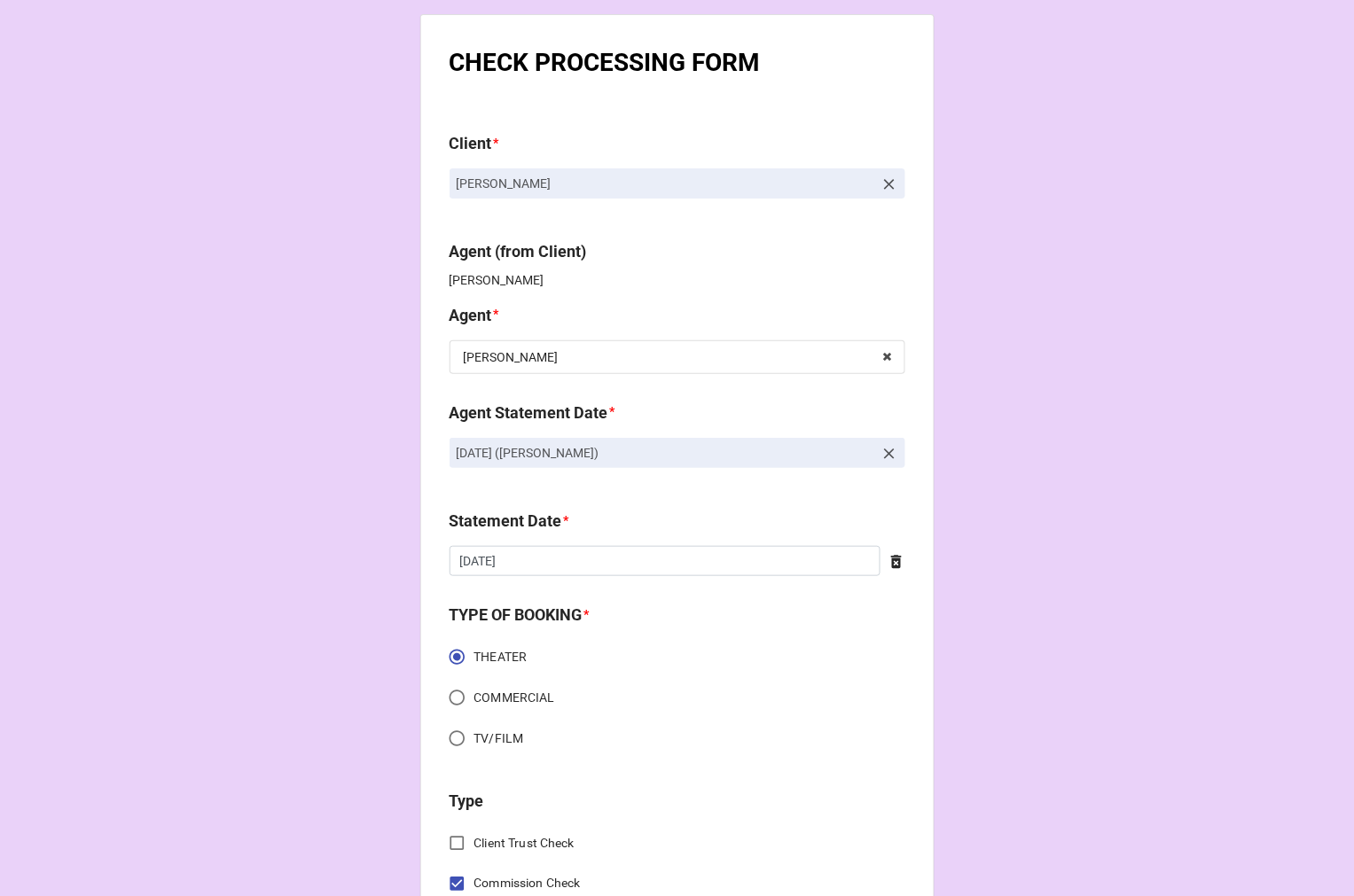
click at [885, 450] on icon at bounding box center [889, 454] width 18 height 18
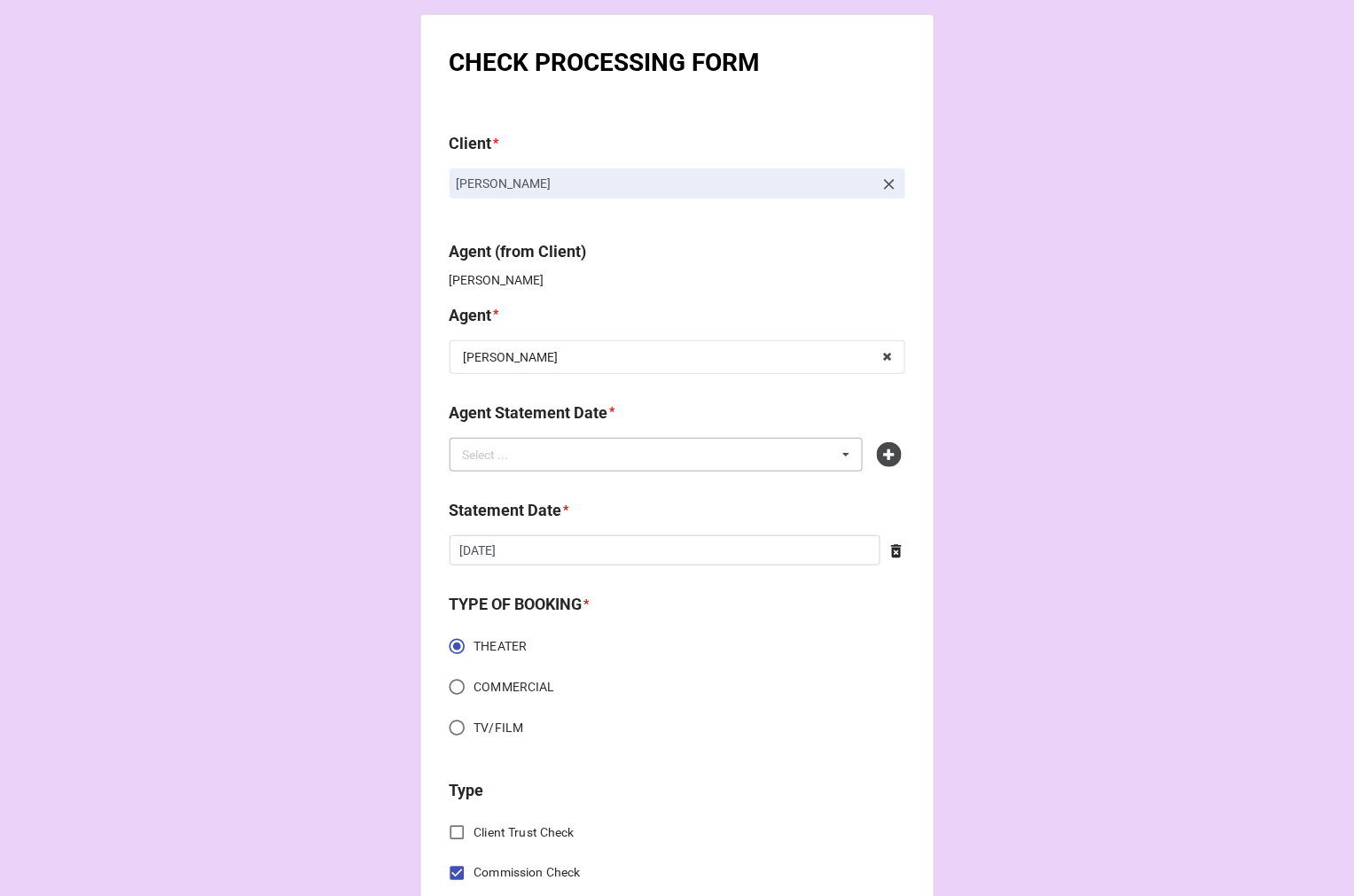
click at [715, 466] on div "Select ... No results found." at bounding box center [656, 454] width 414 height 33
type input "kare"
click at [546, 492] on span "SEPTEMBER 5, 2025 (KAREN)" at bounding box center [536, 488] width 143 height 14
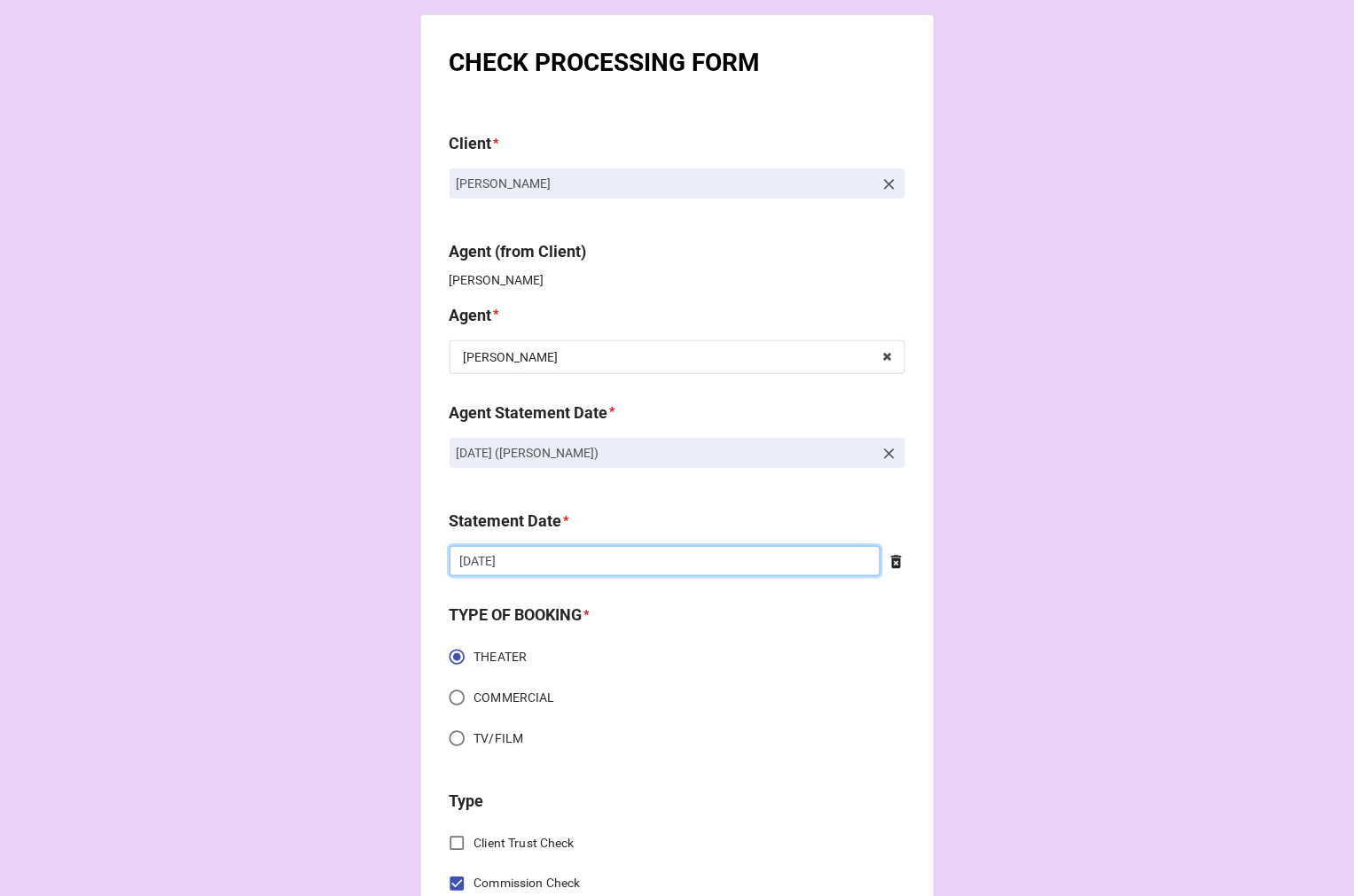
drag, startPoint x: 529, startPoint y: 550, endPoint x: 562, endPoint y: 561, distance: 34.8
click at [529, 549] on input "8/22/2025" at bounding box center [664, 561] width 431 height 31
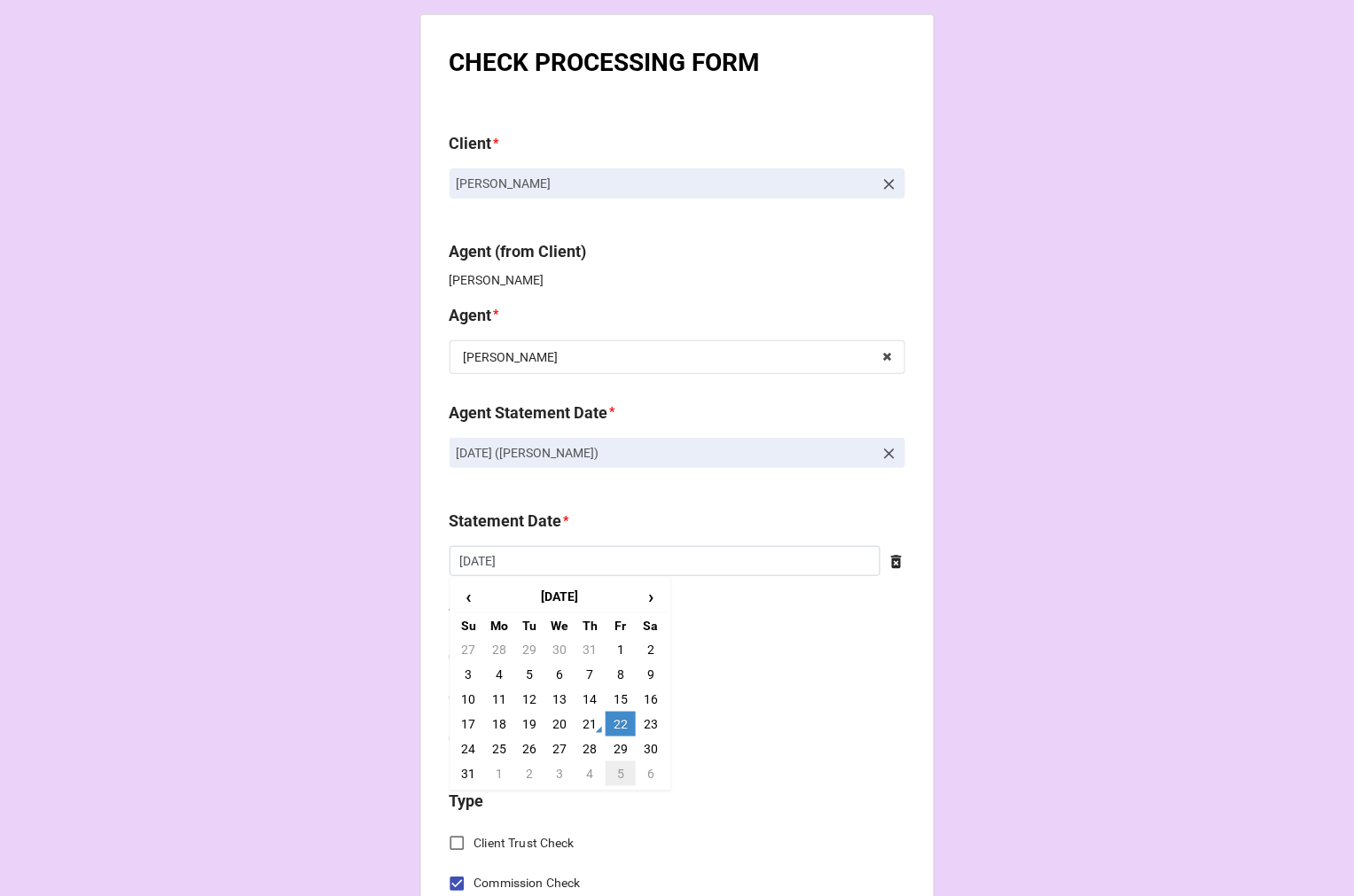
click at [618, 778] on td "5" at bounding box center [621, 774] width 31 height 25
type input "9/5/2025"
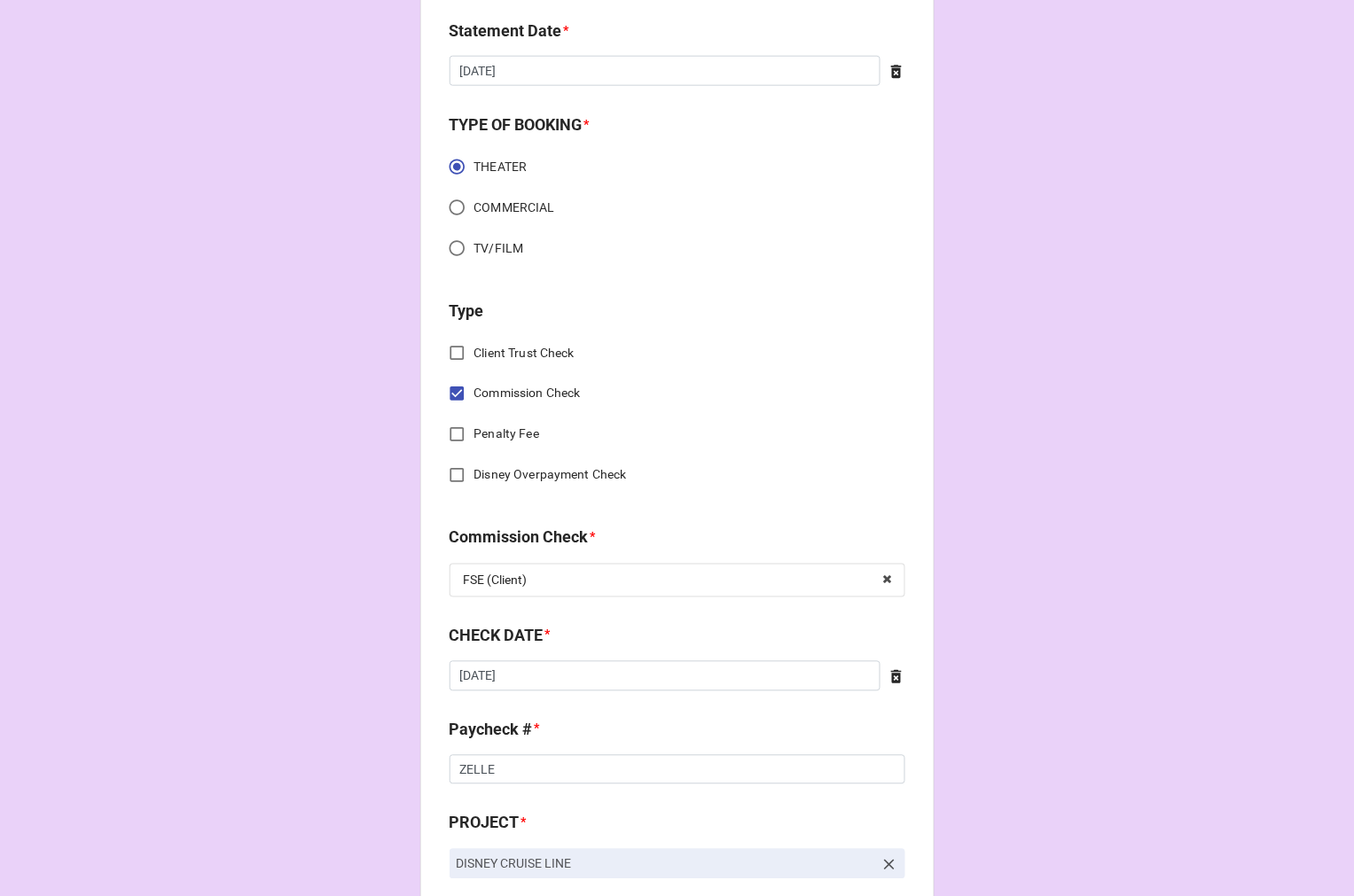
scroll to position [492, 0]
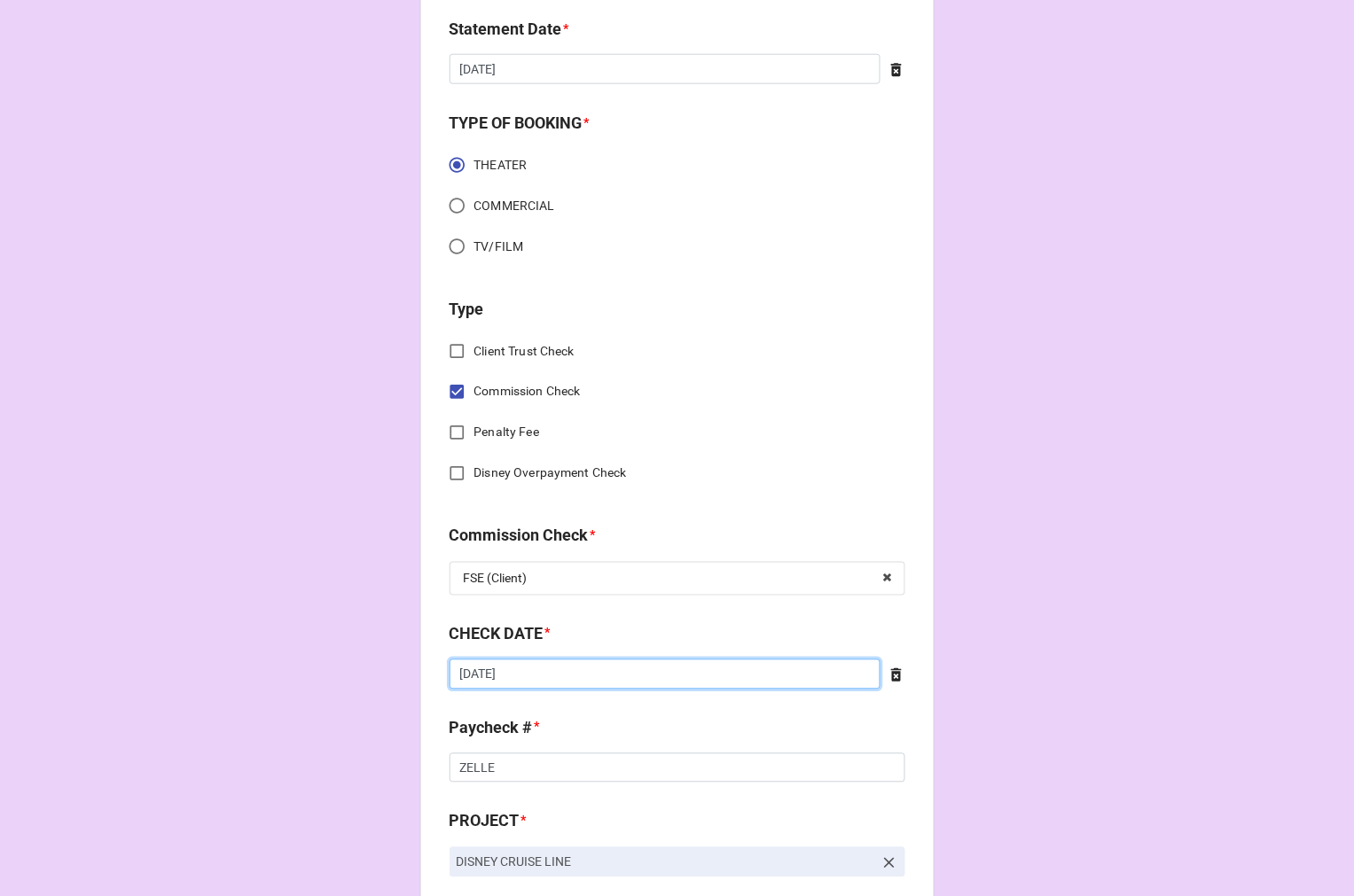
click at [600, 674] on input "8/8/2025" at bounding box center [664, 675] width 431 height 31
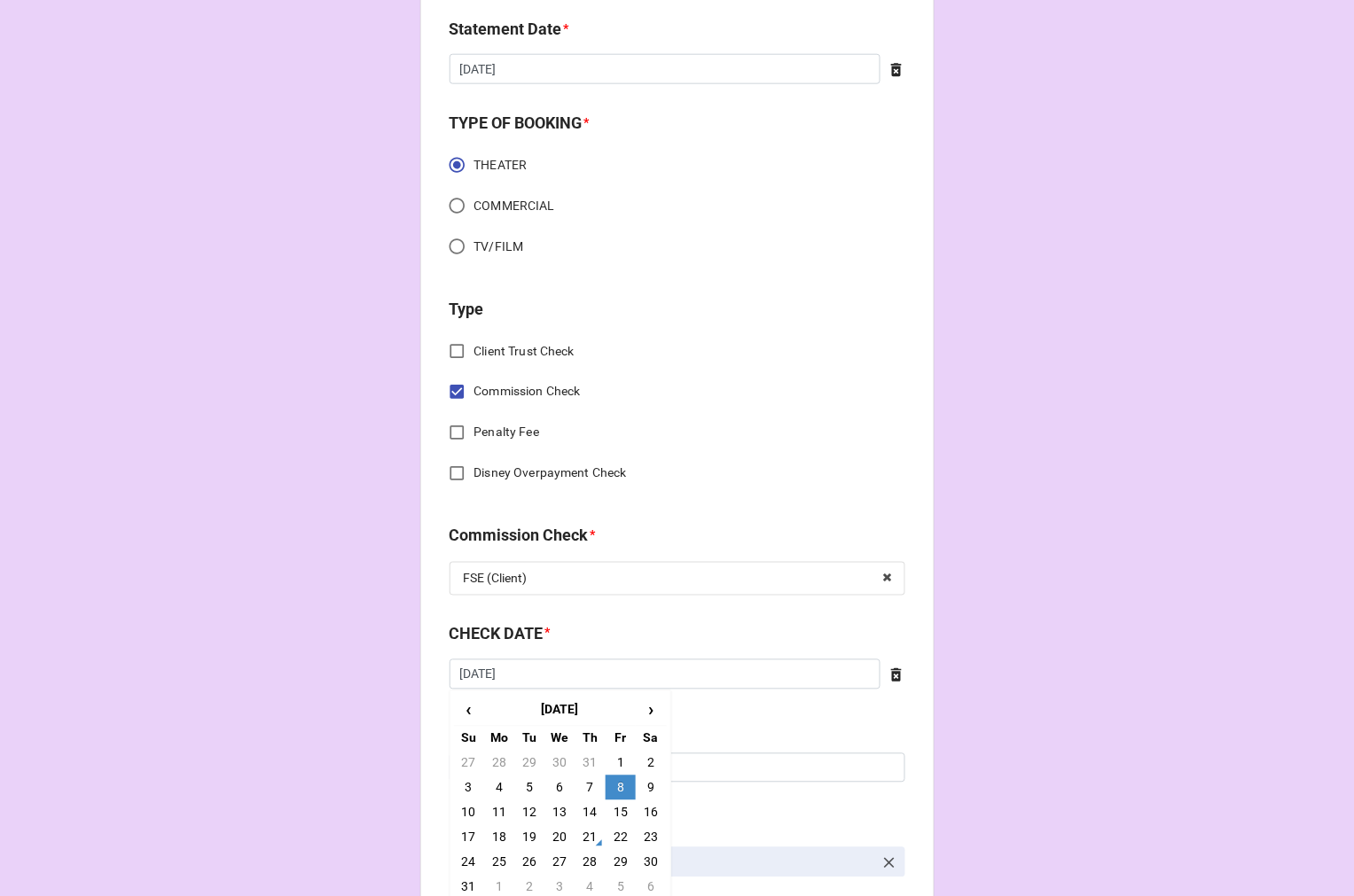
click at [590, 838] on td "21" at bounding box center [591, 838] width 31 height 25
type input "8/21/2025"
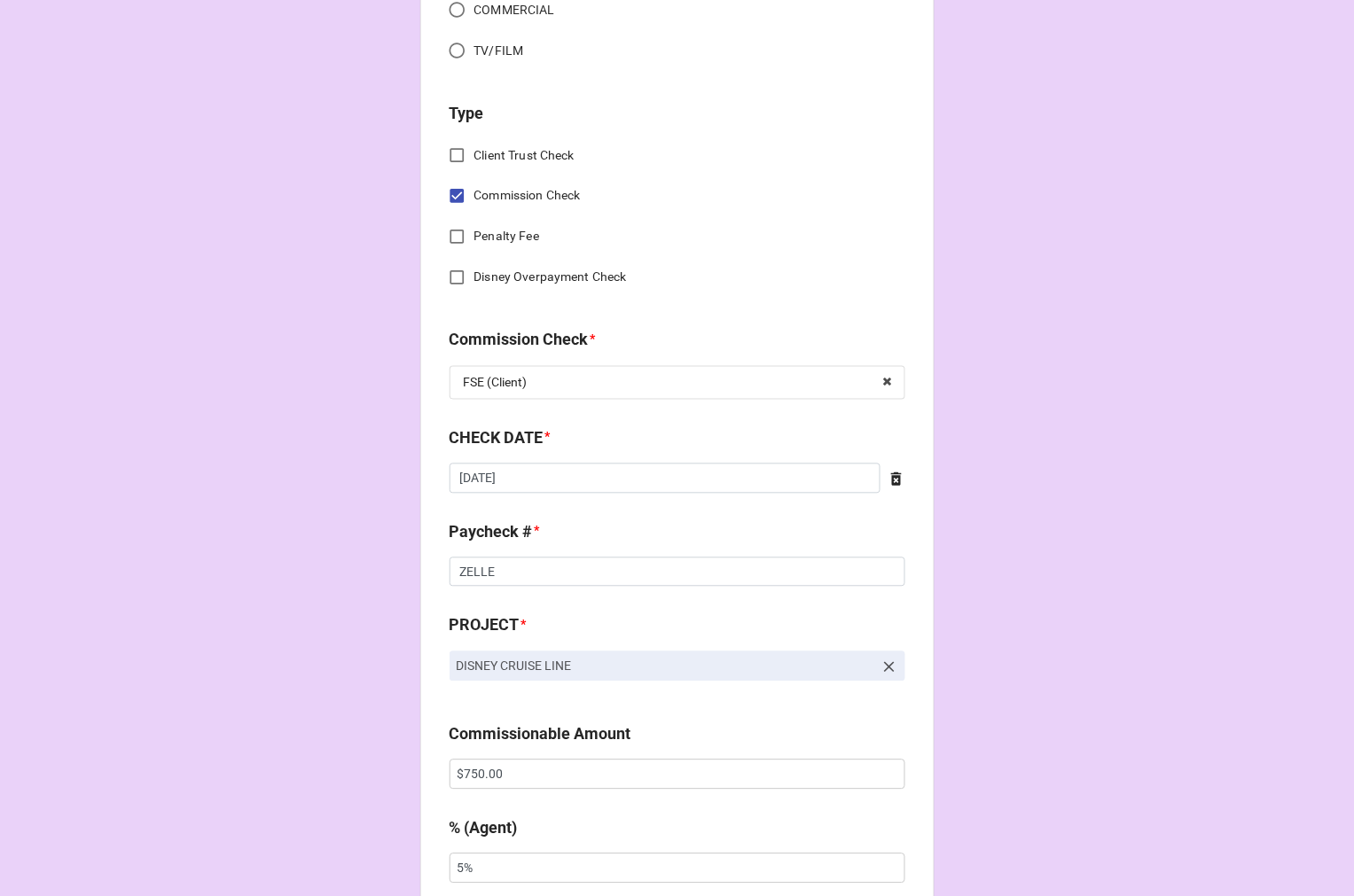
scroll to position [688, 0]
click at [472, 767] on input "$750.00" at bounding box center [677, 774] width 456 height 31
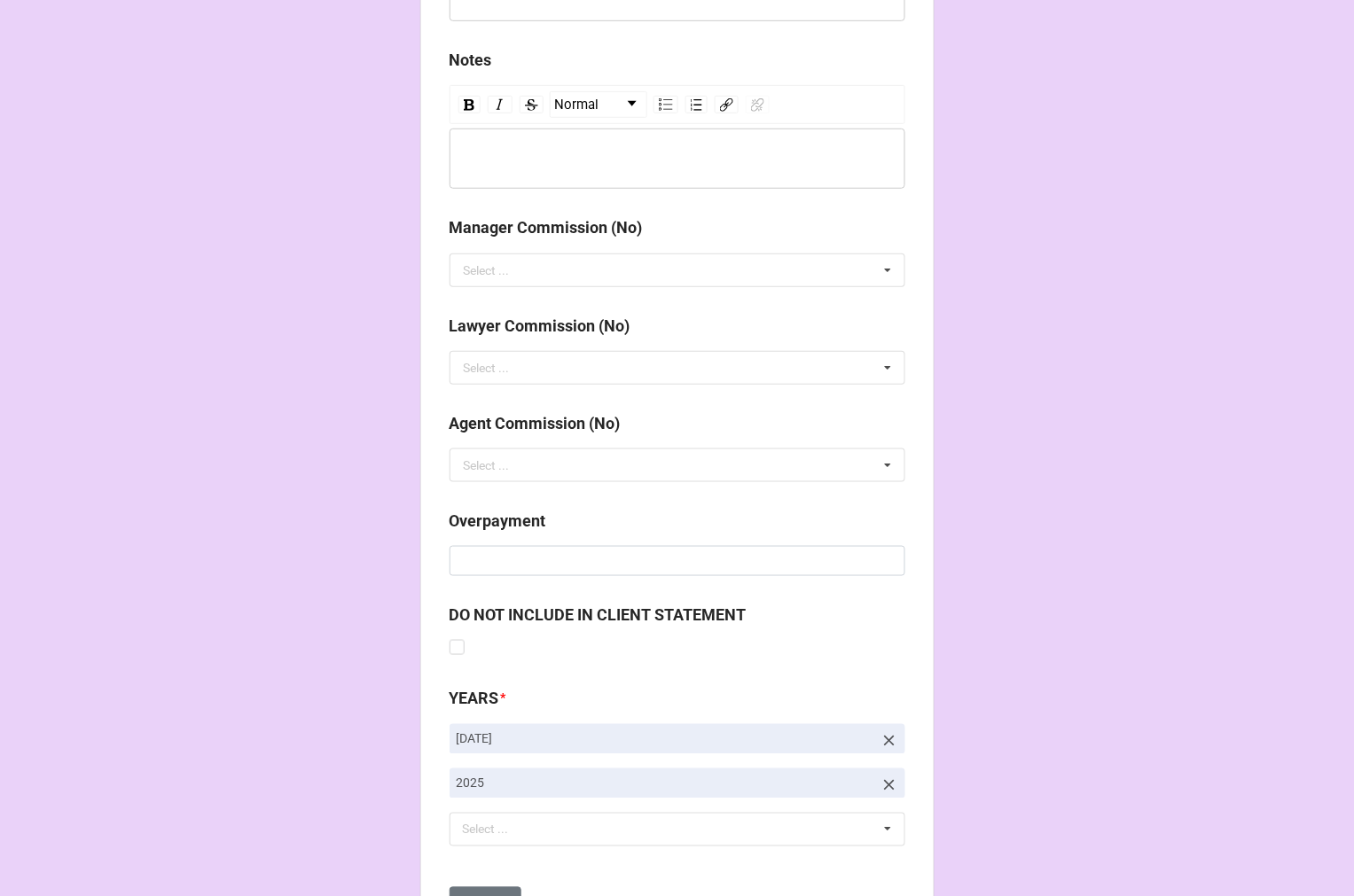
scroll to position [2052, 0]
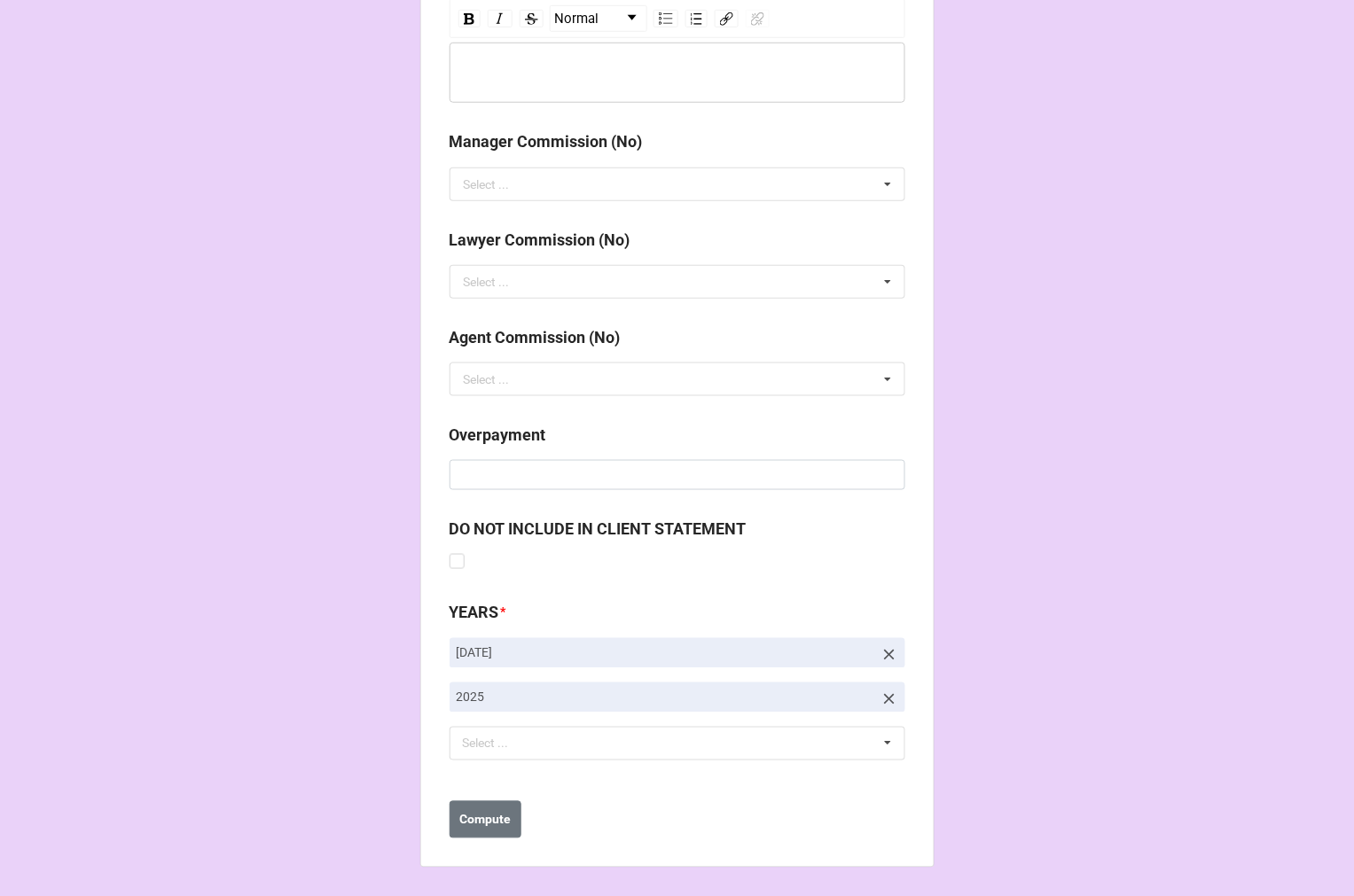
type input "$1,500.00"
click at [883, 658] on icon at bounding box center [889, 655] width 18 height 18
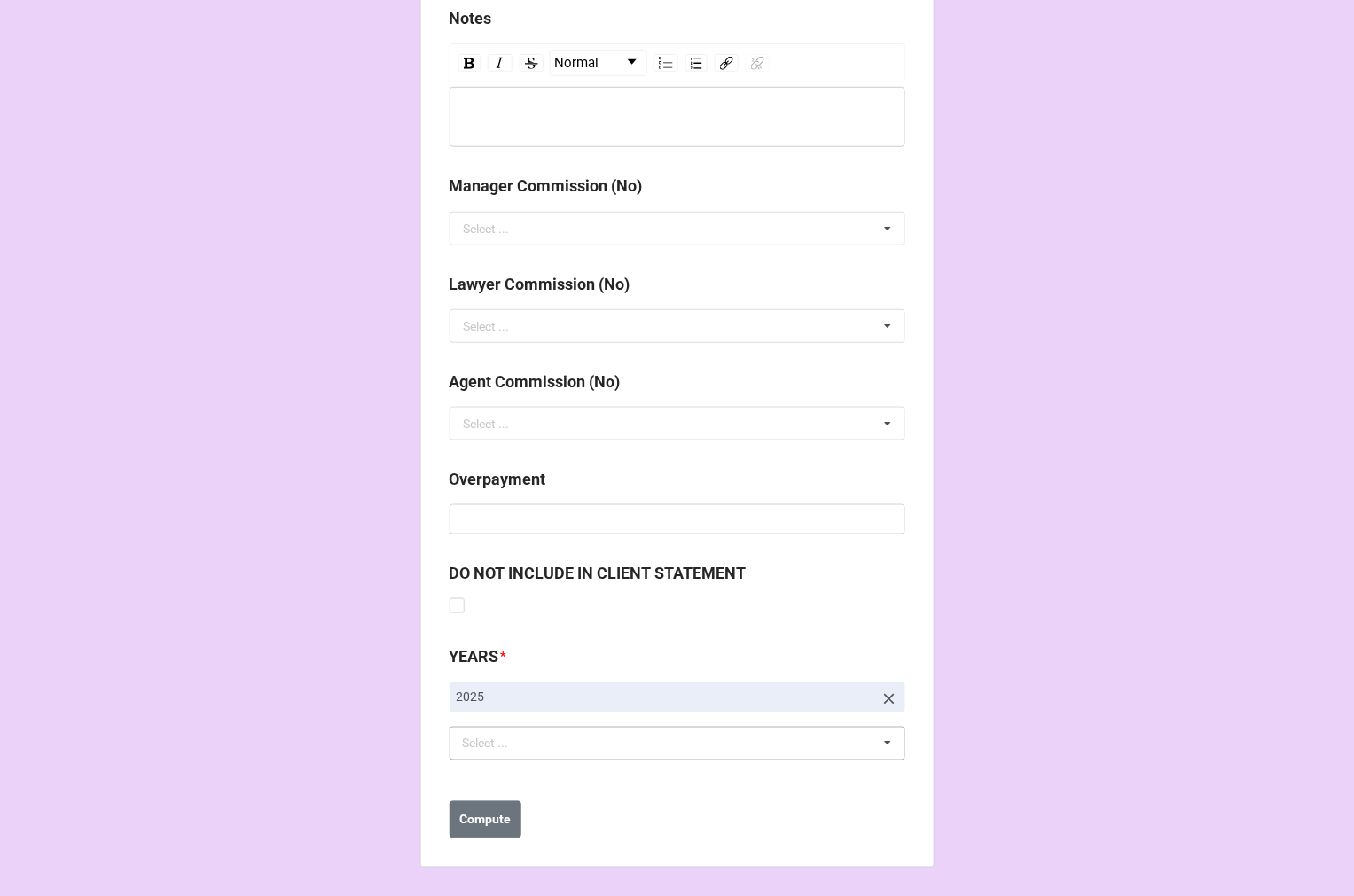
click at [481, 750] on div "Select ..." at bounding box center [496, 744] width 76 height 21
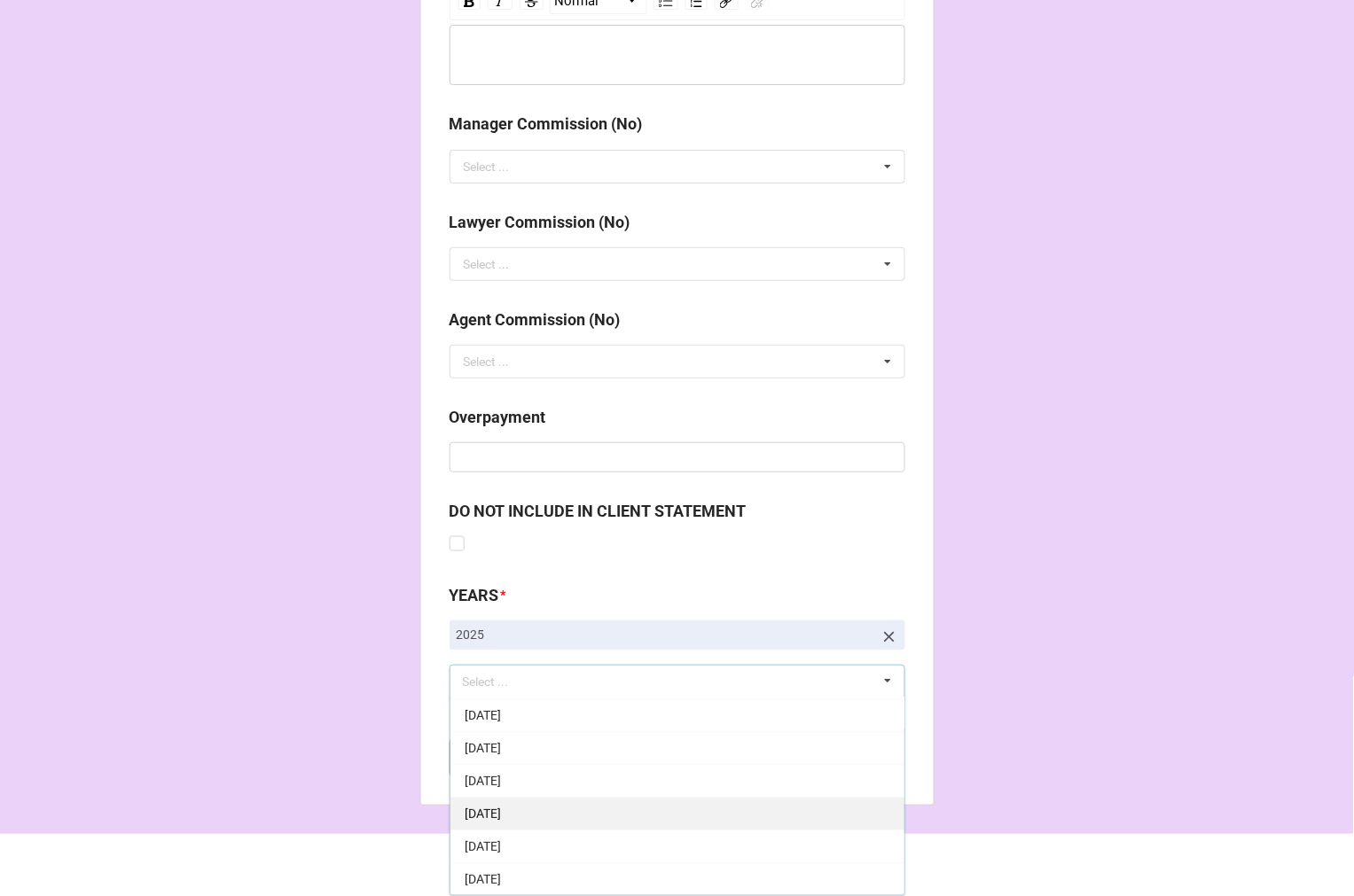
scroll to position [197, 0]
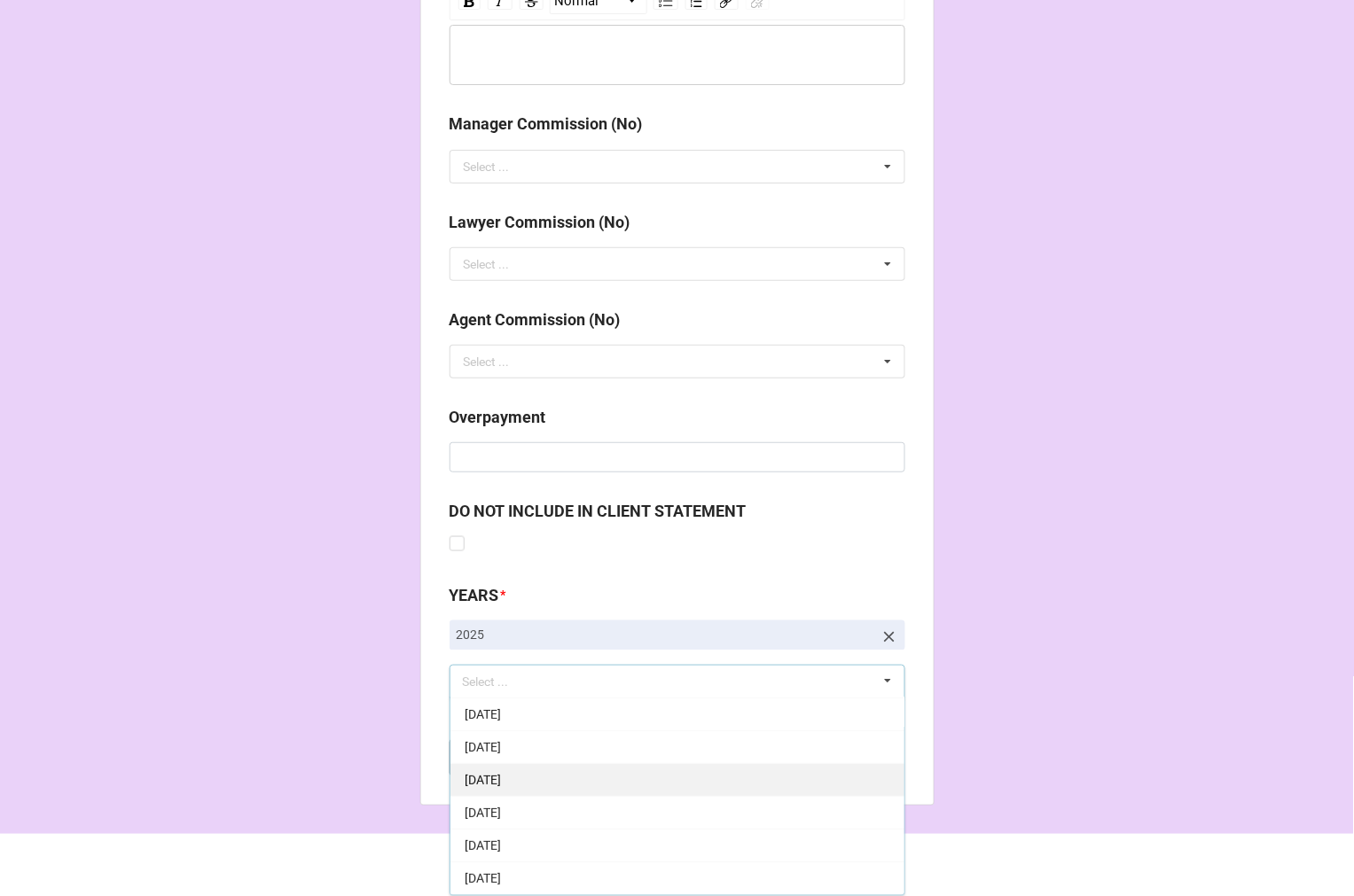
click at [501, 783] on span "9-September 2025" at bounding box center [483, 780] width 36 height 14
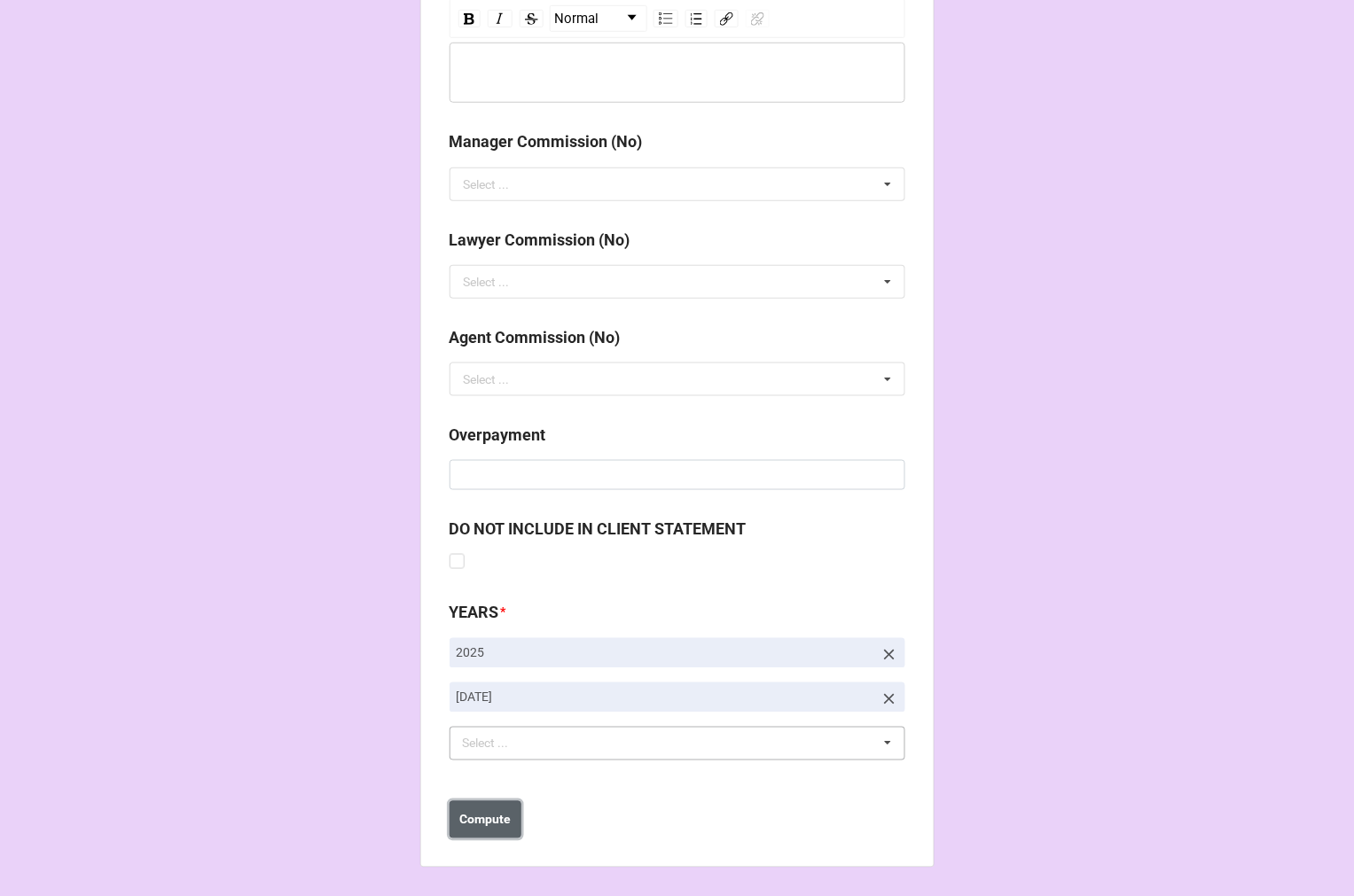
click at [482, 816] on b "Compute" at bounding box center [485, 820] width 51 height 19
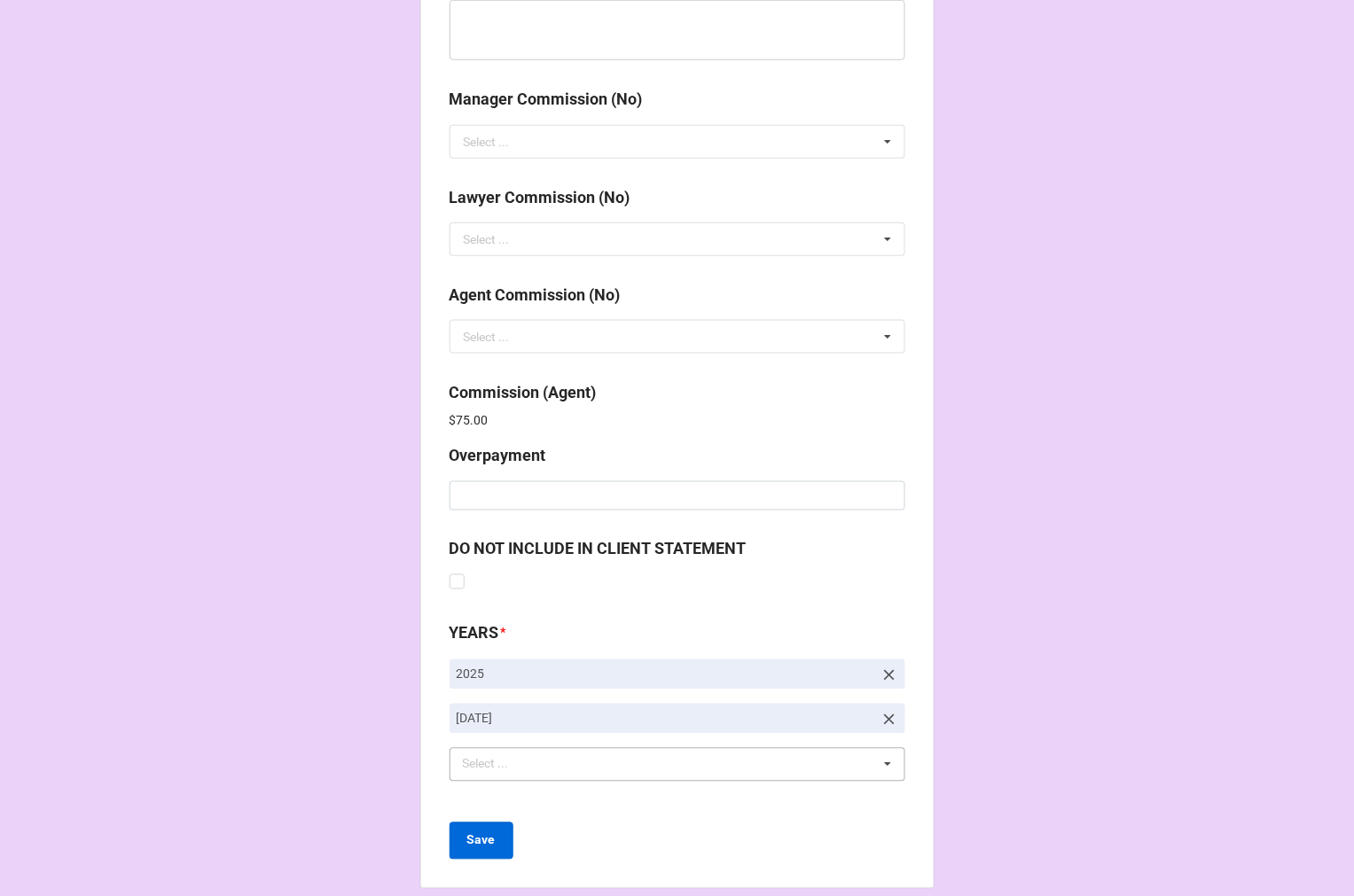
scroll to position [2115, 0]
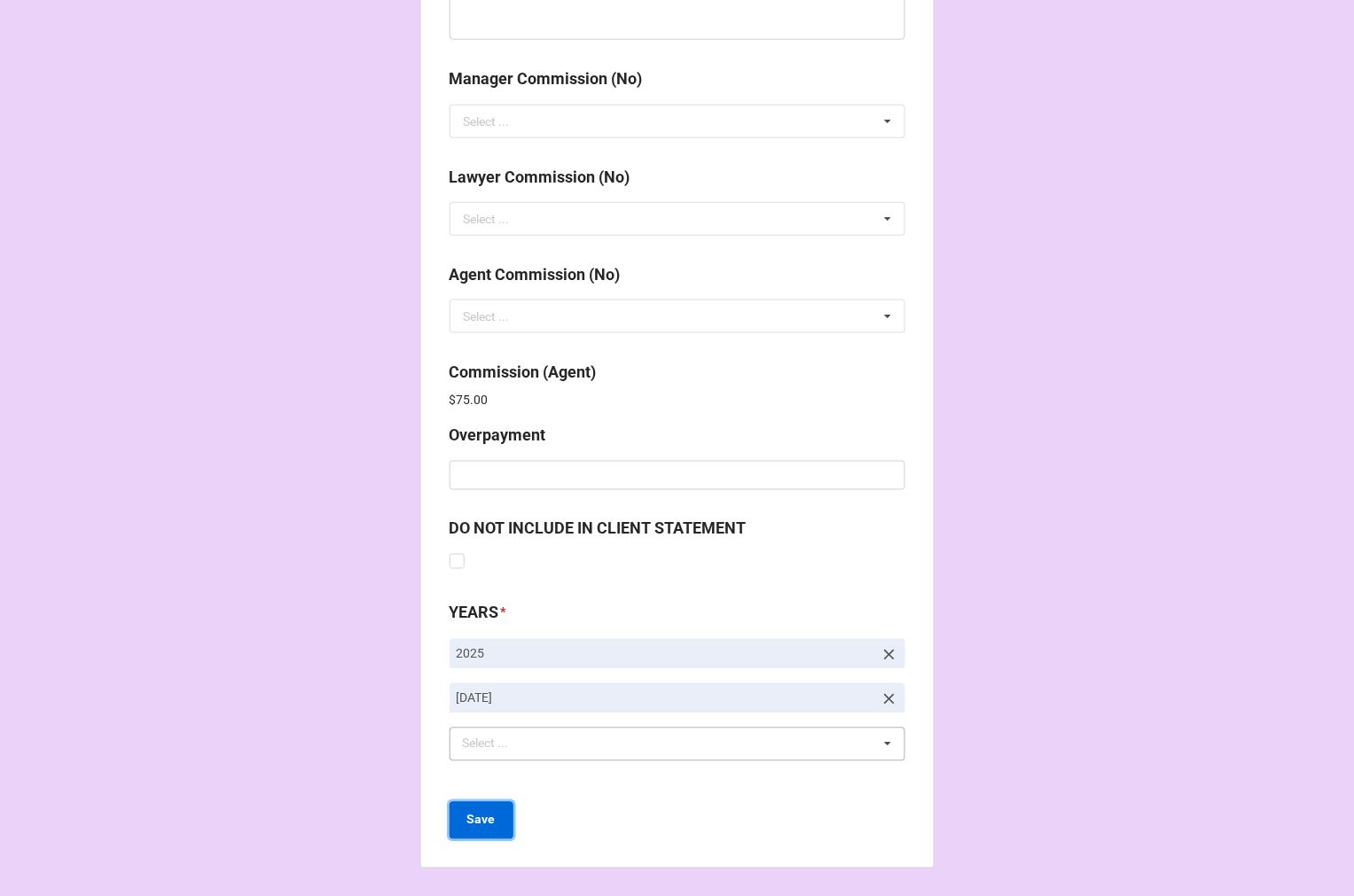
click at [463, 807] on button "Save" at bounding box center [481, 821] width 64 height 37
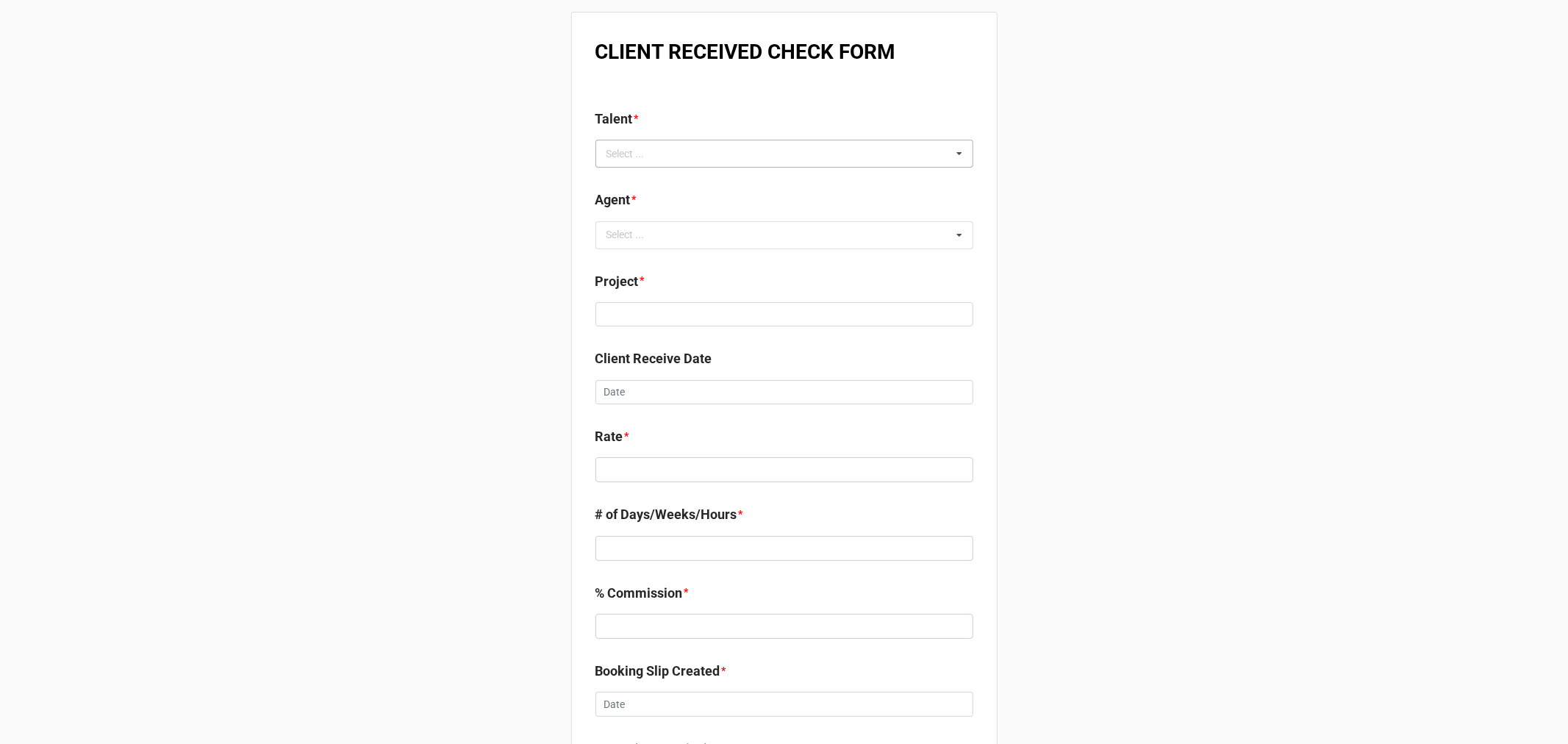
click at [653, 150] on div "Select ..." at bounding box center [634, 154] width 63 height 17
type input "[PERSON_NAME]"
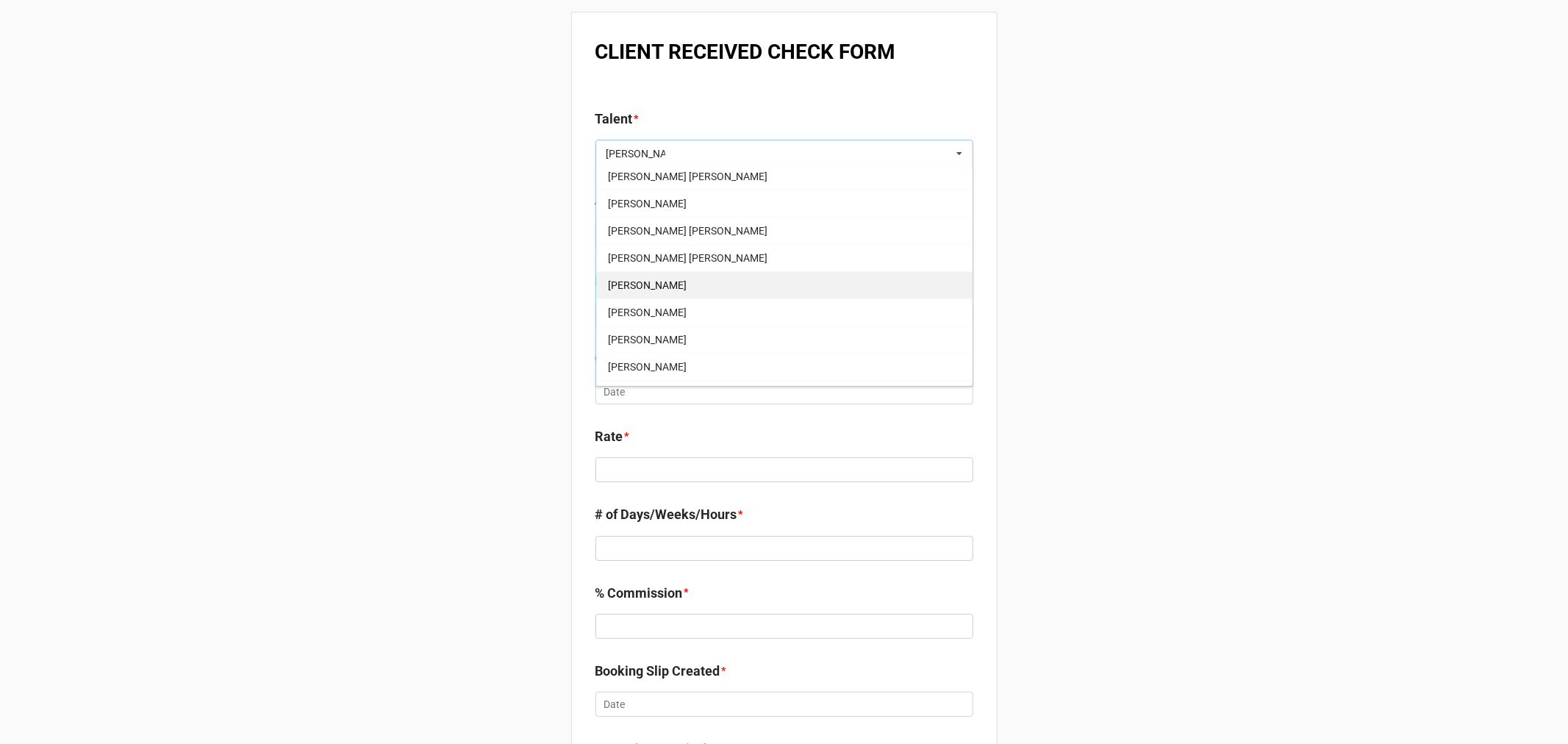
scroll to position [408, 0]
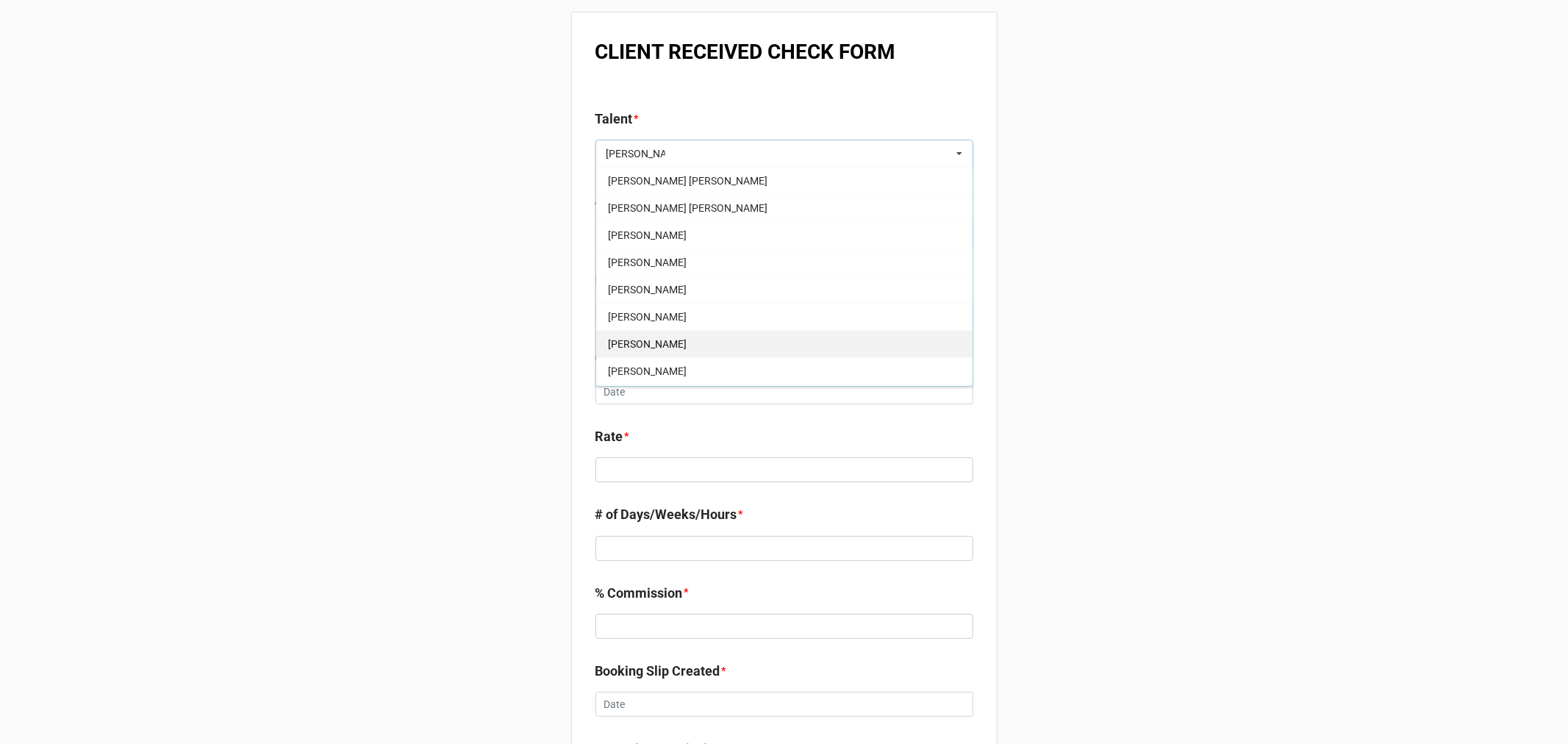
click at [689, 341] on div "[PERSON_NAME]" at bounding box center [784, 344] width 376 height 27
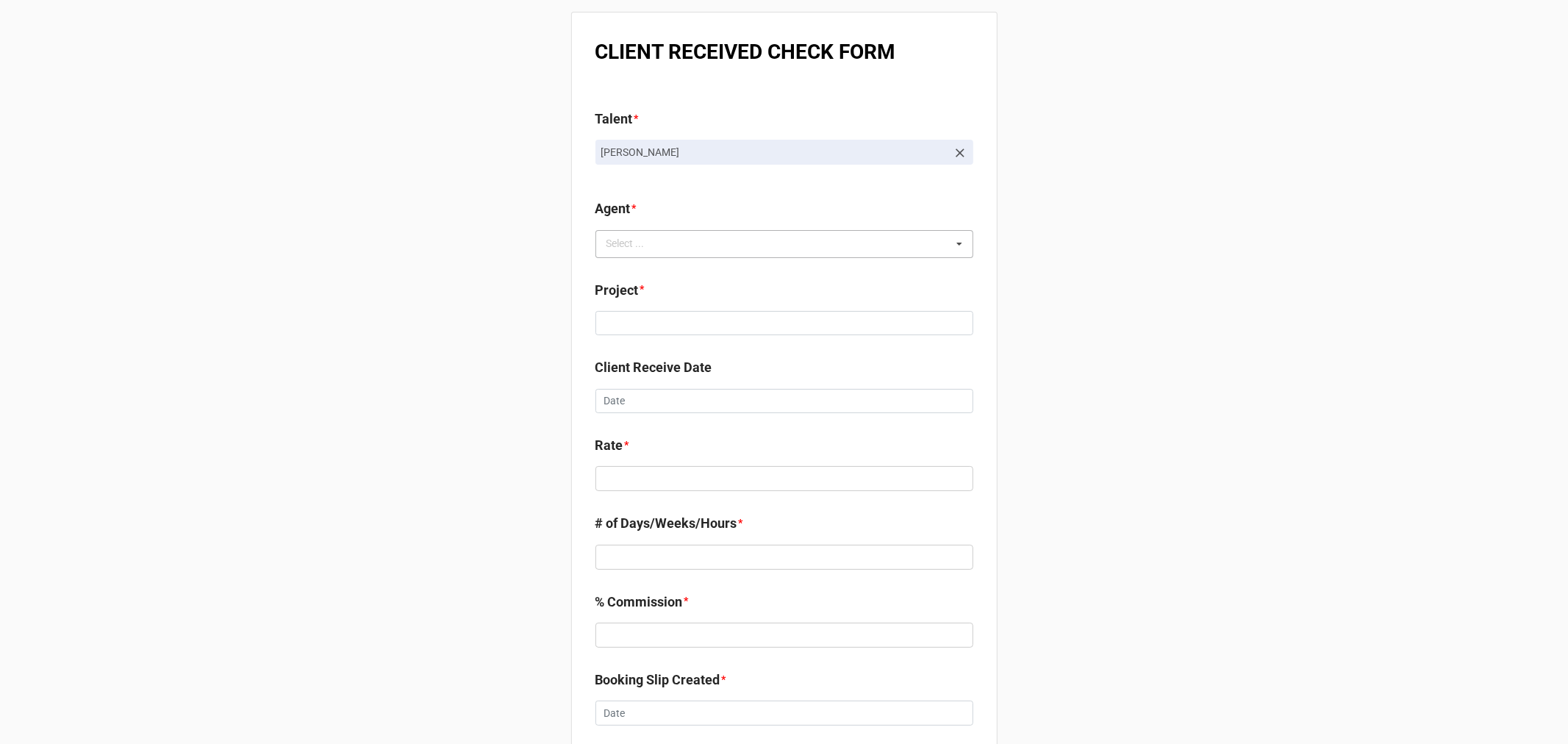
click at [648, 253] on div "Select ... No results found." at bounding box center [784, 244] width 378 height 28
type input "jen"
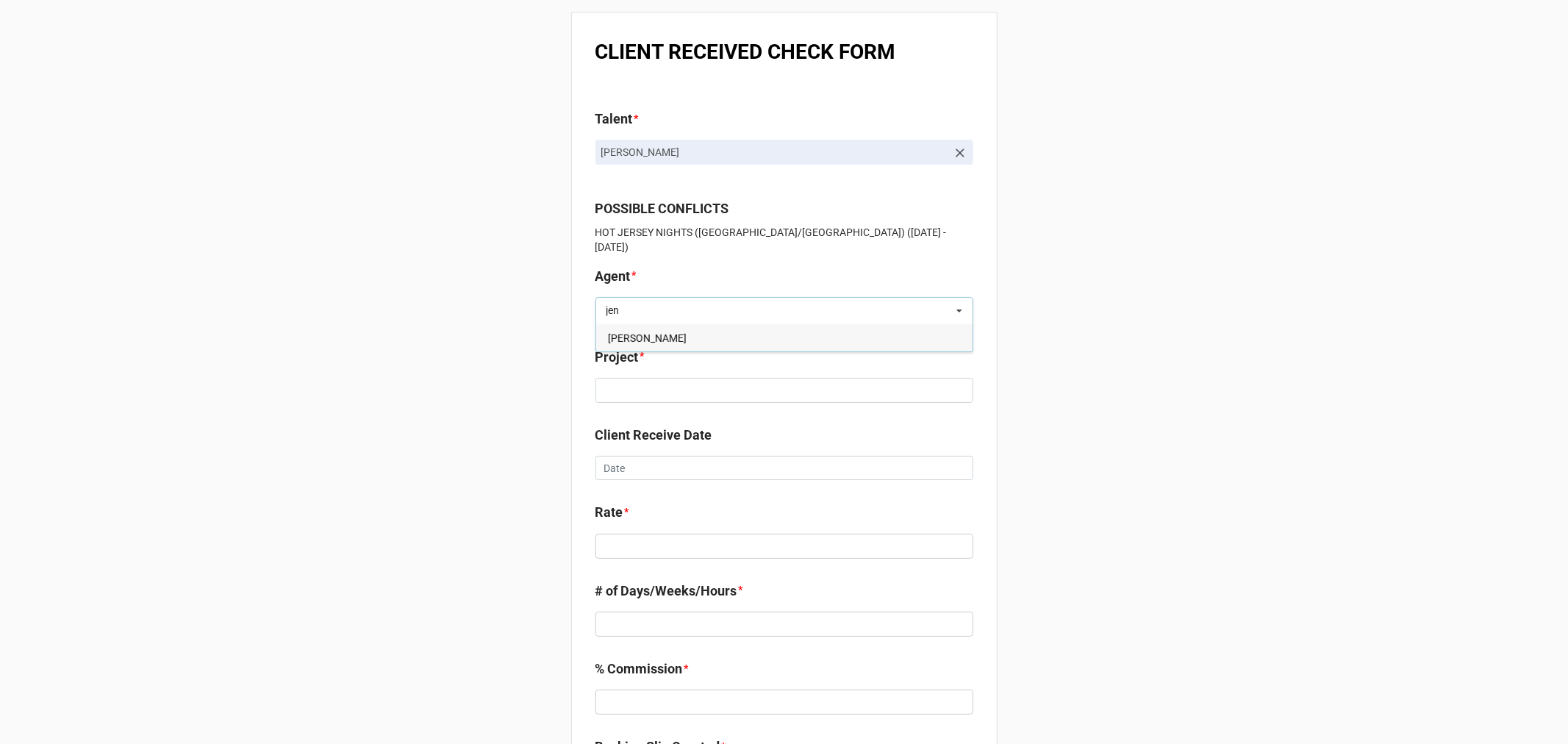
drag, startPoint x: 615, startPoint y: 319, endPoint x: 630, endPoint y: 335, distance: 21.9
click at [616, 332] on span "[PERSON_NAME]" at bounding box center [648, 338] width 79 height 12
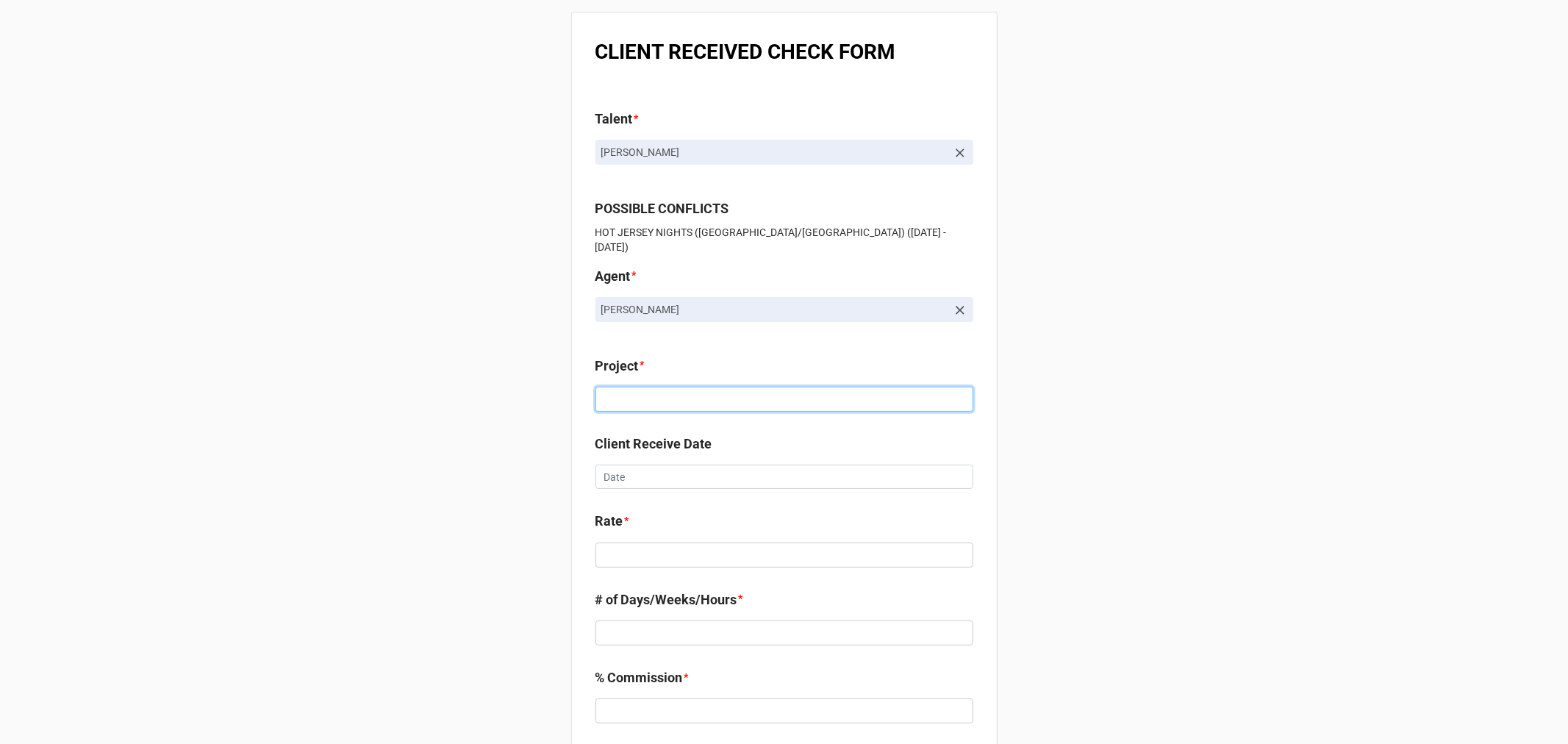
click at [620, 390] on input at bounding box center [784, 400] width 378 height 25
paste input "THE WIZARD OF OZ (THE SPHERE [GEOGRAPHIC_DATA])"
type input "THE WIZARD OF OZ (THE SPHERE [GEOGRAPHIC_DATA])"
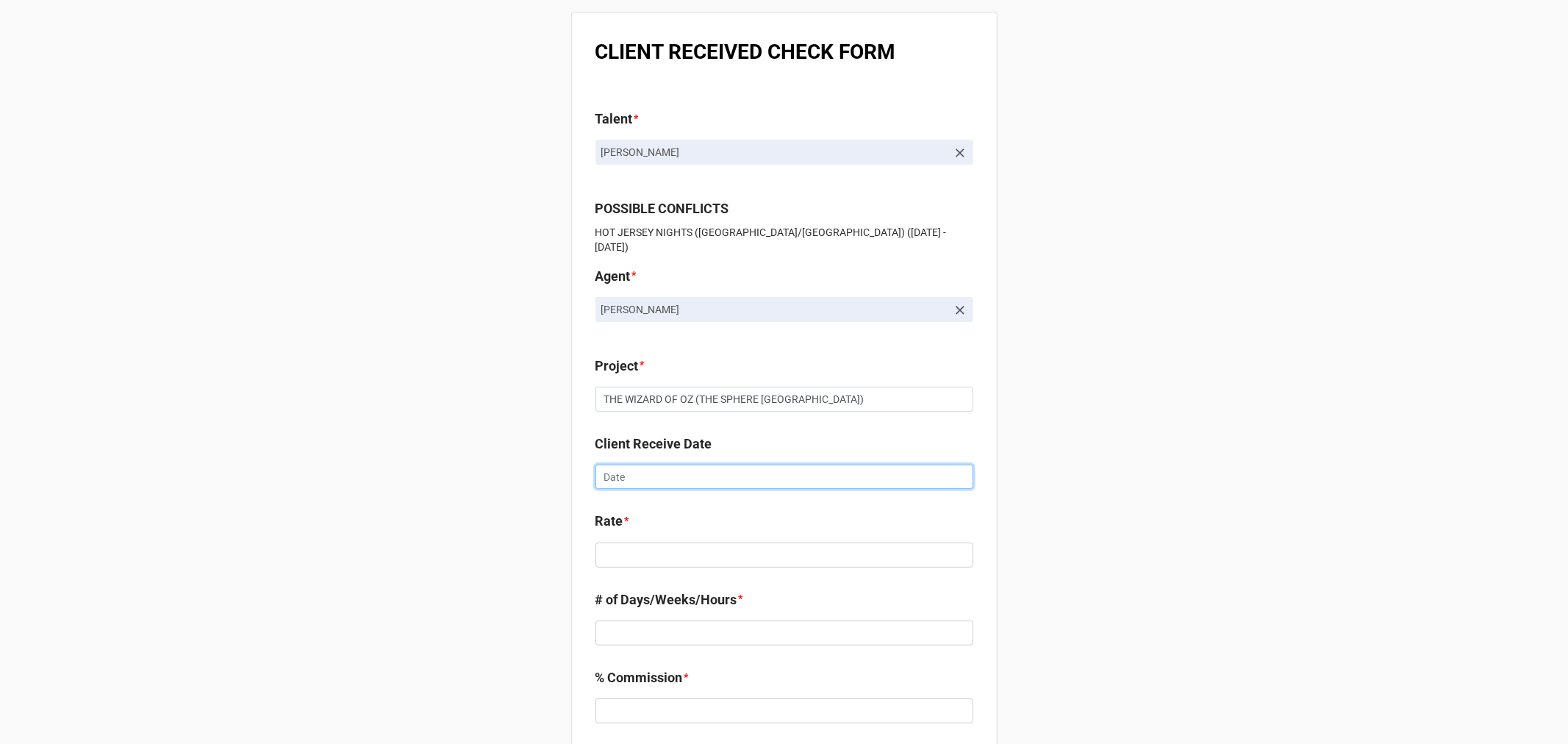
click at [653, 467] on input "text" at bounding box center [784, 477] width 378 height 25
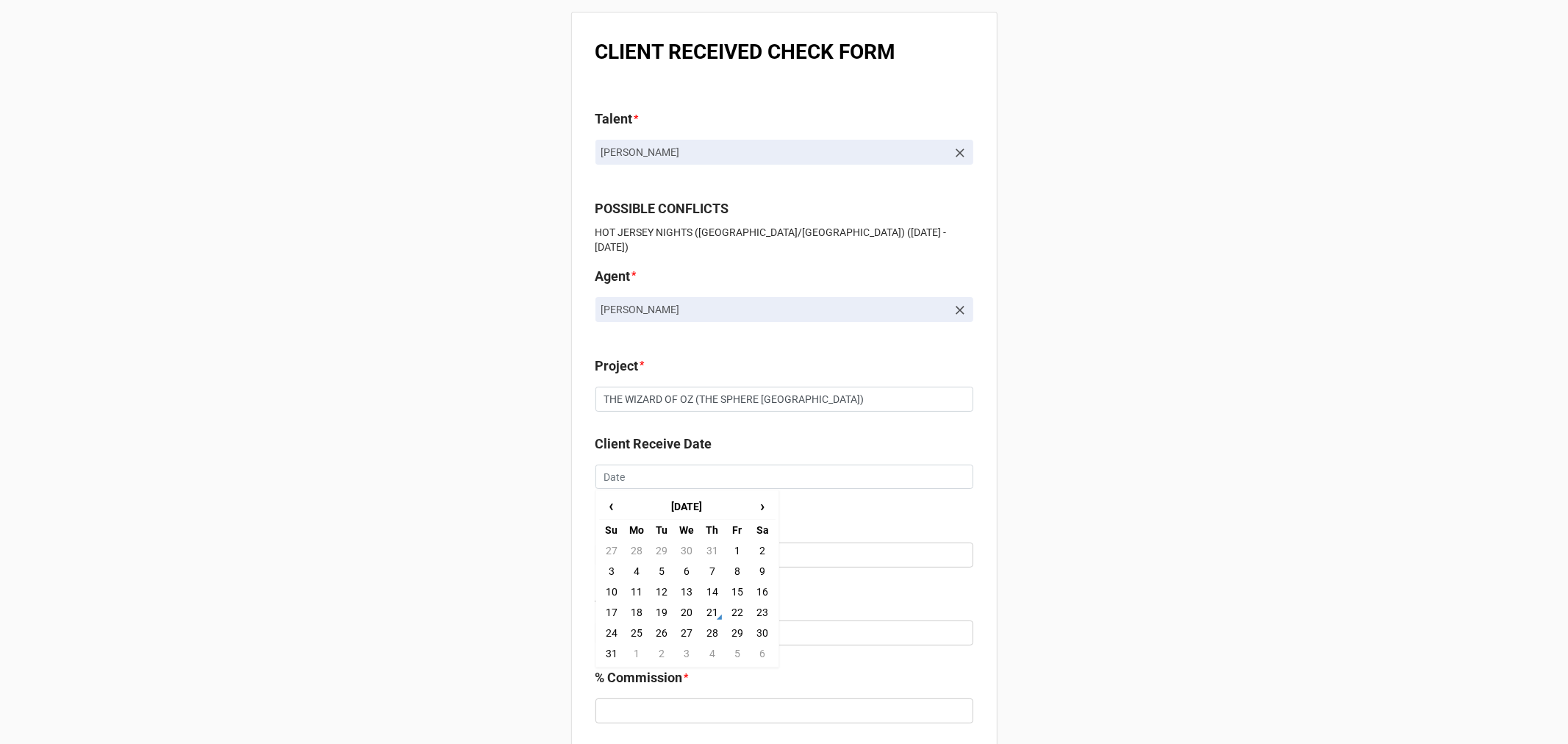
click at [730, 581] on td "15" at bounding box center [737, 592] width 25 height 21
type input "[DATE]"
click at [642, 545] on input "text" at bounding box center [784, 555] width 378 height 25
type input "$180.00"
type input "1"
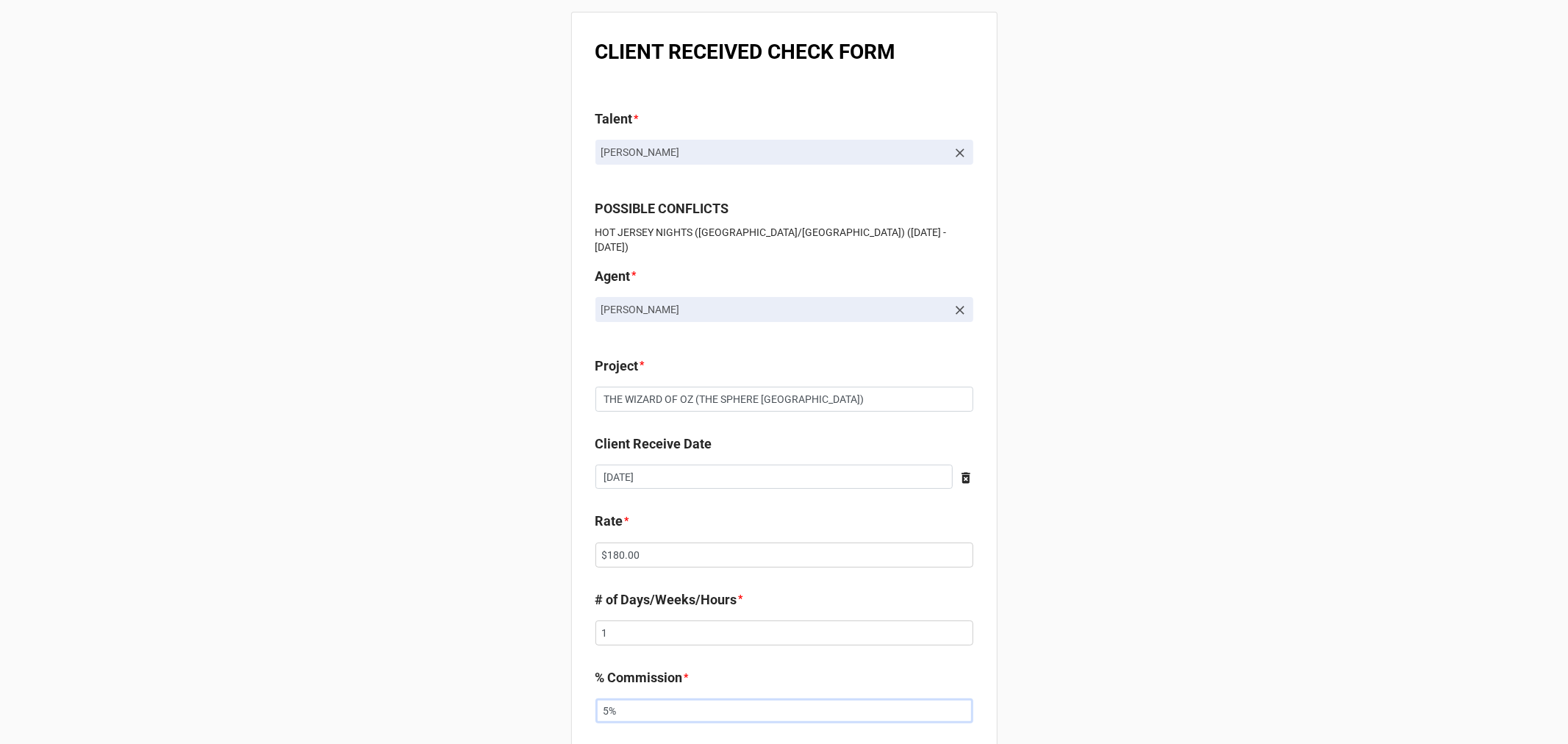
type input "5%"
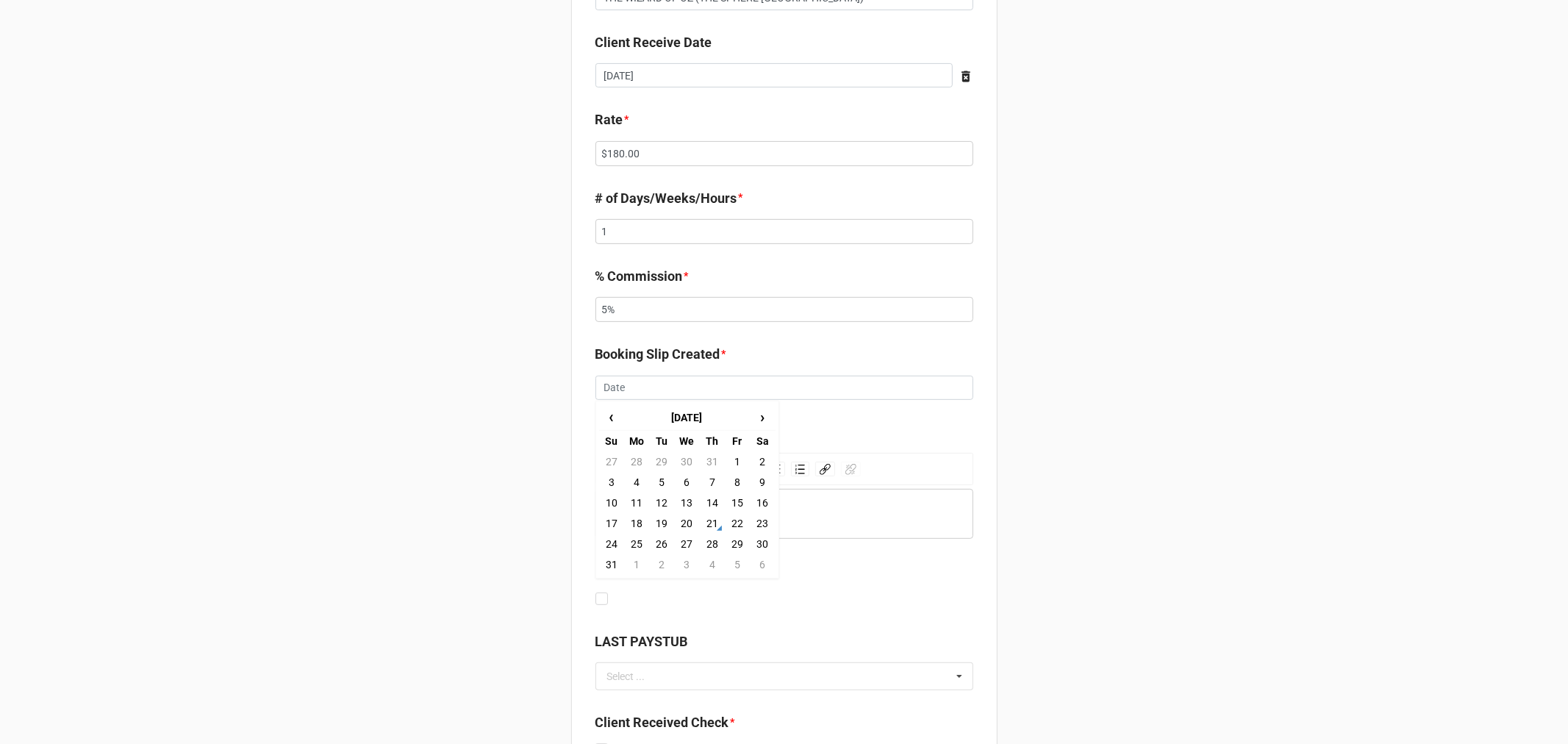
click at [1067, 444] on div "CLIENT RECEIVED CHECK FORM Talent * [PERSON_NAME] POSSIBLE CONFLICTS HOT JERSEY…" at bounding box center [784, 357] width 1568 height 1516
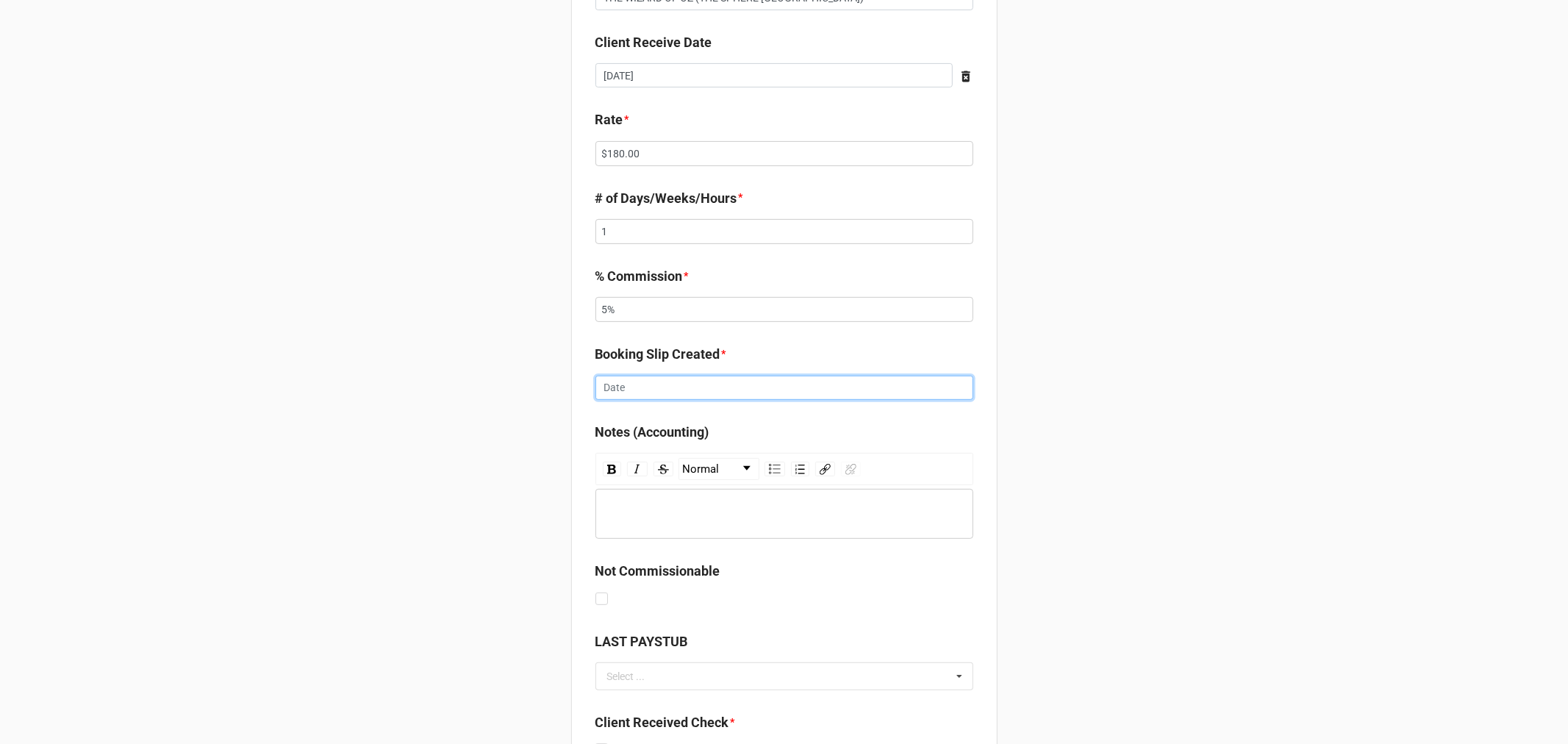
click at [645, 376] on input "text" at bounding box center [784, 388] width 378 height 25
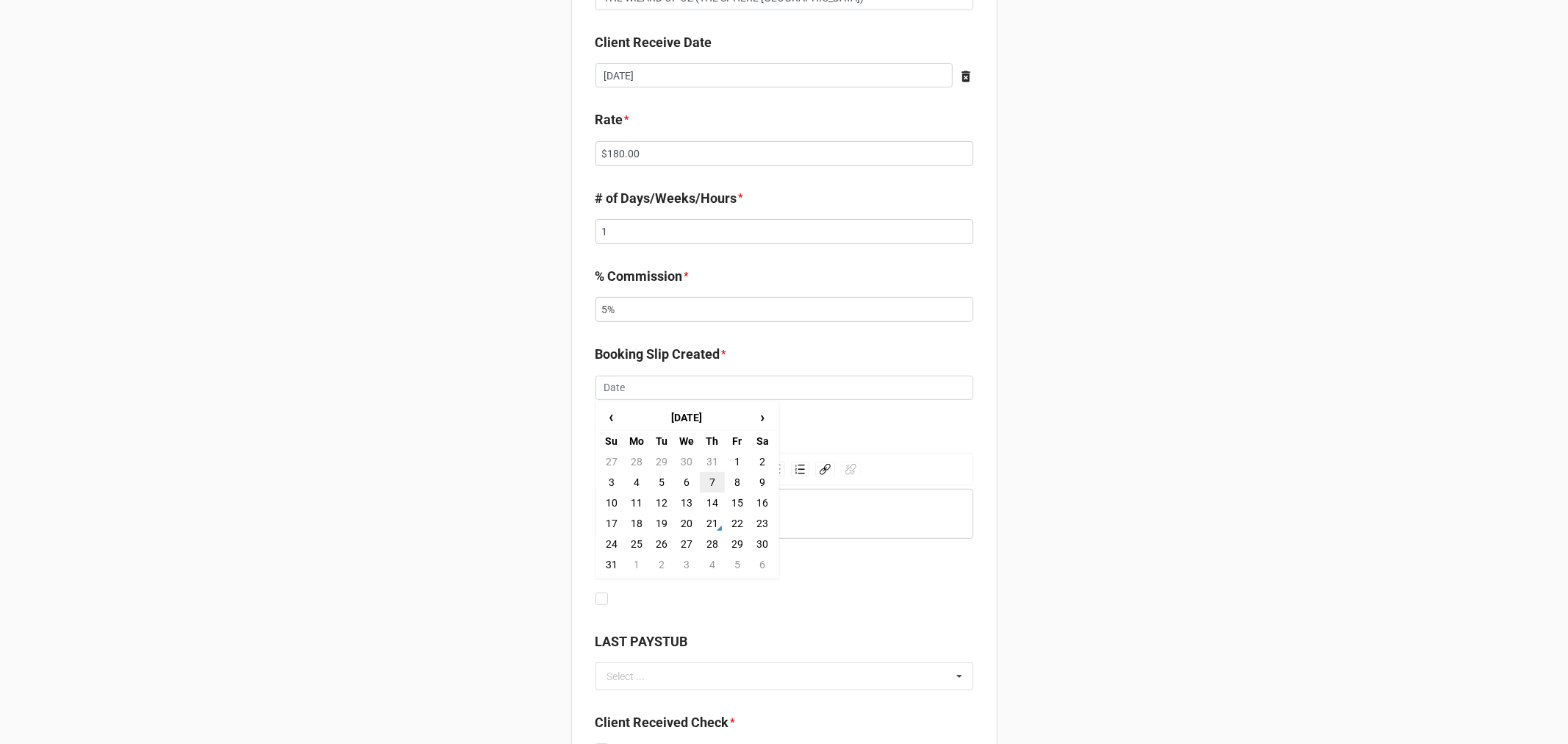
click at [707, 472] on td "7" at bounding box center [712, 482] width 25 height 21
type input "[DATE]"
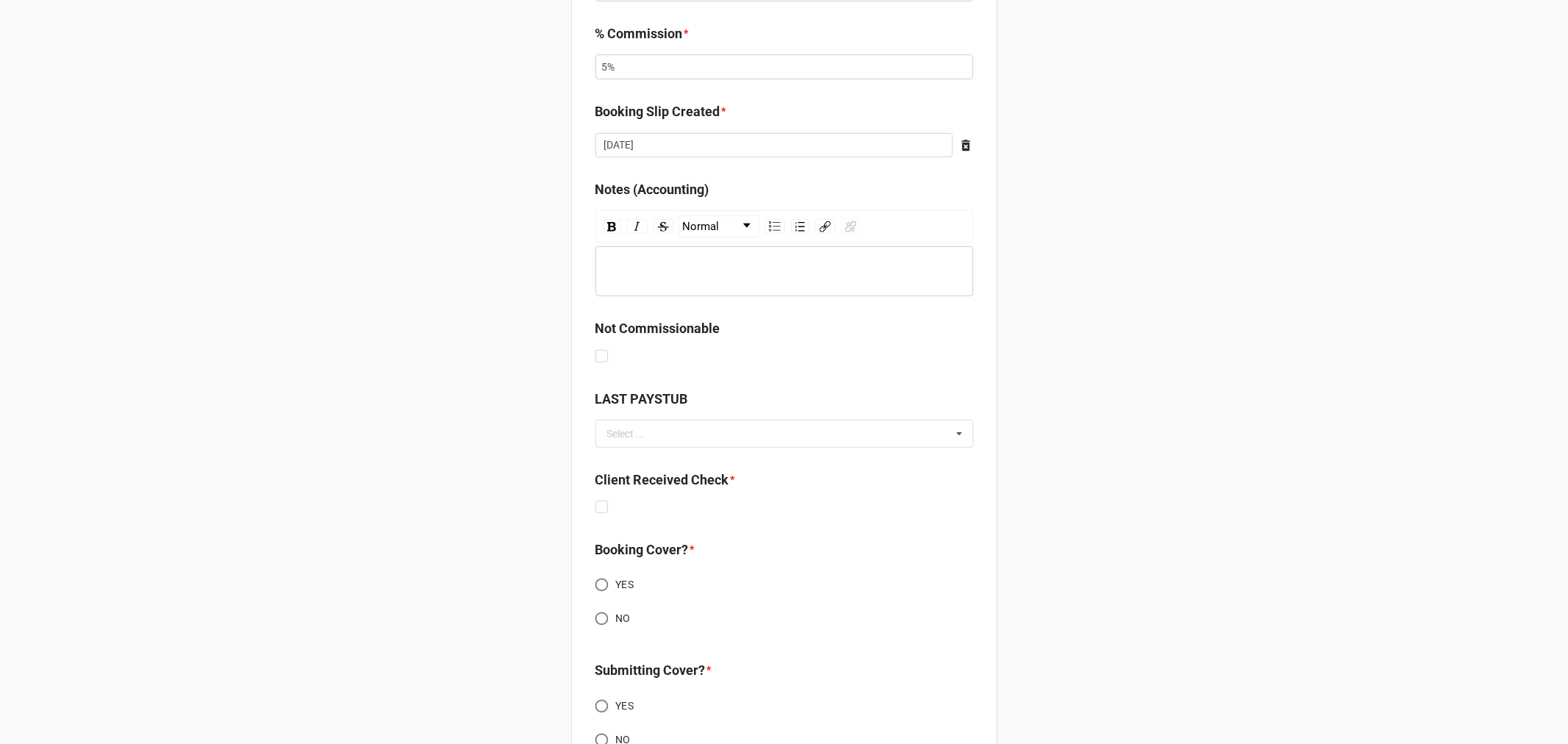
scroll to position [647, 0]
click at [606, 491] on div "Client Received Check *" at bounding box center [784, 491] width 378 height 48
click at [595, 602] on input "NO" at bounding box center [601, 616] width 28 height 28
radio input "true"
click at [596, 498] on label at bounding box center [601, 498] width 13 height 0
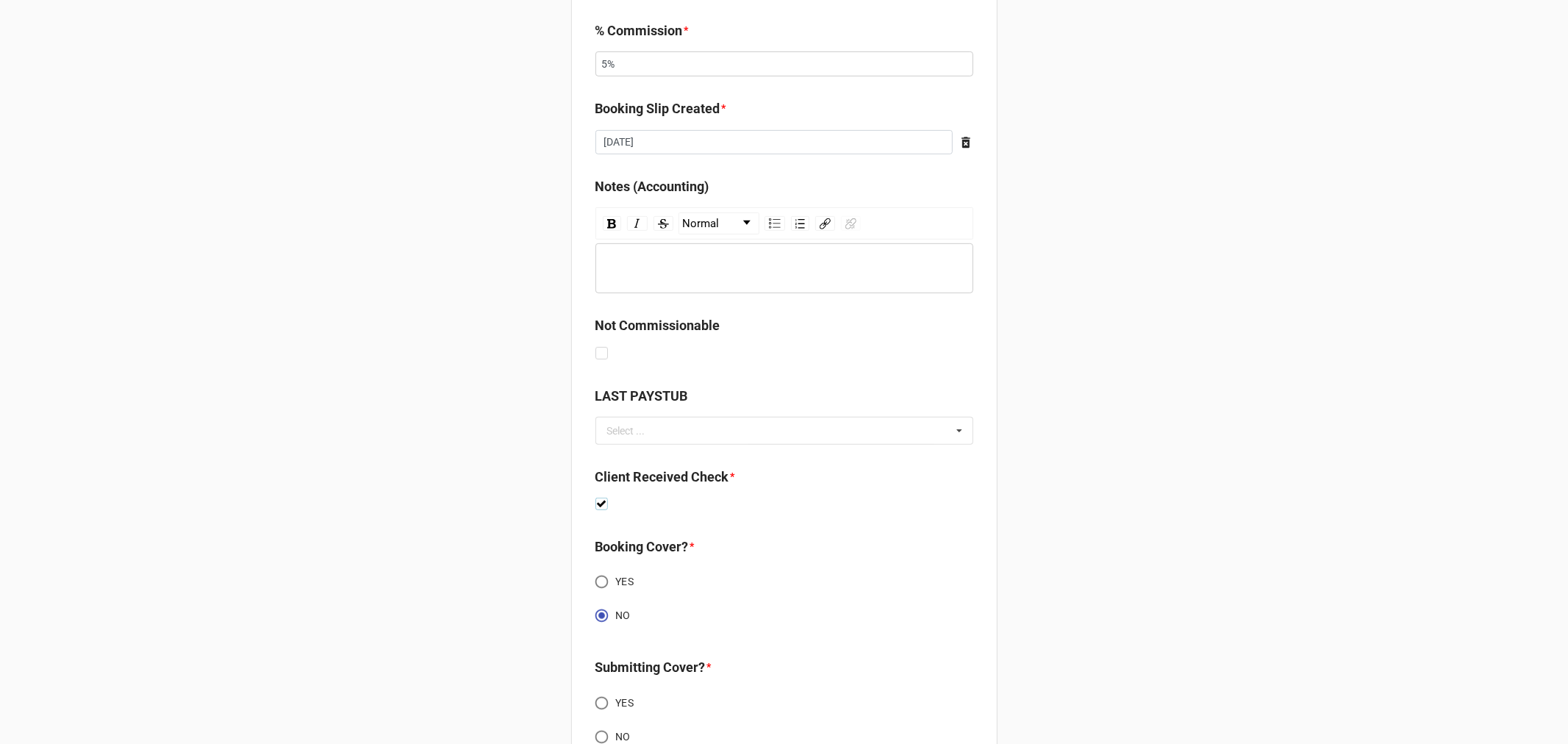
checkbox input "true"
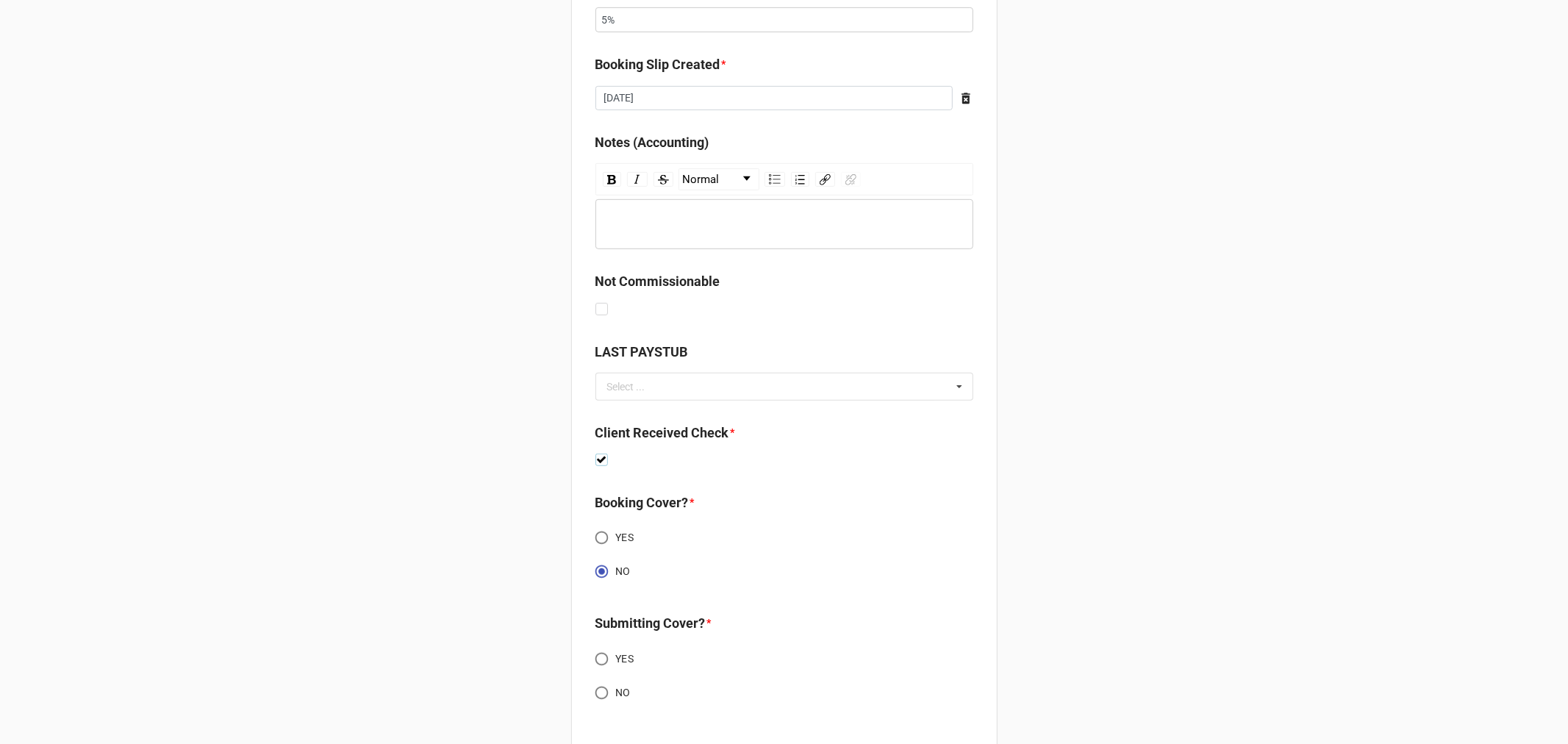
scroll to position [755, 0]
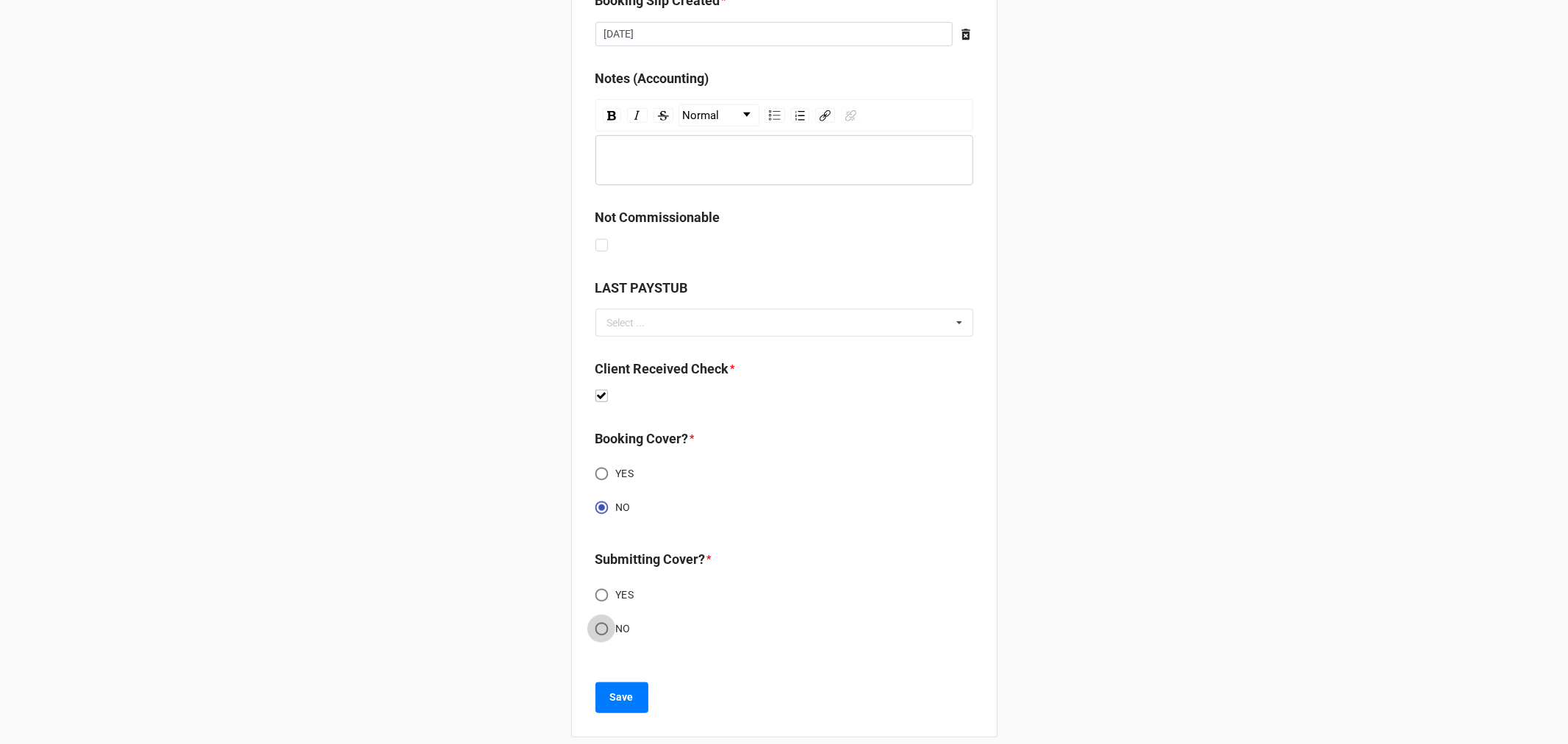
click at [601, 614] on input "NO" at bounding box center [601, 628] width 28 height 28
radio input "true"
click at [630, 682] on button "Save" at bounding box center [622, 697] width 53 height 31
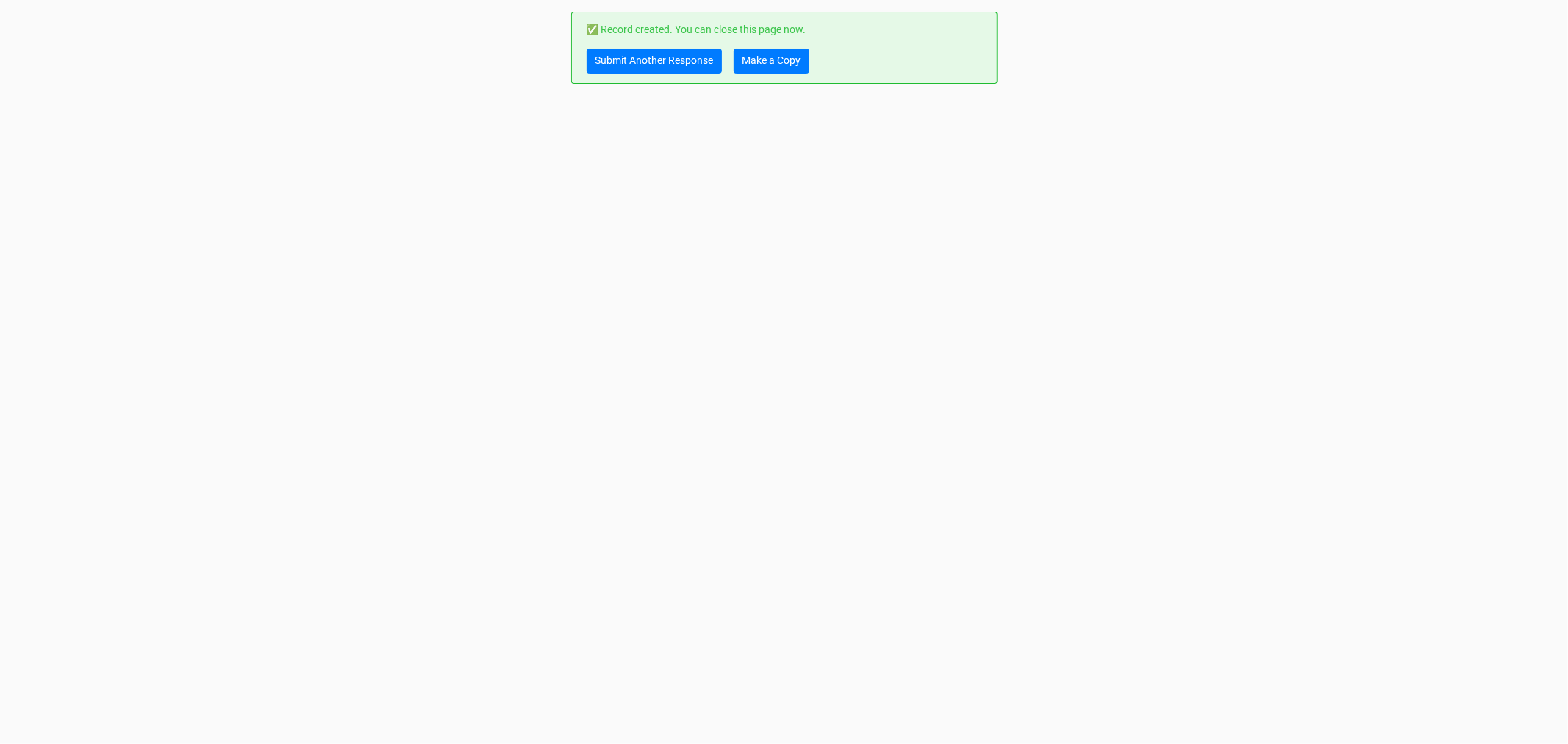
scroll to position [0, 0]
